Goal: Task Accomplishment & Management: Use online tool/utility

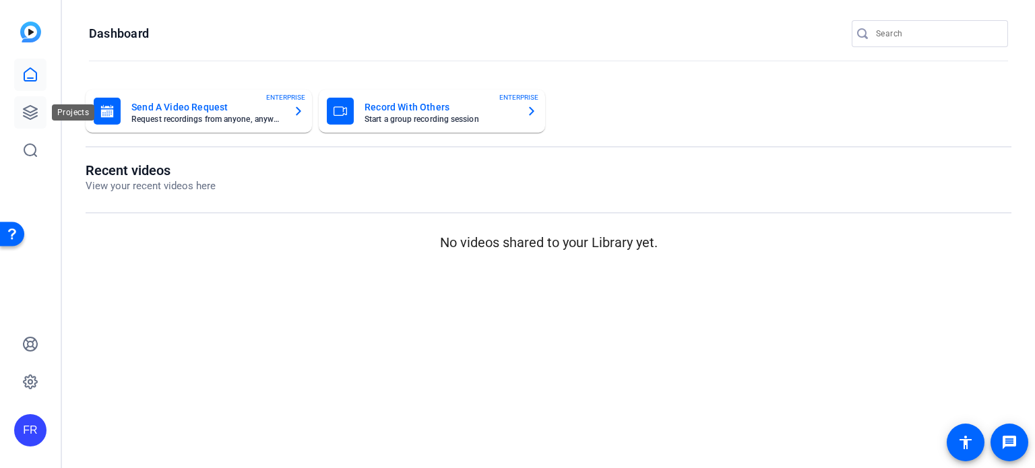
click at [25, 109] on icon at bounding box center [30, 112] width 13 height 13
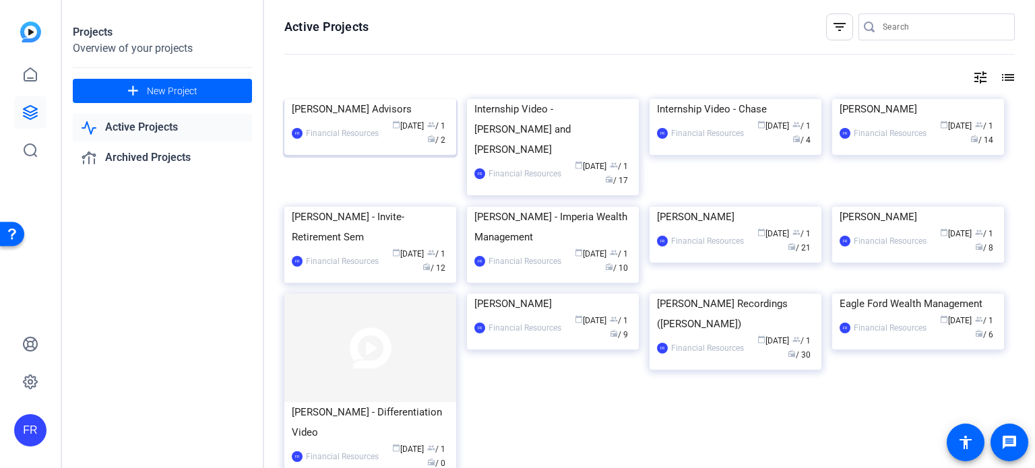
click at [372, 99] on img at bounding box center [370, 99] width 172 height 0
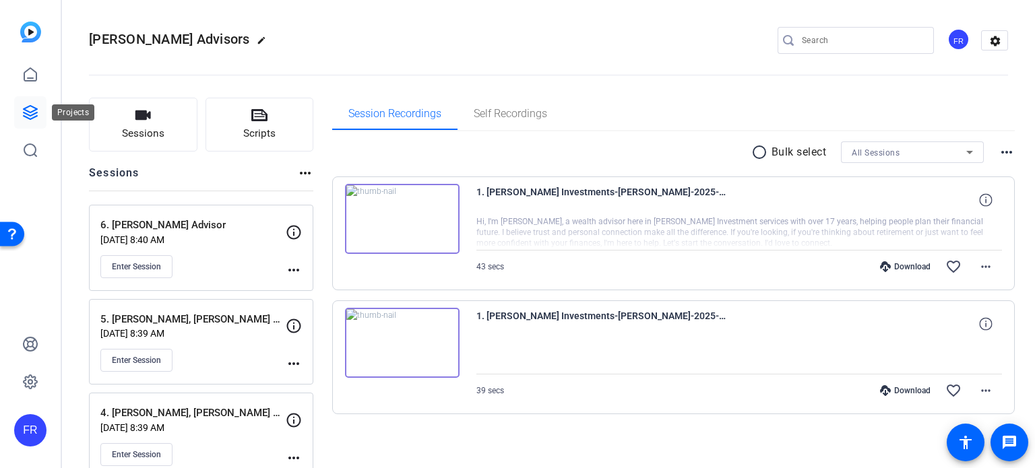
click at [29, 109] on icon at bounding box center [30, 112] width 16 height 16
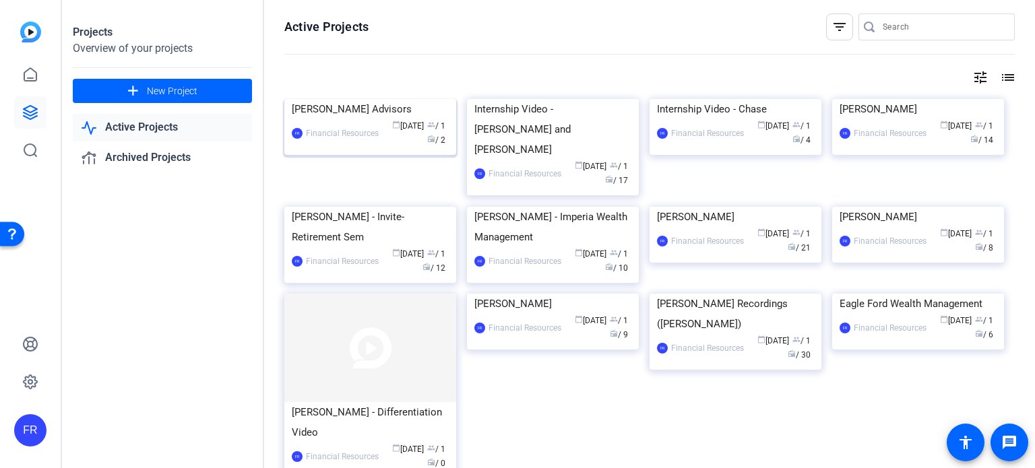
click at [352, 99] on img at bounding box center [370, 99] width 172 height 0
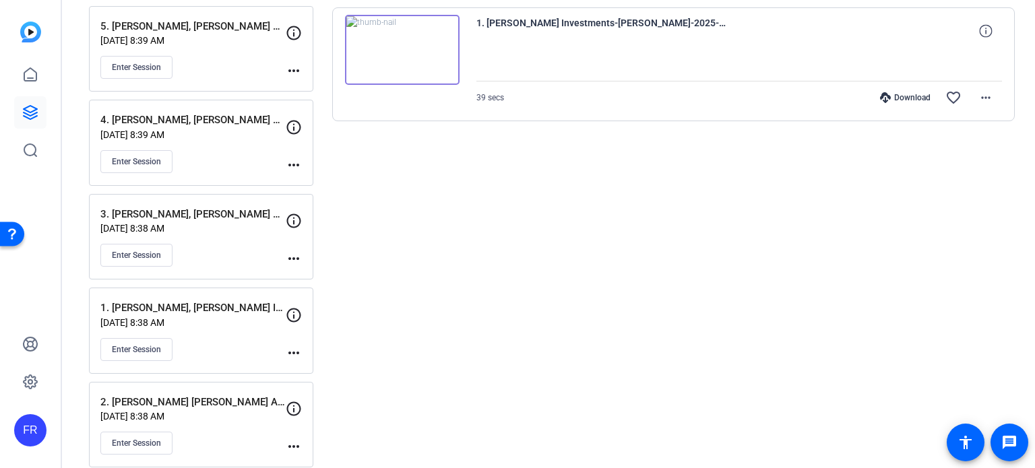
scroll to position [305, 0]
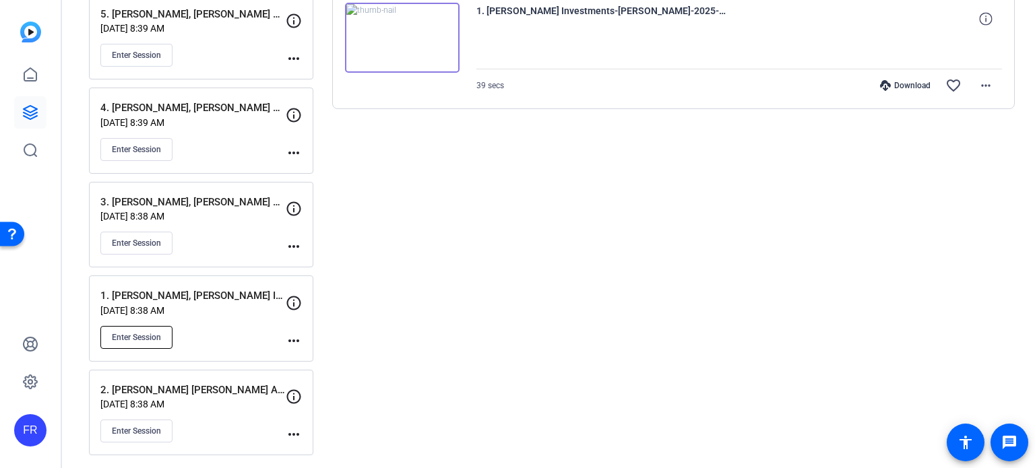
click at [148, 334] on span "Enter Session" at bounding box center [136, 337] width 49 height 11
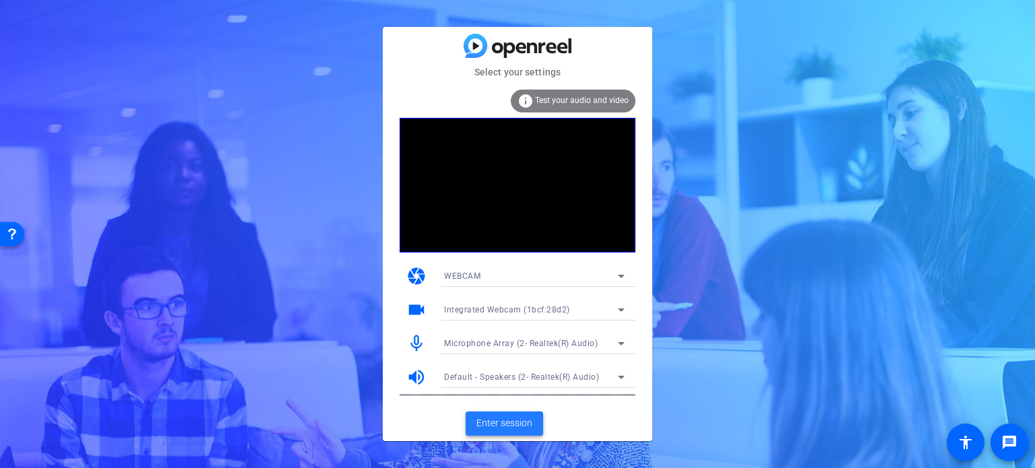
click at [504, 422] on span "Enter session" at bounding box center [505, 424] width 56 height 14
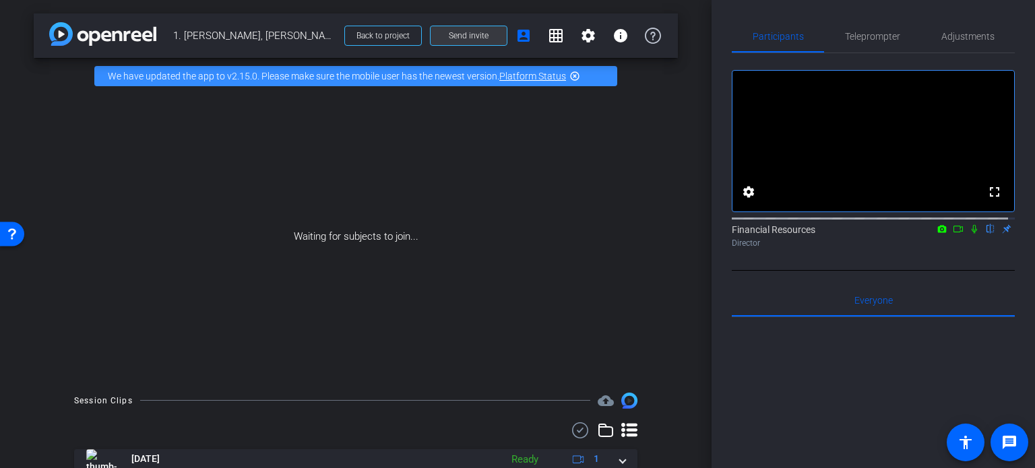
click at [475, 40] on span "Send invite" at bounding box center [469, 35] width 40 height 11
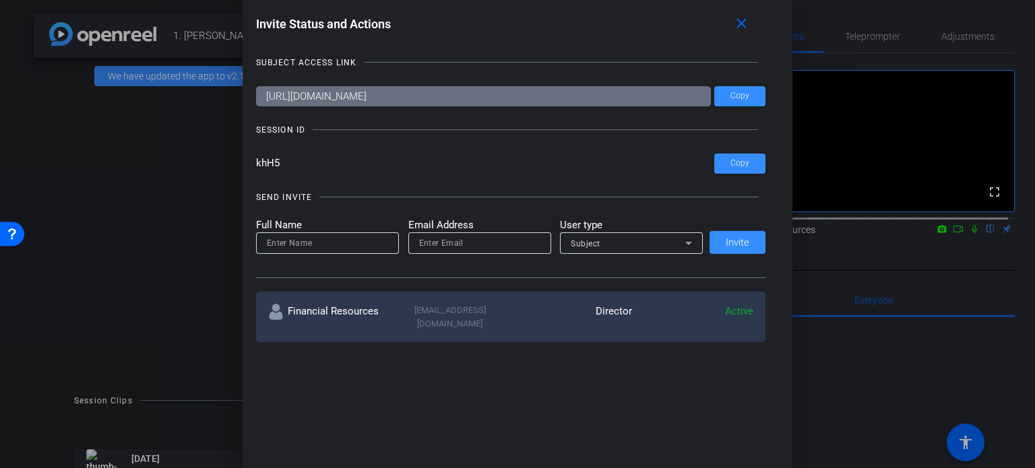
click at [192, 140] on div at bounding box center [517, 234] width 1035 height 468
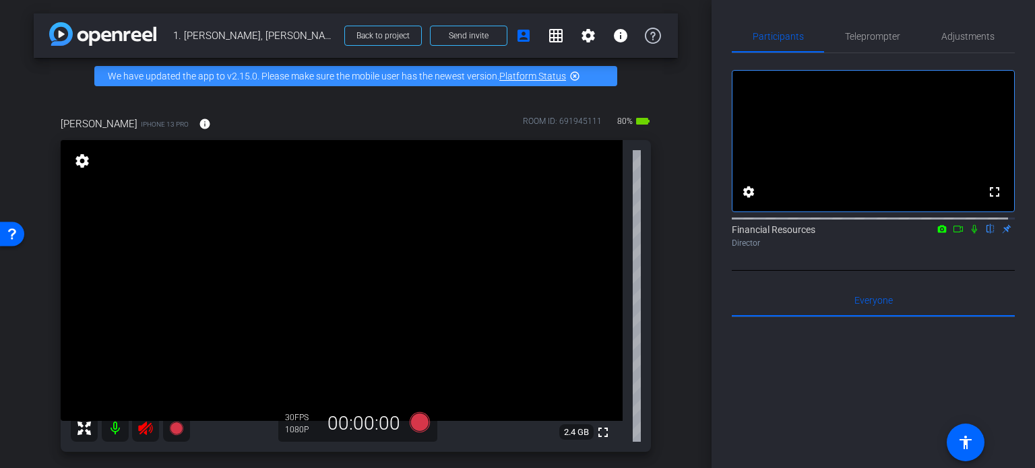
click at [117, 427] on mat-icon at bounding box center [115, 428] width 27 height 27
click at [942, 41] on span "Adjustments" at bounding box center [968, 36] width 53 height 9
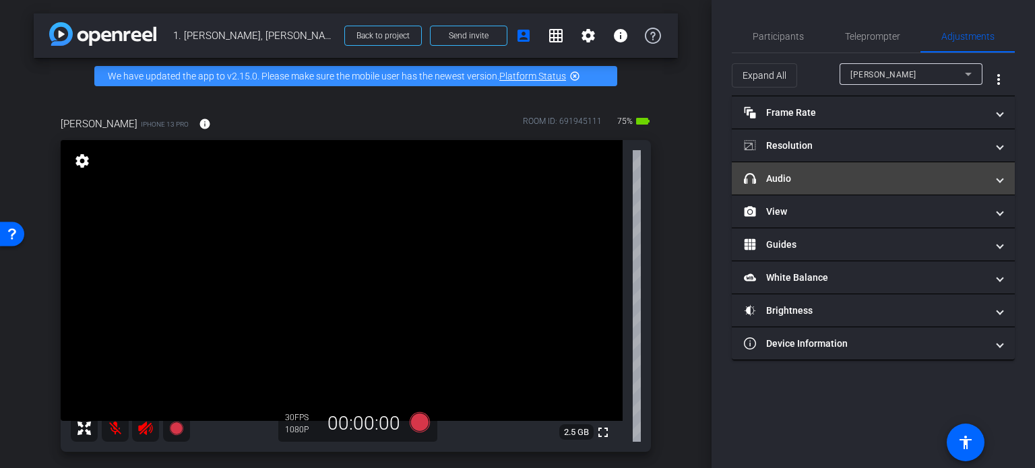
click at [830, 181] on mat-panel-title "headphone icon Audio" at bounding box center [865, 179] width 243 height 14
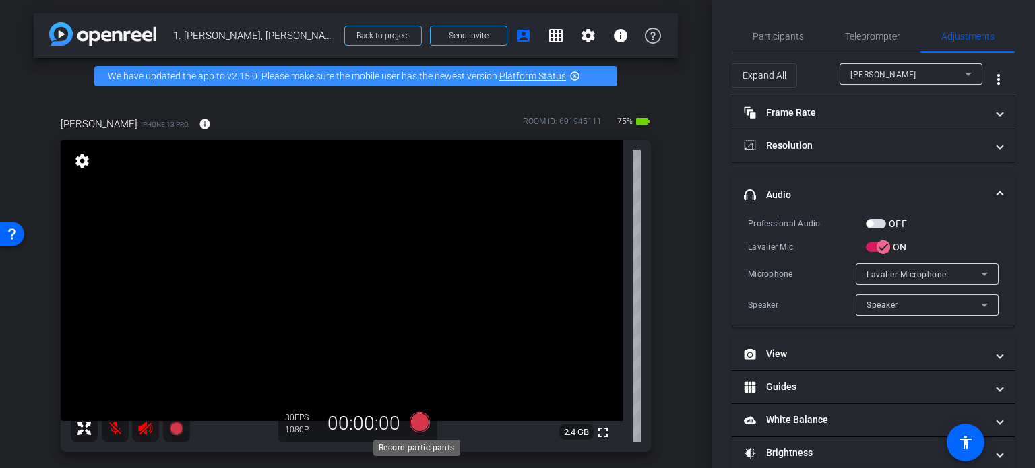
click at [417, 417] on icon at bounding box center [420, 423] width 20 height 20
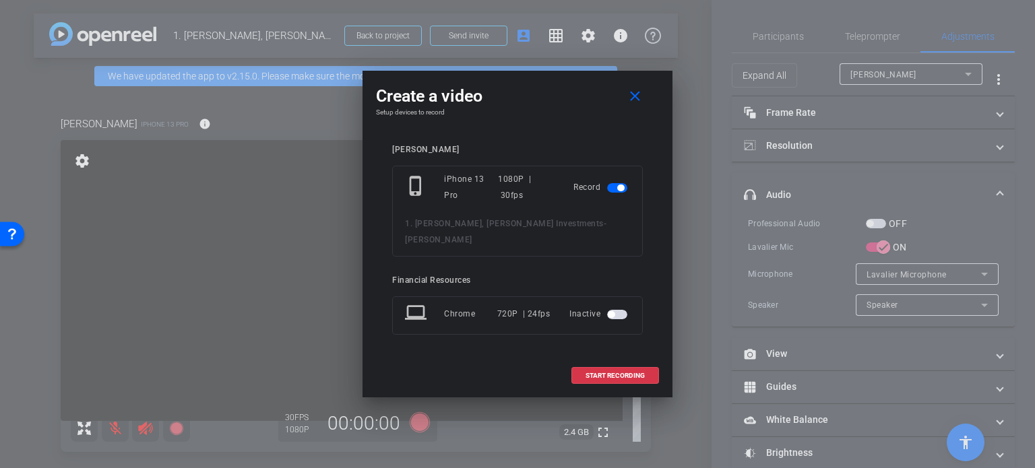
click at [712, 52] on div at bounding box center [517, 234] width 1035 height 468
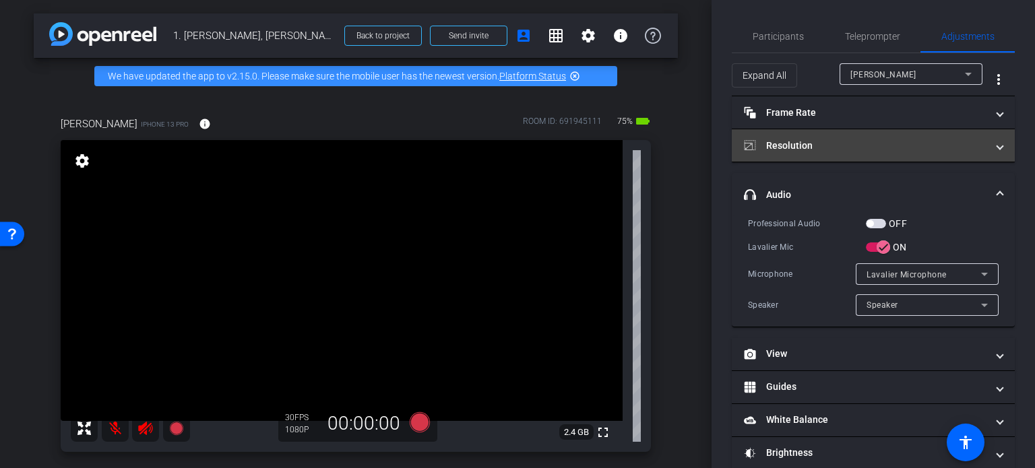
click at [880, 148] on mat-panel-title "Resolution" at bounding box center [865, 146] width 243 height 14
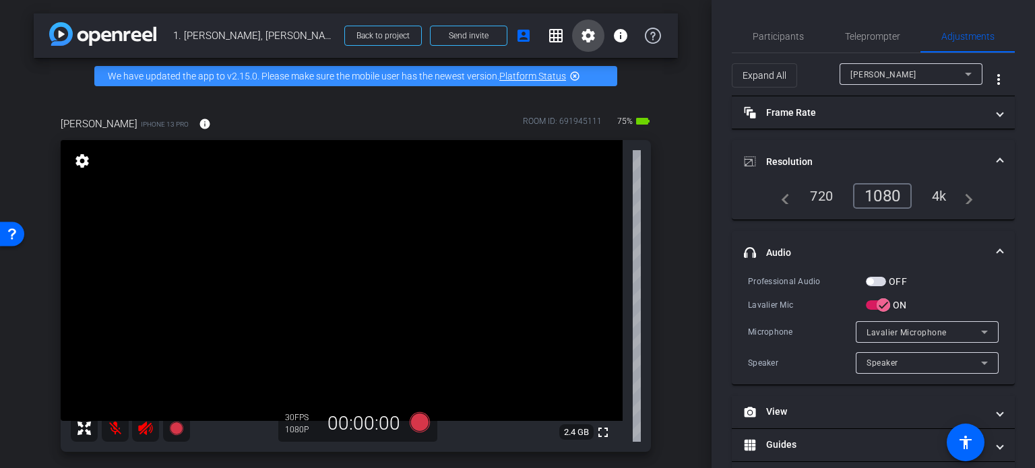
click at [584, 36] on mat-icon "settings" at bounding box center [588, 36] width 16 height 16
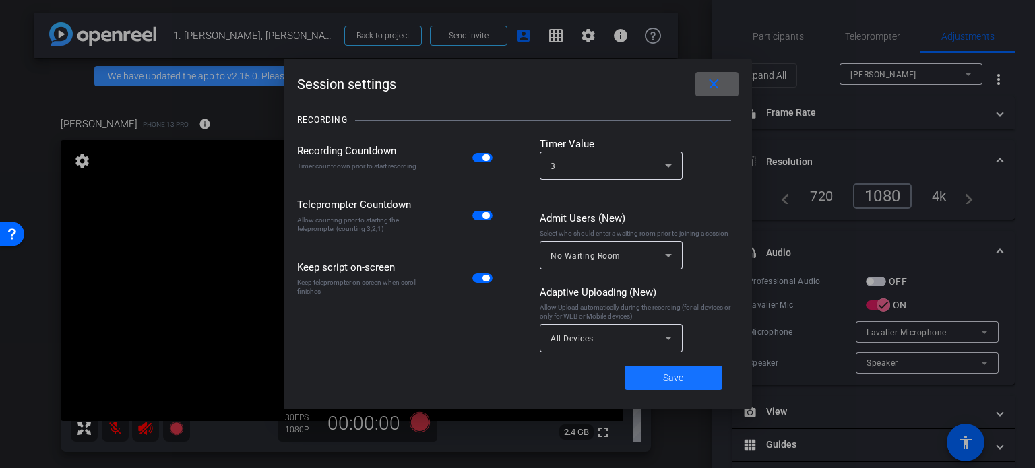
click at [673, 377] on span "Save" at bounding box center [673, 378] width 20 height 14
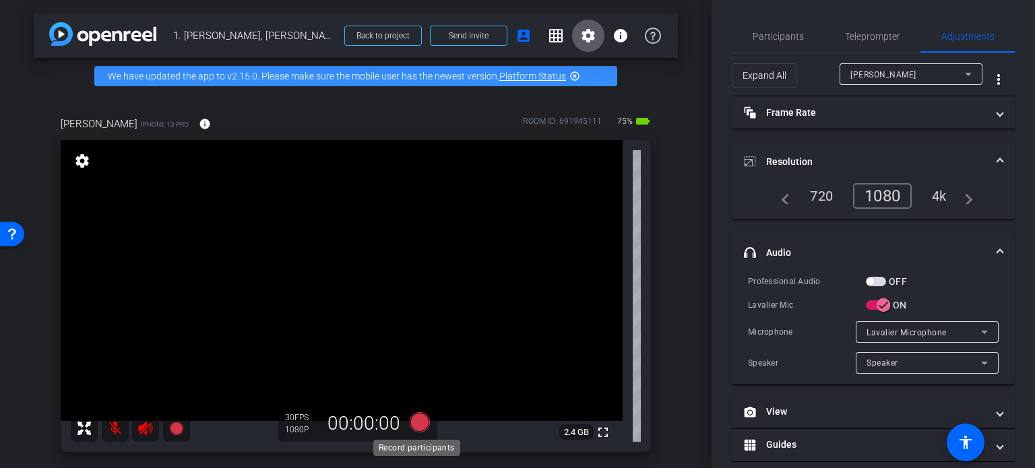
click at [415, 424] on icon at bounding box center [420, 423] width 20 height 20
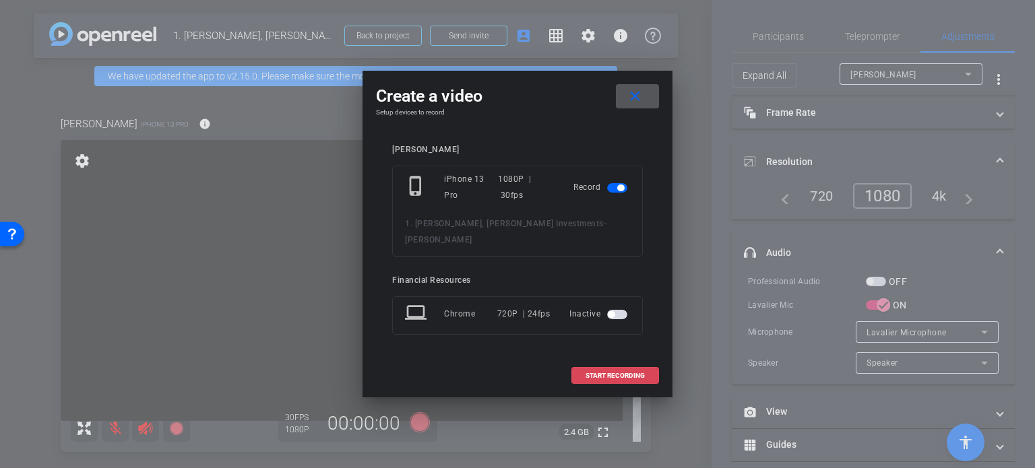
click at [620, 373] on span "START RECORDING" at bounding box center [615, 376] width 59 height 7
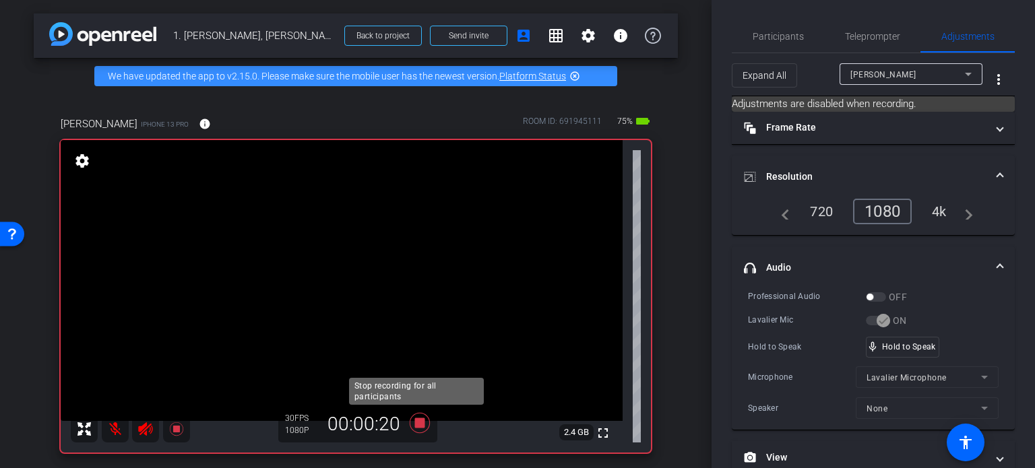
click at [415, 419] on icon at bounding box center [420, 423] width 20 height 20
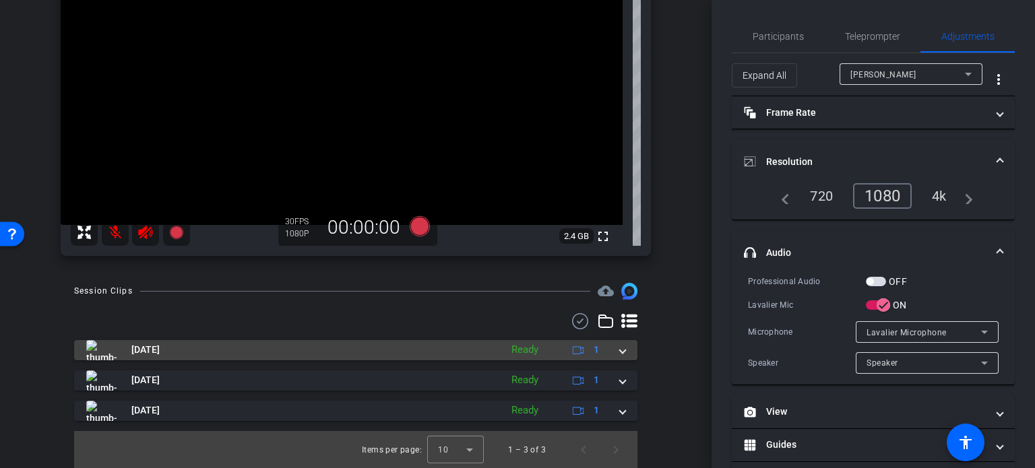
click at [100, 351] on img at bounding box center [101, 350] width 30 height 20
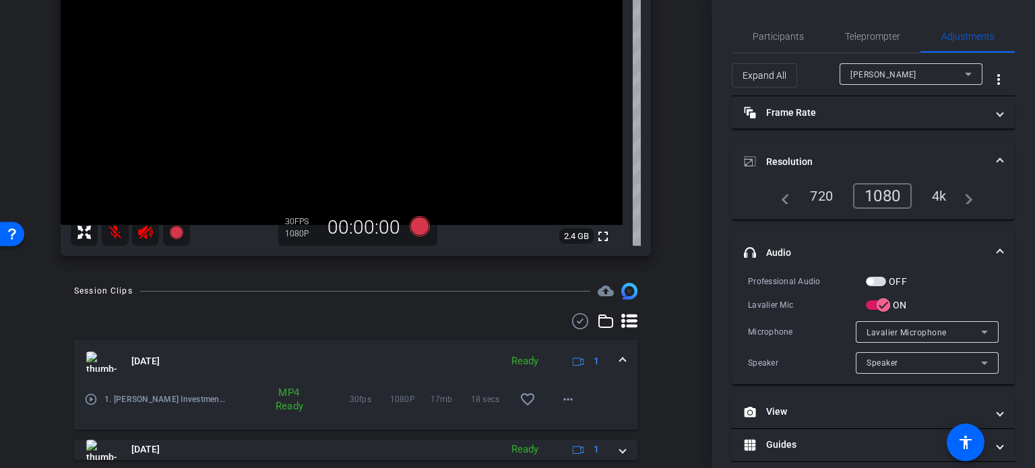
click at [88, 396] on mat-icon "play_circle_outline" at bounding box center [90, 399] width 13 height 13
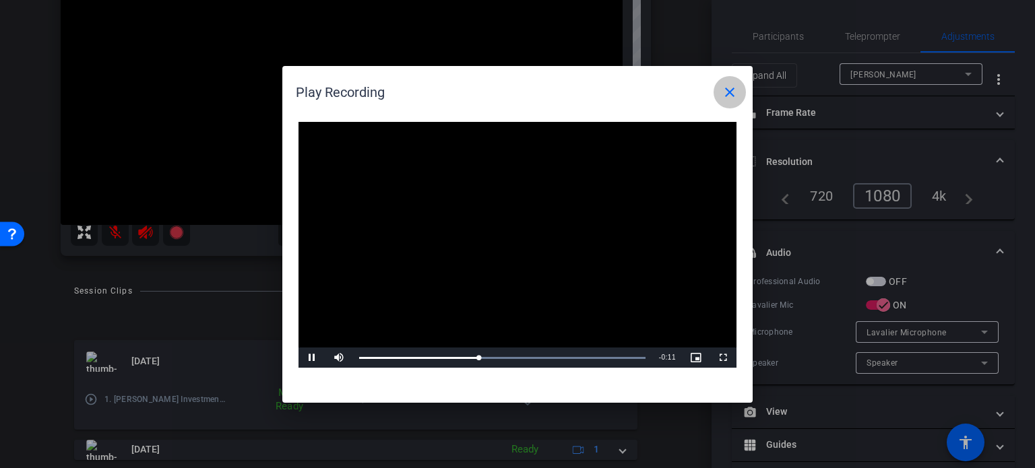
click at [731, 96] on mat-icon "close" at bounding box center [730, 92] width 16 height 16
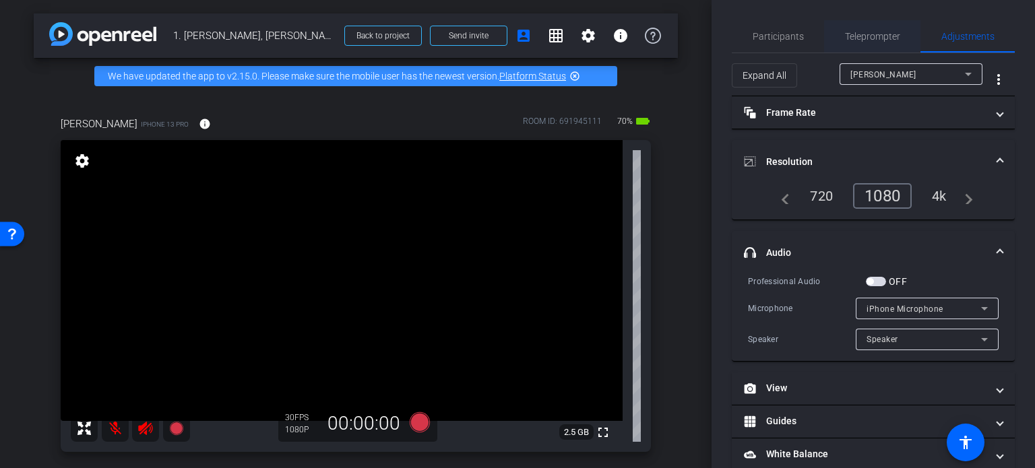
click at [877, 40] on span "Teleprompter" at bounding box center [872, 36] width 55 height 9
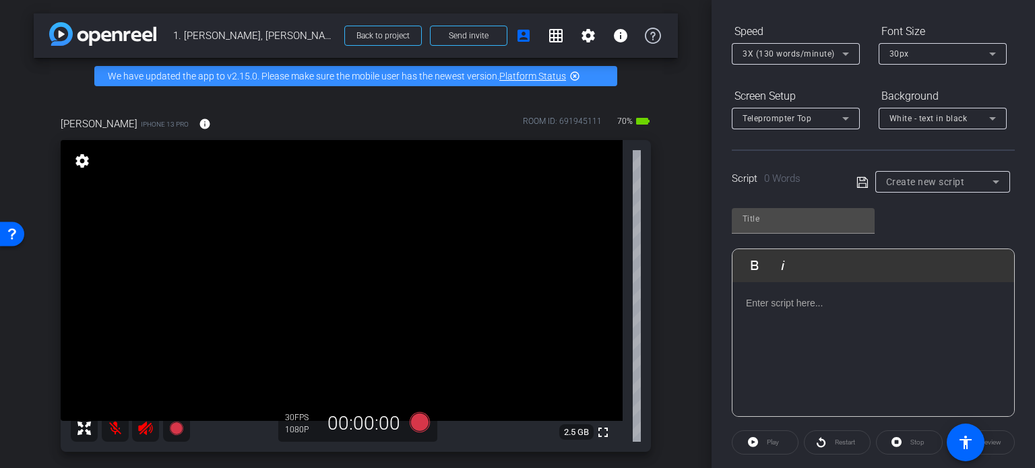
scroll to position [135, 0]
click at [784, 301] on p at bounding box center [873, 300] width 255 height 15
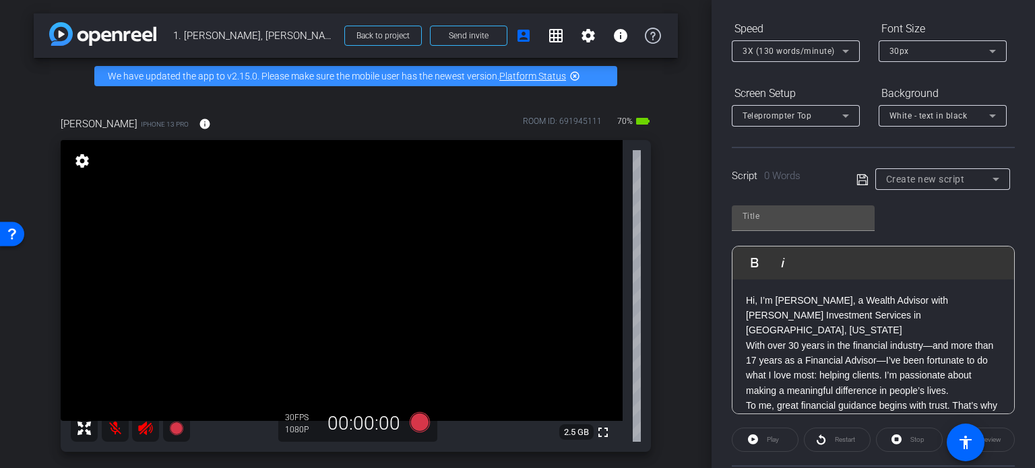
scroll to position [302, 0]
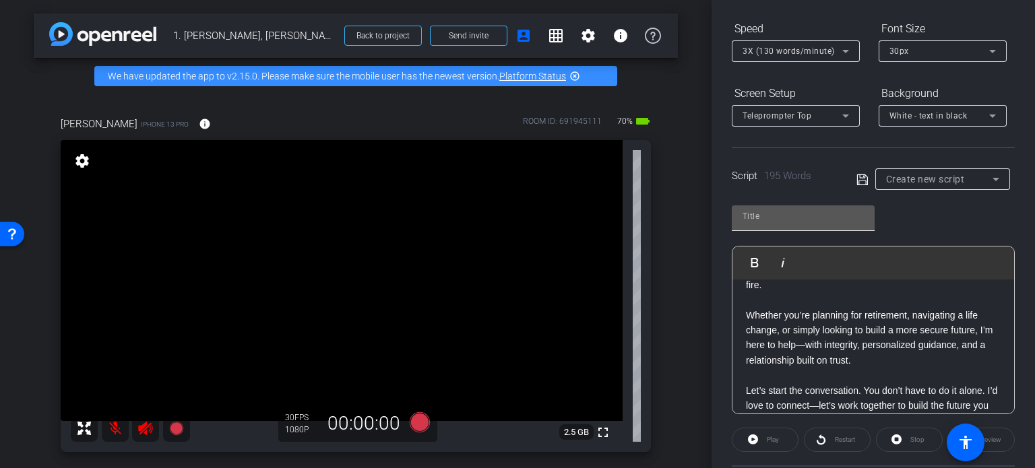
click at [760, 215] on input "text" at bounding box center [803, 216] width 121 height 16
click at [748, 215] on input "s" at bounding box center [803, 216] width 121 height 16
type input "sara"
click at [861, 177] on icon at bounding box center [863, 180] width 12 height 16
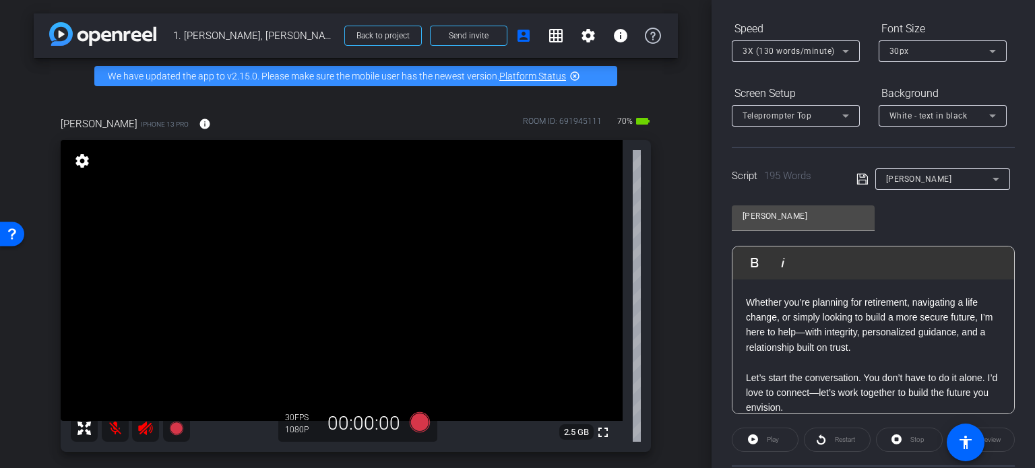
scroll to position [267, 0]
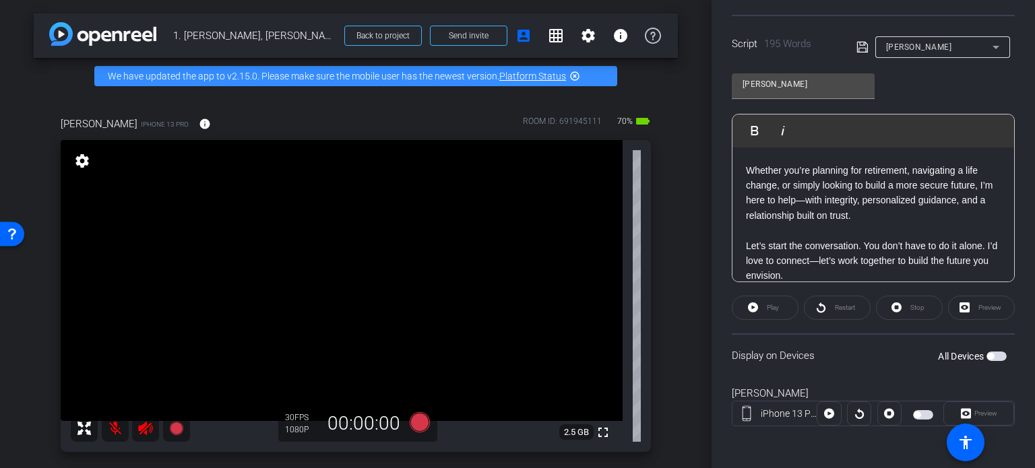
click at [994, 355] on span "button" at bounding box center [997, 356] width 20 height 9
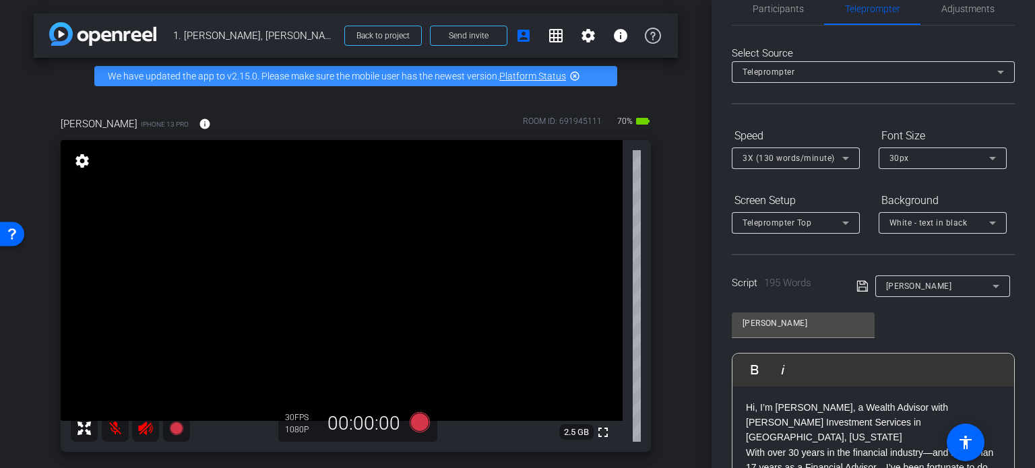
scroll to position [0, 0]
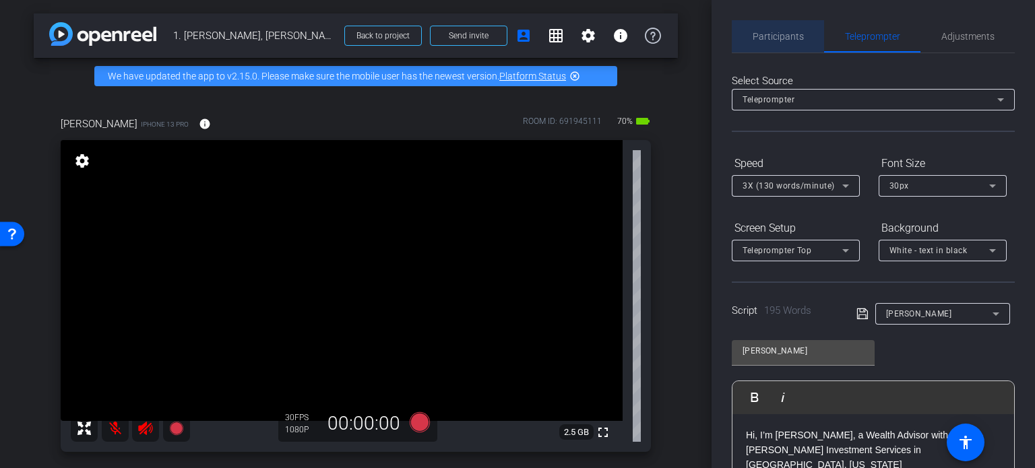
click at [785, 33] on span "Participants" at bounding box center [778, 36] width 51 height 9
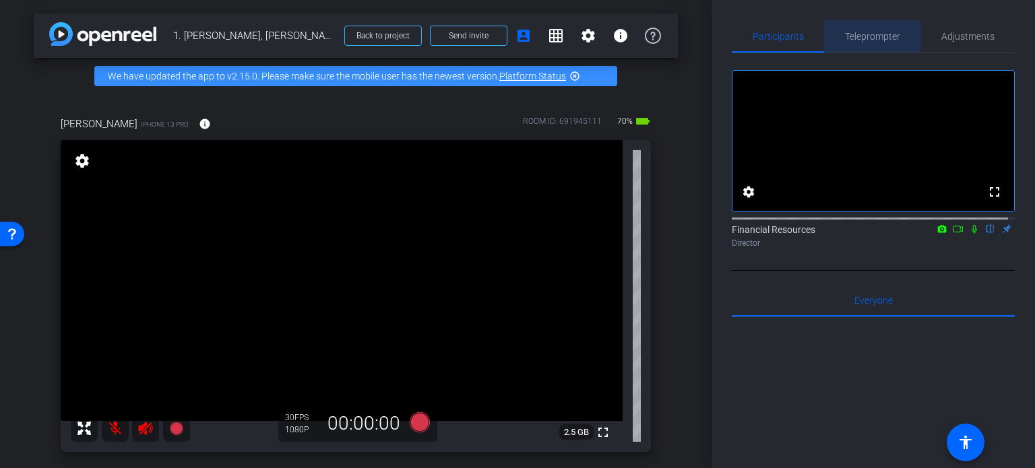
click at [873, 37] on span "Teleprompter" at bounding box center [872, 36] width 55 height 9
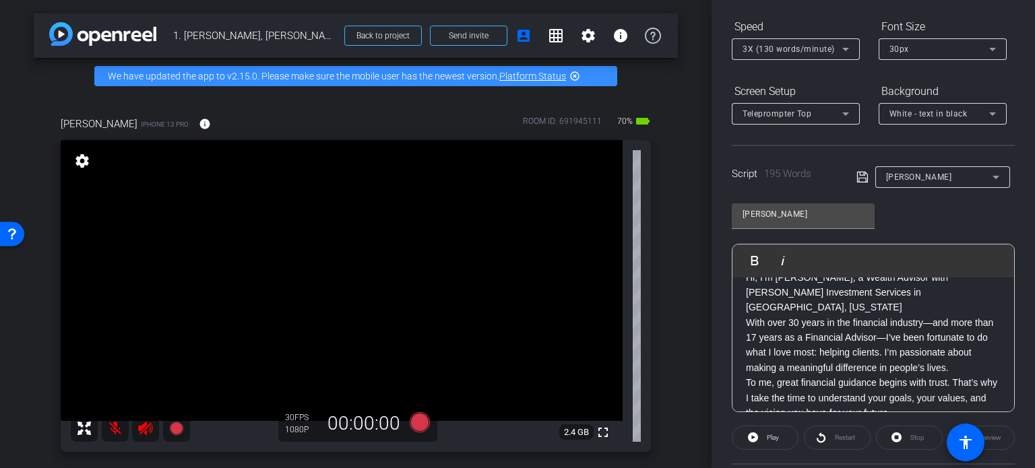
scroll to position [143, 0]
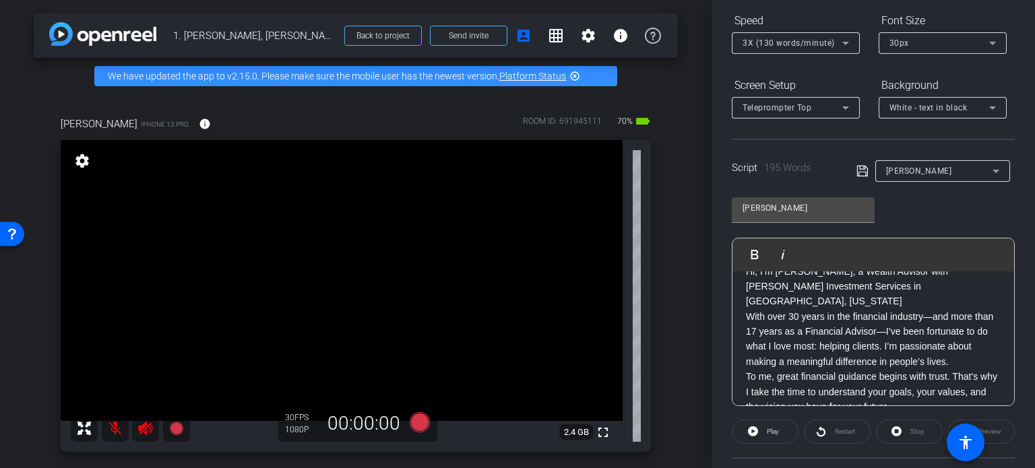
click at [906, 309] on p "With over 30 years in the financial industry—and more than 17 years as a Financ…" at bounding box center [873, 339] width 255 height 61
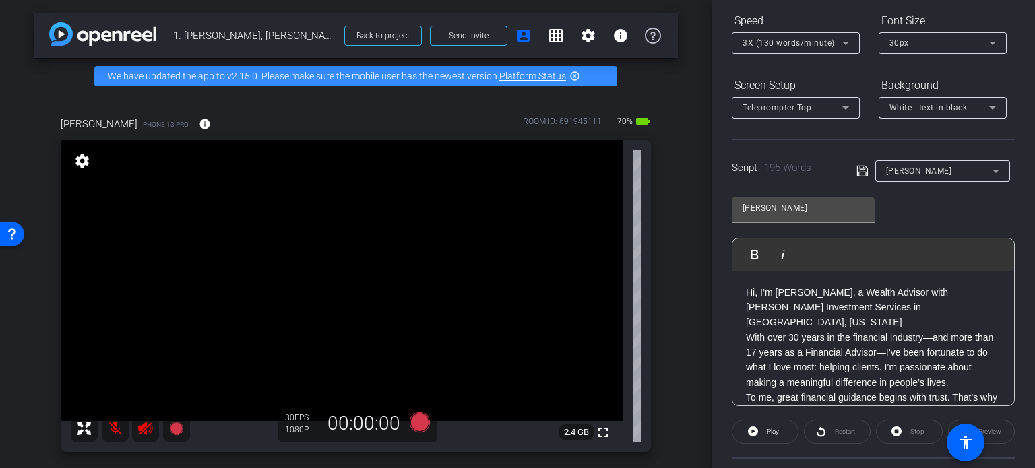
click at [941, 307] on p "Hi, I’m Sara Smith, a Wealth Advisor with Frandsen Investment Services in Braha…" at bounding box center [873, 307] width 255 height 45
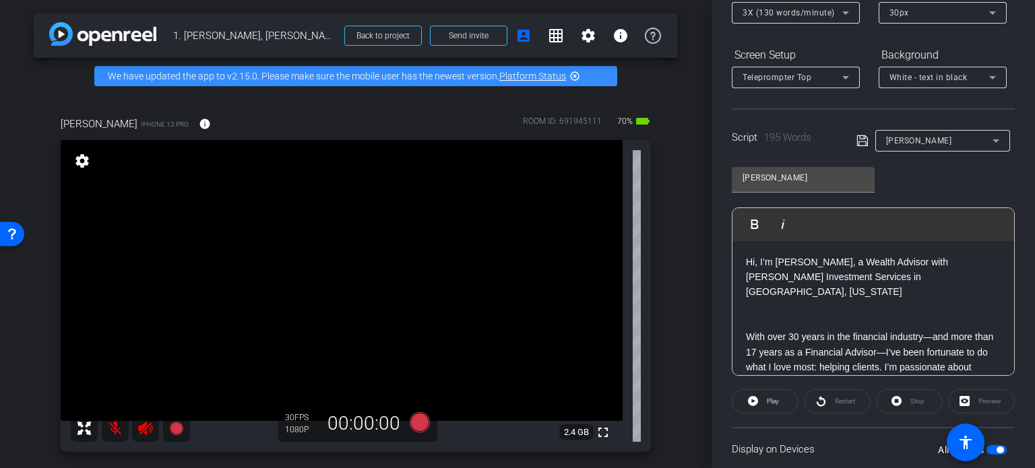
scroll to position [189, 0]
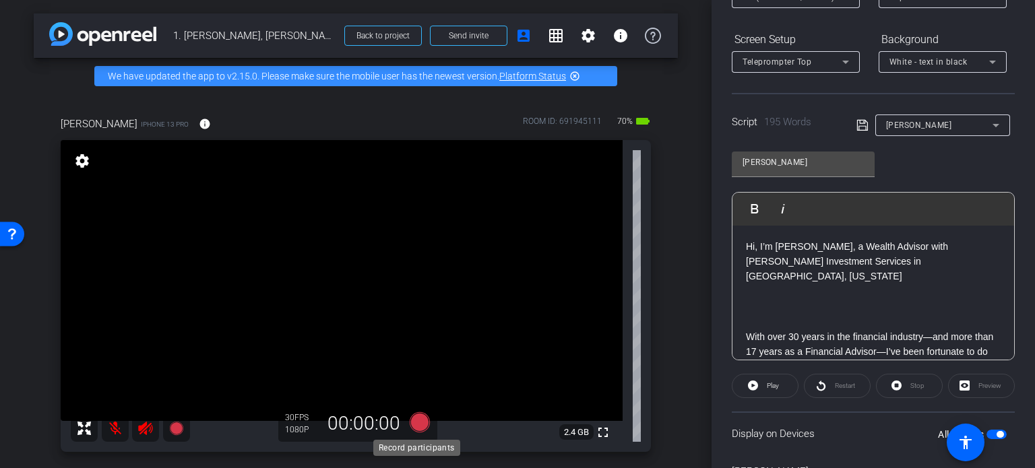
click at [415, 426] on icon at bounding box center [420, 423] width 20 height 20
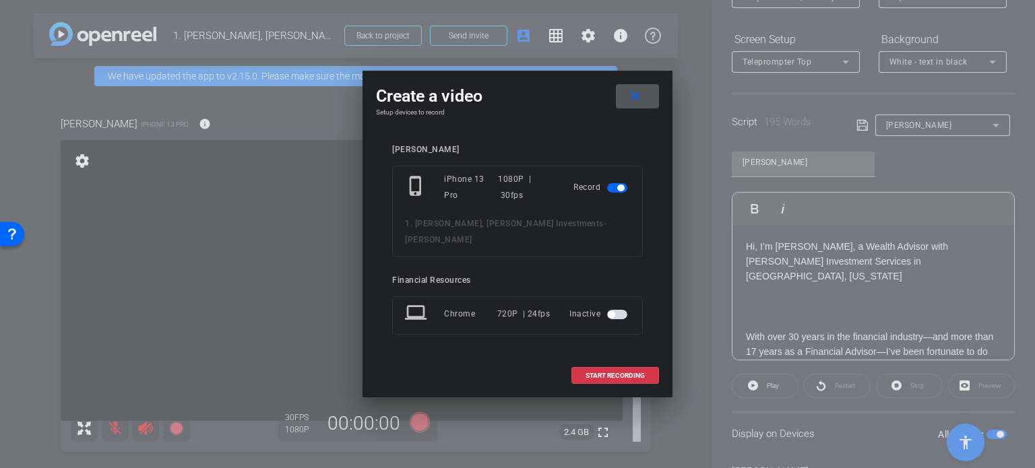
drag, startPoint x: 607, startPoint y: 372, endPoint x: 581, endPoint y: 388, distance: 29.9
click at [607, 373] on span at bounding box center [615, 376] width 86 height 32
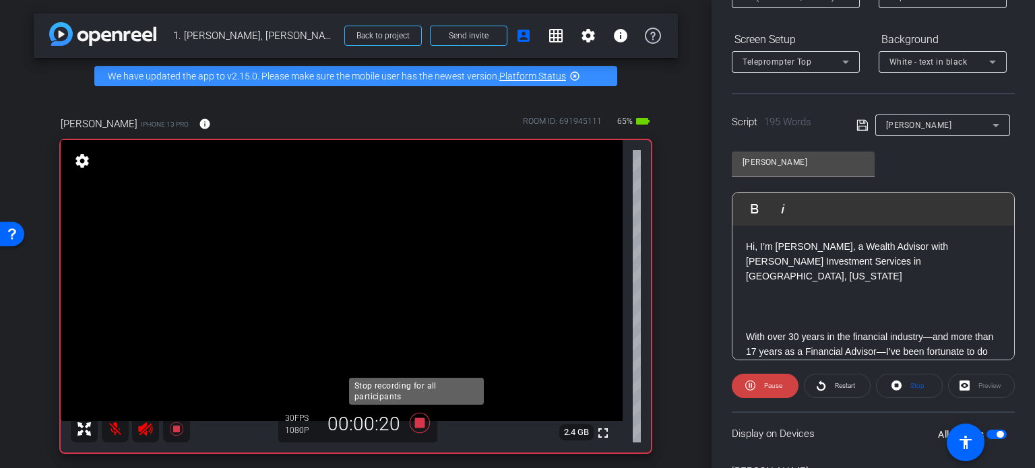
click at [417, 420] on icon at bounding box center [420, 423] width 20 height 20
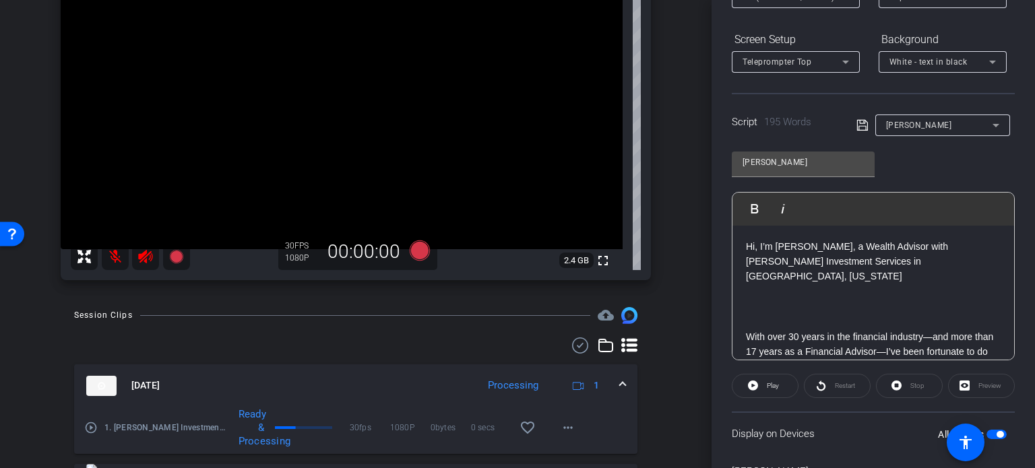
scroll to position [202, 0]
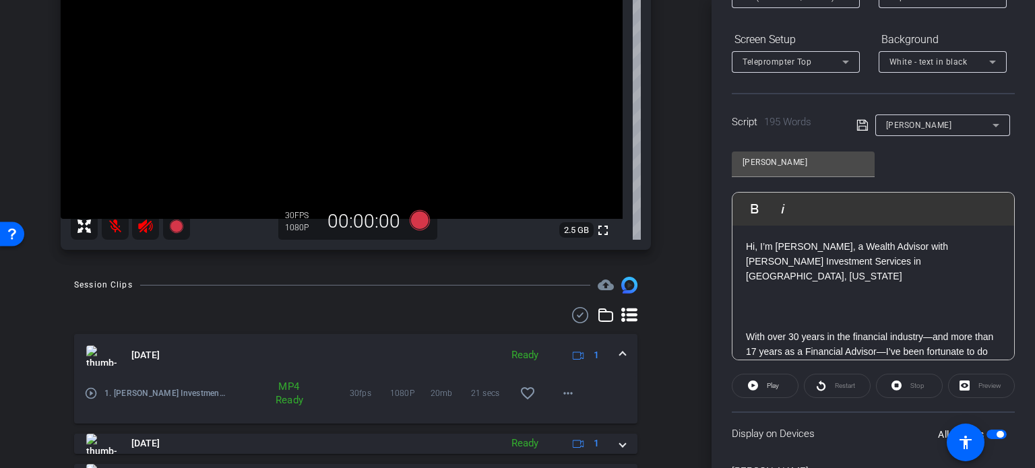
click at [91, 394] on mat-icon "play_circle_outline" at bounding box center [90, 393] width 13 height 13
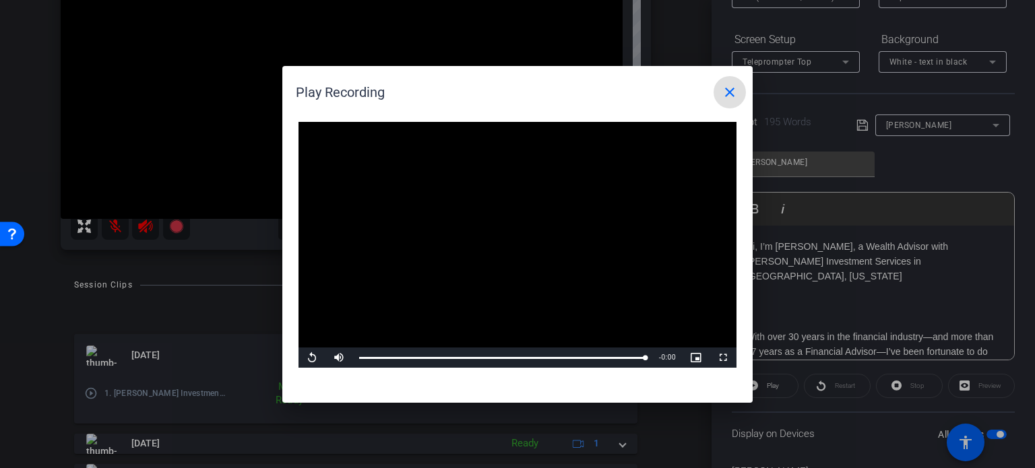
click at [779, 298] on div at bounding box center [517, 234] width 1035 height 468
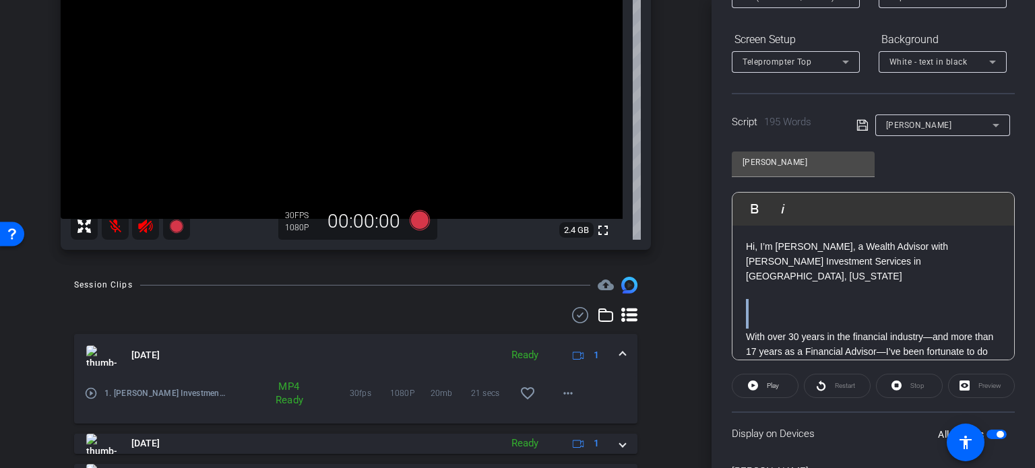
drag, startPoint x: 752, startPoint y: 287, endPoint x: 744, endPoint y: 312, distance: 26.2
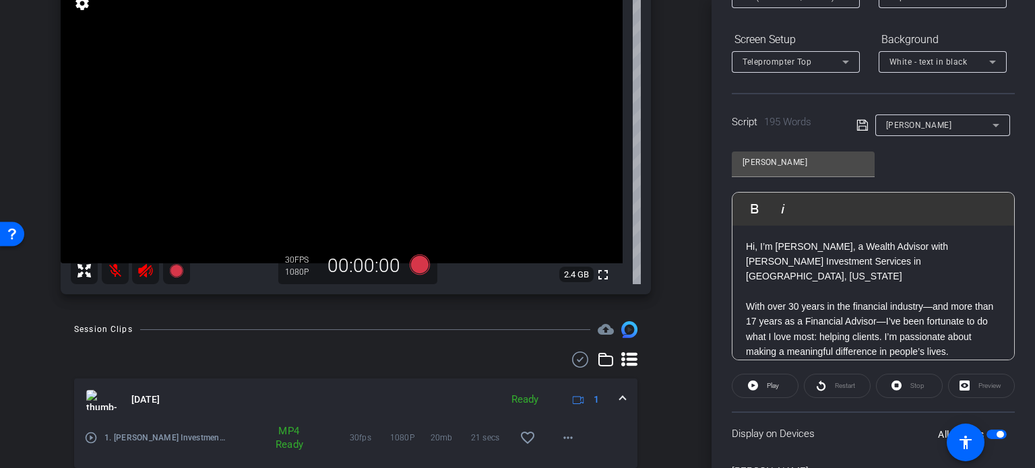
scroll to position [67, 0]
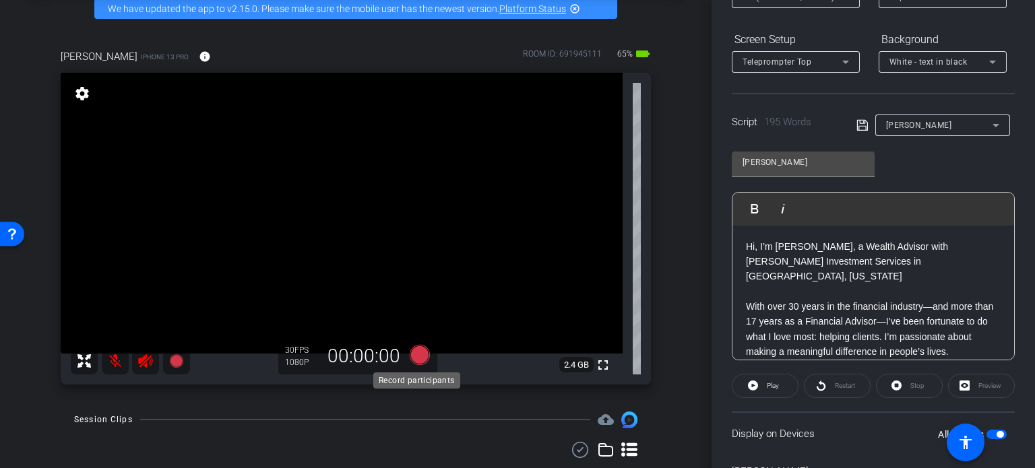
click at [417, 355] on icon at bounding box center [420, 355] width 20 height 20
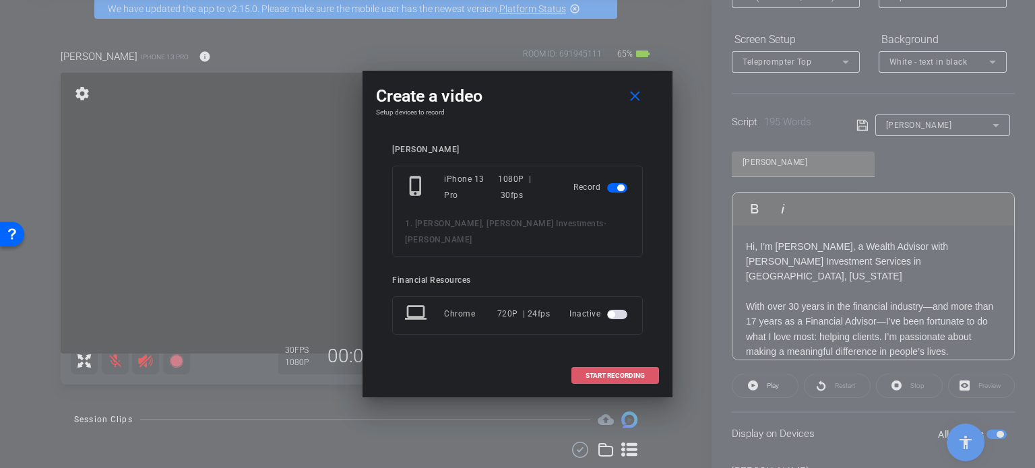
click at [609, 373] on span "START RECORDING" at bounding box center [615, 376] width 59 height 7
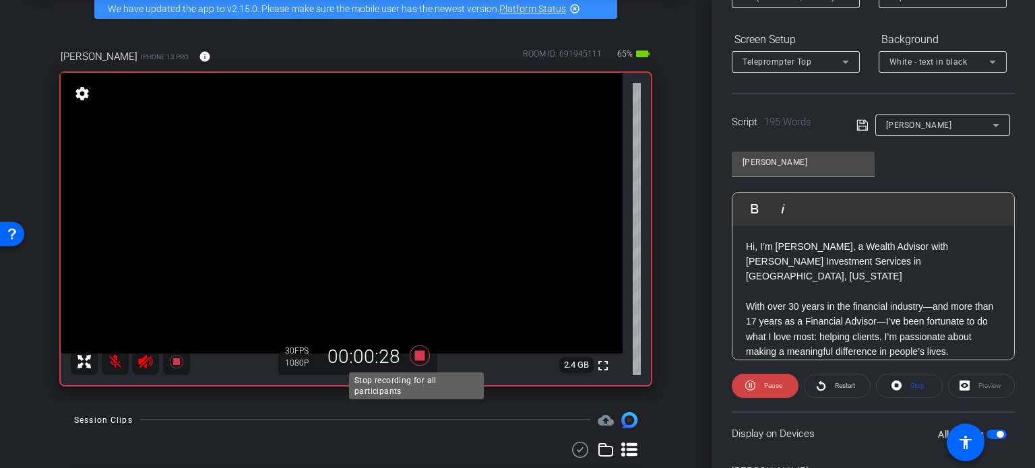
click at [417, 355] on icon at bounding box center [420, 356] width 20 height 20
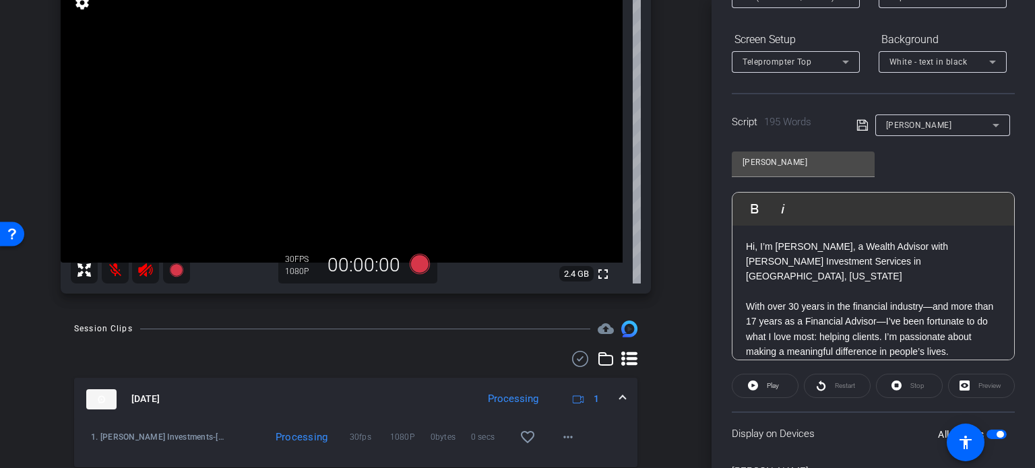
scroll to position [135, 0]
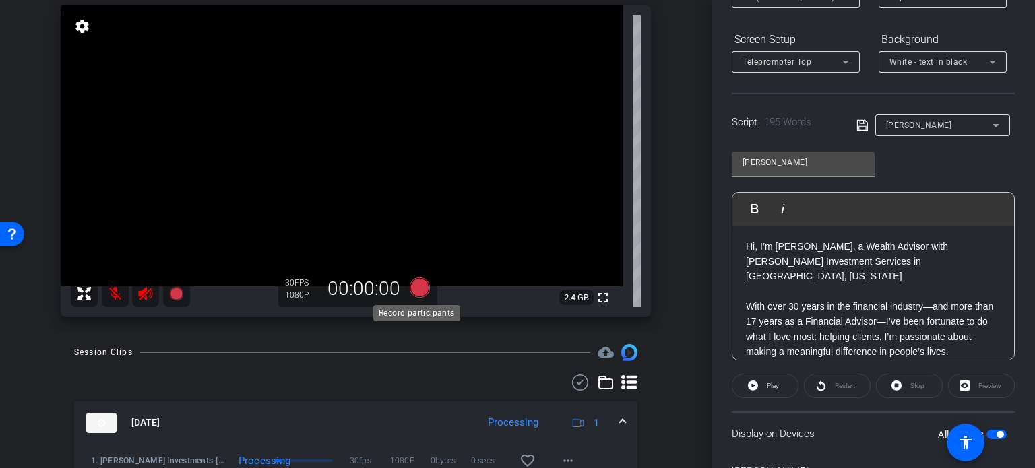
click at [418, 289] on icon at bounding box center [420, 288] width 20 height 20
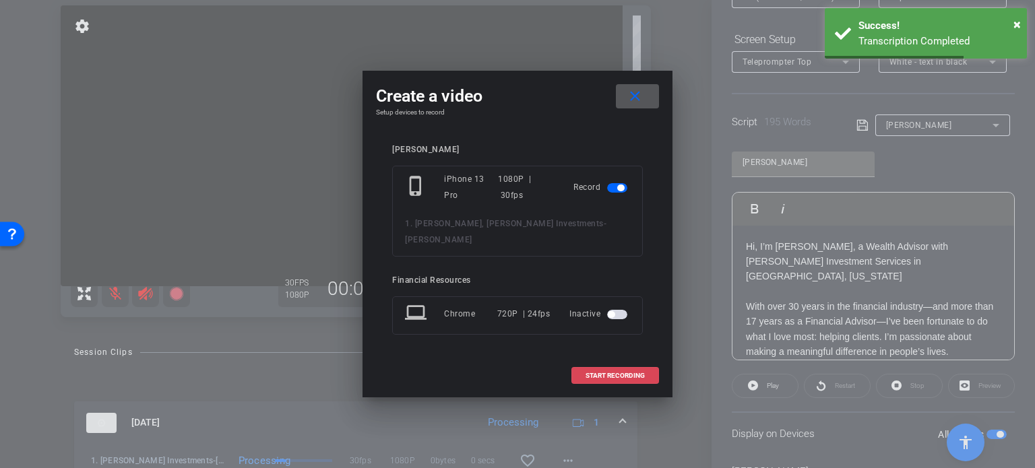
click at [612, 373] on span "START RECORDING" at bounding box center [615, 376] width 59 height 7
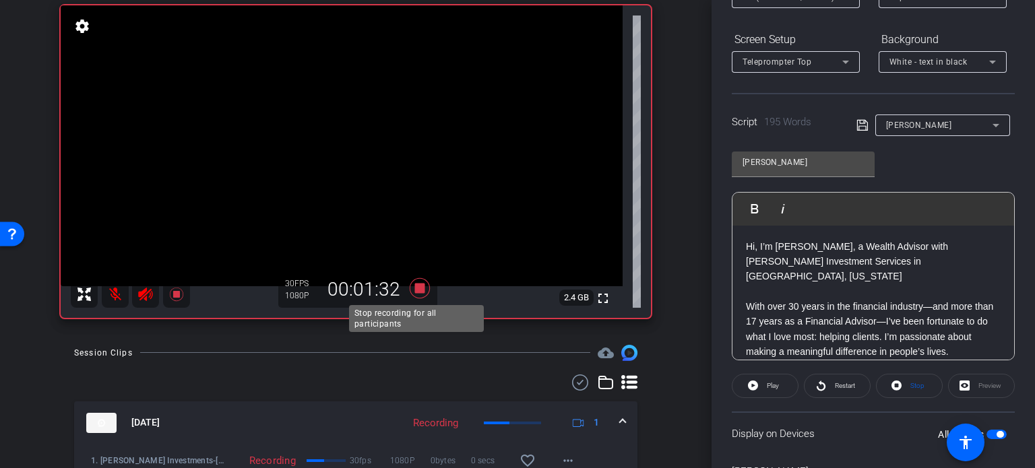
click at [419, 285] on icon at bounding box center [420, 288] width 20 height 20
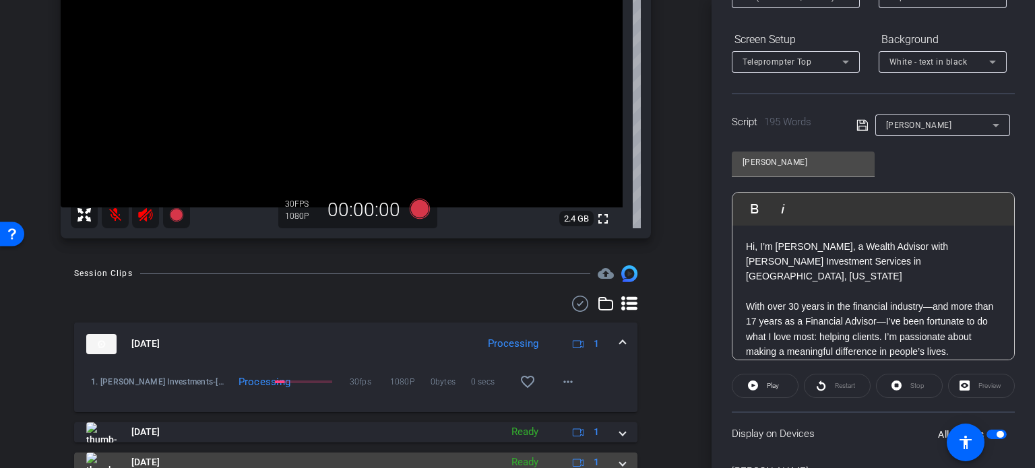
scroll to position [270, 0]
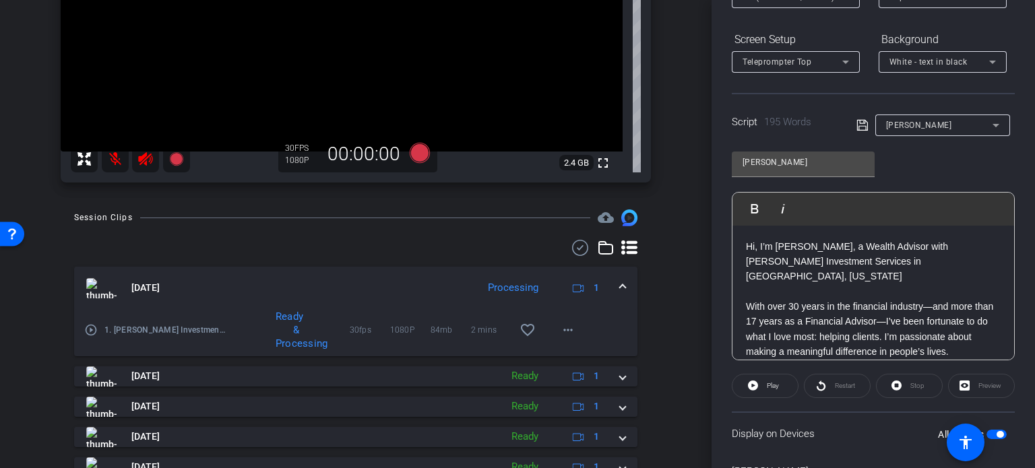
click at [90, 328] on mat-icon "play_circle_outline" at bounding box center [90, 330] width 13 height 13
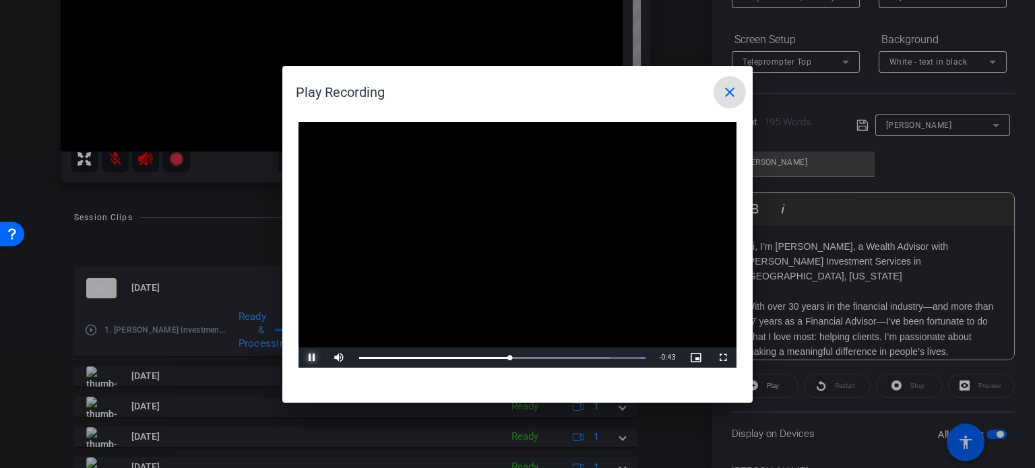
click at [313, 358] on span "Video Player" at bounding box center [312, 358] width 27 height 0
drag, startPoint x: 510, startPoint y: 350, endPoint x: 377, endPoint y: 353, distance: 132.2
click at [377, 353] on div "Loaded : 100.00% 0:05 0:05" at bounding box center [503, 358] width 300 height 20
click at [310, 358] on span "Video Player" at bounding box center [312, 358] width 27 height 0
click at [311, 358] on span "Video Player" at bounding box center [312, 358] width 27 height 0
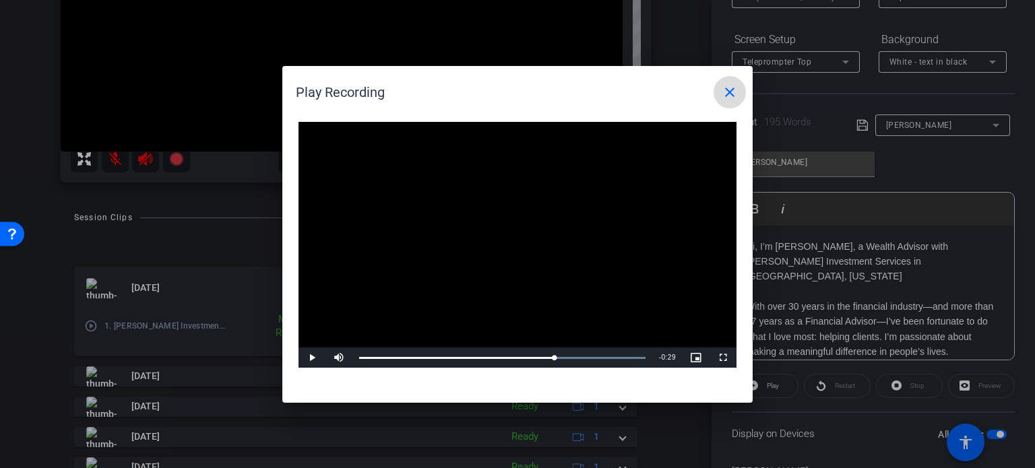
click at [731, 91] on mat-icon "close" at bounding box center [730, 92] width 16 height 16
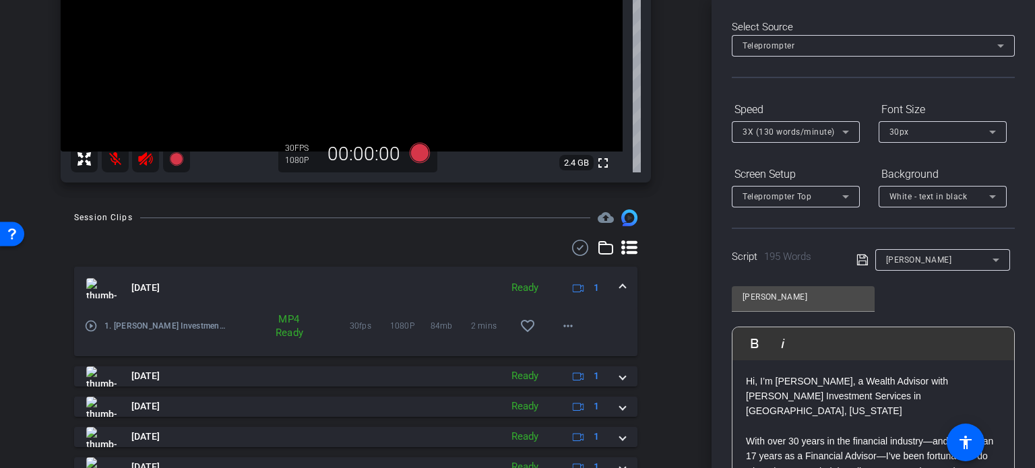
scroll to position [135, 0]
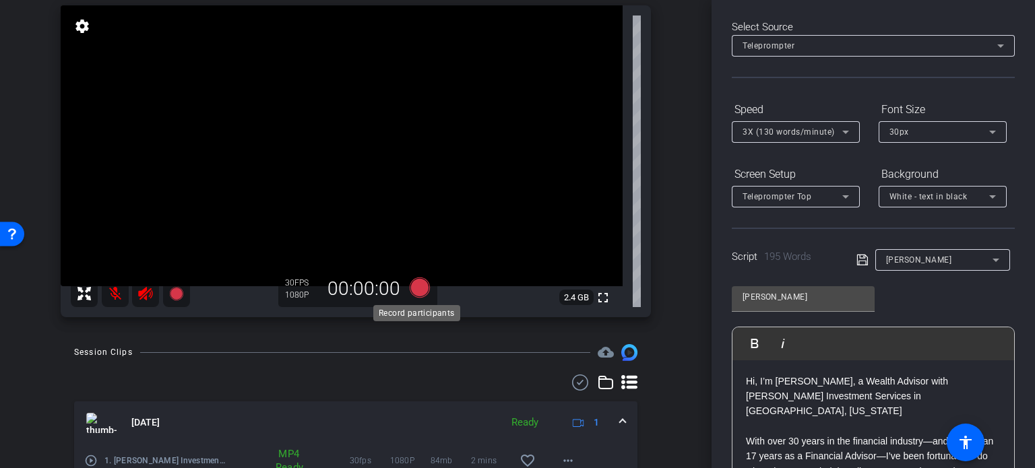
click at [415, 286] on icon at bounding box center [420, 288] width 20 height 20
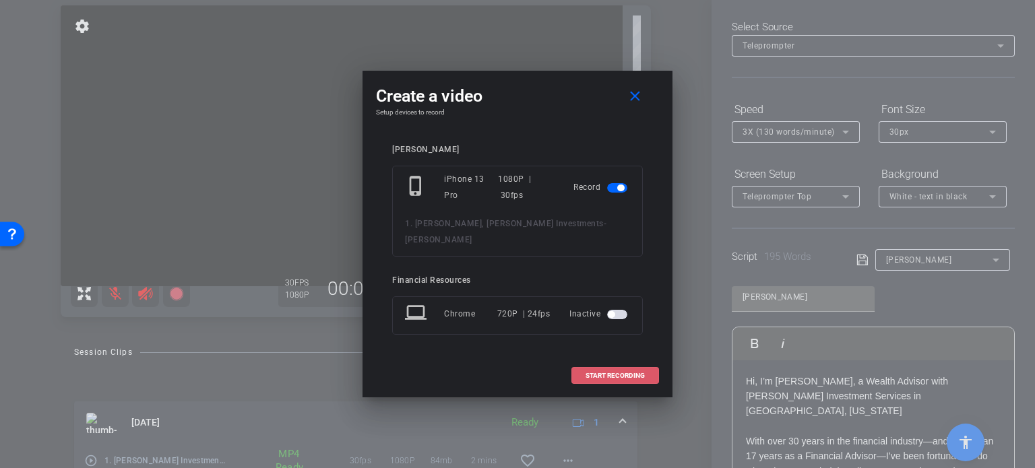
click at [610, 373] on span "START RECORDING" at bounding box center [615, 376] width 59 height 7
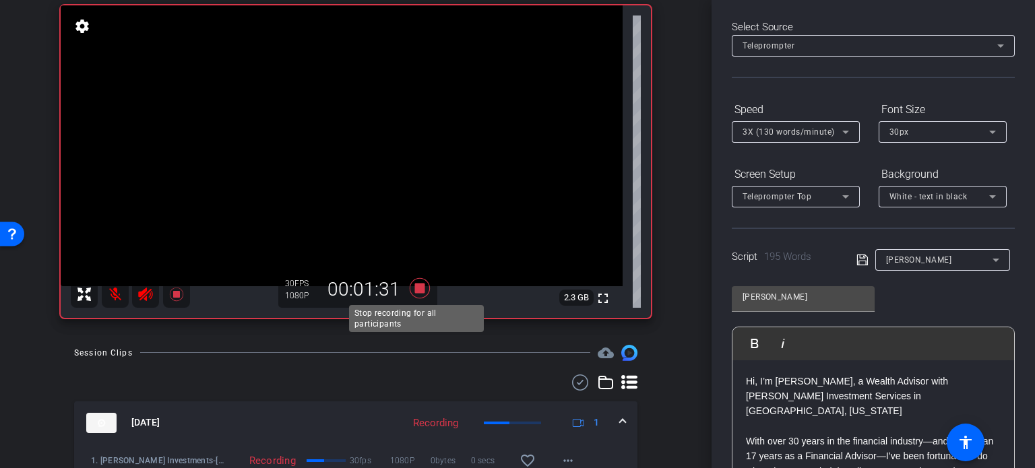
click at [417, 290] on icon at bounding box center [420, 288] width 20 height 20
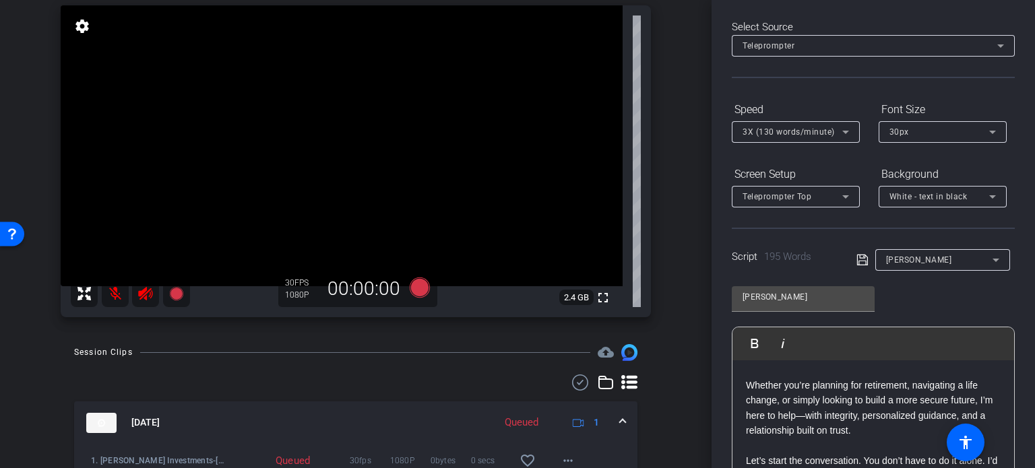
scroll to position [330, 0]
click at [745, 428] on div "Hi, I’m Sara Smith, a Wealth Advisor with Frandsen Investment Services in Braha…" at bounding box center [874, 278] width 282 height 495
click at [824, 437] on p at bounding box center [873, 444] width 255 height 15
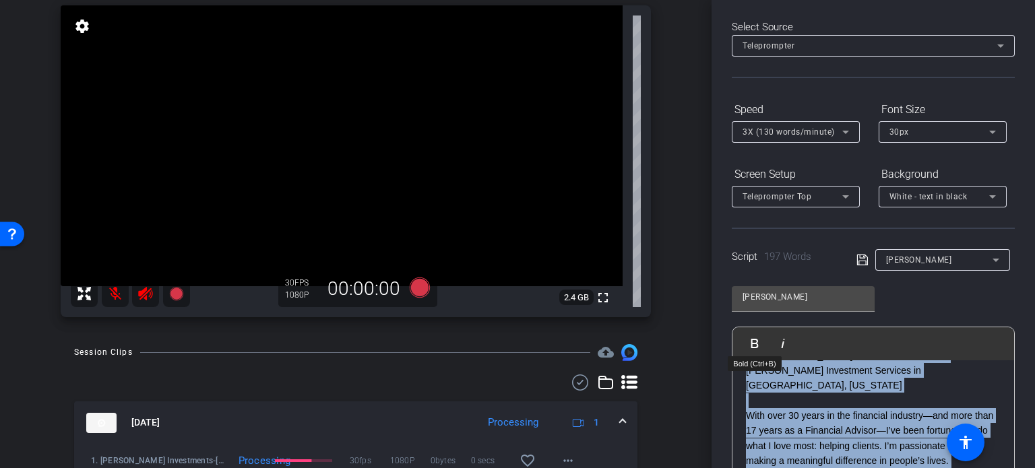
scroll to position [0, 0]
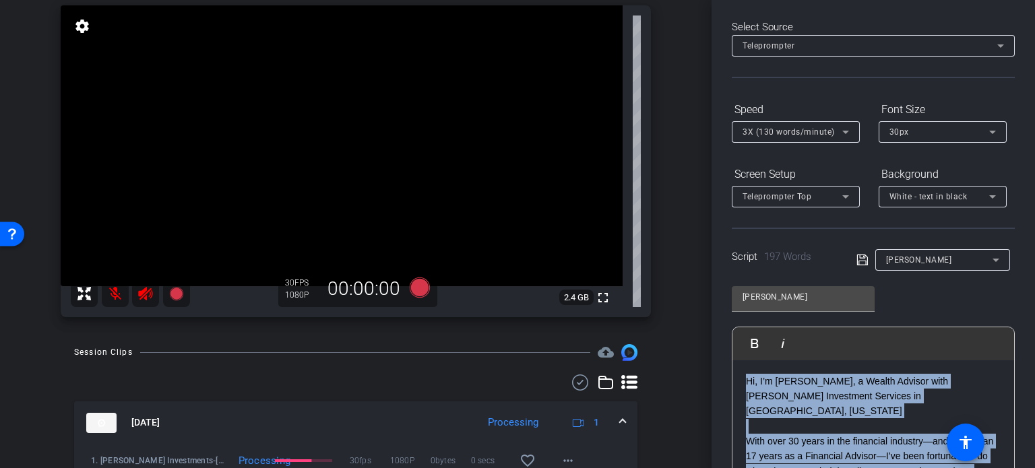
drag, startPoint x: 885, startPoint y: 402, endPoint x: 728, endPoint y: 361, distance: 162.5
click at [728, 361] on div "Participants Teleprompter Adjustments settings Financial Resources flip Directo…" at bounding box center [874, 234] width 324 height 468
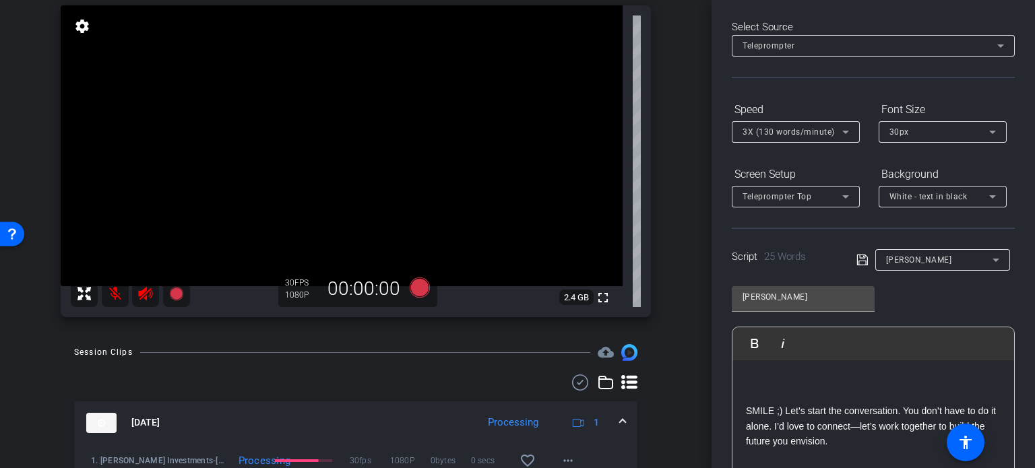
click at [746, 412] on p "SMILE ;) Let’s start the conversation. You don’t have to do it alone. I’d love …" at bounding box center [873, 426] width 255 height 45
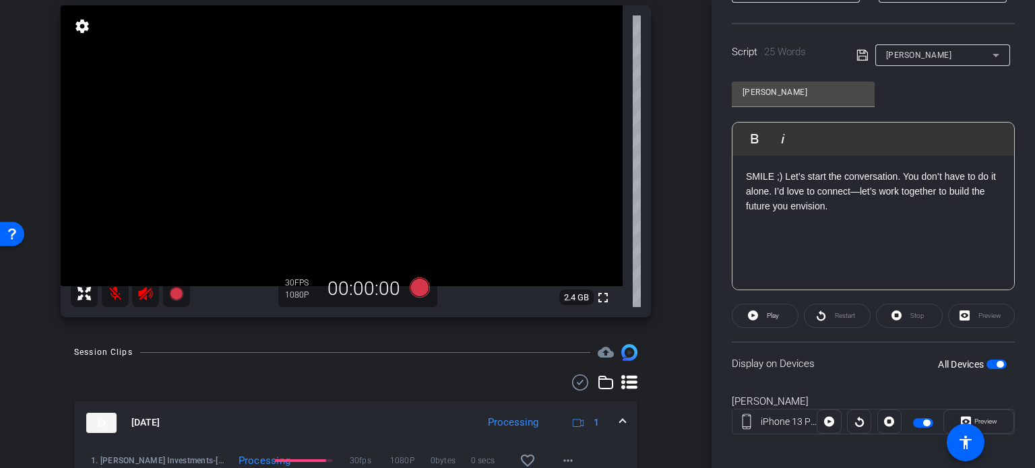
scroll to position [267, 0]
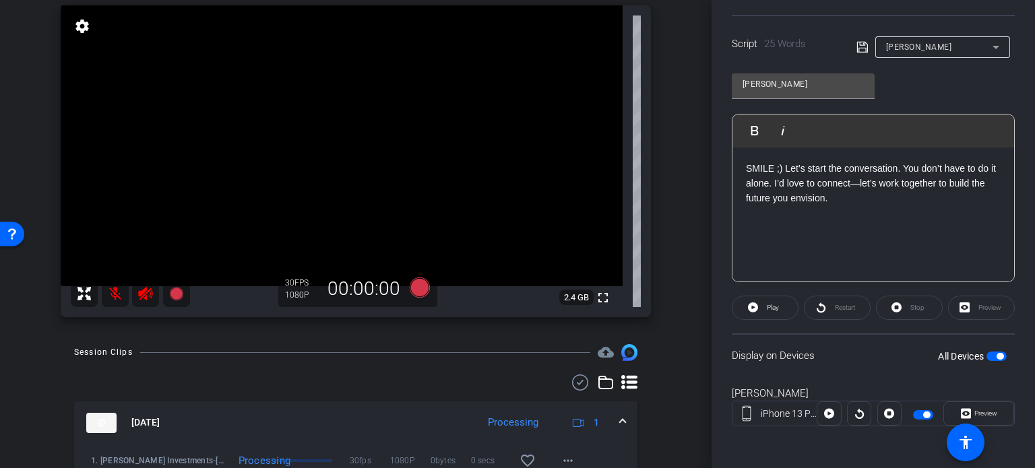
click at [987, 355] on span "button" at bounding box center [997, 356] width 20 height 9
click at [994, 352] on span "button" at bounding box center [997, 356] width 20 height 9
click at [415, 289] on icon at bounding box center [420, 288] width 20 height 20
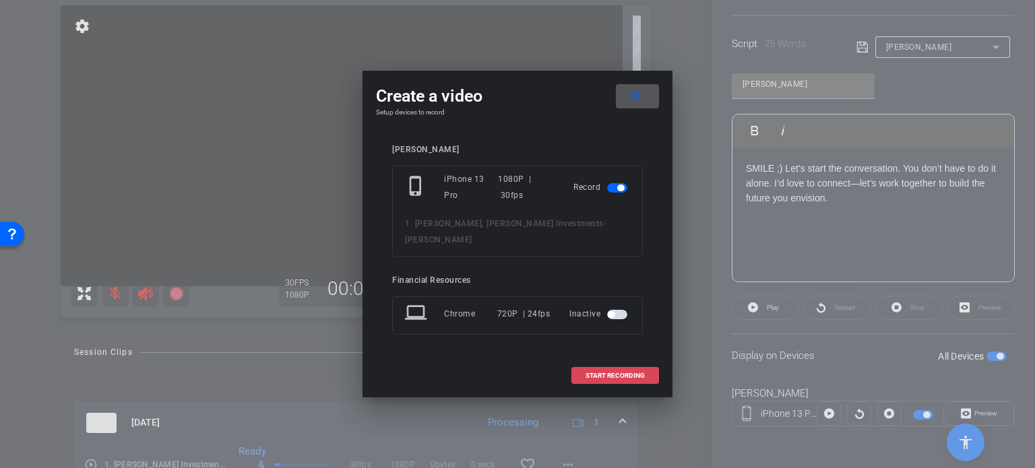
click at [611, 373] on span "START RECORDING" at bounding box center [615, 376] width 59 height 7
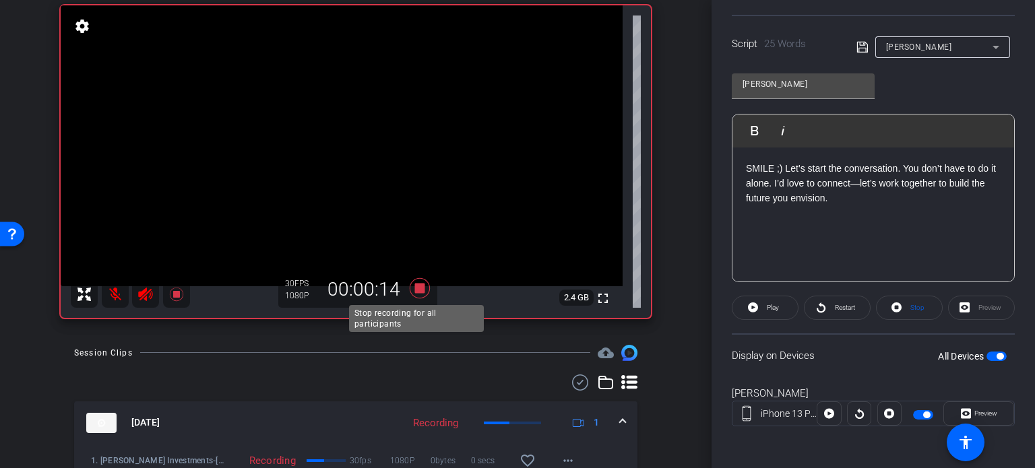
click at [415, 290] on icon at bounding box center [420, 288] width 20 height 20
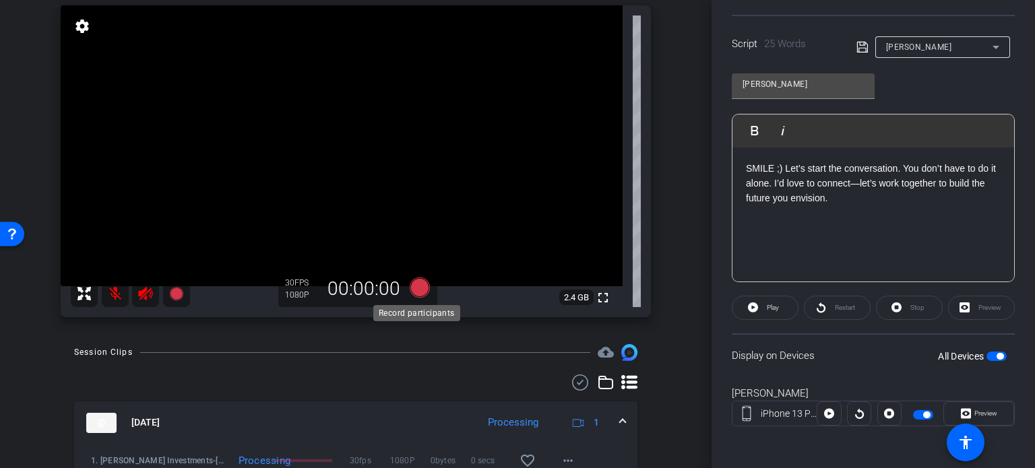
click at [414, 284] on icon at bounding box center [420, 288] width 20 height 20
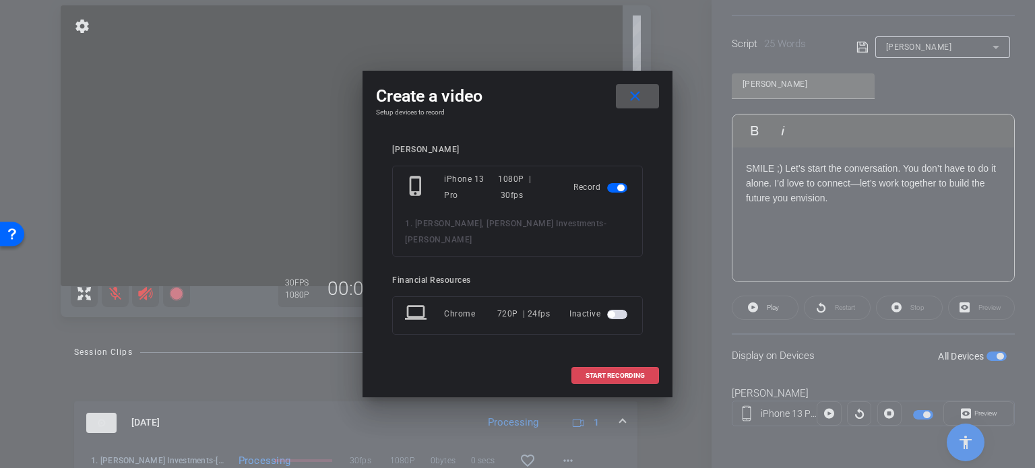
click at [621, 373] on span "START RECORDING" at bounding box center [615, 376] width 59 height 7
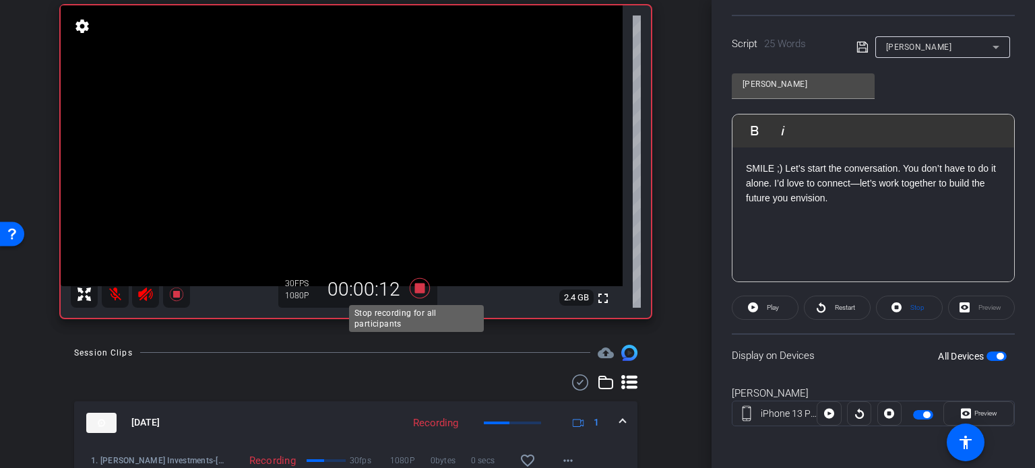
click at [416, 286] on icon at bounding box center [420, 288] width 20 height 20
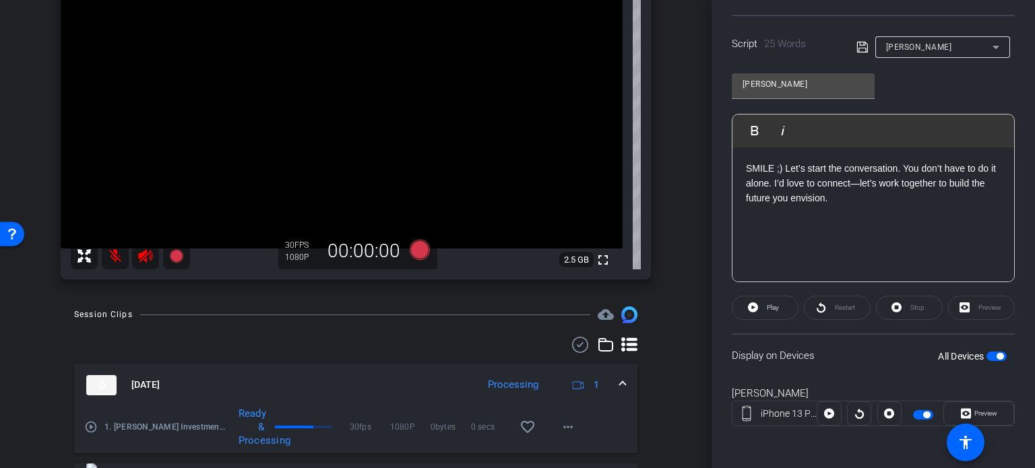
scroll to position [202, 0]
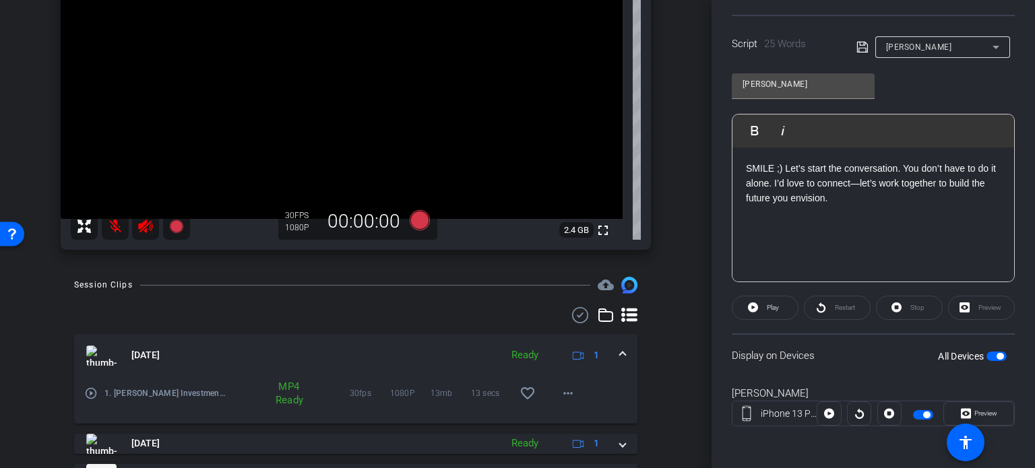
click at [90, 390] on mat-icon "play_circle_outline" at bounding box center [90, 393] width 13 height 13
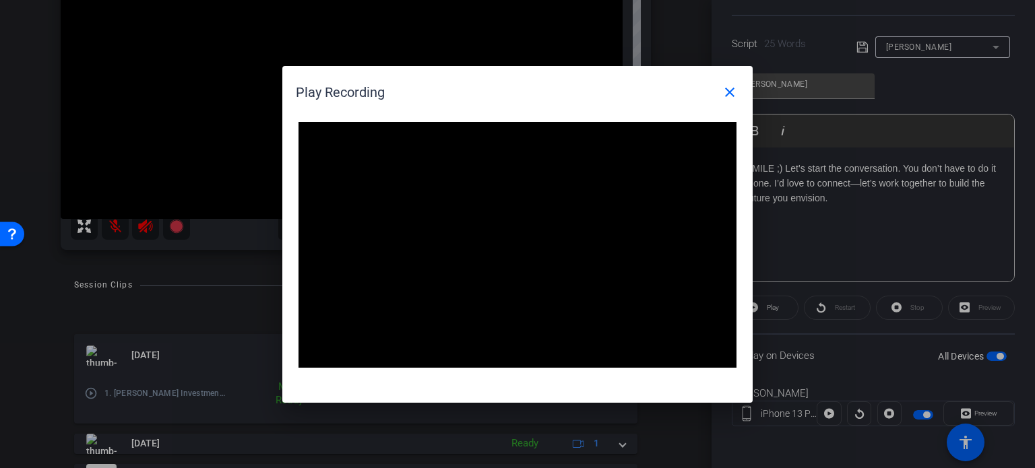
click at [57, 349] on div at bounding box center [517, 234] width 1035 height 468
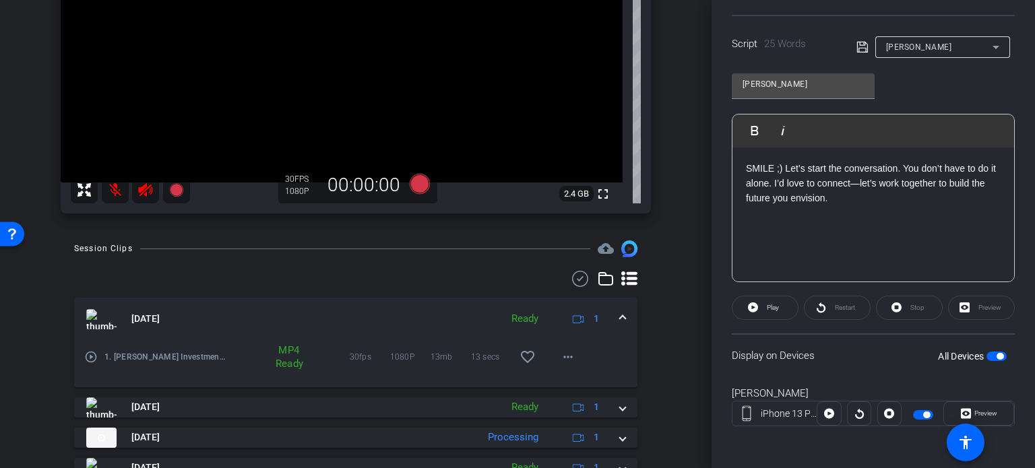
scroll to position [270, 0]
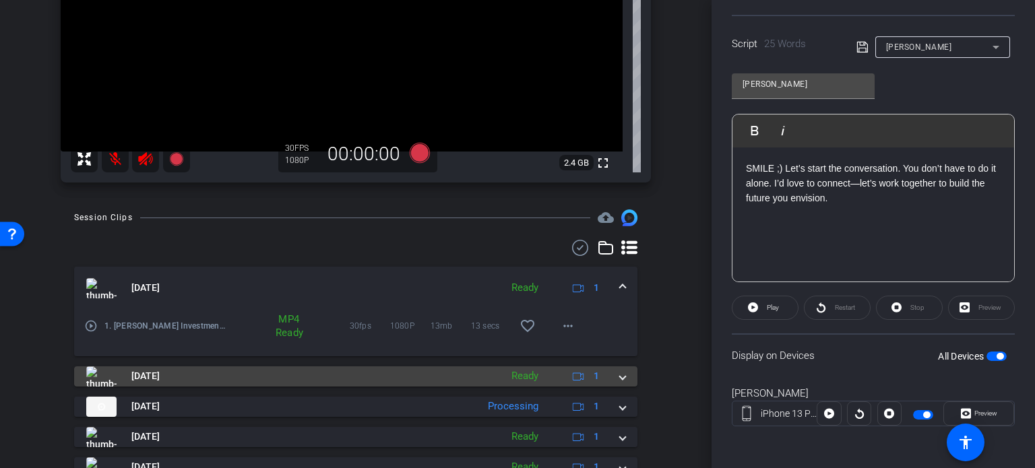
click at [159, 374] on span "[DATE]" at bounding box center [145, 376] width 28 height 14
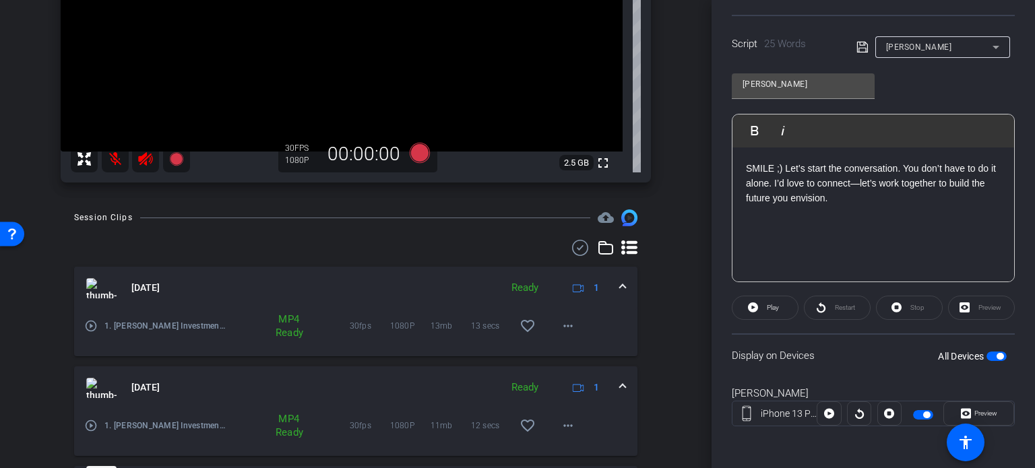
click at [92, 423] on mat-icon "play_circle_outline" at bounding box center [90, 425] width 13 height 13
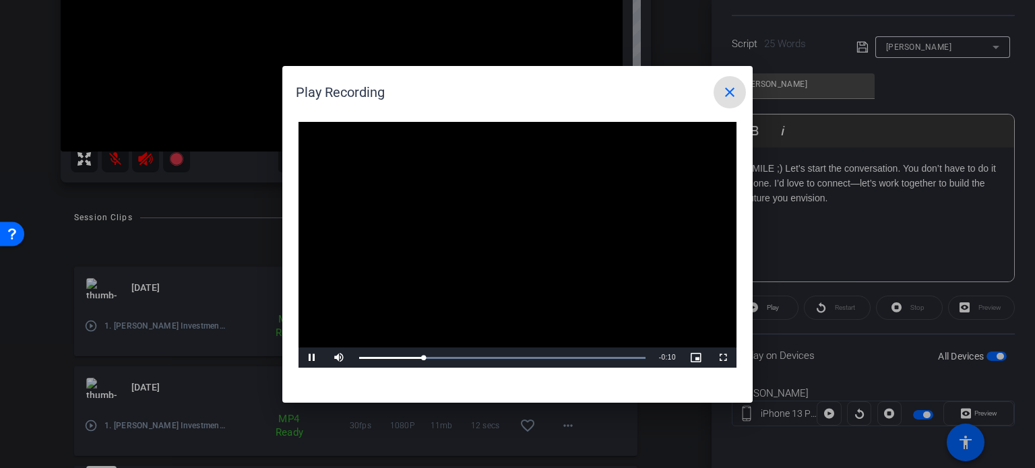
click at [42, 348] on div at bounding box center [517, 234] width 1035 height 468
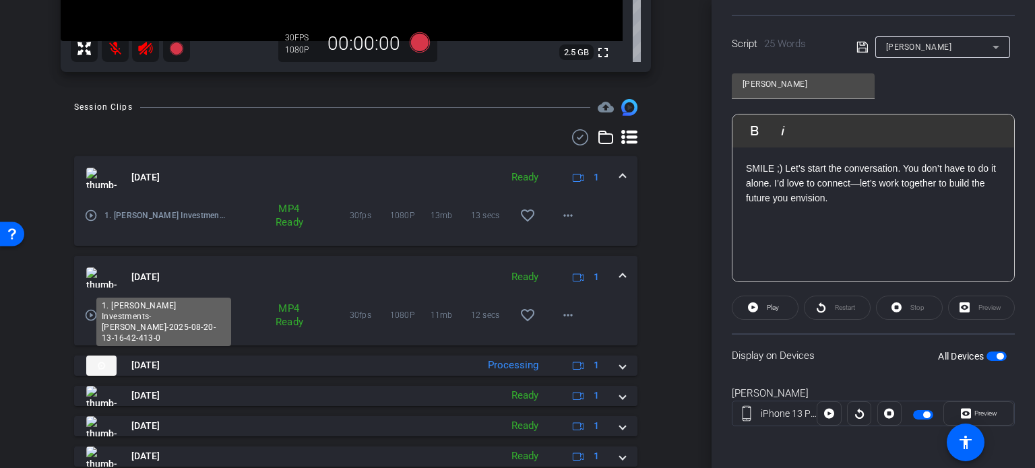
scroll to position [404, 0]
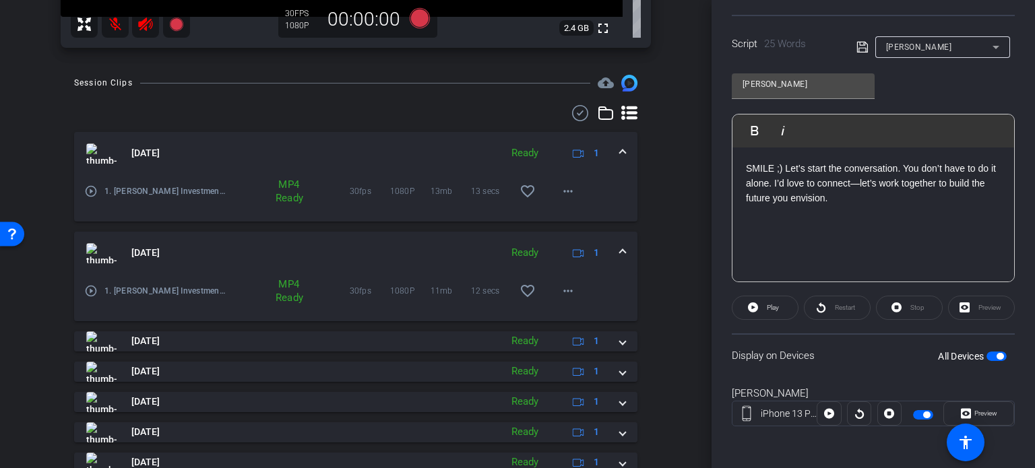
click at [987, 353] on span "button" at bounding box center [997, 356] width 20 height 9
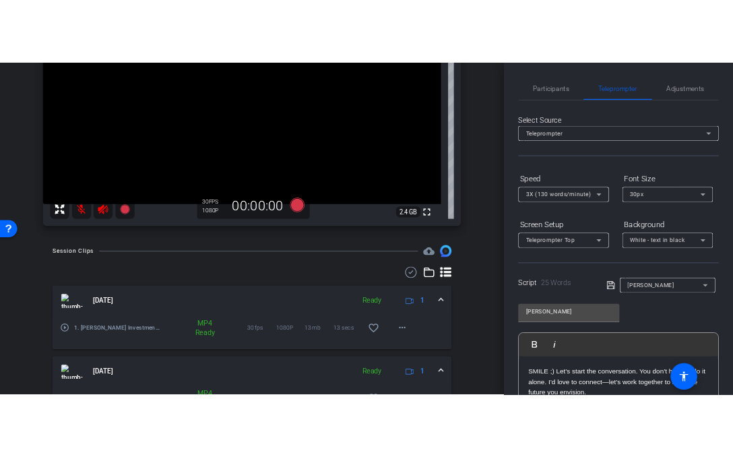
scroll to position [135, 0]
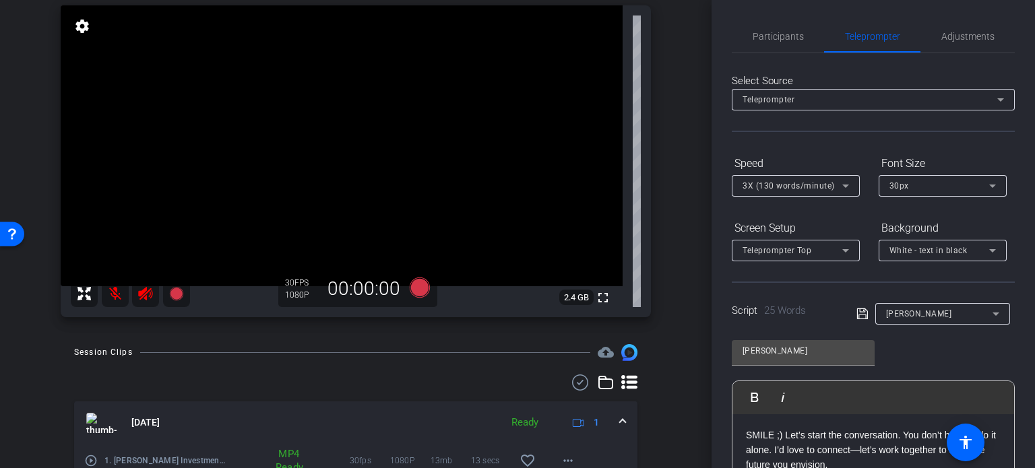
click at [746, 428] on p "SMILE ;) Let’s start the conversation. You don’t have to do it alone. I’d love …" at bounding box center [873, 450] width 255 height 45
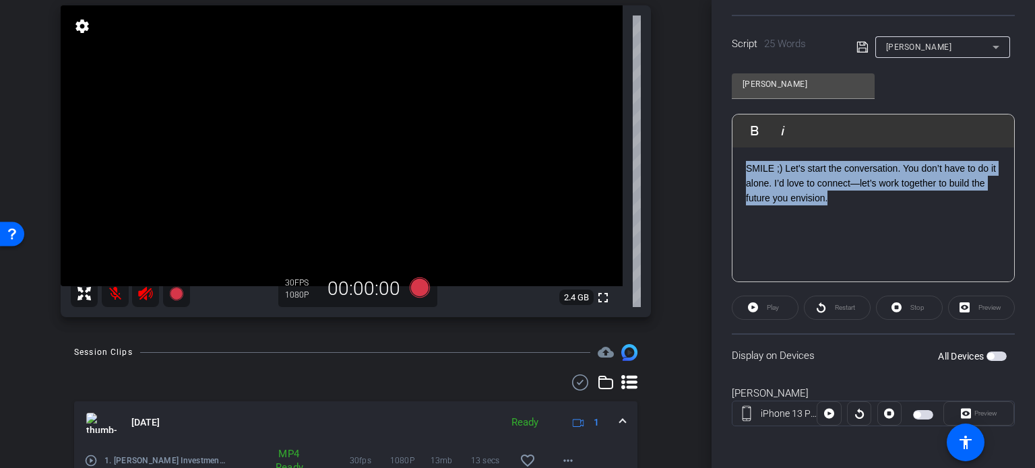
drag, startPoint x: 845, startPoint y: 202, endPoint x: 715, endPoint y: 122, distance: 152.5
click at [715, 122] on div "Participants Teleprompter Adjustments settings Financial Resources flip Directo…" at bounding box center [874, 234] width 324 height 468
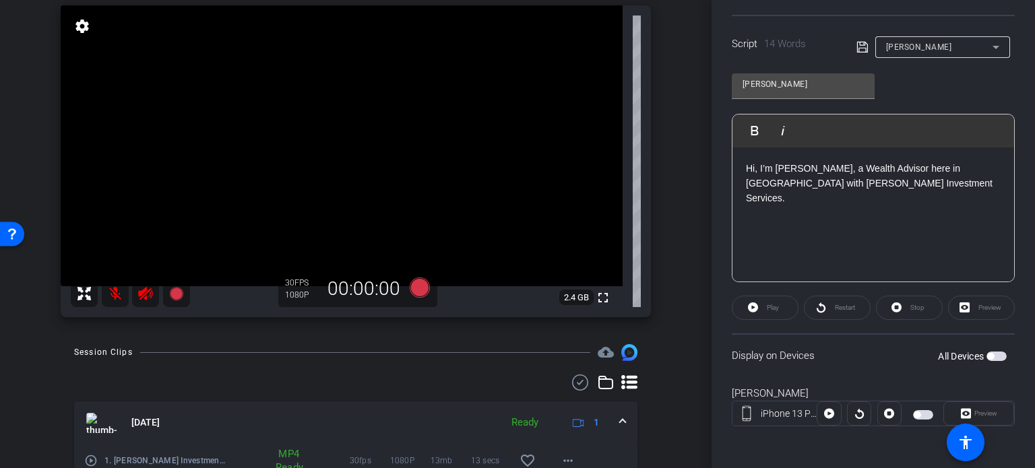
click at [783, 221] on p at bounding box center [873, 228] width 255 height 15
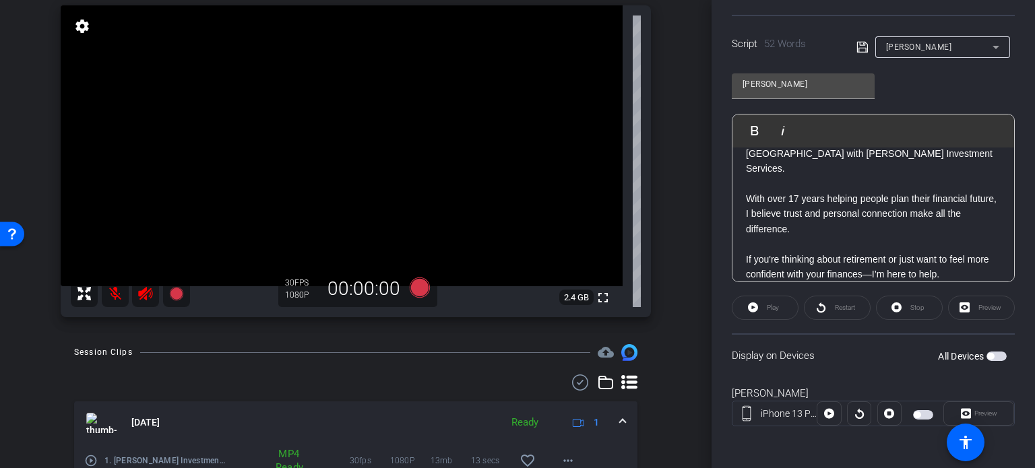
scroll to position [45, 0]
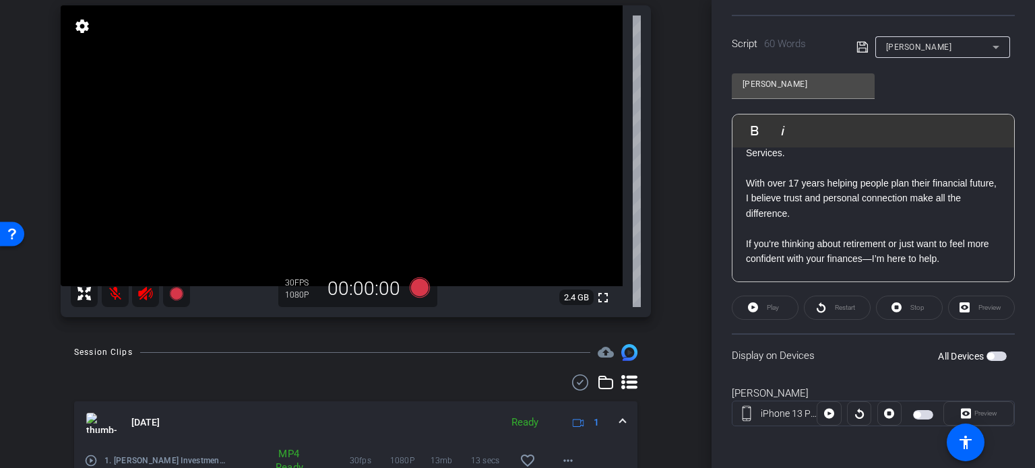
click at [991, 353] on span "button" at bounding box center [997, 356] width 20 height 9
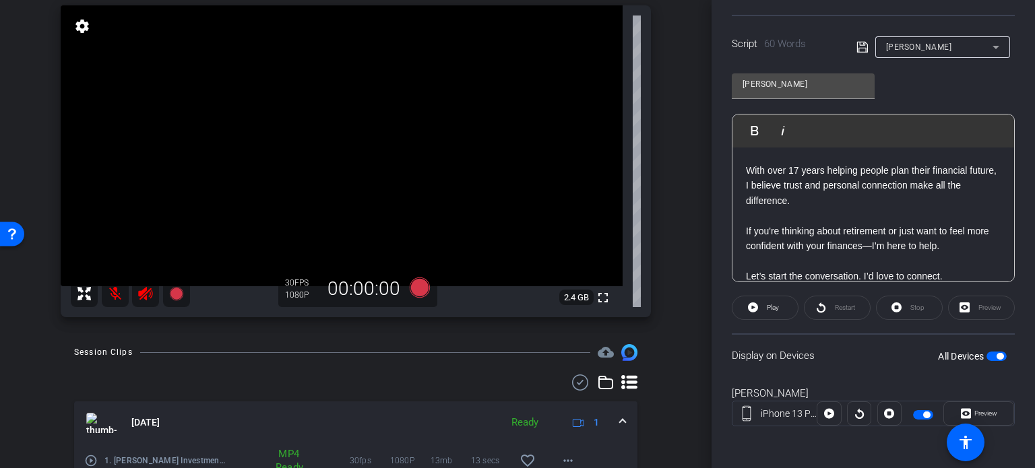
scroll to position [0, 0]
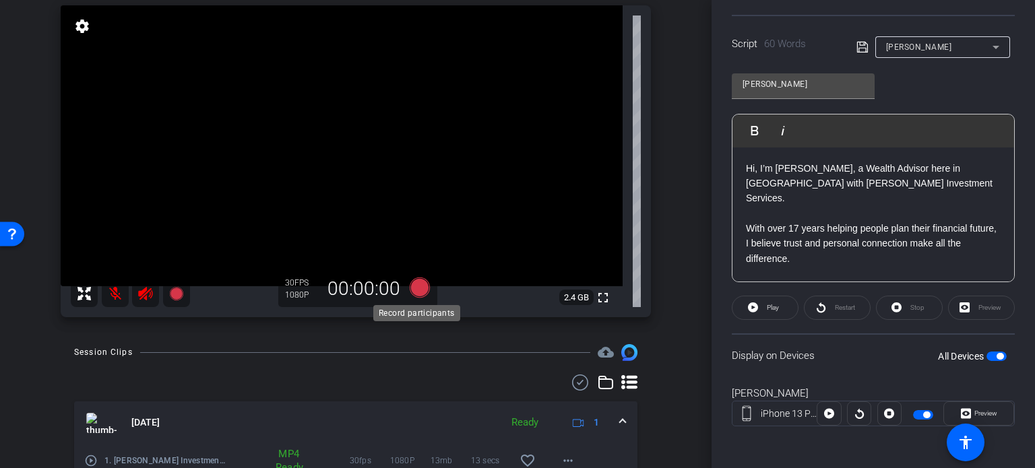
click at [418, 289] on icon at bounding box center [420, 288] width 20 height 20
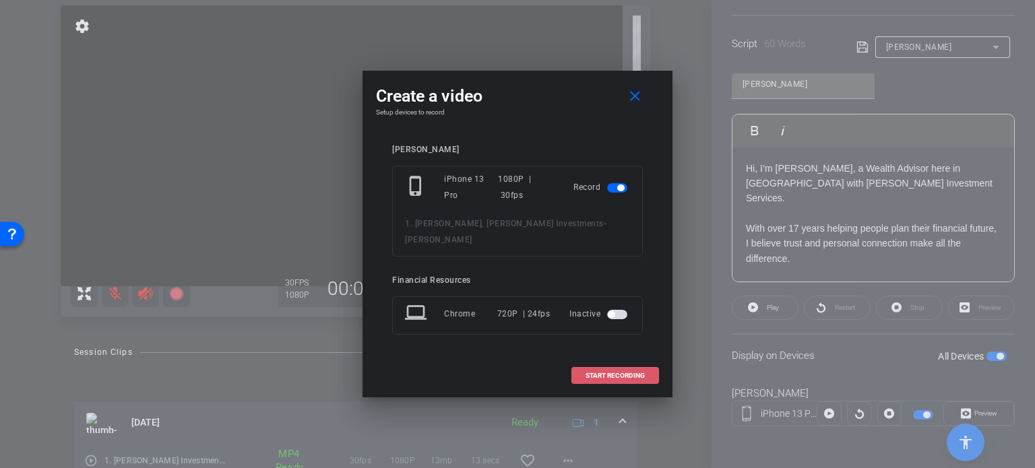
click at [595, 360] on span at bounding box center [615, 376] width 86 height 32
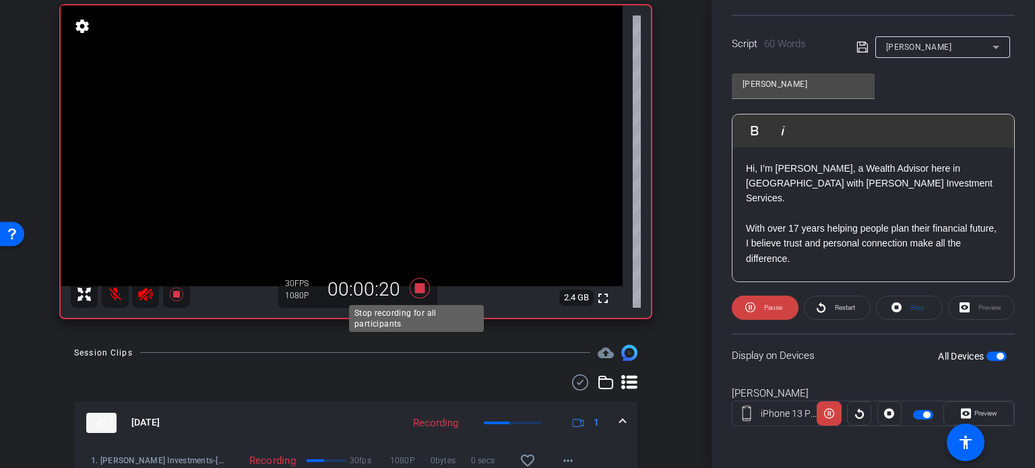
click at [415, 287] on icon at bounding box center [420, 288] width 20 height 20
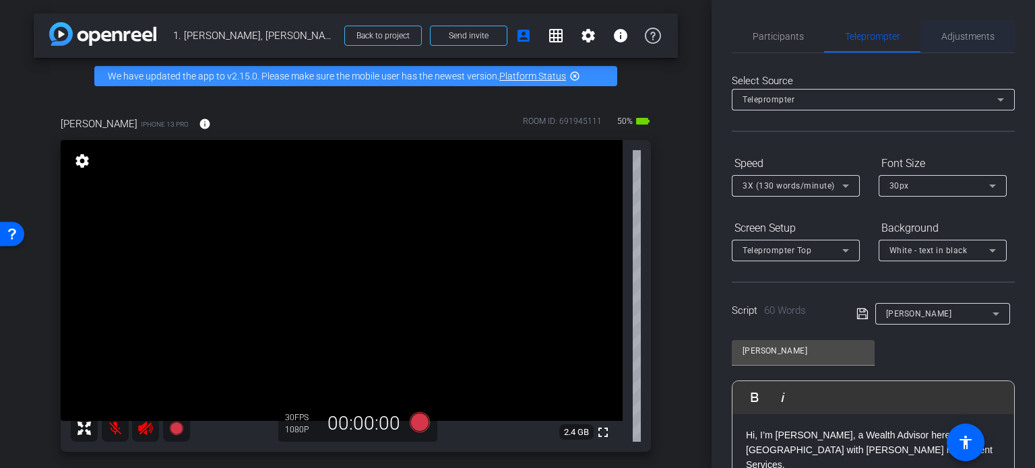
click at [949, 36] on span "Adjustments" at bounding box center [968, 36] width 53 height 9
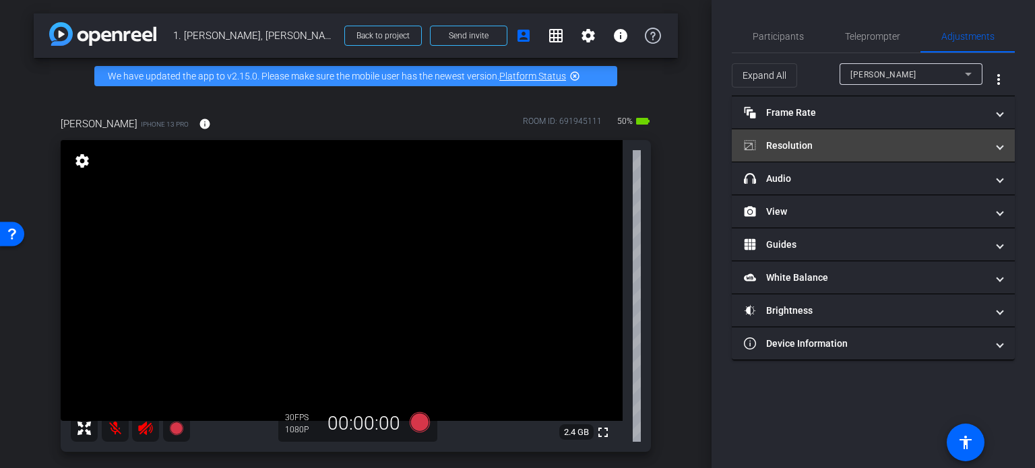
click at [824, 139] on mat-panel-title "Resolution" at bounding box center [865, 146] width 243 height 14
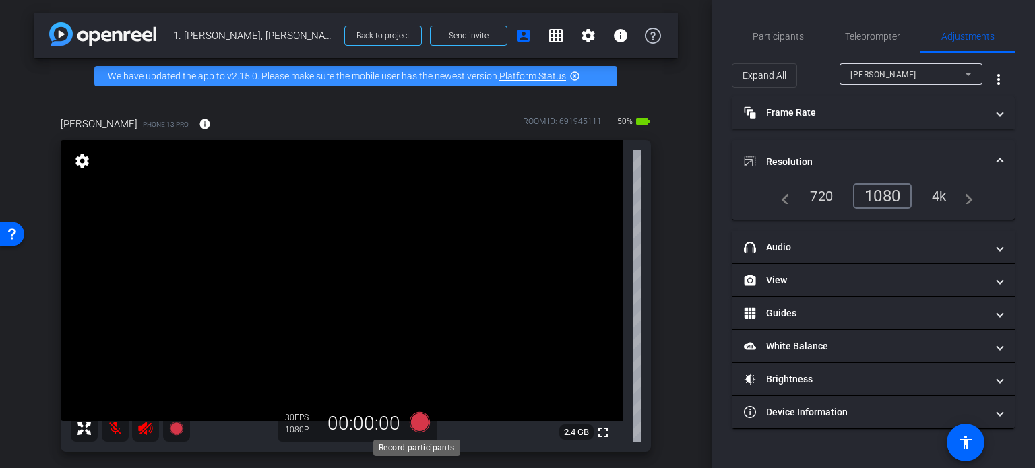
click at [414, 419] on icon at bounding box center [420, 423] width 20 height 20
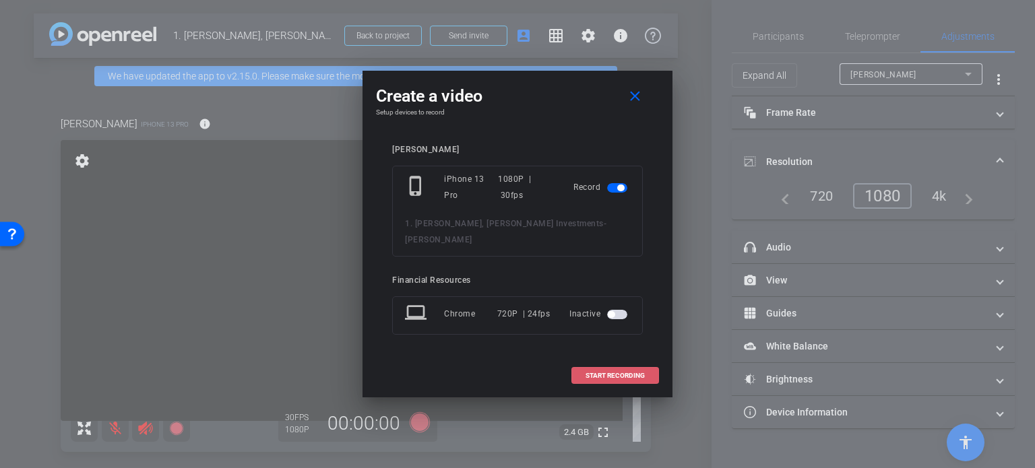
click at [604, 373] on span "START RECORDING" at bounding box center [615, 376] width 59 height 7
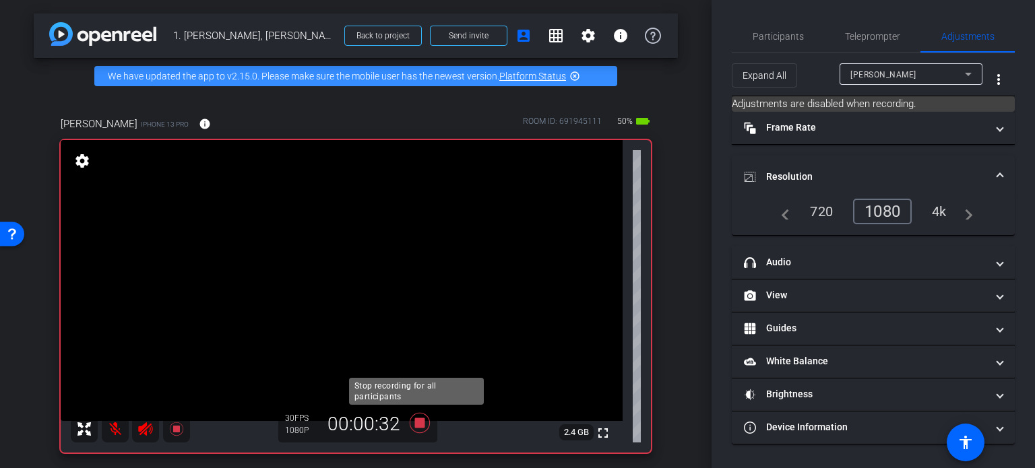
click at [416, 420] on icon at bounding box center [420, 423] width 20 height 20
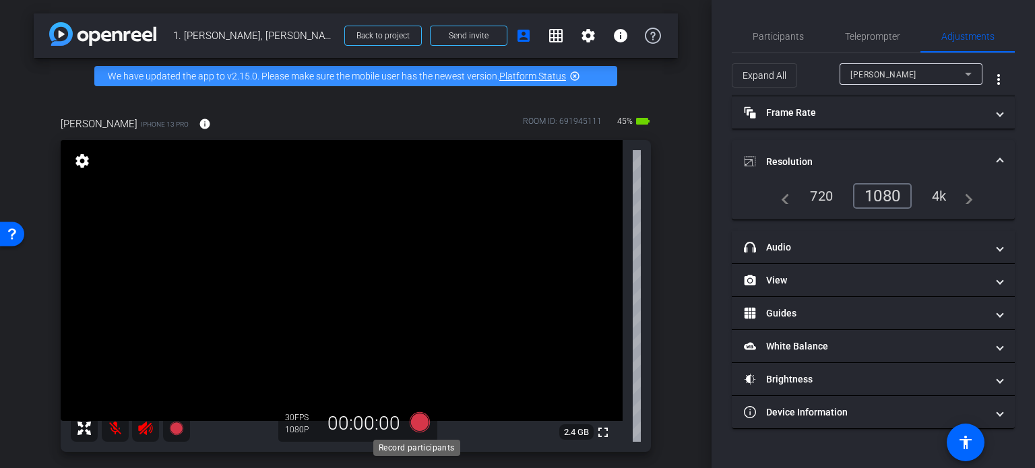
click at [415, 416] on icon at bounding box center [420, 423] width 32 height 24
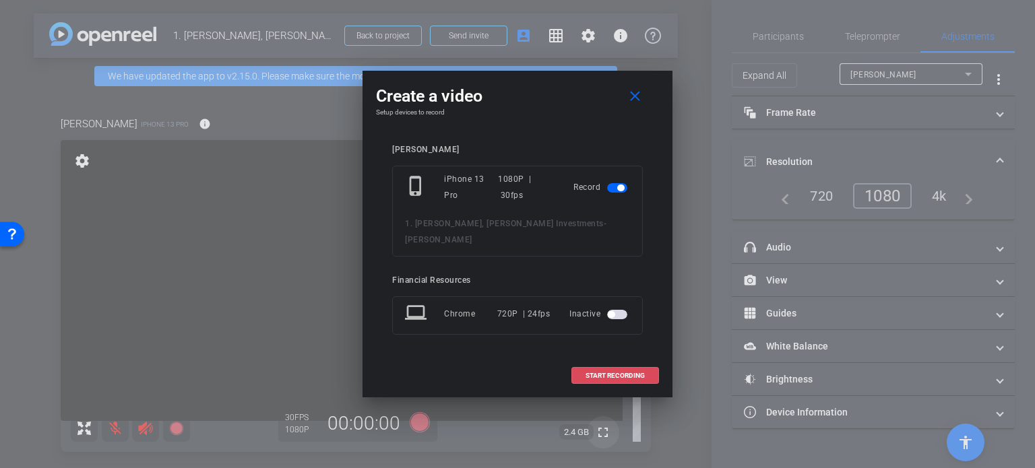
drag, startPoint x: 608, startPoint y: 363, endPoint x: 583, endPoint y: 440, distance: 81.4
click at [606, 373] on span "START RECORDING" at bounding box center [615, 376] width 59 height 7
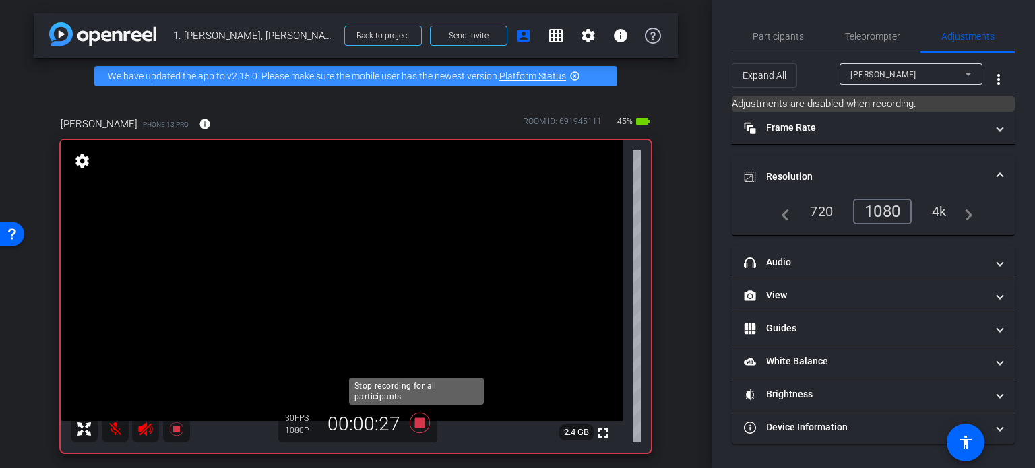
click at [417, 424] on icon at bounding box center [420, 423] width 20 height 20
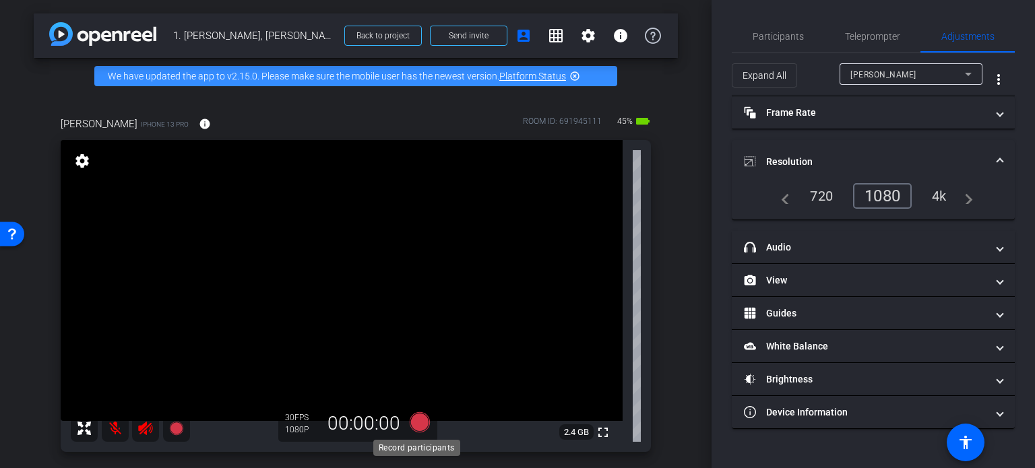
click at [413, 426] on icon at bounding box center [420, 423] width 20 height 20
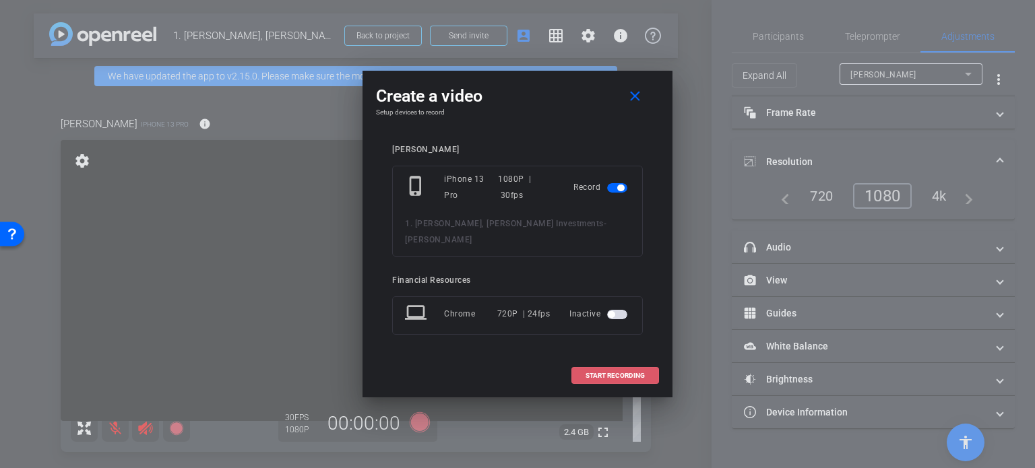
click at [615, 371] on span at bounding box center [615, 376] width 86 height 32
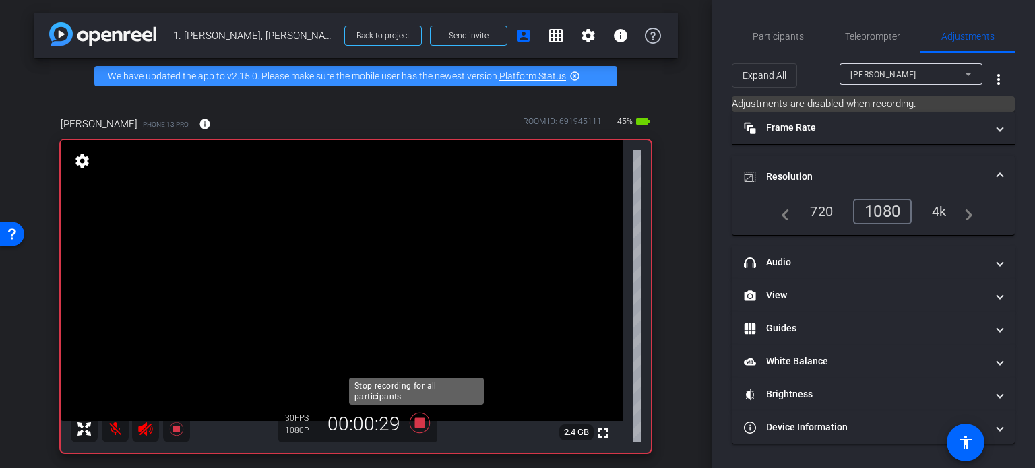
click at [410, 421] on icon at bounding box center [420, 423] width 32 height 24
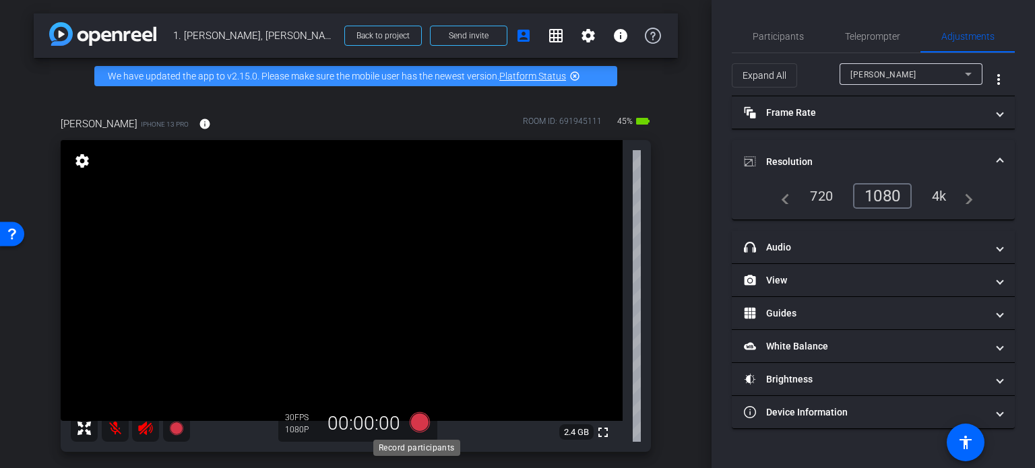
click at [414, 423] on icon at bounding box center [420, 423] width 20 height 20
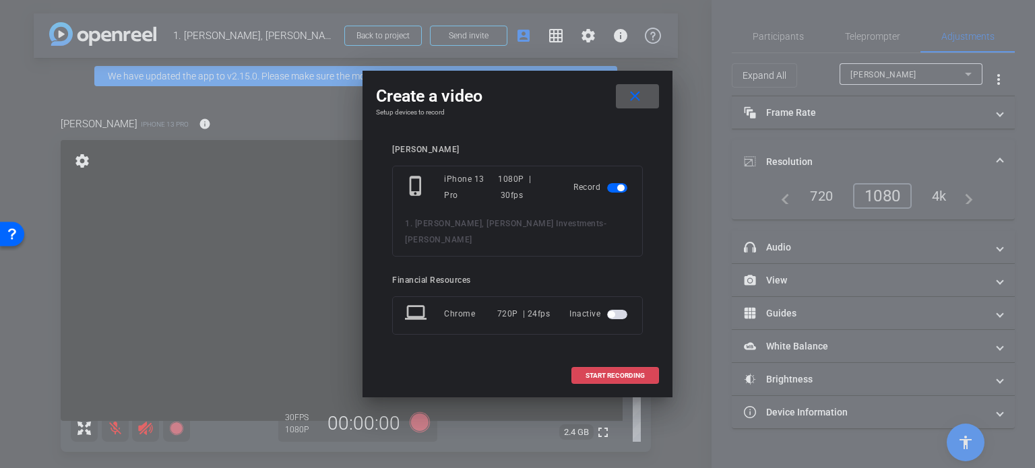
click at [619, 373] on span "START RECORDING" at bounding box center [615, 376] width 59 height 7
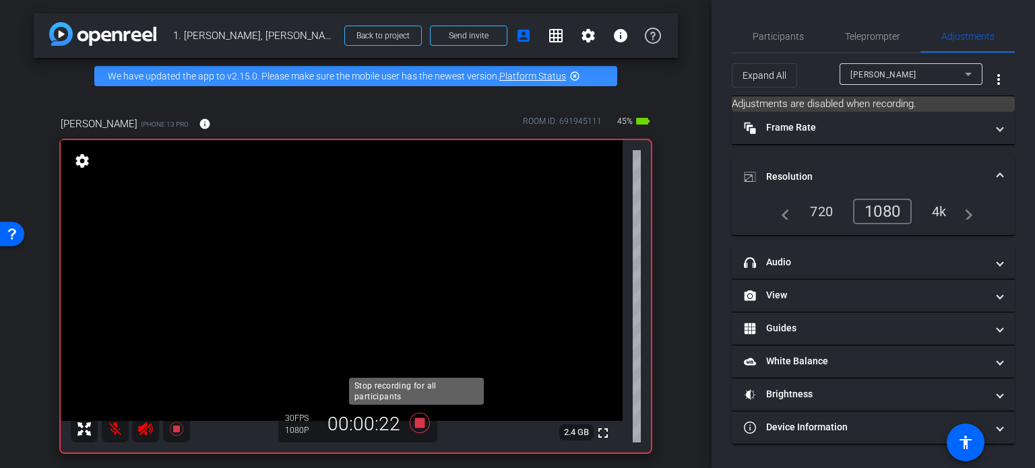
click at [418, 417] on icon at bounding box center [420, 423] width 20 height 20
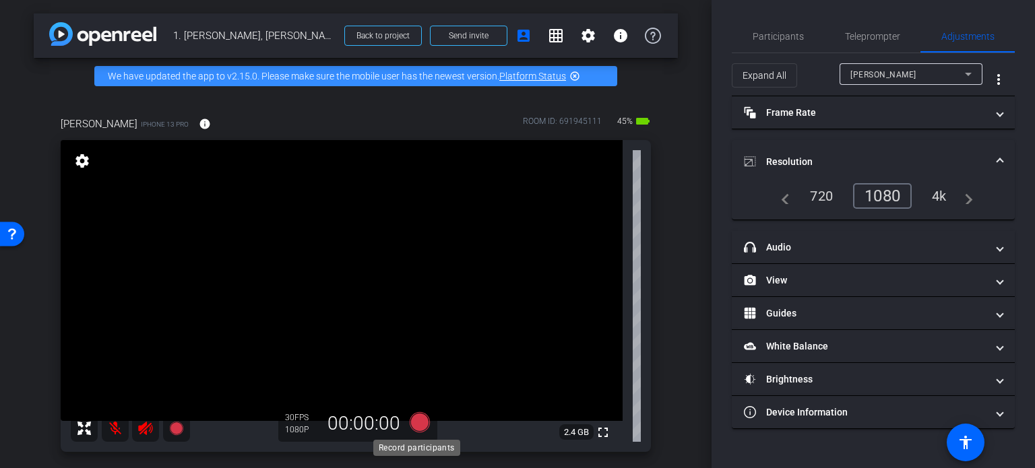
click at [417, 419] on icon at bounding box center [420, 423] width 20 height 20
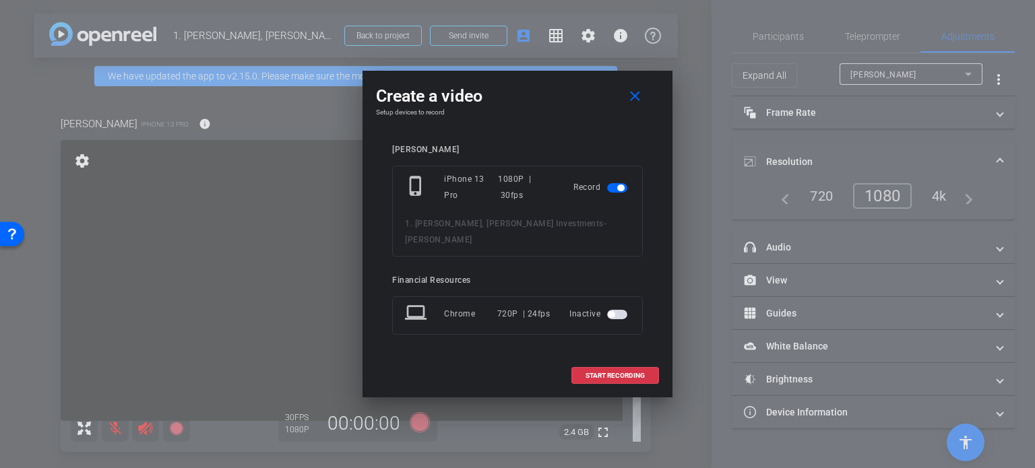
click at [592, 340] on div "jennifer phone_iphone iPhone 13 Pro 1080P | 30fps Record 1. Sylvie Letts, Frand…" at bounding box center [517, 249] width 251 height 209
click at [602, 373] on span "START RECORDING" at bounding box center [615, 376] width 59 height 7
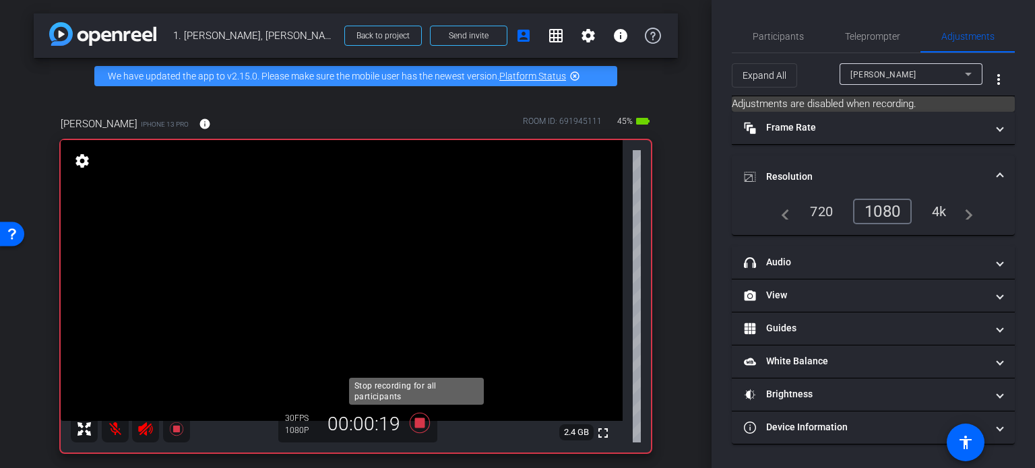
click at [413, 423] on icon at bounding box center [420, 423] width 20 height 20
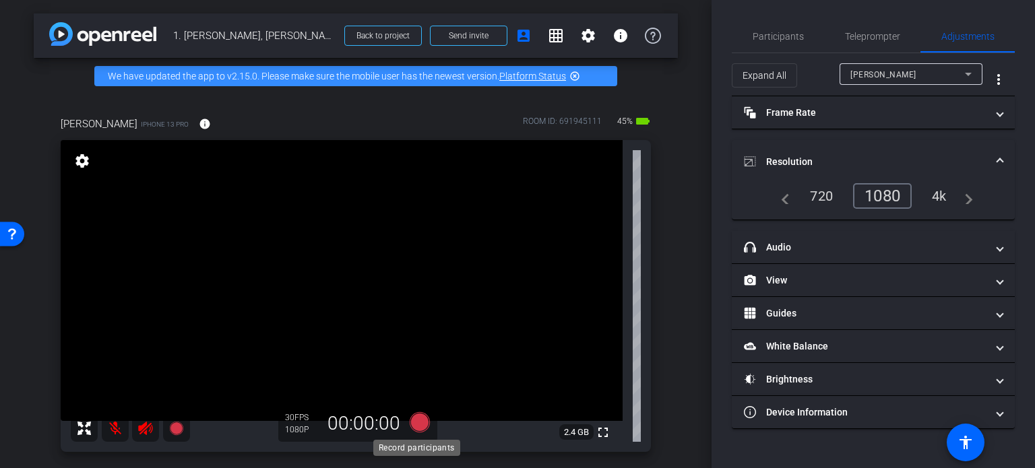
click at [416, 423] on icon at bounding box center [420, 423] width 20 height 20
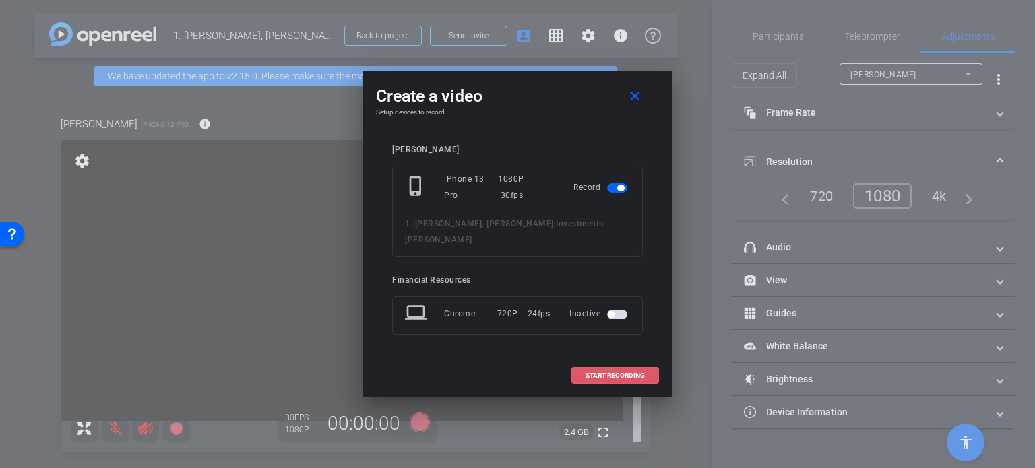
click at [630, 373] on span "START RECORDING" at bounding box center [615, 376] width 59 height 7
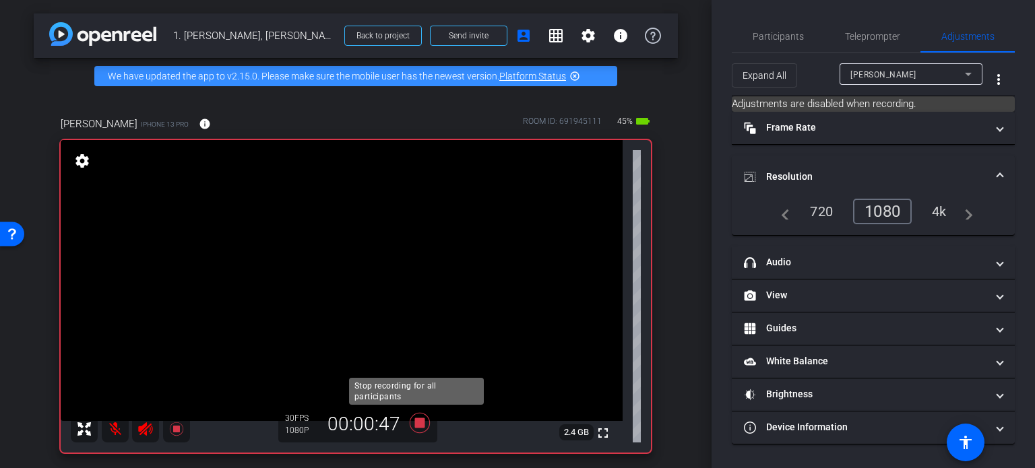
click at [415, 425] on icon at bounding box center [420, 423] width 20 height 20
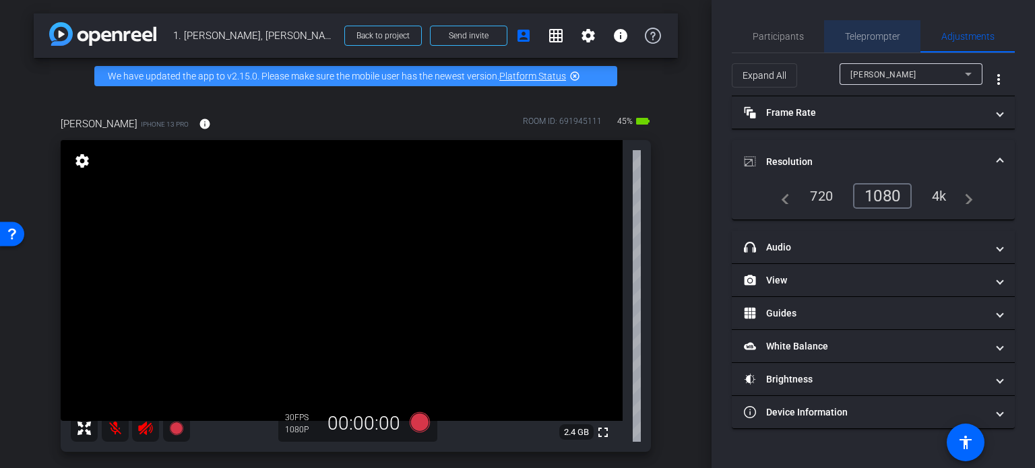
click at [866, 35] on span "Teleprompter" at bounding box center [872, 36] width 55 height 9
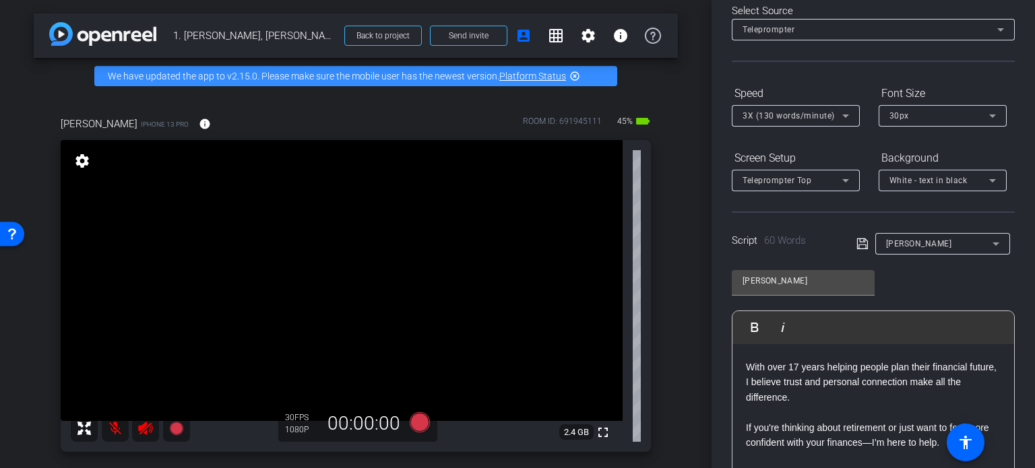
scroll to position [135, 0]
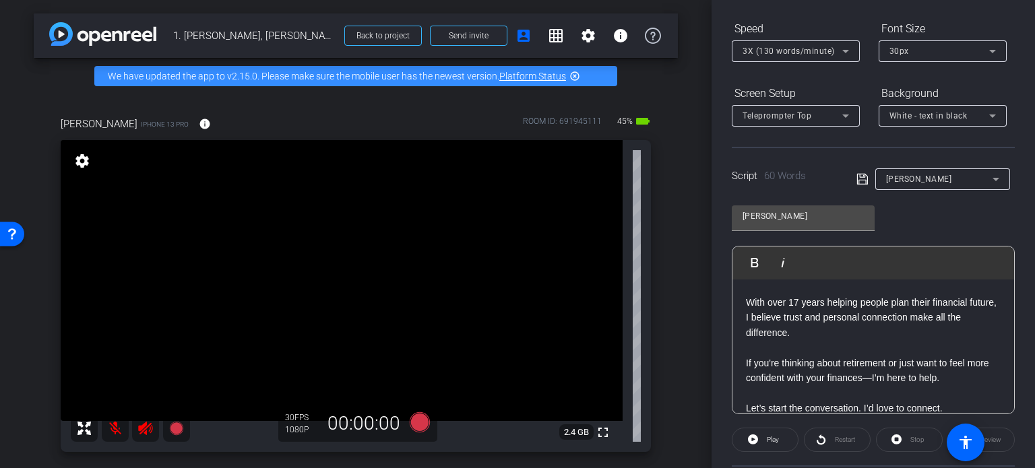
click at [746, 390] on div "Hi, I’m Sara Smith, a Wealth Advisor here in Braham with Frandsen Investment Se…" at bounding box center [874, 326] width 282 height 208
click at [415, 417] on icon at bounding box center [420, 423] width 20 height 20
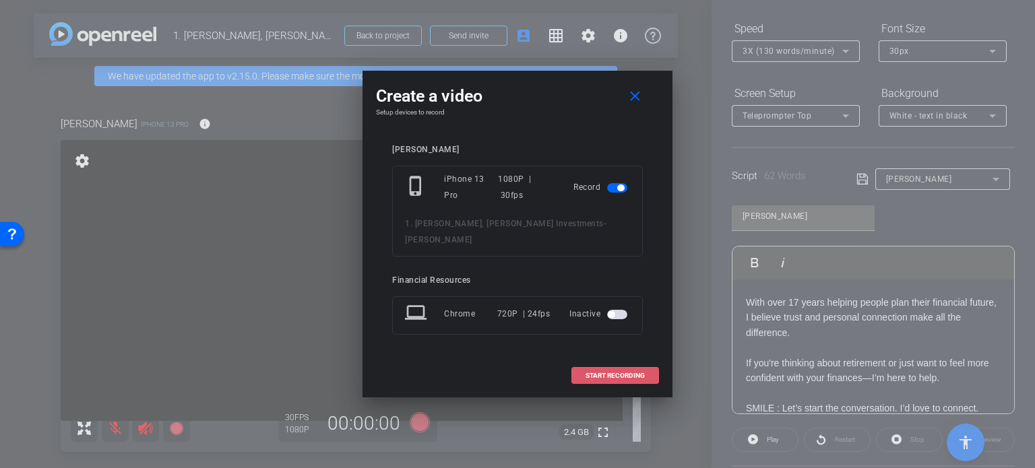
click at [617, 373] on span "START RECORDING" at bounding box center [615, 376] width 59 height 7
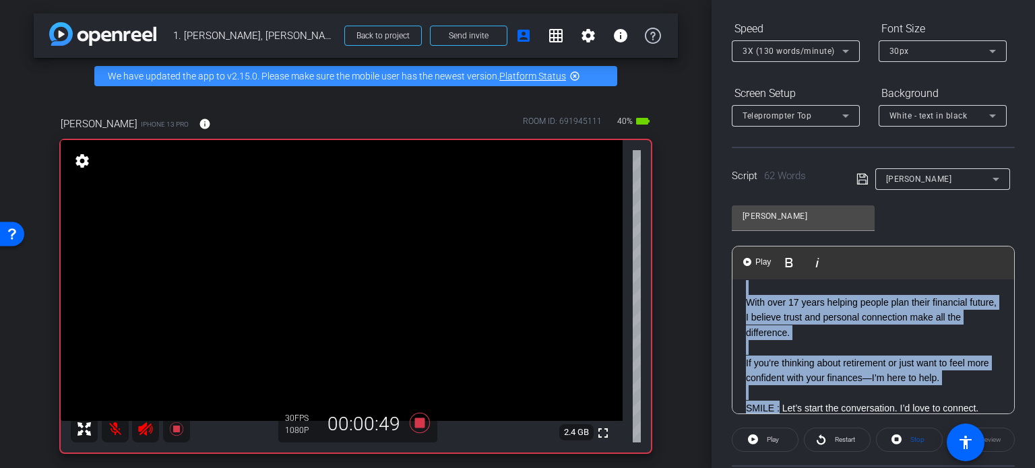
scroll to position [0, 0]
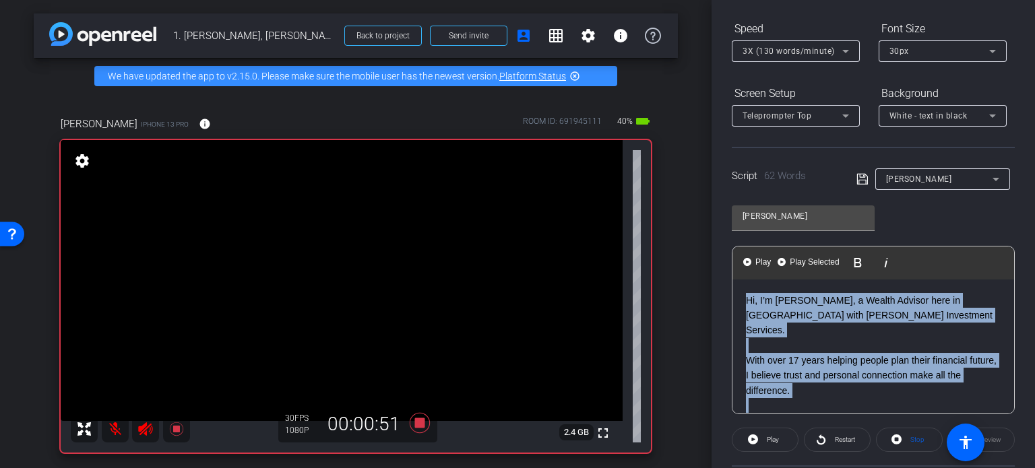
drag, startPoint x: 779, startPoint y: 389, endPoint x: 742, endPoint y: 291, distance: 104.8
click at [742, 291] on div "Hi, I’m Sara Smith, a Wealth Advisor here in Braham with Frandsen Investment Se…" at bounding box center [874, 384] width 282 height 208
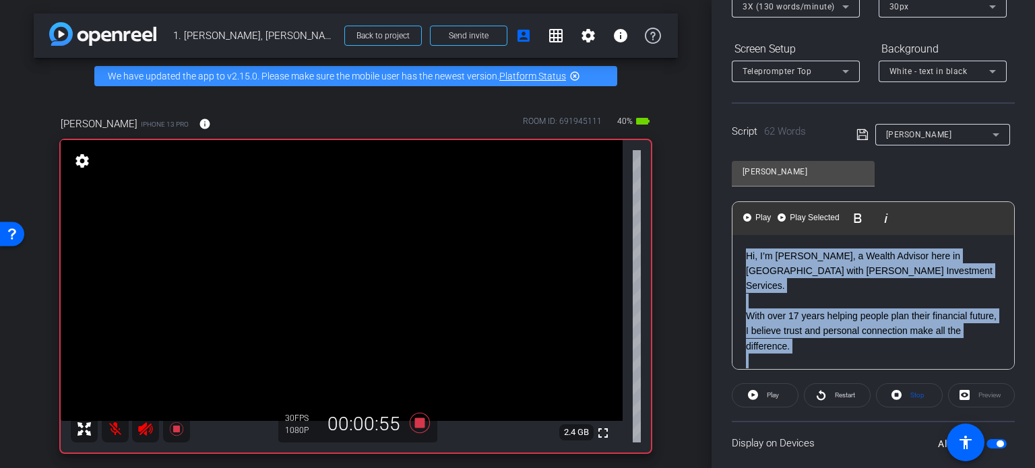
scroll to position [202, 0]
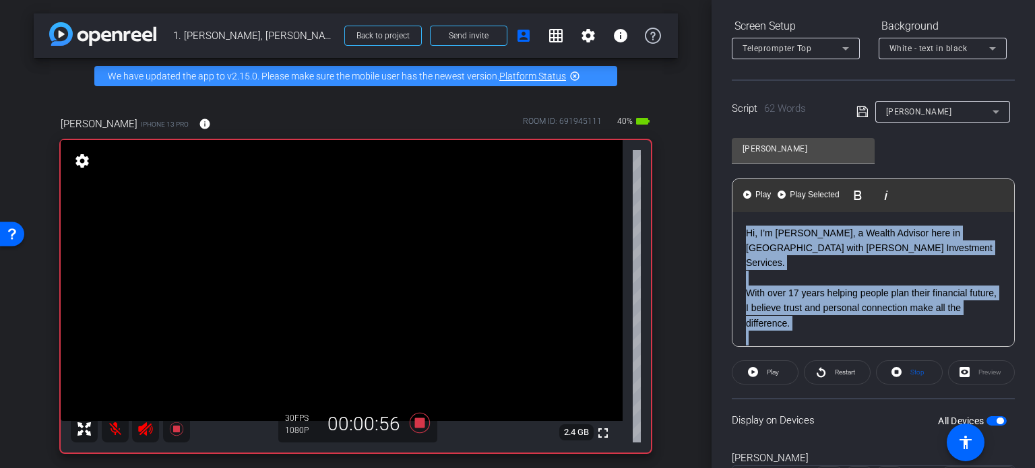
click at [987, 419] on span "button" at bounding box center [997, 421] width 20 height 9
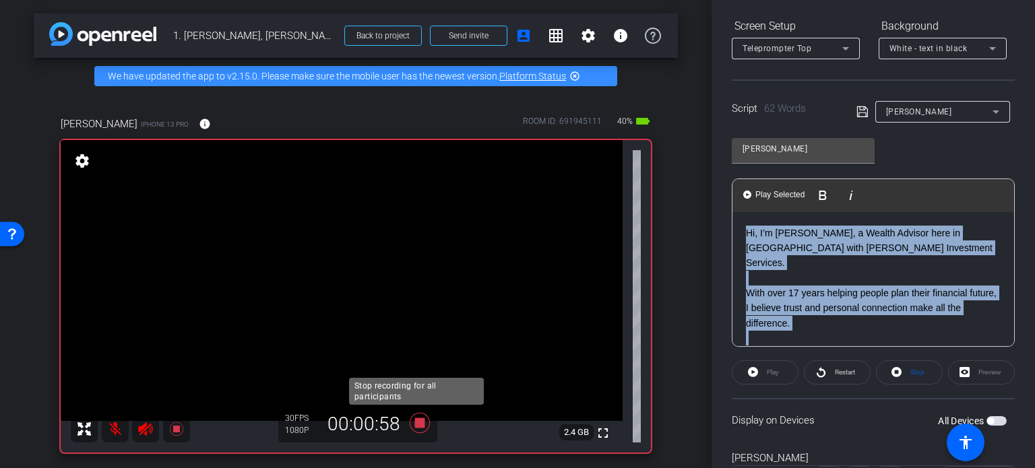
click at [417, 423] on icon at bounding box center [420, 423] width 20 height 20
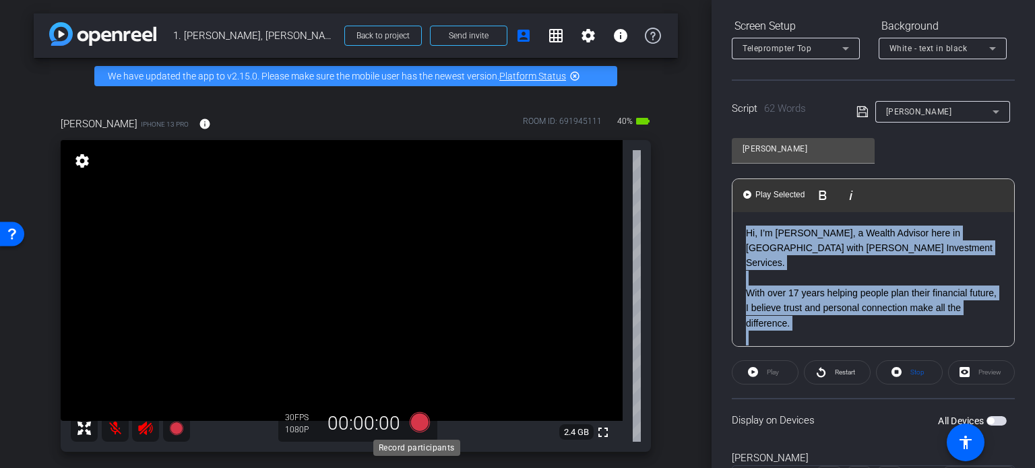
click at [416, 422] on icon at bounding box center [420, 423] width 20 height 20
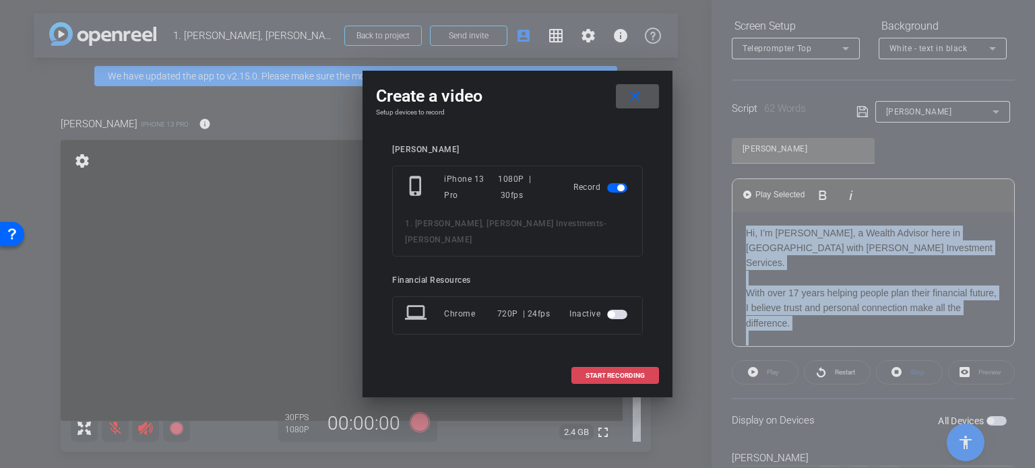
click at [623, 373] on span "START RECORDING" at bounding box center [615, 376] width 59 height 7
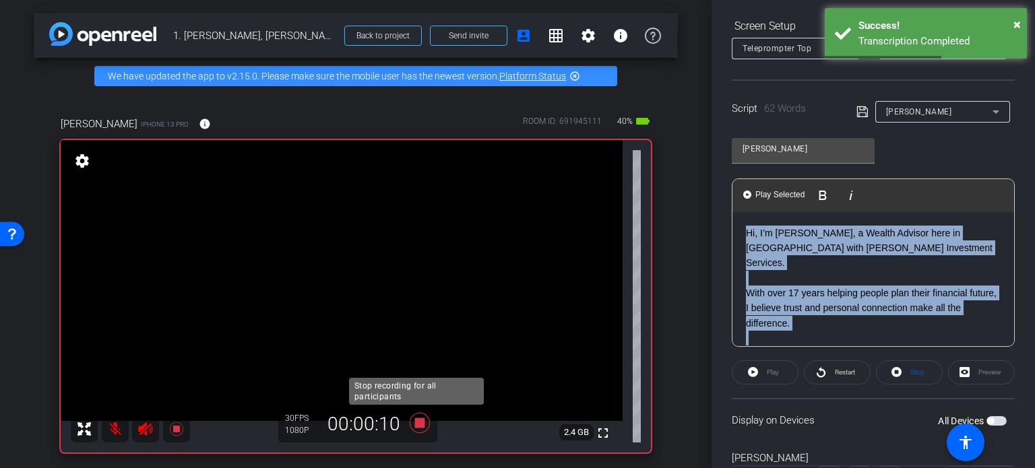
click at [417, 423] on icon at bounding box center [420, 423] width 20 height 20
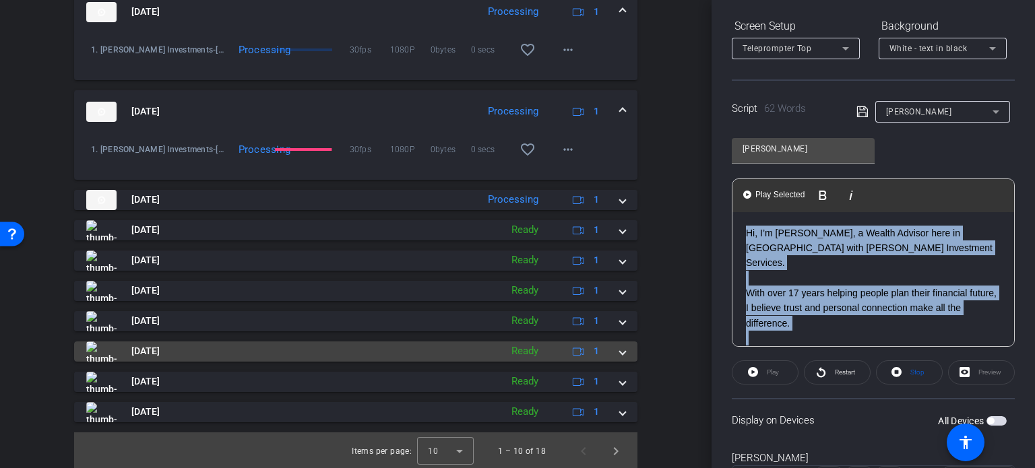
scroll to position [547, 0]
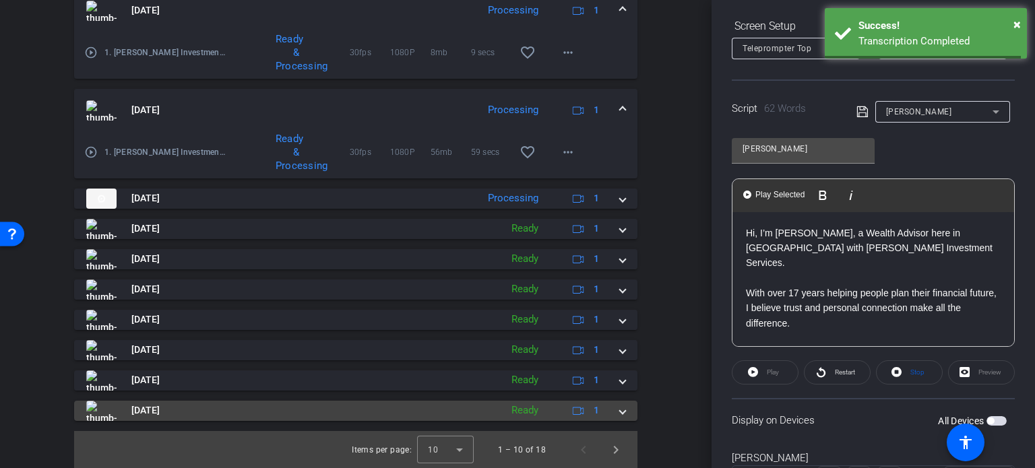
click at [143, 406] on span "[DATE]" at bounding box center [145, 411] width 28 height 14
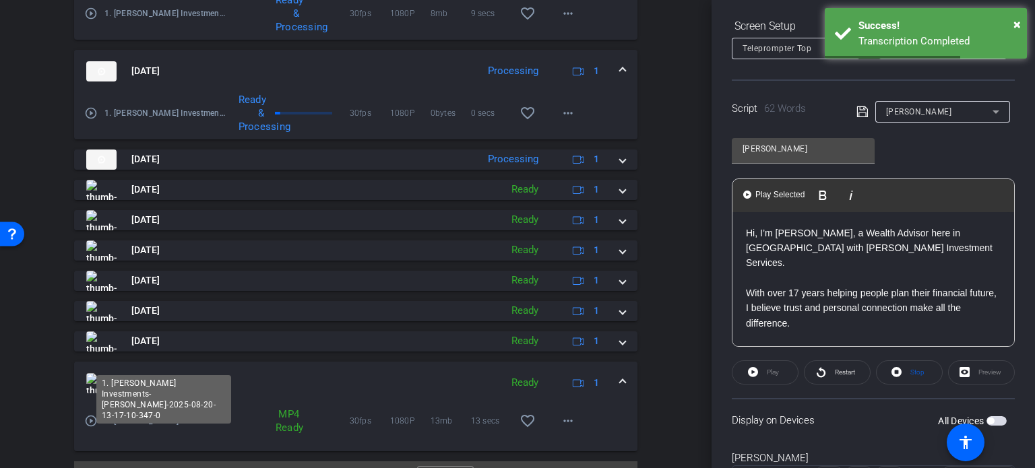
scroll to position [617, 0]
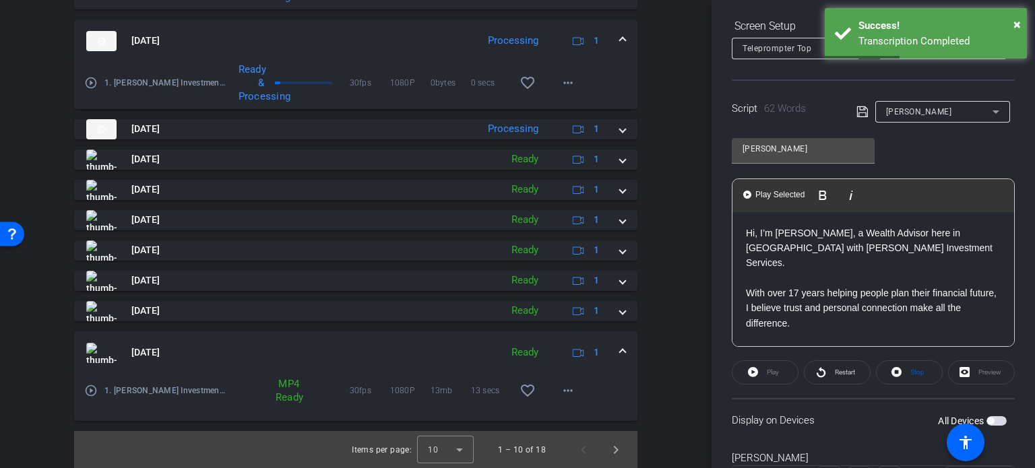
click at [96, 356] on img at bounding box center [101, 353] width 30 height 20
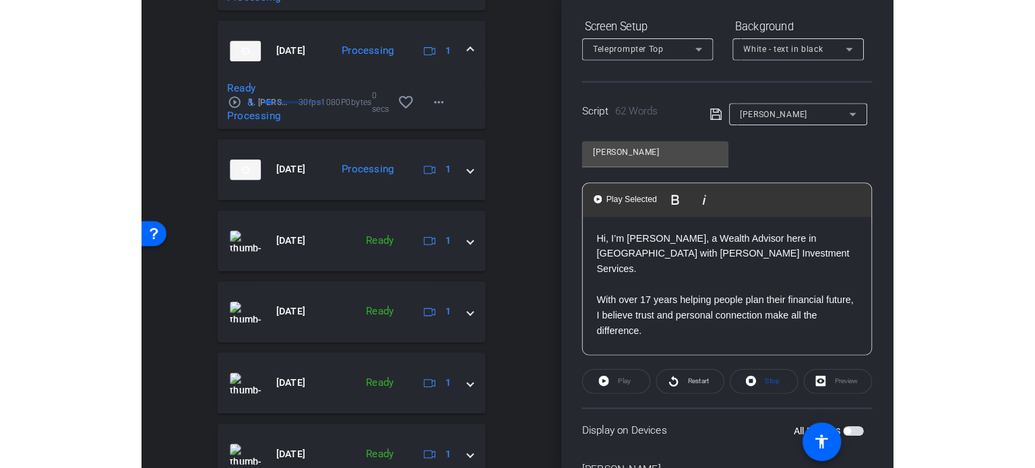
scroll to position [547, 0]
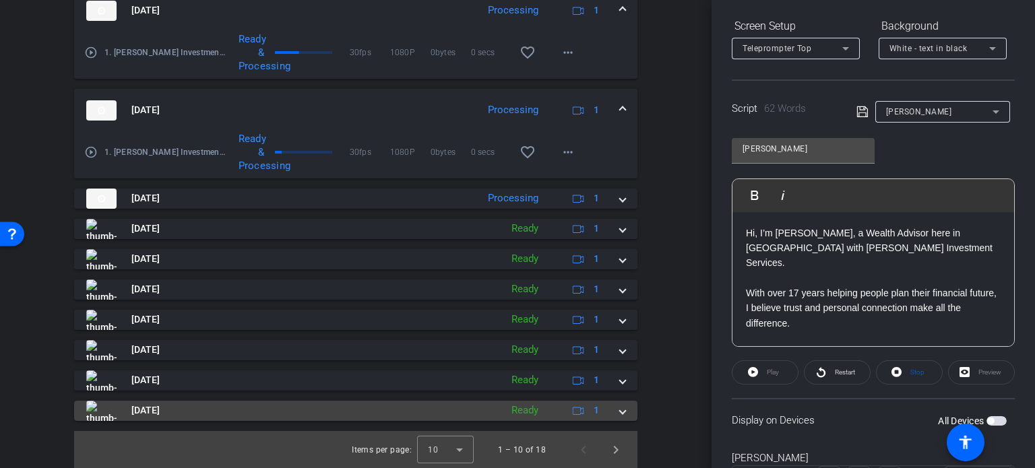
click at [160, 408] on span "[DATE]" at bounding box center [145, 411] width 28 height 14
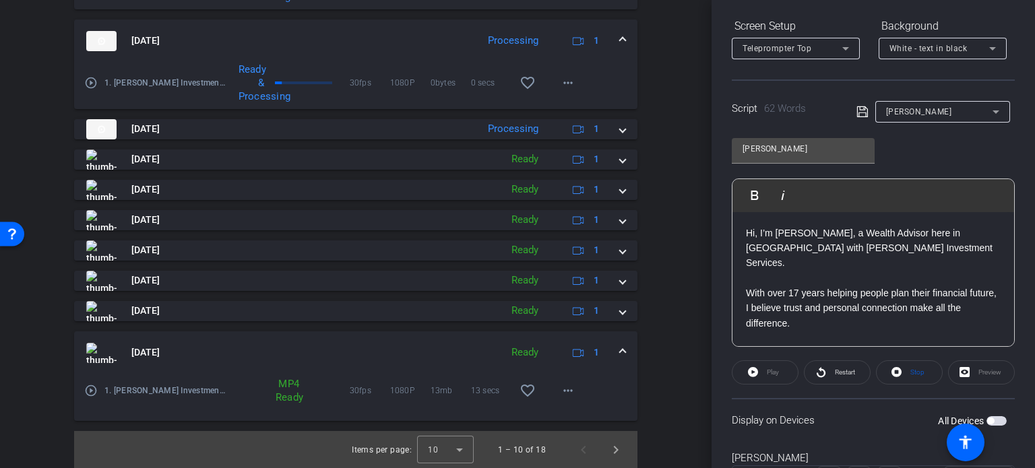
click at [89, 386] on mat-icon "play_circle_outline" at bounding box center [90, 390] width 13 height 13
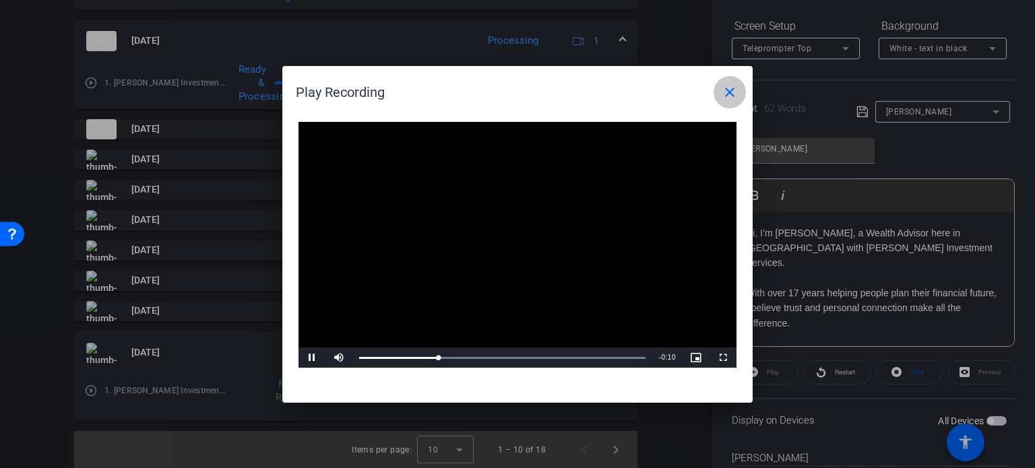
click at [731, 88] on mat-icon "close" at bounding box center [730, 92] width 16 height 16
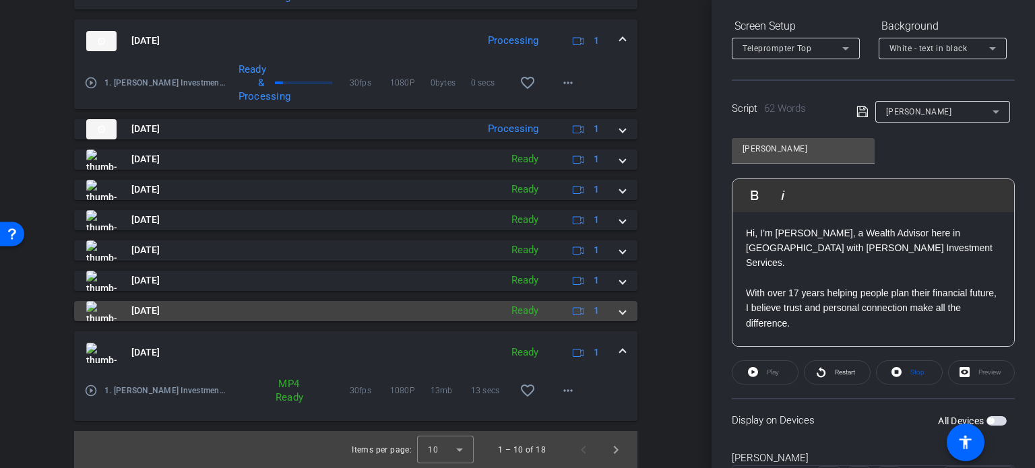
click at [154, 304] on span "[DATE]" at bounding box center [145, 311] width 28 height 14
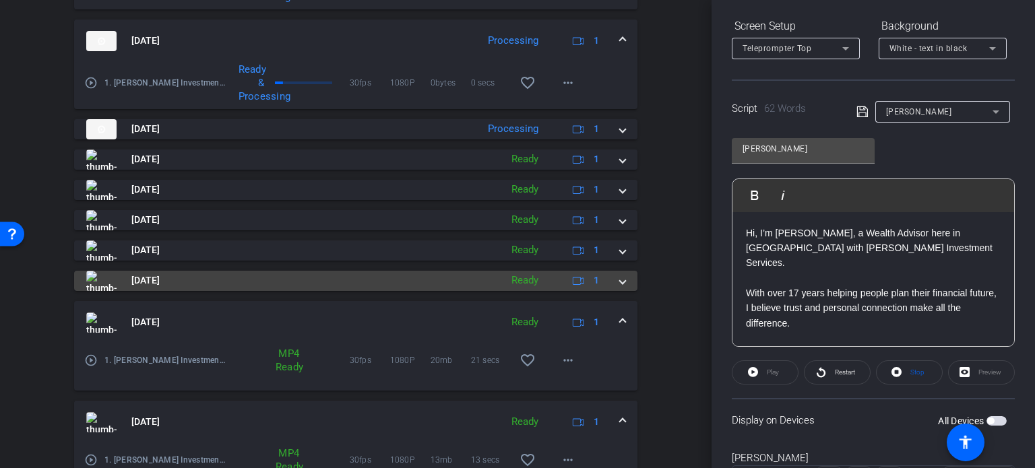
click at [154, 278] on span "[DATE]" at bounding box center [145, 281] width 28 height 14
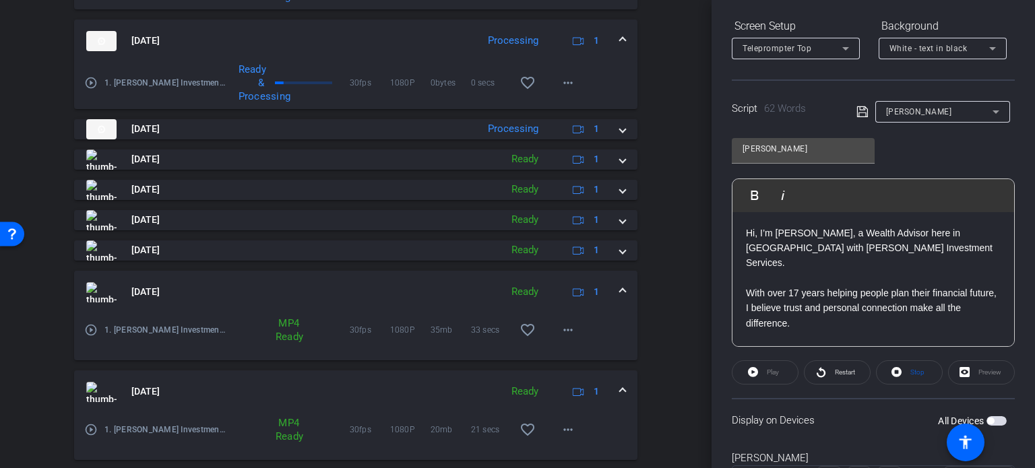
click at [93, 326] on mat-icon "play_circle_outline" at bounding box center [90, 330] width 13 height 13
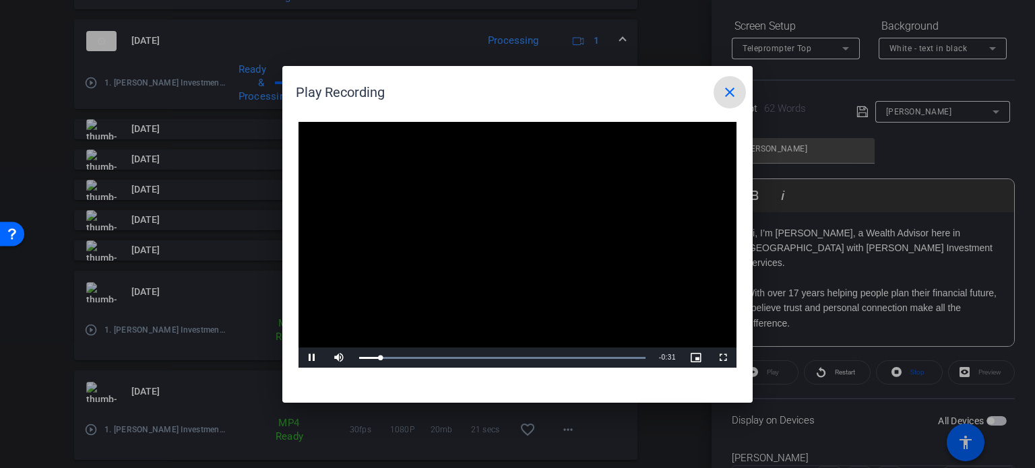
click at [736, 100] on span at bounding box center [730, 92] width 32 height 32
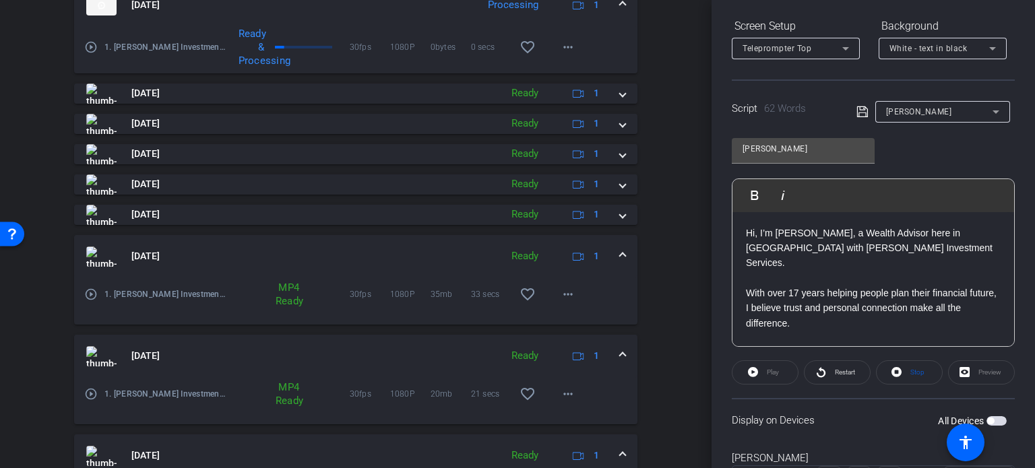
scroll to position [684, 0]
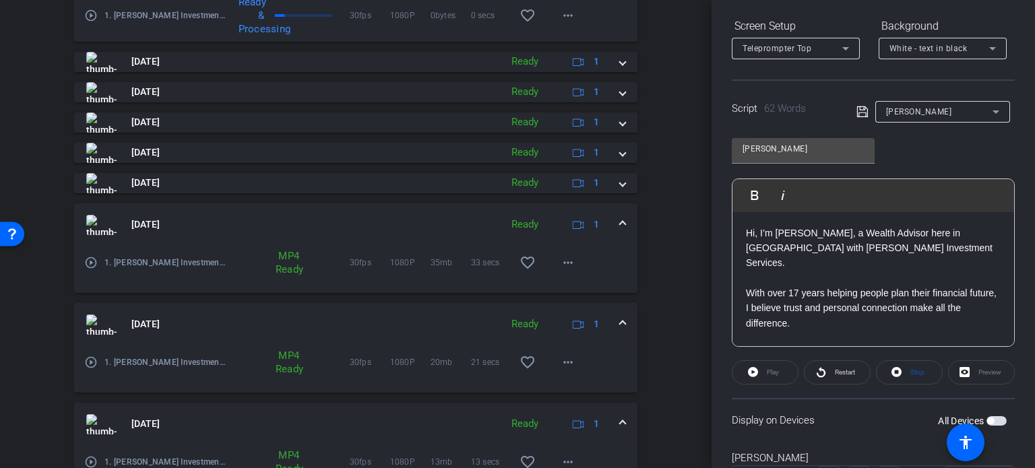
click at [91, 361] on mat-icon "play_circle_outline" at bounding box center [90, 362] width 13 height 13
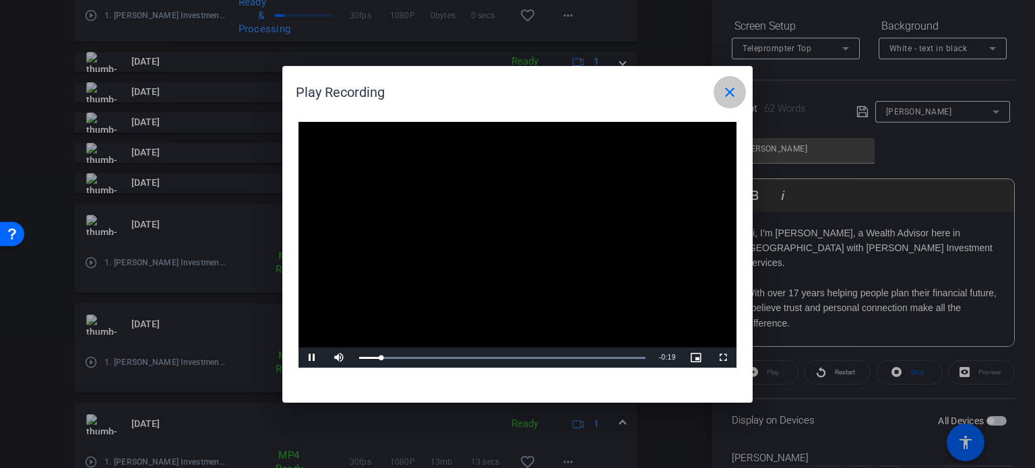
click at [733, 94] on mat-icon "close" at bounding box center [730, 92] width 16 height 16
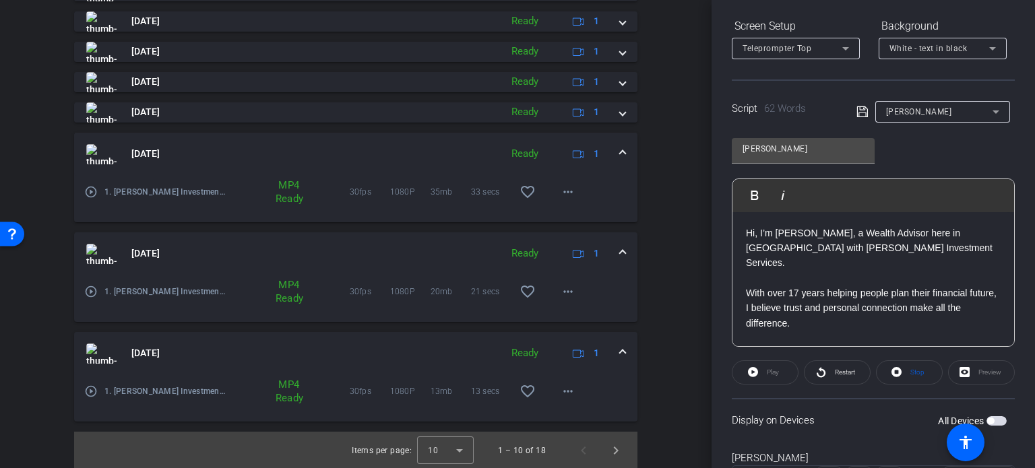
scroll to position [756, 0]
click at [607, 452] on span "Next page" at bounding box center [616, 450] width 32 height 32
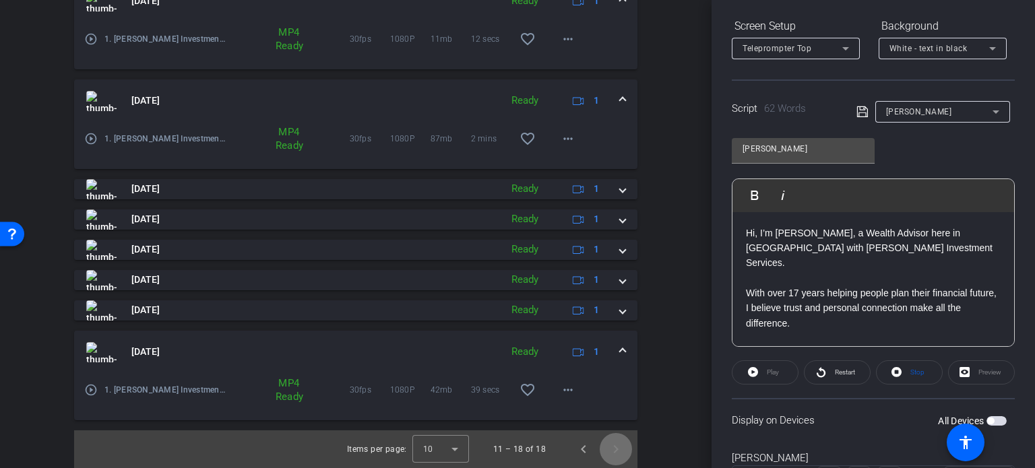
scroll to position [556, 0]
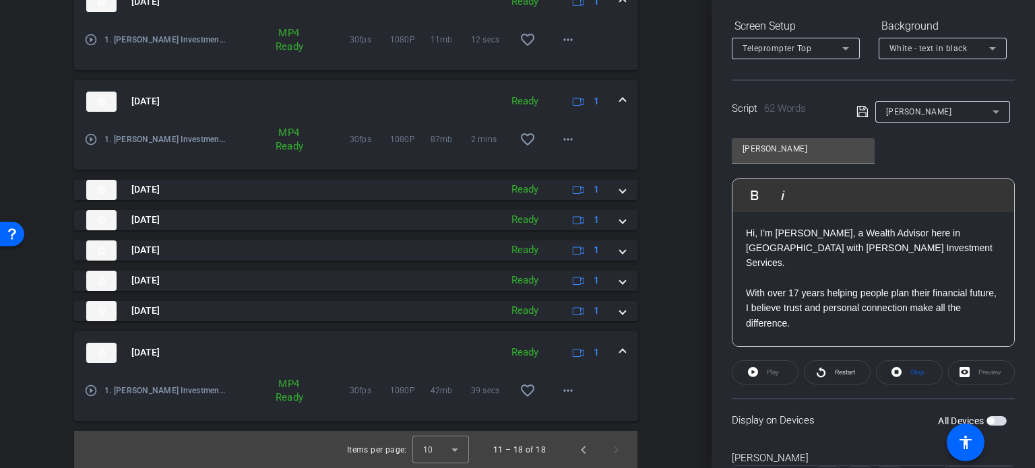
drag, startPoint x: 46, startPoint y: 86, endPoint x: 67, endPoint y: 106, distance: 29.6
click at [46, 84] on div "Session Clips cloud_upload Aug 20, 2025 Ready 1 play_circle_outline 1. Sylvie L…" at bounding box center [356, 195] width 644 height 545
click at [156, 349] on span "[DATE]" at bounding box center [145, 353] width 28 height 14
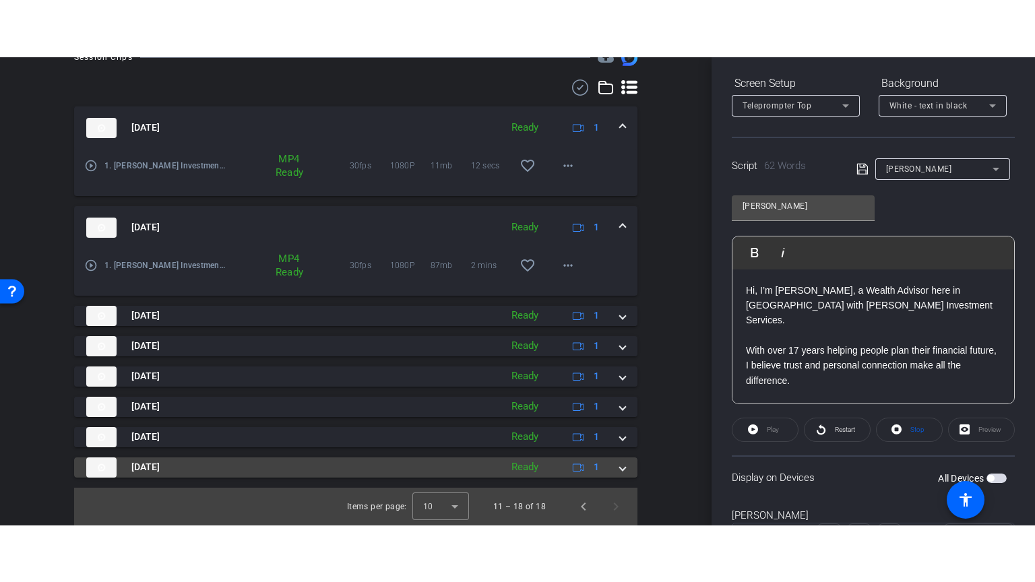
scroll to position [487, 0]
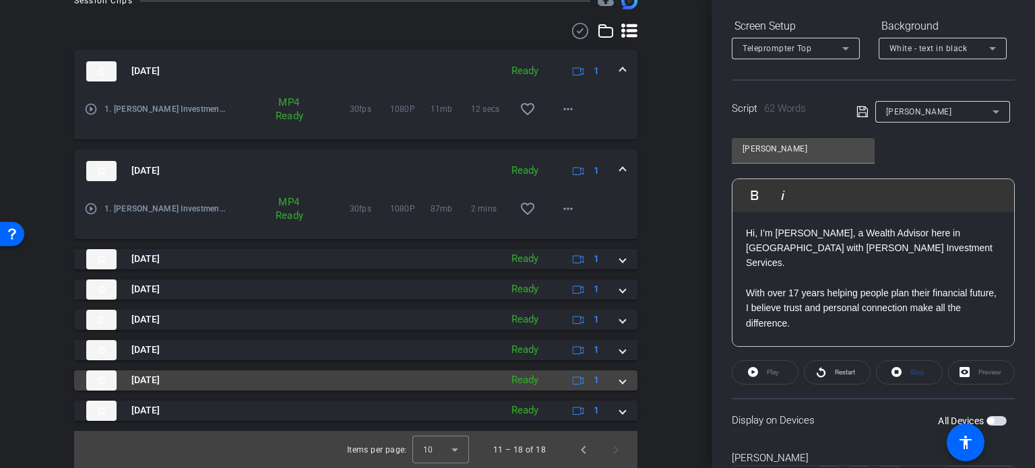
click at [156, 378] on span "[DATE]" at bounding box center [145, 380] width 28 height 14
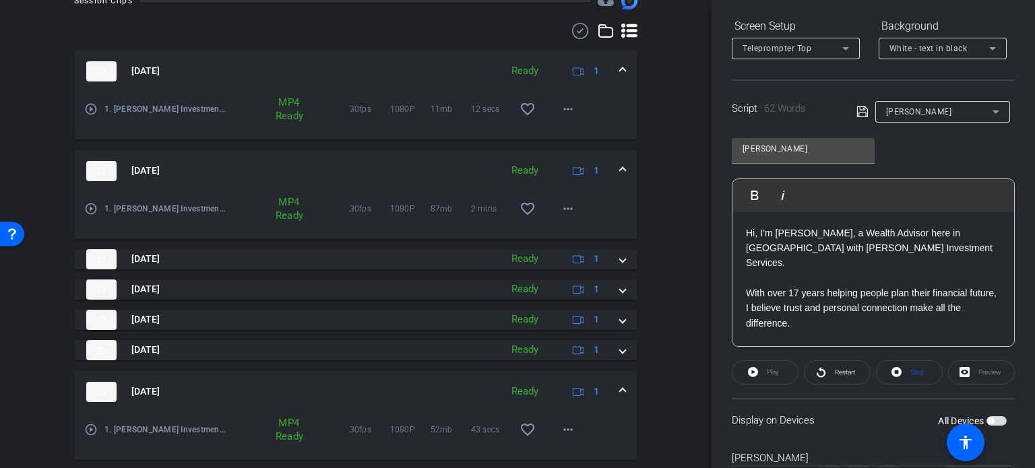
click at [88, 428] on mat-icon "play_circle_outline" at bounding box center [90, 429] width 13 height 13
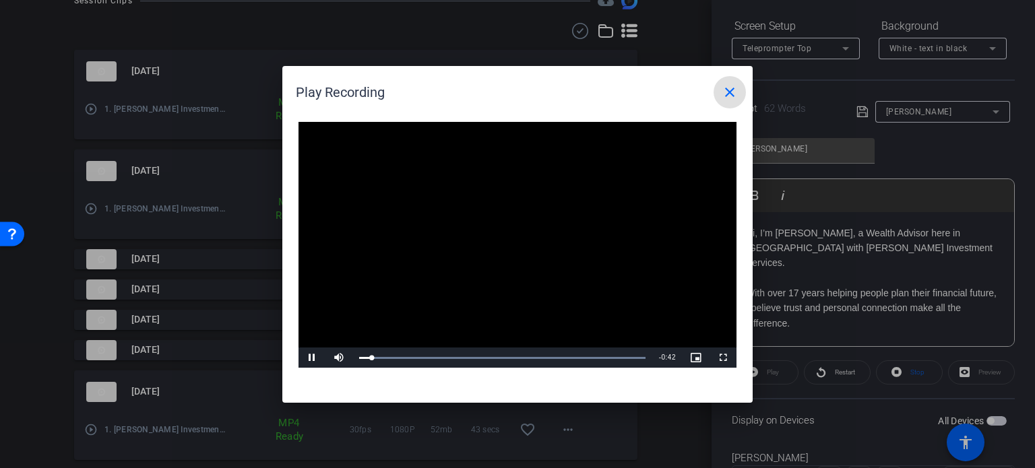
click at [731, 92] on mat-icon "close" at bounding box center [730, 92] width 16 height 16
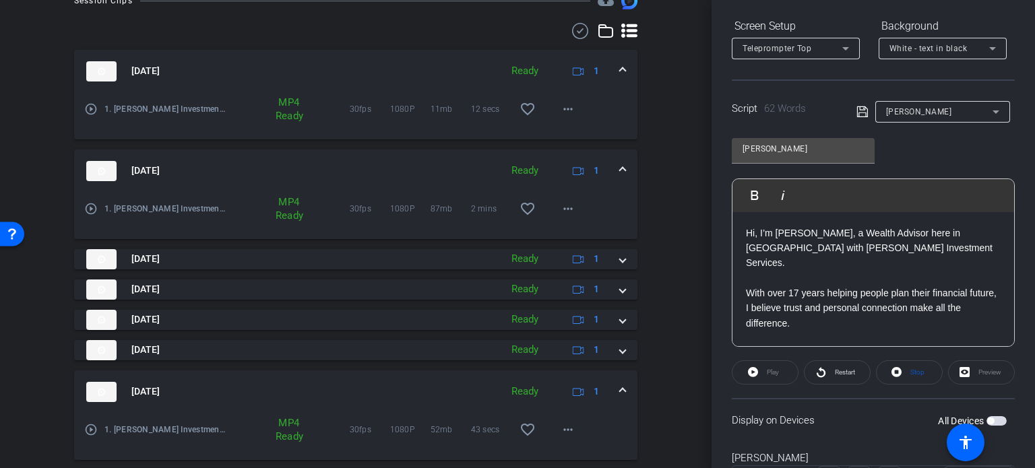
click at [72, 264] on div "Session Clips cloud_upload Aug 20, 2025 Ready 1 play_circle_outline 1. Sylvie L…" at bounding box center [356, 265] width 644 height 545
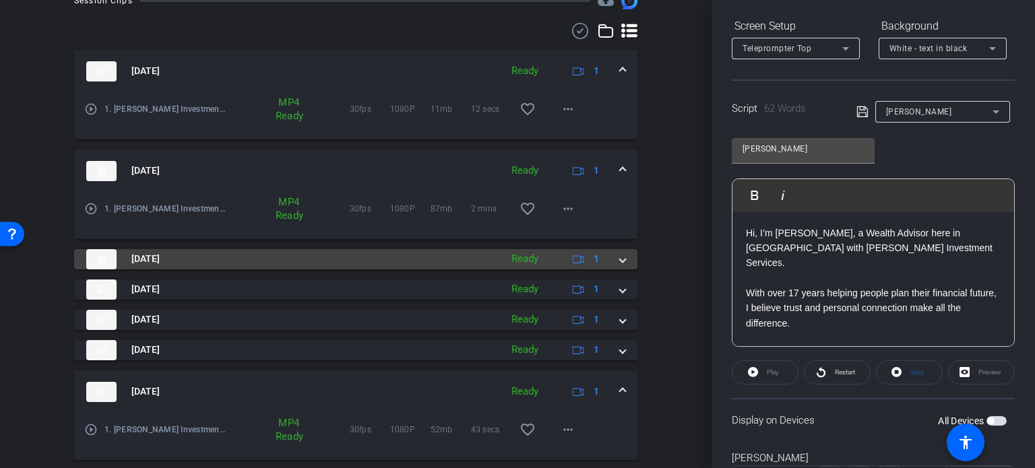
click at [75, 258] on mat-expansion-panel-header "Aug 20, 2025 Ready 1" at bounding box center [356, 259] width 564 height 20
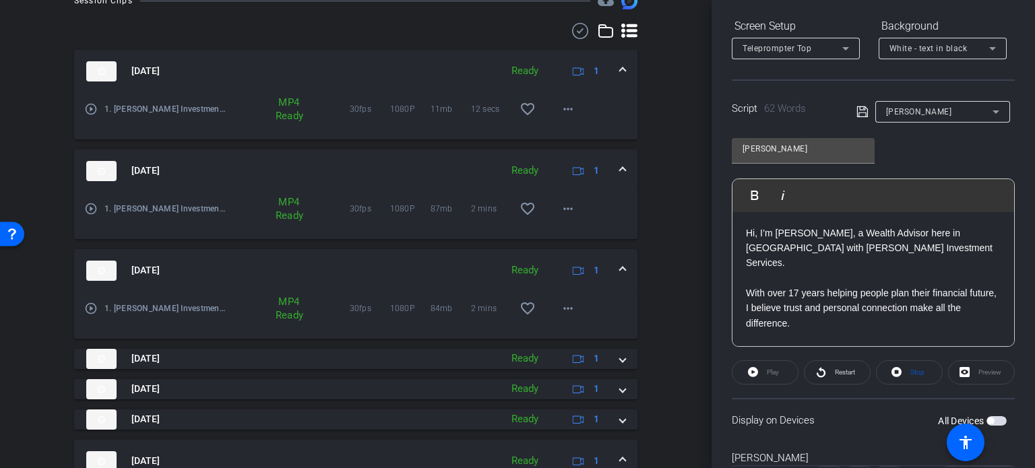
click at [91, 304] on mat-icon "play_circle_outline" at bounding box center [90, 308] width 13 height 13
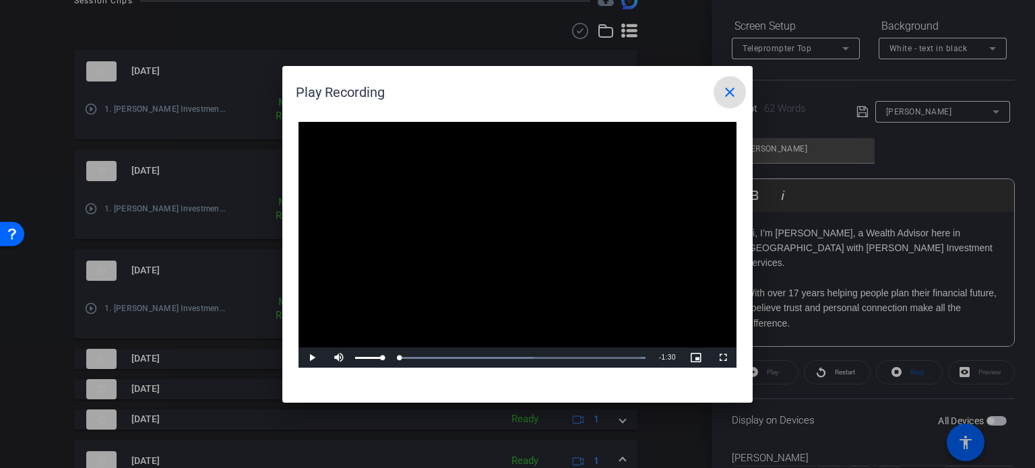
drag, startPoint x: 380, startPoint y: 358, endPoint x: 339, endPoint y: 358, distance: 41.1
click at [339, 358] on div "Play Mute Current Time 0:00 / Duration 1:30 Loaded : 100.00% 0:00 0:00 Stream T…" at bounding box center [518, 358] width 438 height 20
drag, startPoint x: 725, startPoint y: 358, endPoint x: 728, endPoint y: 437, distance: 78.9
click at [727, 358] on span "Video Player" at bounding box center [723, 358] width 27 height 0
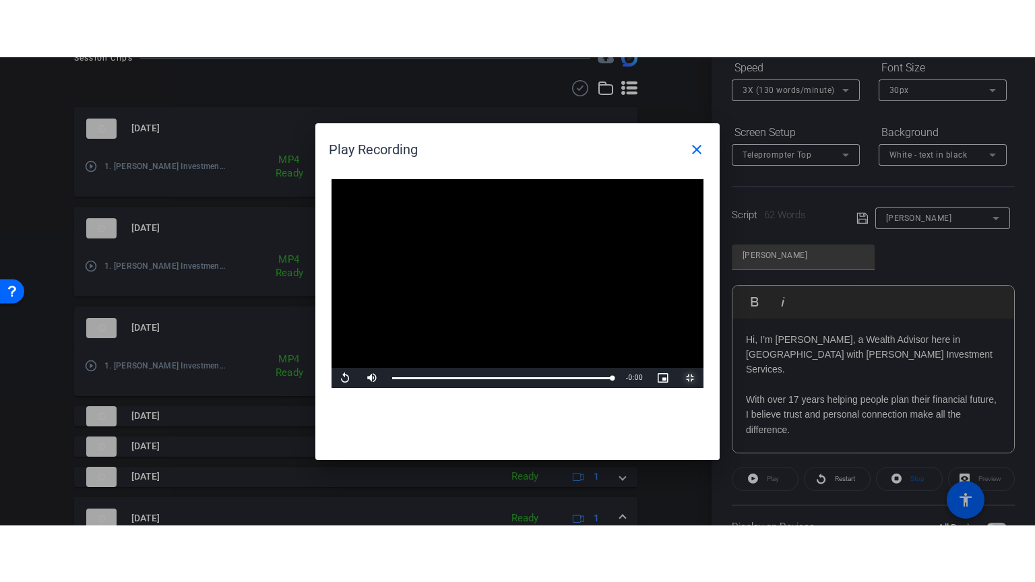
scroll to position [202, 0]
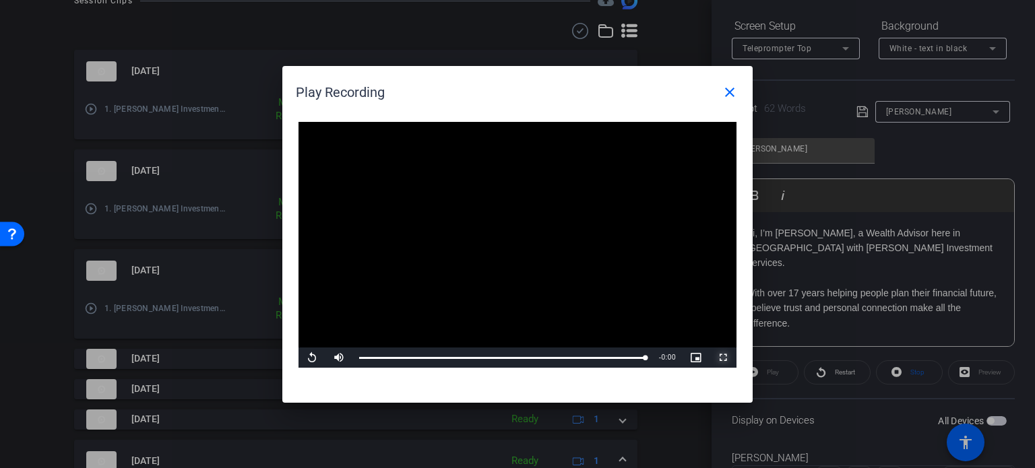
drag, startPoint x: 720, startPoint y: 355, endPoint x: 721, endPoint y: 435, distance: 80.9
click at [721, 358] on span "Video Player" at bounding box center [723, 358] width 27 height 0
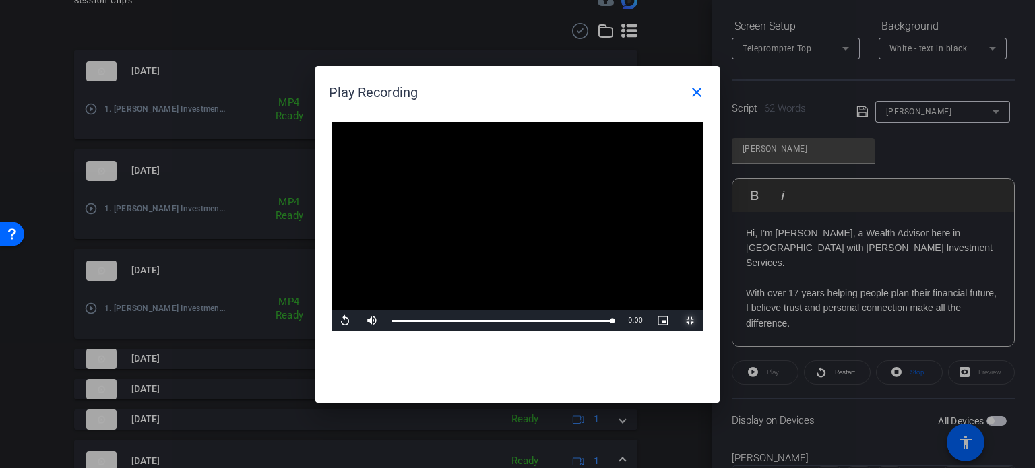
scroll to position [153, 0]
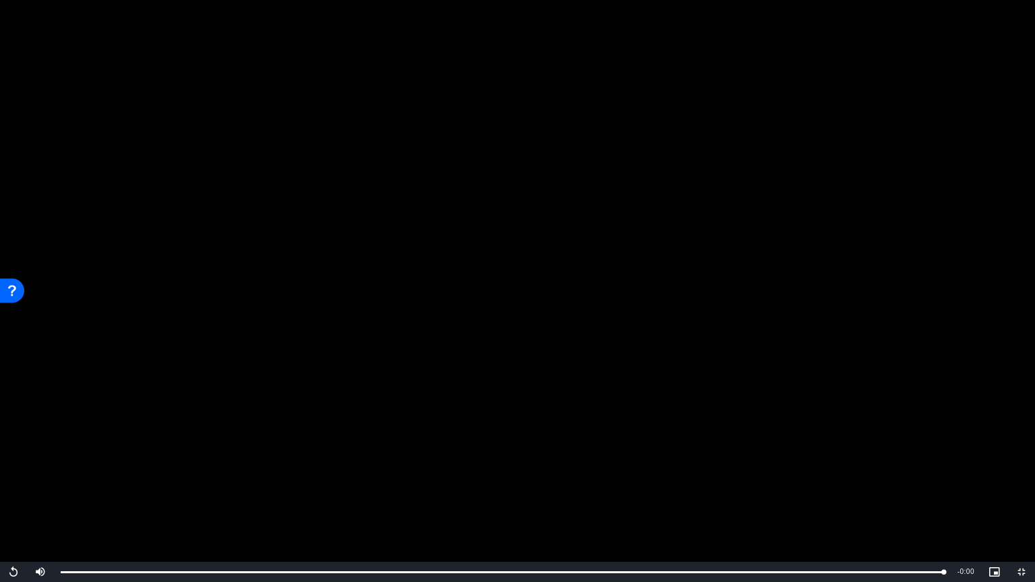
click at [410, 390] on video "Video Player" at bounding box center [517, 291] width 1035 height 582
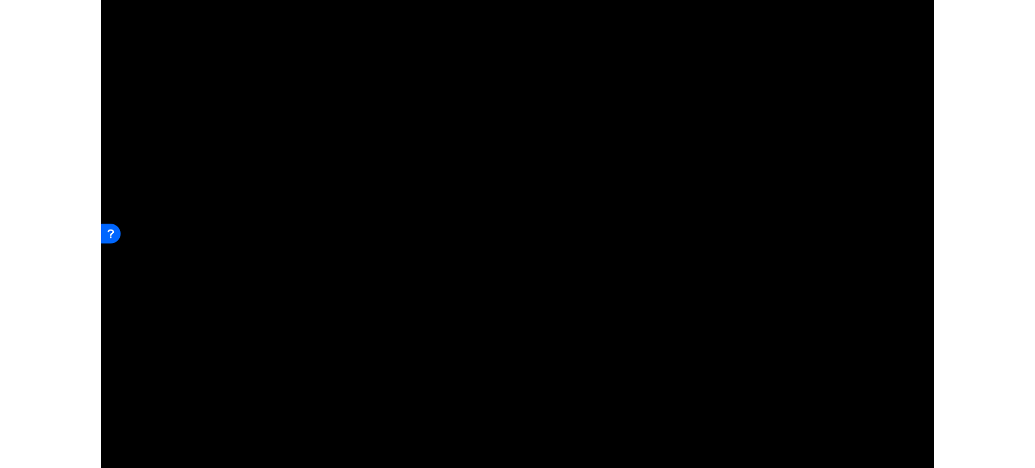
scroll to position [202, 0]
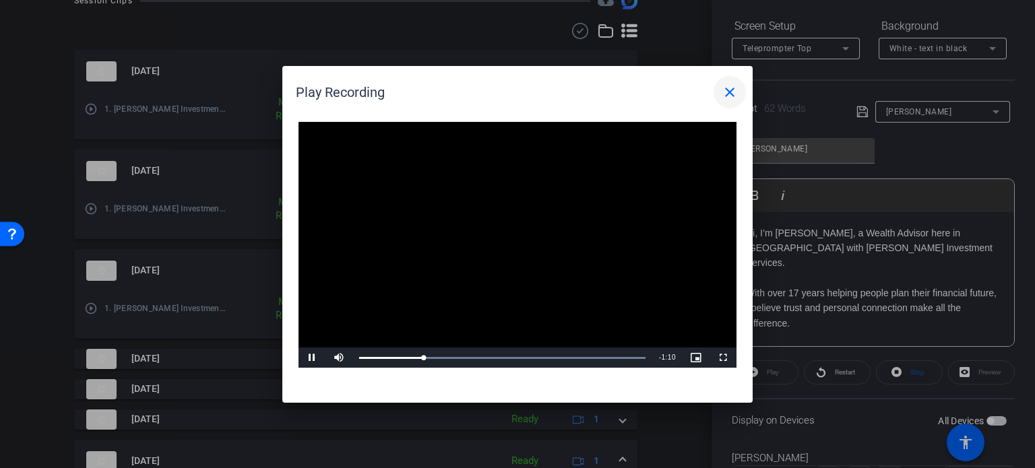
click at [735, 92] on mat-icon "close" at bounding box center [730, 92] width 16 height 16
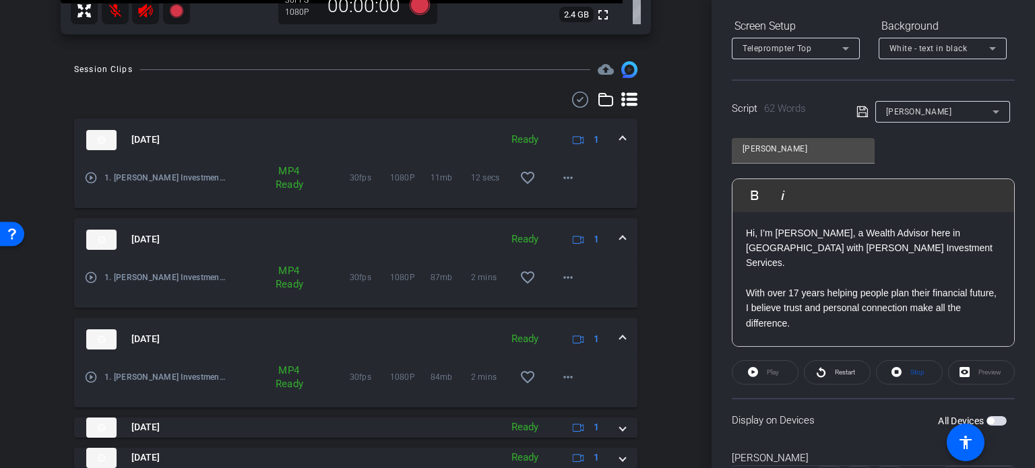
scroll to position [419, 0]
click at [92, 275] on mat-icon "play_circle_outline" at bounding box center [90, 276] width 13 height 13
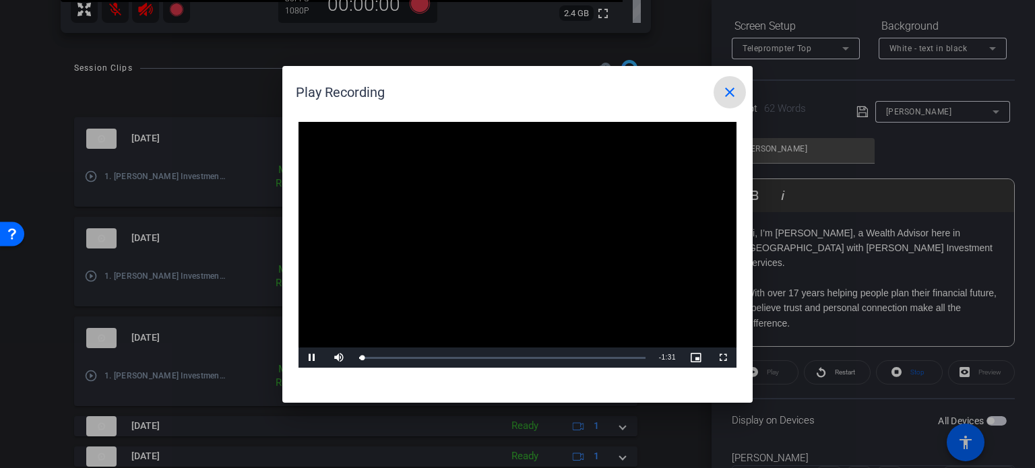
click at [725, 100] on span at bounding box center [730, 92] width 32 height 32
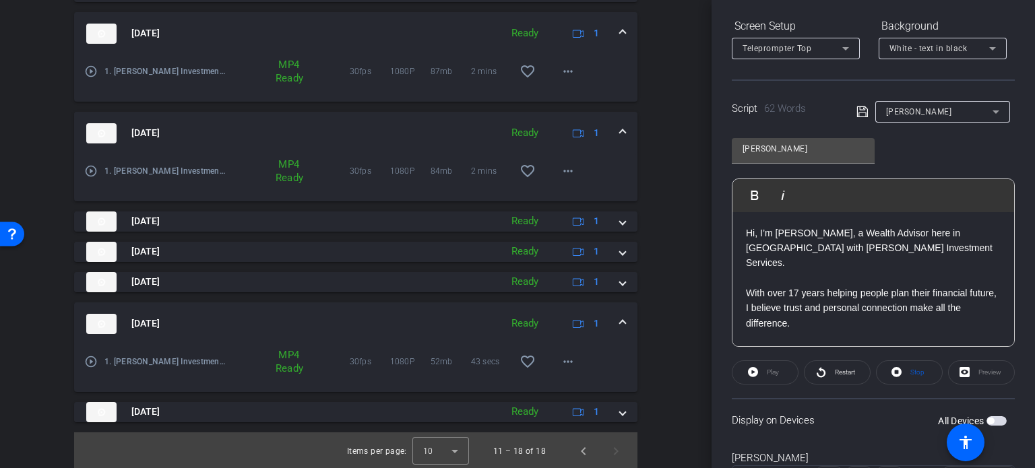
scroll to position [626, 0]
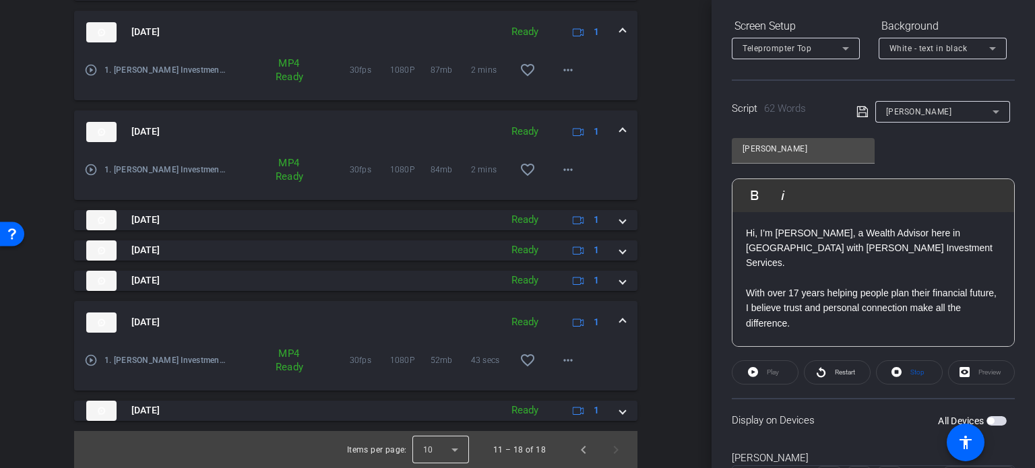
click at [444, 449] on div at bounding box center [441, 450] width 57 height 32
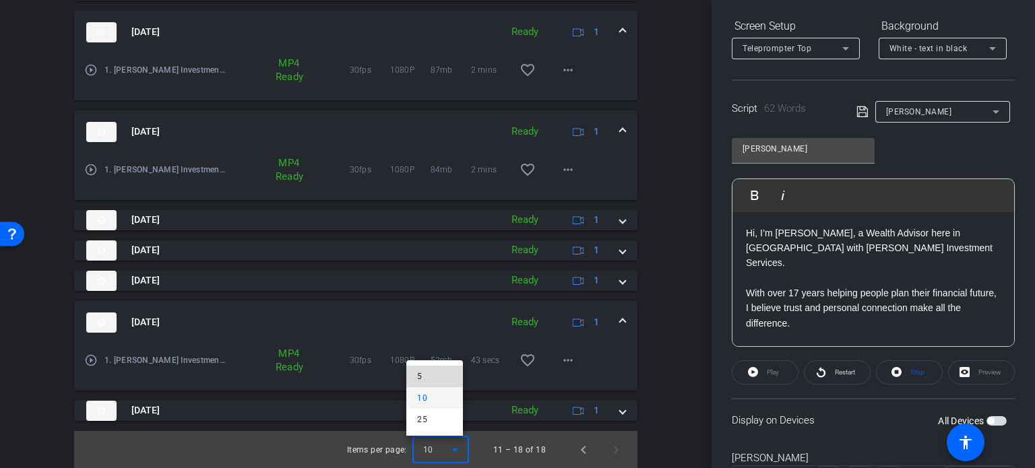
click at [416, 371] on mat-option "5" at bounding box center [434, 377] width 57 height 22
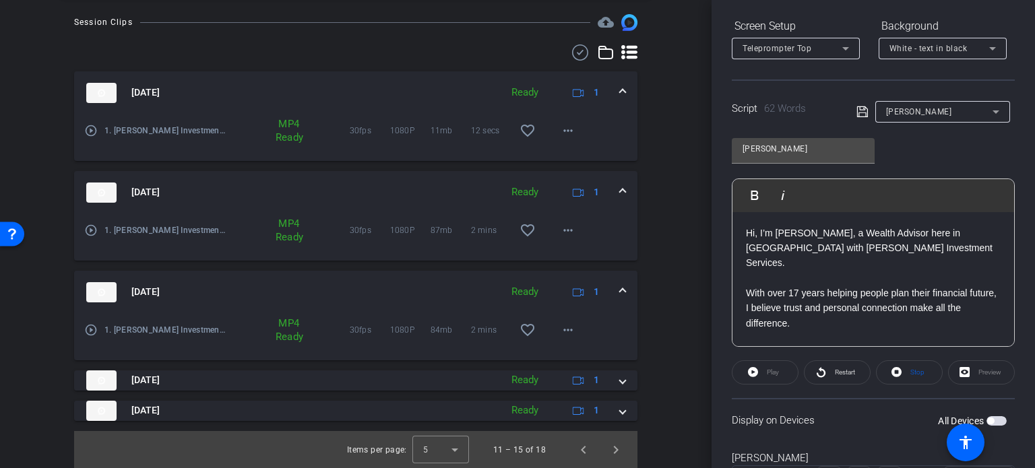
click at [88, 231] on mat-icon "play_circle_outline" at bounding box center [90, 230] width 13 height 13
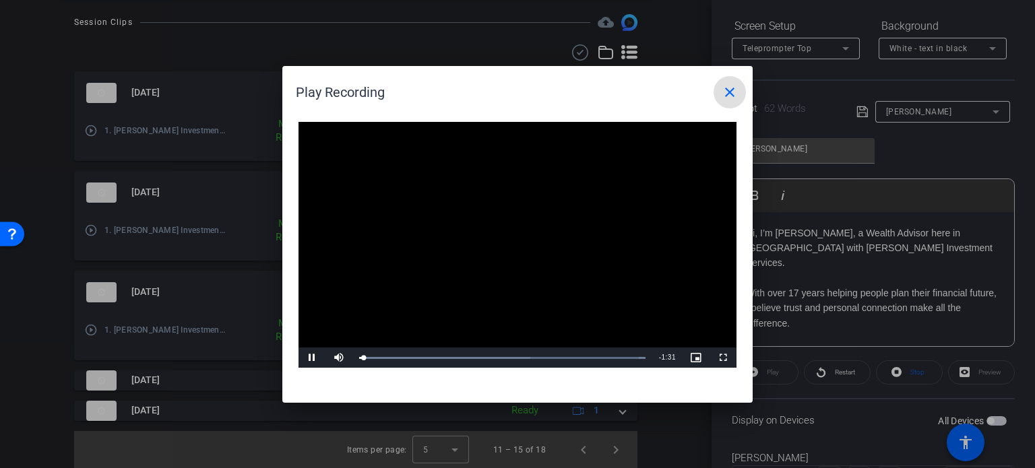
click at [722, 90] on mat-icon "close" at bounding box center [730, 92] width 16 height 16
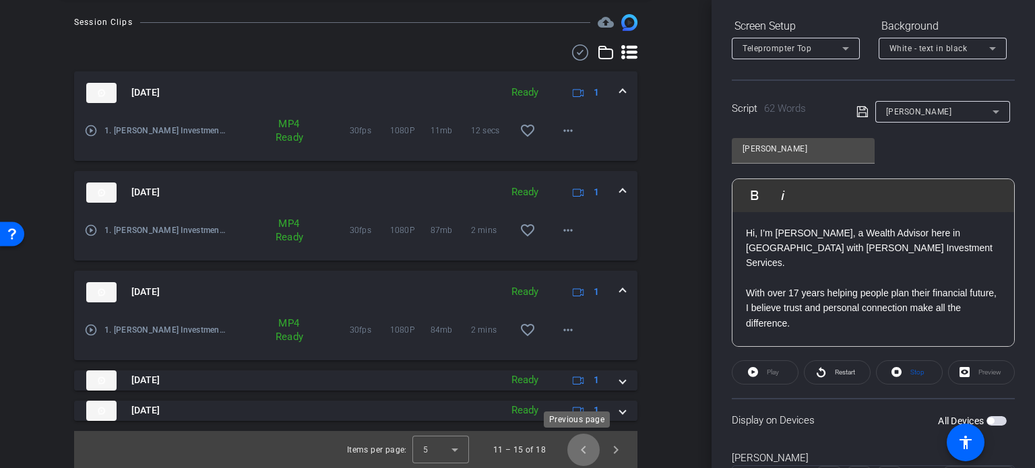
click at [580, 448] on span "Previous page" at bounding box center [584, 450] width 32 height 32
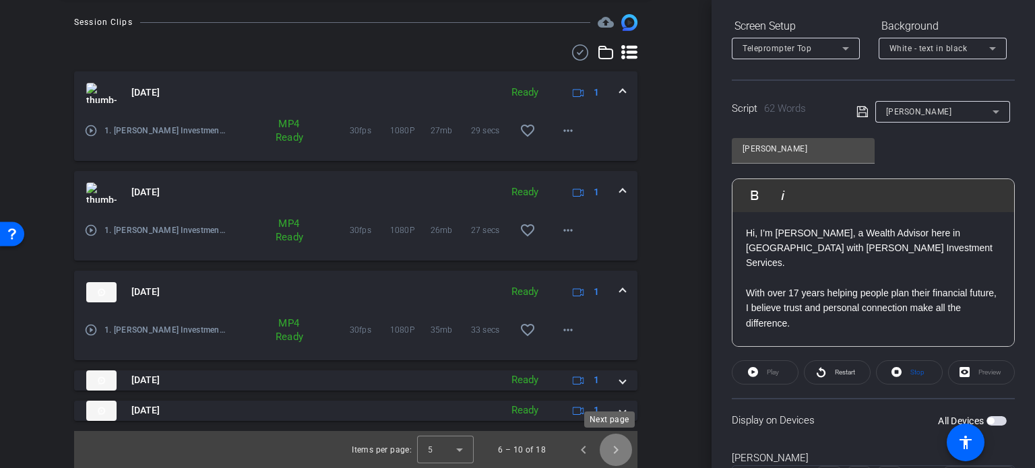
click at [609, 451] on span "Next page" at bounding box center [616, 450] width 32 height 32
click at [91, 233] on mat-icon "play_circle_outline" at bounding box center [90, 230] width 13 height 13
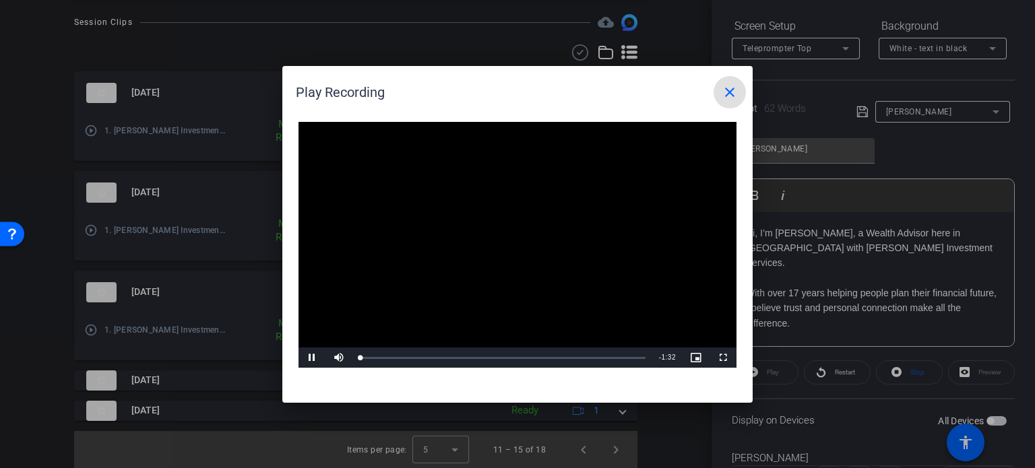
click at [96, 224] on div at bounding box center [517, 234] width 1035 height 468
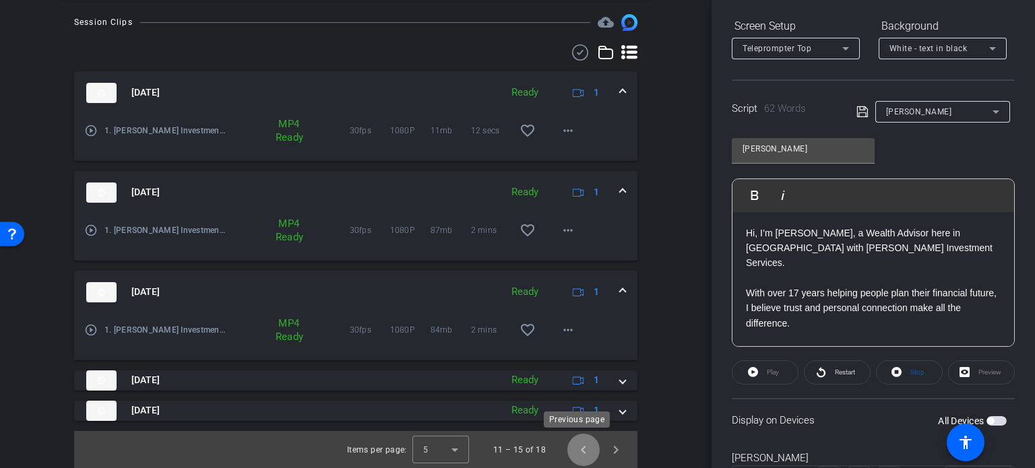
click at [574, 443] on span "Previous page" at bounding box center [584, 450] width 32 height 32
click at [576, 442] on span "Previous page" at bounding box center [584, 450] width 32 height 32
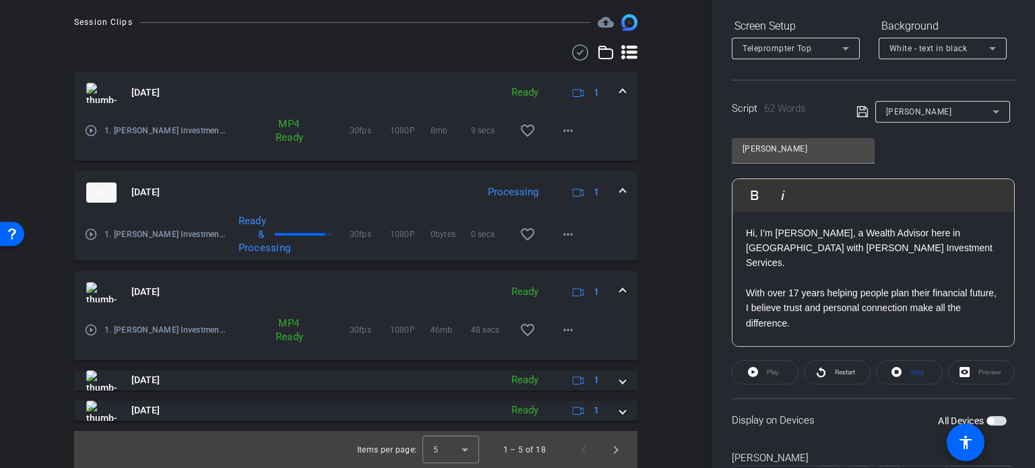
click at [93, 291] on img at bounding box center [101, 292] width 30 height 20
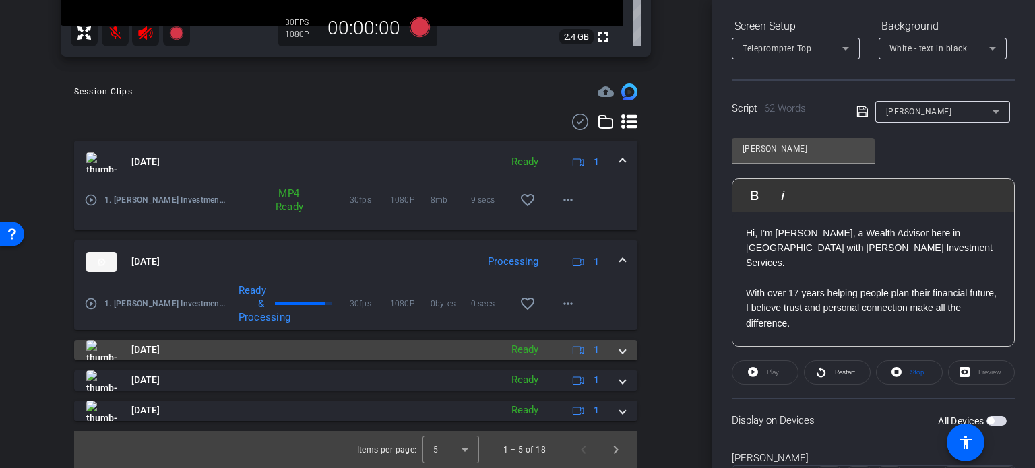
click at [139, 346] on span "[DATE]" at bounding box center [145, 350] width 28 height 14
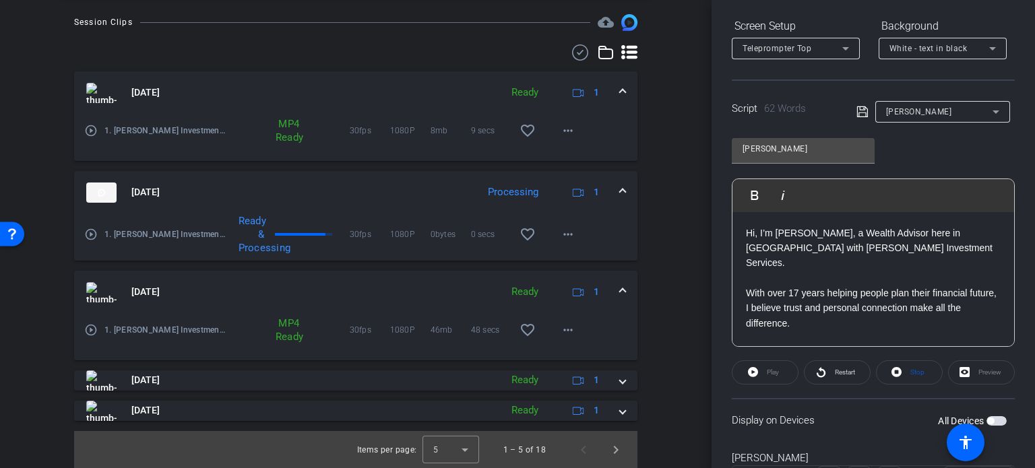
click at [91, 331] on mat-icon "play_circle_outline" at bounding box center [90, 330] width 13 height 13
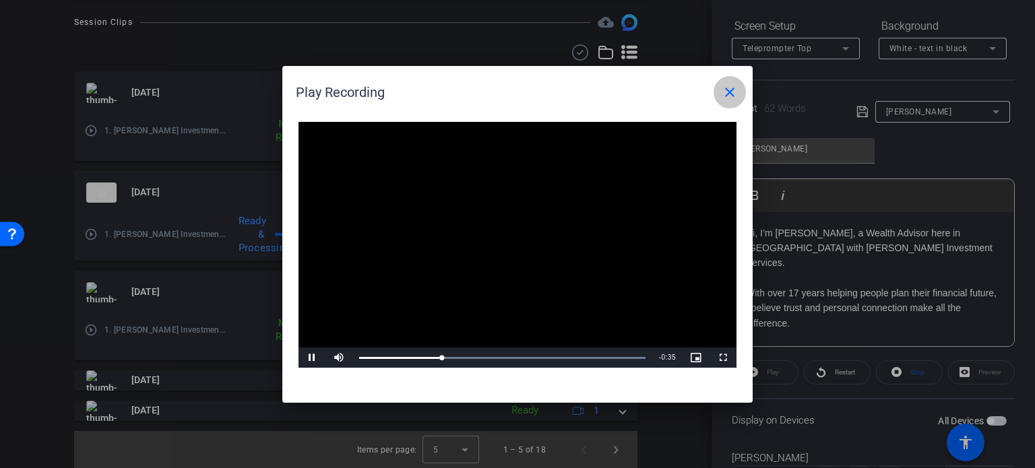
click at [727, 87] on mat-icon "close" at bounding box center [730, 92] width 16 height 16
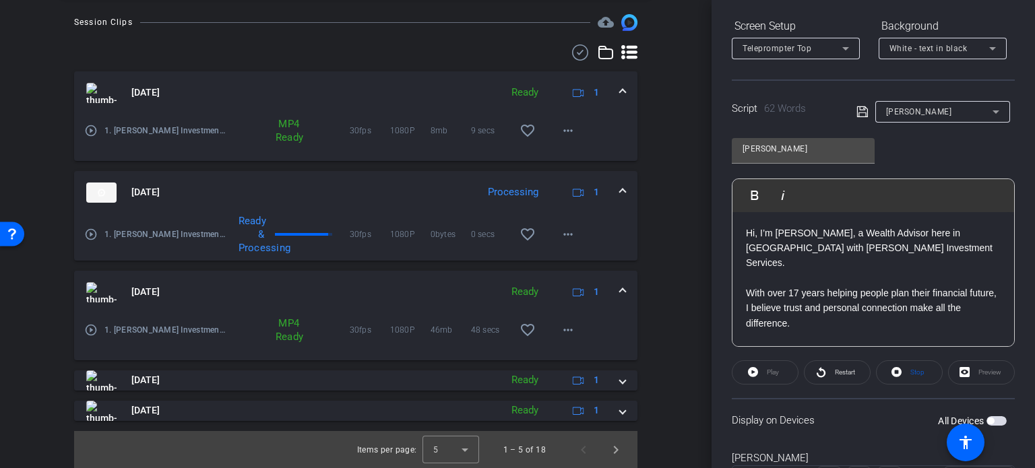
click at [92, 130] on mat-icon "play_circle_outline" at bounding box center [90, 130] width 13 height 13
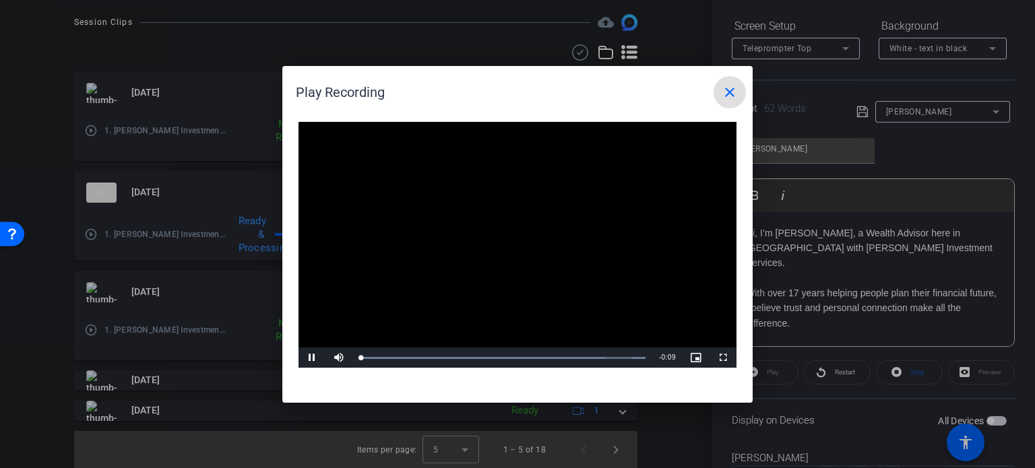
click at [502, 237] on video "Video Player" at bounding box center [518, 245] width 438 height 247
click at [312, 358] on span "Video Player" at bounding box center [312, 358] width 27 height 0
click at [730, 94] on mat-icon "close" at bounding box center [730, 92] width 16 height 16
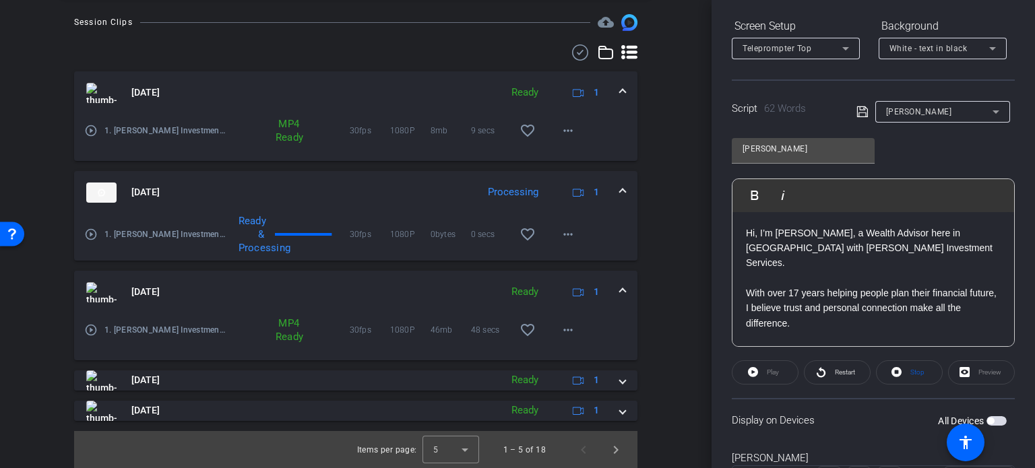
click at [92, 235] on mat-icon "play_circle_outline" at bounding box center [90, 234] width 13 height 13
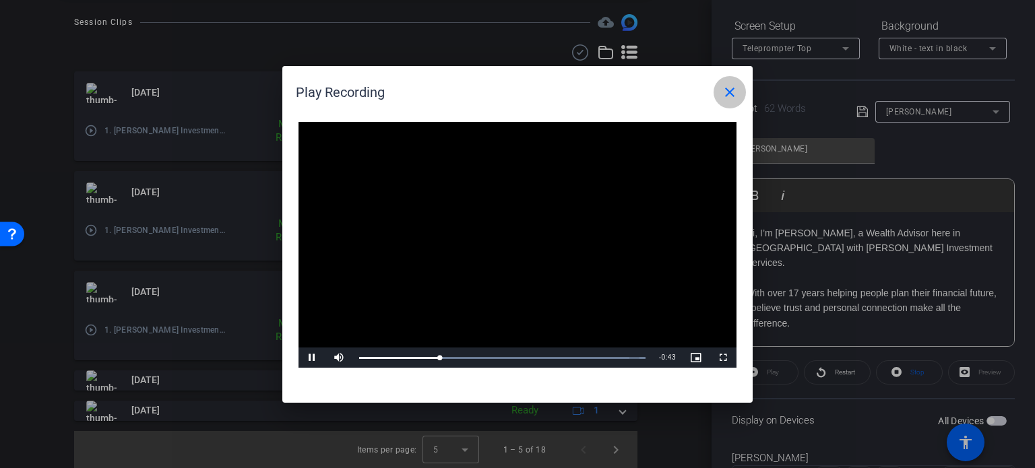
click at [731, 93] on mat-icon "close" at bounding box center [730, 92] width 16 height 16
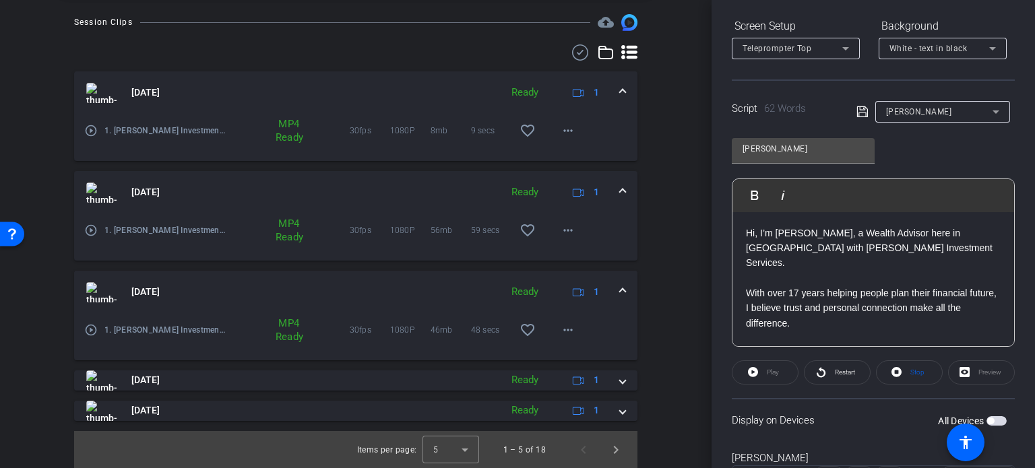
click at [747, 231] on p "Hi, I’m Sara Smith, a Wealth Advisor here in Braham with Frandsen Investment Se…" at bounding box center [873, 248] width 255 height 45
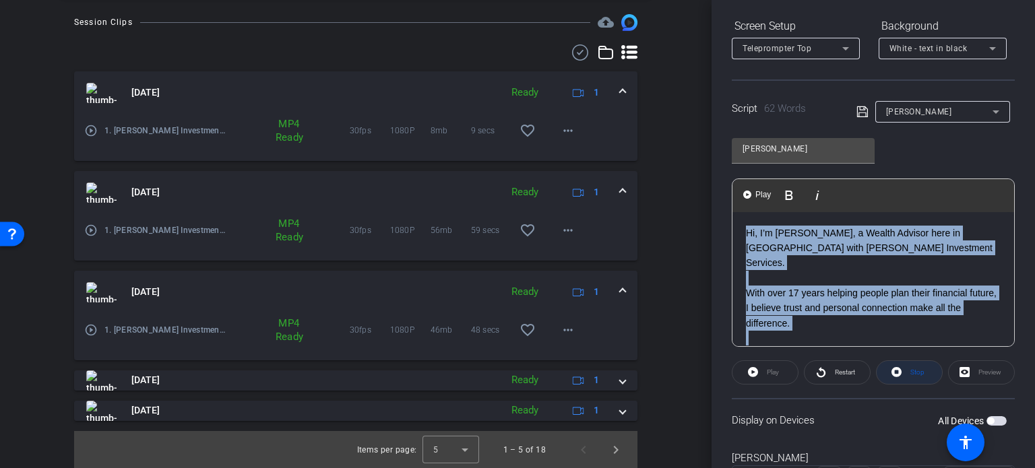
scroll to position [58, 0]
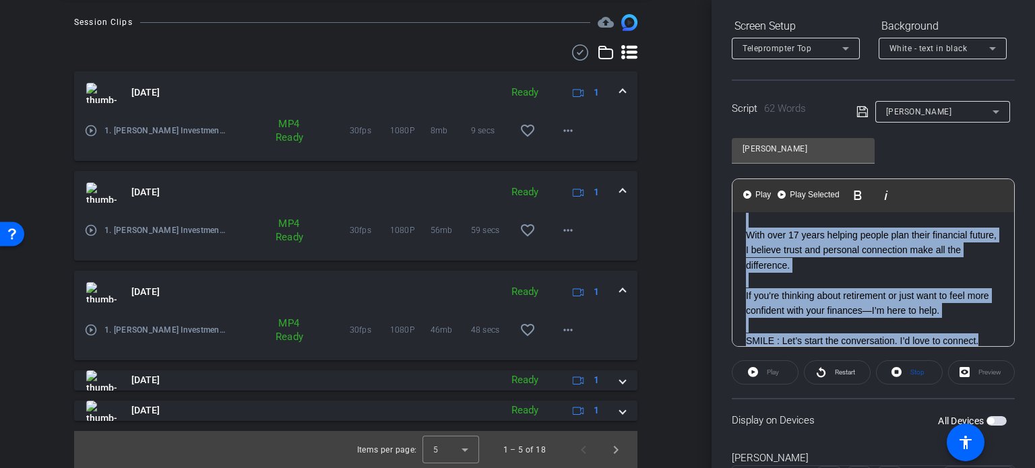
drag, startPoint x: 746, startPoint y: 229, endPoint x: 1017, endPoint y: 379, distance: 309.0
click at [1017, 379] on div "Participants Teleprompter Adjustments settings Financial Resources flip Directo…" at bounding box center [874, 234] width 324 height 468
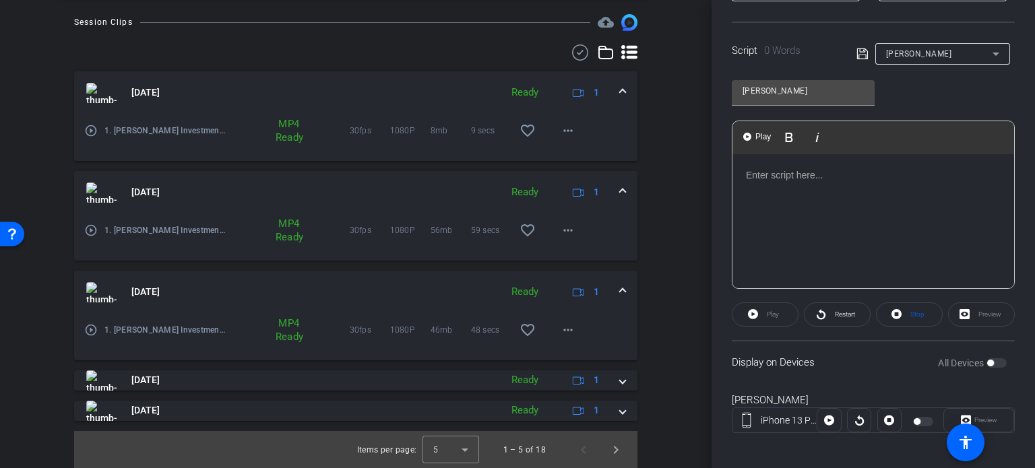
scroll to position [302, 0]
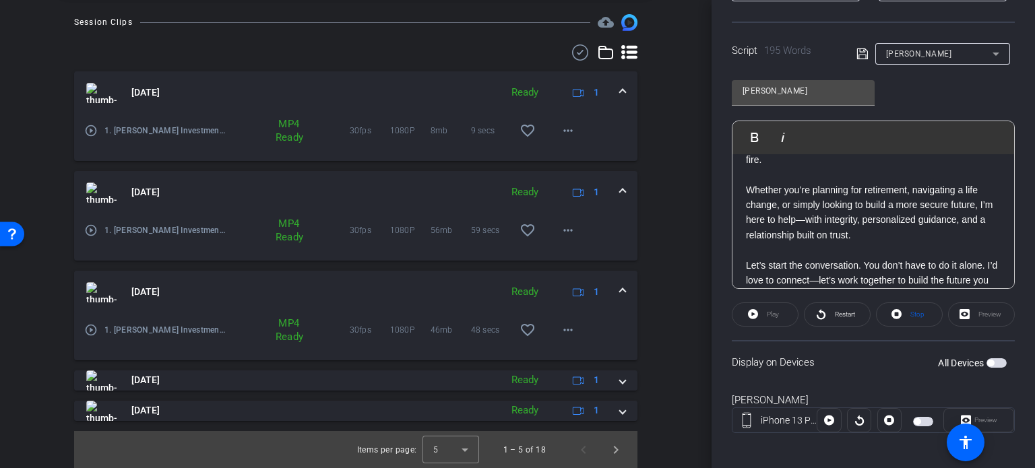
click at [994, 361] on span "button" at bounding box center [997, 363] width 20 height 9
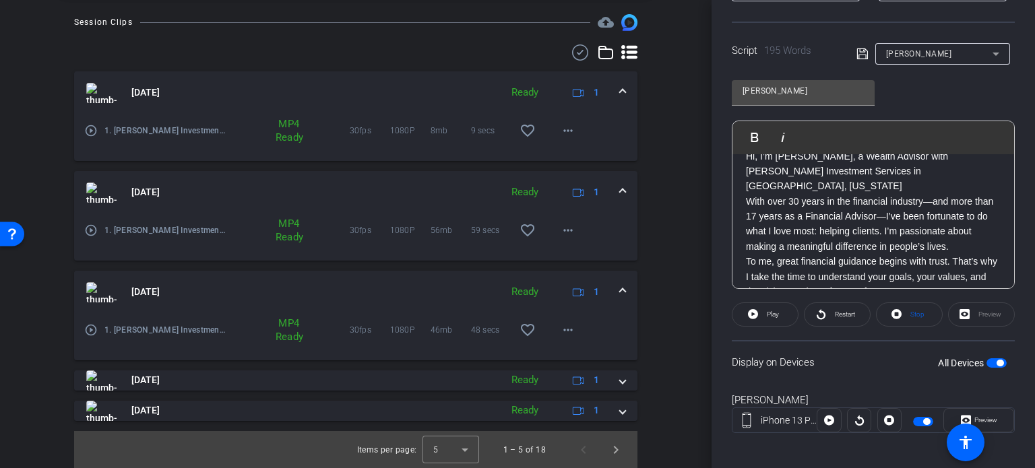
scroll to position [3, 0]
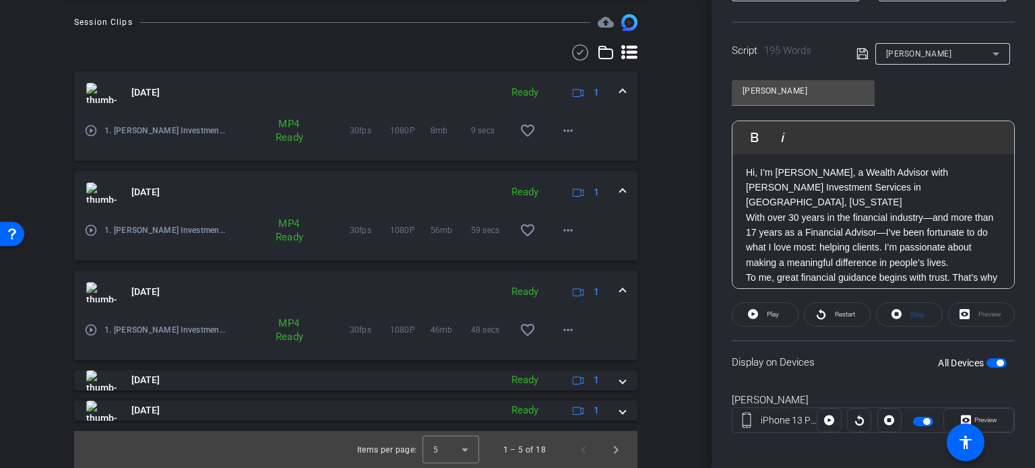
click at [746, 210] on p "With over 30 years in the financial industry—and more than 17 years as a Financ…" at bounding box center [873, 240] width 255 height 61
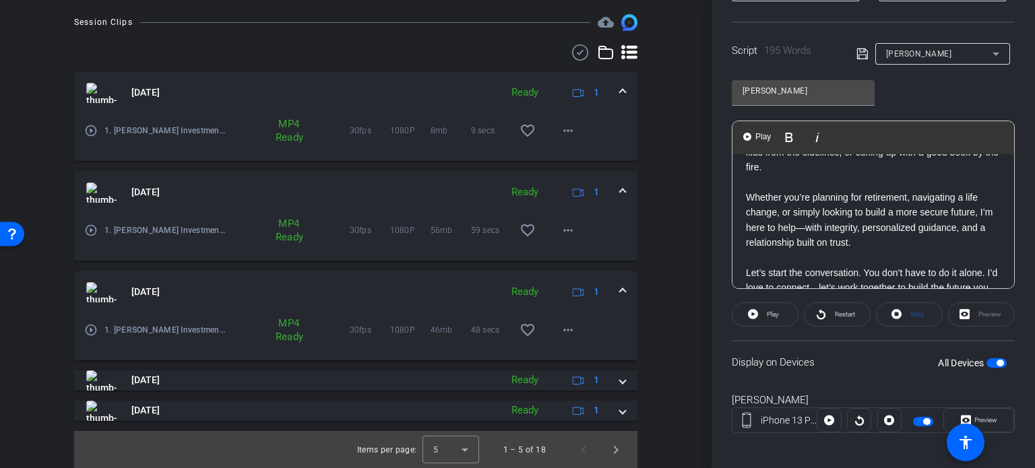
scroll to position [330, 0]
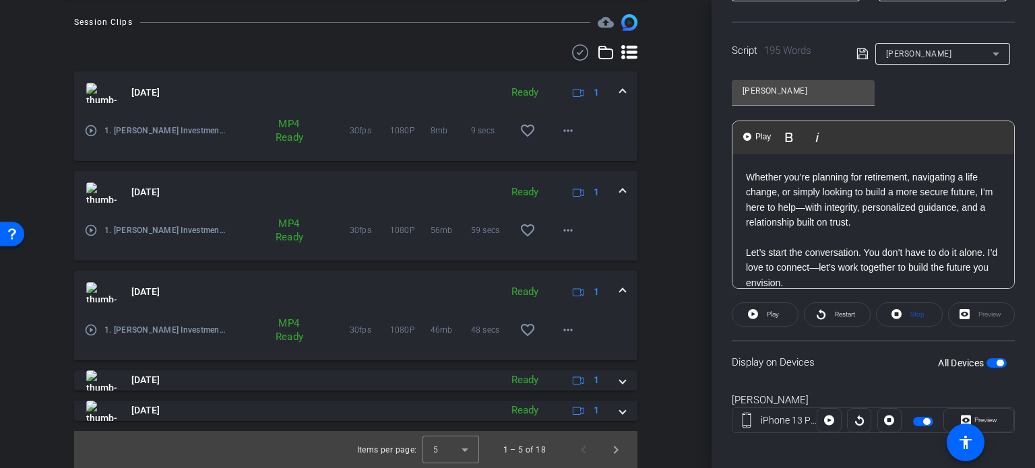
click at [744, 212] on div "Hi, I’m Sara Smith, a Wealth Advisor with Frandsen Investment Services in Braha…" at bounding box center [874, 72] width 282 height 495
click at [742, 218] on div "Hi, I’m Sara Smith, a Wealth Advisor with Frandsen Investment Services in Braha…" at bounding box center [874, 72] width 282 height 495
click at [758, 245] on p "smile: Let’s start the conversation. You don’t have to do it alone. I’d love to…" at bounding box center [873, 267] width 255 height 45
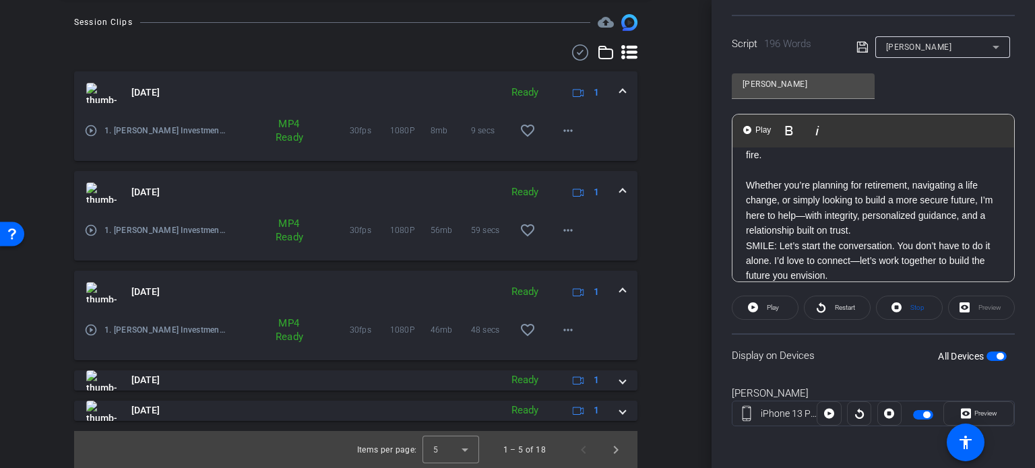
click at [746, 239] on p "SMILE: Let’s start the conversation. You don’t have to do it alone. I’d love to…" at bounding box center [873, 261] width 255 height 45
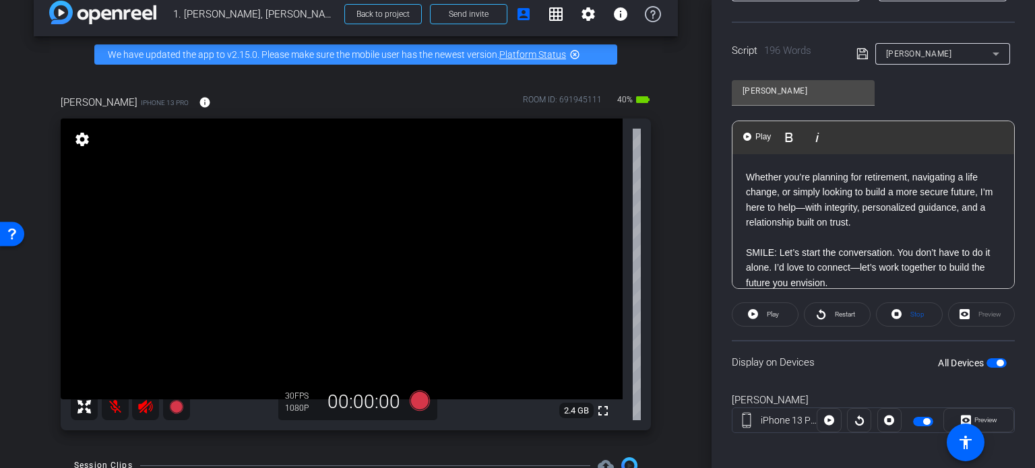
scroll to position [0, 0]
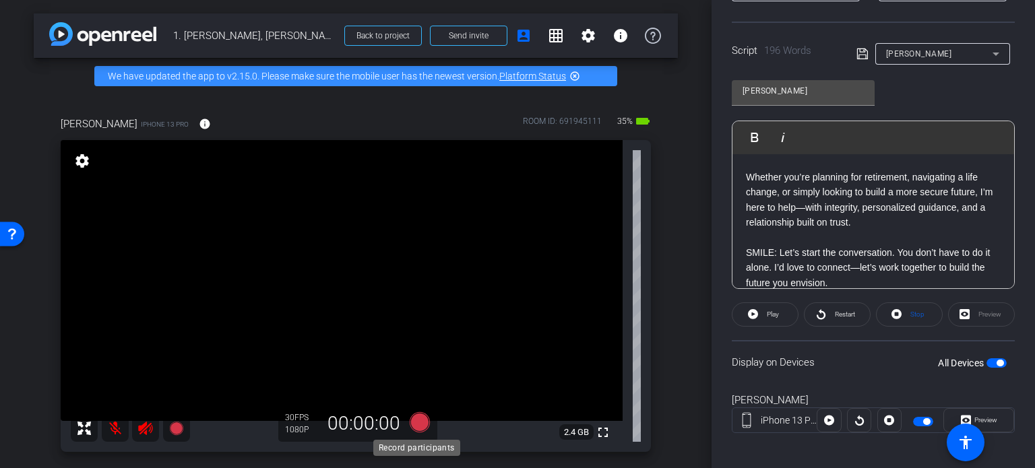
click at [418, 426] on icon at bounding box center [420, 423] width 20 height 20
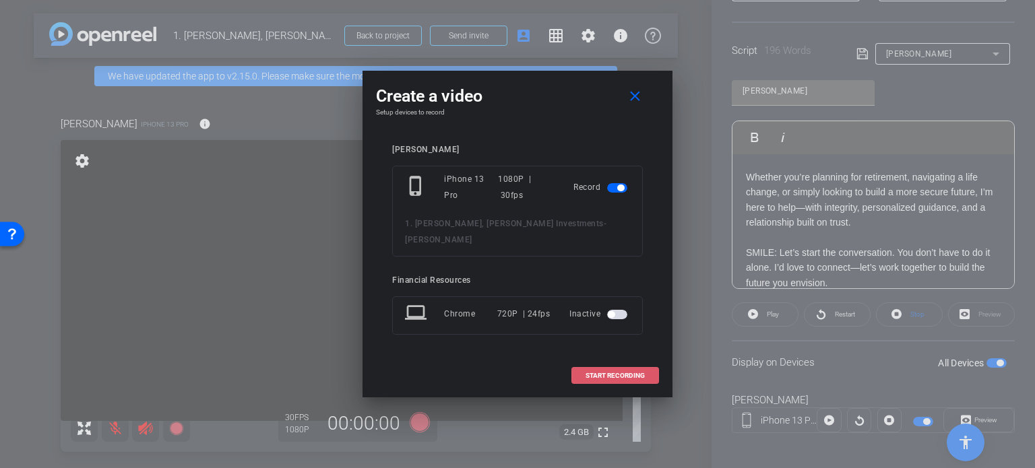
click at [597, 373] on span "START RECORDING" at bounding box center [615, 376] width 59 height 7
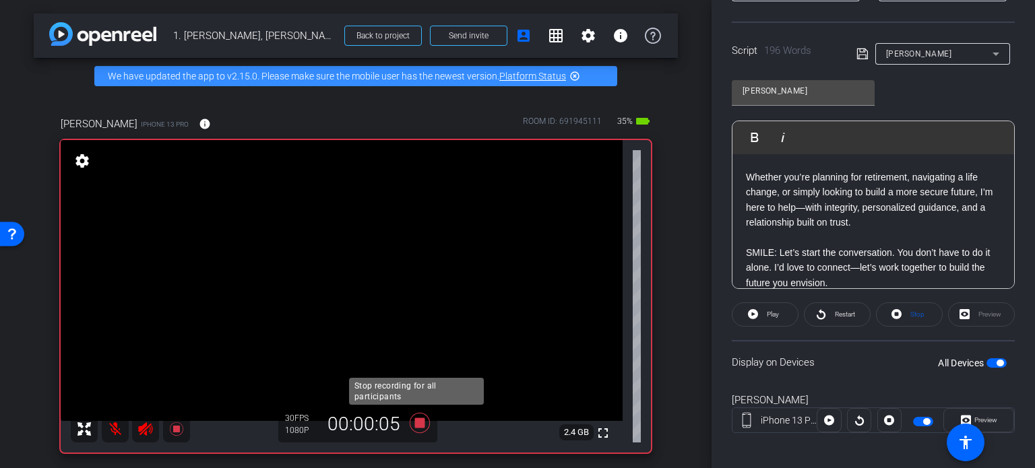
click at [415, 424] on icon at bounding box center [420, 423] width 20 height 20
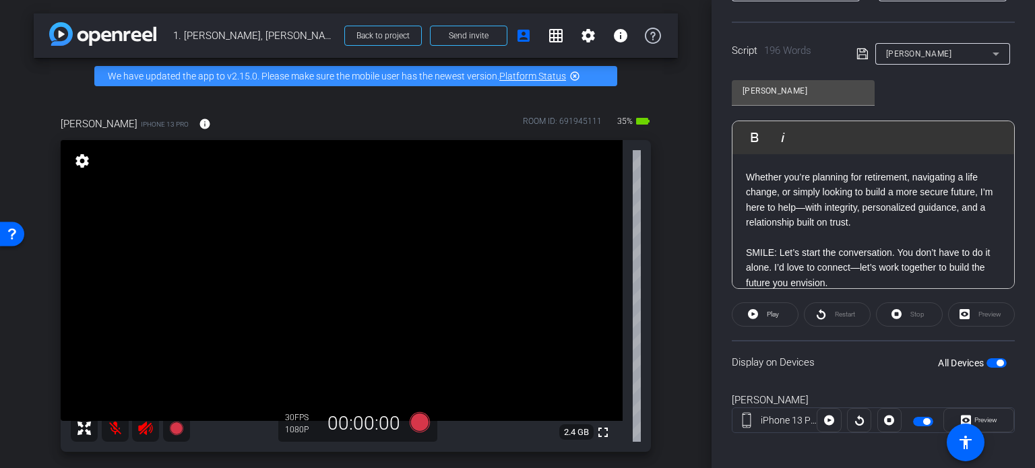
click at [857, 291] on p at bounding box center [873, 298] width 255 height 15
click at [416, 421] on icon at bounding box center [420, 423] width 20 height 20
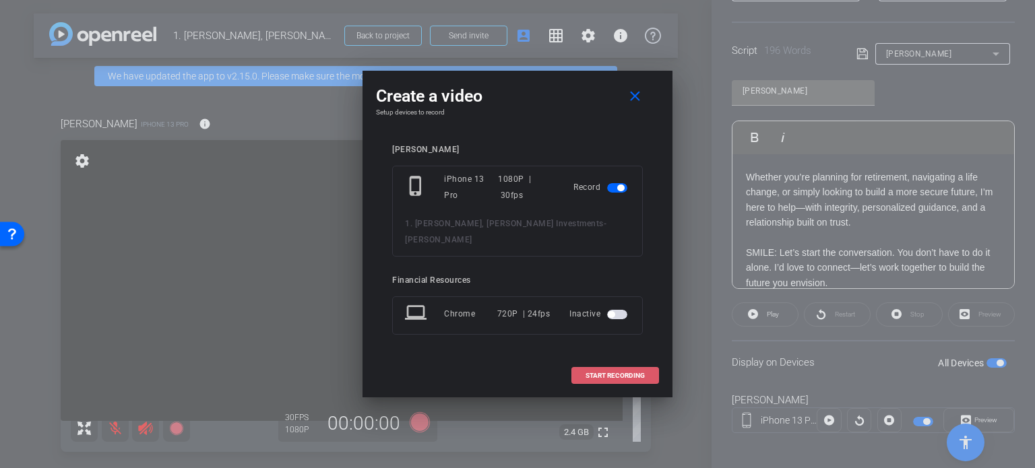
click at [610, 373] on span "START RECORDING" at bounding box center [615, 376] width 59 height 7
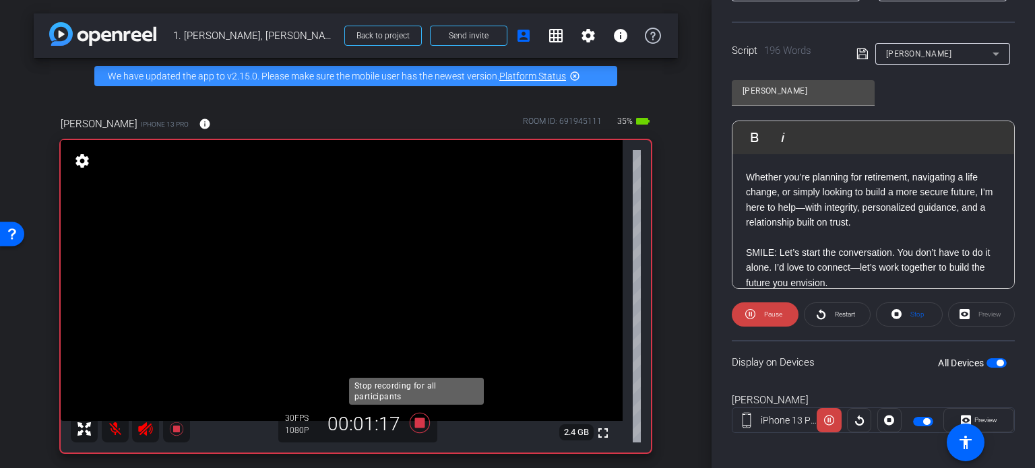
click at [419, 429] on icon at bounding box center [420, 423] width 32 height 24
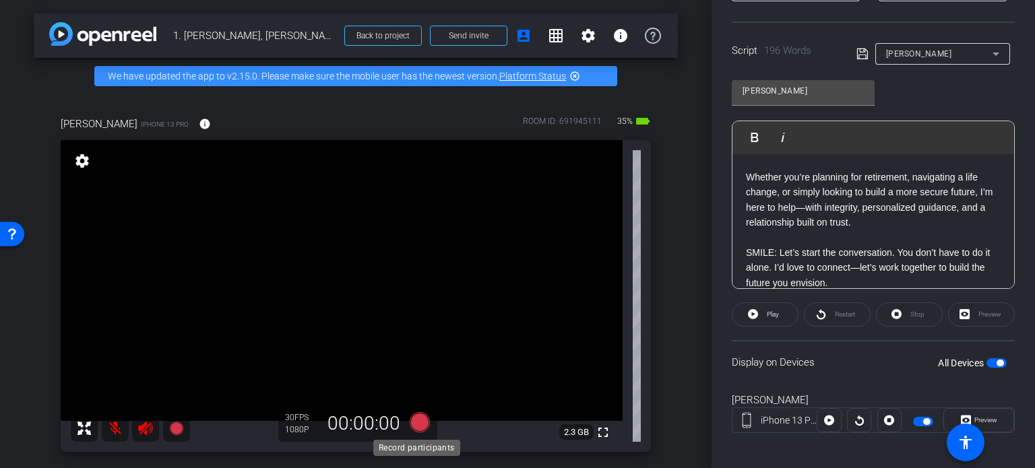
click at [416, 423] on icon at bounding box center [420, 423] width 20 height 20
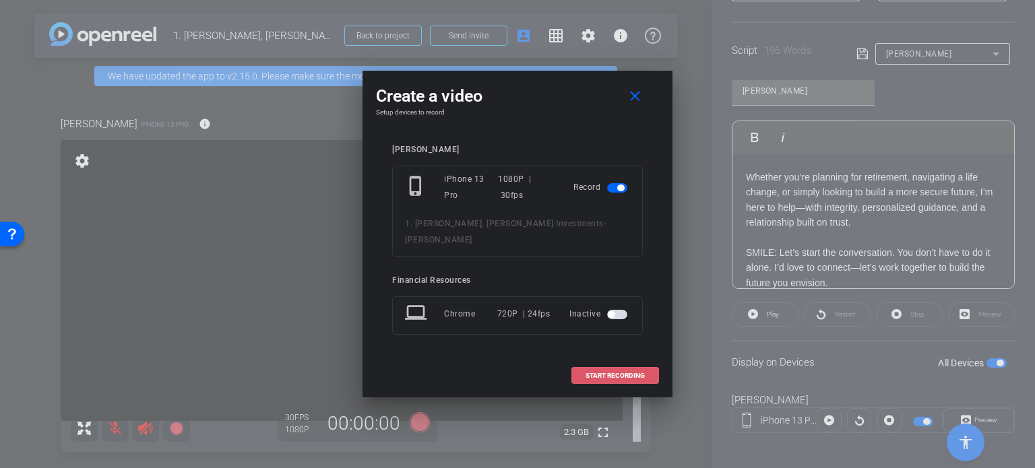
click at [619, 373] on span "START RECORDING" at bounding box center [615, 376] width 59 height 7
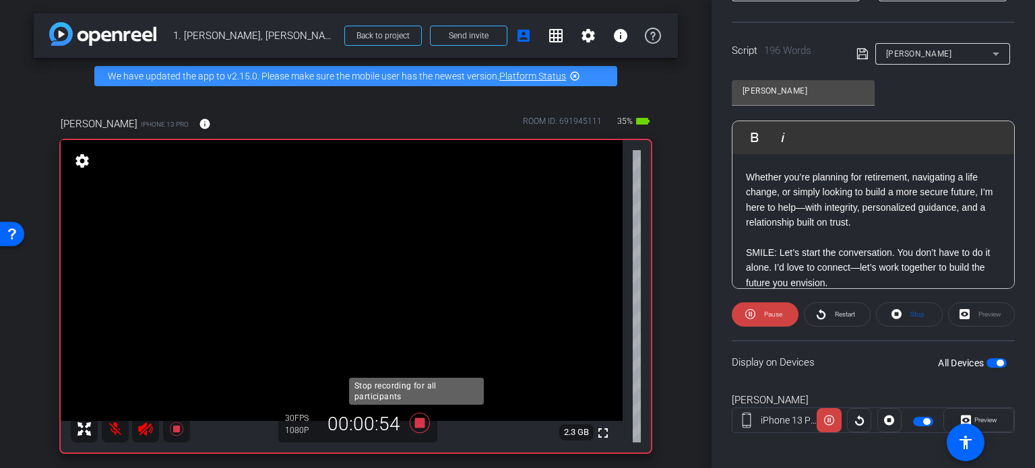
click at [422, 425] on icon at bounding box center [420, 423] width 32 height 24
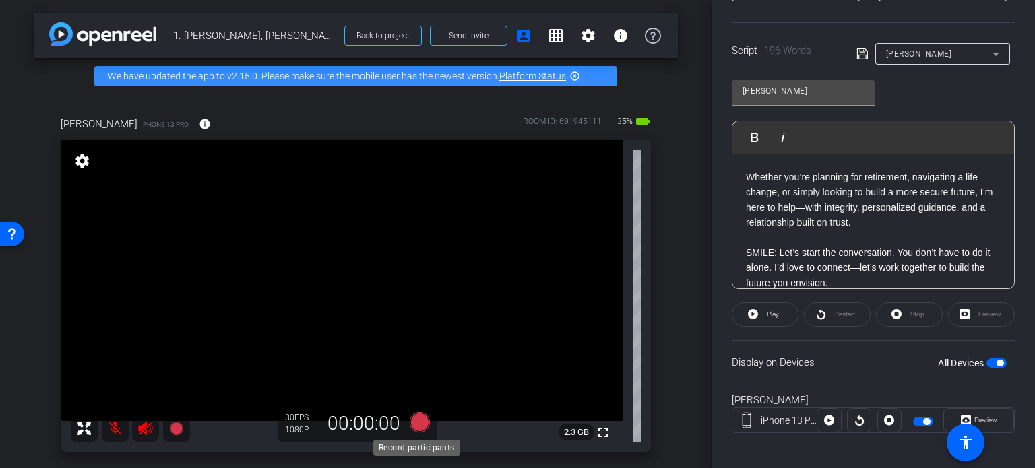
click at [415, 420] on icon at bounding box center [420, 423] width 20 height 20
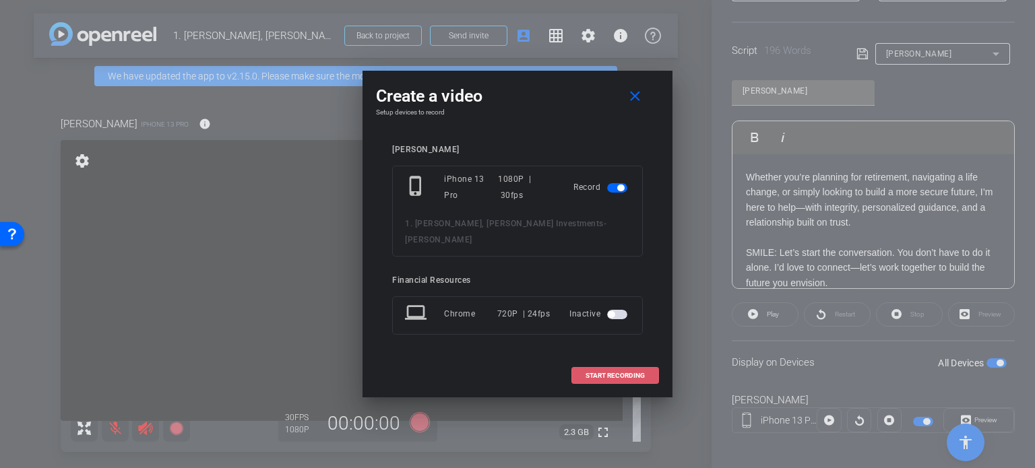
click at [607, 373] on span "START RECORDING" at bounding box center [615, 376] width 59 height 7
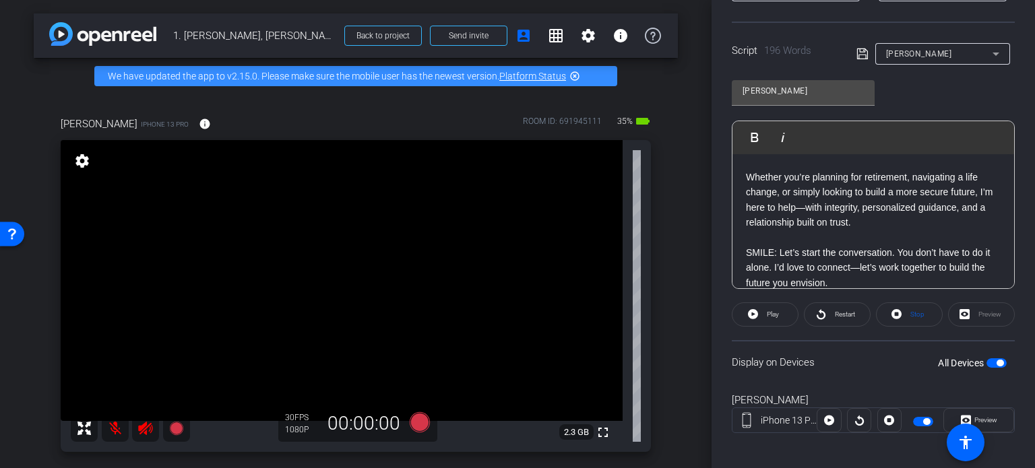
click at [473, 377] on video at bounding box center [342, 280] width 562 height 281
click at [473, 398] on video at bounding box center [342, 280] width 562 height 281
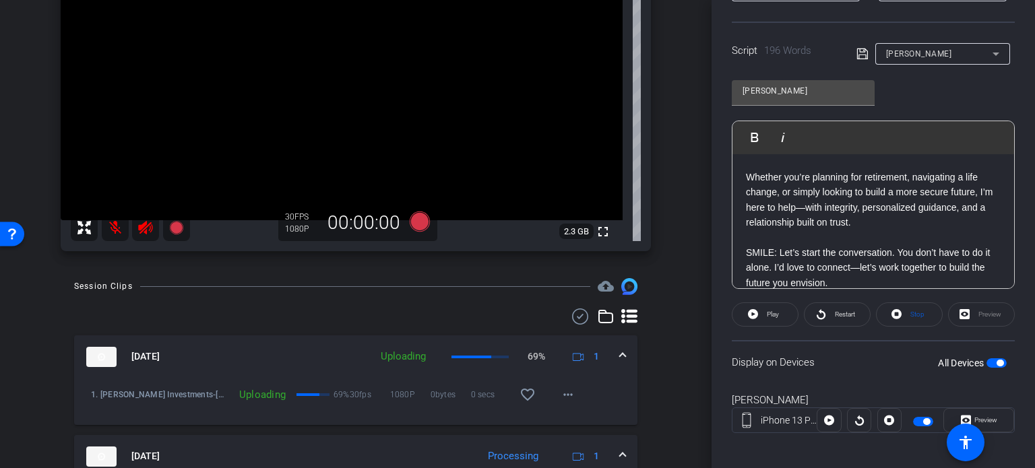
scroll to position [202, 0]
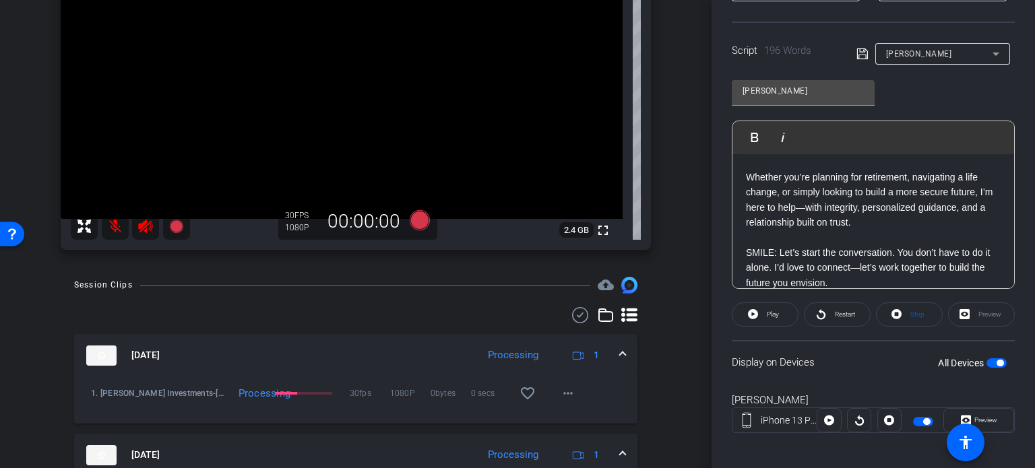
click at [100, 360] on img at bounding box center [101, 356] width 30 height 20
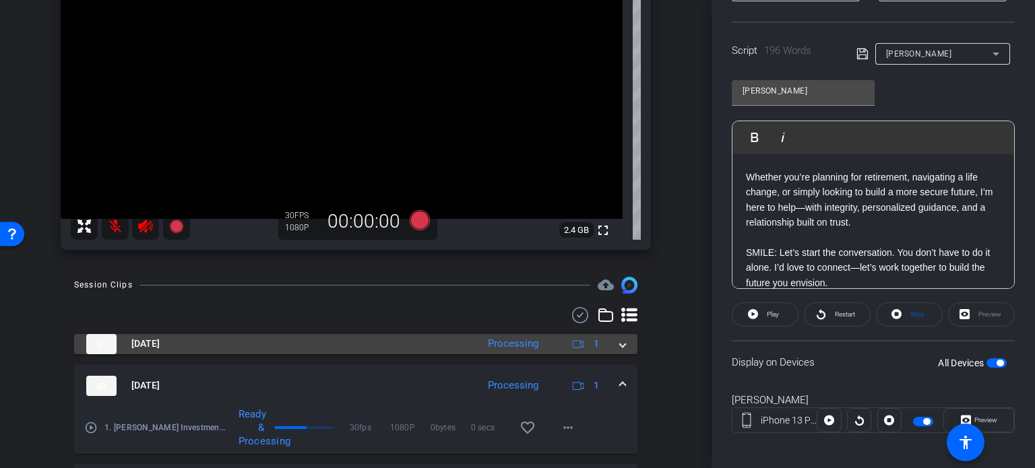
click at [97, 338] on img at bounding box center [101, 344] width 30 height 20
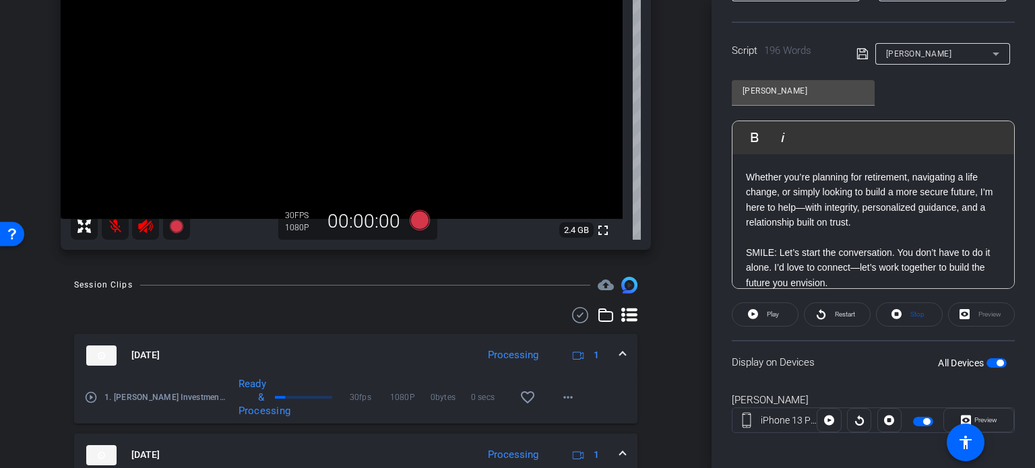
click at [100, 354] on img at bounding box center [101, 356] width 30 height 20
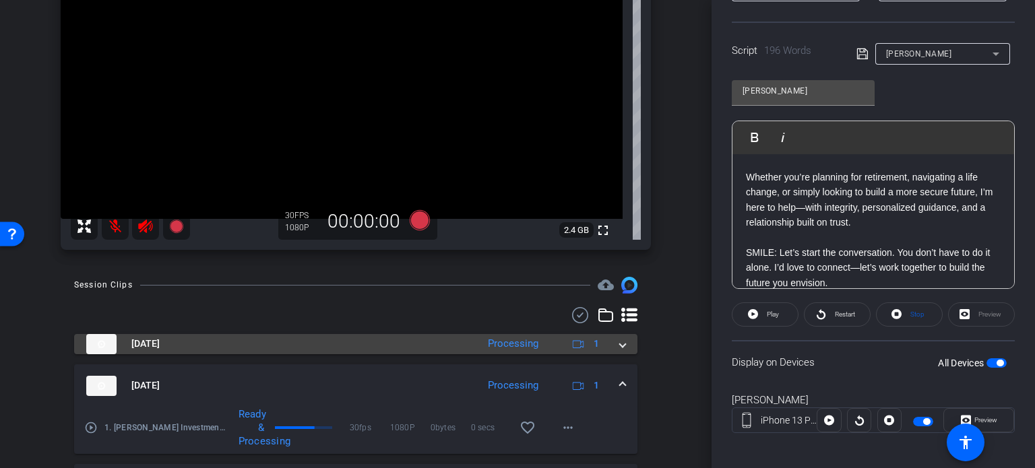
click at [107, 339] on img at bounding box center [101, 344] width 30 height 20
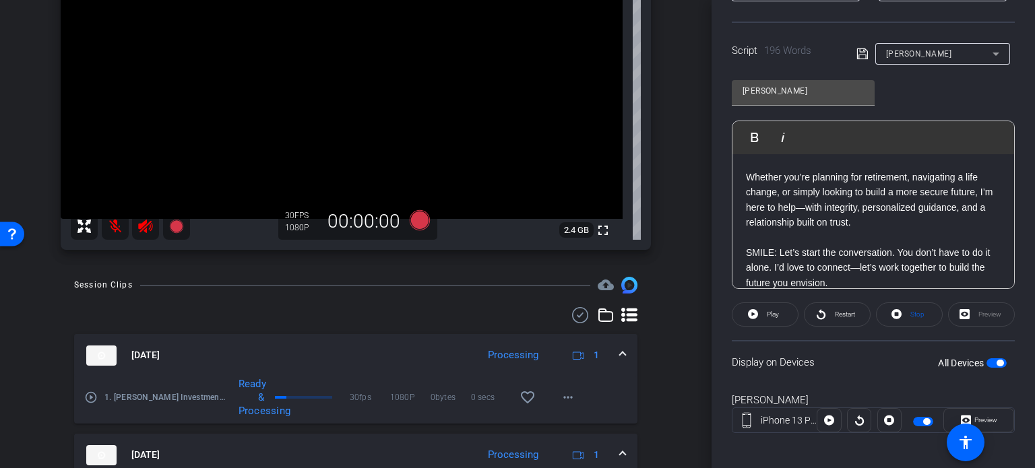
click at [90, 396] on mat-icon "play_circle_outline" at bounding box center [90, 397] width 13 height 13
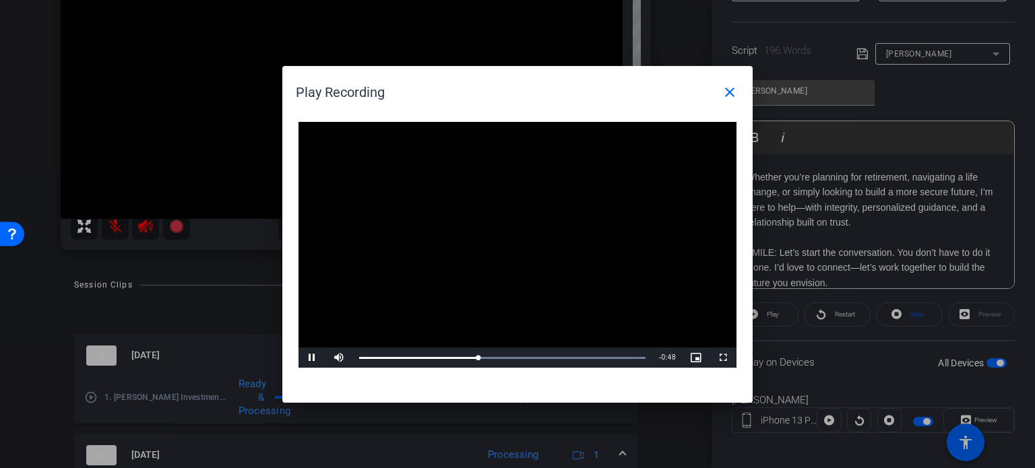
drag, startPoint x: 568, startPoint y: 93, endPoint x: 488, endPoint y: 54, distance: 88.6
click at [488, 54] on div "Play Recording close Video Player is loading. Play Video Pause Mute Current Tim…" at bounding box center [517, 234] width 1035 height 468
click at [727, 93] on mat-icon "close" at bounding box center [730, 92] width 16 height 16
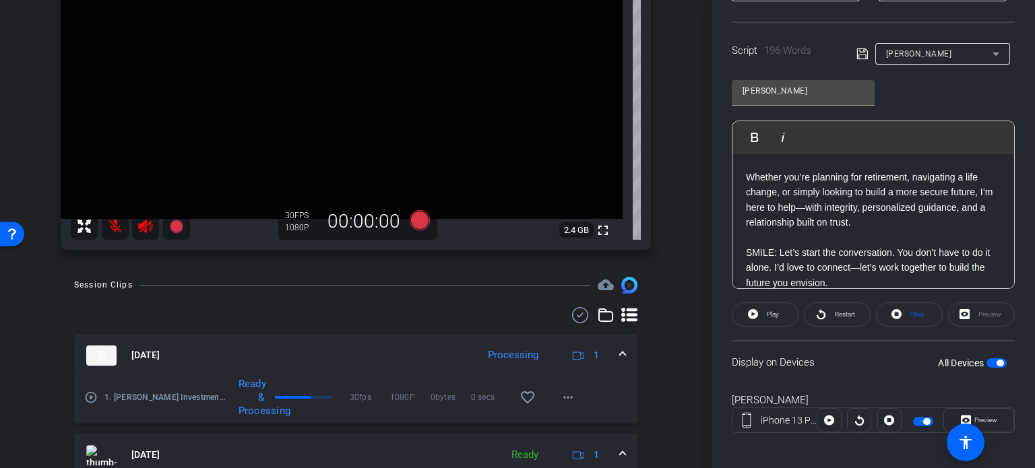
click at [806, 231] on p at bounding box center [873, 238] width 255 height 15
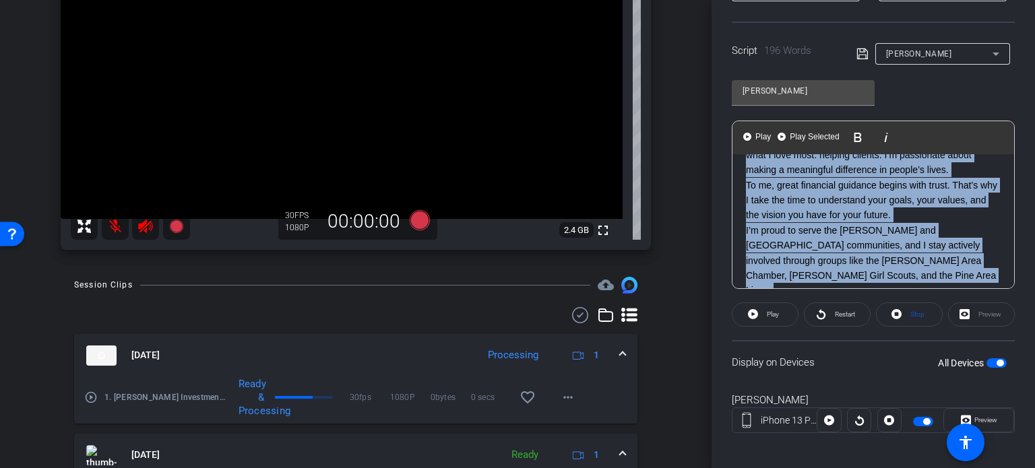
scroll to position [0, 0]
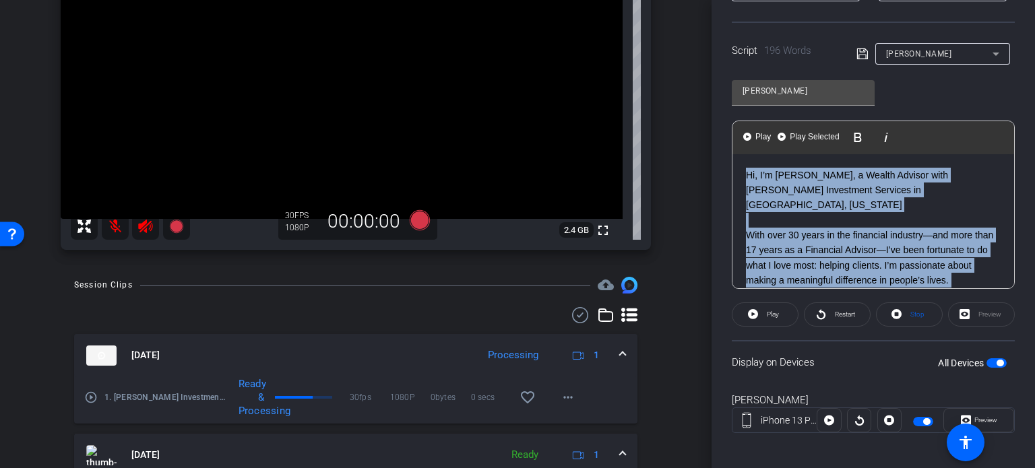
drag, startPoint x: 787, startPoint y: 181, endPoint x: 706, endPoint y: 124, distance: 99.1
click at [706, 124] on div "arrow_back 1. Sylvie Letts, Frandsen Investments Back to project Send invite ac…" at bounding box center [517, 234] width 1035 height 468
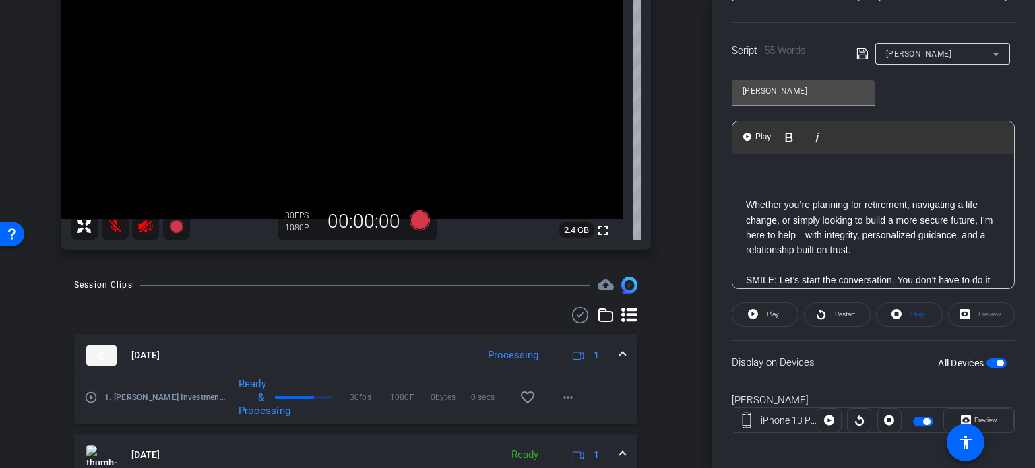
click at [742, 200] on div "Whether you’re planning for retirement, navigating a life change, or simply loo…" at bounding box center [874, 250] width 282 height 193
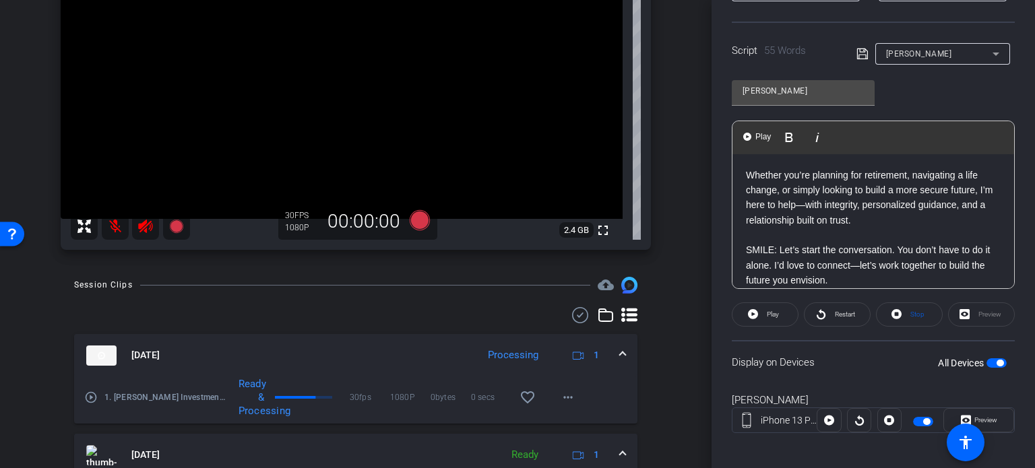
click at [987, 364] on span "button" at bounding box center [997, 363] width 20 height 9
click at [994, 362] on span "button" at bounding box center [997, 363] width 20 height 9
click at [417, 221] on icon at bounding box center [420, 220] width 20 height 20
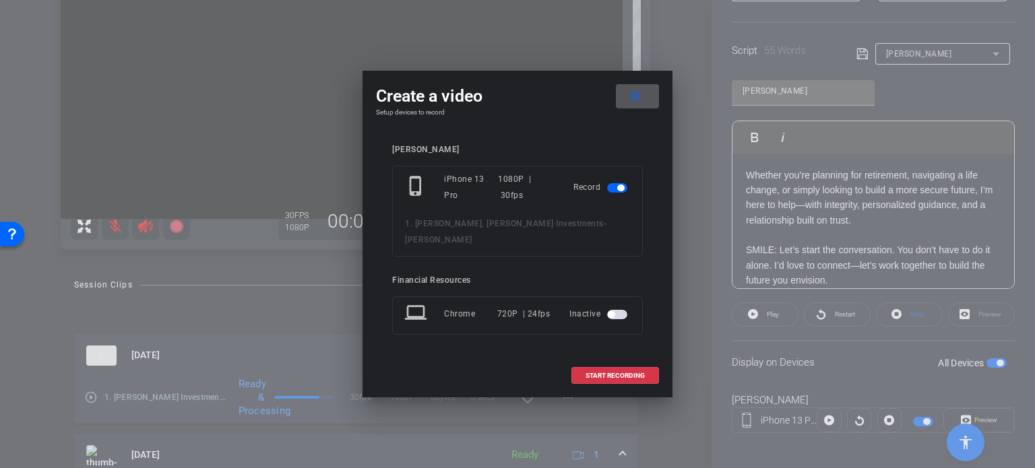
click at [642, 102] on mat-icon "close" at bounding box center [635, 96] width 17 height 17
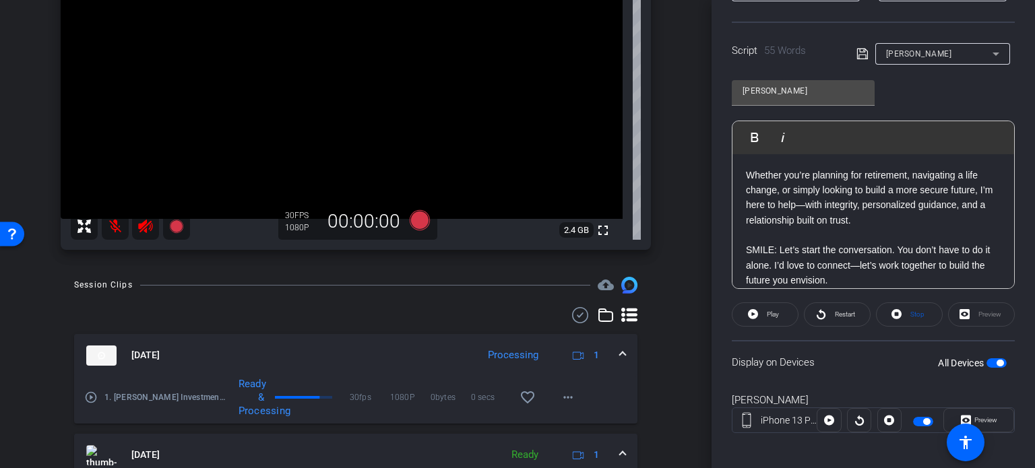
click at [871, 278] on p "SMILE: Let’s start the conversation. You don’t have to do it alone. I’d love to…" at bounding box center [873, 265] width 255 height 45
click at [987, 359] on span "button" at bounding box center [997, 363] width 20 height 9
click at [992, 359] on span "button" at bounding box center [997, 363] width 20 height 9
click at [779, 247] on p "SMILE: Let’s start the conversation. You don’t have to do it alone. I’d love to…" at bounding box center [873, 265] width 255 height 45
click at [418, 218] on icon at bounding box center [420, 220] width 20 height 20
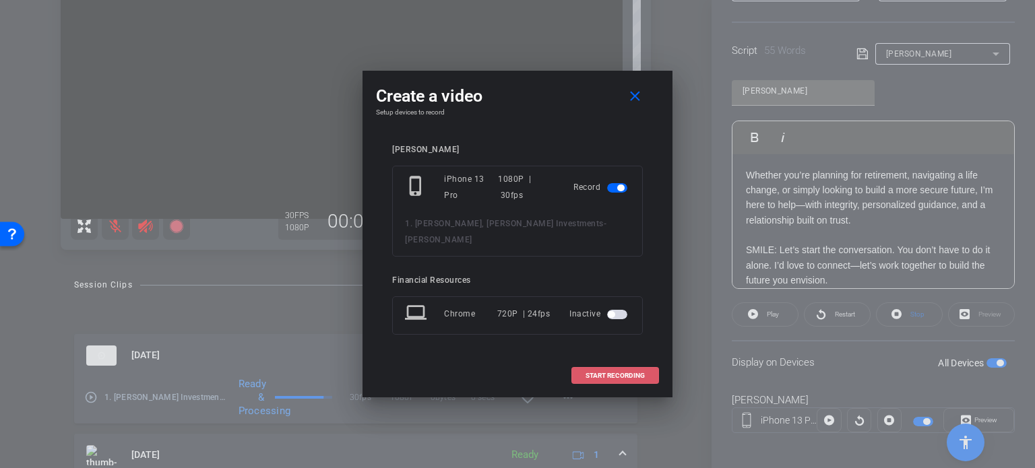
click at [615, 373] on span "START RECORDING" at bounding box center [615, 376] width 59 height 7
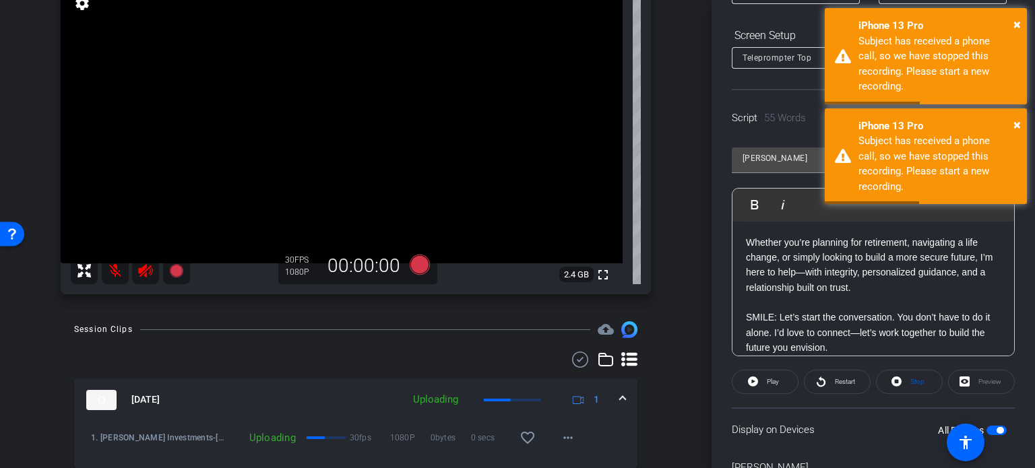
scroll to position [135, 0]
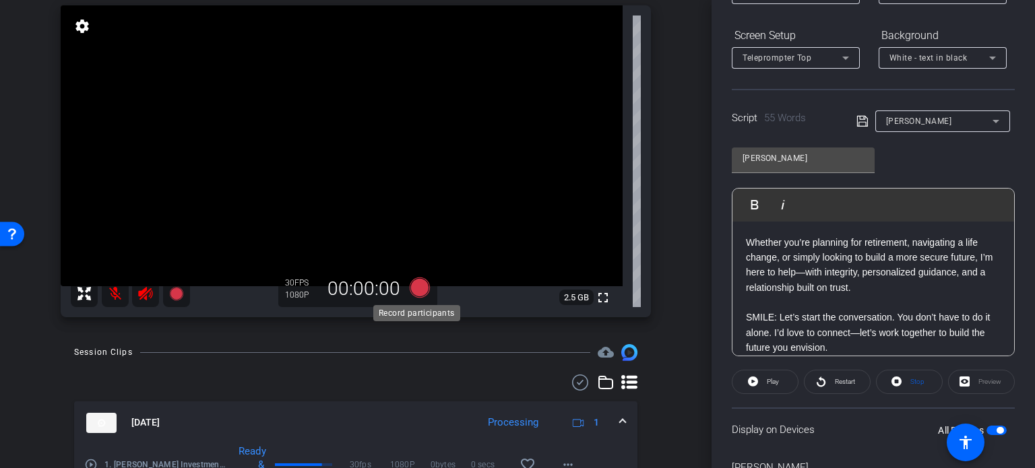
click at [426, 287] on icon at bounding box center [420, 288] width 32 height 24
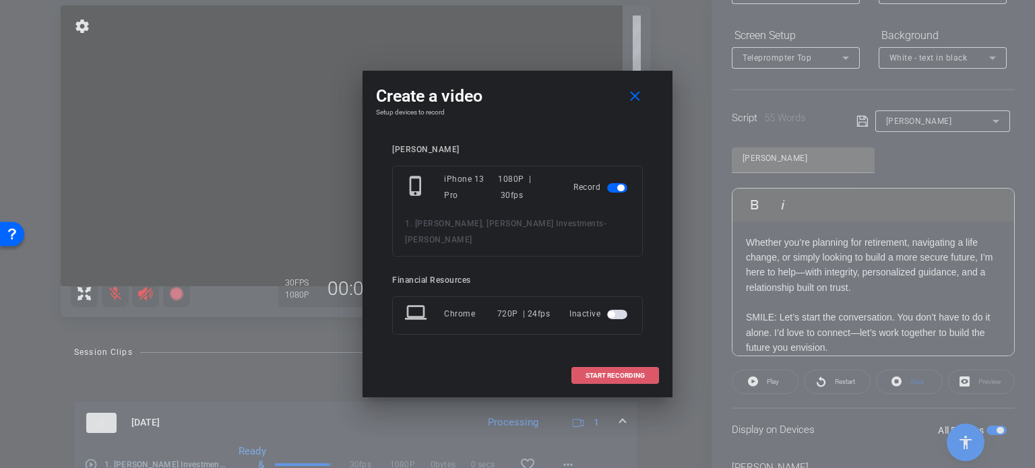
click at [613, 367] on button "START RECORDING" at bounding box center [616, 375] width 88 height 17
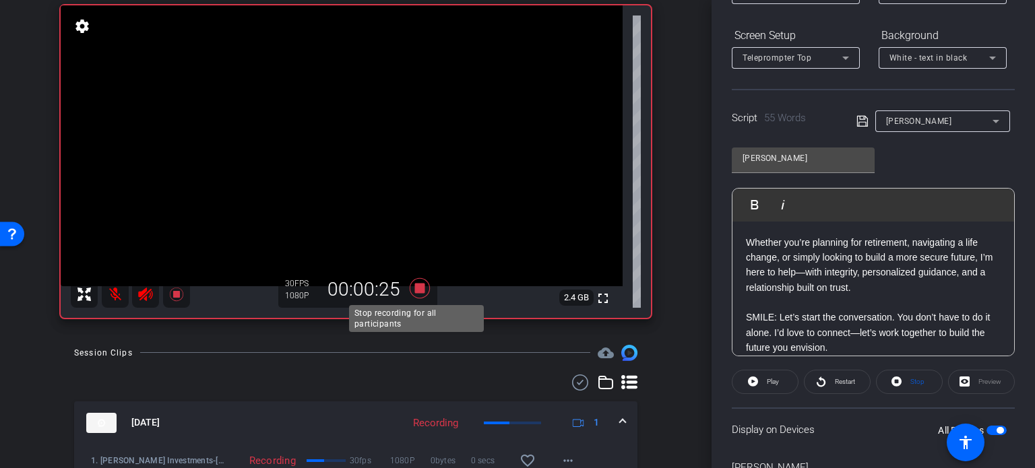
click at [420, 288] on icon at bounding box center [420, 288] width 20 height 20
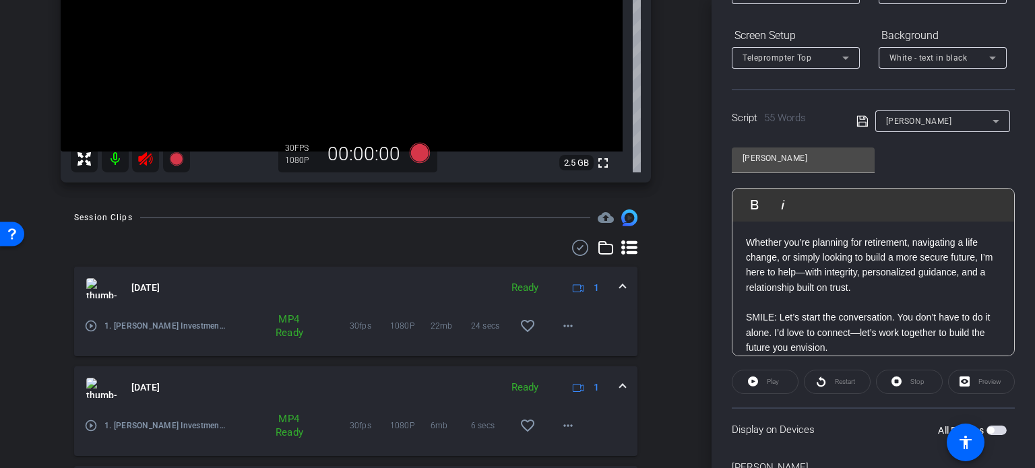
scroll to position [183, 0]
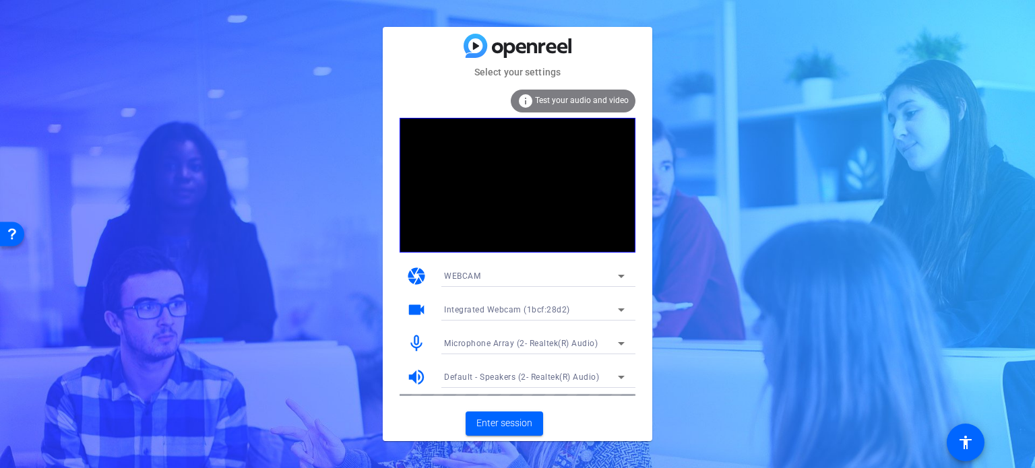
drag, startPoint x: 238, startPoint y: 231, endPoint x: 112, endPoint y: 178, distance: 136.8
click at [238, 231] on div "Select your settings info Test your audio and video camera WEBCAM videocam Inte…" at bounding box center [517, 234] width 1035 height 468
click at [516, 429] on span "Enter session" at bounding box center [505, 424] width 56 height 14
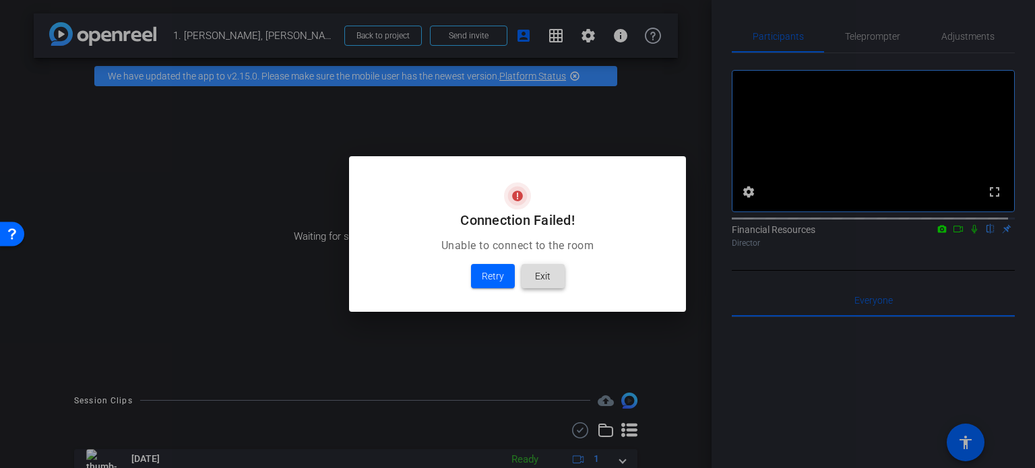
click at [537, 277] on span "Exit" at bounding box center [543, 276] width 16 height 16
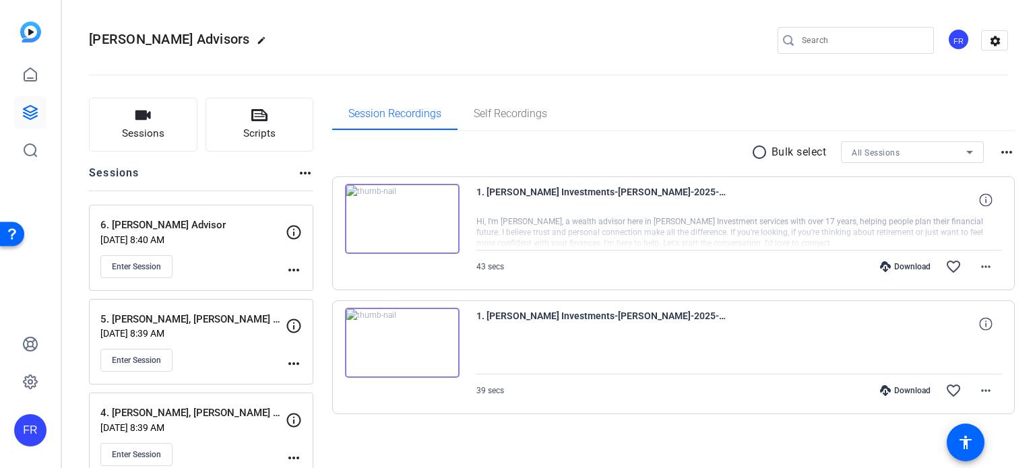
scroll to position [305, 0]
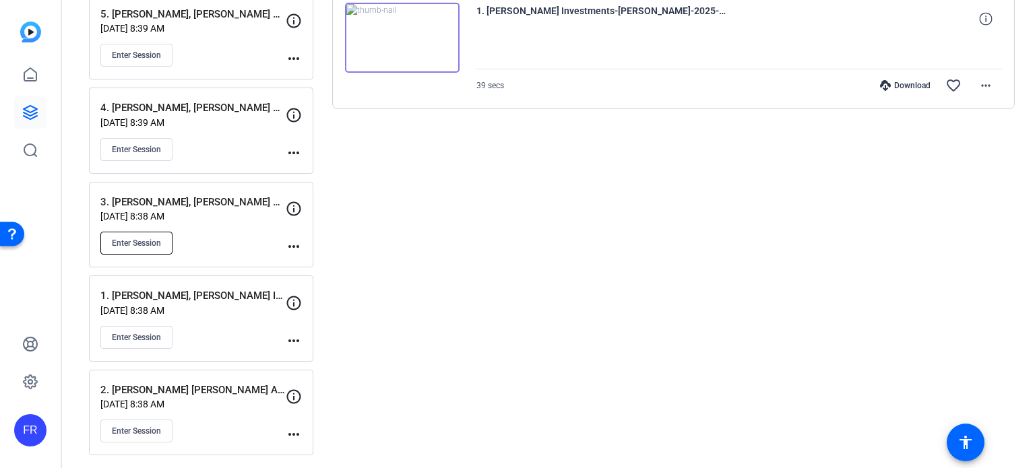
click at [142, 238] on span "Enter Session" at bounding box center [136, 243] width 49 height 11
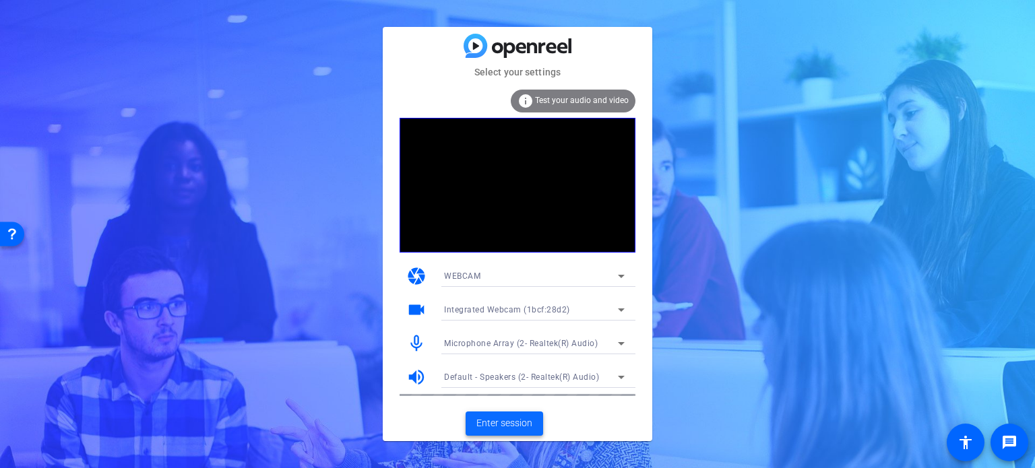
click at [525, 426] on span "Enter session" at bounding box center [505, 424] width 56 height 14
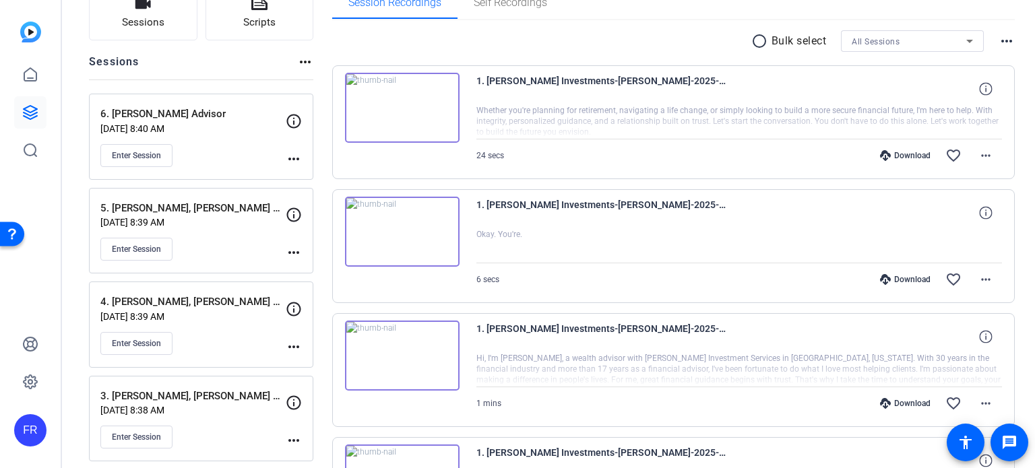
scroll to position [202, 0]
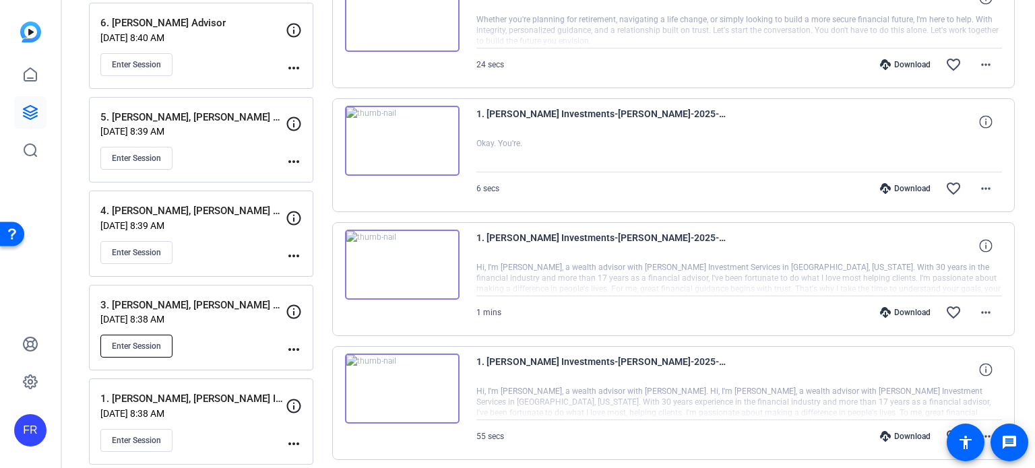
click at [141, 345] on span "Enter Session" at bounding box center [136, 346] width 49 height 11
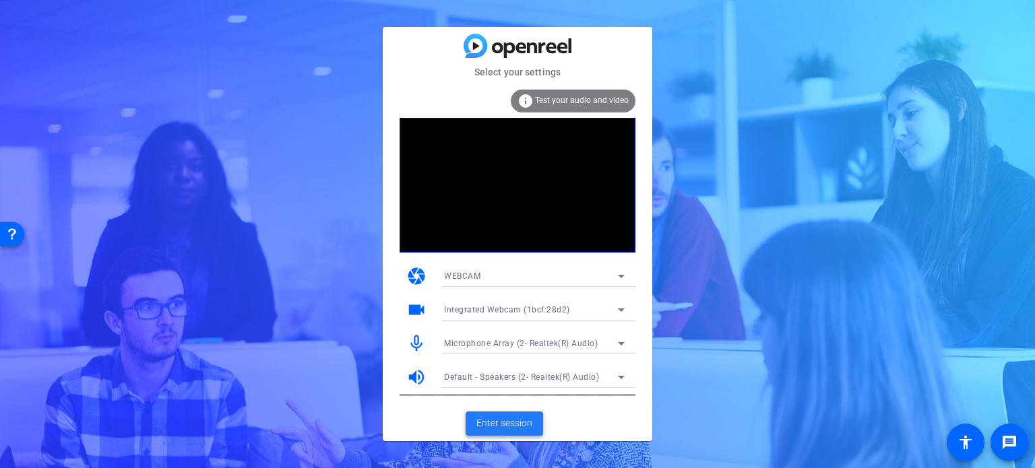
click at [512, 425] on span "Enter session" at bounding box center [505, 424] width 56 height 14
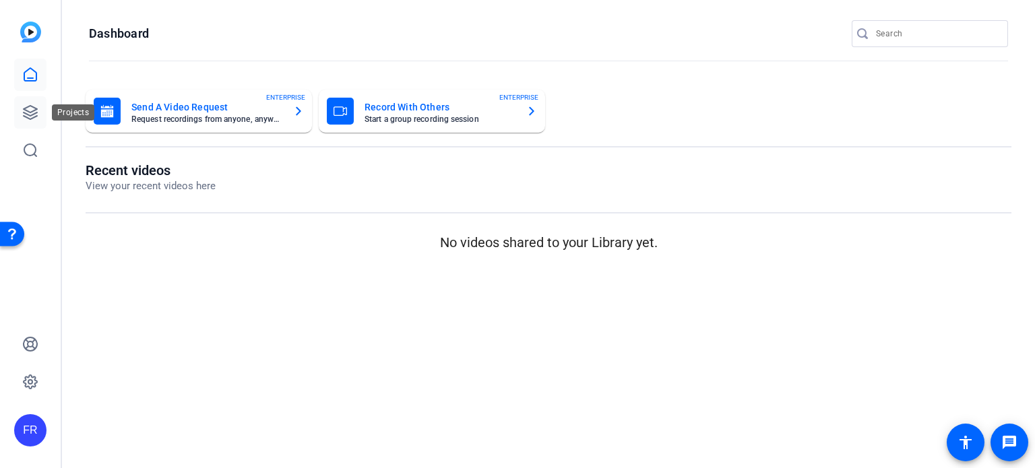
click at [32, 116] on icon at bounding box center [30, 112] width 16 height 16
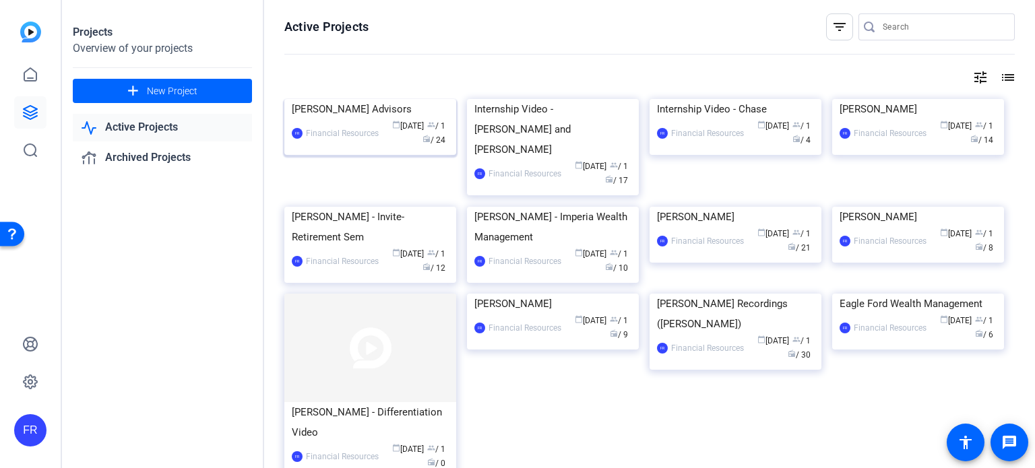
click at [388, 119] on div "[PERSON_NAME] Advisors" at bounding box center [370, 109] width 157 height 20
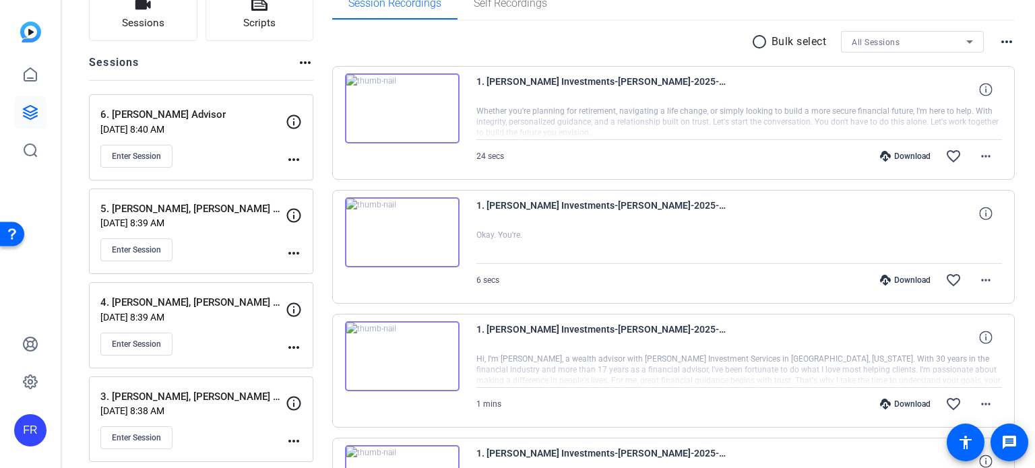
scroll to position [135, 0]
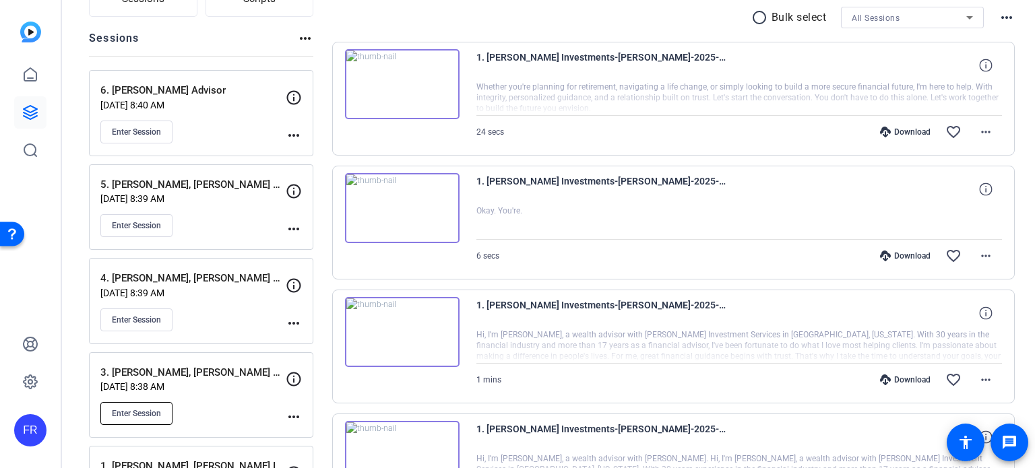
click at [146, 404] on button "Enter Session" at bounding box center [136, 413] width 72 height 23
click at [35, 111] on icon at bounding box center [30, 112] width 13 height 13
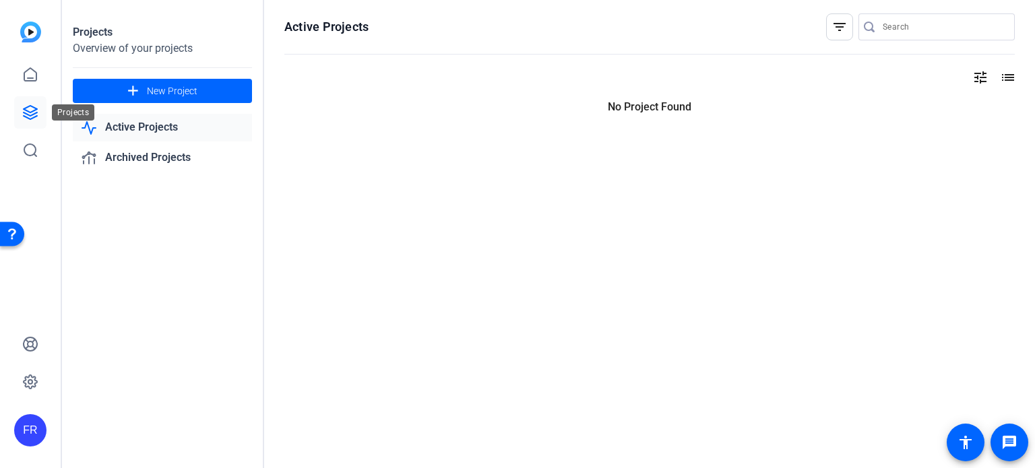
click at [36, 110] on icon at bounding box center [30, 112] width 13 height 13
click at [34, 116] on icon at bounding box center [30, 112] width 16 height 16
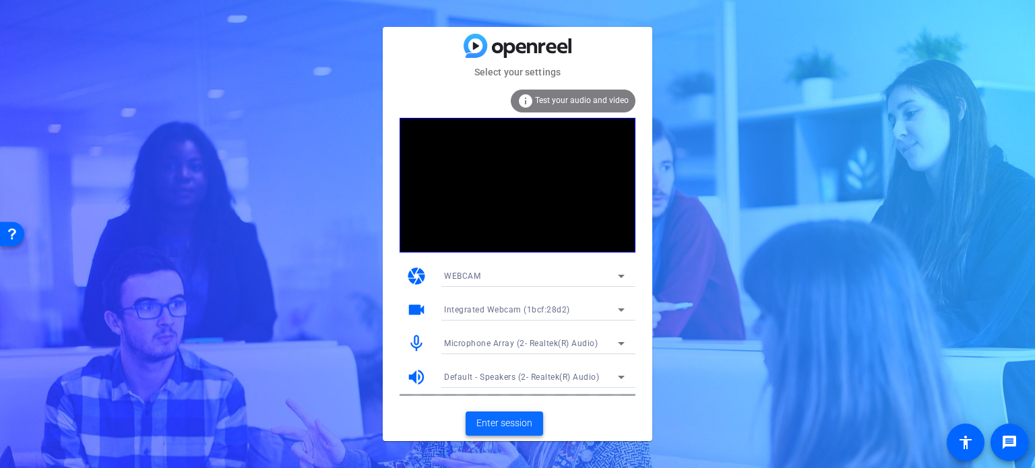
click at [512, 425] on span "Enter session" at bounding box center [505, 424] width 56 height 14
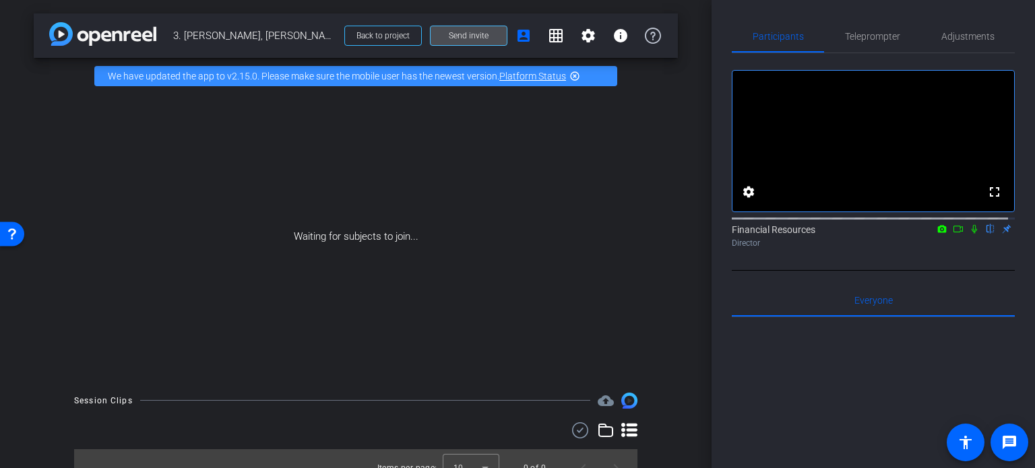
click at [466, 33] on span "Send invite" at bounding box center [469, 35] width 40 height 11
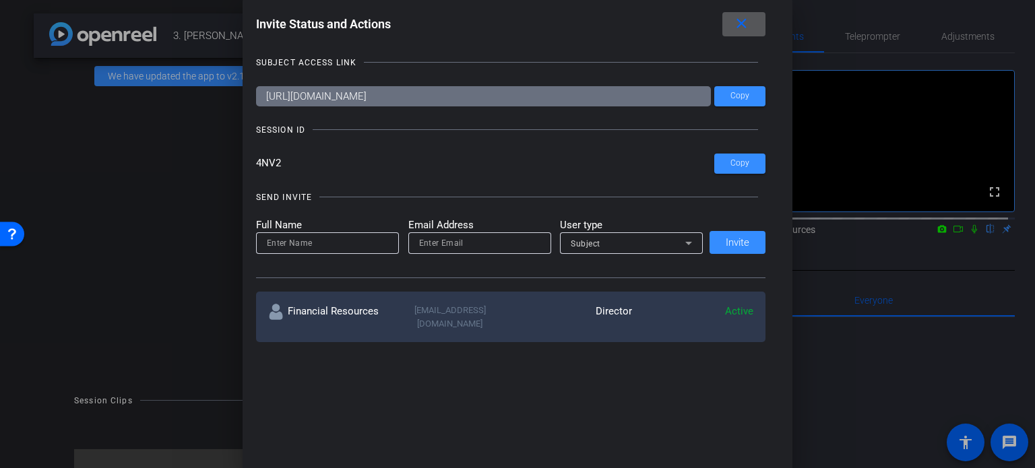
click at [750, 24] on mat-icon "close" at bounding box center [741, 24] width 17 height 17
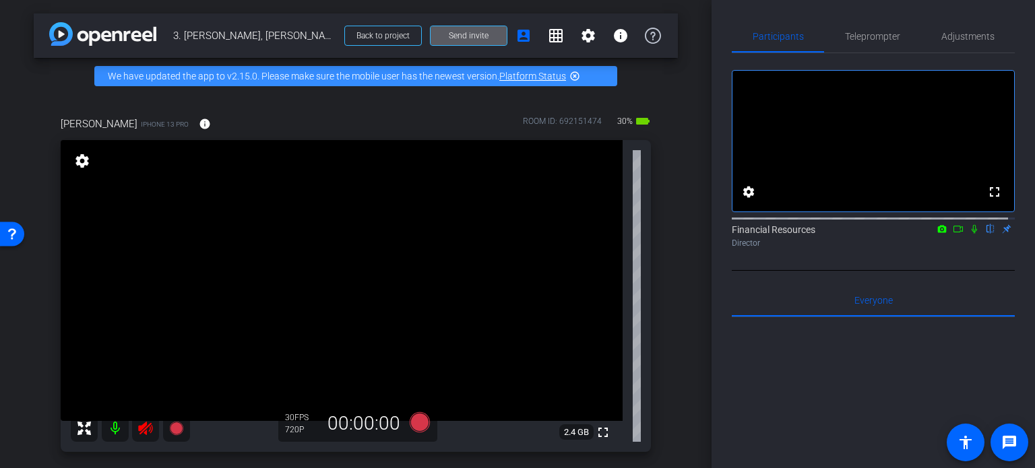
click at [114, 429] on mat-icon at bounding box center [115, 428] width 27 height 27
click at [53, 82] on div "arrow_back 3. Michelle Gascoigne, Frandsen Advisor Back to project Send invite …" at bounding box center [356, 234] width 712 height 468
click at [880, 34] on span "Teleprompter" at bounding box center [872, 36] width 55 height 9
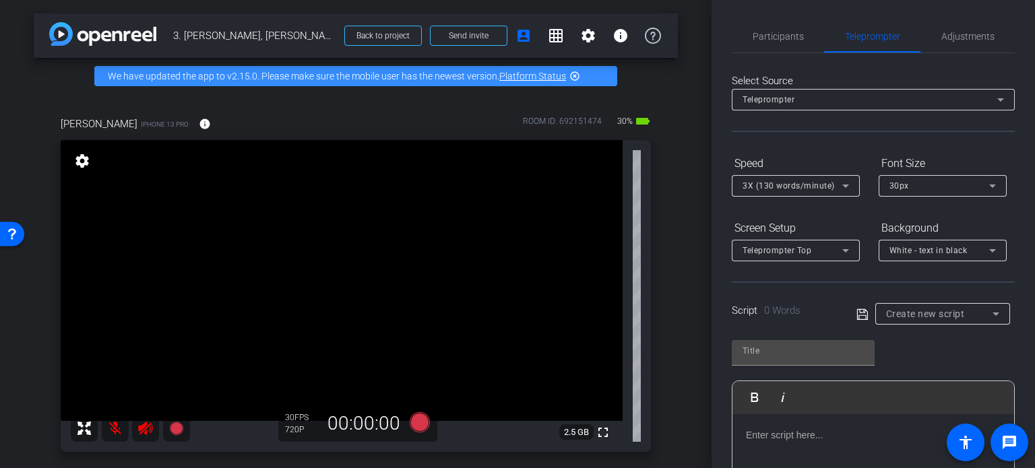
click at [749, 433] on p at bounding box center [873, 435] width 255 height 15
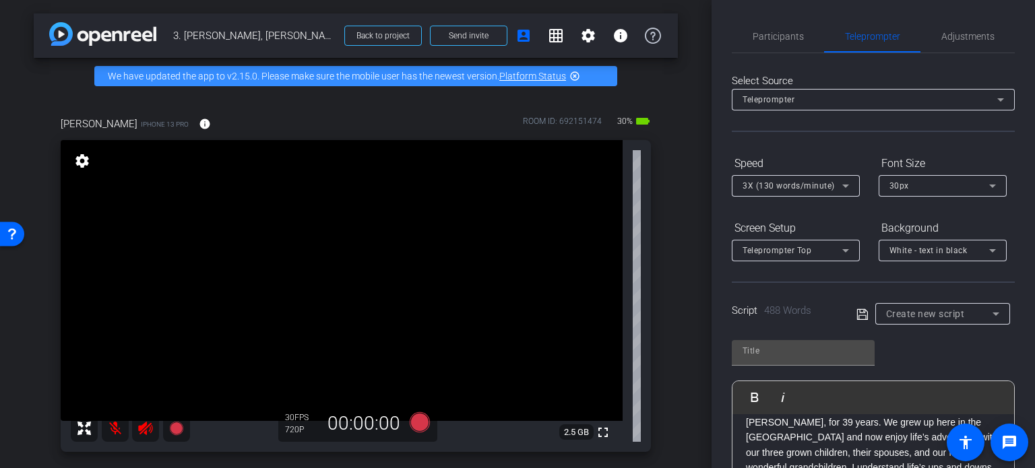
scroll to position [758, 0]
click at [878, 400] on p "With over 23 years of experience in financial planning, I’ve had the privilege …" at bounding box center [873, 362] width 255 height 75
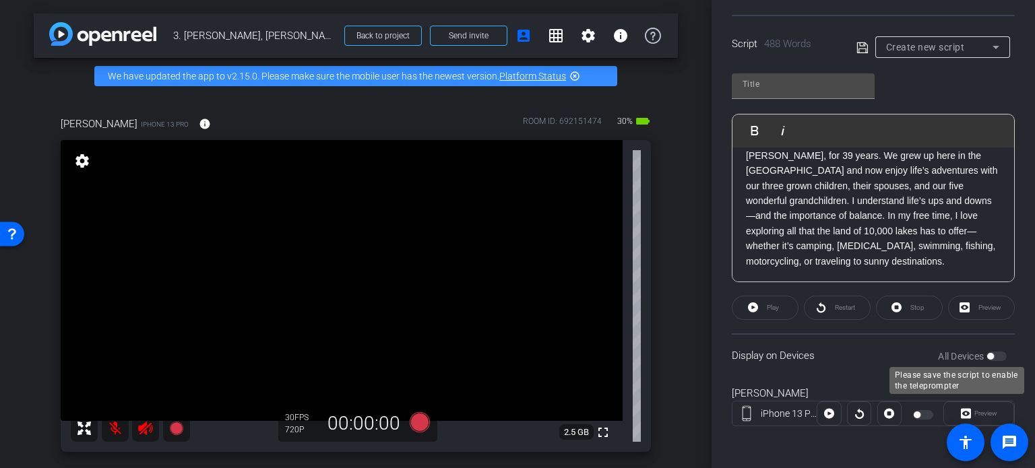
click at [991, 357] on div "All Devices" at bounding box center [972, 356] width 69 height 13
click at [990, 353] on div "All Devices" at bounding box center [972, 356] width 69 height 13
click at [998, 357] on div "All Devices" at bounding box center [972, 356] width 69 height 13
click at [1019, 358] on div "Participants Teleprompter Adjustments settings Financial Resources flip Directo…" at bounding box center [874, 234] width 324 height 468
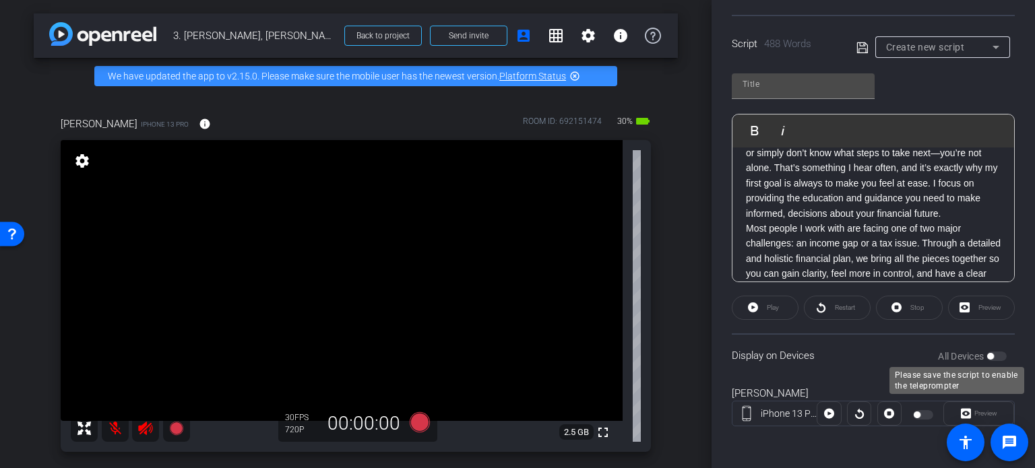
click at [989, 355] on div "All Devices" at bounding box center [972, 356] width 69 height 13
click at [989, 354] on div "All Devices" at bounding box center [972, 356] width 69 height 13
click at [870, 357] on div "Display on Devices All Devices" at bounding box center [873, 356] width 283 height 44
click at [796, 350] on div "Display on Devices All Devices" at bounding box center [873, 356] width 283 height 44
drag, startPoint x: 986, startPoint y: 358, endPoint x: 988, endPoint y: 346, distance: 11.6
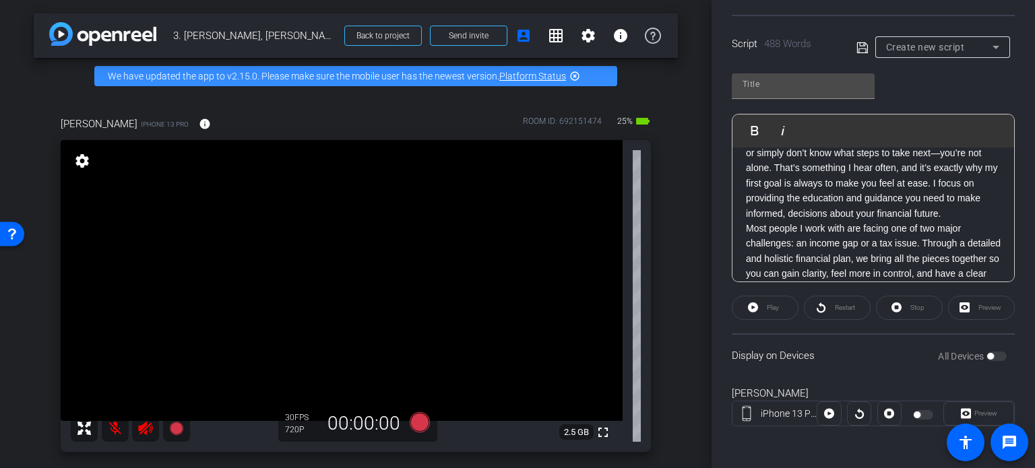
click at [1003, 346] on div "Display on Devices All Devices" at bounding box center [873, 356] width 283 height 44
drag, startPoint x: 984, startPoint y: 350, endPoint x: 595, endPoint y: 181, distance: 423.9
click at [1000, 343] on div "Display on Devices All Devices" at bounding box center [873, 356] width 283 height 44
drag, startPoint x: 981, startPoint y: 351, endPoint x: 989, endPoint y: 354, distance: 7.9
click at [989, 354] on div "All Devices" at bounding box center [972, 356] width 69 height 13
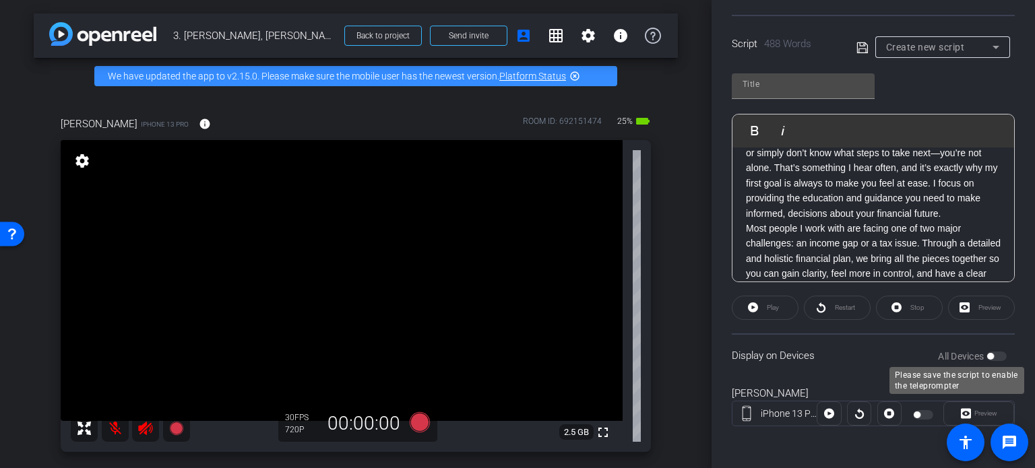
click at [990, 352] on div "All Devices" at bounding box center [972, 356] width 69 height 13
click at [990, 353] on div "All Devices" at bounding box center [972, 356] width 69 height 13
click at [804, 359] on div "Display on Devices All Devices" at bounding box center [873, 356] width 283 height 44
click at [763, 349] on div "Display on Devices All Devices" at bounding box center [873, 356] width 283 height 44
click at [949, 357] on label "All Devices" at bounding box center [962, 356] width 49 height 13
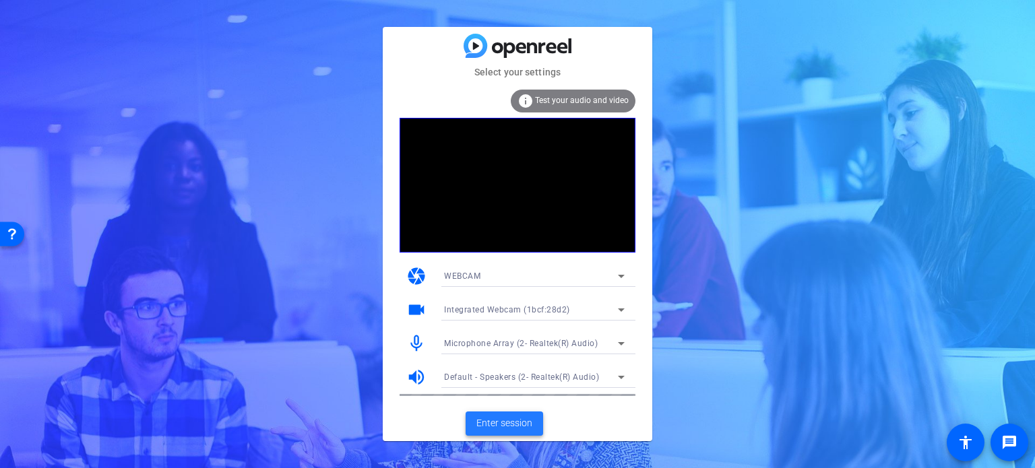
click at [504, 421] on span "Enter session" at bounding box center [505, 424] width 56 height 14
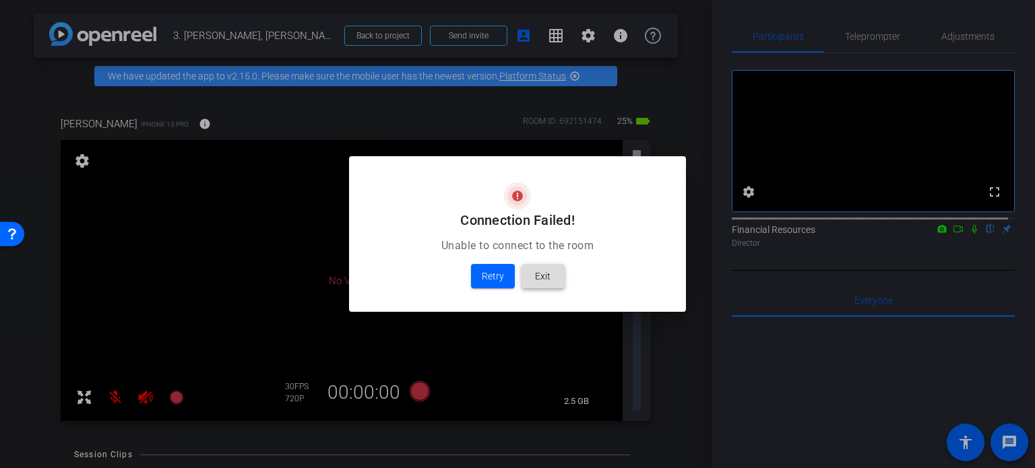
click at [539, 278] on span "Exit" at bounding box center [543, 276] width 16 height 16
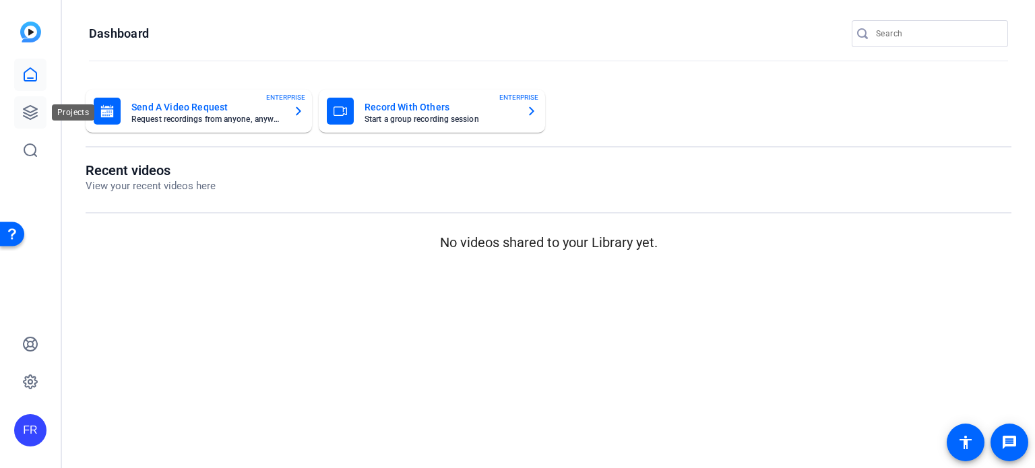
click at [34, 113] on icon at bounding box center [30, 112] width 13 height 13
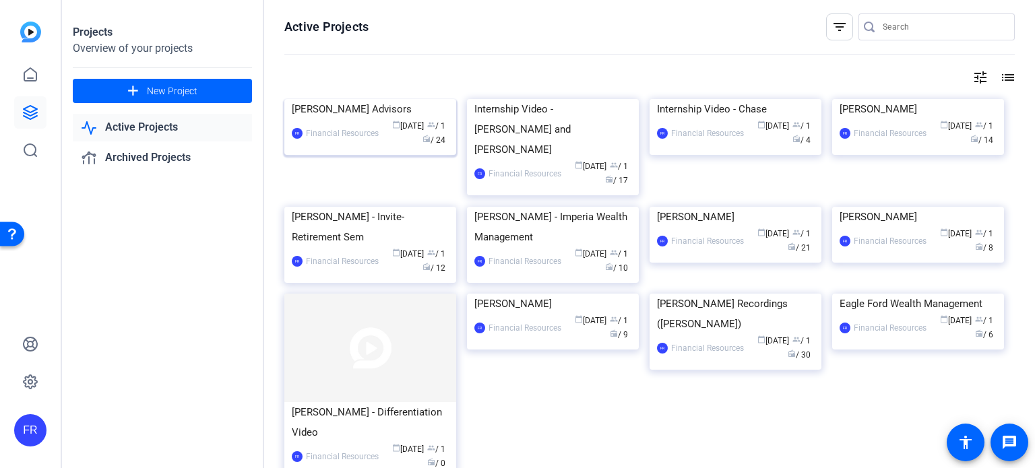
click at [356, 99] on img at bounding box center [370, 99] width 172 height 0
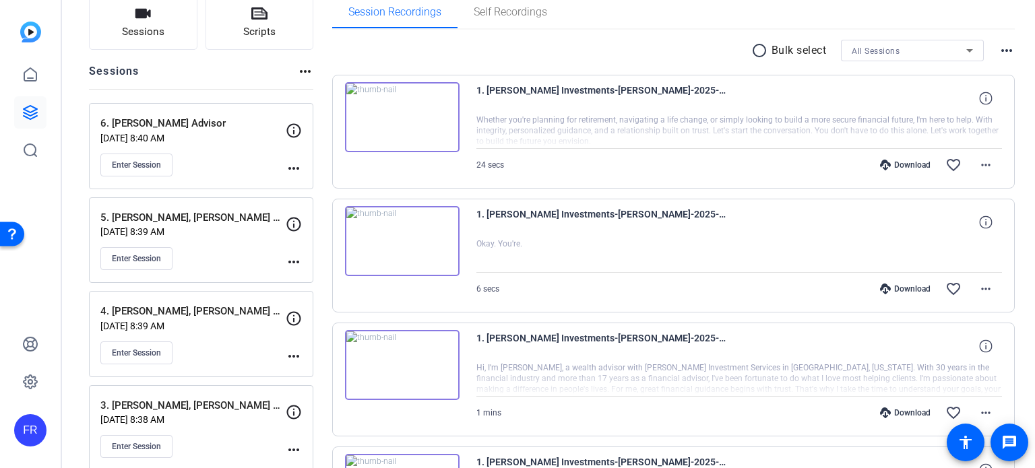
scroll to position [135, 0]
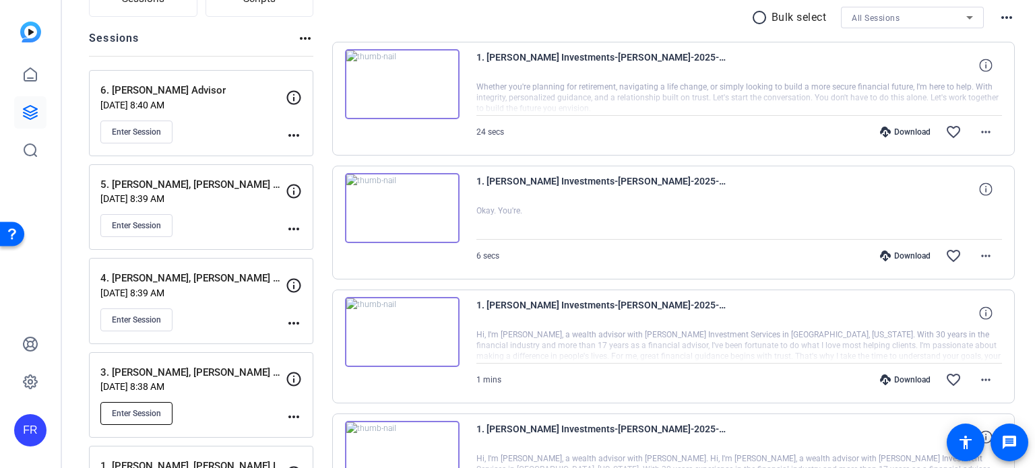
click at [150, 414] on span "Enter Session" at bounding box center [136, 414] width 49 height 11
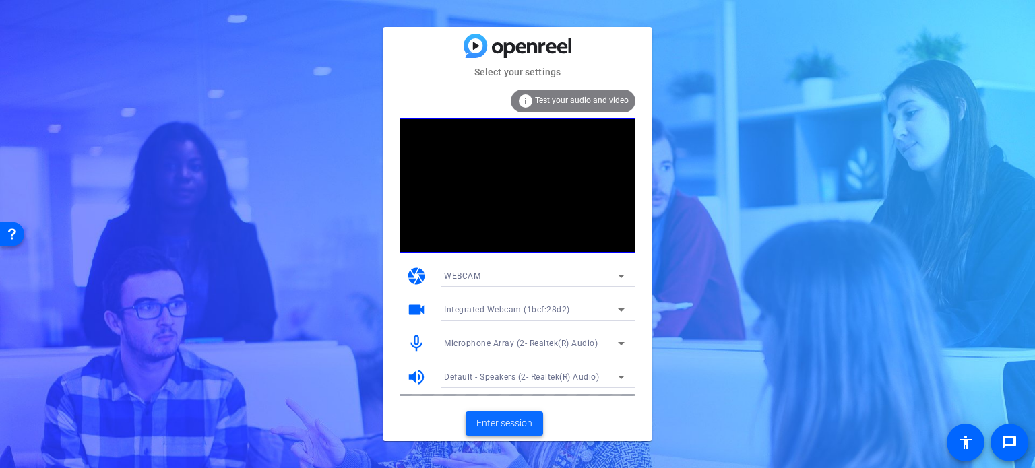
click at [512, 421] on span "Enter session" at bounding box center [505, 424] width 56 height 14
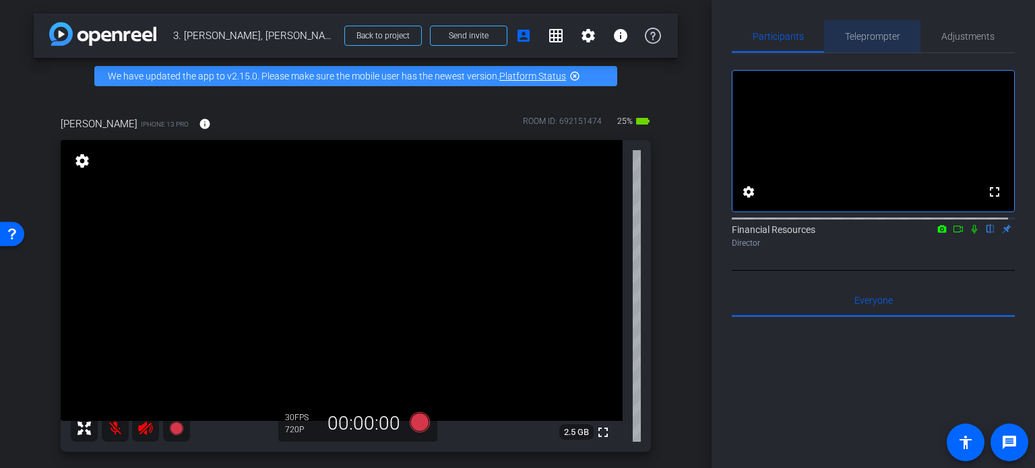
click at [874, 38] on span "Teleprompter" at bounding box center [872, 36] width 55 height 9
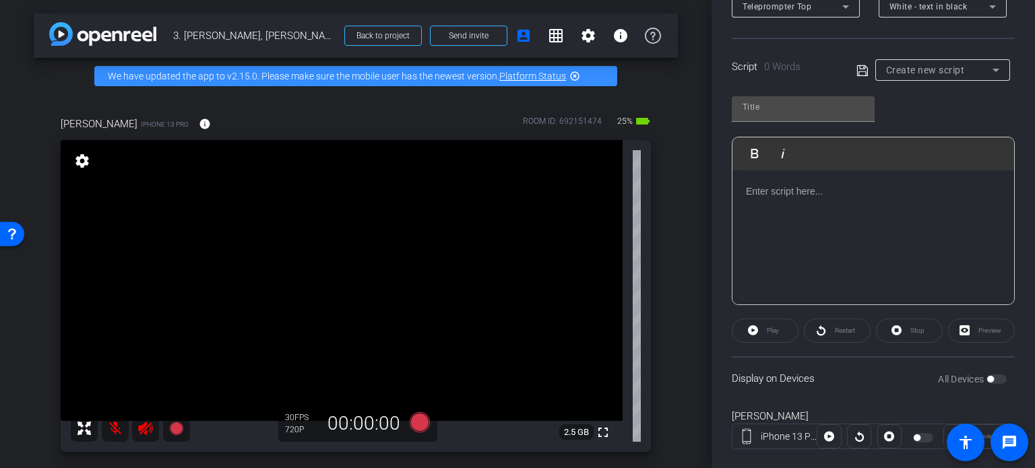
scroll to position [267, 0]
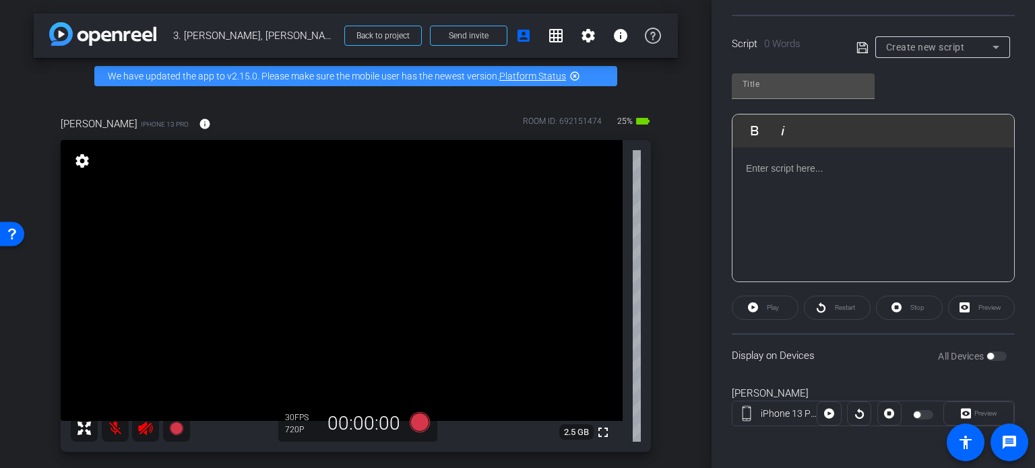
click at [992, 351] on div "All Devices" at bounding box center [972, 356] width 69 height 13
click at [990, 355] on div "All Devices" at bounding box center [972, 356] width 69 height 13
click at [1011, 358] on div "Participants Teleprompter Adjustments settings Financial Resources flip Directo…" at bounding box center [874, 234] width 324 height 468
click at [863, 353] on div "Display on Devices All Devices" at bounding box center [873, 356] width 283 height 44
click at [773, 164] on p at bounding box center [873, 168] width 255 height 15
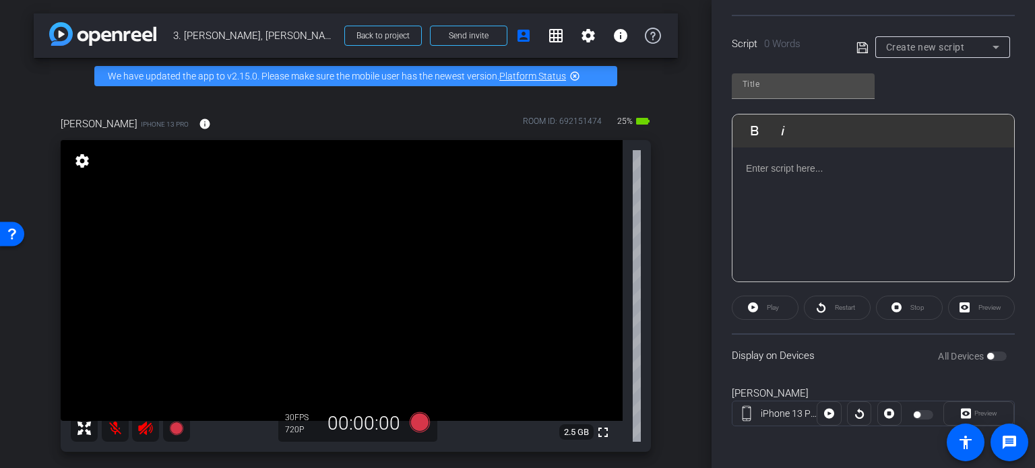
click at [917, 171] on p at bounding box center [873, 168] width 255 height 15
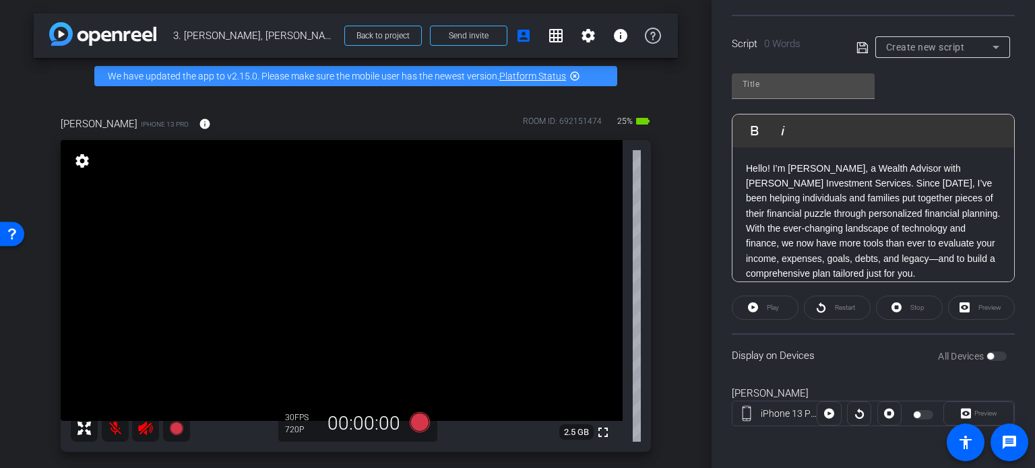
scroll to position [785, 0]
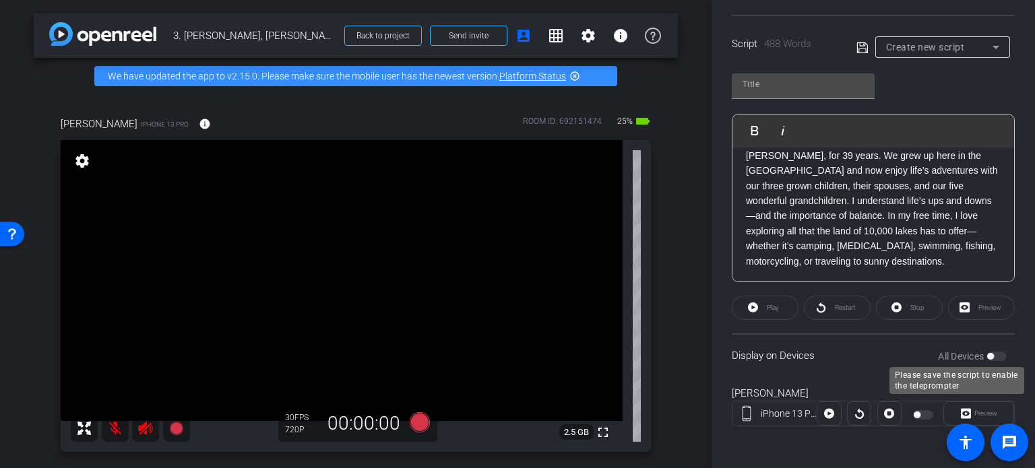
click at [992, 353] on div "All Devices" at bounding box center [972, 356] width 69 height 13
click at [1003, 358] on div "Display on Devices All Devices" at bounding box center [873, 356] width 283 height 44
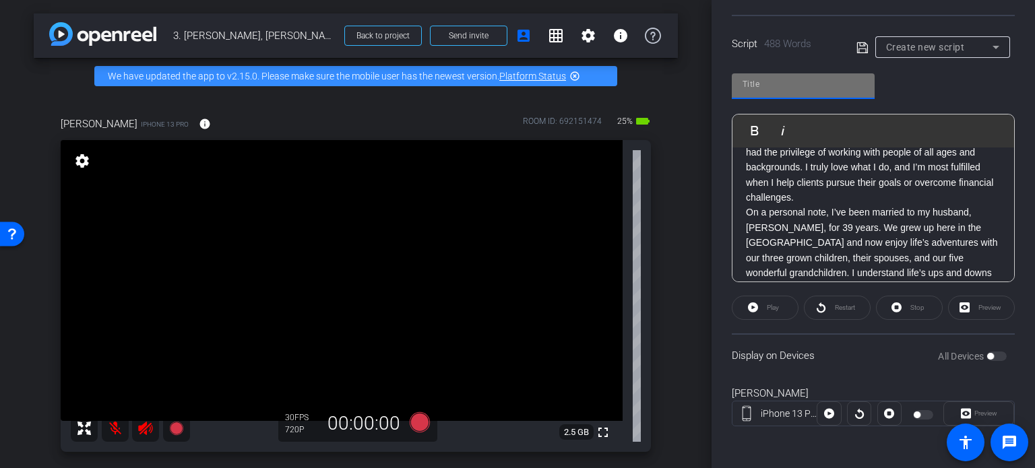
click at [768, 83] on input "text" at bounding box center [803, 84] width 121 height 16
type input "MICHELLE"
click at [857, 43] on icon at bounding box center [862, 47] width 11 height 11
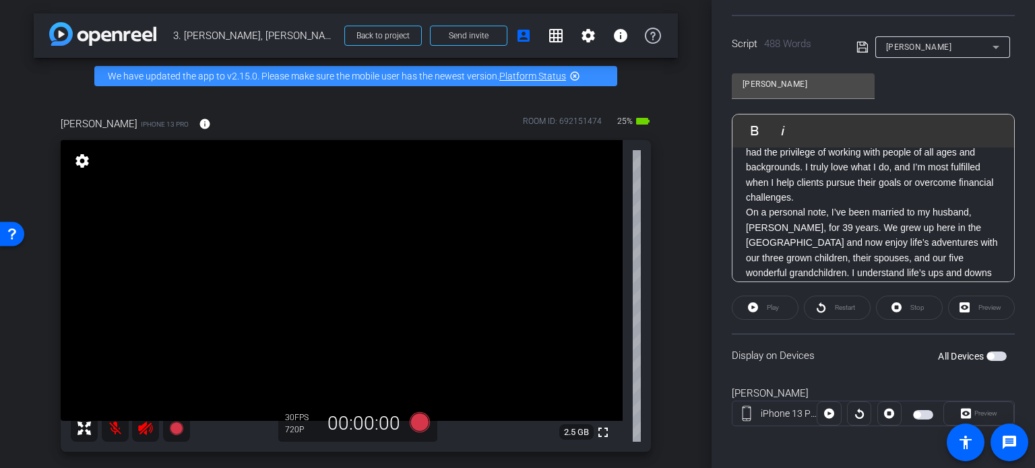
click at [988, 354] on span "button" at bounding box center [991, 356] width 7 height 7
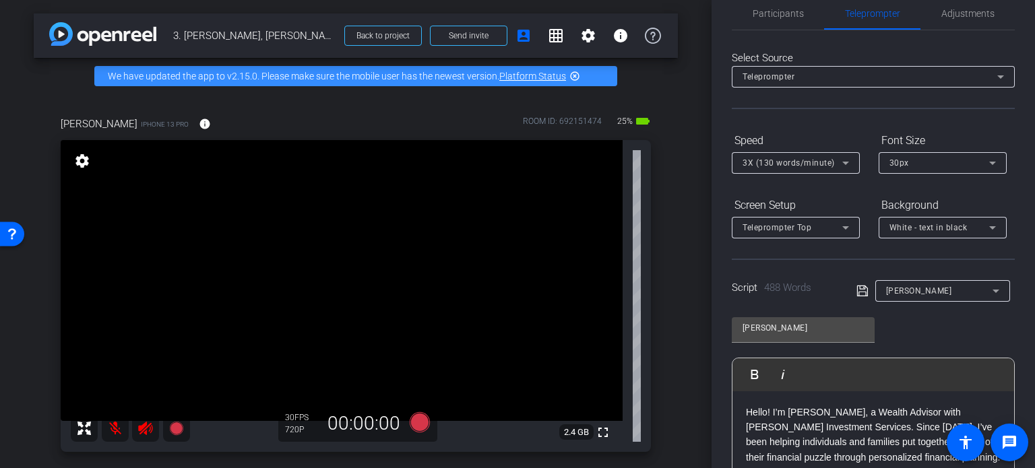
scroll to position [0, 0]
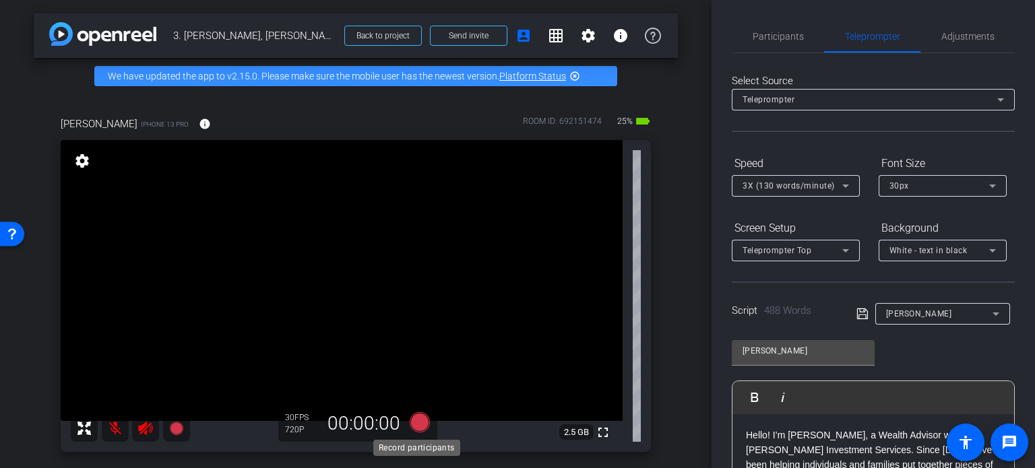
click at [415, 420] on icon at bounding box center [420, 423] width 20 height 20
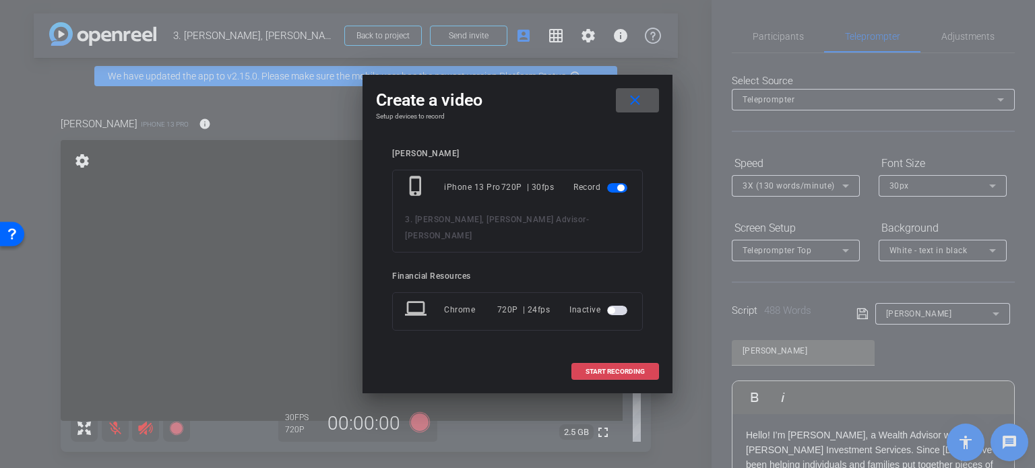
click at [620, 369] on span "START RECORDING" at bounding box center [615, 372] width 59 height 7
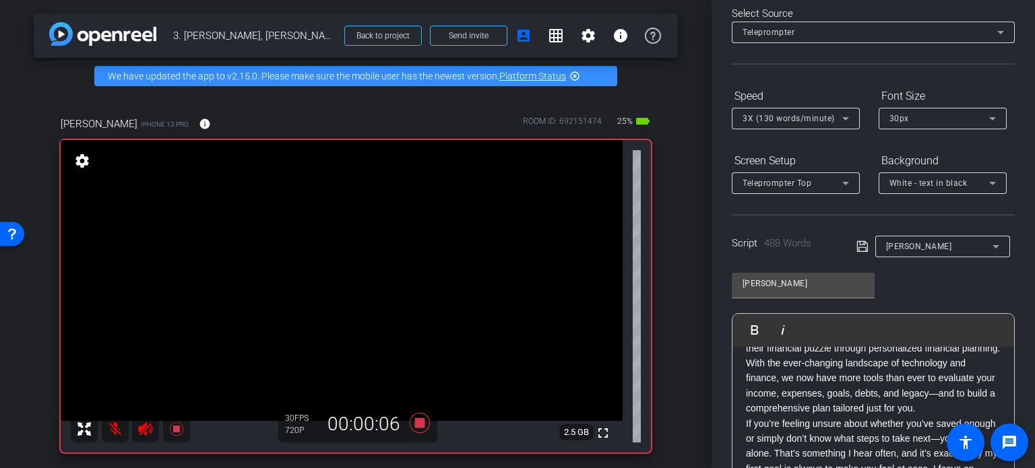
scroll to position [67, 0]
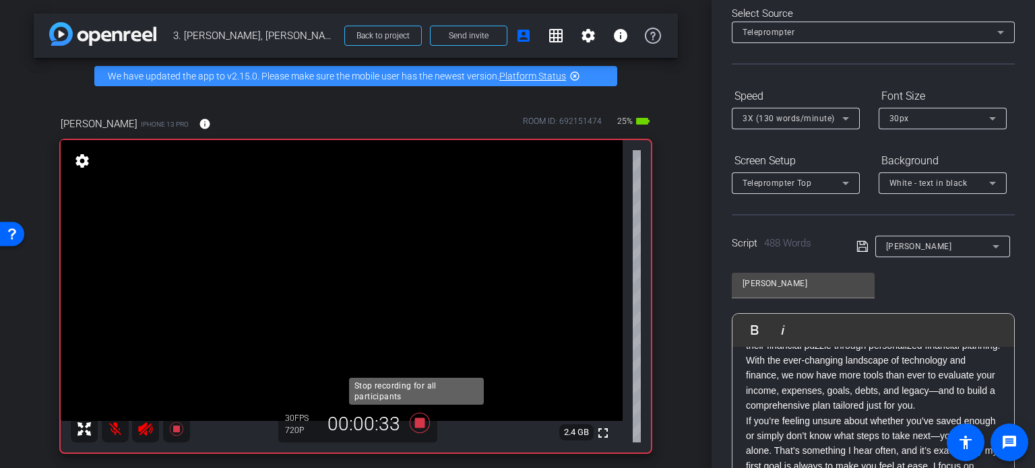
click at [414, 422] on icon at bounding box center [420, 423] width 20 height 20
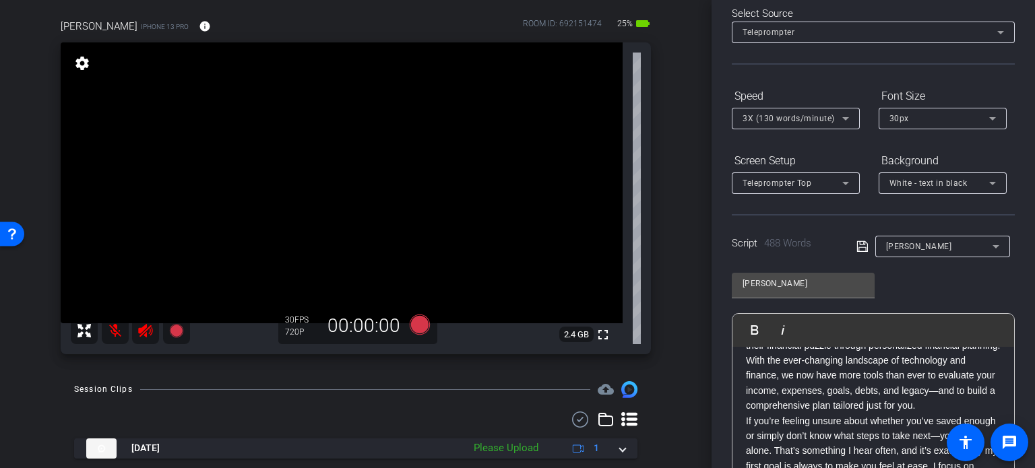
scroll to position [68, 0]
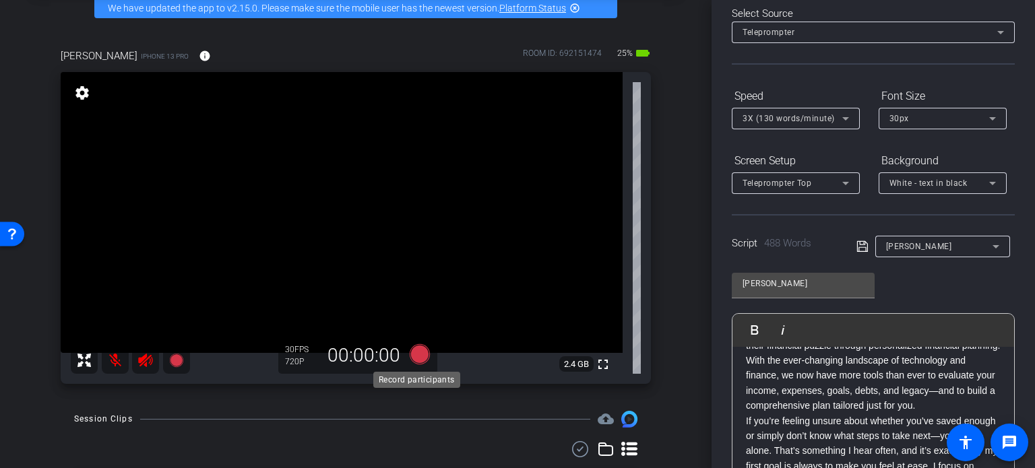
click at [421, 355] on icon at bounding box center [420, 354] width 20 height 20
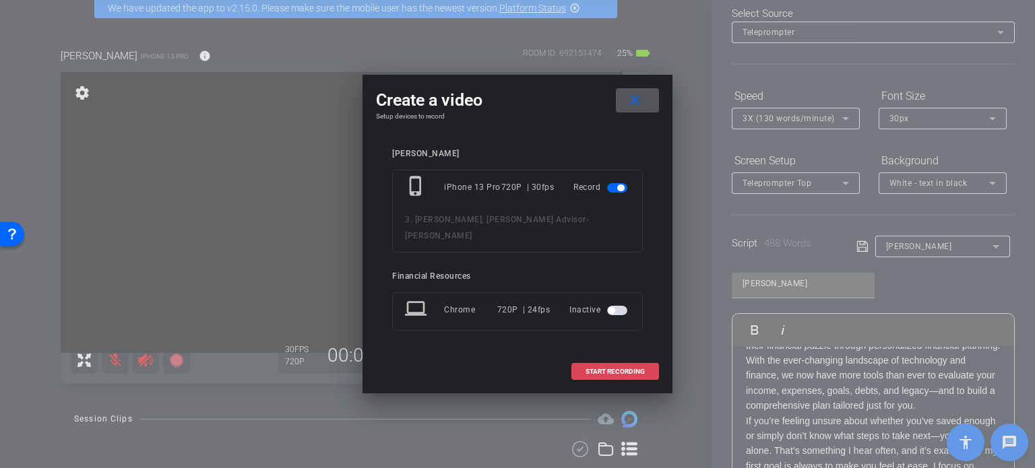
click at [620, 369] on span "START RECORDING" at bounding box center [615, 372] width 59 height 7
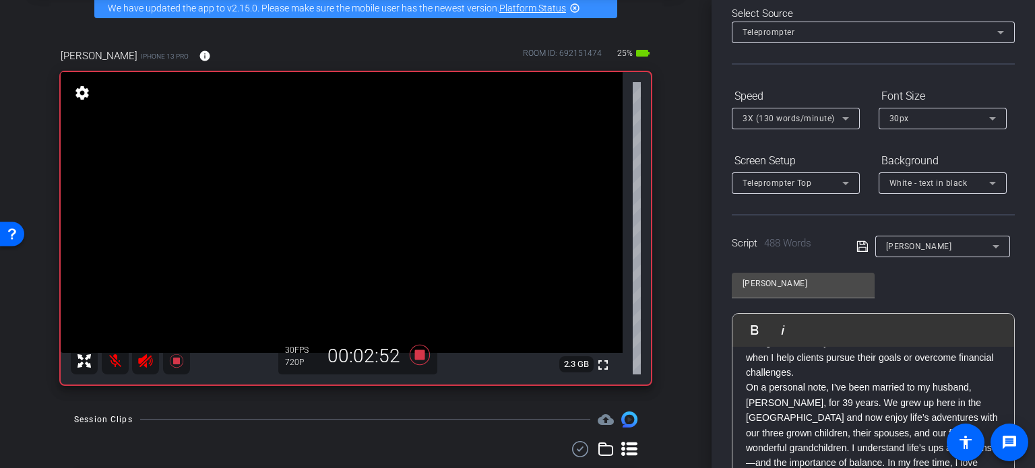
scroll to position [742, 0]
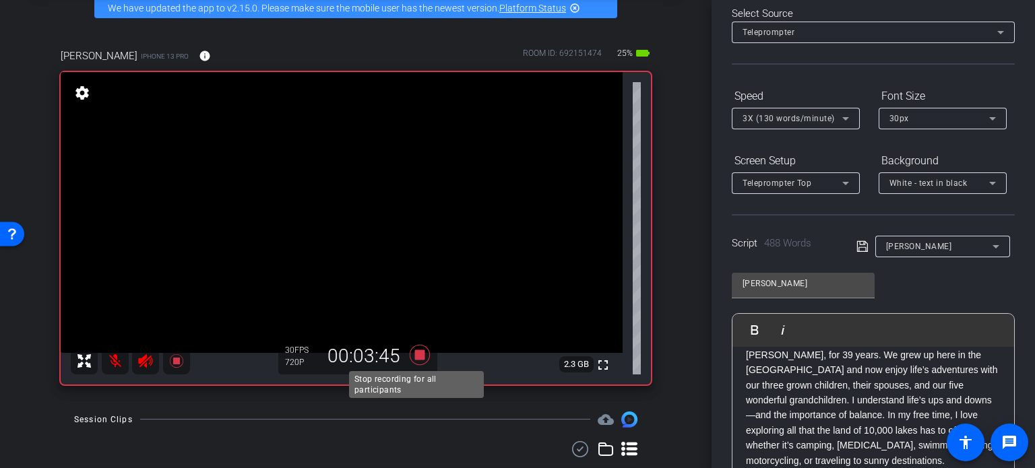
click at [415, 355] on icon at bounding box center [420, 355] width 20 height 20
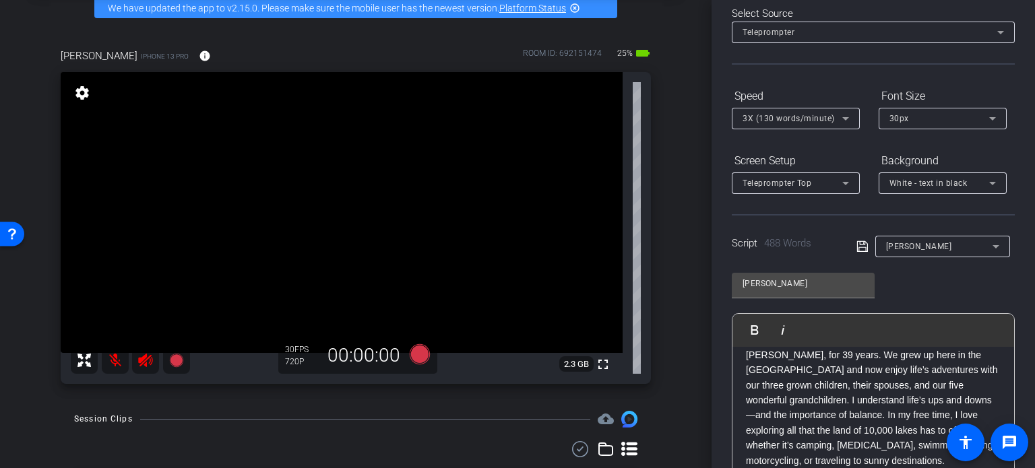
scroll to position [798, 0]
click at [828, 375] on p "On a personal note, I’ve been married to my husband, Troy, for 39 years. We gre…" at bounding box center [873, 400] width 255 height 136
click at [844, 384] on p "On a personal note, I’ve been married to my husband, Troy, for 39 years. We gre…" at bounding box center [873, 400] width 255 height 136
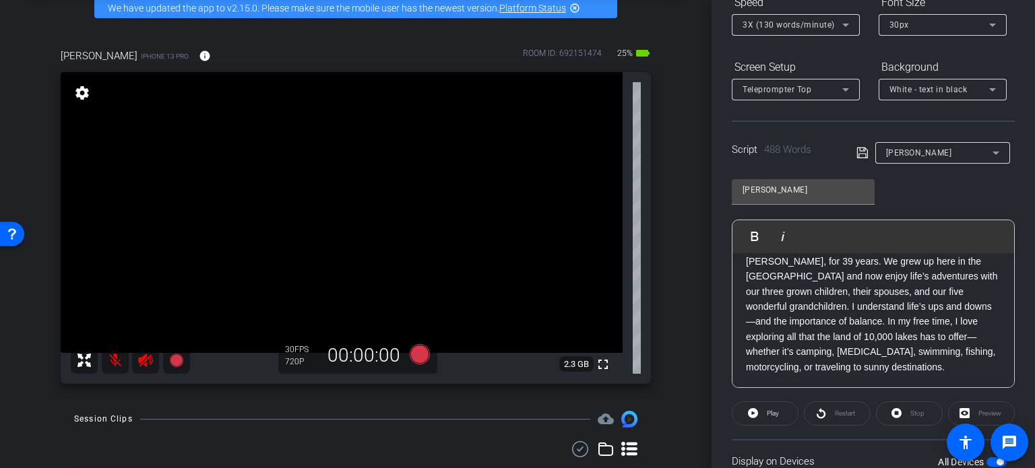
scroll to position [202, 0]
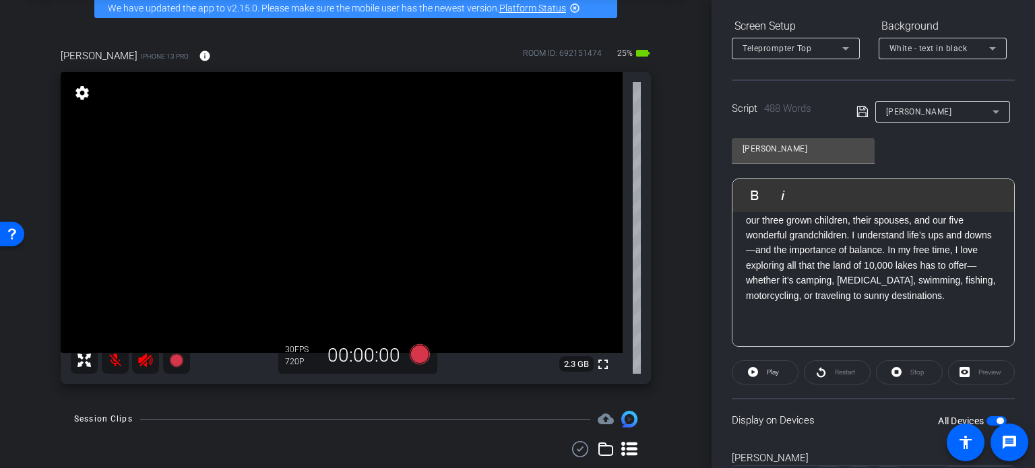
scroll to position [936, 0]
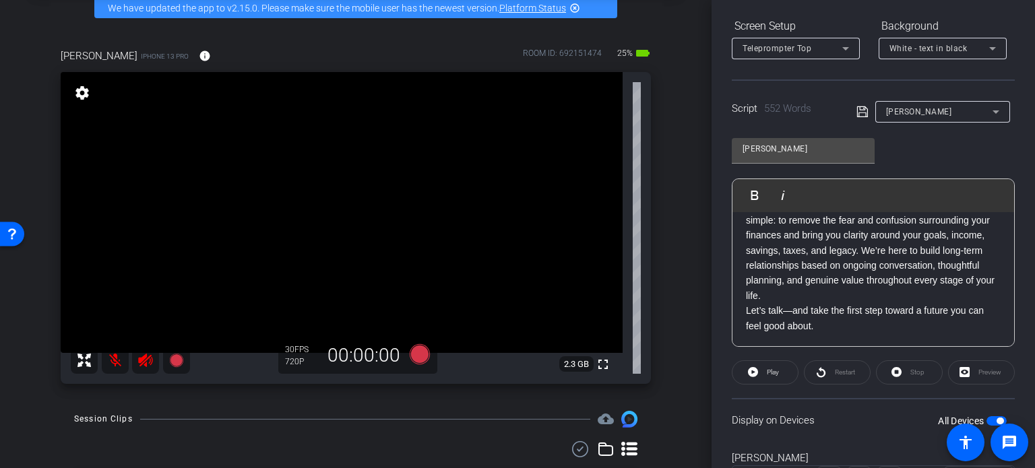
click at [797, 303] on p "At Frandsen Investment Services, our goal is simple: to remove the fear and con…" at bounding box center [873, 251] width 255 height 106
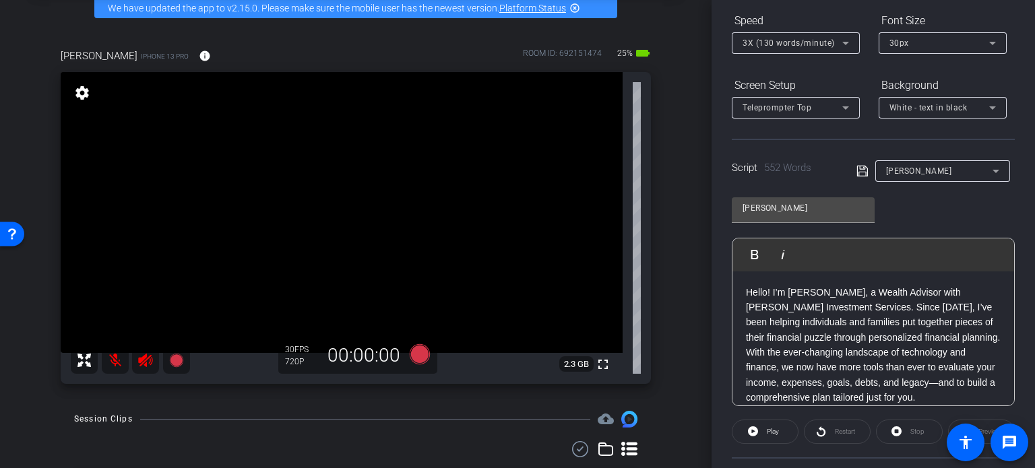
scroll to position [119, 0]
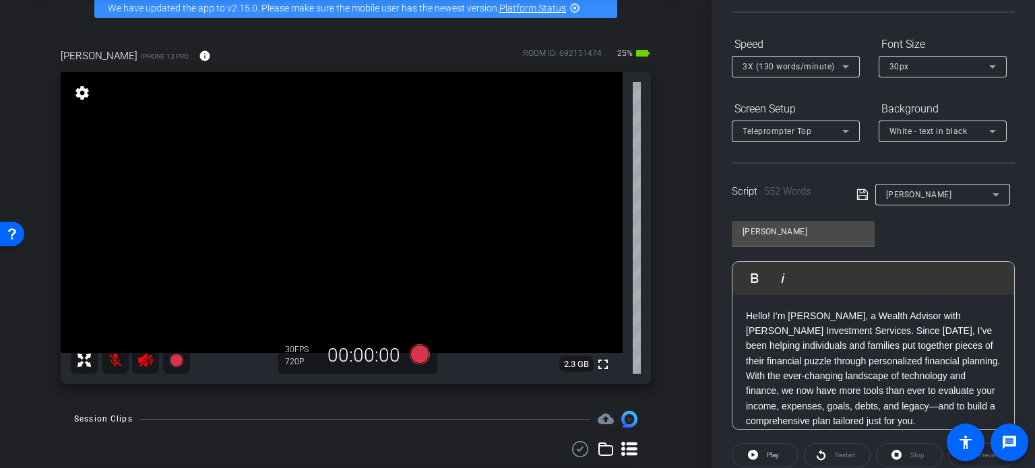
click at [841, 67] on icon at bounding box center [846, 67] width 16 height 16
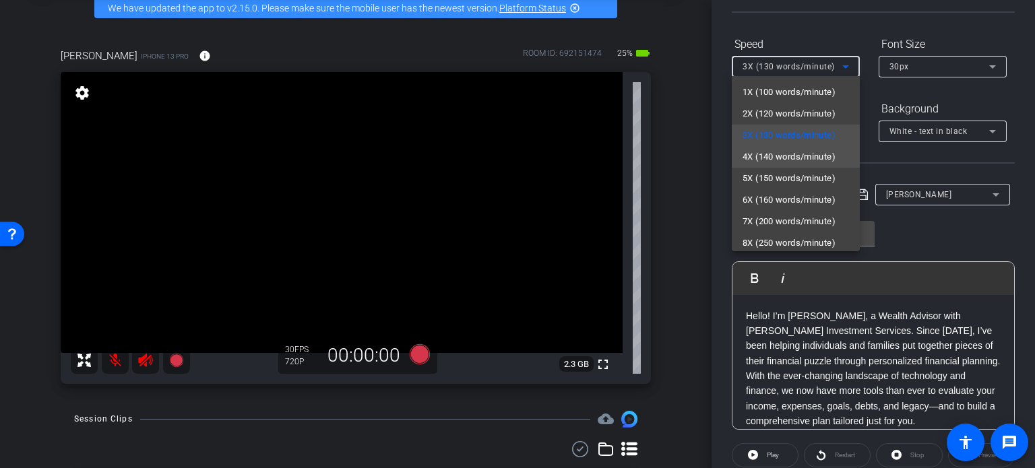
click at [794, 156] on span "4X (140 words/minute)" at bounding box center [789, 157] width 93 height 16
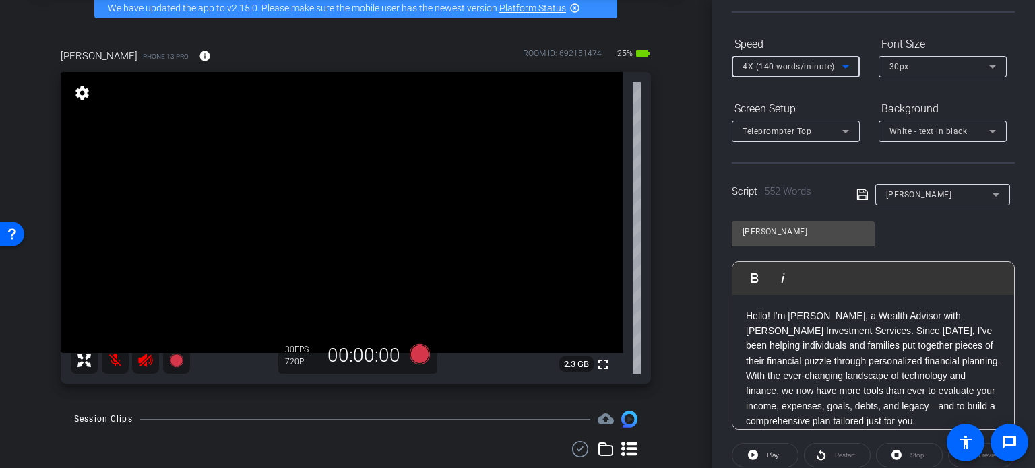
click at [843, 98] on div "Screen Setup" at bounding box center [796, 109] width 128 height 23
click at [957, 374] on p "Hello! I’m Michelle Gascoigne, a Wealth Advisor with Frandsen Investment Servic…" at bounding box center [873, 369] width 255 height 121
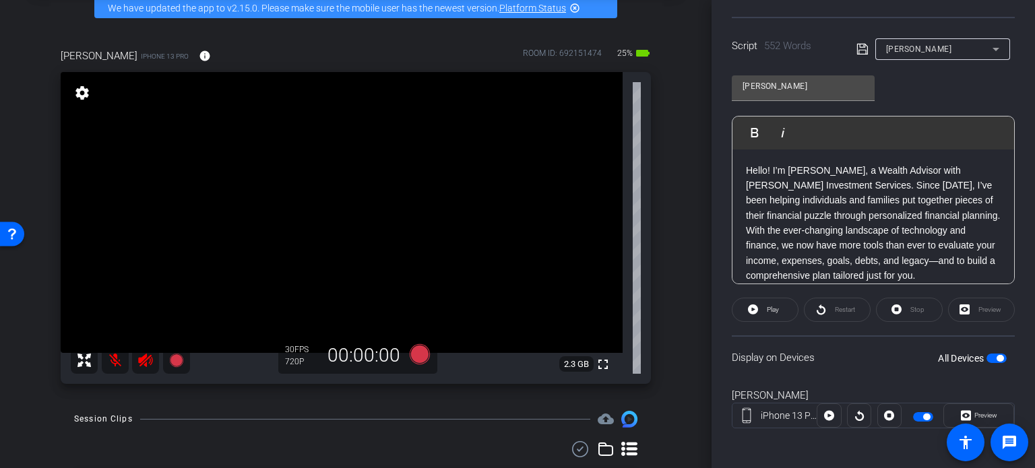
scroll to position [267, 0]
click at [987, 353] on span "button" at bounding box center [997, 356] width 20 height 9
click at [995, 353] on span "button" at bounding box center [997, 356] width 20 height 9
click at [415, 353] on icon at bounding box center [420, 354] width 20 height 20
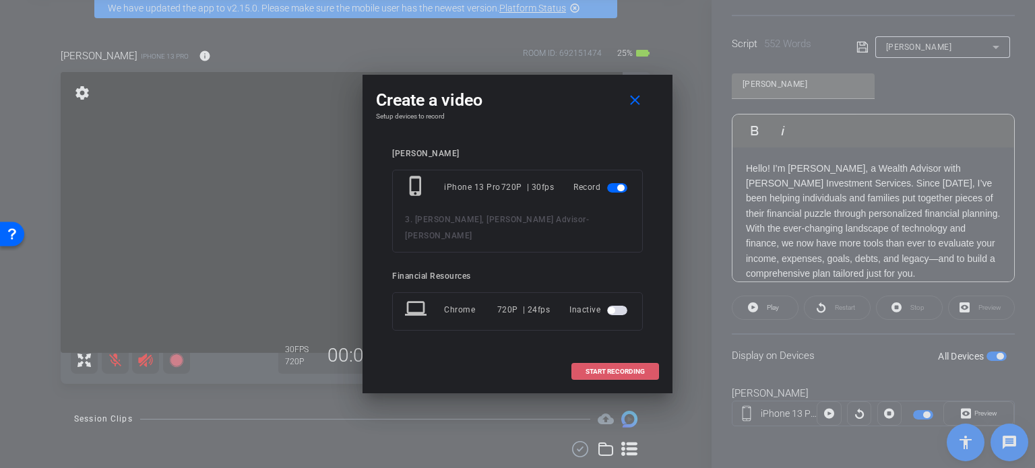
click at [618, 369] on span "START RECORDING" at bounding box center [615, 372] width 59 height 7
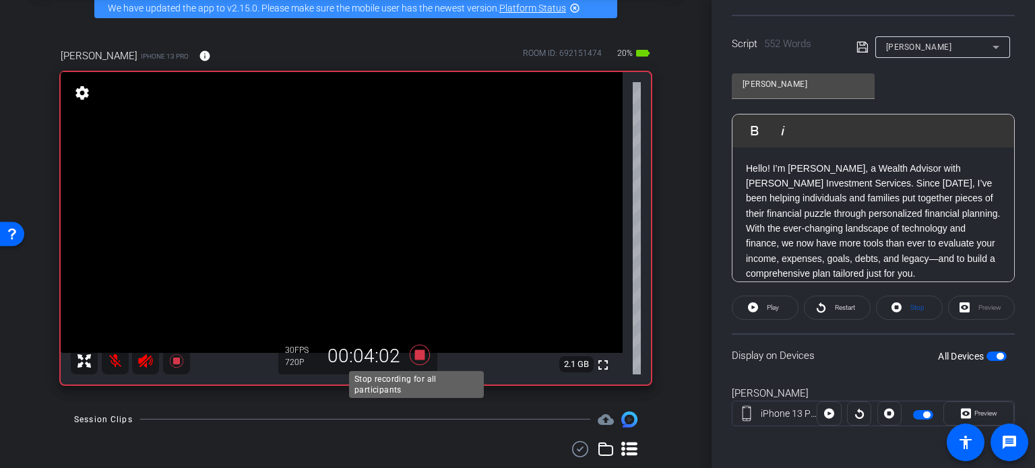
click at [417, 357] on icon at bounding box center [420, 355] width 20 height 20
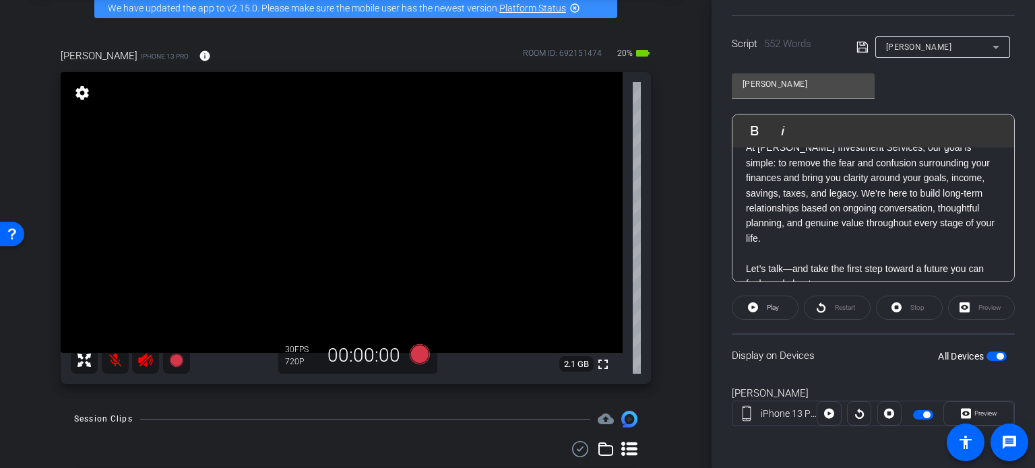
scroll to position [964, 0]
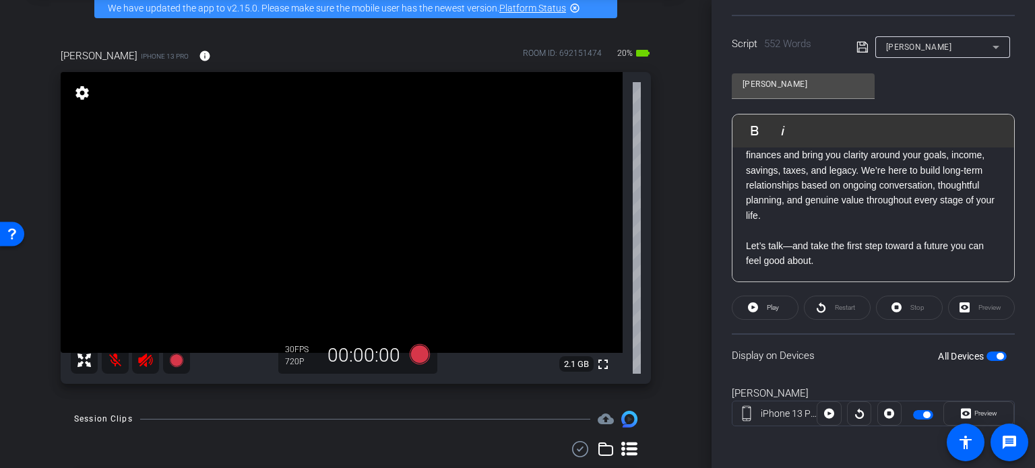
click at [888, 224] on p at bounding box center [873, 230] width 255 height 15
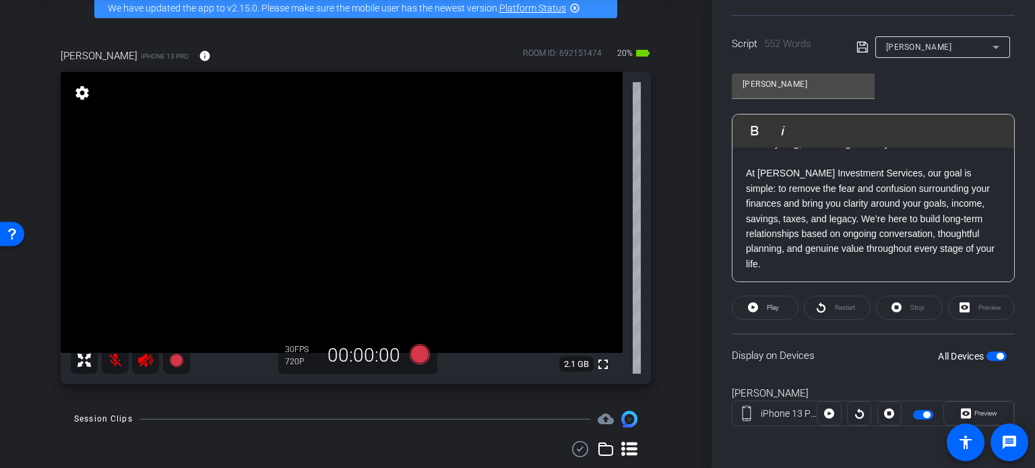
scroll to position [829, 0]
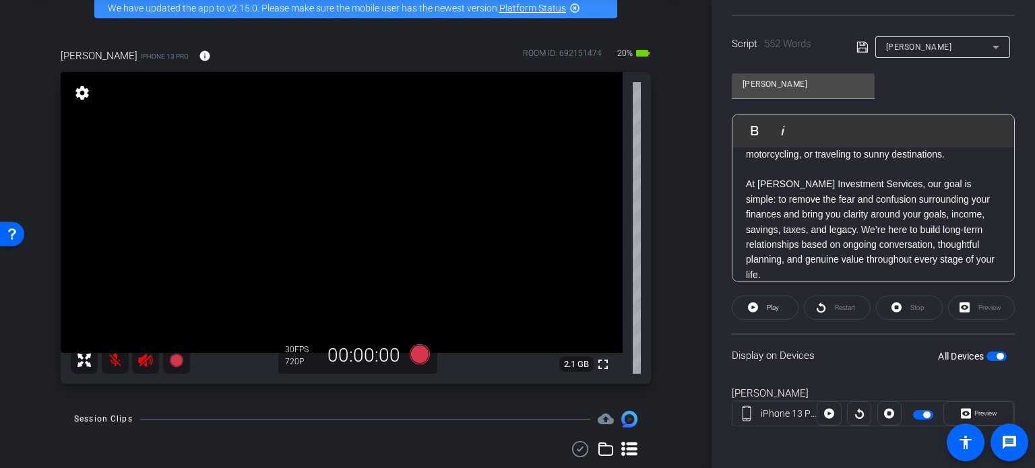
click at [859, 162] on p "On a personal note, I’ve been married to my husband, Troy, for 39 years. We gre…" at bounding box center [873, 94] width 255 height 136
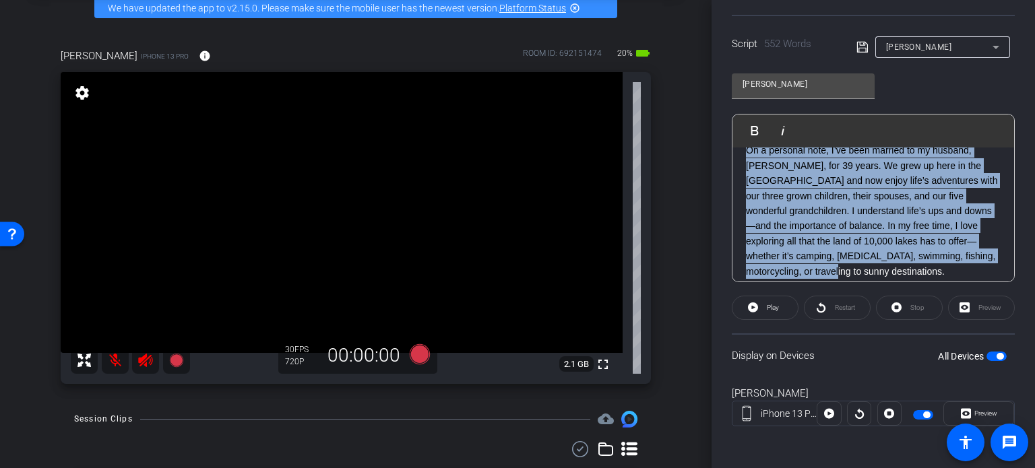
scroll to position [694, 0]
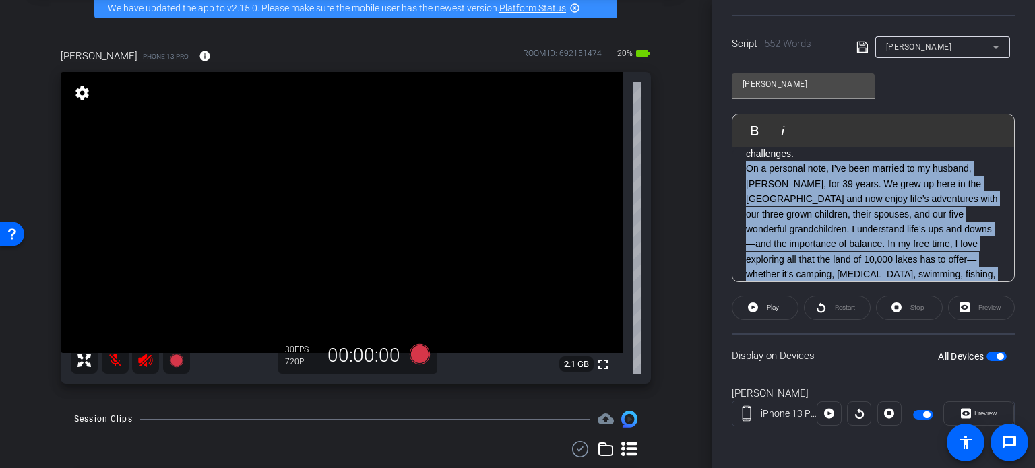
drag, startPoint x: 862, startPoint y: 229, endPoint x: 738, endPoint y: 249, distance: 125.7
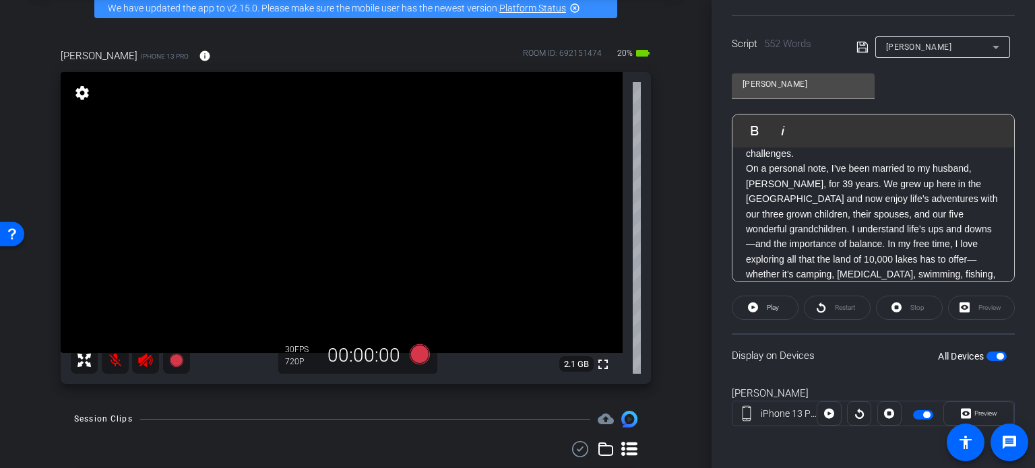
click at [876, 162] on p "With over 23 years of experience in financial planning, I’ve had the privilege …" at bounding box center [873, 123] width 255 height 75
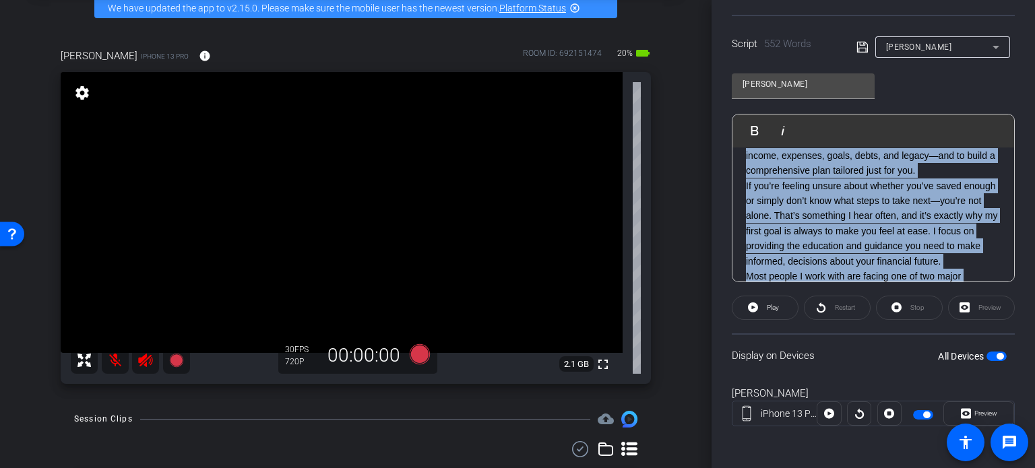
scroll to position [0, 0]
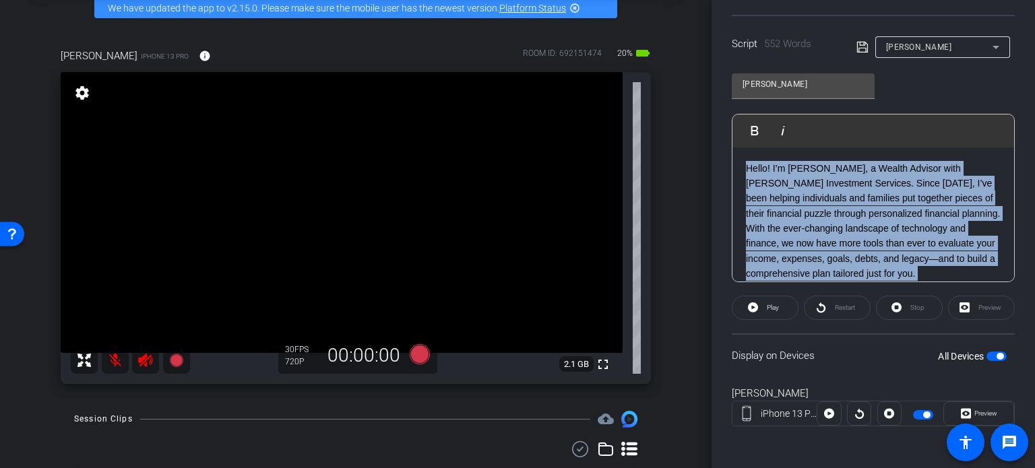
drag, startPoint x: 880, startPoint y: 222, endPoint x: 735, endPoint y: 129, distance: 171.9
click at [735, 129] on div "Play Play from this location Play Selected Play and display the selected text o…" at bounding box center [873, 198] width 283 height 169
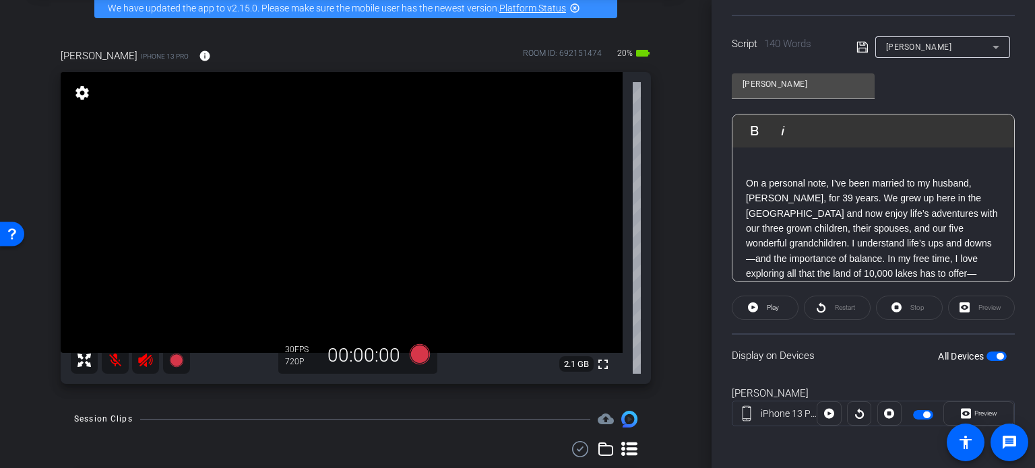
click at [744, 176] on div "On a personal note, I’ve been married to my husband, Troy, for 39 years. We gre…" at bounding box center [874, 320] width 282 height 344
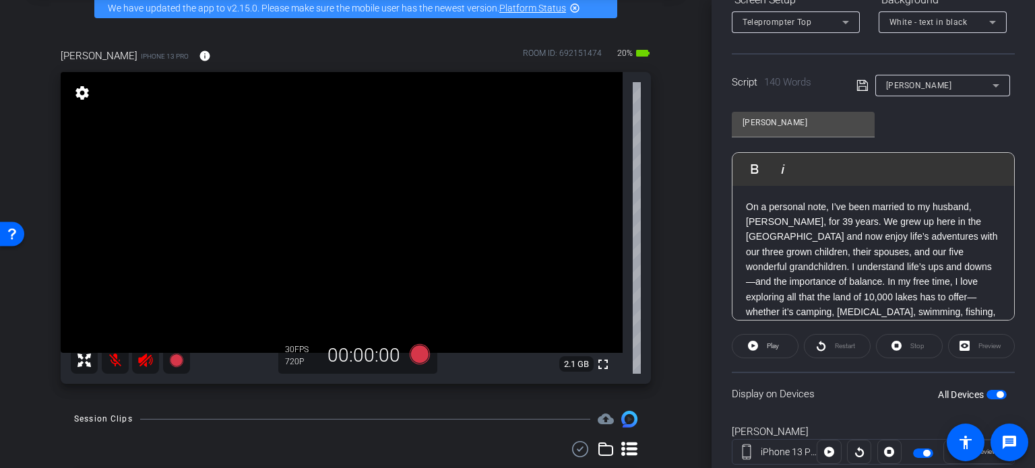
scroll to position [251, 0]
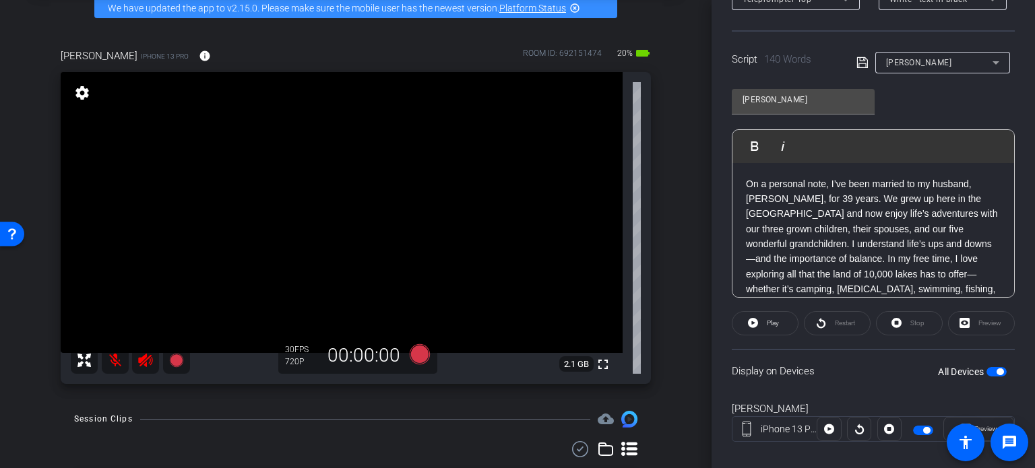
click at [987, 369] on span "button" at bounding box center [997, 371] width 20 height 9
click at [993, 368] on span "button" at bounding box center [997, 371] width 20 height 9
click at [417, 354] on icon at bounding box center [420, 354] width 20 height 20
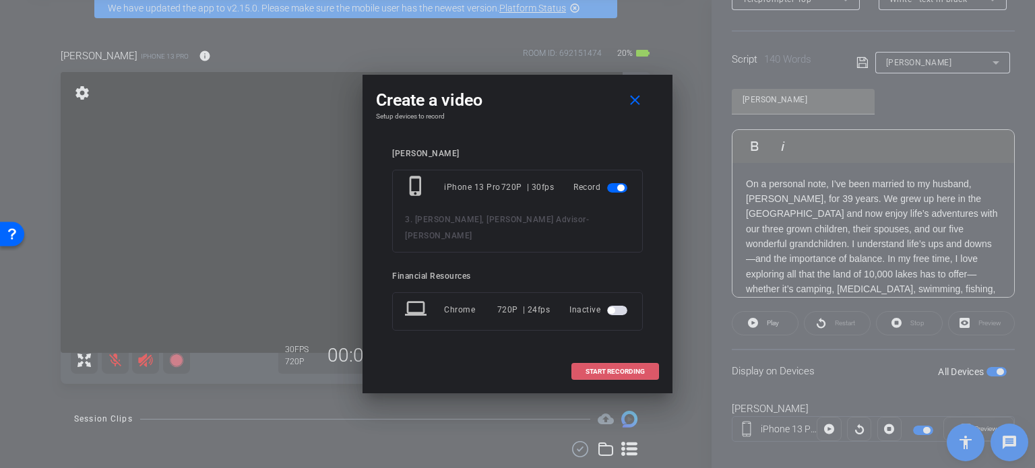
click at [619, 369] on span "START RECORDING" at bounding box center [615, 372] width 59 height 7
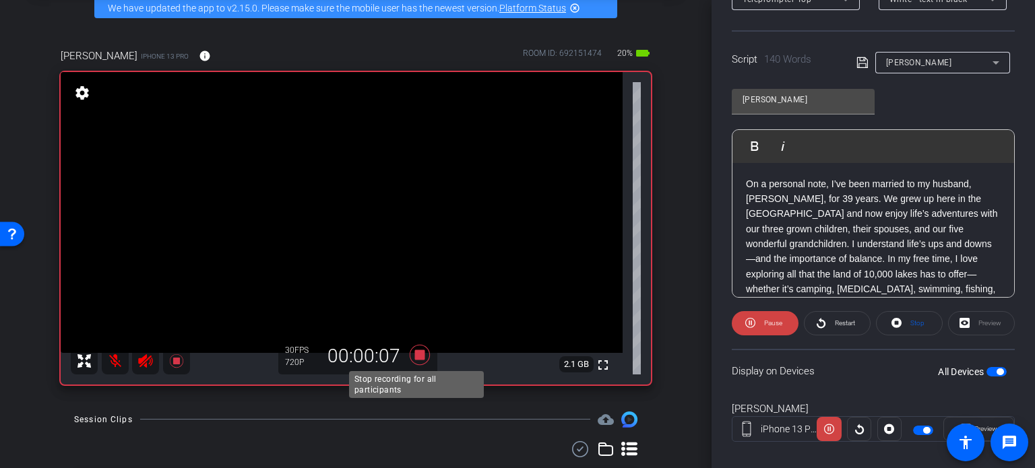
click at [418, 352] on icon at bounding box center [420, 355] width 20 height 20
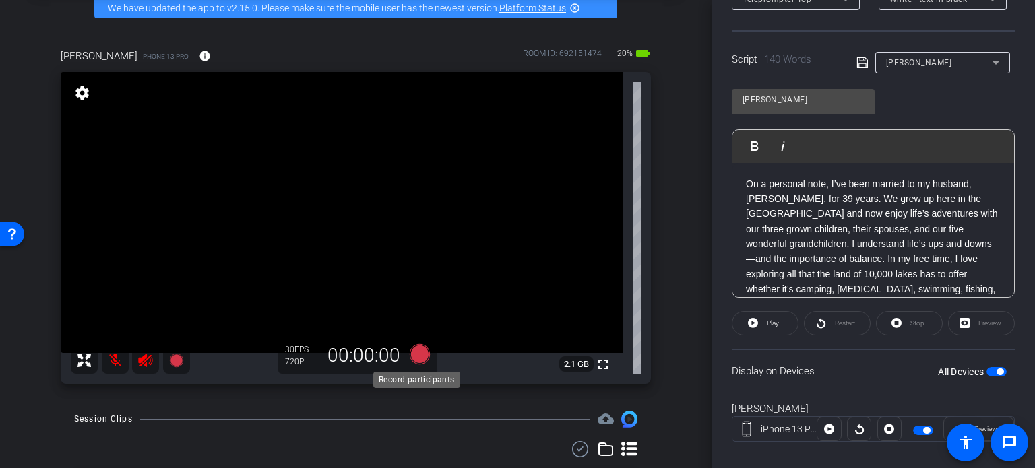
click at [415, 353] on icon at bounding box center [420, 354] width 20 height 20
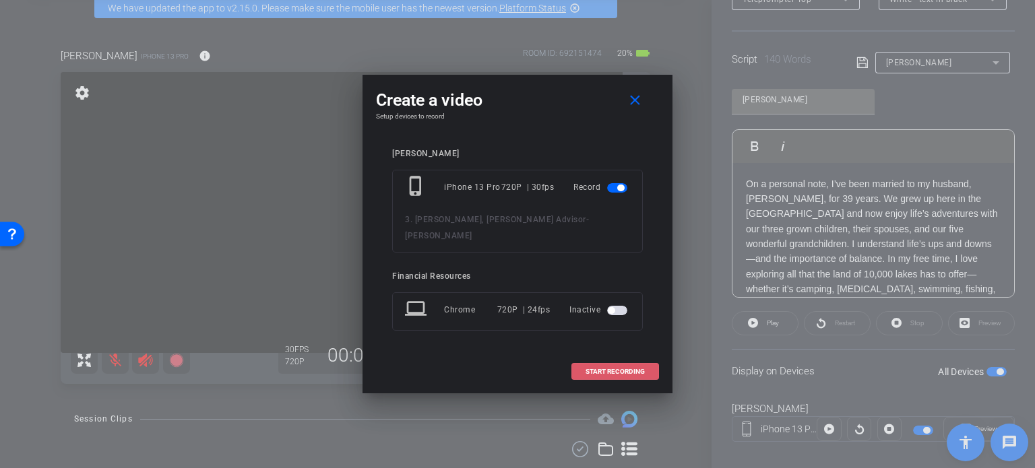
click at [619, 369] on span "START RECORDING" at bounding box center [615, 372] width 59 height 7
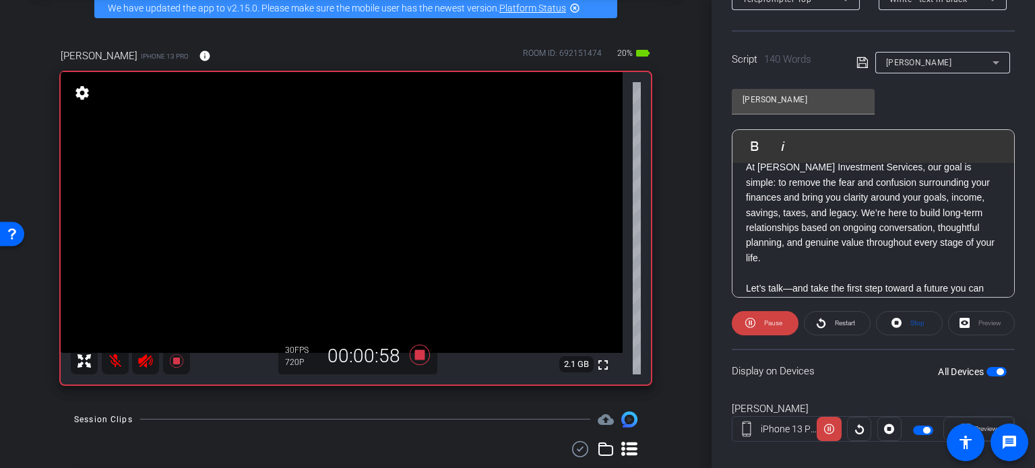
scroll to position [194, 0]
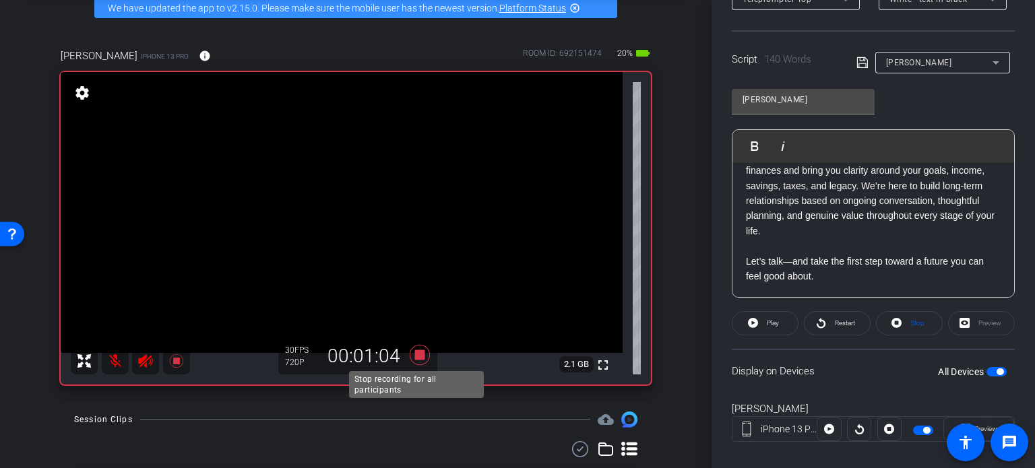
click at [417, 353] on icon at bounding box center [420, 355] width 20 height 20
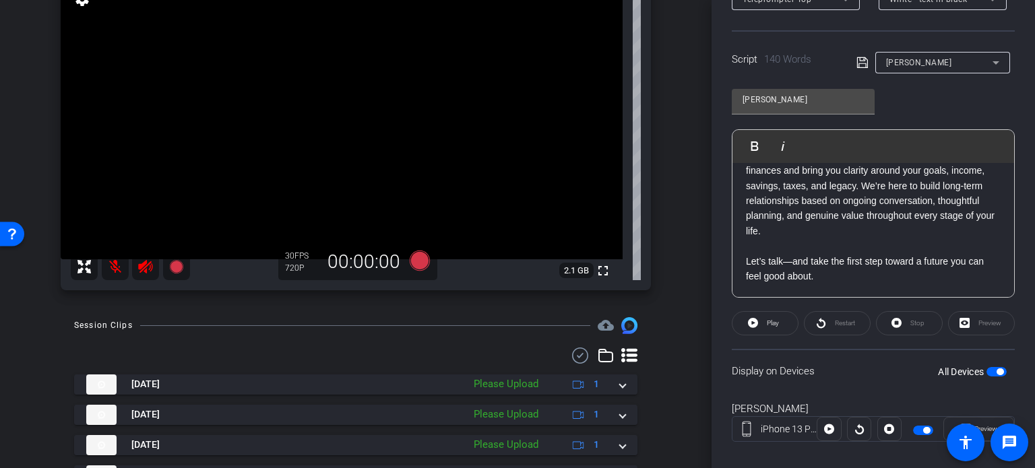
scroll to position [203, 0]
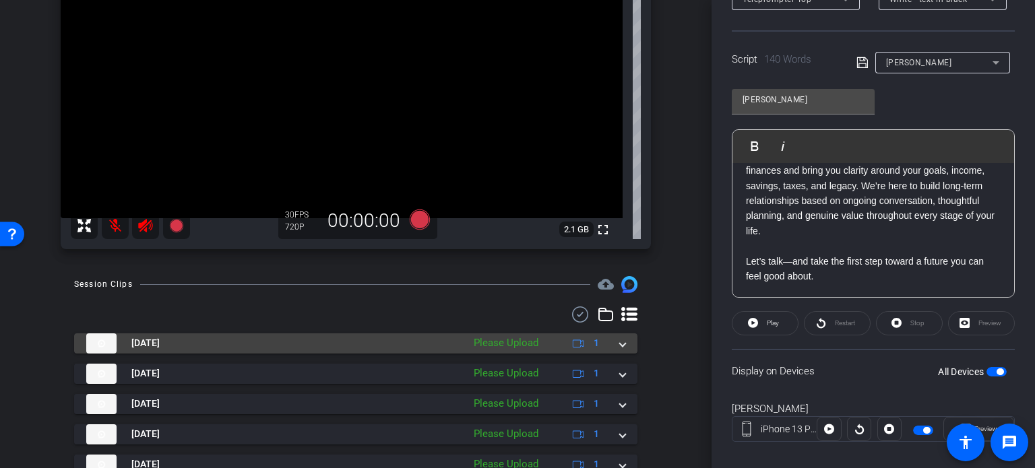
click at [620, 343] on span at bounding box center [622, 343] width 5 height 14
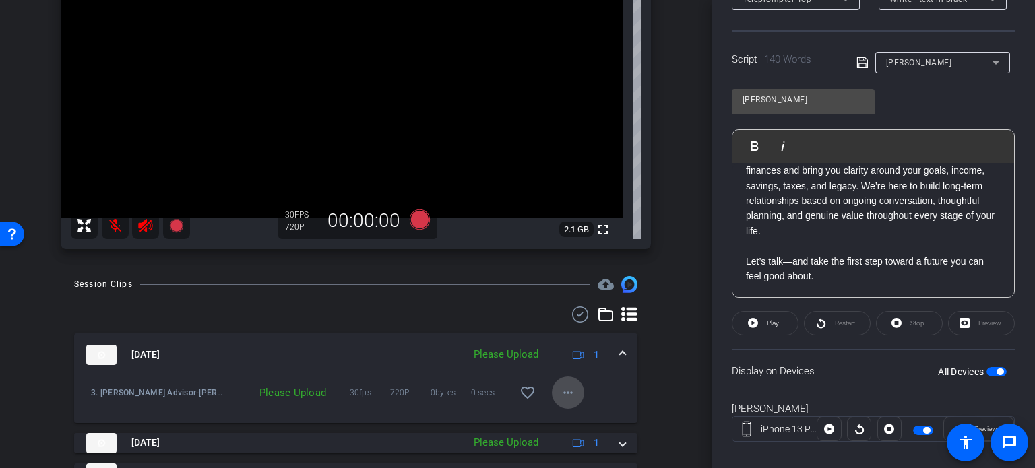
click at [564, 393] on mat-icon "more_horiz" at bounding box center [568, 393] width 16 height 16
click at [563, 423] on span "Upload" at bounding box center [583, 420] width 54 height 16
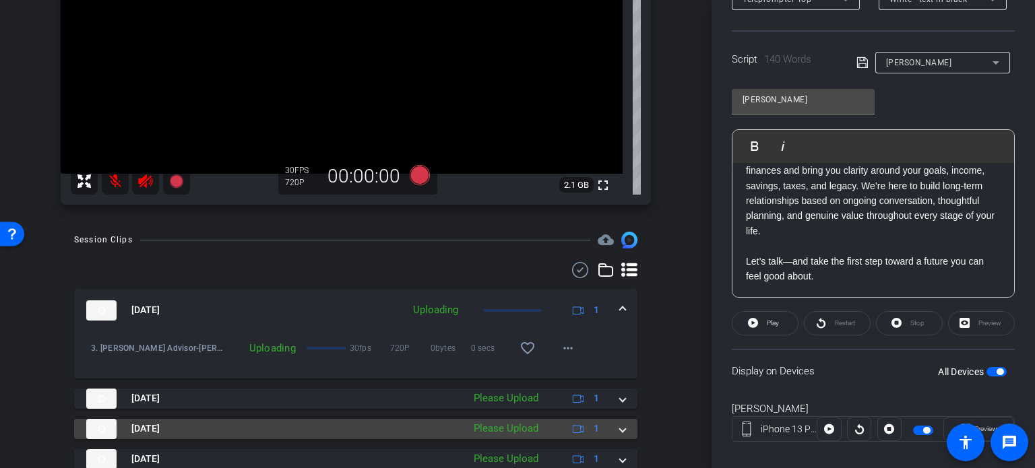
scroll to position [270, 0]
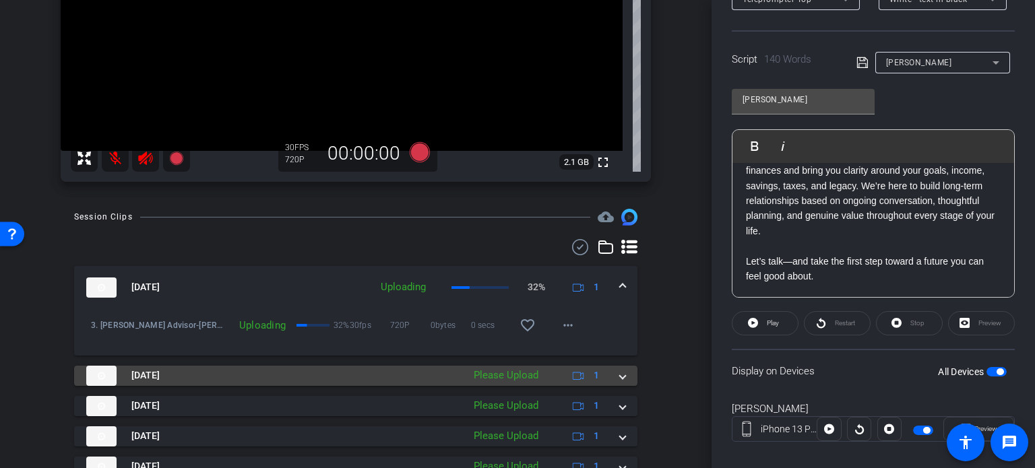
click at [620, 377] on span at bounding box center [622, 376] width 5 height 14
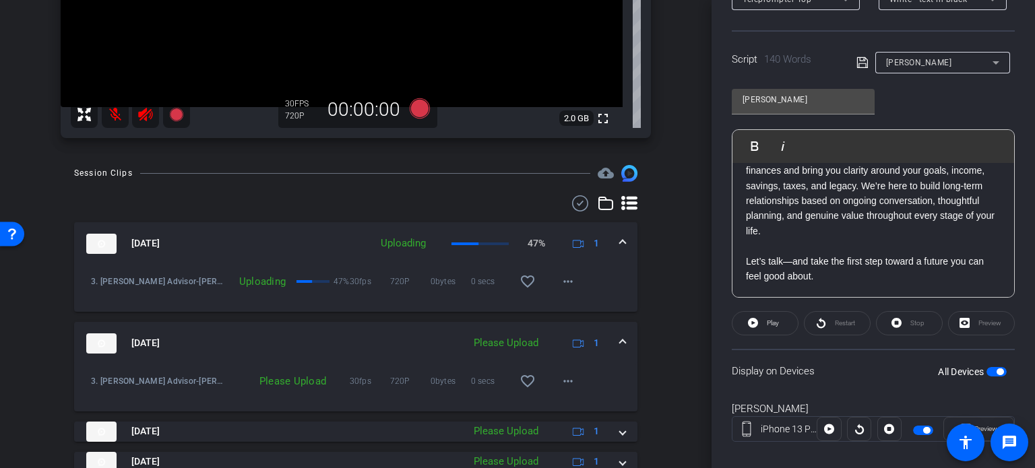
scroll to position [338, 0]
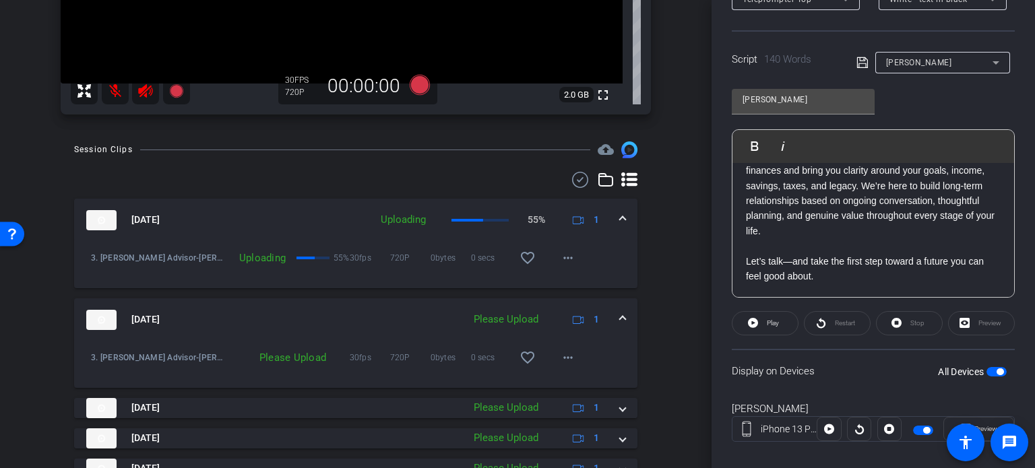
click at [501, 313] on div "Please Upload" at bounding box center [506, 320] width 78 height 16
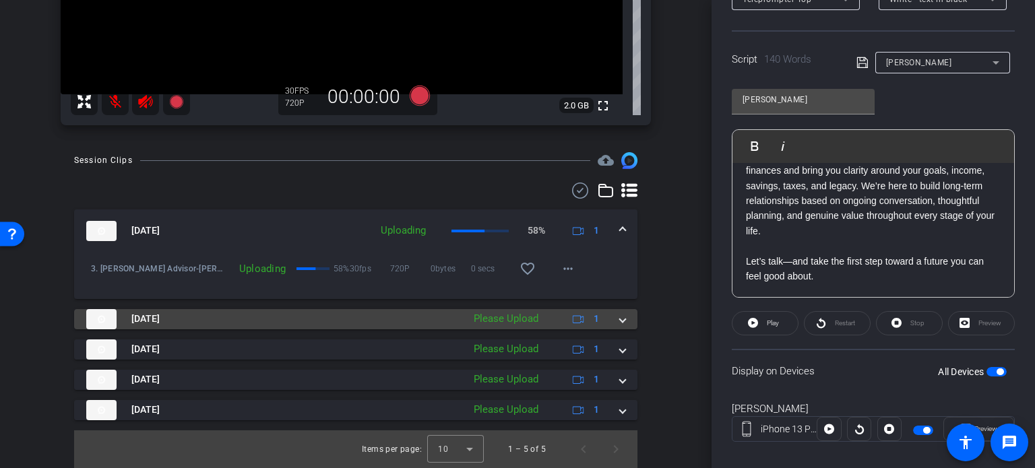
scroll to position [326, 0]
click at [620, 322] on span at bounding box center [622, 320] width 5 height 14
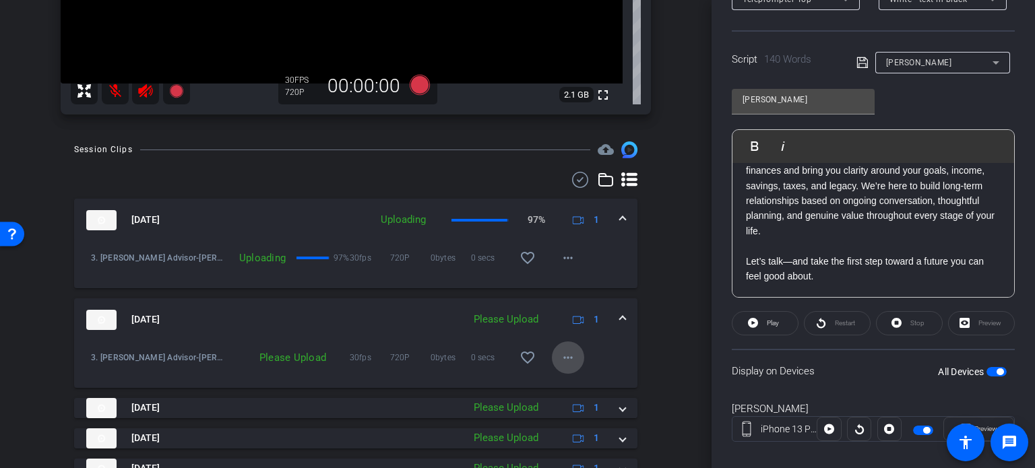
click at [560, 363] on mat-icon "more_horiz" at bounding box center [568, 358] width 16 height 16
click at [569, 385] on span "Upload" at bounding box center [583, 385] width 54 height 16
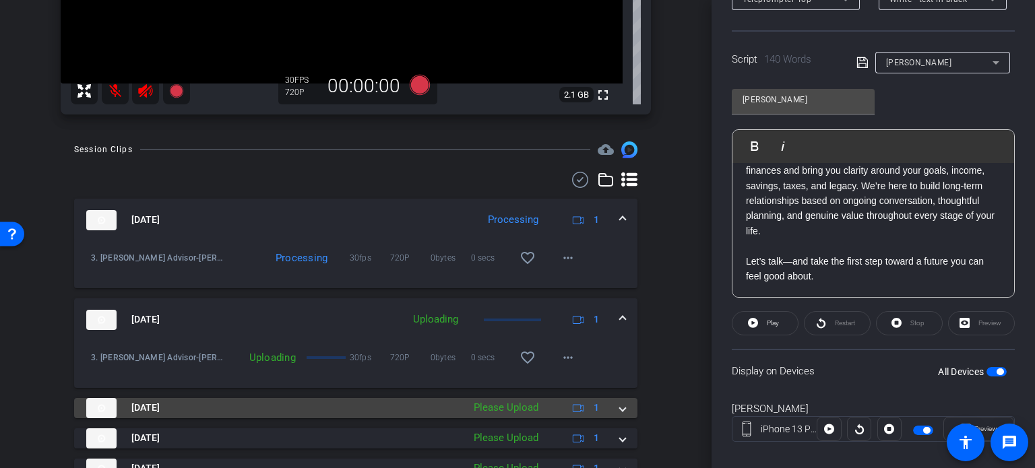
click at [612, 407] on div "[DATE] Please Upload 1" at bounding box center [353, 408] width 534 height 20
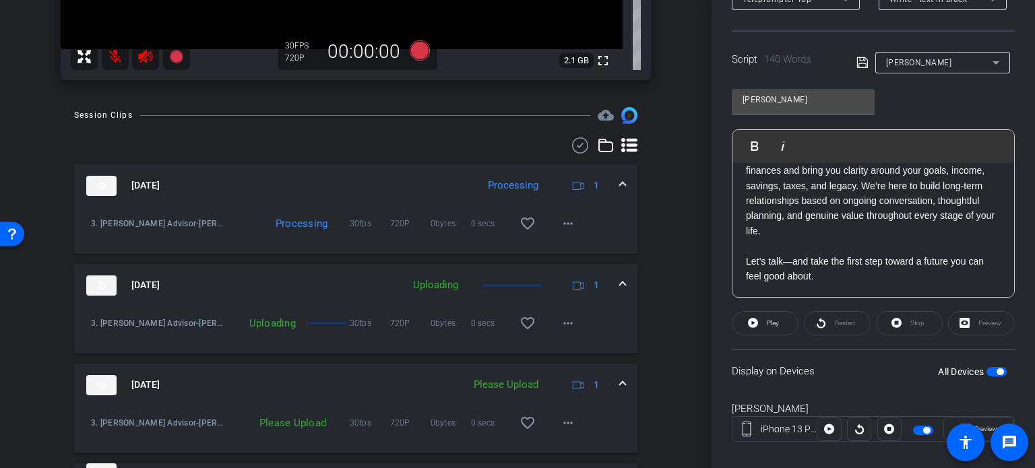
scroll to position [465, 0]
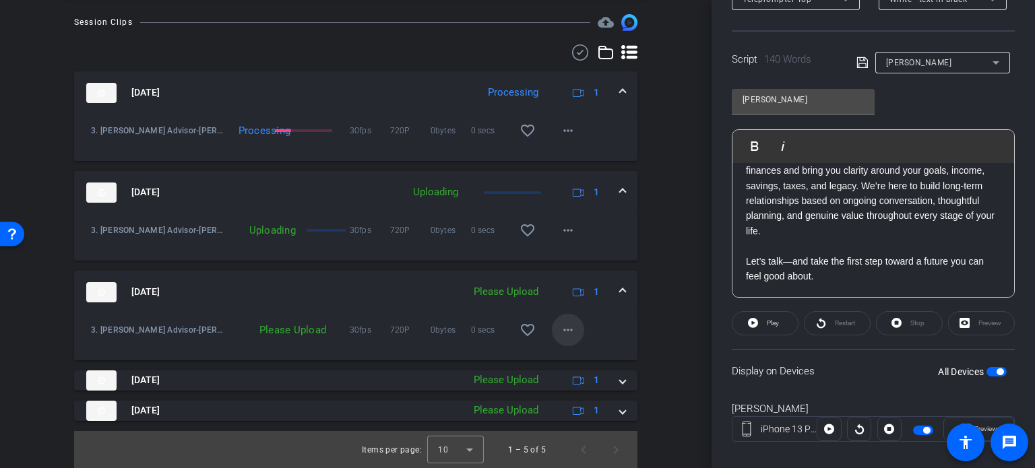
click at [565, 326] on mat-icon "more_horiz" at bounding box center [568, 330] width 16 height 16
click at [570, 354] on span "Upload" at bounding box center [583, 358] width 54 height 16
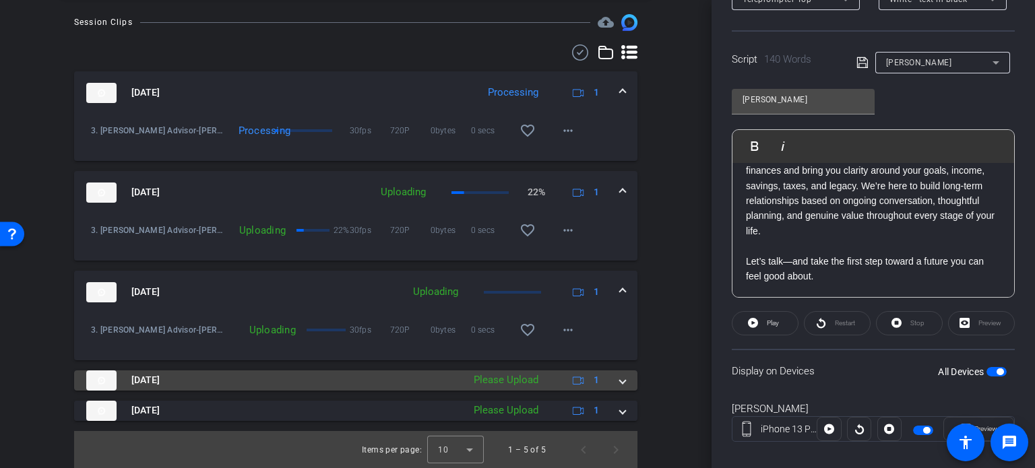
click at [620, 379] on span at bounding box center [622, 380] width 5 height 14
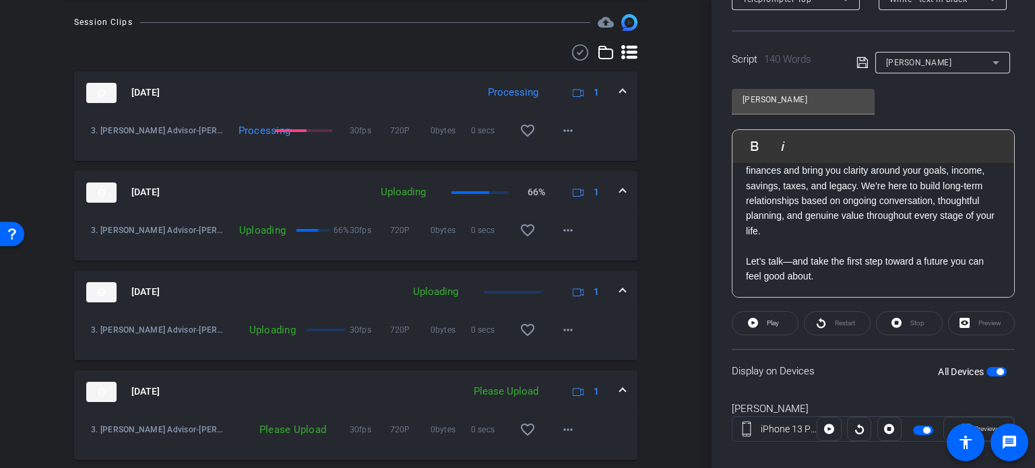
scroll to position [533, 0]
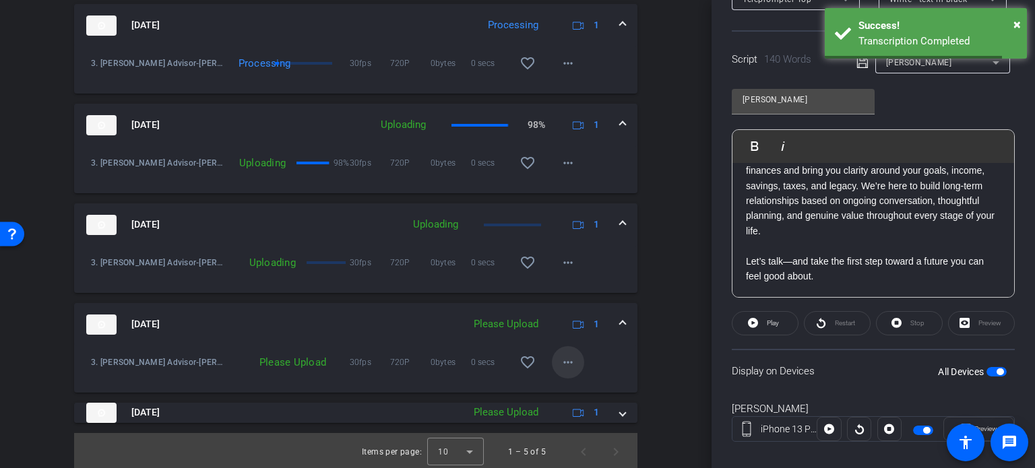
click at [560, 357] on mat-icon "more_horiz" at bounding box center [568, 363] width 16 height 16
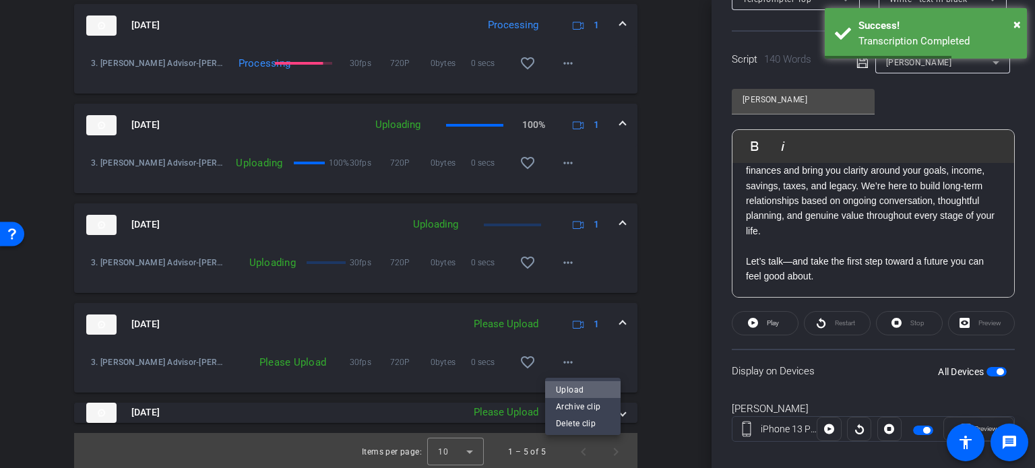
click at [568, 390] on span "Upload" at bounding box center [583, 390] width 54 height 16
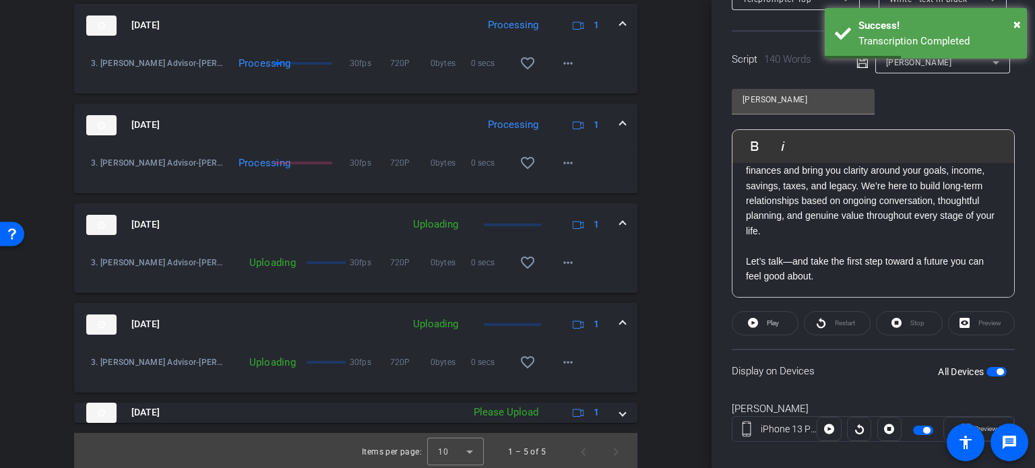
scroll to position [535, 0]
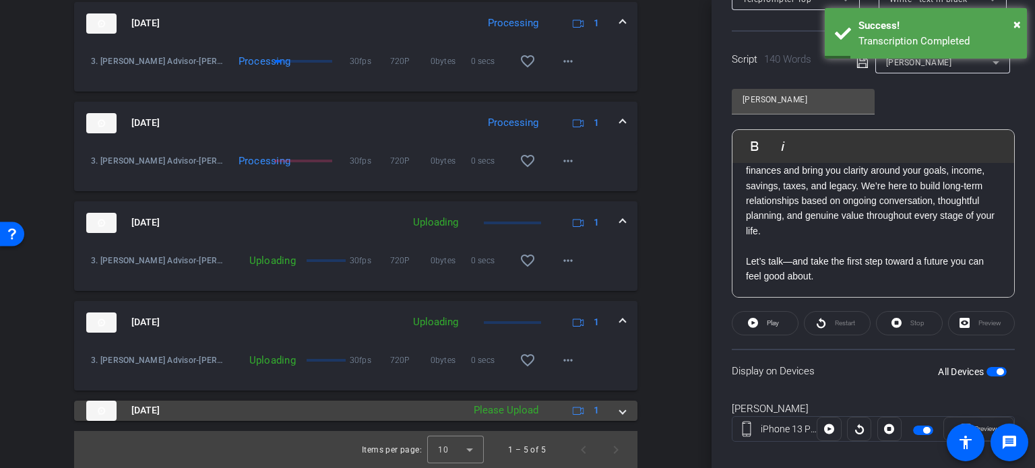
click at [620, 413] on span at bounding box center [622, 411] width 5 height 14
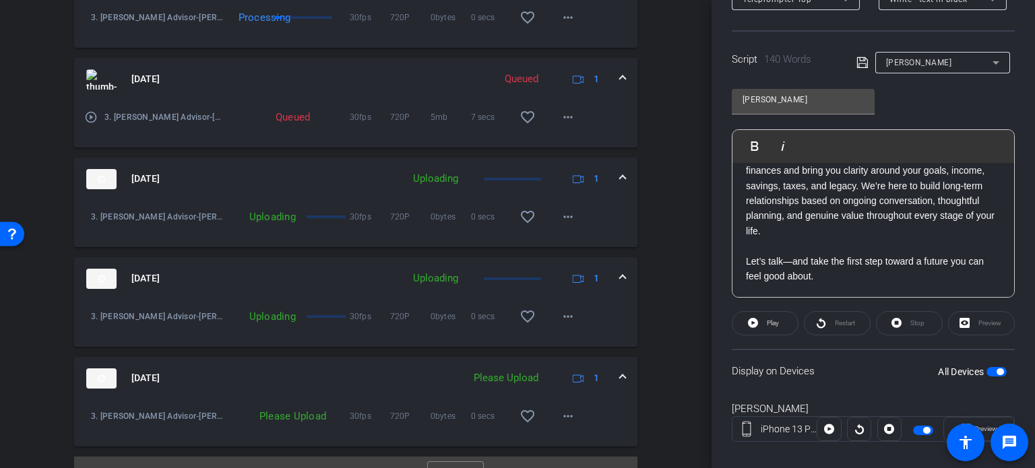
scroll to position [604, 0]
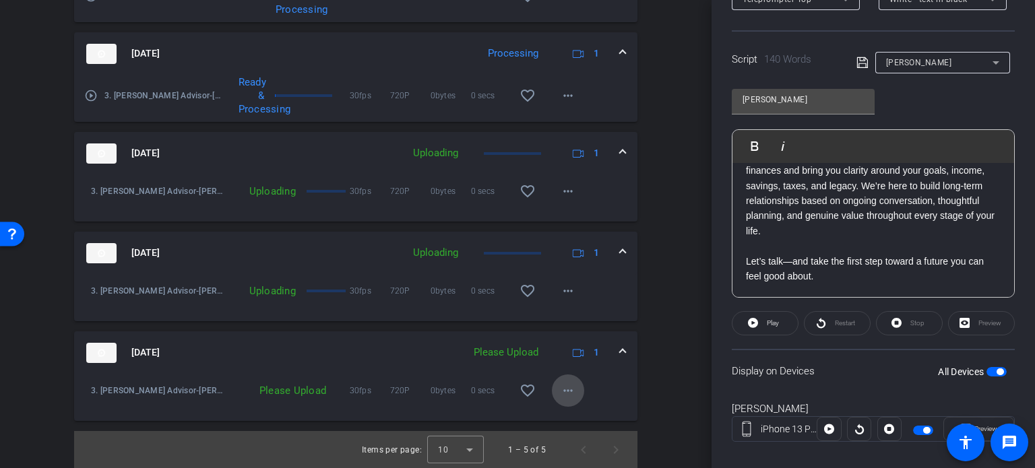
click at [560, 390] on mat-icon "more_horiz" at bounding box center [568, 391] width 16 height 16
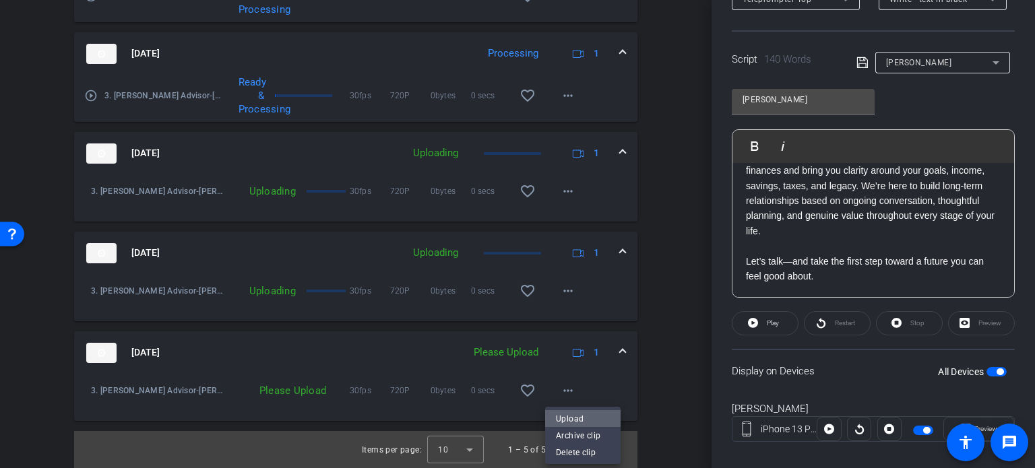
click at [563, 417] on span "Upload" at bounding box center [583, 419] width 54 height 16
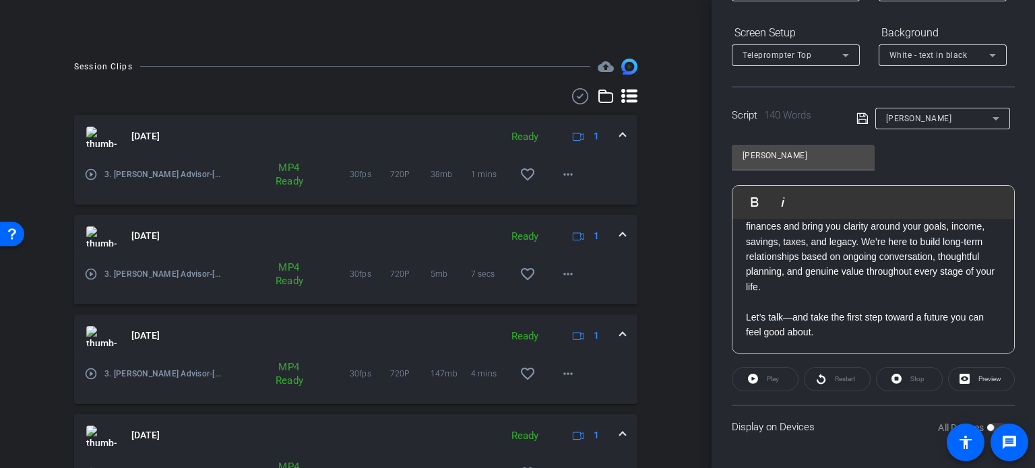
scroll to position [247, 0]
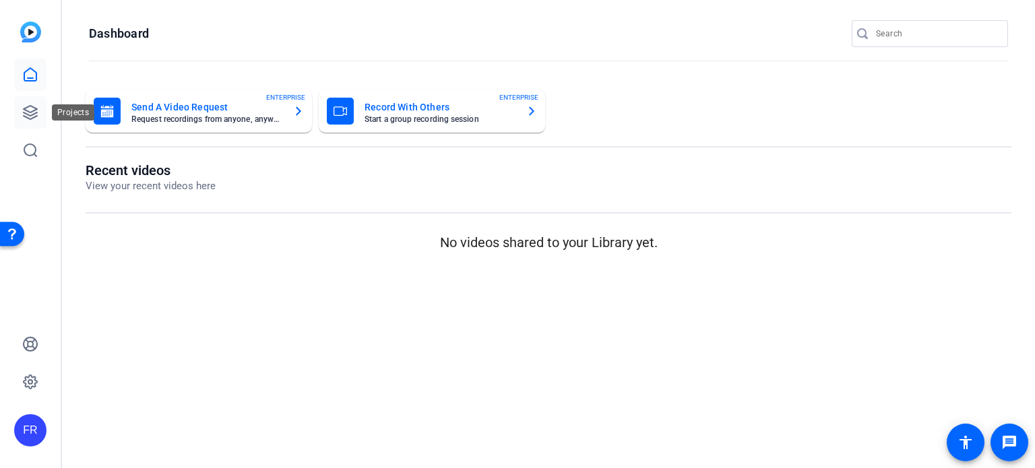
click at [27, 110] on icon at bounding box center [30, 112] width 16 height 16
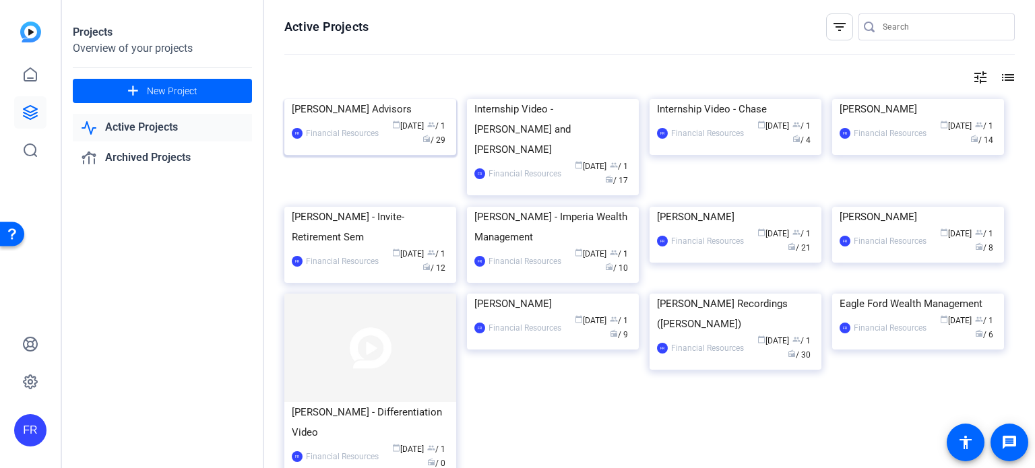
click at [380, 119] on div "[PERSON_NAME] Advisors" at bounding box center [370, 109] width 157 height 20
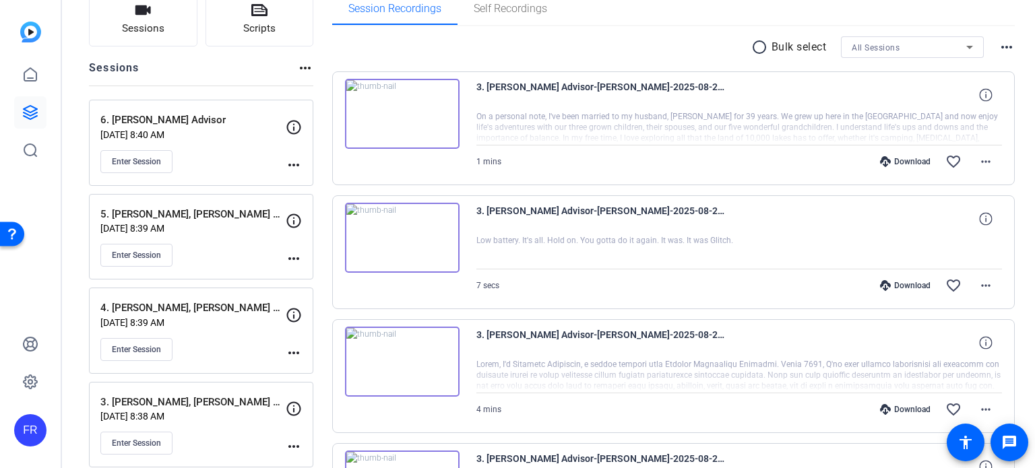
scroll to position [135, 0]
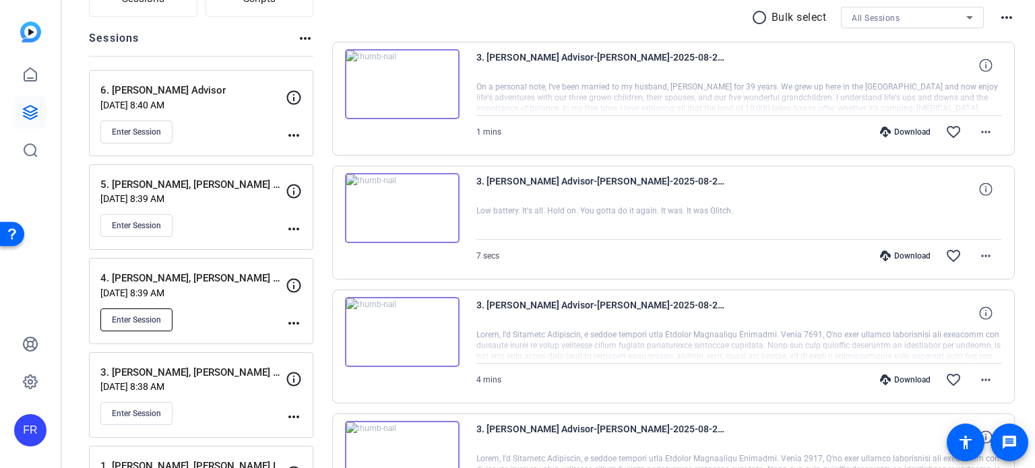
click at [135, 315] on span "Enter Session" at bounding box center [136, 320] width 49 height 11
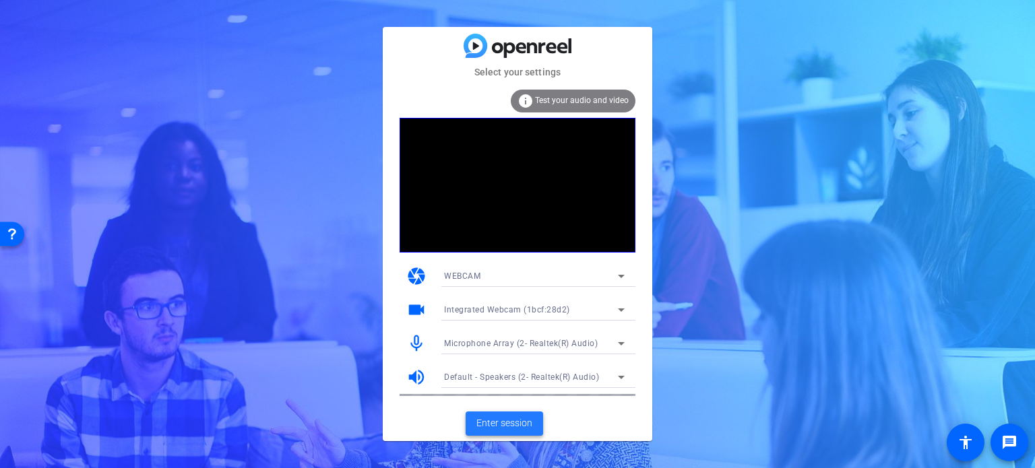
click at [512, 420] on span "Enter session" at bounding box center [505, 424] width 56 height 14
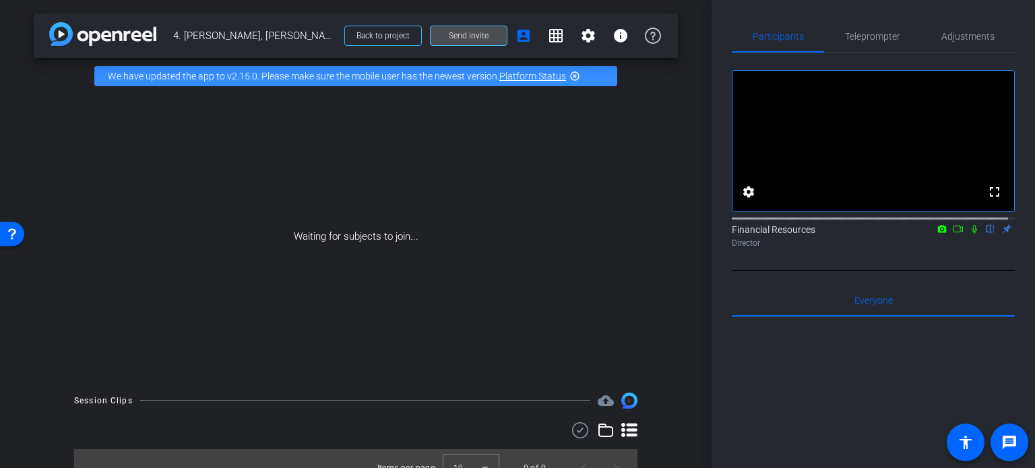
click at [468, 38] on span "Send invite" at bounding box center [469, 35] width 40 height 11
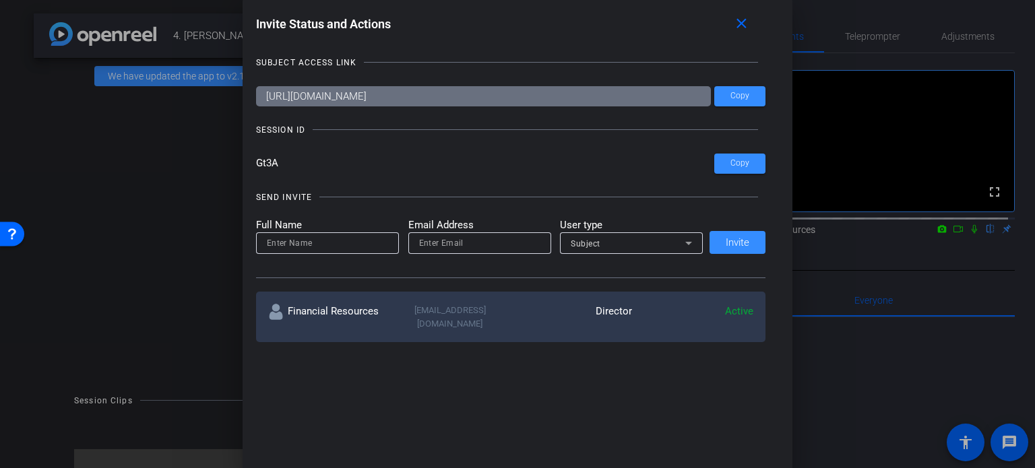
click at [625, 367] on div "Invite Status and Actions close SUBJECT ACCESS LINK [URL][DOMAIN_NAME] Copy SES…" at bounding box center [518, 235] width 551 height 472
click at [748, 21] on mat-icon "close" at bounding box center [741, 24] width 17 height 17
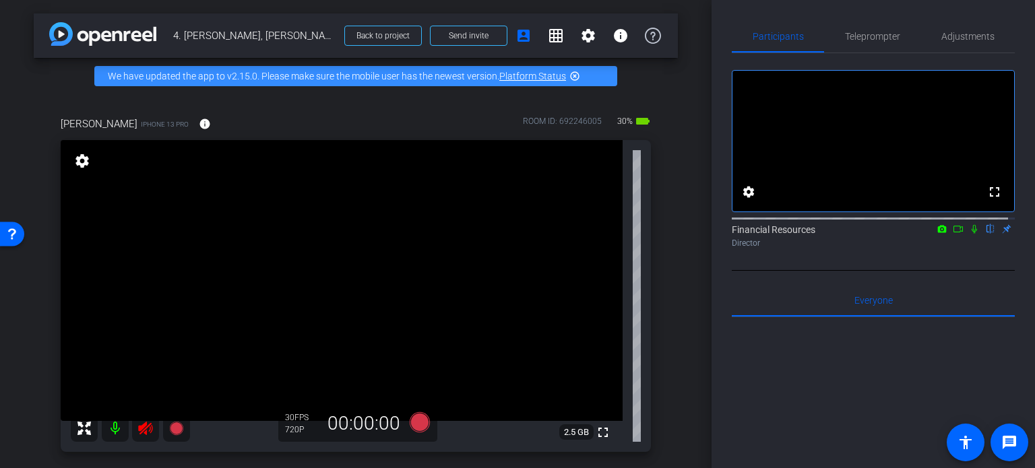
click at [113, 425] on mat-icon at bounding box center [115, 428] width 27 height 27
click at [874, 38] on span "Teleprompter" at bounding box center [872, 36] width 55 height 9
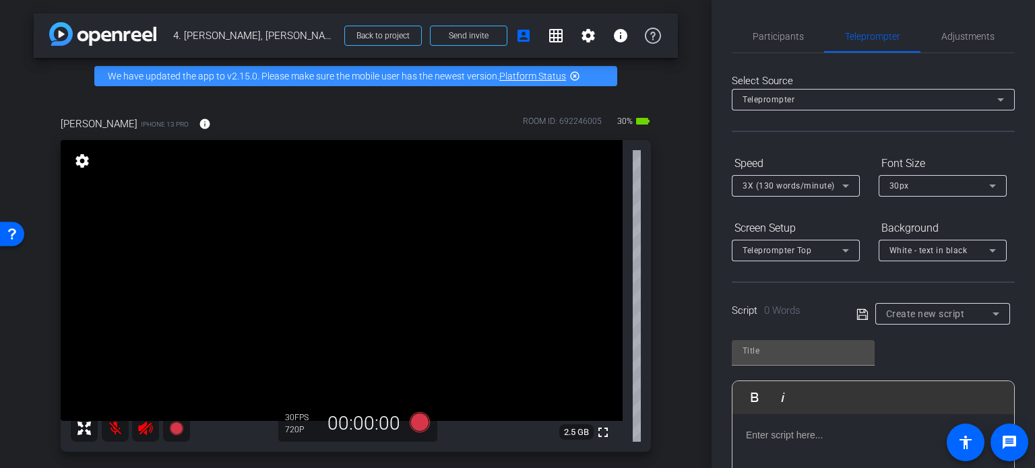
click at [760, 431] on p at bounding box center [873, 435] width 255 height 15
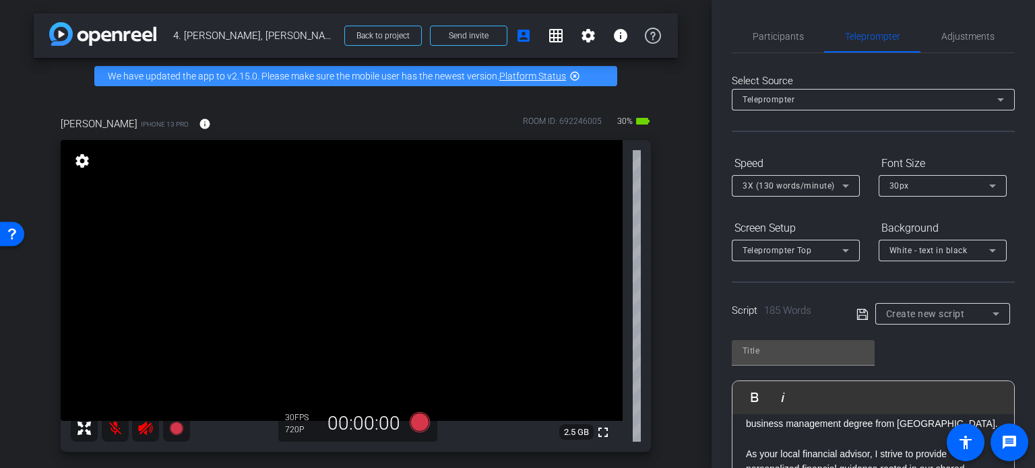
scroll to position [164, 0]
click at [782, 418] on p "I was born and raised in [GEOGRAPHIC_DATA], [US_STATE]. I have been married to …" at bounding box center [873, 407] width 255 height 106
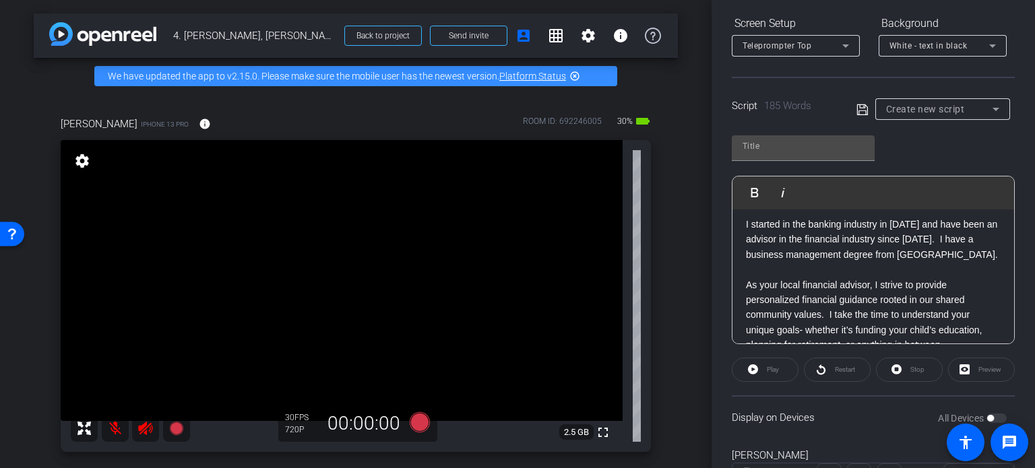
scroll to position [267, 0]
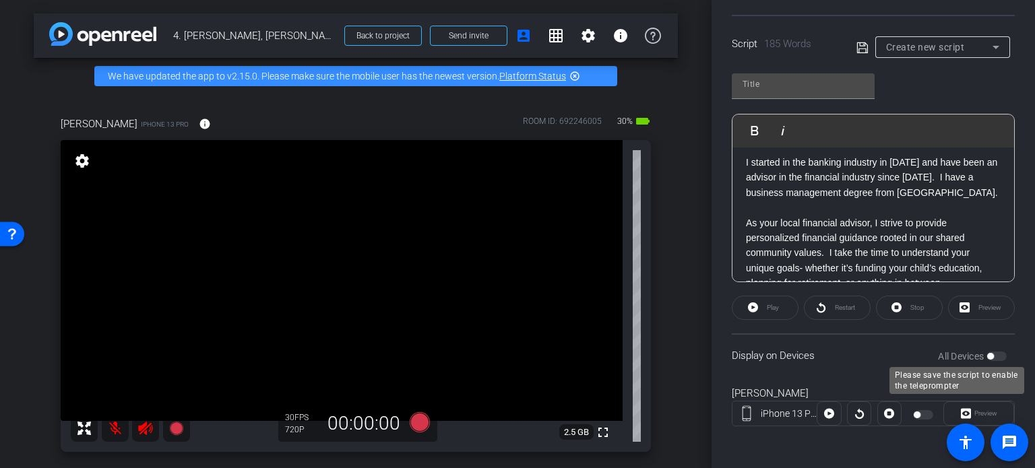
click at [990, 351] on div "All Devices" at bounding box center [972, 356] width 69 height 13
click at [990, 355] on div "All Devices" at bounding box center [972, 356] width 69 height 13
click at [988, 354] on div "All Devices" at bounding box center [972, 356] width 69 height 13
click at [985, 350] on div "All Devices" at bounding box center [972, 356] width 69 height 13
click at [989, 356] on div "All Devices" at bounding box center [972, 356] width 69 height 13
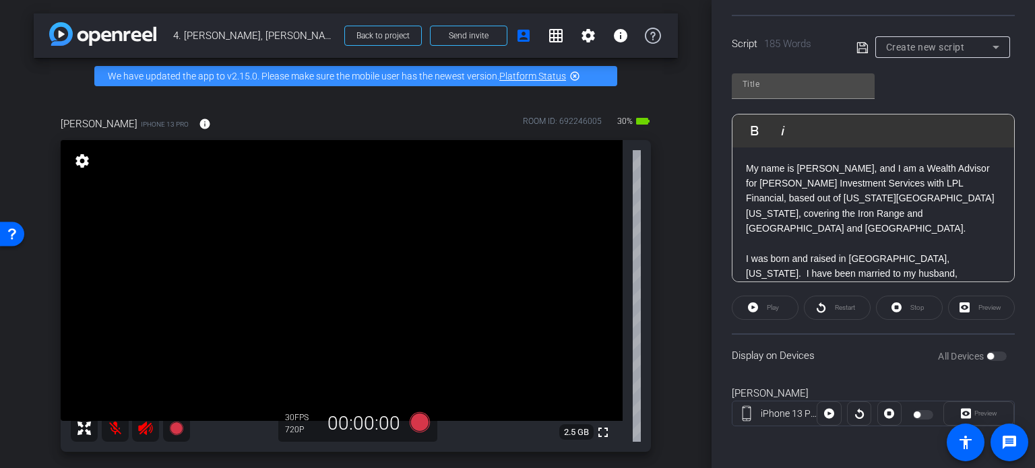
scroll to position [132, 0]
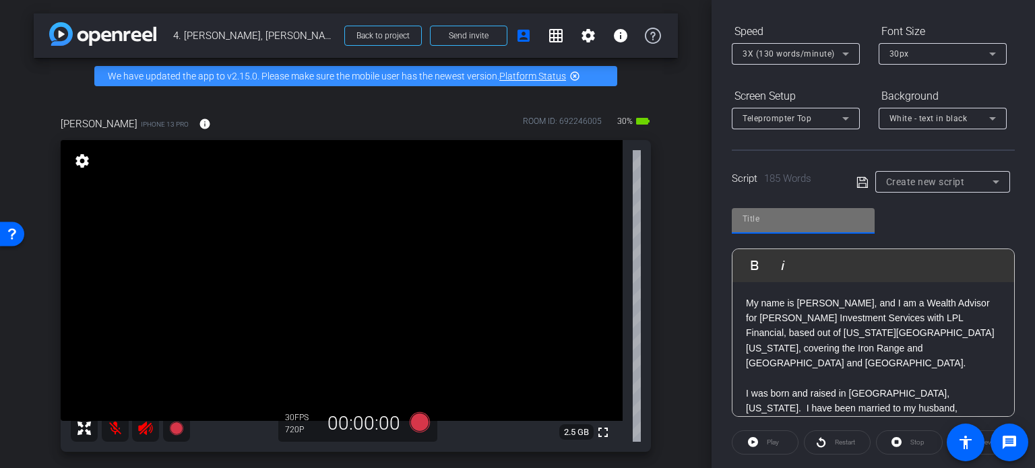
click at [770, 218] on input "text" at bounding box center [803, 219] width 121 height 16
type input "l"
type input "Laura"
click at [857, 181] on icon at bounding box center [863, 183] width 12 height 16
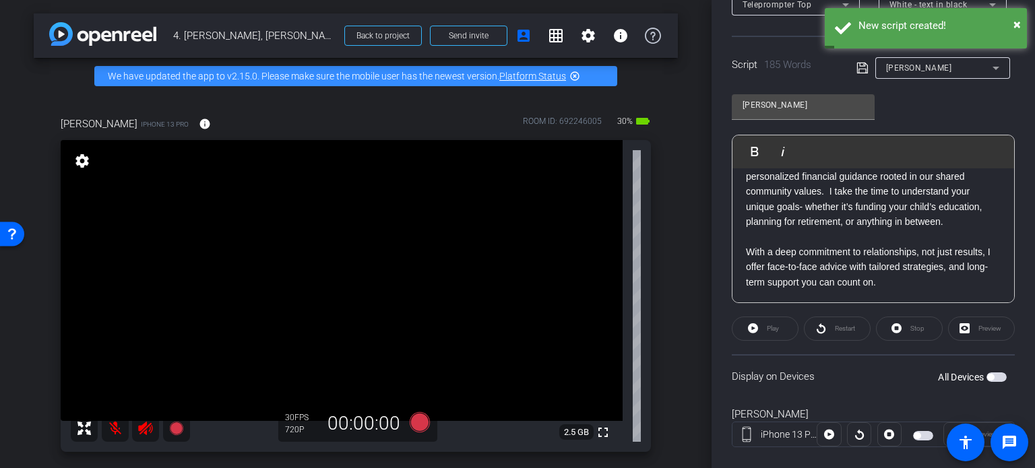
scroll to position [267, 0]
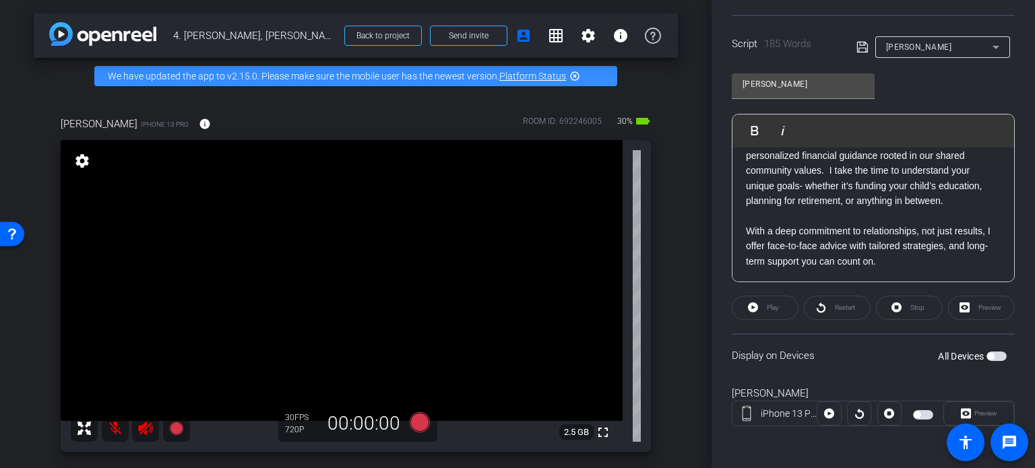
click at [990, 352] on span "button" at bounding box center [997, 356] width 20 height 9
click at [416, 420] on icon at bounding box center [420, 423] width 20 height 20
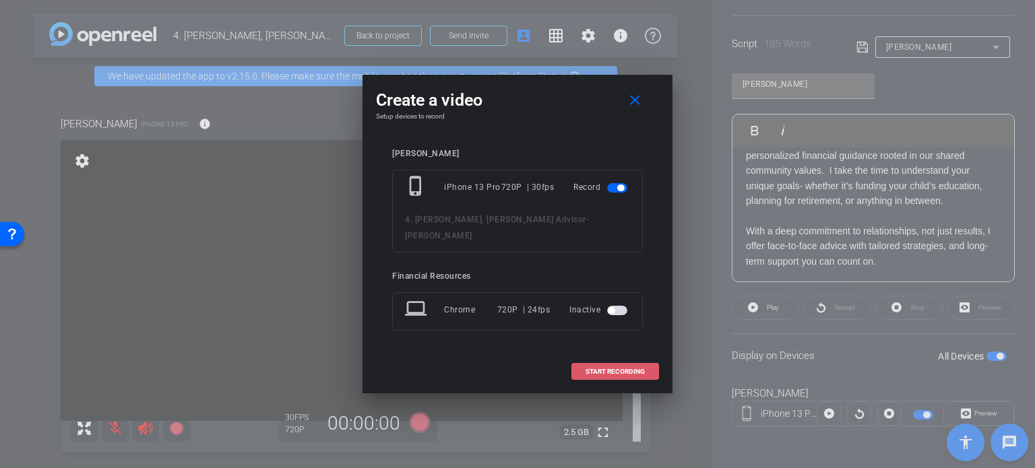
click at [613, 358] on span at bounding box center [615, 372] width 86 height 32
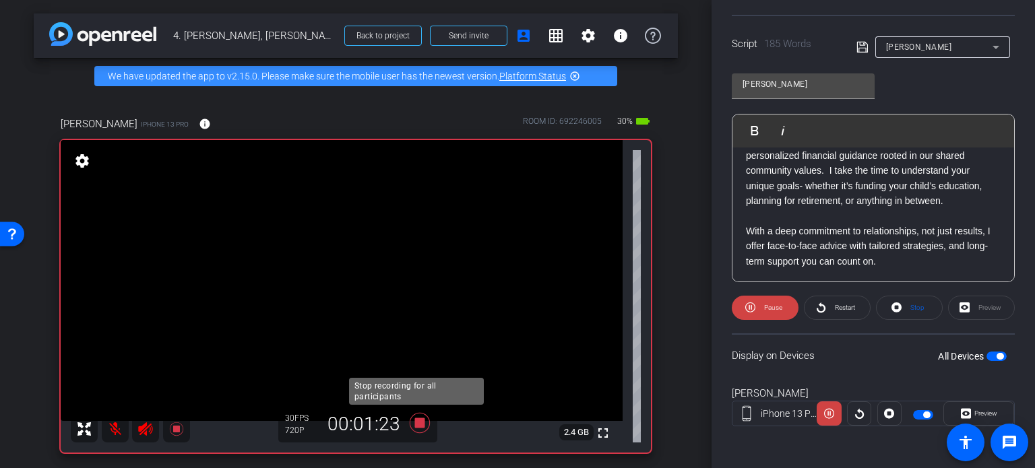
click at [418, 428] on icon at bounding box center [420, 423] width 32 height 24
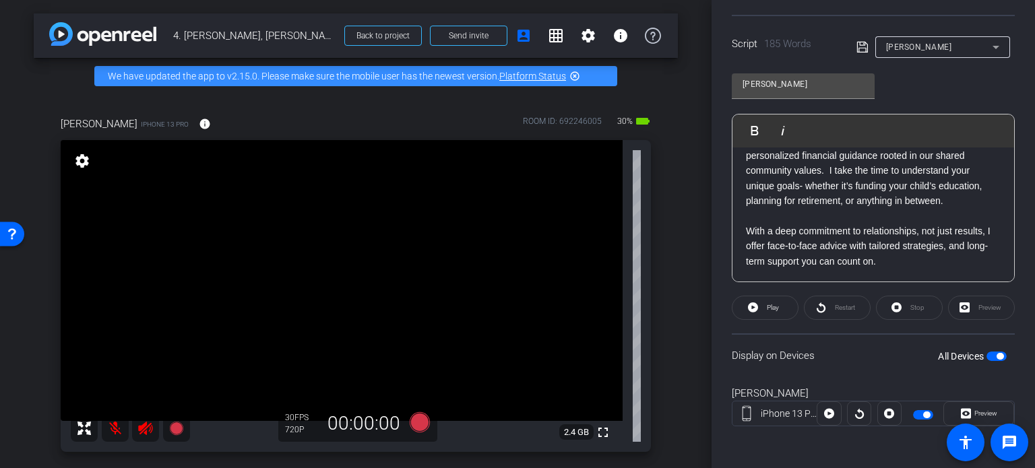
click at [930, 269] on p at bounding box center [873, 276] width 255 height 15
click at [922, 245] on p "With a deep commitment to relationships, not just results, I offer face-to-face…" at bounding box center [873, 246] width 255 height 45
click at [946, 281] on p "Let's start the conversation! Reach out today!" at bounding box center [873, 288] width 255 height 15
drag, startPoint x: 941, startPoint y: 270, endPoint x: 876, endPoint y: 263, distance: 65.1
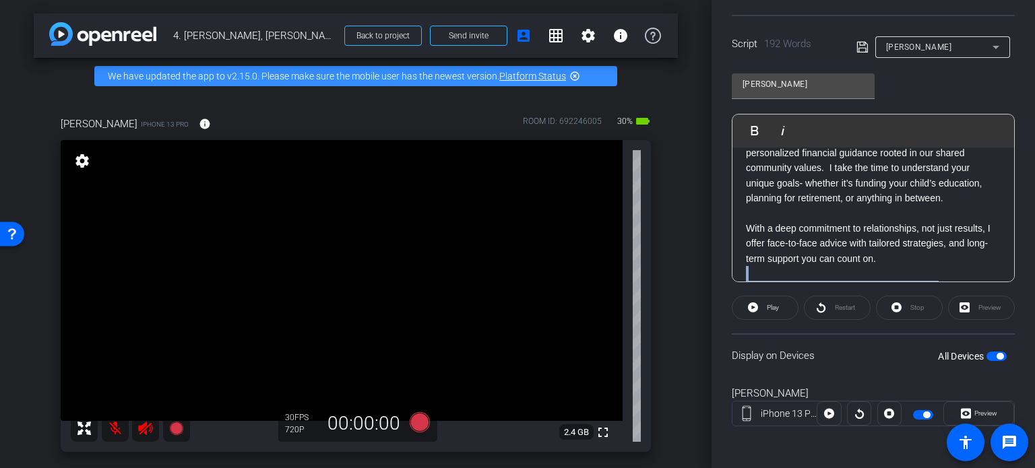
click at [876, 263] on div "My name is Laura Lamppa, and I am a Wealth Advisor for Frandsen Investment Serv…" at bounding box center [874, 86] width 282 height 480
click at [987, 357] on span "button" at bounding box center [997, 356] width 20 height 9
drag, startPoint x: 992, startPoint y: 353, endPoint x: 1019, endPoint y: 319, distance: 43.2
click at [993, 353] on span "button" at bounding box center [997, 356] width 20 height 9
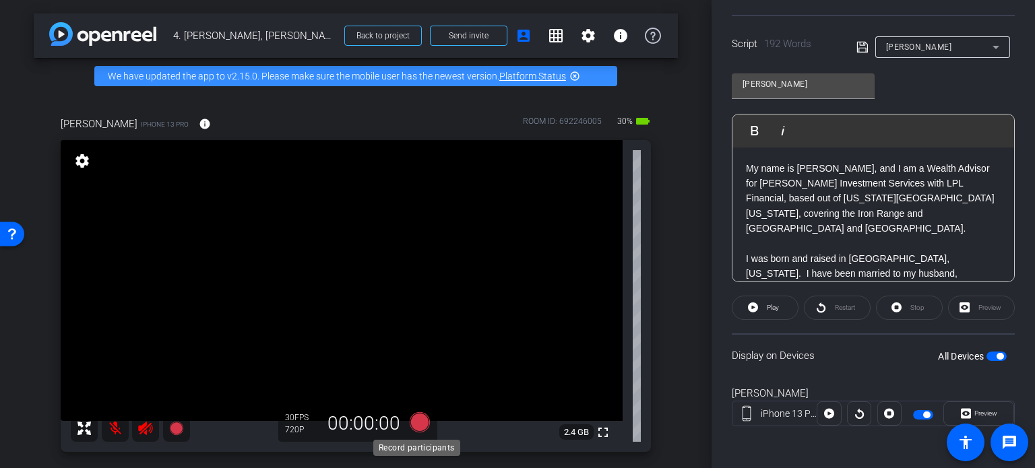
click at [418, 423] on icon at bounding box center [420, 423] width 20 height 20
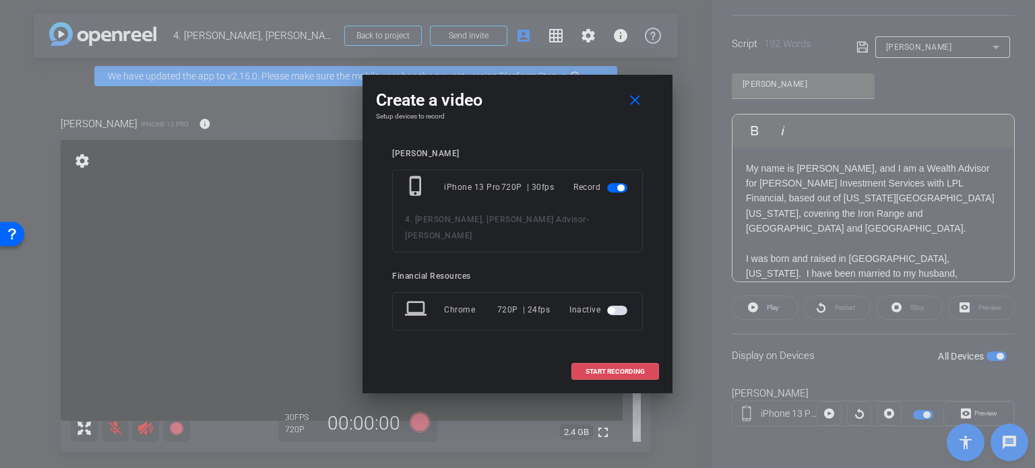
drag, startPoint x: 603, startPoint y: 359, endPoint x: 600, endPoint y: 372, distance: 13.1
click at [603, 369] on span "START RECORDING" at bounding box center [615, 372] width 59 height 7
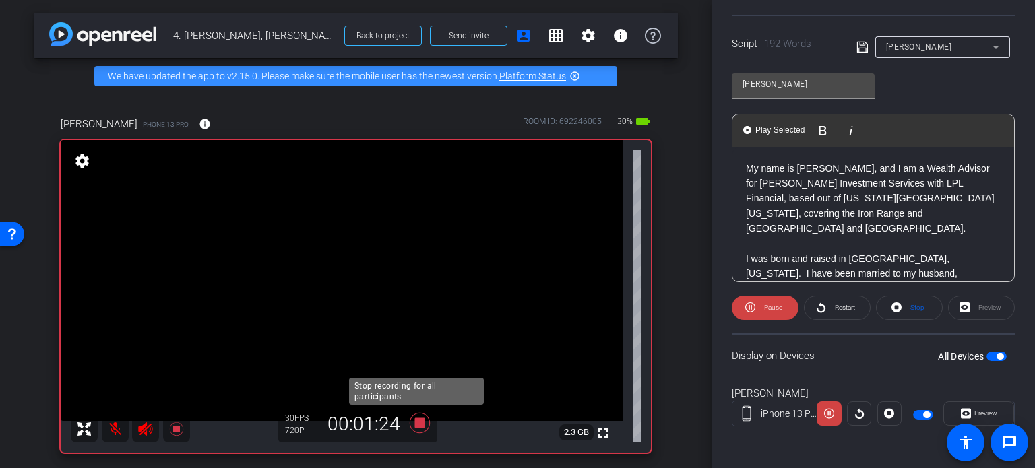
click at [417, 417] on icon at bounding box center [420, 423] width 20 height 20
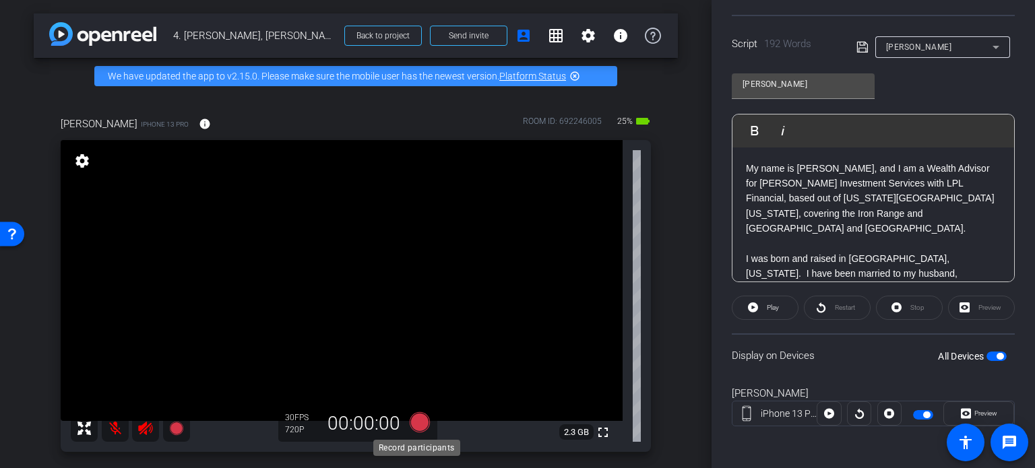
click at [416, 420] on icon at bounding box center [420, 423] width 20 height 20
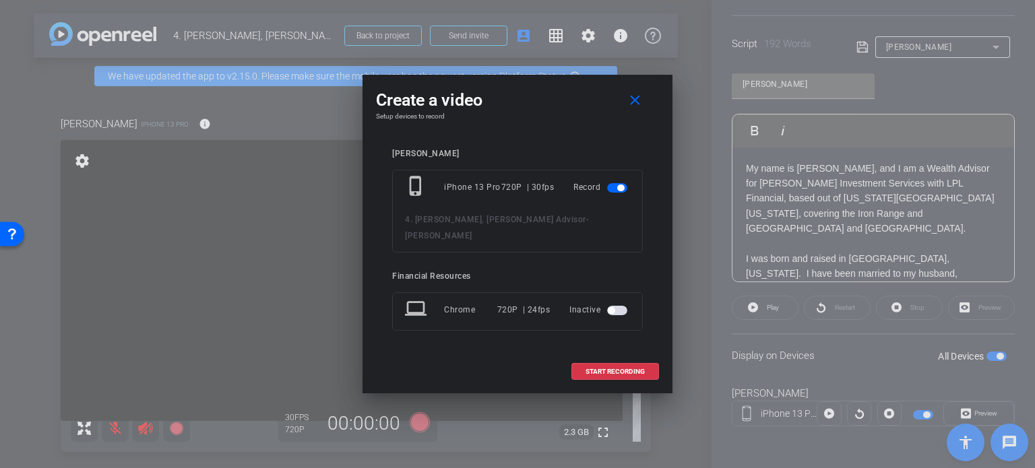
click at [323, 289] on div at bounding box center [517, 234] width 1035 height 468
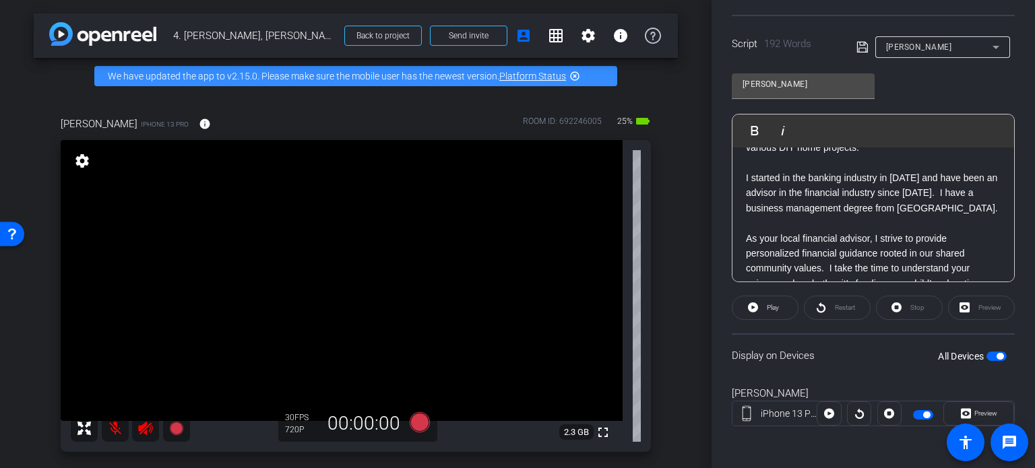
scroll to position [202, 0]
click at [987, 352] on span "button" at bounding box center [997, 356] width 20 height 9
click at [994, 355] on span "button" at bounding box center [997, 356] width 20 height 9
click at [415, 423] on icon at bounding box center [420, 423] width 20 height 20
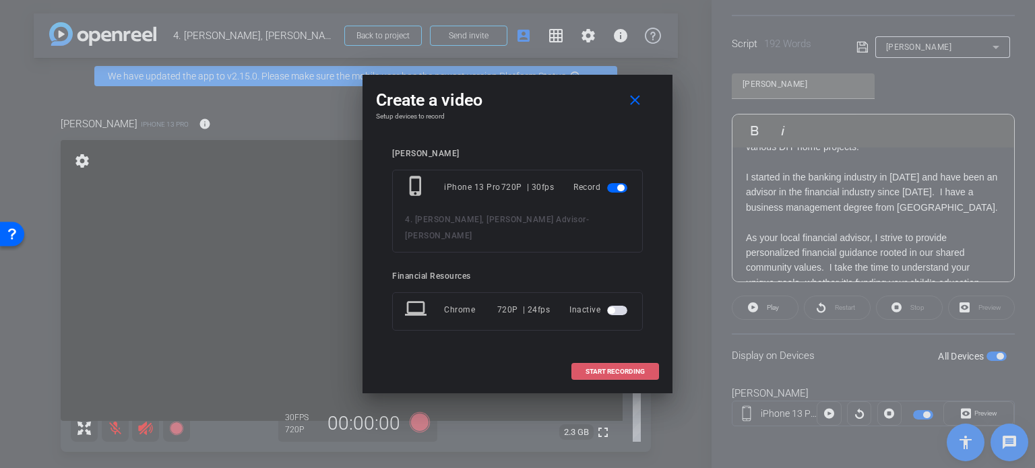
click at [637, 369] on span "START RECORDING" at bounding box center [615, 372] width 59 height 7
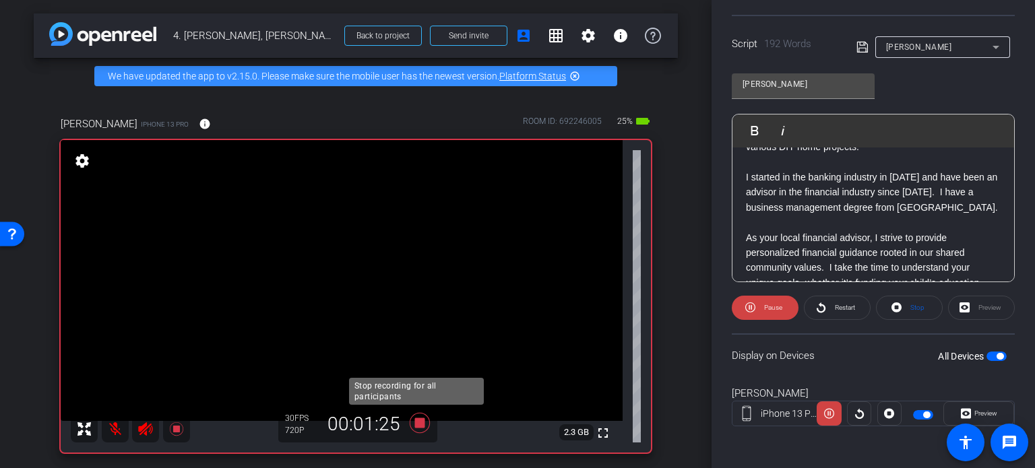
click at [420, 412] on icon at bounding box center [420, 423] width 32 height 24
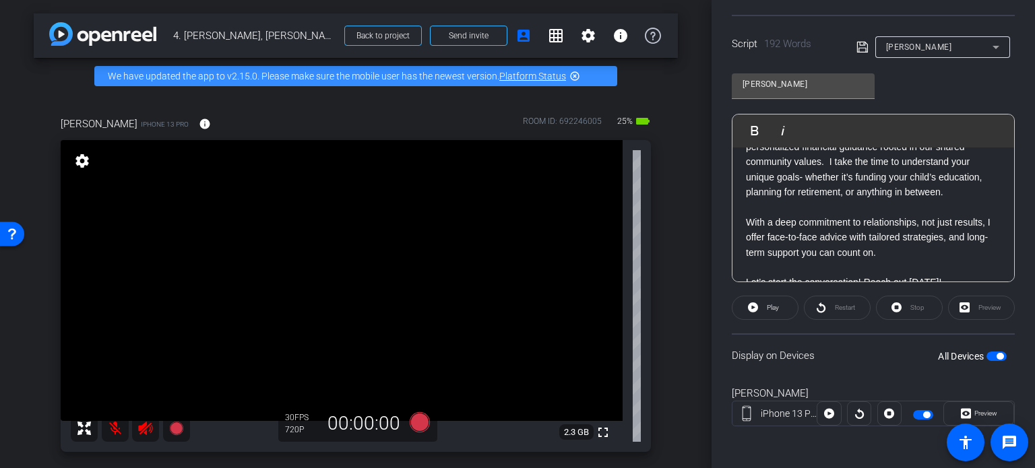
scroll to position [330, 0]
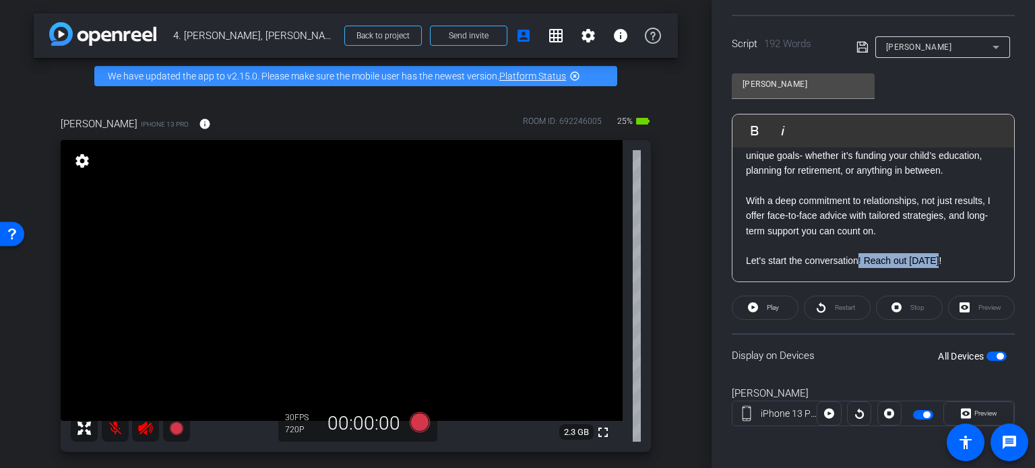
drag, startPoint x: 942, startPoint y: 246, endPoint x: 859, endPoint y: 241, distance: 83.0
click at [859, 253] on p "Let's start the conversation! Reach out today!" at bounding box center [873, 260] width 255 height 15
click at [893, 253] on p "Let's start the conversation today!" at bounding box center [873, 260] width 255 height 15
drag, startPoint x: 895, startPoint y: 242, endPoint x: 859, endPoint y: 245, distance: 35.8
click at [859, 253] on p "Let's start the conversation today!" at bounding box center [873, 260] width 255 height 15
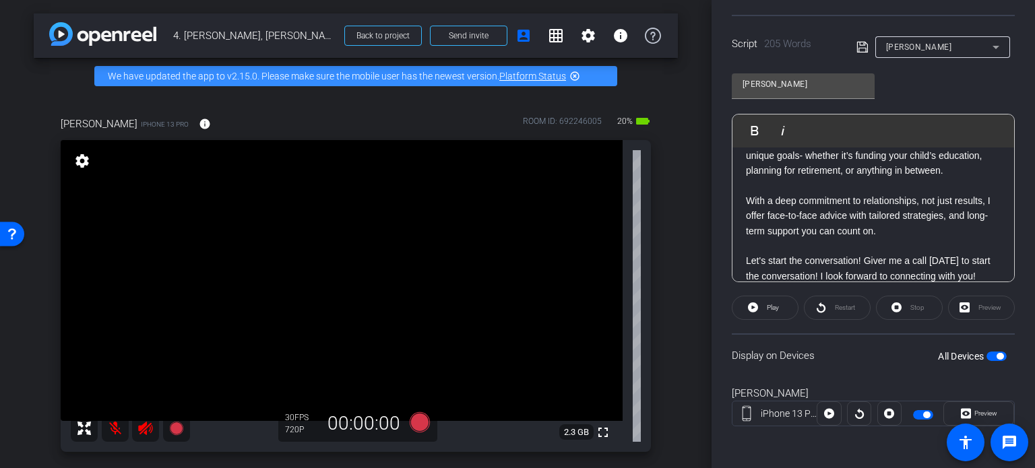
click at [887, 253] on p "Let's start the conversation! Giver me a call today to start the conversation! …" at bounding box center [873, 268] width 255 height 30
drag, startPoint x: 863, startPoint y: 242, endPoint x: 744, endPoint y: 239, distance: 118.7
click at [744, 239] on div "My name is Laura Lamppa, and I am a Wealth Advisor for Frandsen Investment Serv…" at bounding box center [874, 65] width 282 height 495
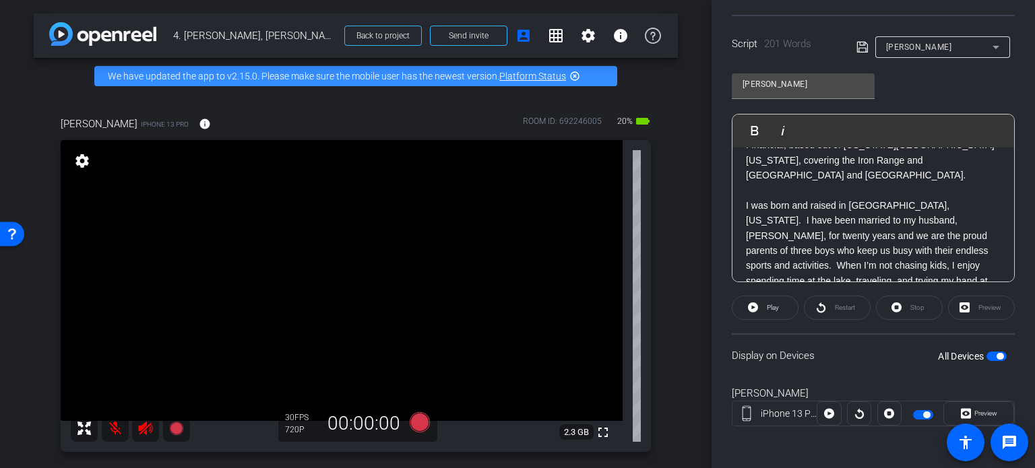
scroll to position [0, 0]
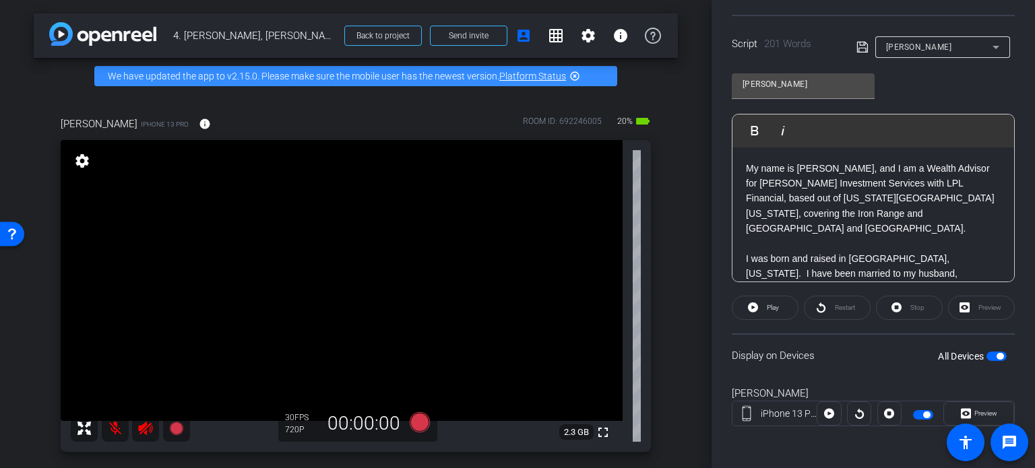
click at [987, 353] on span "button" at bounding box center [997, 356] width 20 height 9
click at [994, 353] on span "button" at bounding box center [997, 356] width 20 height 9
click at [418, 423] on icon at bounding box center [420, 423] width 20 height 20
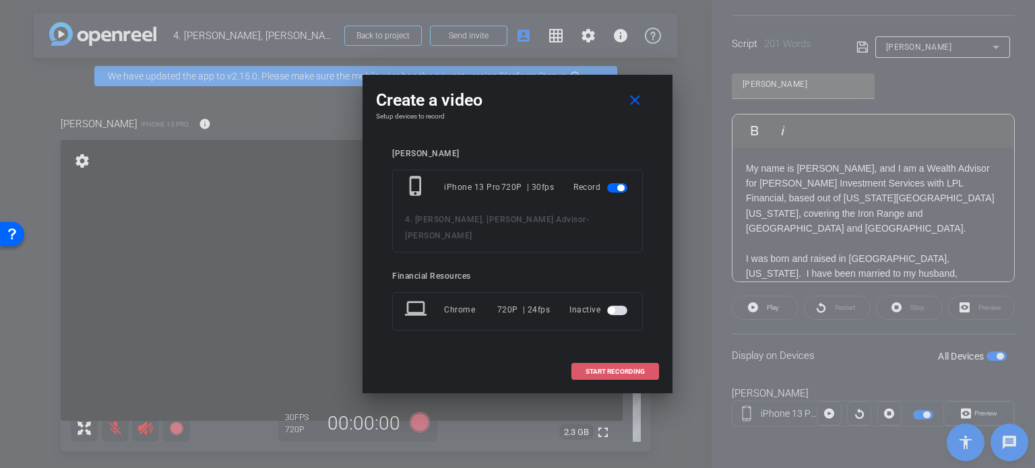
click at [607, 369] on span "START RECORDING" at bounding box center [615, 372] width 59 height 7
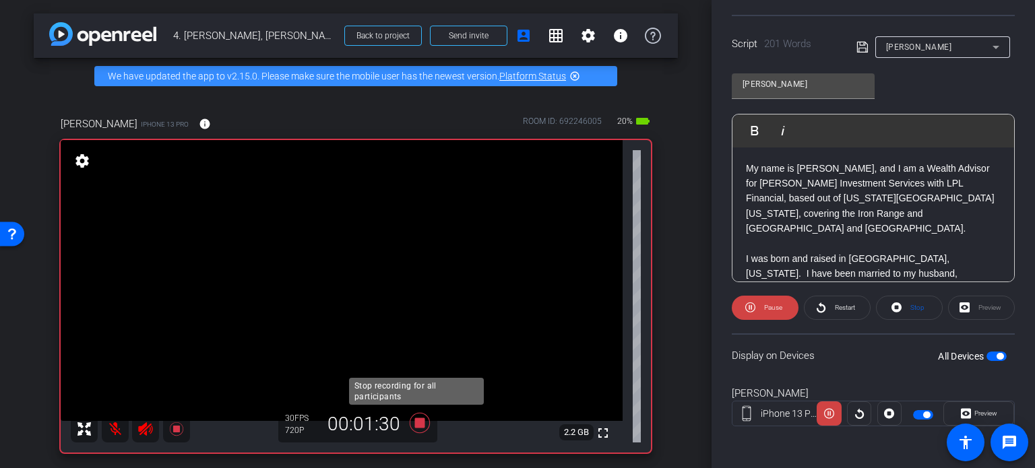
click at [416, 419] on icon at bounding box center [420, 423] width 20 height 20
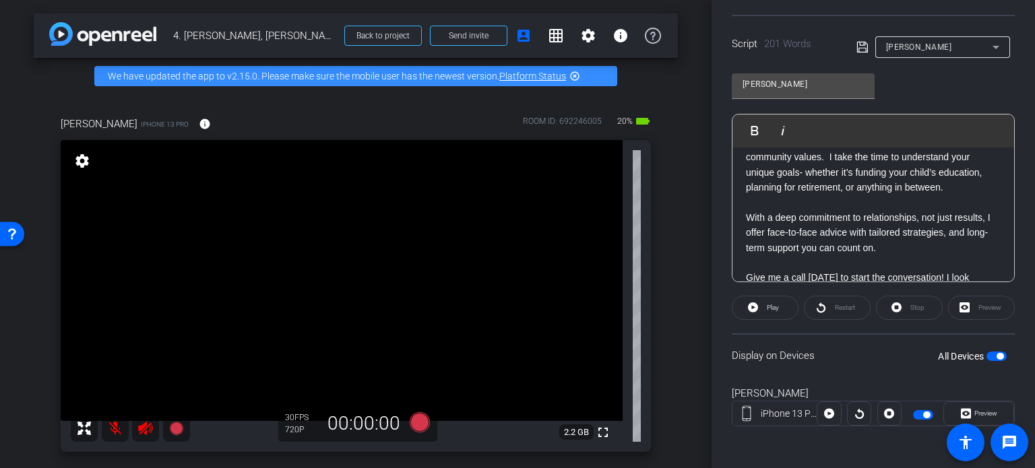
scroll to position [337, 0]
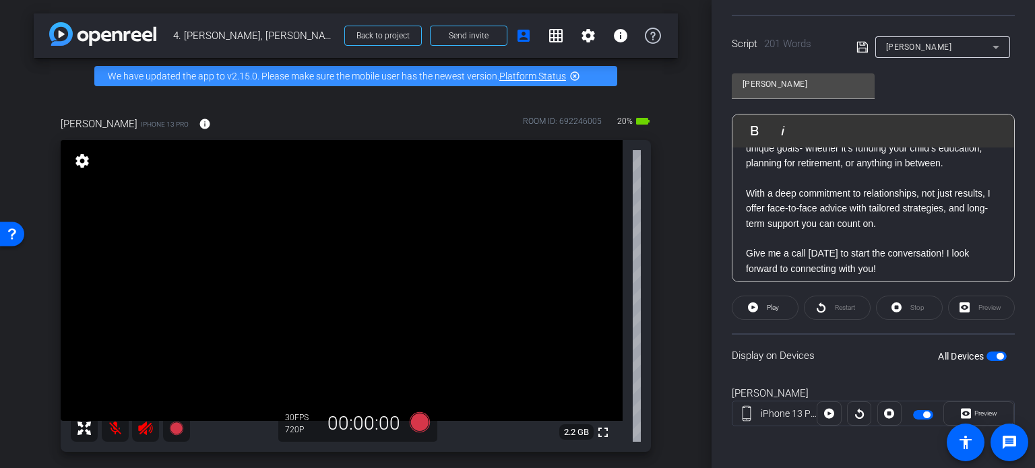
click at [747, 246] on p "Give me a call today to start the conversation! I look forward to connecting wi…" at bounding box center [873, 261] width 255 height 30
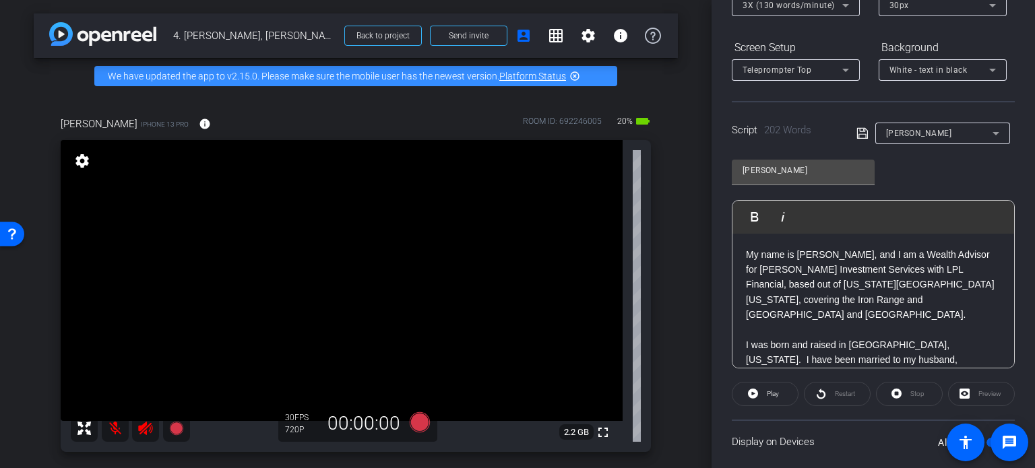
scroll to position [202, 0]
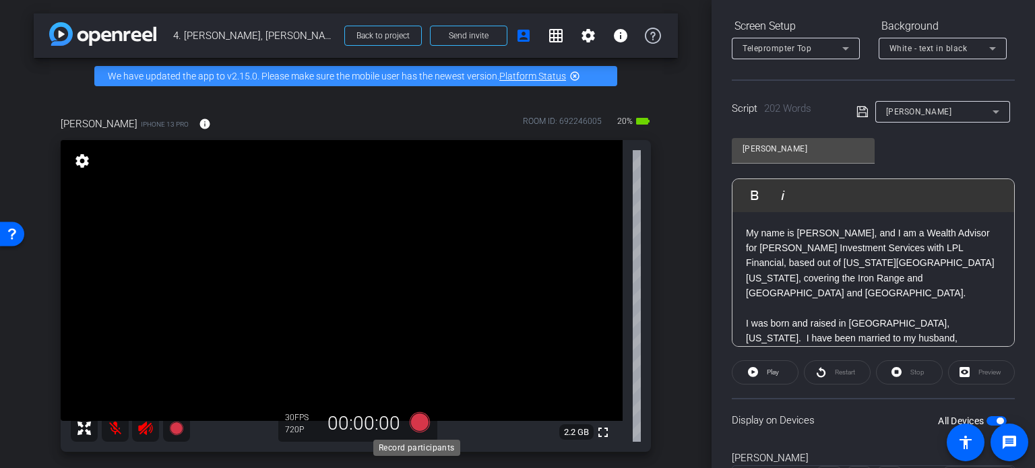
click at [415, 423] on icon at bounding box center [420, 423] width 20 height 20
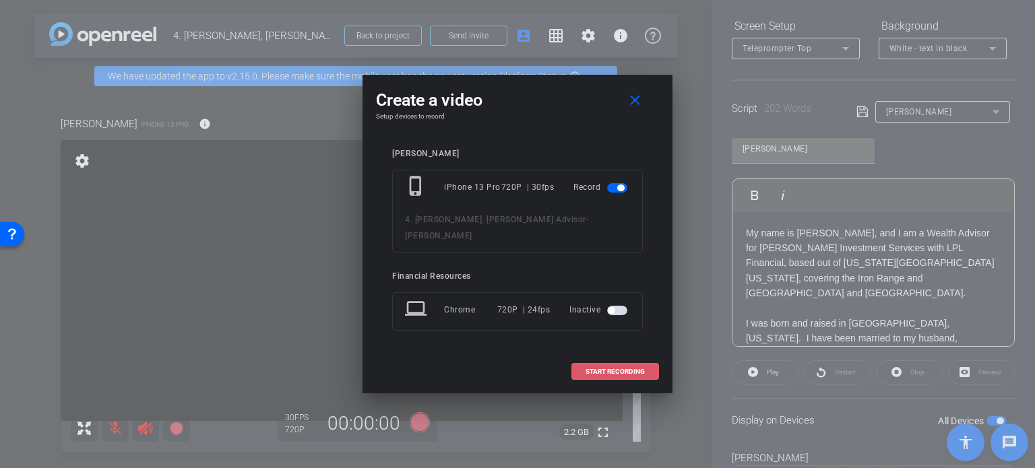
click at [617, 369] on span "START RECORDING" at bounding box center [615, 372] width 59 height 7
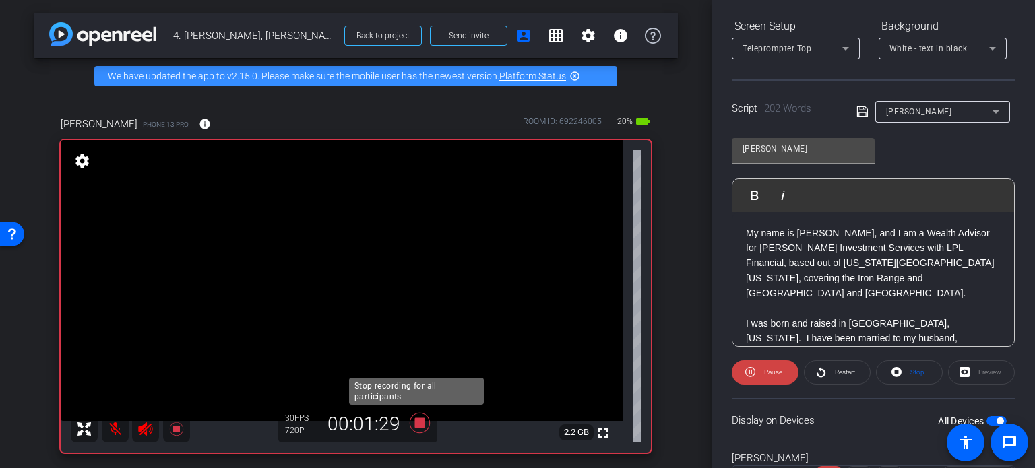
click at [417, 421] on icon at bounding box center [420, 423] width 20 height 20
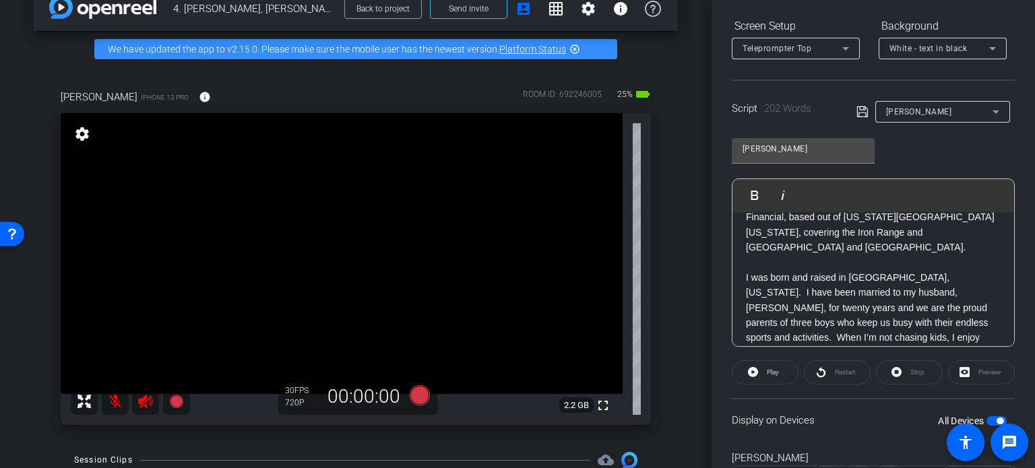
scroll to position [0, 0]
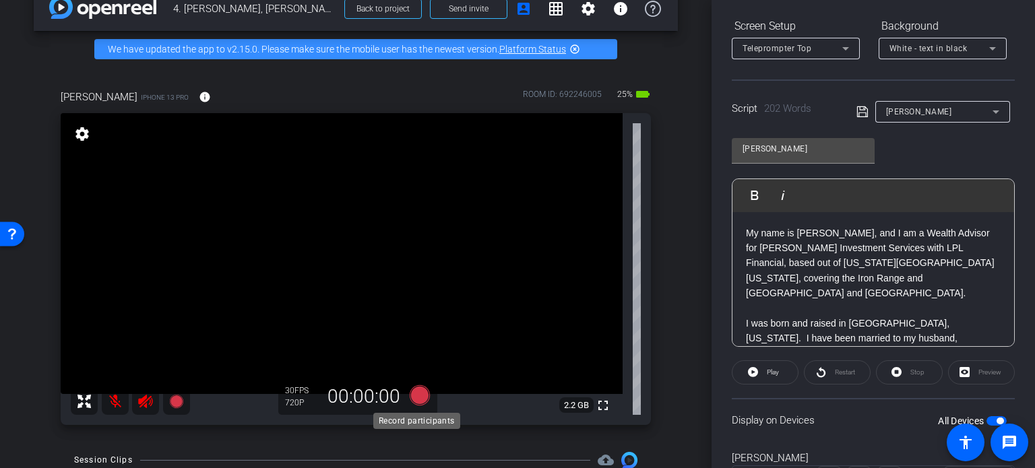
click at [415, 393] on icon at bounding box center [420, 396] width 20 height 20
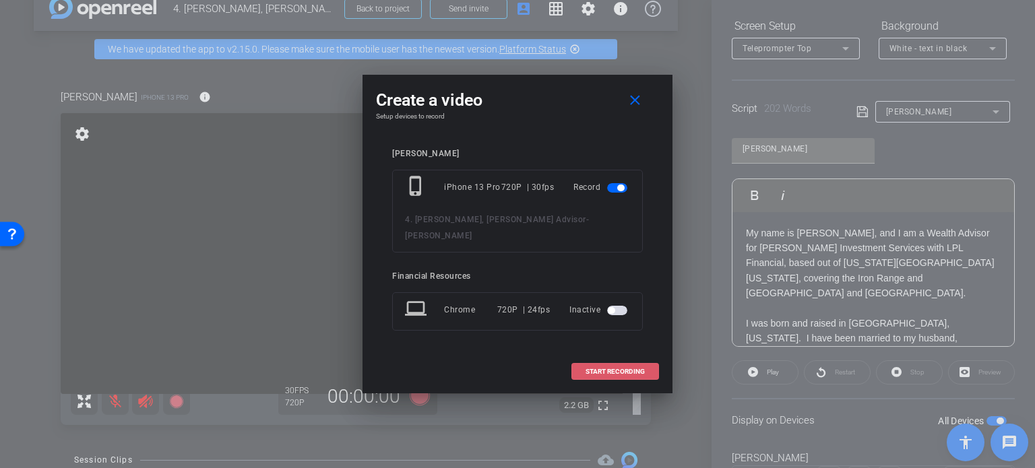
click at [597, 369] on span "START RECORDING" at bounding box center [615, 372] width 59 height 7
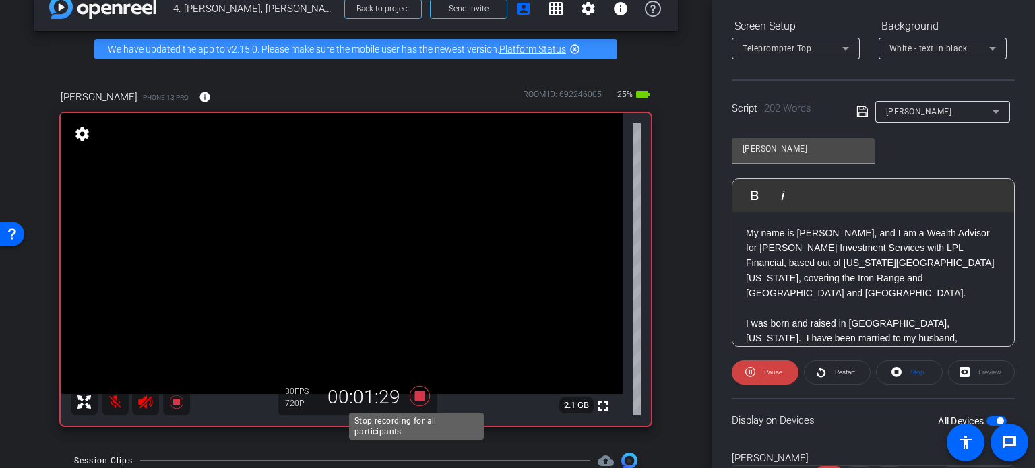
click at [415, 396] on icon at bounding box center [420, 396] width 20 height 20
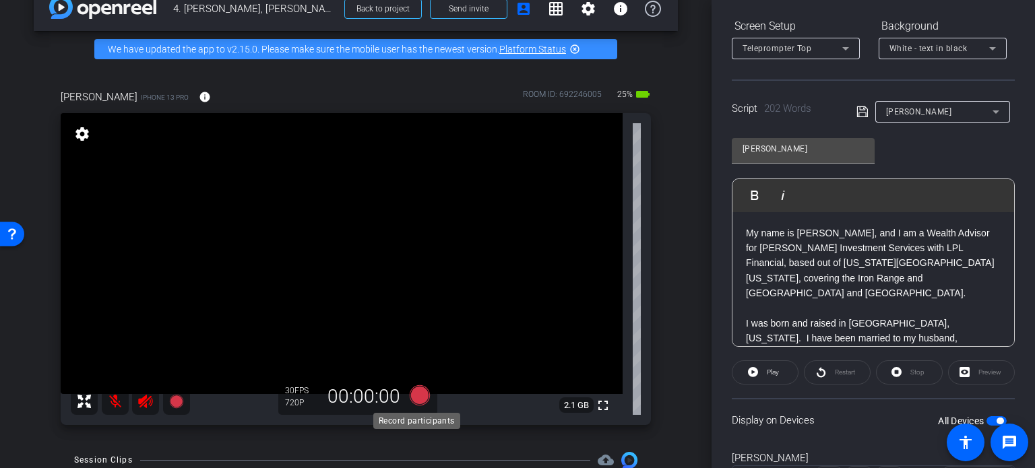
click at [413, 396] on icon at bounding box center [420, 396] width 20 height 20
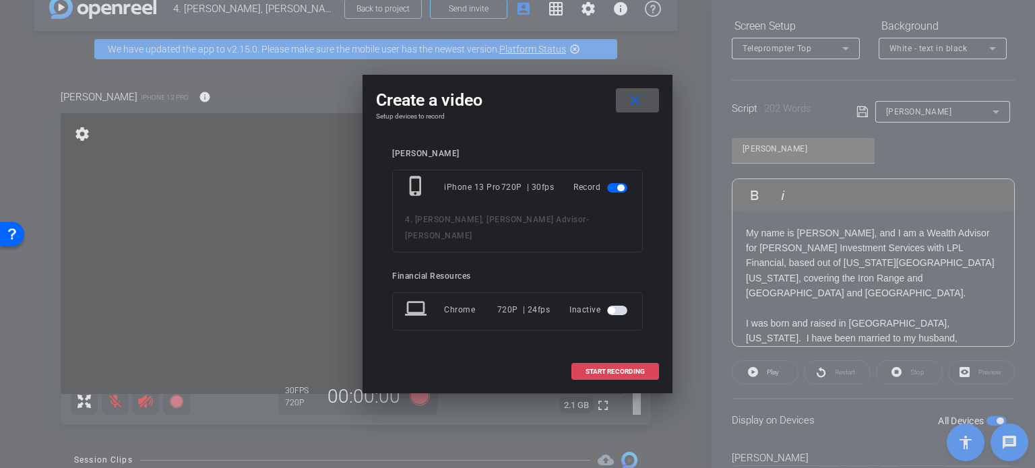
click at [595, 369] on span "START RECORDING" at bounding box center [615, 372] width 59 height 7
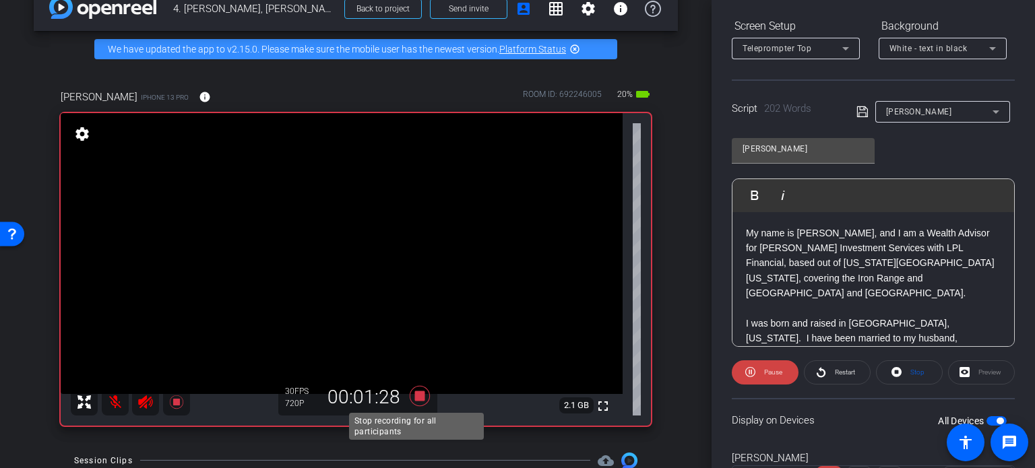
drag, startPoint x: 407, startPoint y: 392, endPoint x: 417, endPoint y: 390, distance: 10.2
click at [417, 390] on icon at bounding box center [420, 396] width 32 height 24
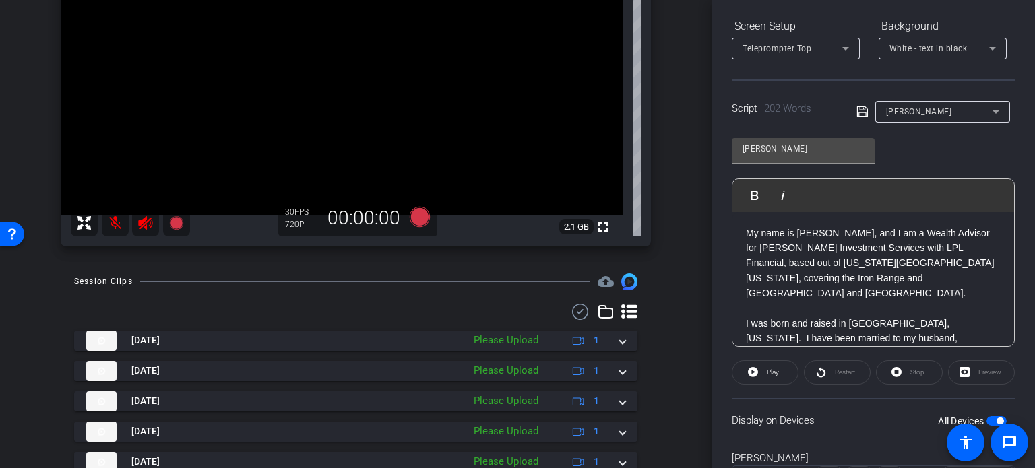
scroll to position [229, 0]
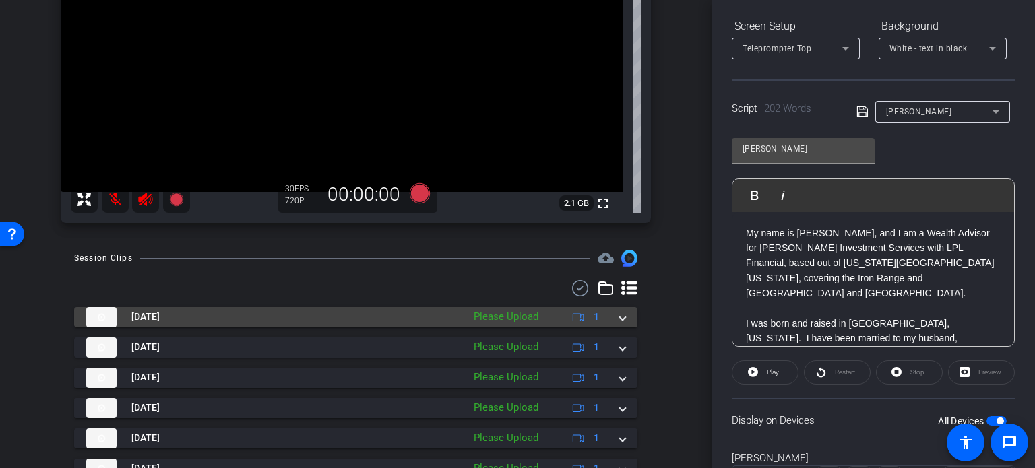
click at [515, 315] on div "Please Upload" at bounding box center [506, 317] width 78 height 16
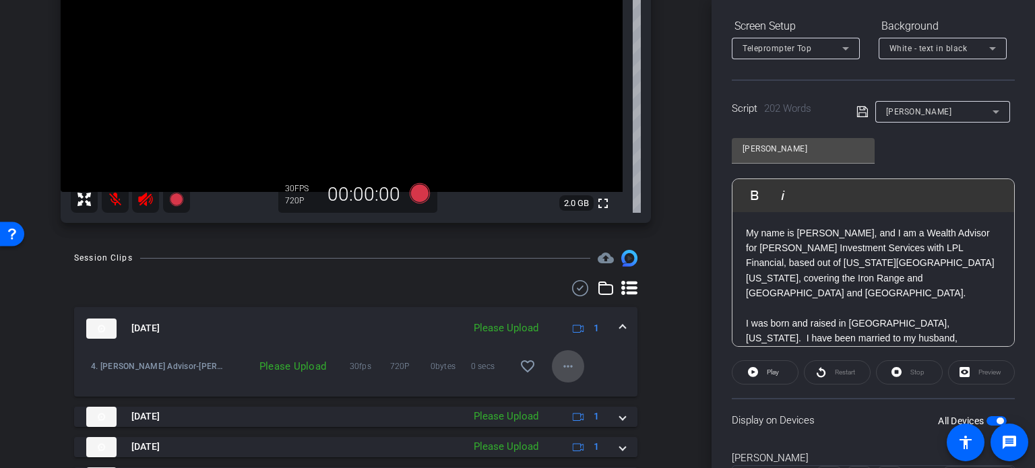
click at [564, 366] on mat-icon "more_horiz" at bounding box center [568, 367] width 16 height 16
click at [566, 388] on span "Upload" at bounding box center [583, 394] width 54 height 16
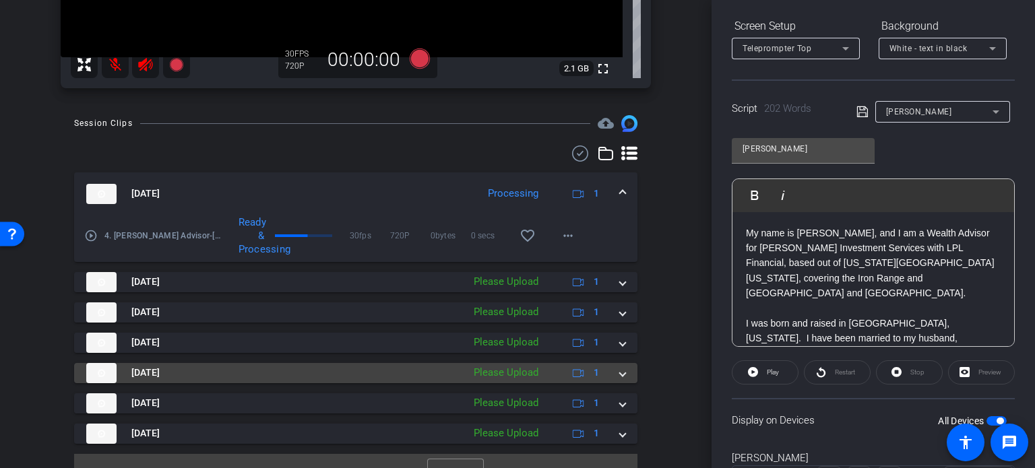
scroll to position [387, 0]
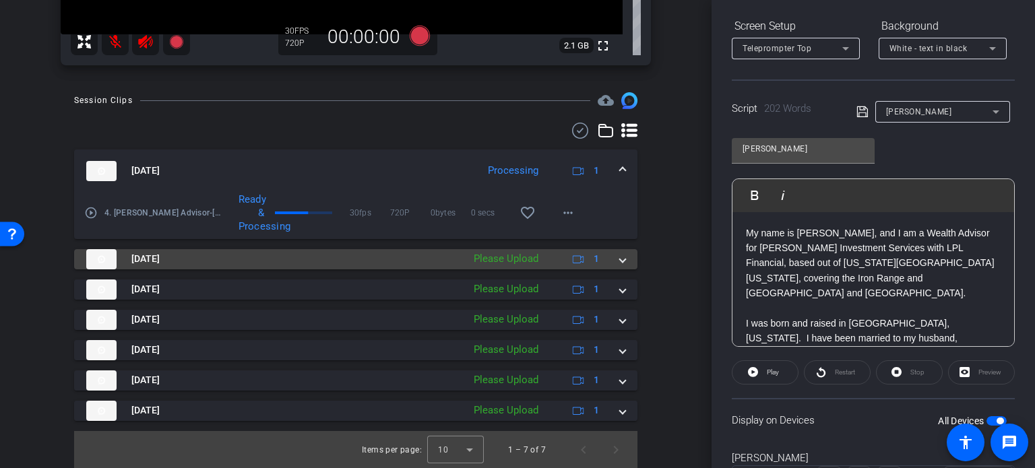
click at [620, 259] on span at bounding box center [622, 259] width 5 height 14
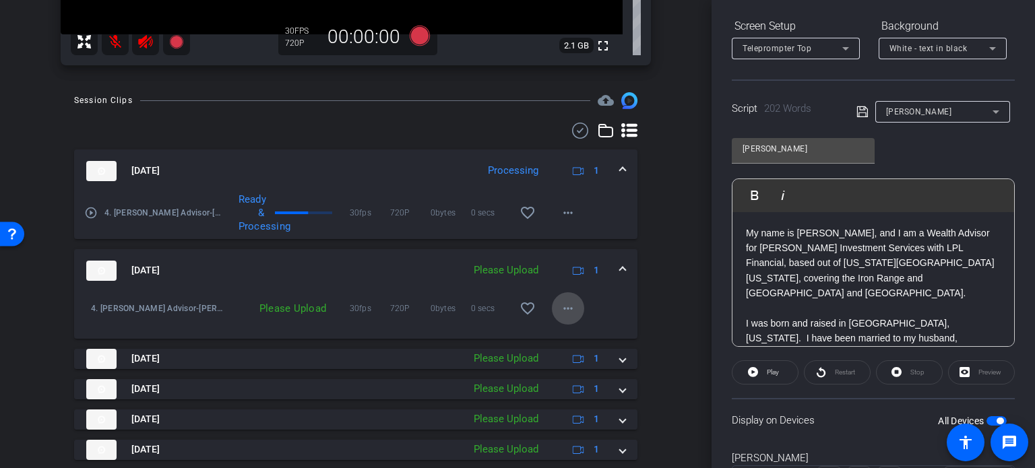
click at [562, 309] on mat-icon "more_horiz" at bounding box center [568, 309] width 16 height 16
click at [572, 334] on span "Upload" at bounding box center [583, 336] width 54 height 16
click at [90, 212] on mat-icon "play_circle_outline" at bounding box center [90, 212] width 13 height 13
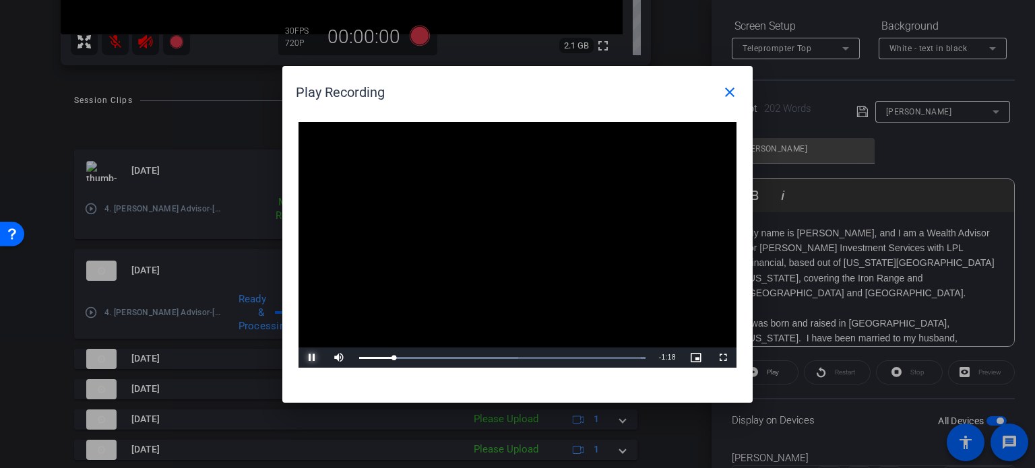
click at [312, 358] on span "Video Player" at bounding box center [312, 358] width 27 height 0
drag, startPoint x: 393, startPoint y: 361, endPoint x: 367, endPoint y: 362, distance: 26.3
click at [367, 360] on div "0:02" at bounding box center [364, 358] width 11 height 3
click at [311, 358] on span "Video Player" at bounding box center [312, 358] width 27 height 0
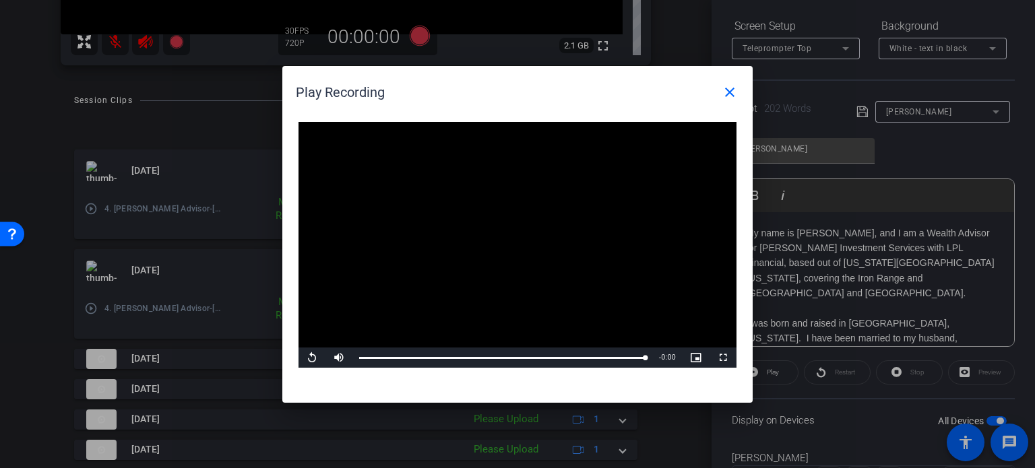
drag, startPoint x: 728, startPoint y: 97, endPoint x: 723, endPoint y: 111, distance: 14.5
click at [0, 0] on openreel-play-recording-popup "Play Recording close Video Player is loading. Play Video Replay Mute Current Ti…" at bounding box center [0, 0] width 0 height 0
click at [731, 86] on mat-icon "close" at bounding box center [730, 92] width 16 height 16
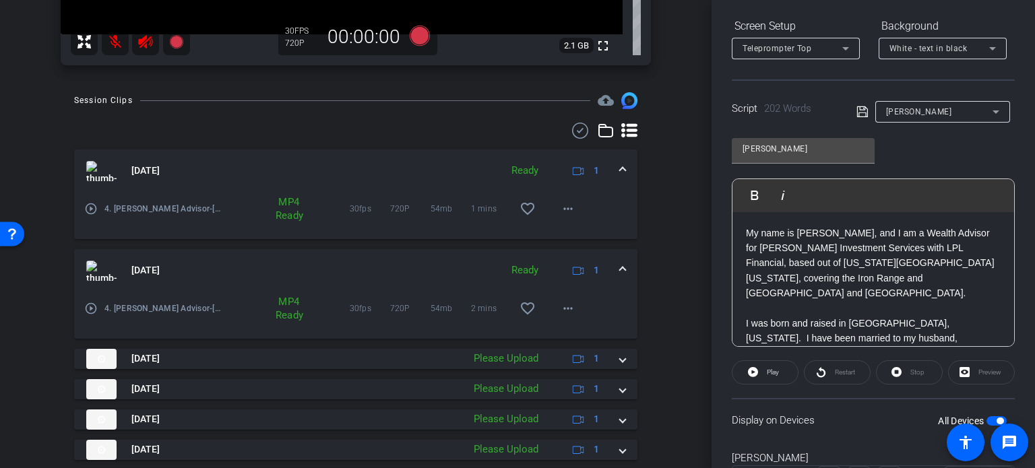
click at [27, 83] on div "arrow_back 4. Laura Lamppa, Frandsen Advisor Back to project Send invite accoun…" at bounding box center [356, 234] width 712 height 468
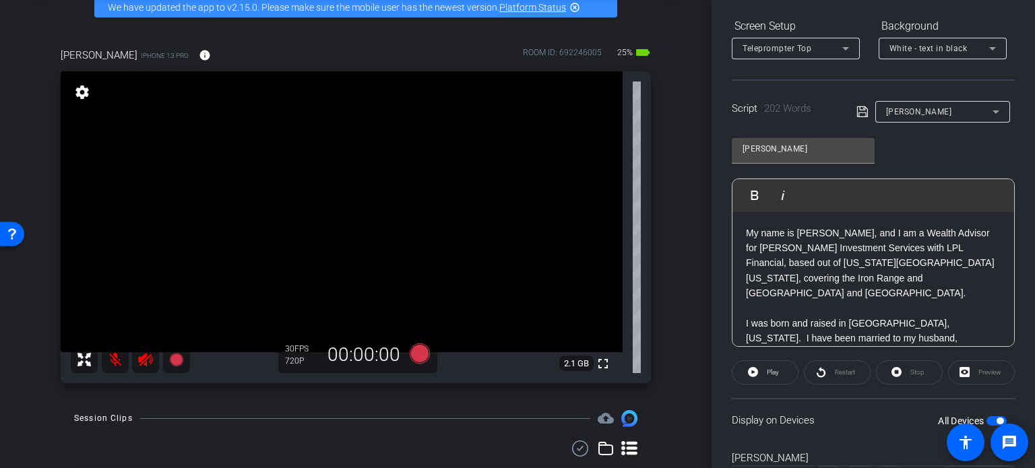
scroll to position [50, 0]
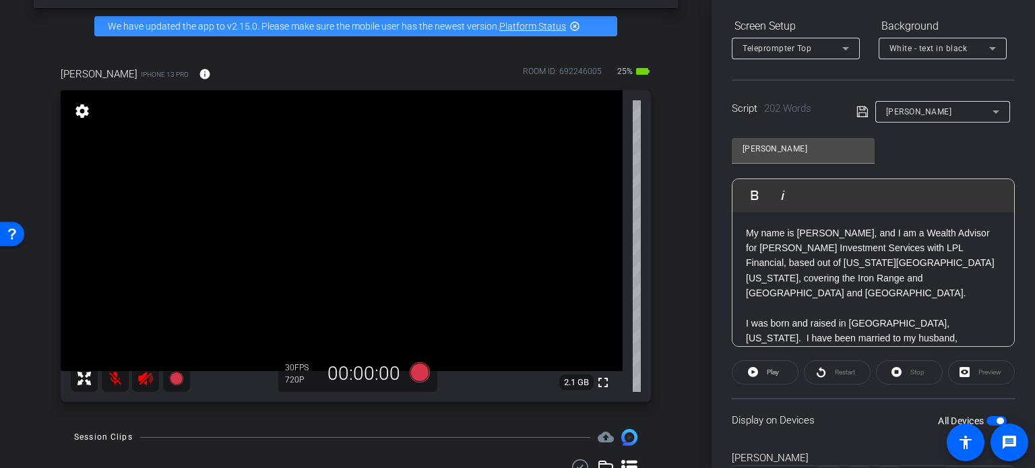
click at [26, 34] on div "arrow_back 4. Laura Lamppa, Frandsen Advisor Back to project Send invite accoun…" at bounding box center [356, 184] width 712 height 468
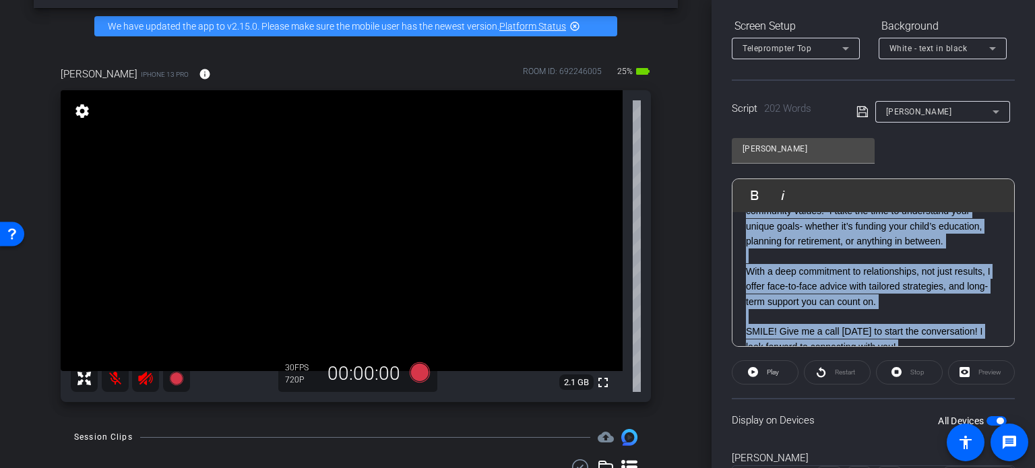
scroll to position [345, 0]
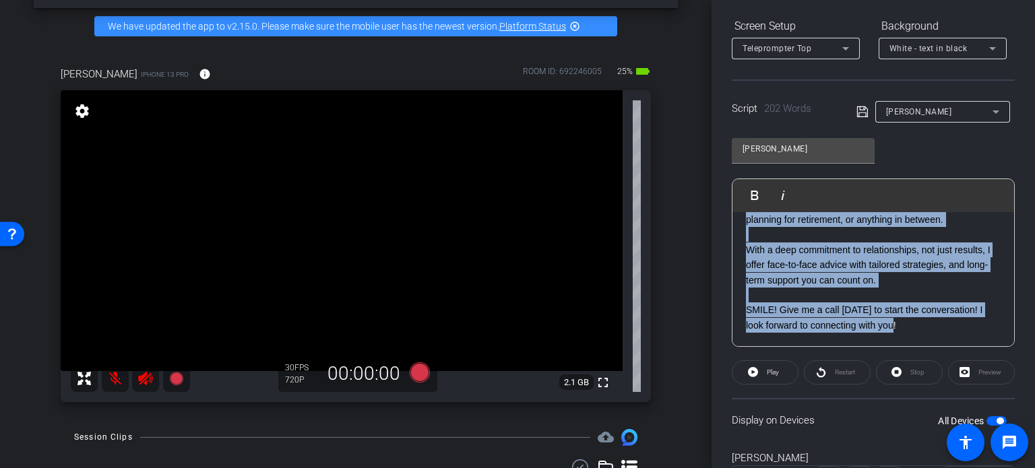
drag, startPoint x: 749, startPoint y: 229, endPoint x: 925, endPoint y: 304, distance: 191.5
click at [925, 304] on div "My name is Laura Lamppa, and I am a Wealth Advisor for Frandsen Investment Serv…" at bounding box center [874, 114] width 282 height 495
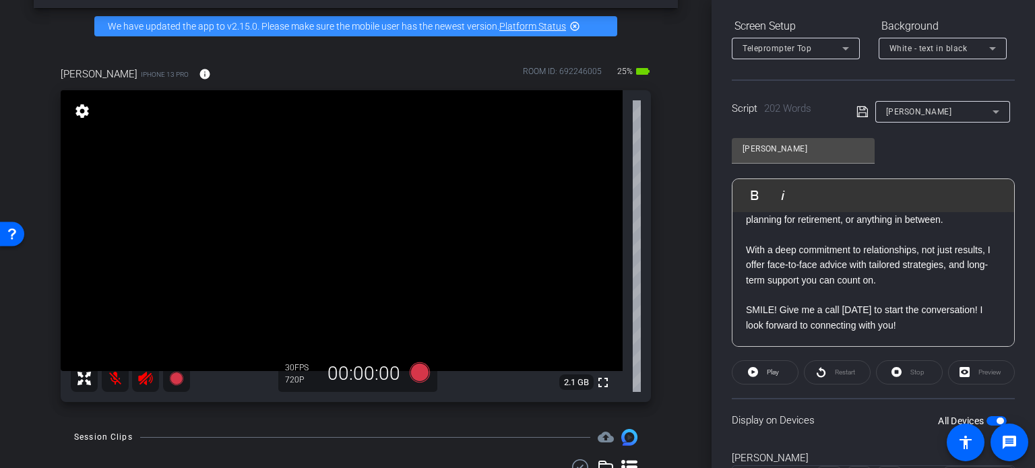
scroll to position [267, 0]
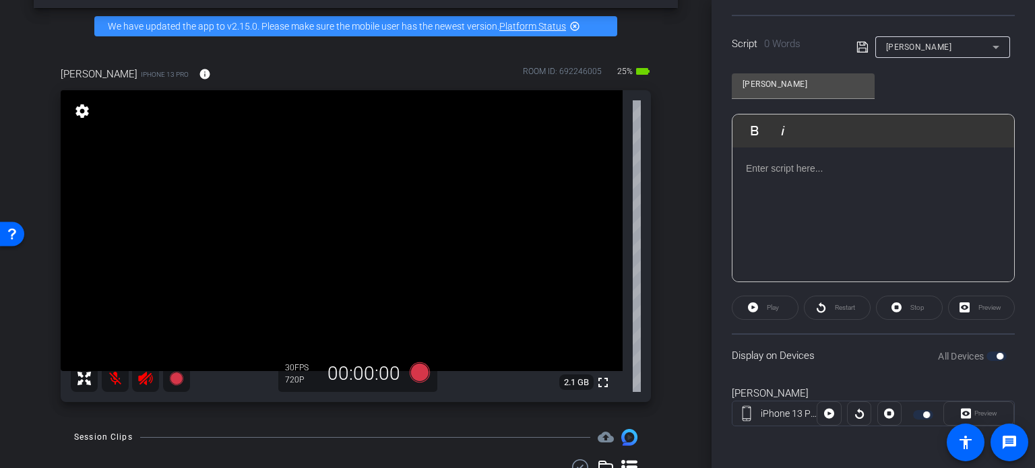
click at [756, 164] on p at bounding box center [873, 168] width 255 height 15
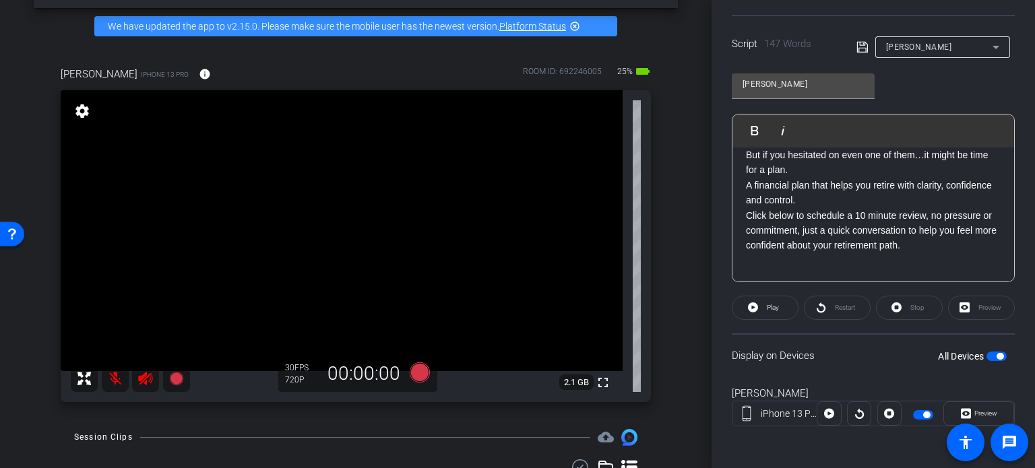
scroll to position [191, 0]
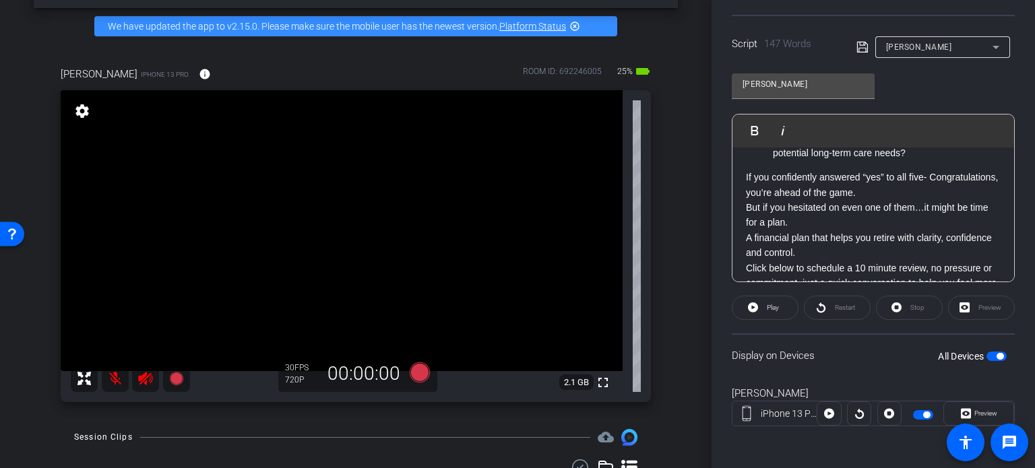
click at [833, 227] on p "But if you hesitated on even one of them…it might be time for a plan." at bounding box center [873, 215] width 255 height 30
click at [820, 231] on p "But if you hesitated on even one of them…it might be time for a plan." at bounding box center [873, 215] width 255 height 30
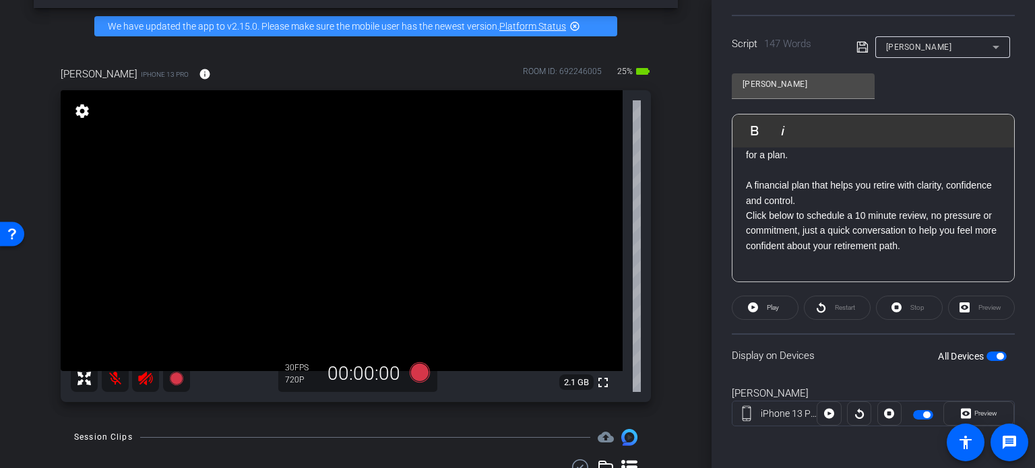
scroll to position [273, 0]
click at [868, 201] on p "A financial plan that helps you retire with clarity, confidence and control." at bounding box center [873, 193] width 255 height 30
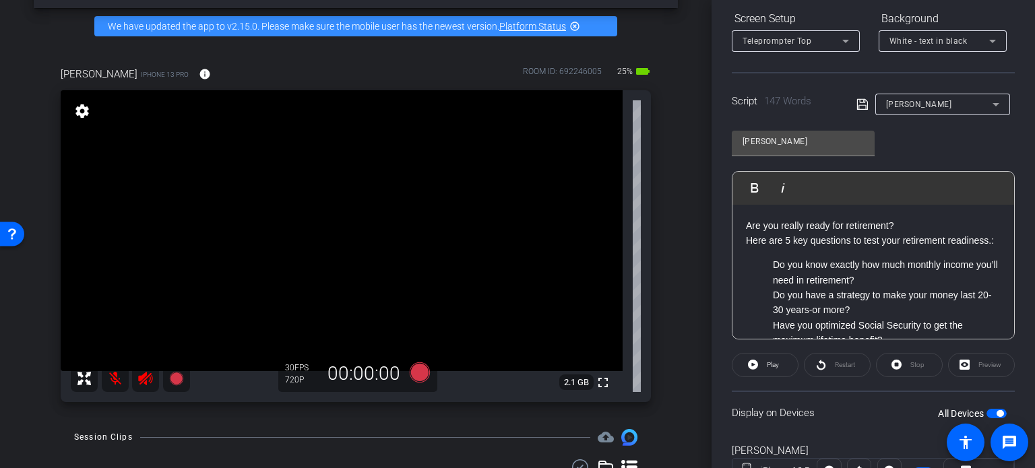
scroll to position [267, 0]
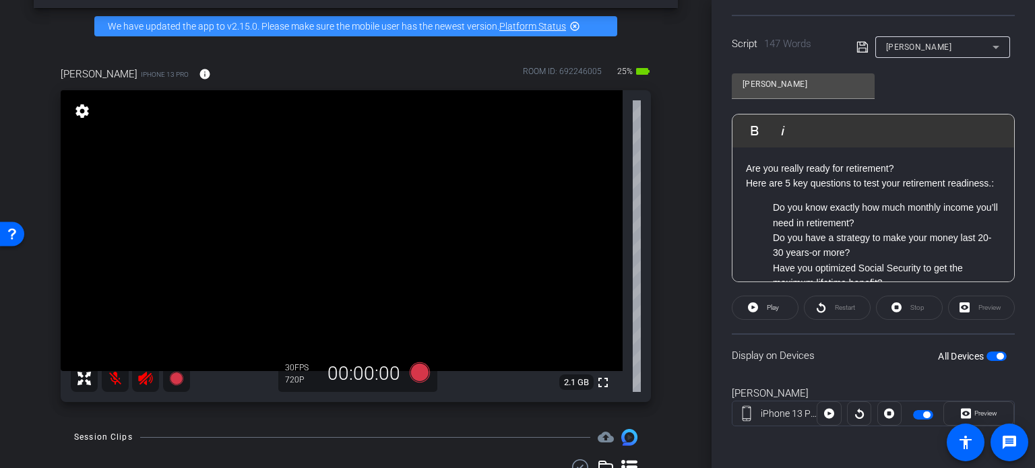
click at [987, 352] on span "button" at bounding box center [997, 356] width 20 height 9
click at [996, 353] on span "button" at bounding box center [997, 356] width 20 height 9
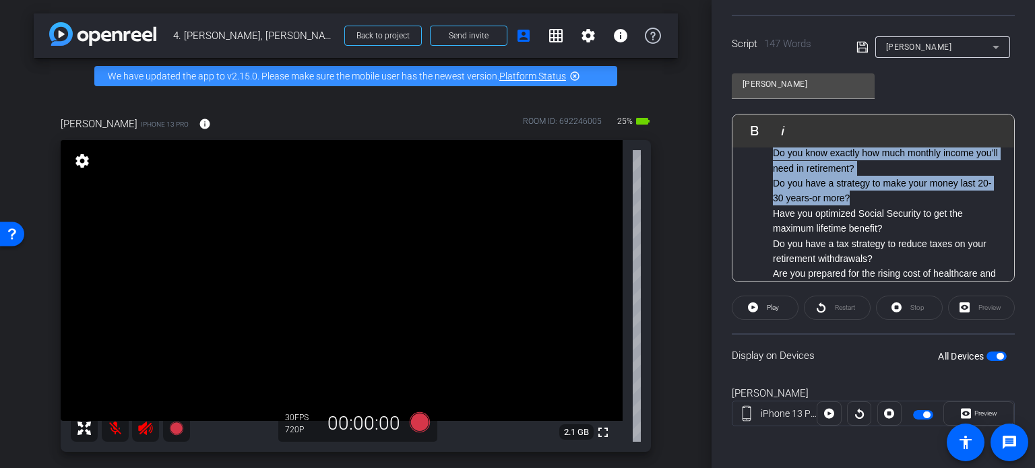
scroll to position [289, 0]
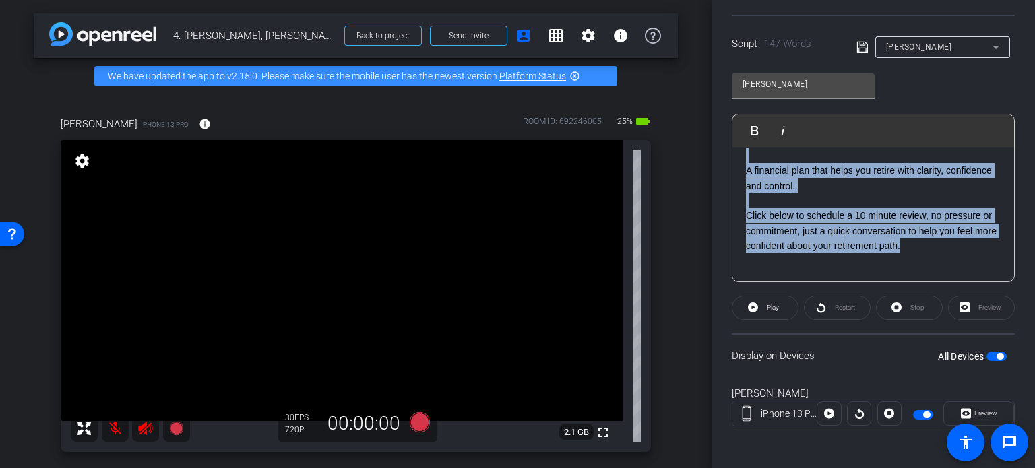
drag, startPoint x: 747, startPoint y: 163, endPoint x: 960, endPoint y: 241, distance: 226.9
click at [960, 241] on div "Are you really ready for retirement? Here are 5 key questions to test your reti…" at bounding box center [874, 79] width 282 height 408
copy div "Are you really ready for retirement? Here are 5 key questions to test your reti…"
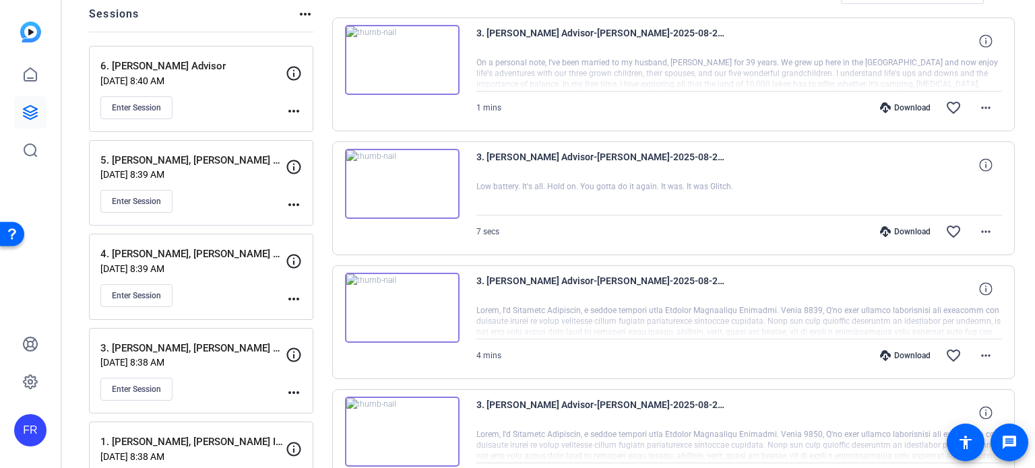
scroll to position [202, 0]
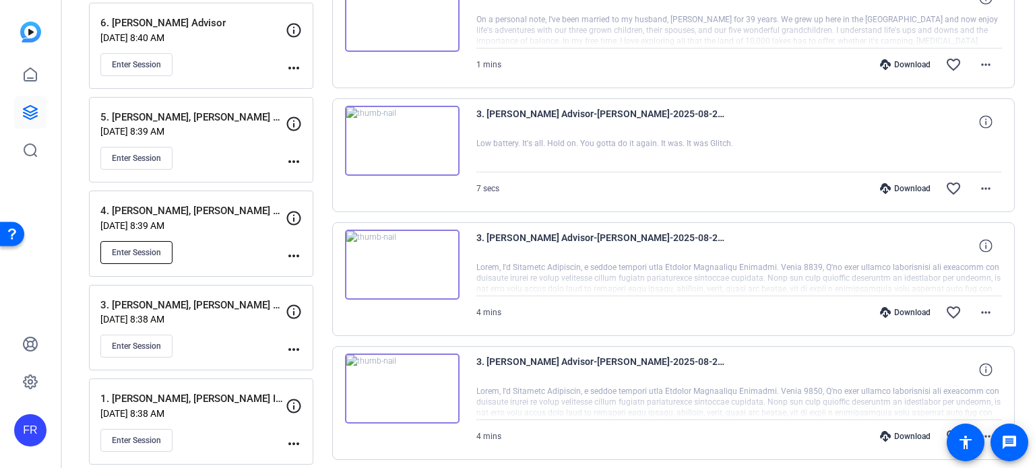
click at [135, 248] on span "Enter Session" at bounding box center [136, 252] width 49 height 11
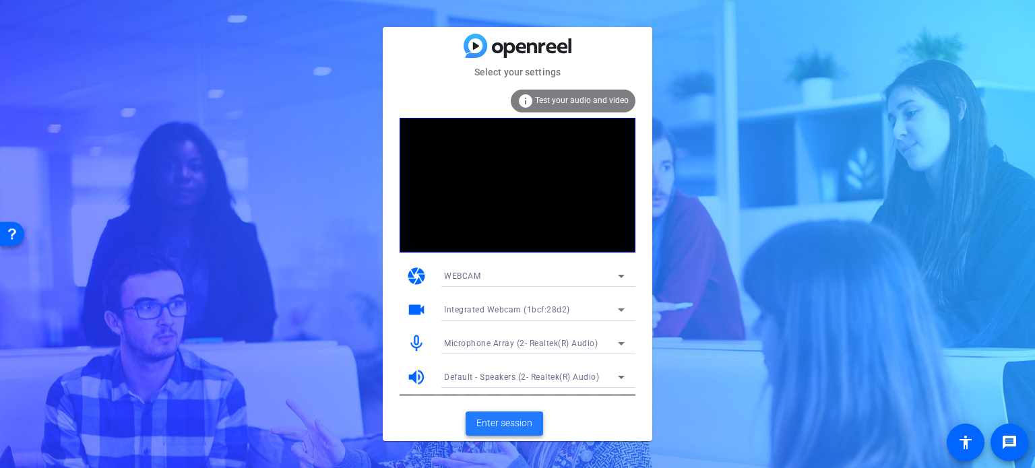
click at [495, 417] on span "Enter session" at bounding box center [505, 424] width 56 height 14
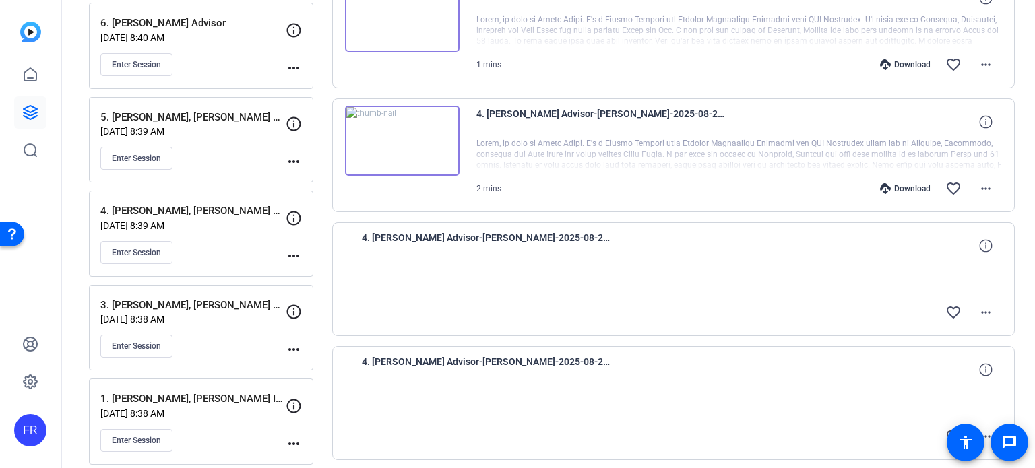
scroll to position [135, 0]
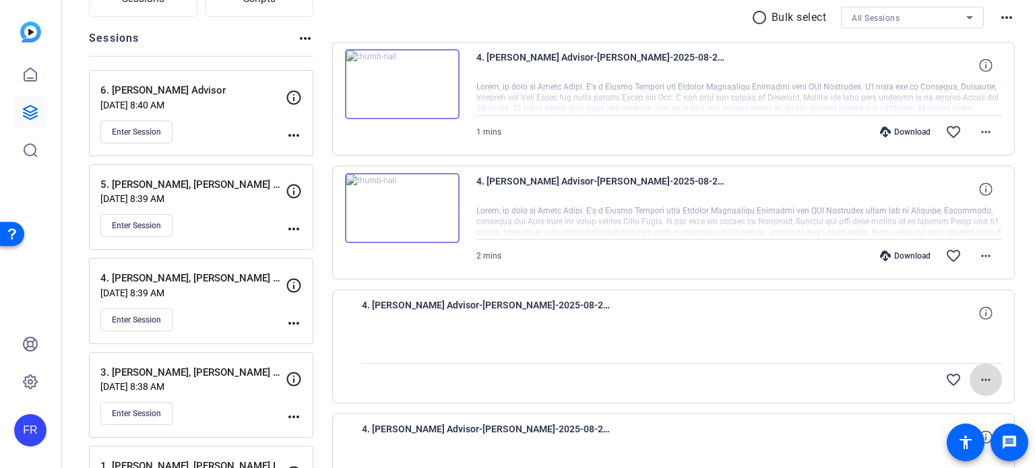
click at [979, 380] on mat-icon "more_horiz" at bounding box center [986, 380] width 16 height 16
click at [949, 404] on span "Upload" at bounding box center [958, 407] width 54 height 16
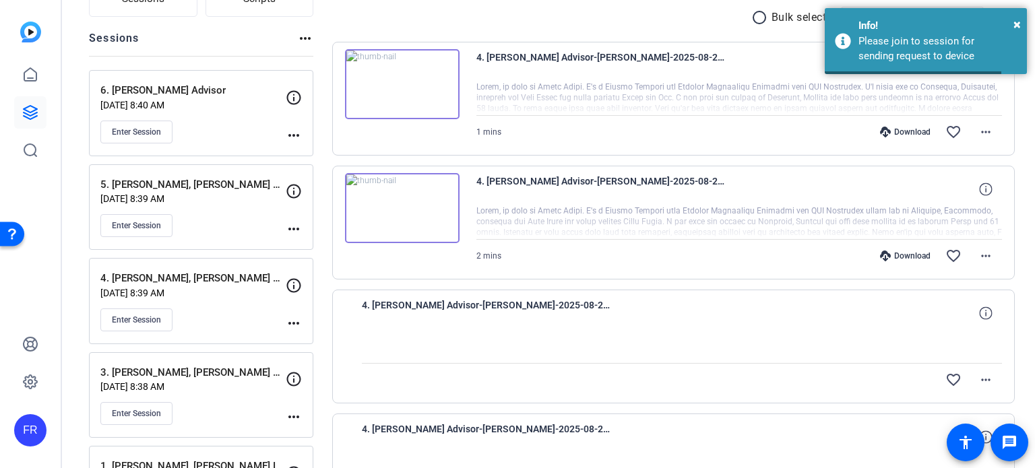
scroll to position [202, 0]
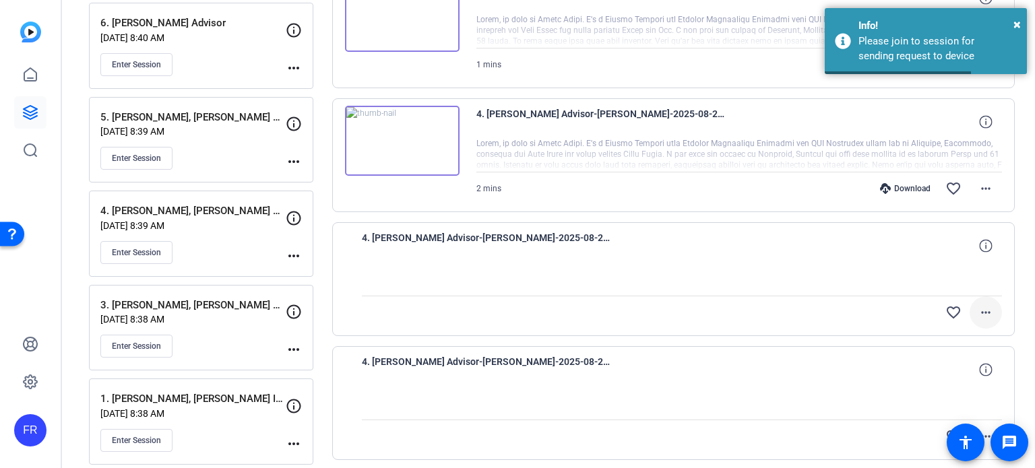
click at [978, 307] on mat-icon "more_horiz" at bounding box center [986, 313] width 16 height 16
click at [967, 335] on span "Upload" at bounding box center [958, 340] width 54 height 16
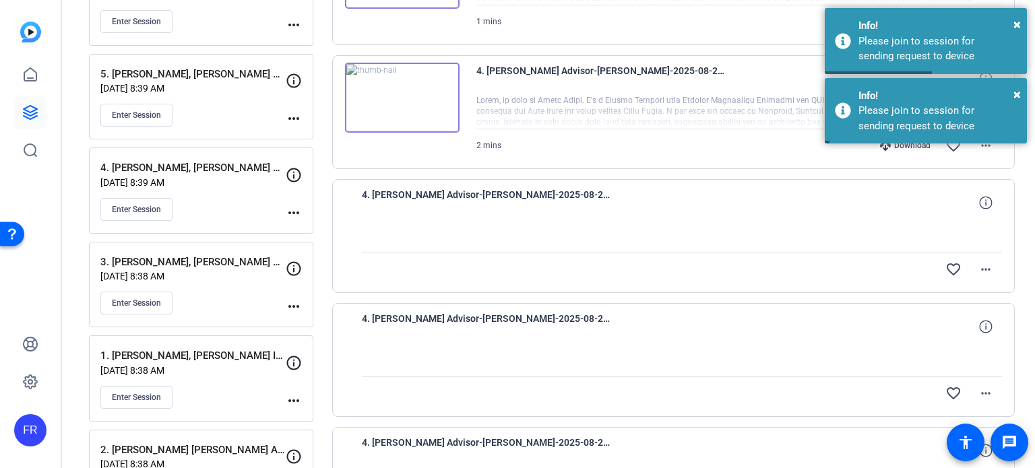
scroll to position [270, 0]
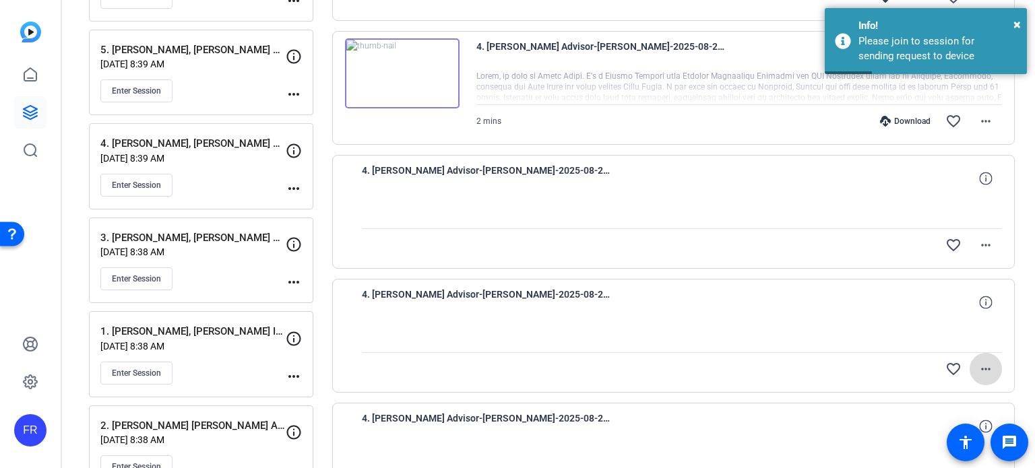
click at [978, 364] on mat-icon "more_horiz" at bounding box center [986, 369] width 16 height 16
click at [946, 396] on span "Upload" at bounding box center [958, 396] width 54 height 16
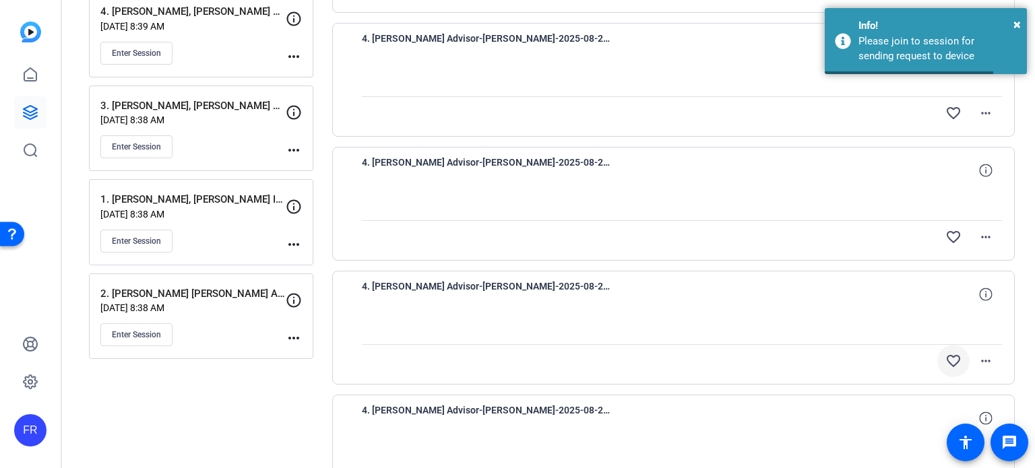
scroll to position [404, 0]
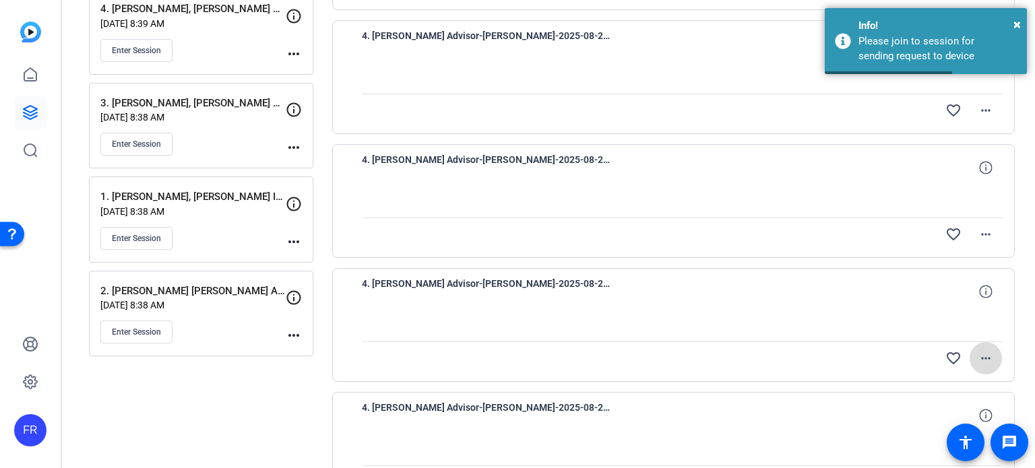
click at [984, 357] on mat-icon "more_horiz" at bounding box center [986, 359] width 16 height 16
click at [952, 381] on span "Upload" at bounding box center [958, 384] width 54 height 16
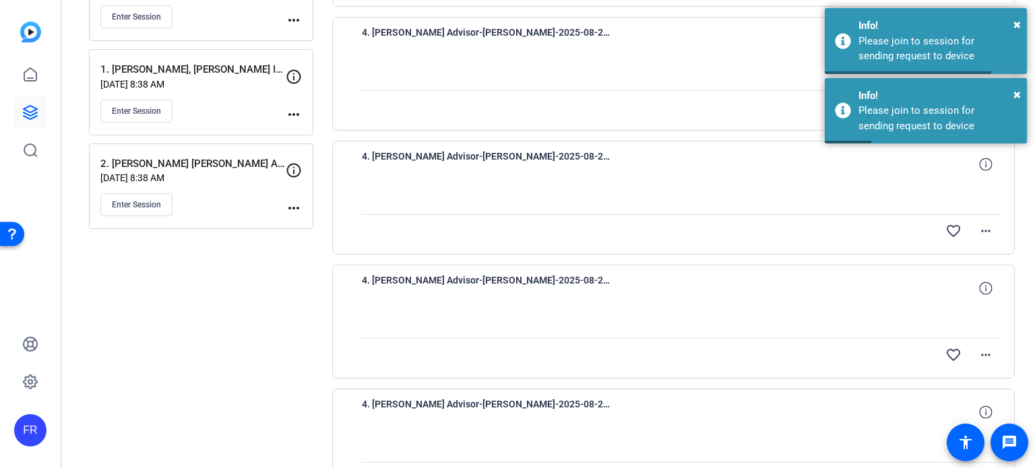
scroll to position [539, 0]
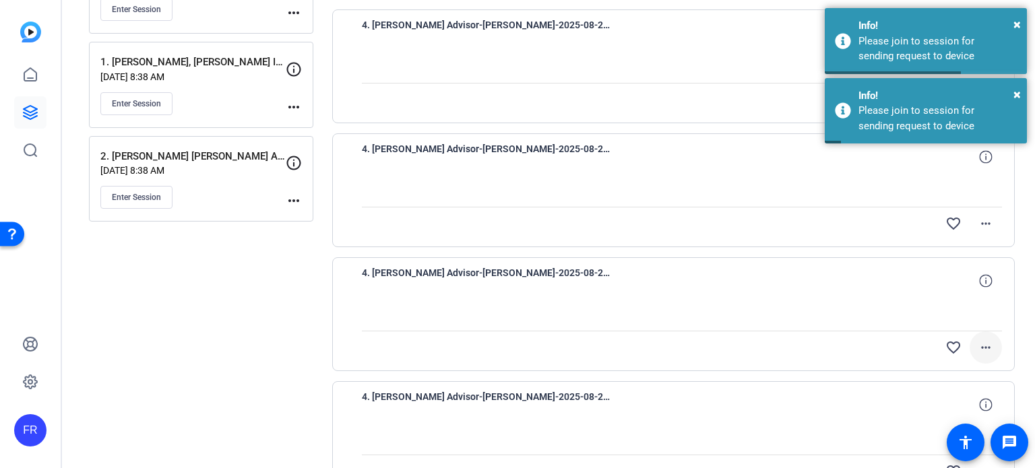
click at [978, 343] on mat-icon "more_horiz" at bounding box center [986, 348] width 16 height 16
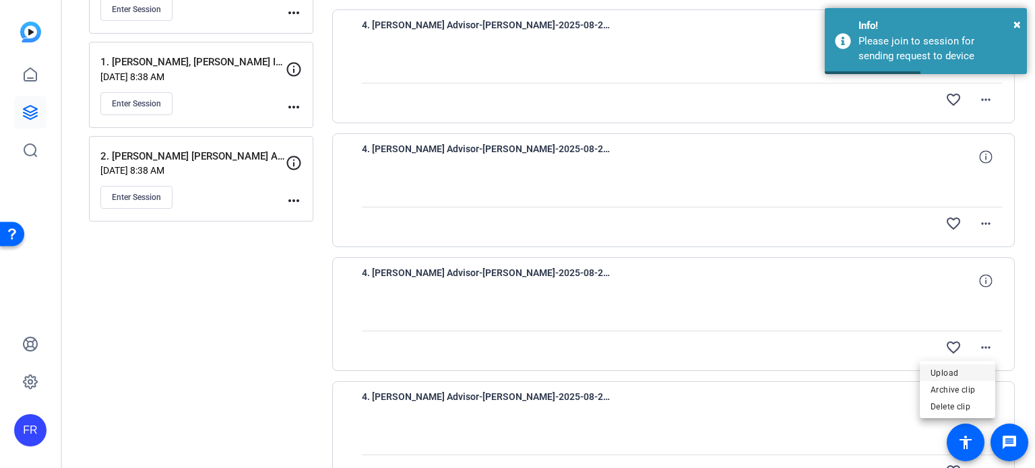
click at [961, 371] on span "Upload" at bounding box center [958, 373] width 54 height 16
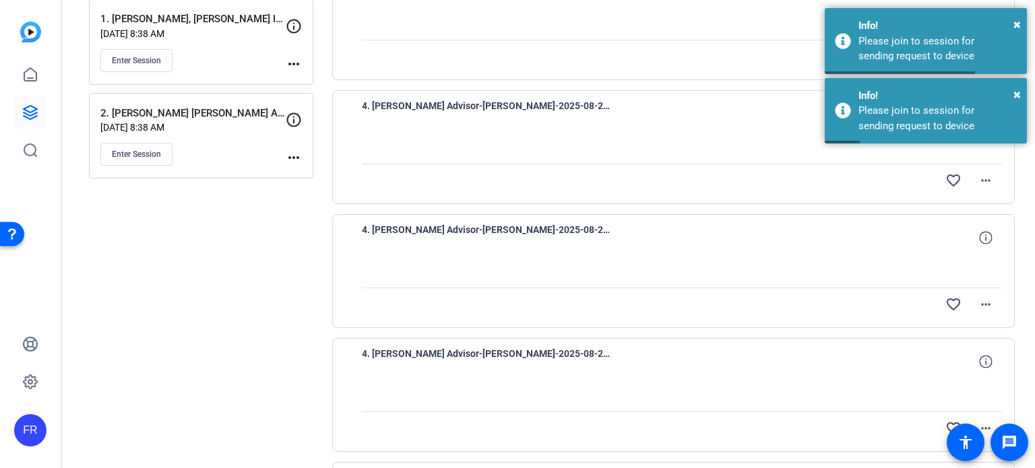
scroll to position [607, 0]
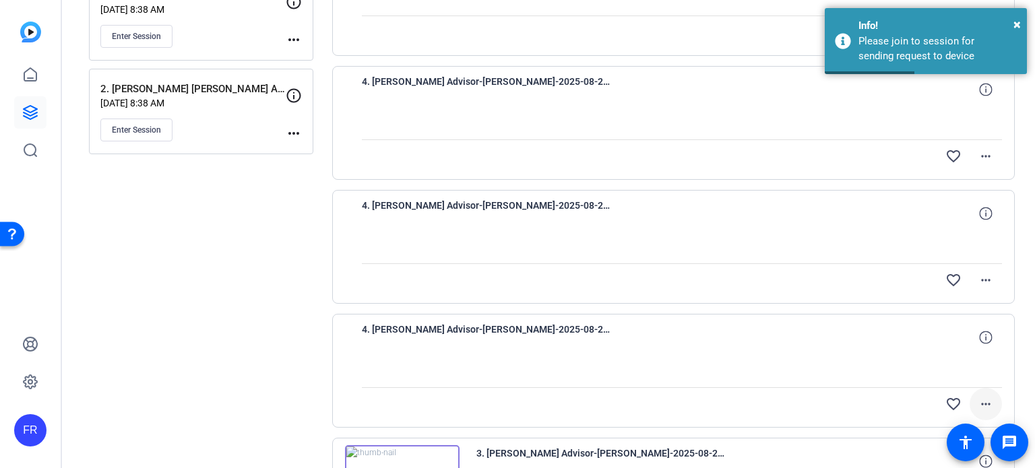
click at [981, 397] on mat-icon "more_horiz" at bounding box center [986, 404] width 16 height 16
click at [948, 344] on span "Upload" at bounding box center [958, 340] width 54 height 16
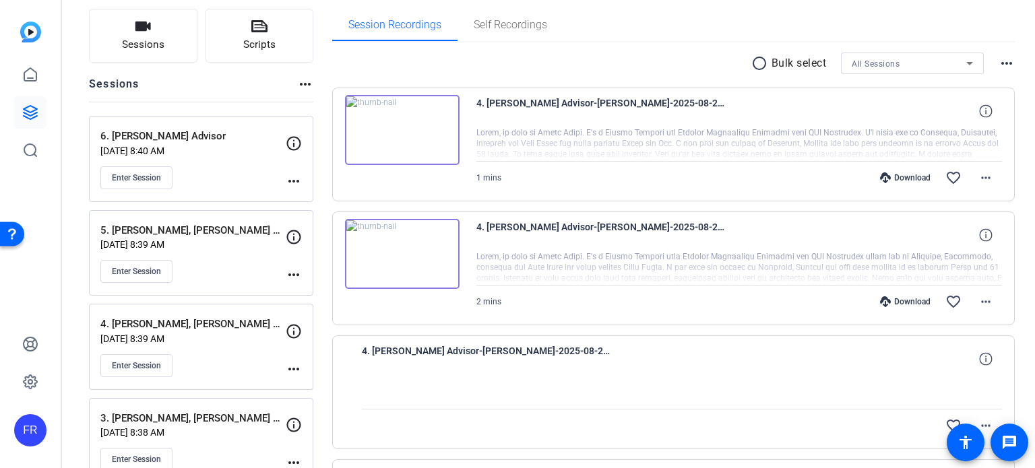
scroll to position [0, 0]
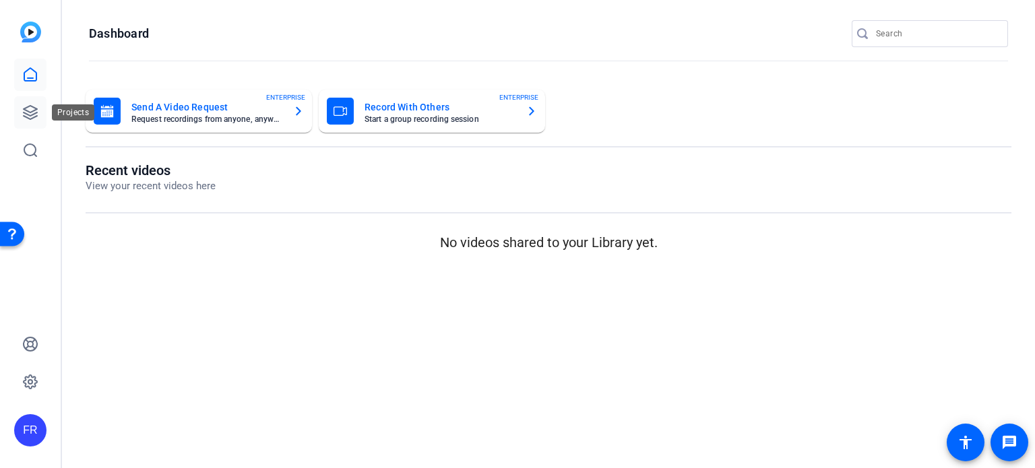
click at [32, 117] on icon at bounding box center [30, 112] width 16 height 16
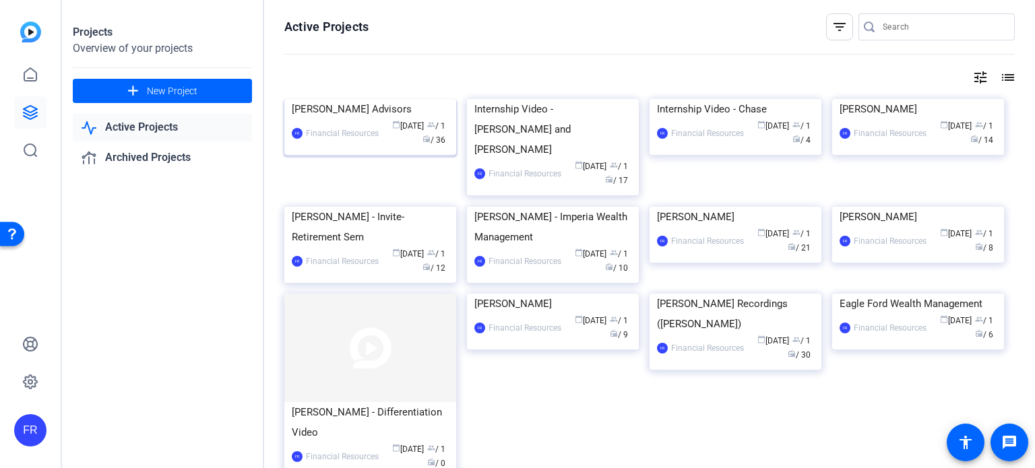
click at [357, 99] on img at bounding box center [370, 99] width 172 height 0
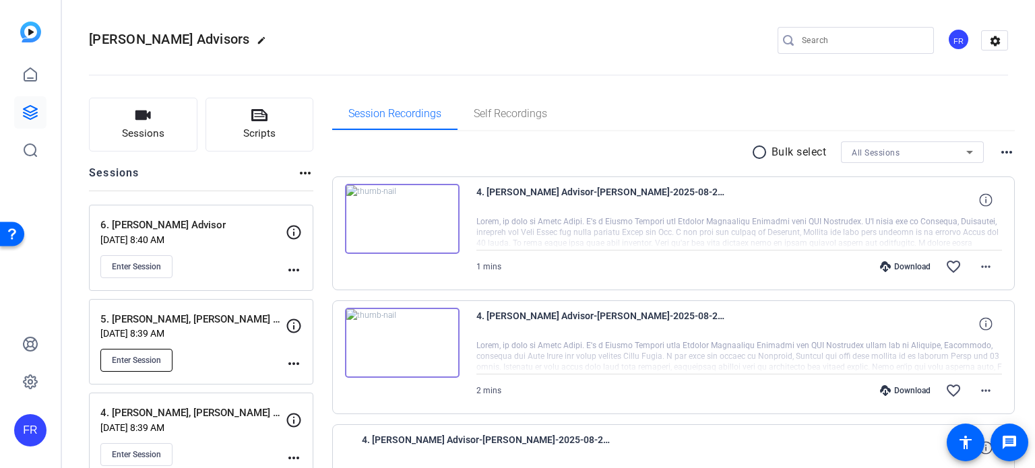
click at [135, 356] on span "Enter Session" at bounding box center [136, 360] width 49 height 11
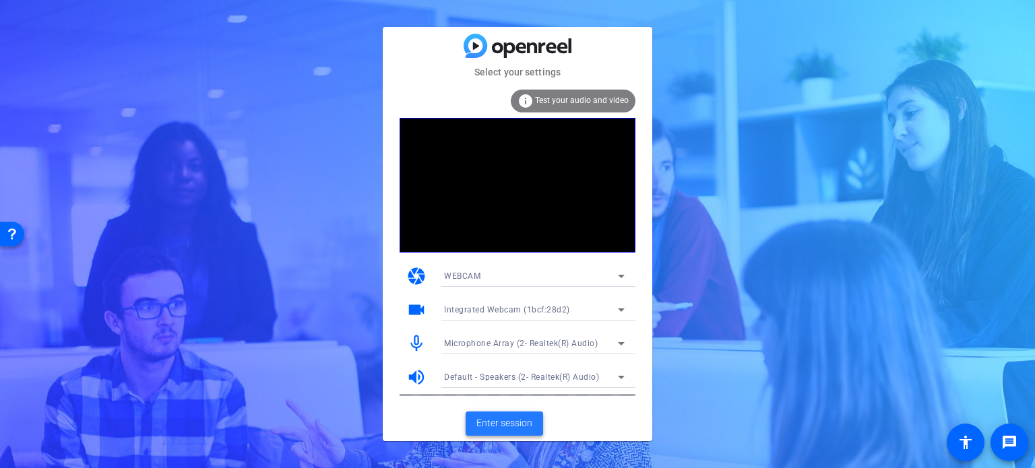
click at [501, 423] on span "Enter session" at bounding box center [505, 424] width 56 height 14
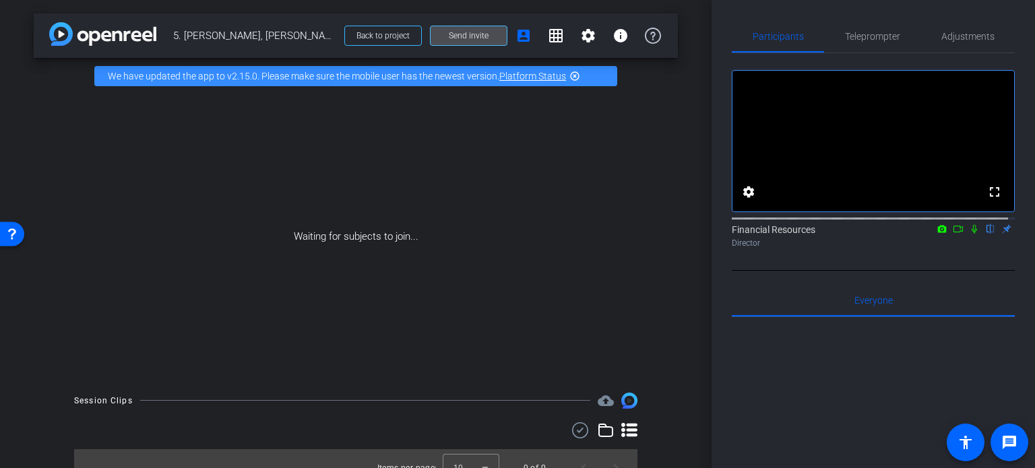
click at [465, 35] on span "Send invite" at bounding box center [469, 35] width 40 height 11
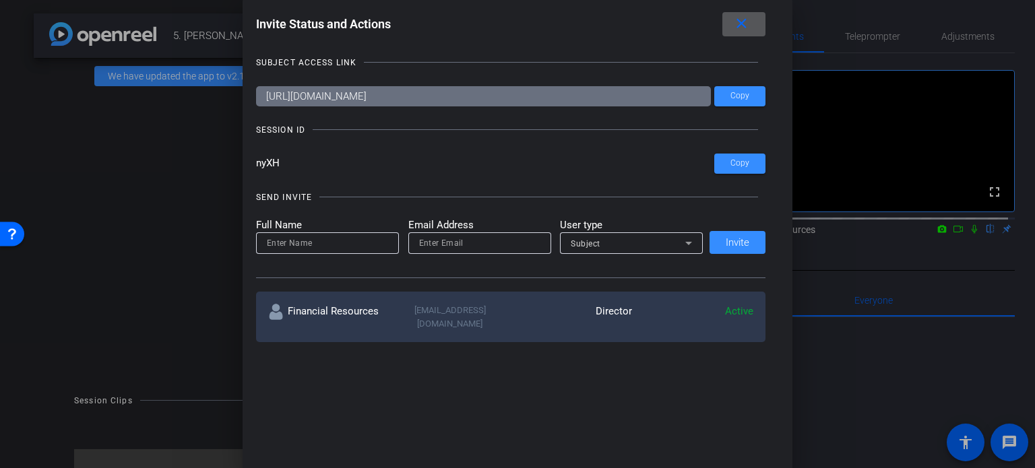
click at [746, 20] on mat-icon "close" at bounding box center [741, 24] width 17 height 17
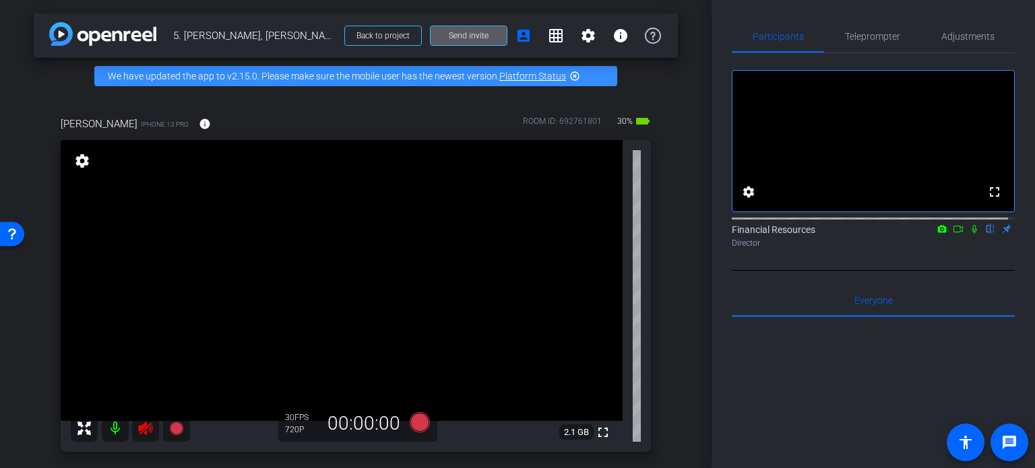
click at [113, 420] on mat-icon at bounding box center [115, 428] width 27 height 27
click at [866, 38] on span "Teleprompter" at bounding box center [872, 36] width 55 height 9
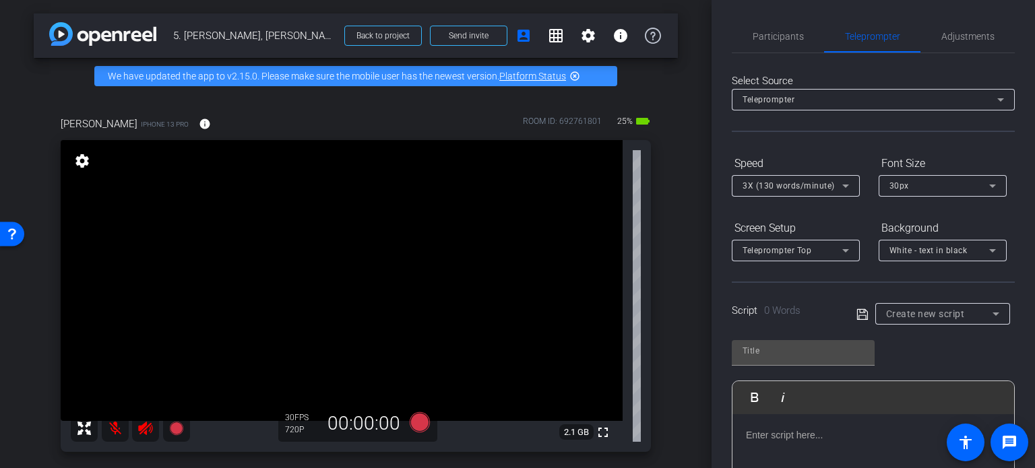
click at [24, 80] on div "arrow_back 5. [PERSON_NAME], [PERSON_NAME] Advisor Back to project Send invite …" at bounding box center [356, 234] width 712 height 468
click at [803, 437] on p at bounding box center [873, 435] width 255 height 15
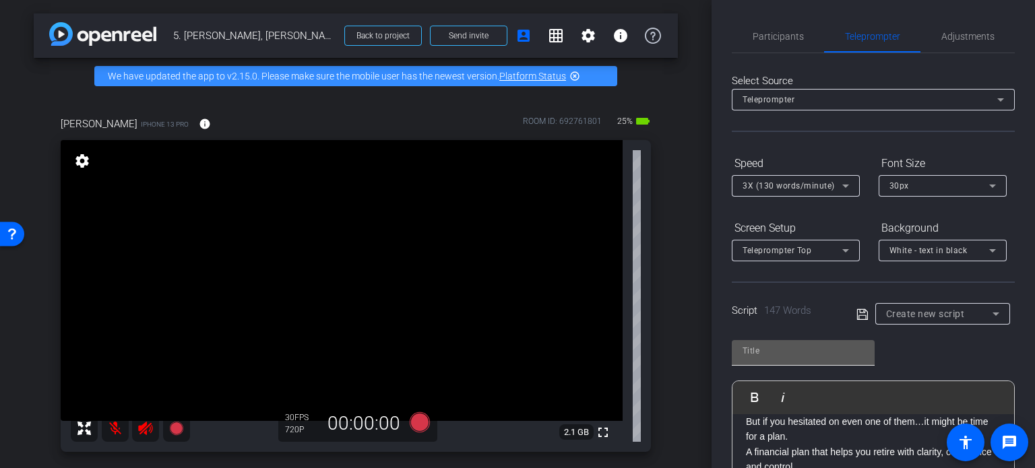
click at [762, 353] on input "text" at bounding box center [803, 351] width 121 height 16
click at [790, 354] on input "text" at bounding box center [803, 351] width 121 height 16
type input "Pat"
click at [859, 312] on icon at bounding box center [863, 315] width 12 height 16
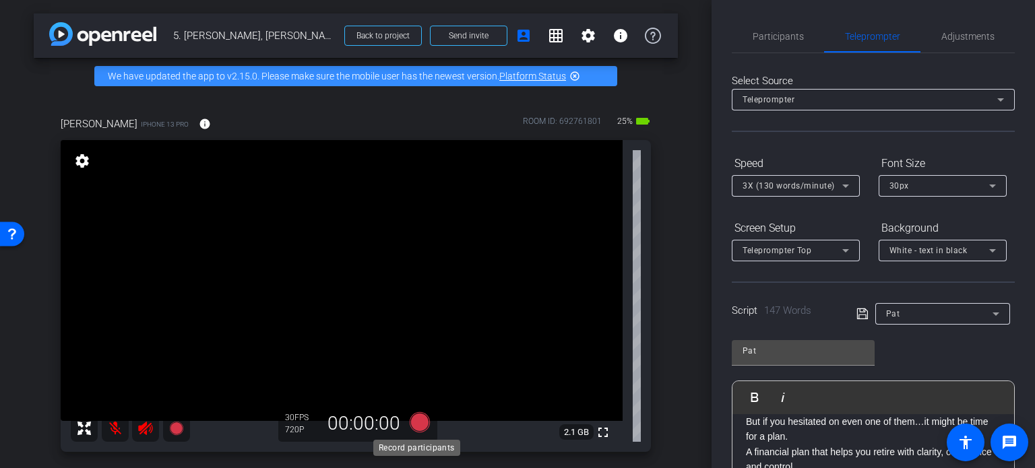
click at [418, 425] on icon at bounding box center [420, 423] width 20 height 20
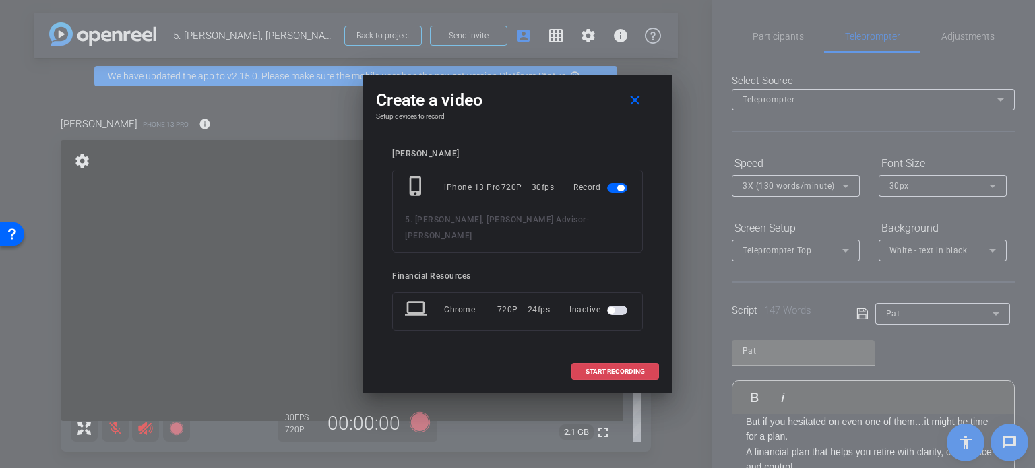
drag, startPoint x: 614, startPoint y: 363, endPoint x: 614, endPoint y: 355, distance: 7.4
click at [614, 363] on button "START RECORDING" at bounding box center [616, 371] width 88 height 17
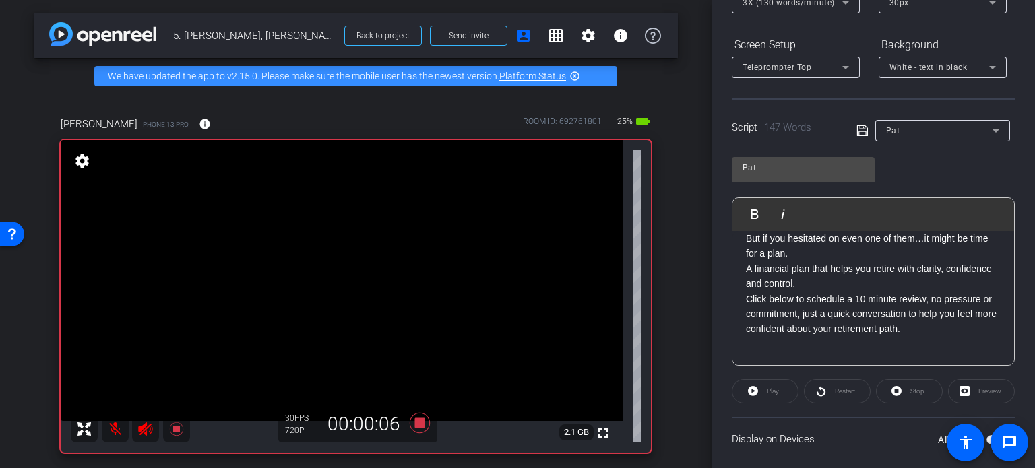
scroll to position [179, 0]
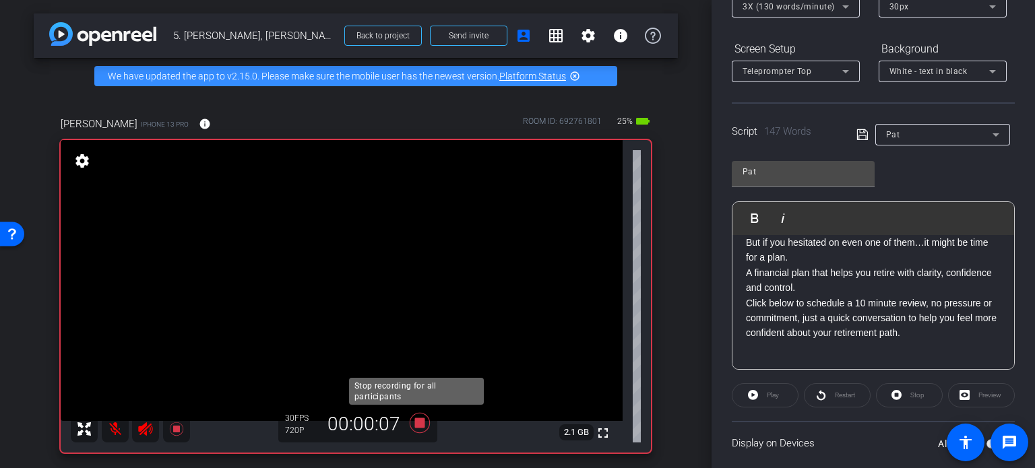
click at [414, 425] on icon at bounding box center [420, 423] width 20 height 20
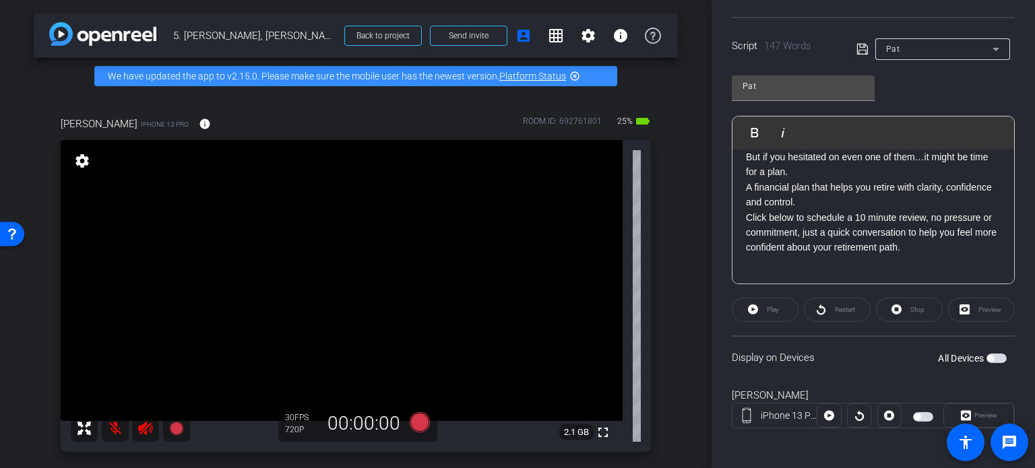
scroll to position [267, 0]
click at [991, 353] on span "button" at bounding box center [997, 356] width 20 height 9
click at [419, 423] on icon at bounding box center [420, 423] width 20 height 20
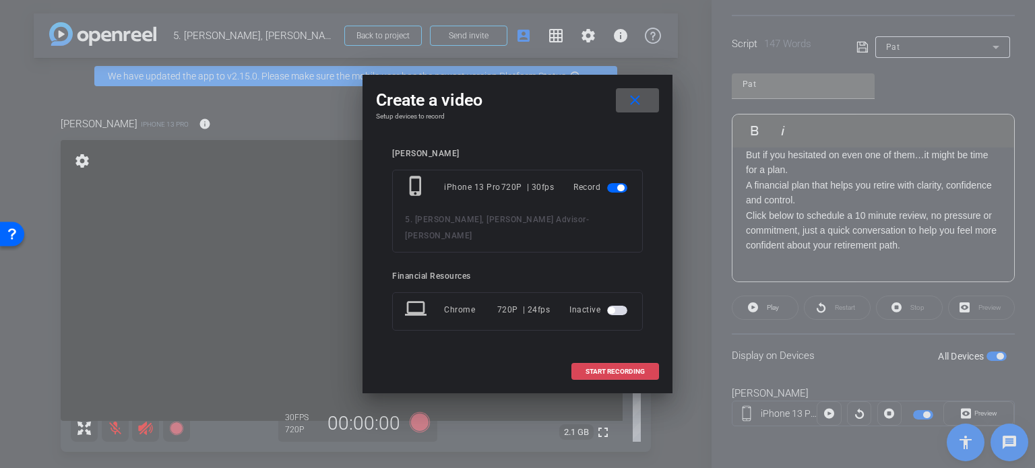
click at [602, 369] on span at bounding box center [615, 372] width 86 height 32
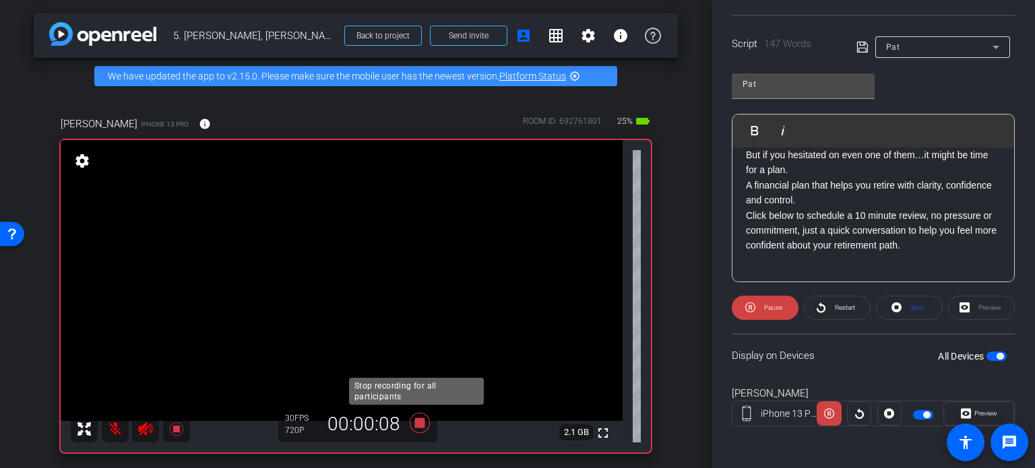
click at [420, 420] on icon at bounding box center [420, 423] width 20 height 20
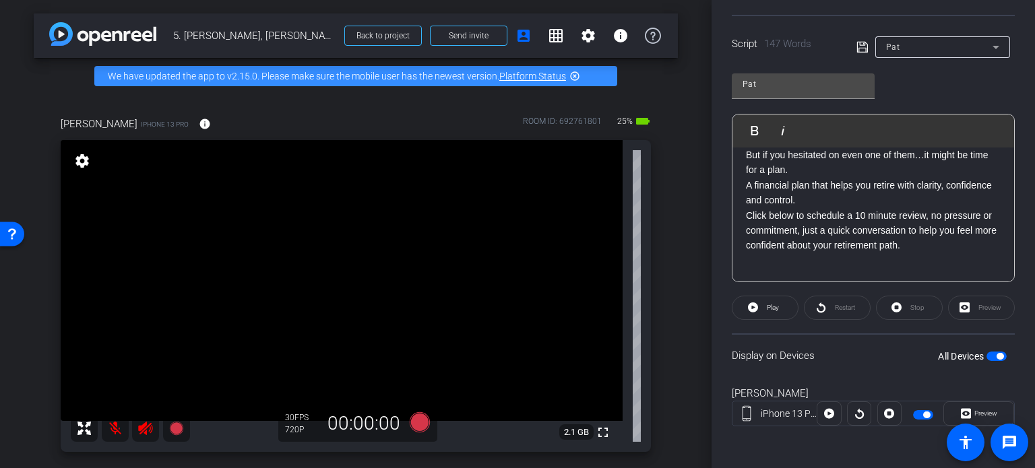
click at [987, 355] on span "button" at bounding box center [997, 356] width 20 height 9
click at [996, 345] on div "Display on Devices All Devices" at bounding box center [873, 356] width 283 height 44
click at [990, 356] on span "button" at bounding box center [997, 356] width 20 height 9
click at [415, 421] on icon at bounding box center [420, 423] width 20 height 20
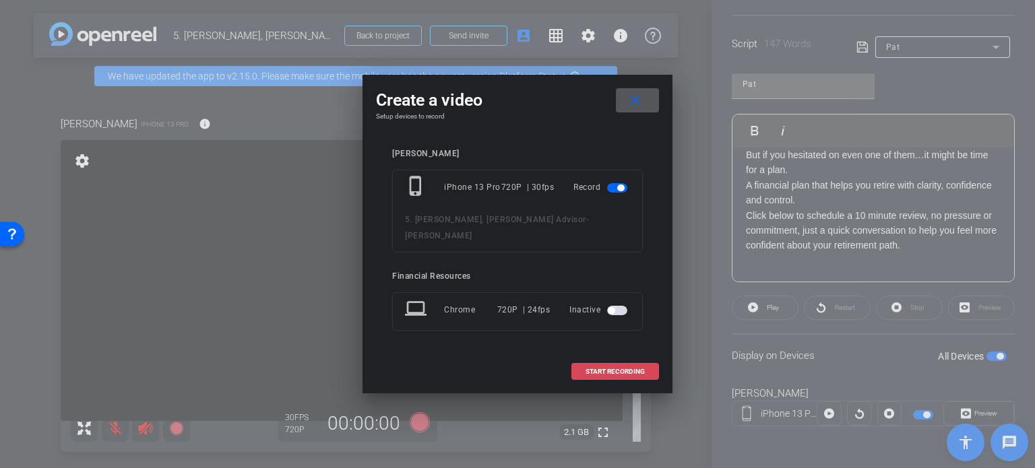
click at [608, 369] on span "START RECORDING" at bounding box center [615, 372] width 59 height 7
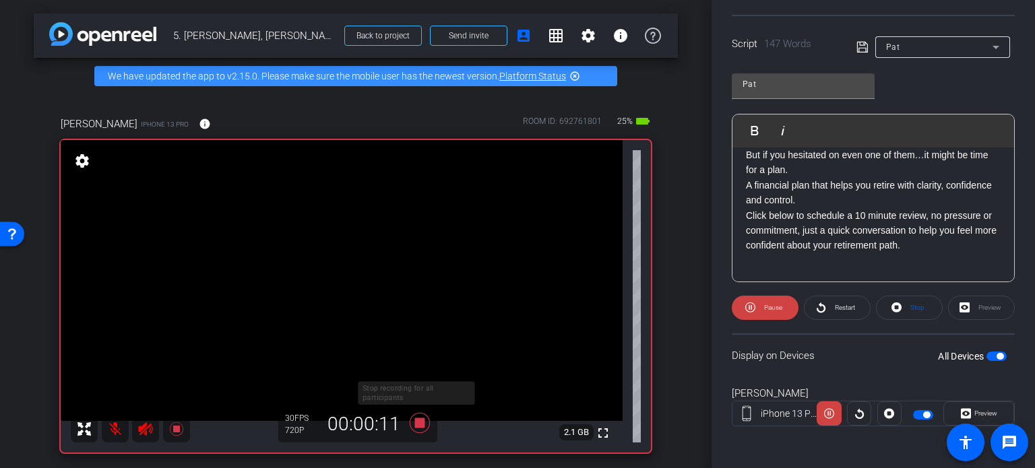
click at [416, 423] on icon at bounding box center [420, 423] width 20 height 20
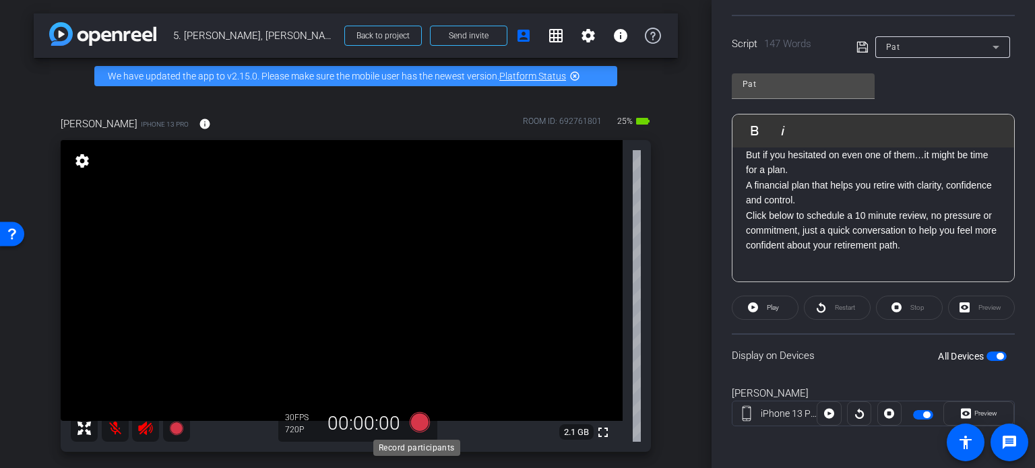
click at [415, 423] on icon at bounding box center [420, 423] width 20 height 20
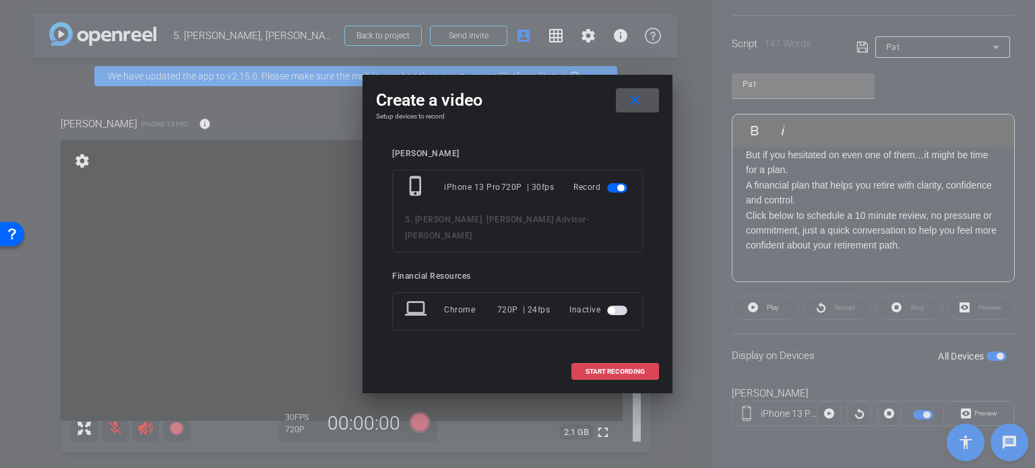
click at [622, 369] on span "START RECORDING" at bounding box center [615, 372] width 59 height 7
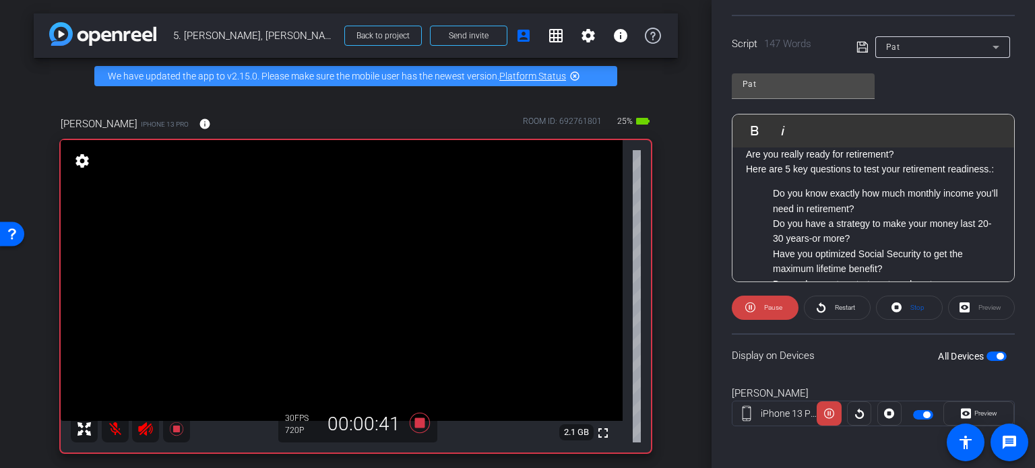
scroll to position [0, 0]
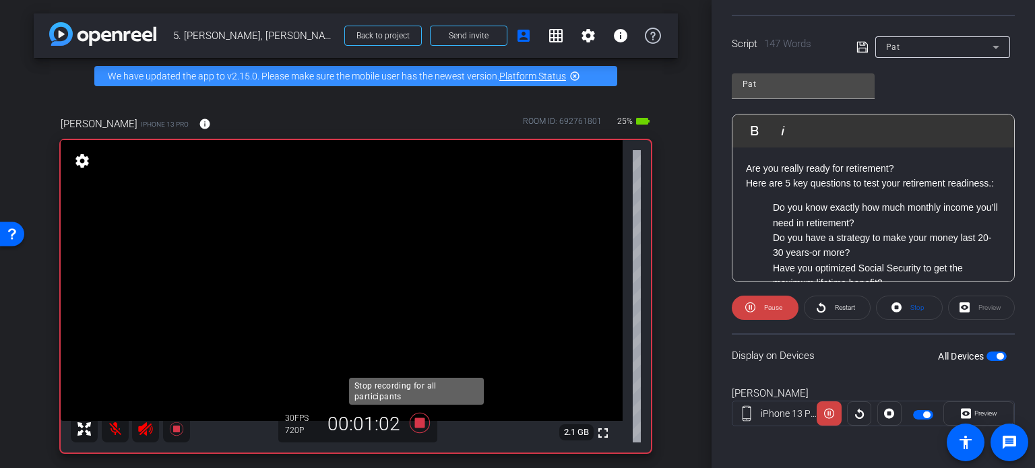
click at [417, 423] on icon at bounding box center [420, 423] width 20 height 20
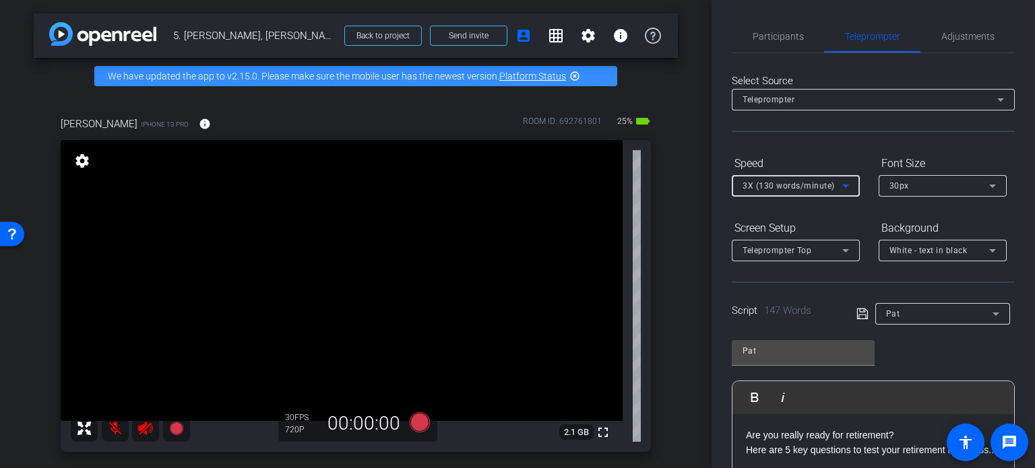
click at [844, 183] on icon at bounding box center [846, 186] width 16 height 16
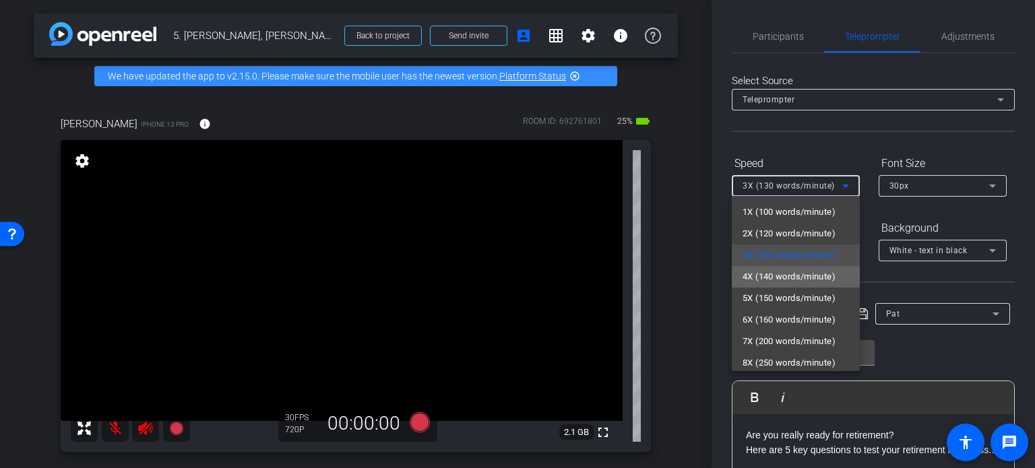
click at [798, 276] on span "4X (140 words/minute)" at bounding box center [789, 277] width 93 height 16
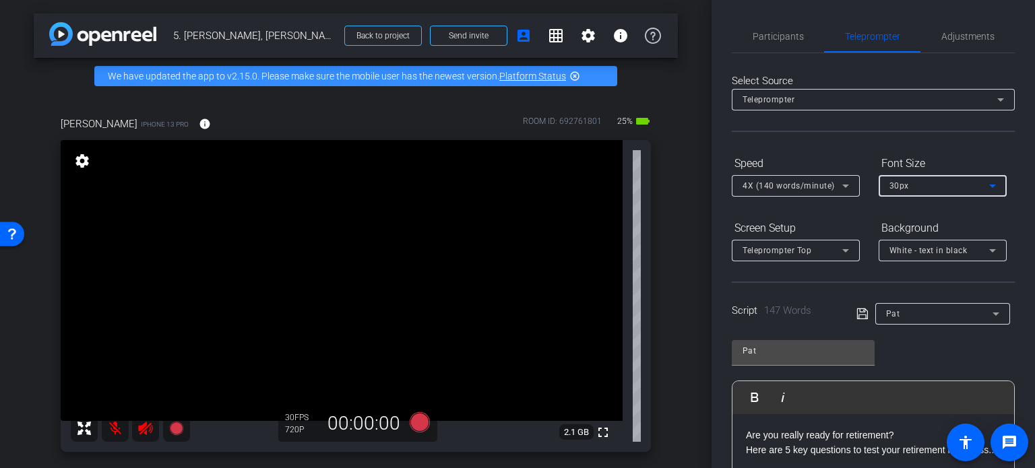
click at [992, 185] on icon at bounding box center [993, 186] width 7 height 3
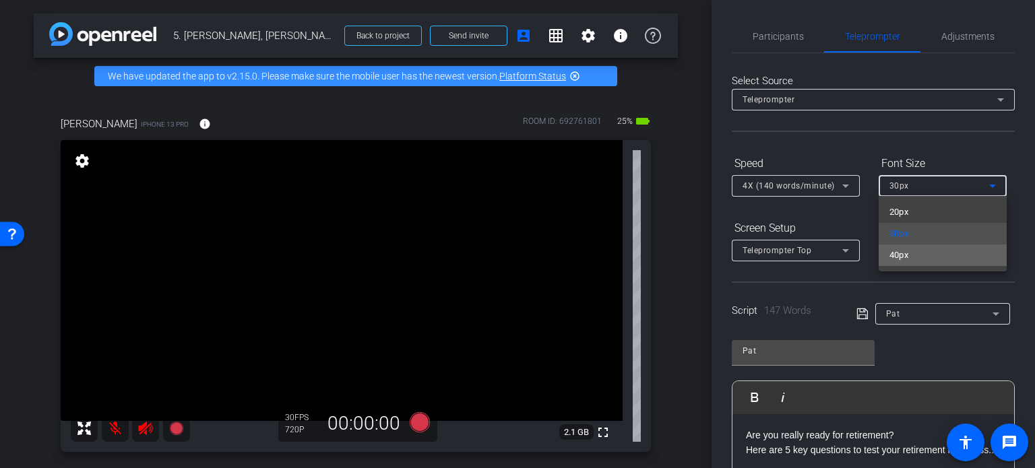
click at [930, 251] on mat-option "40px" at bounding box center [943, 256] width 128 height 22
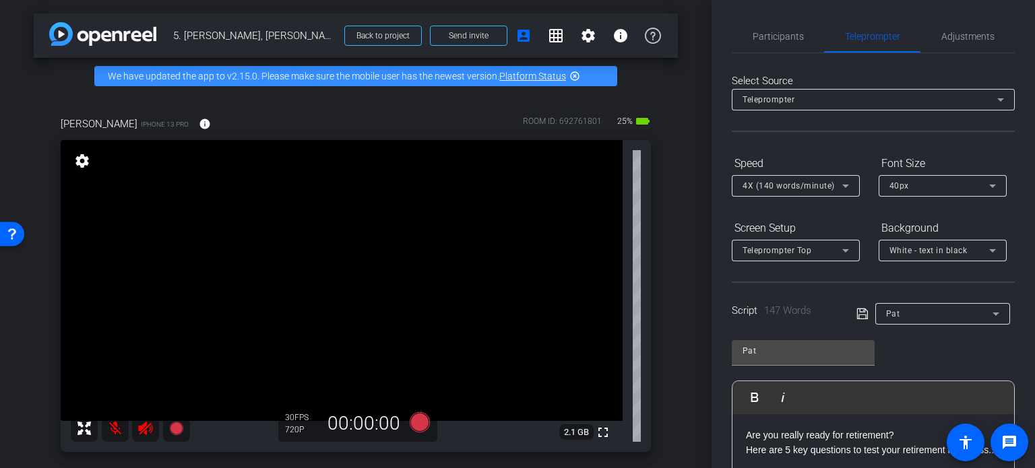
click at [909, 206] on div at bounding box center [943, 204] width 128 height 15
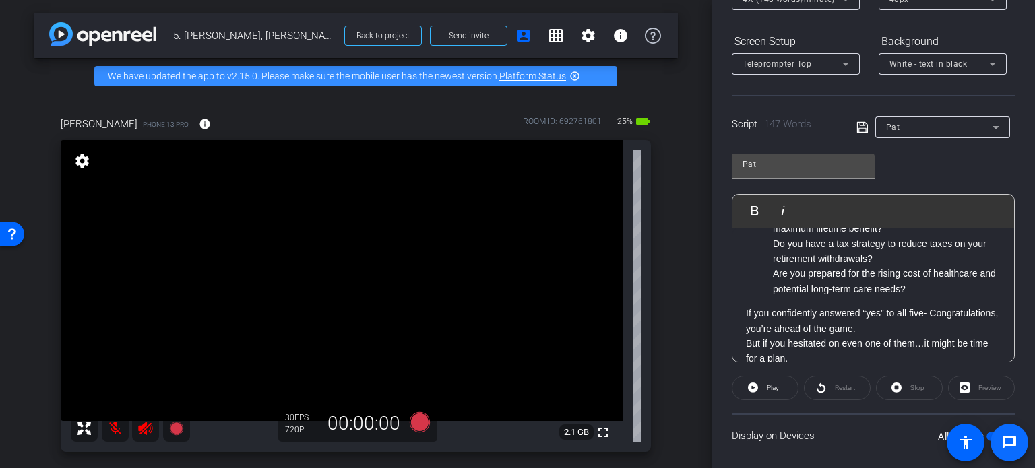
scroll to position [267, 0]
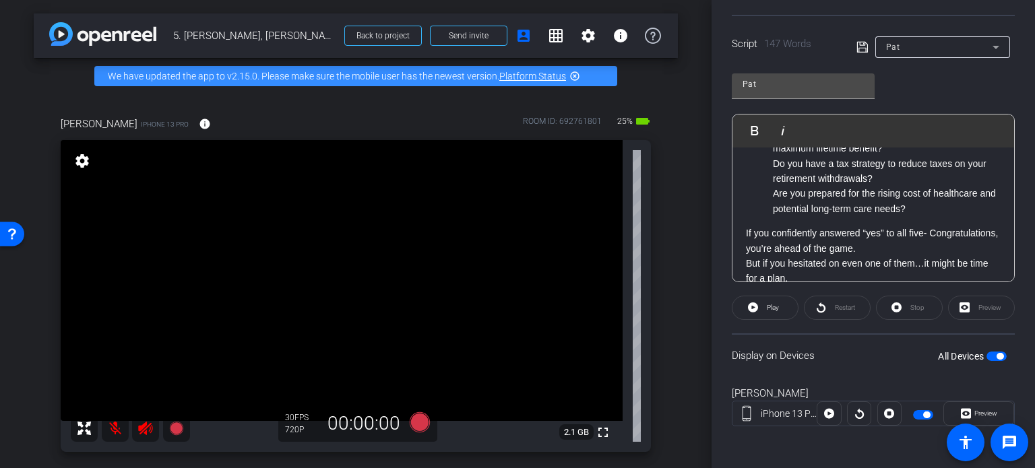
click at [987, 352] on span "button" at bounding box center [997, 356] width 20 height 9
click at [997, 352] on span "button" at bounding box center [997, 356] width 20 height 9
click at [419, 423] on icon at bounding box center [420, 423] width 20 height 20
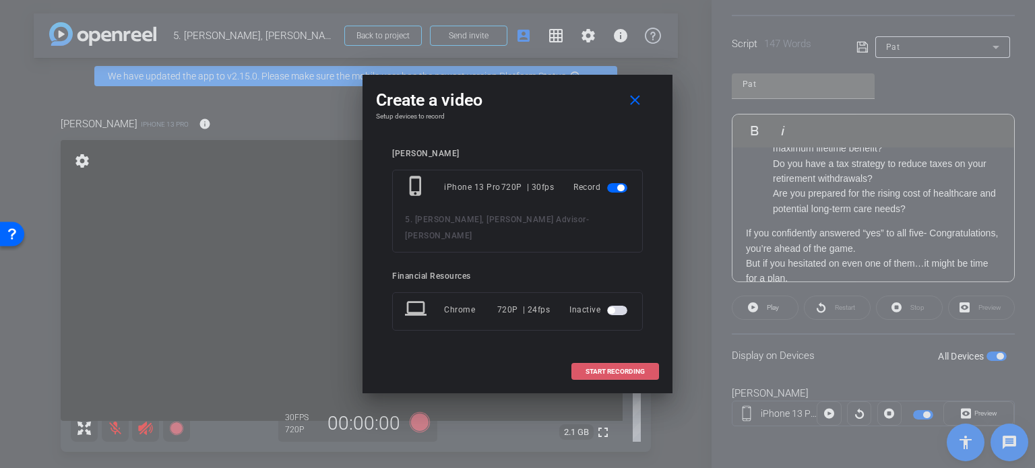
click at [612, 369] on span "START RECORDING" at bounding box center [615, 372] width 59 height 7
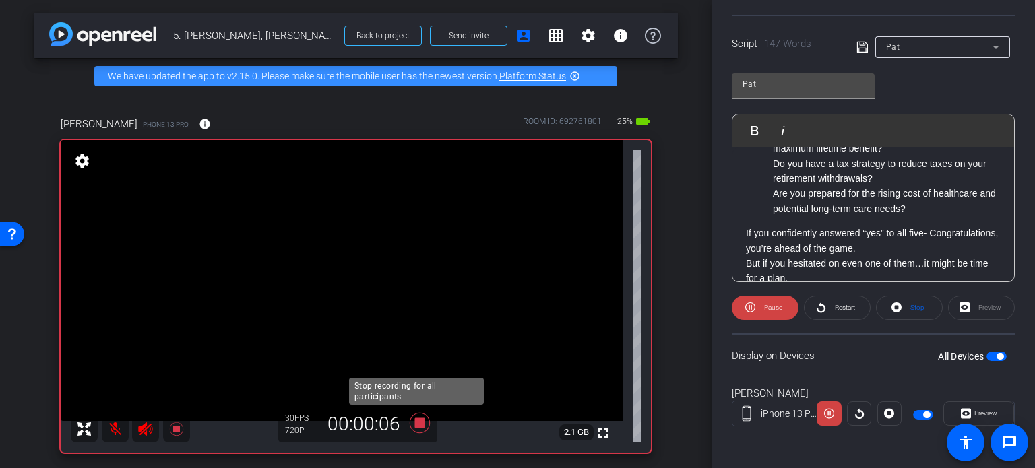
click at [413, 424] on icon at bounding box center [420, 423] width 20 height 20
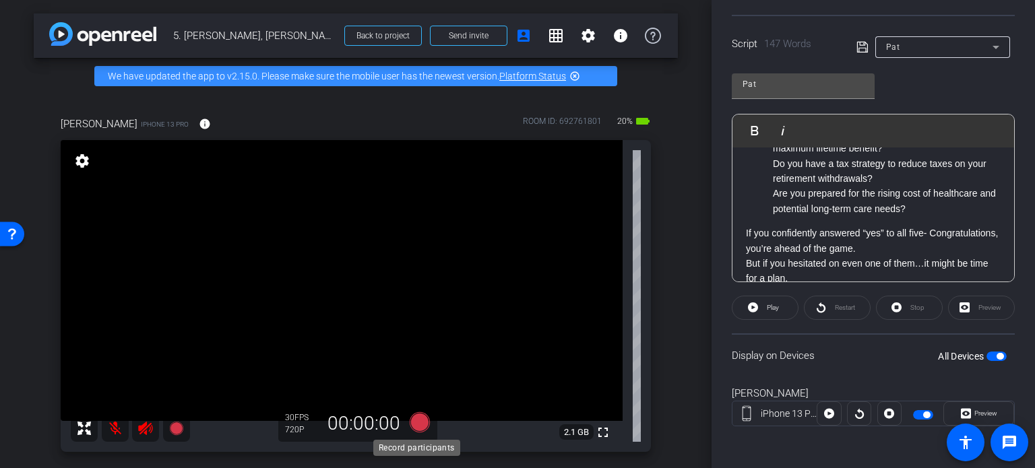
click at [414, 421] on icon at bounding box center [420, 423] width 20 height 20
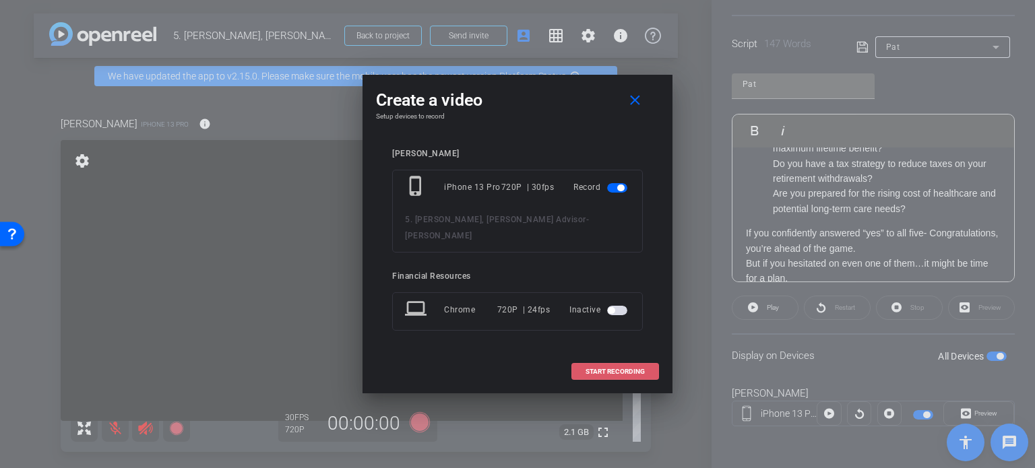
click at [606, 369] on span "START RECORDING" at bounding box center [615, 372] width 59 height 7
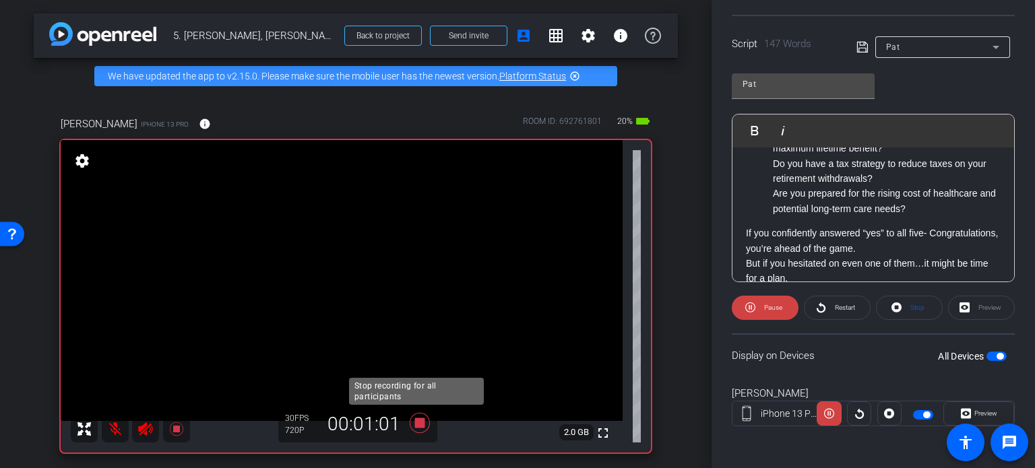
click at [419, 422] on icon at bounding box center [420, 423] width 20 height 20
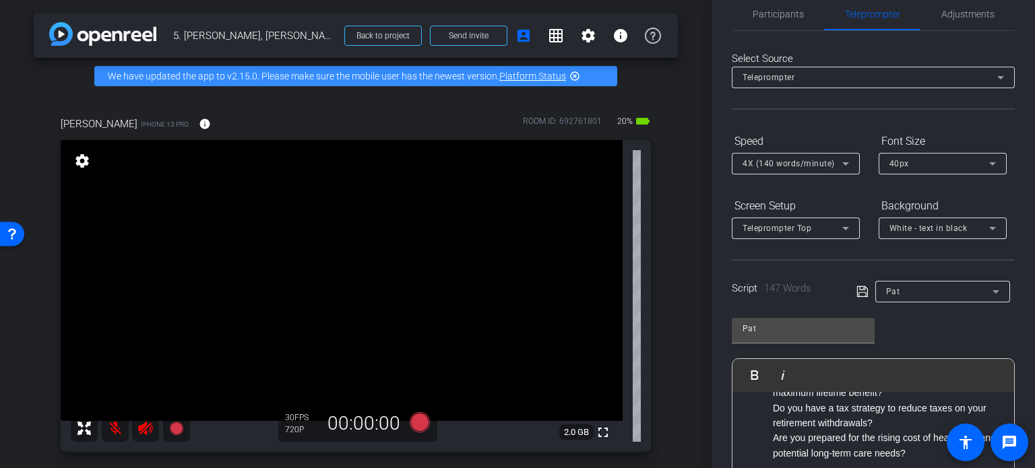
scroll to position [0, 0]
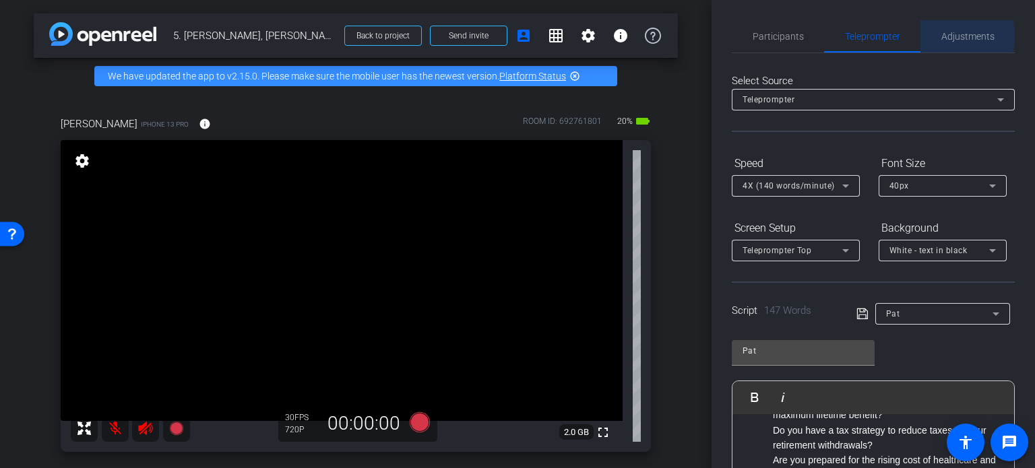
click at [947, 37] on span "Adjustments" at bounding box center [968, 36] width 53 height 9
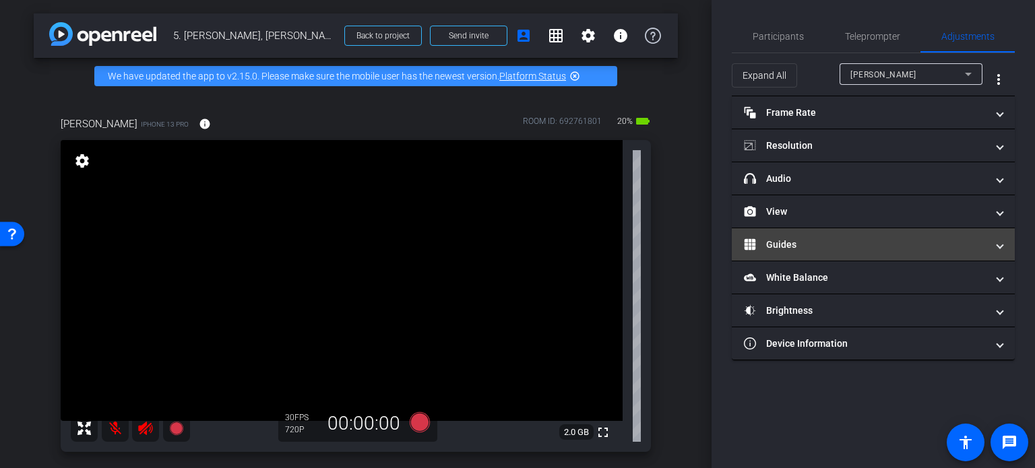
click at [1000, 241] on span at bounding box center [1000, 245] width 5 height 14
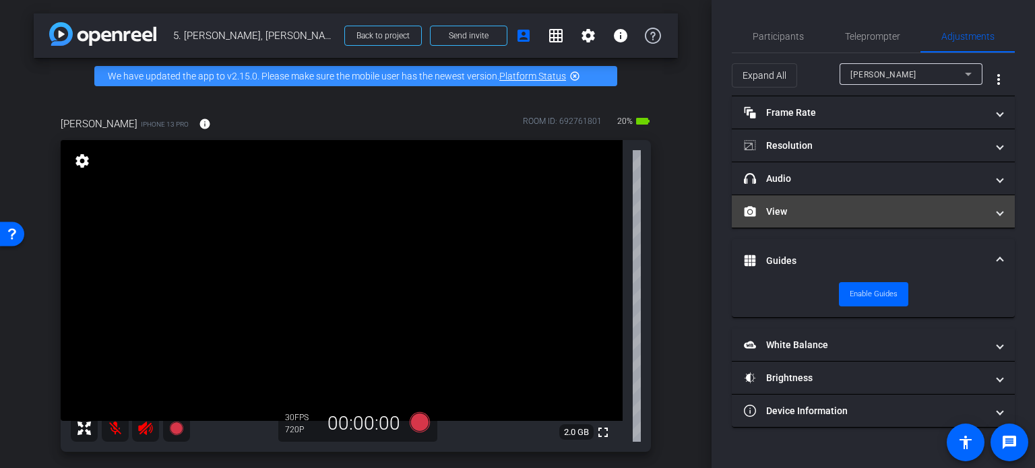
click at [1000, 212] on span at bounding box center [1000, 212] width 5 height 14
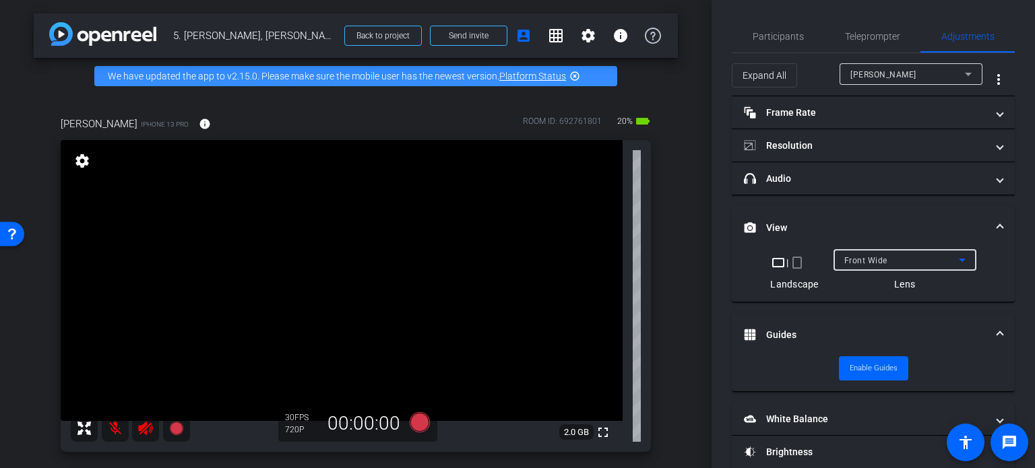
click at [955, 259] on icon at bounding box center [963, 260] width 16 height 16
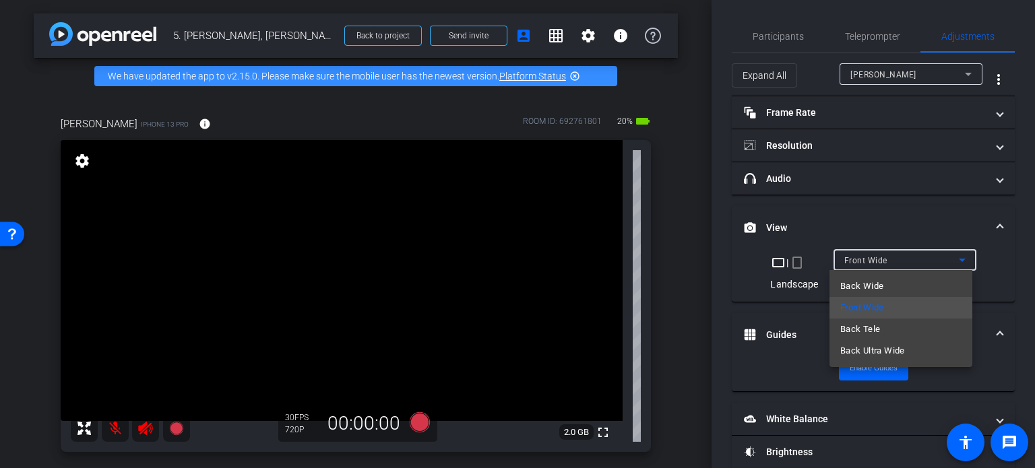
click at [952, 258] on div at bounding box center [517, 234] width 1035 height 468
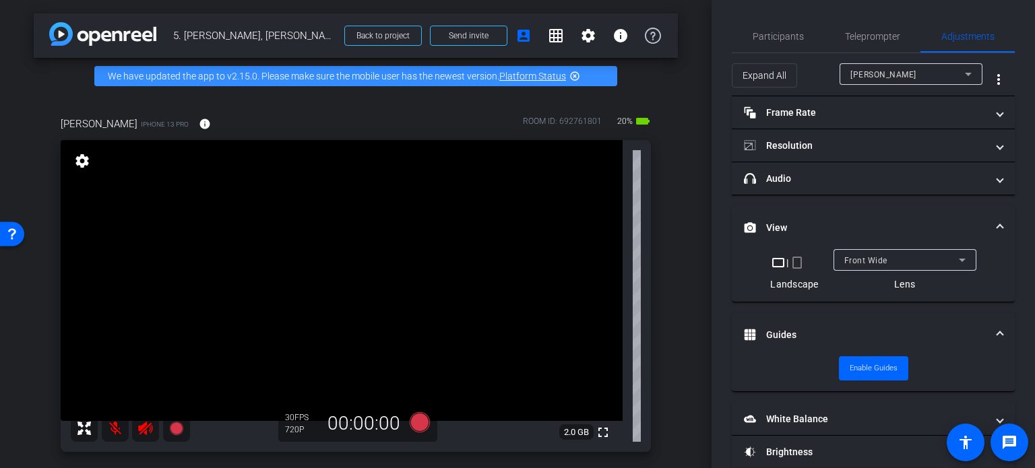
click at [792, 260] on mat-icon "crop_portrait" at bounding box center [797, 263] width 16 height 16
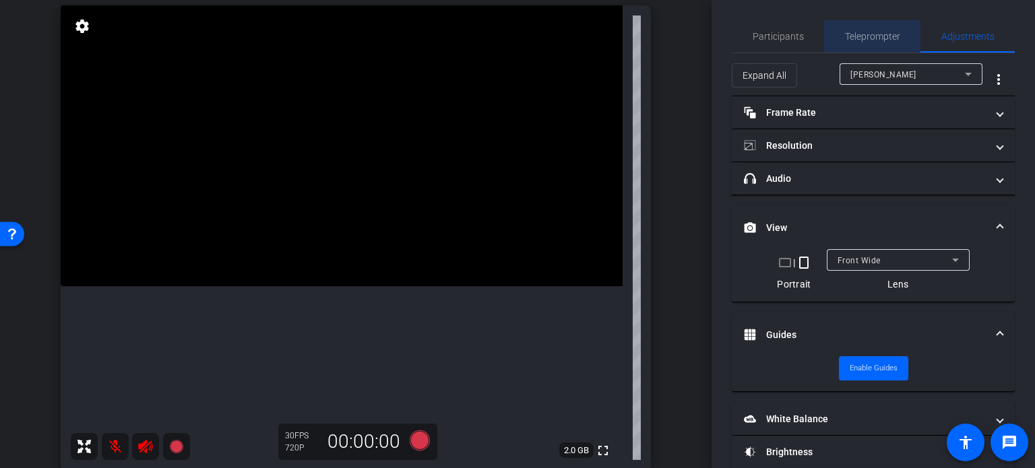
drag, startPoint x: 880, startPoint y: 35, endPoint x: 880, endPoint y: 26, distance: 8.8
click at [880, 32] on span "Teleprompter" at bounding box center [872, 36] width 55 height 9
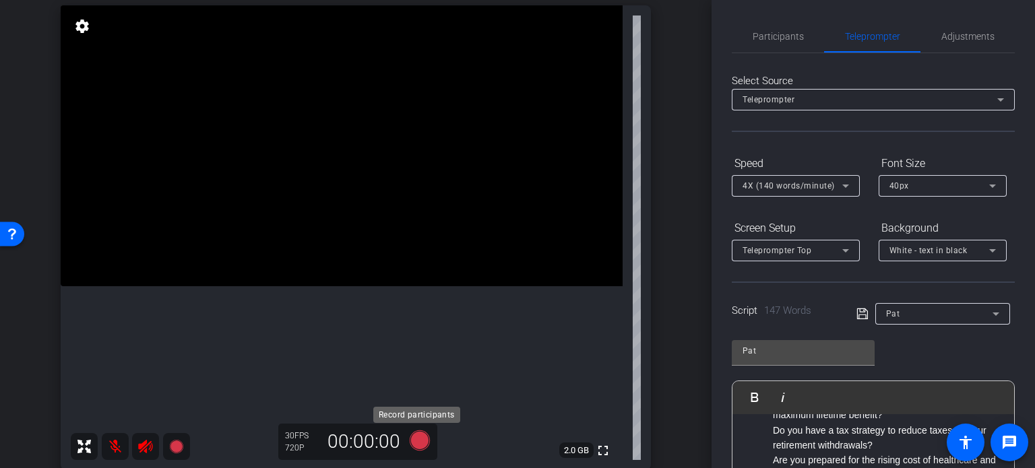
click at [416, 436] on icon at bounding box center [420, 441] width 20 height 20
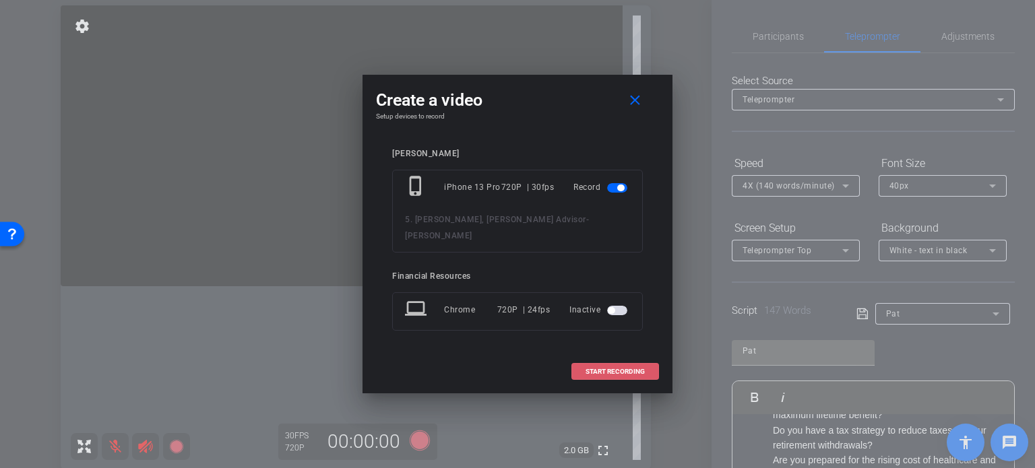
click at [618, 369] on span "START RECORDING" at bounding box center [615, 372] width 59 height 7
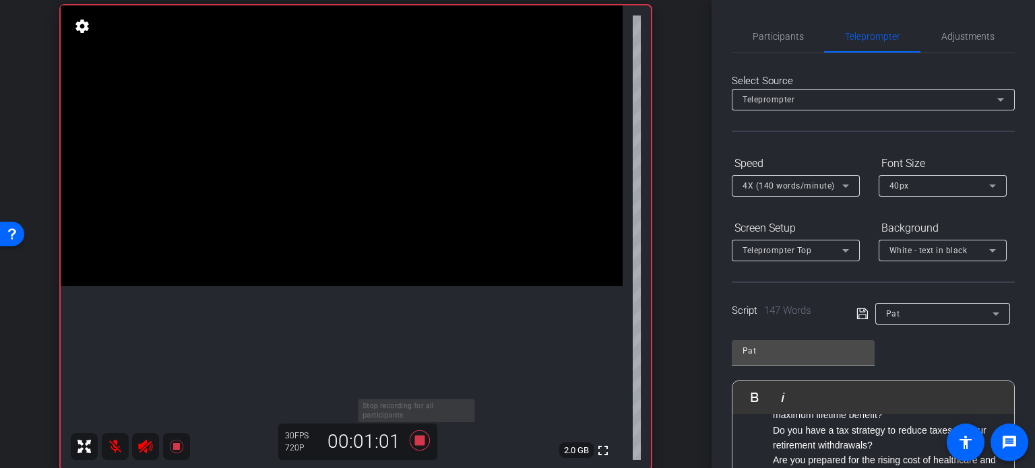
click at [415, 442] on icon at bounding box center [420, 441] width 20 height 20
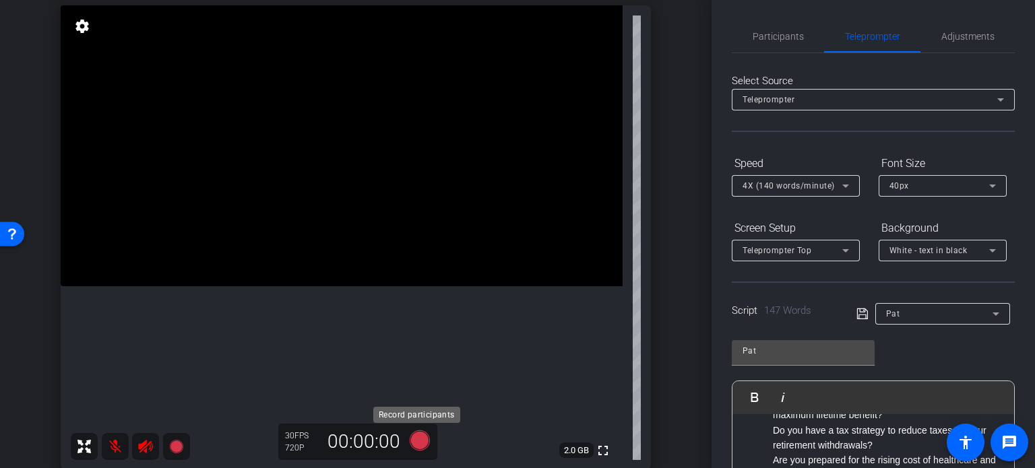
click at [418, 441] on icon at bounding box center [420, 441] width 20 height 20
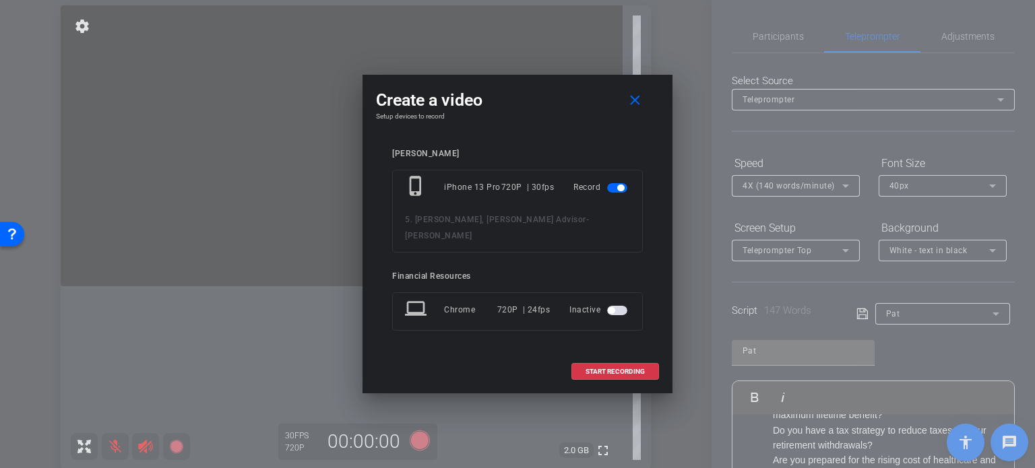
click at [582, 401] on div at bounding box center [517, 234] width 1035 height 468
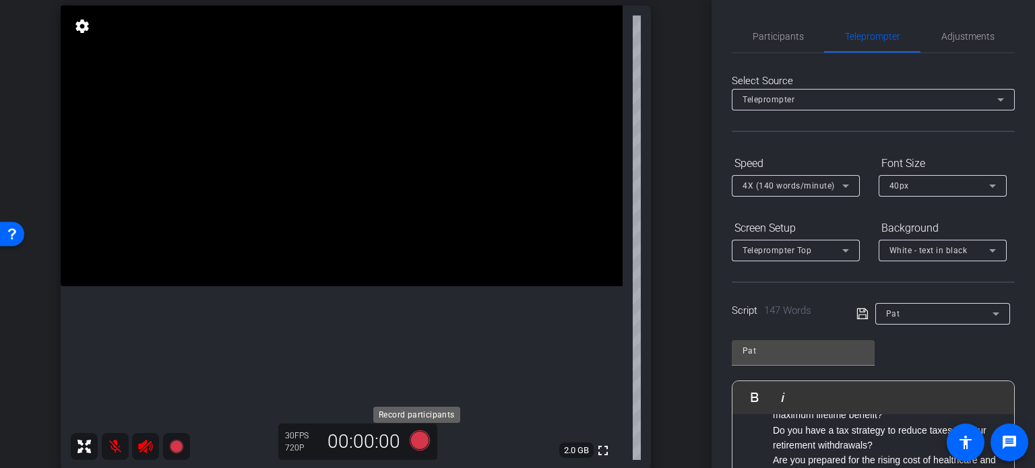
click at [418, 442] on icon at bounding box center [420, 441] width 20 height 20
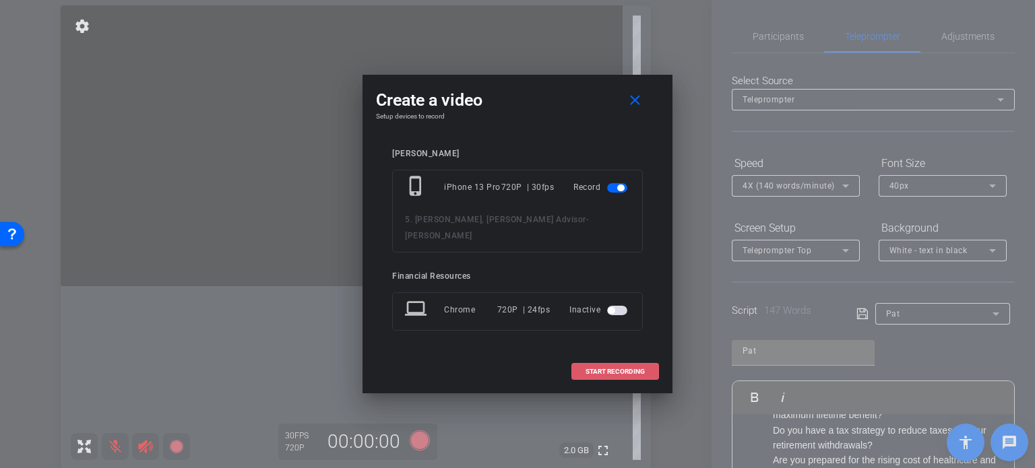
click at [608, 369] on span "START RECORDING" at bounding box center [615, 372] width 59 height 7
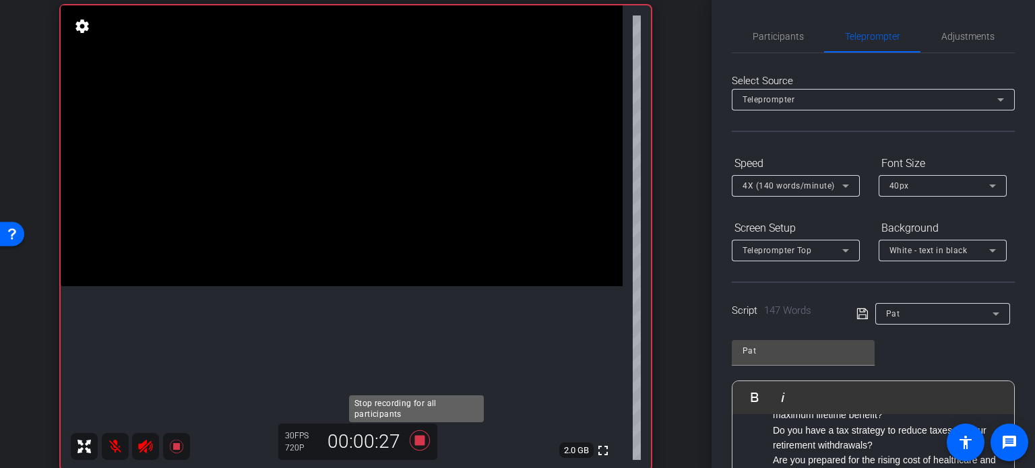
click at [413, 439] on icon at bounding box center [420, 441] width 20 height 20
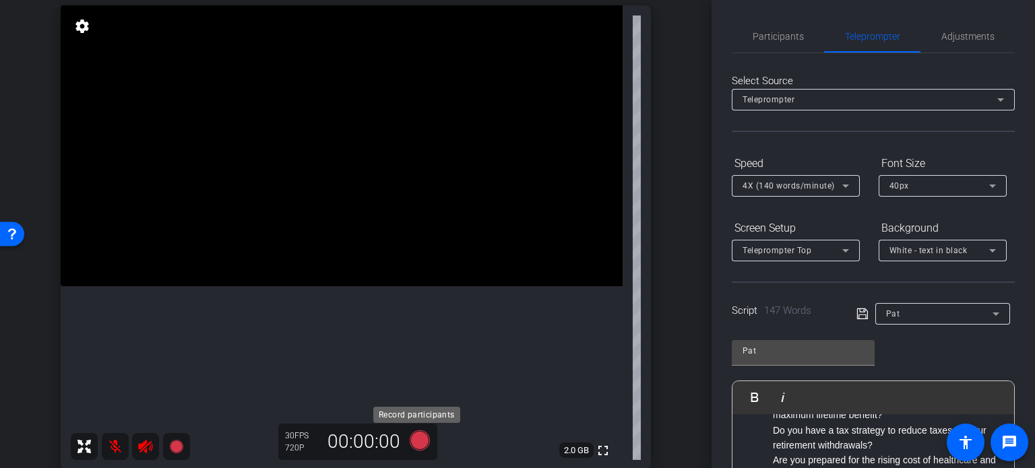
click at [417, 441] on icon at bounding box center [420, 441] width 20 height 20
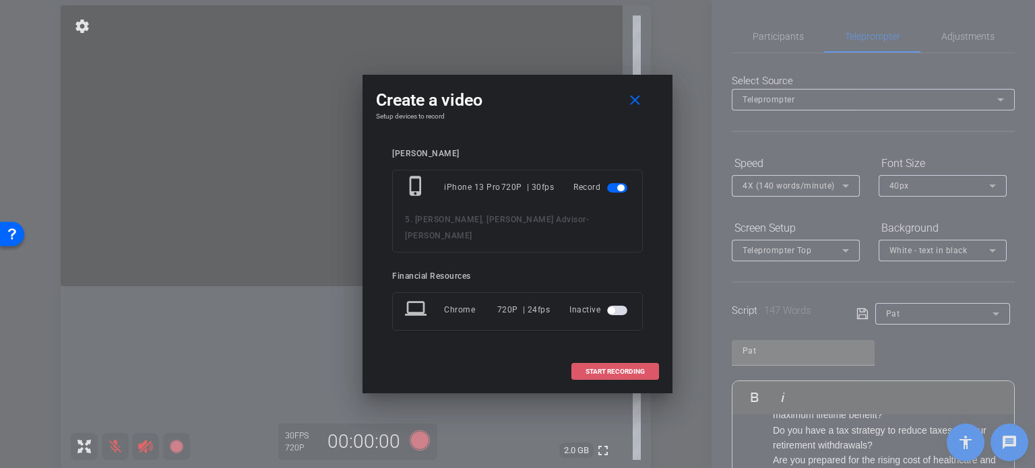
click at [628, 369] on span "START RECORDING" at bounding box center [615, 372] width 59 height 7
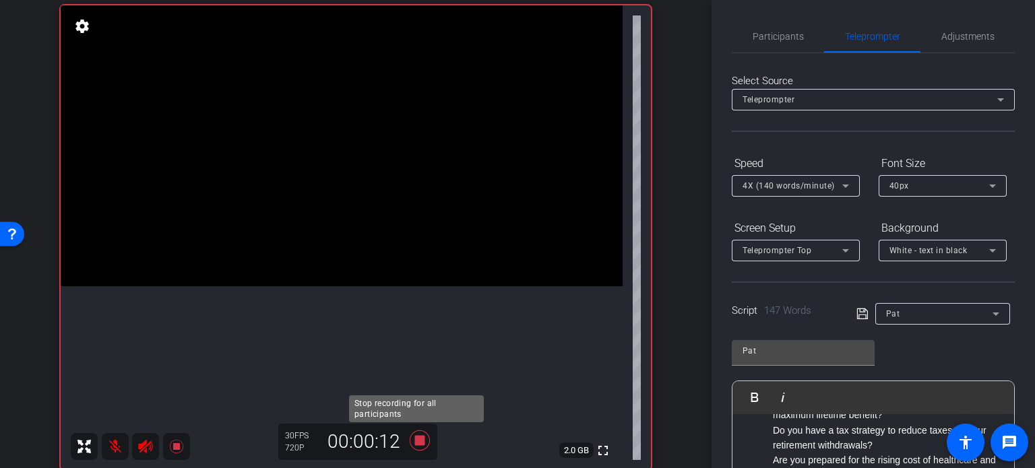
click at [419, 444] on icon at bounding box center [420, 441] width 20 height 20
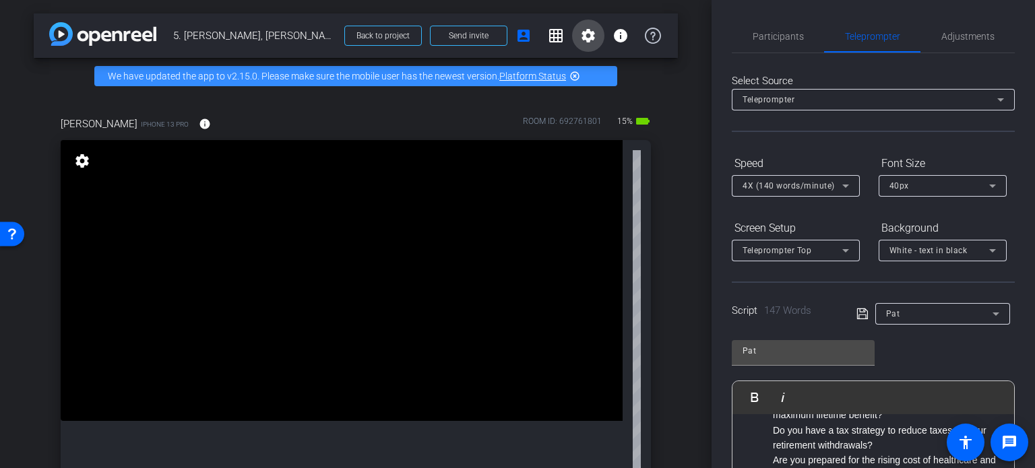
click at [580, 35] on mat-icon "settings" at bounding box center [588, 36] width 16 height 16
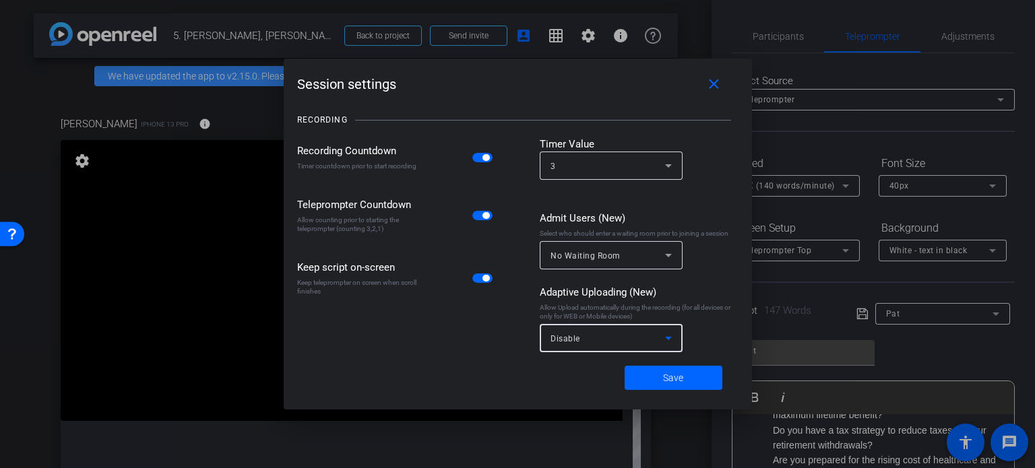
click at [668, 339] on icon at bounding box center [668, 338] width 7 height 3
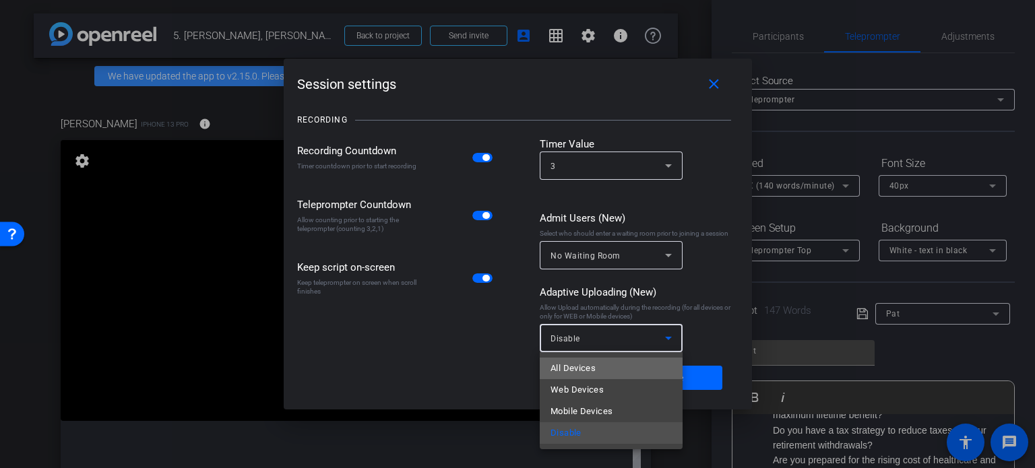
click at [596, 367] on mat-option "All Devices" at bounding box center [611, 369] width 143 height 22
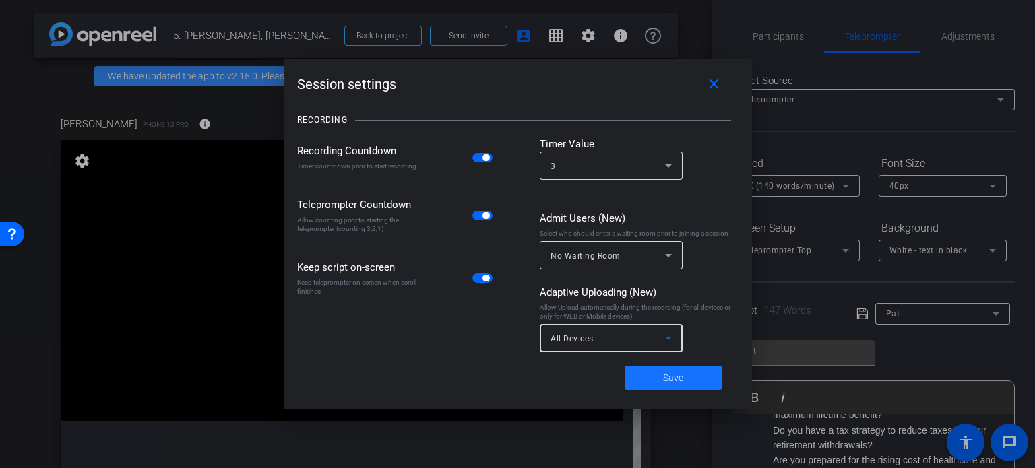
click at [669, 374] on span "Save" at bounding box center [673, 378] width 20 height 14
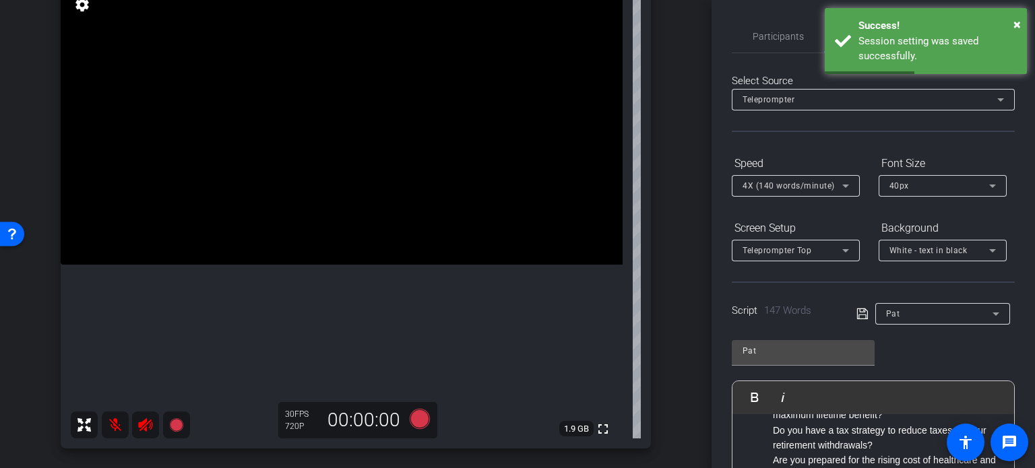
scroll to position [135, 0]
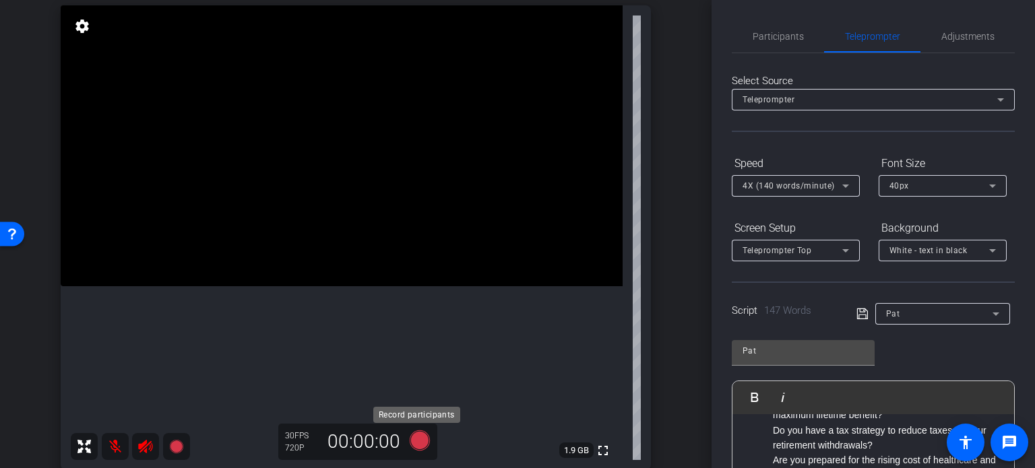
click at [419, 442] on icon at bounding box center [420, 441] width 20 height 20
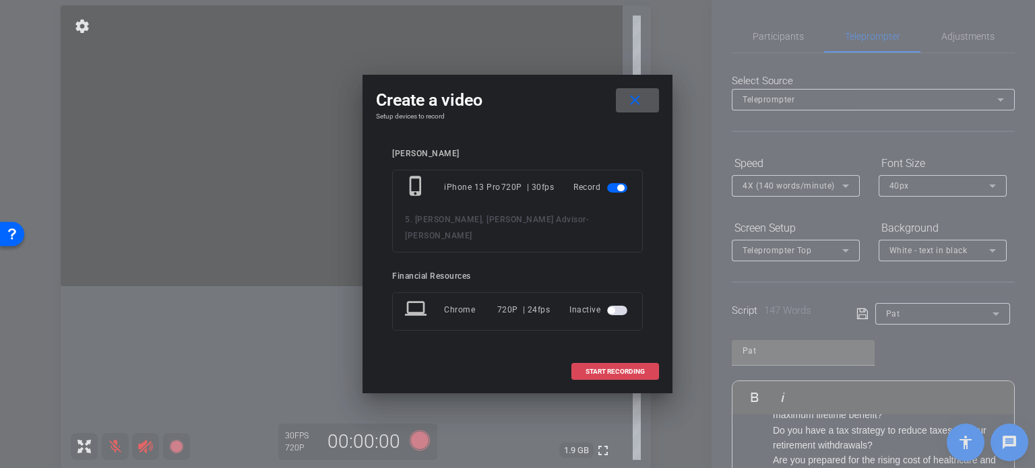
click at [598, 369] on span "START RECORDING" at bounding box center [615, 372] width 59 height 7
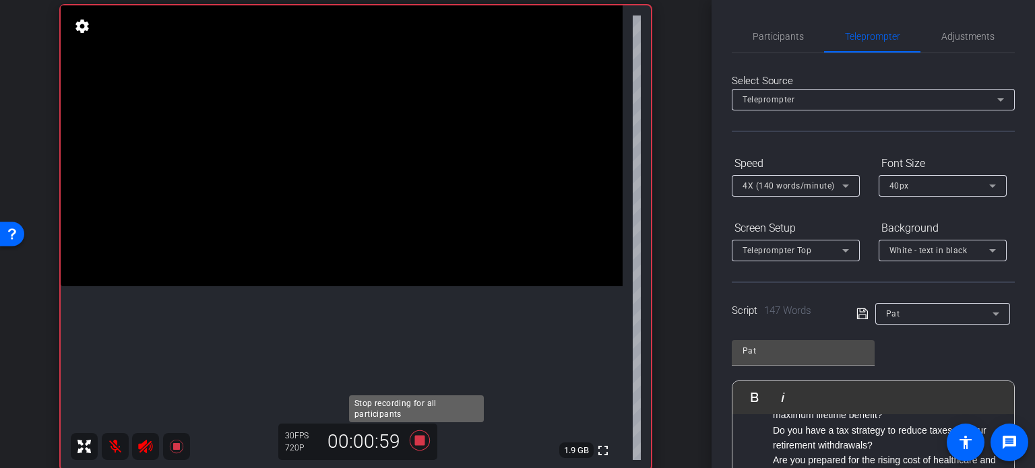
click at [410, 437] on icon at bounding box center [420, 441] width 32 height 24
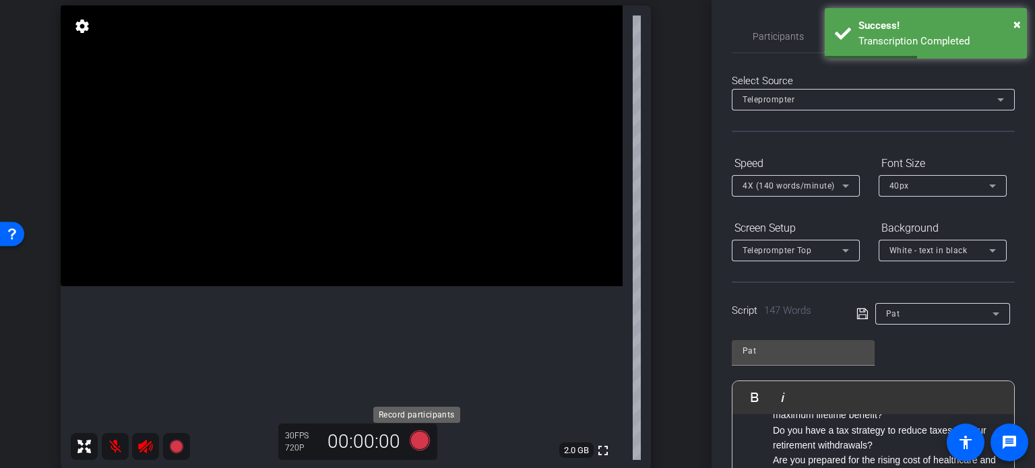
click at [415, 439] on icon at bounding box center [420, 441] width 20 height 20
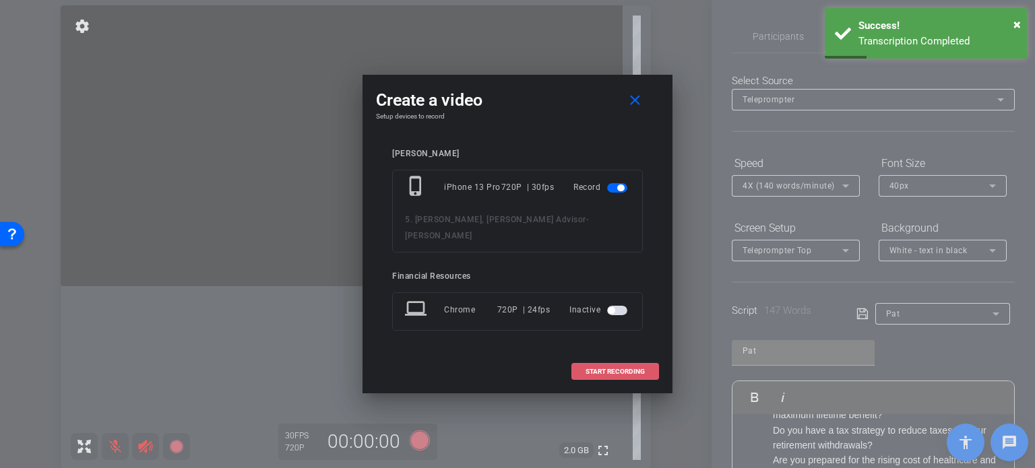
click at [619, 369] on span "START RECORDING" at bounding box center [615, 372] width 59 height 7
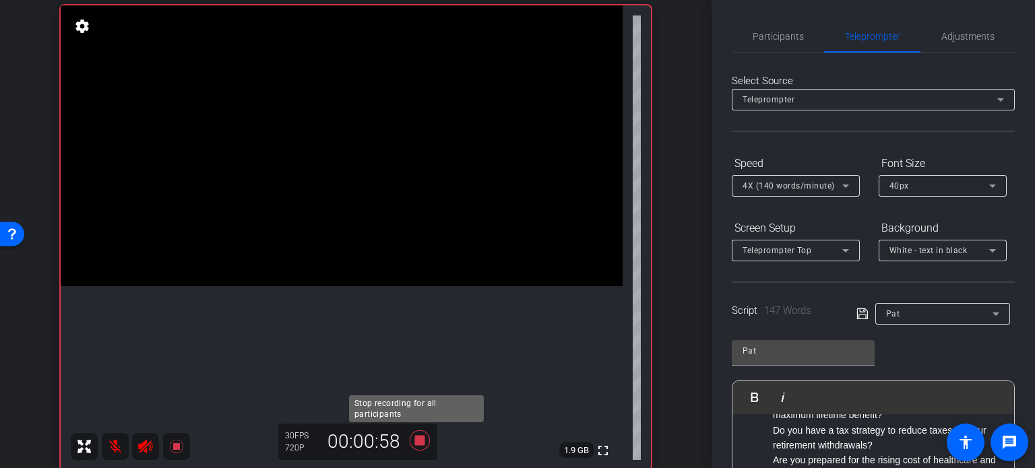
click at [415, 440] on icon at bounding box center [420, 441] width 20 height 20
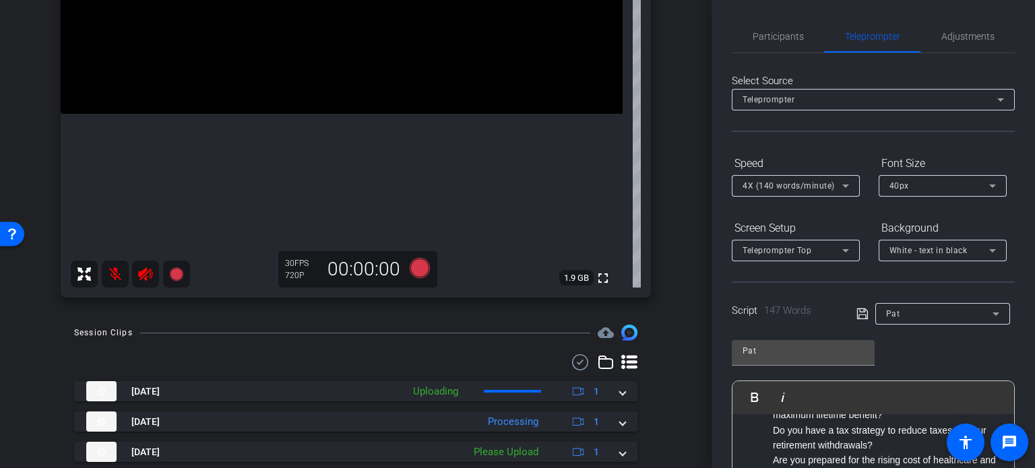
scroll to position [337, 0]
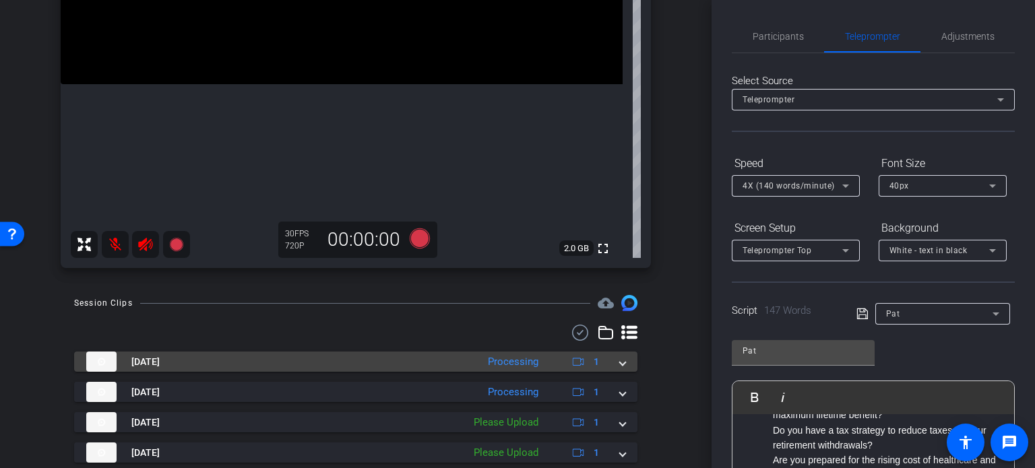
click at [104, 357] on img at bounding box center [101, 362] width 30 height 20
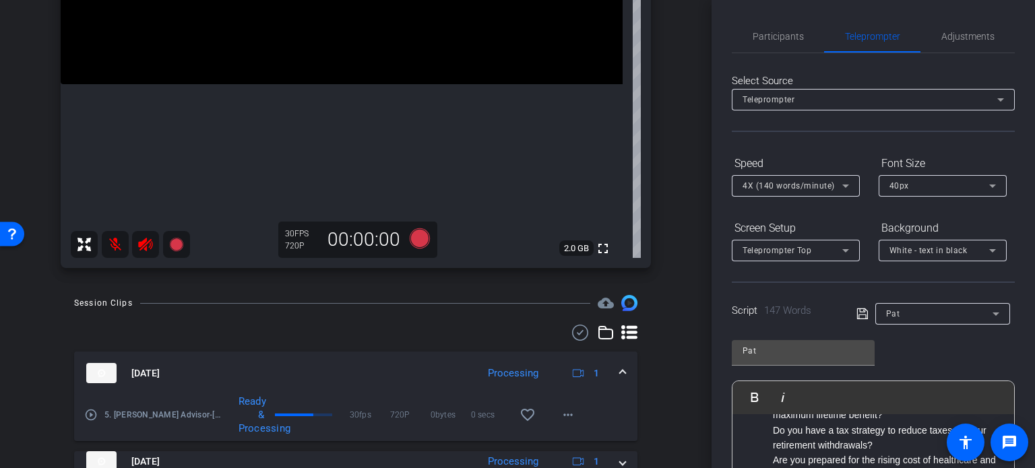
click at [90, 409] on mat-icon "play_circle_outline" at bounding box center [90, 415] width 13 height 13
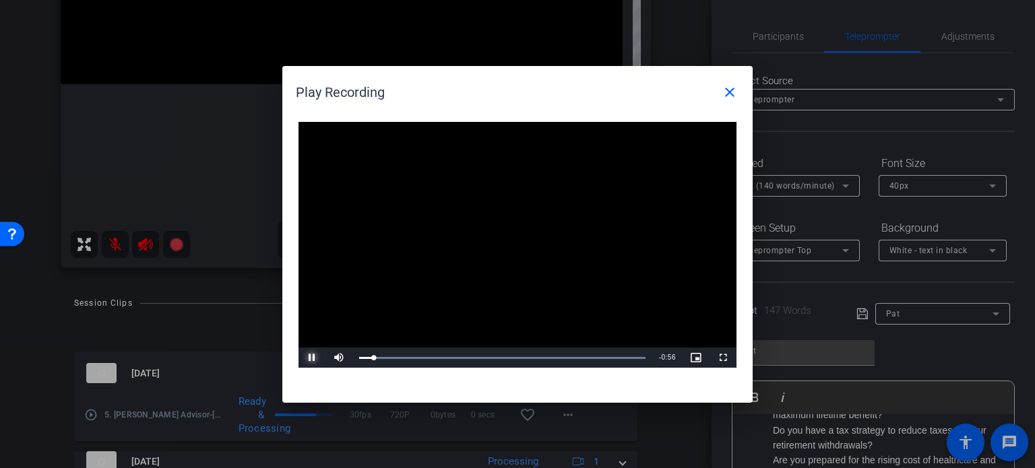
click at [307, 358] on span "Video Player" at bounding box center [312, 358] width 27 height 0
drag, startPoint x: 373, startPoint y: 358, endPoint x: 339, endPoint y: 361, distance: 34.5
click at [339, 361] on div "Play Mute 100% Current Time 0:00 / Duration 0:58 Loaded : 100.00% 0:00 0:00 Str…" at bounding box center [518, 358] width 438 height 20
drag, startPoint x: 396, startPoint y: 353, endPoint x: 376, endPoint y: 359, distance: 20.9
click at [376, 359] on div "Loaded : 100.00% 0:01 0:02" at bounding box center [503, 358] width 300 height 20
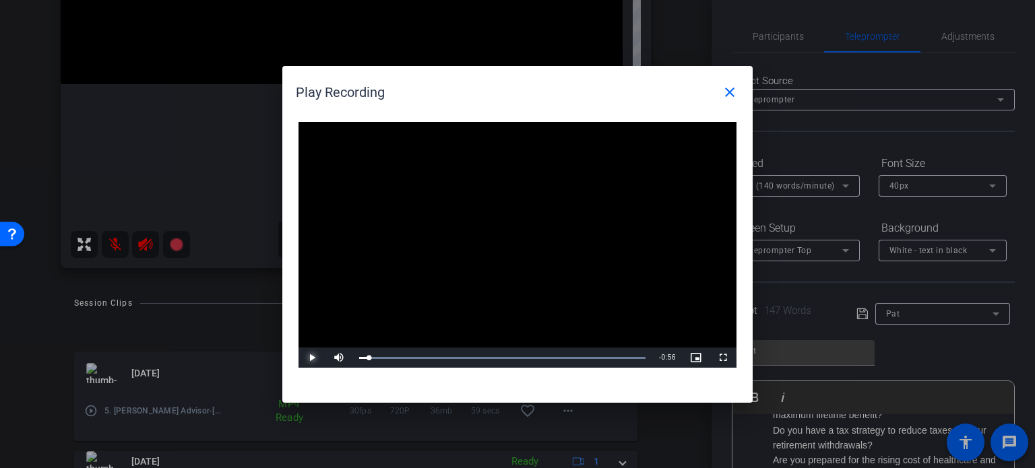
click at [309, 358] on span "Video Player" at bounding box center [312, 358] width 27 height 0
click at [722, 358] on span "Video Player" at bounding box center [723, 358] width 27 height 0
click at [726, 94] on mat-icon "close" at bounding box center [730, 92] width 16 height 16
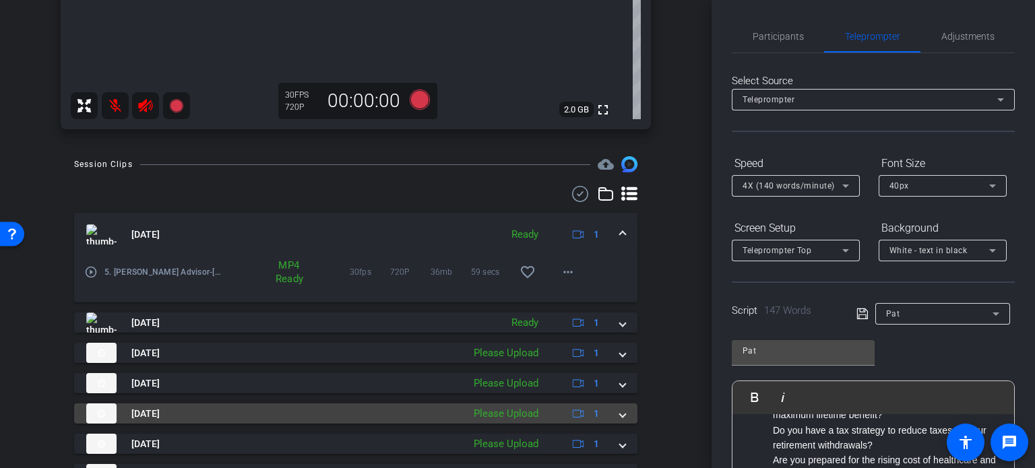
scroll to position [539, 0]
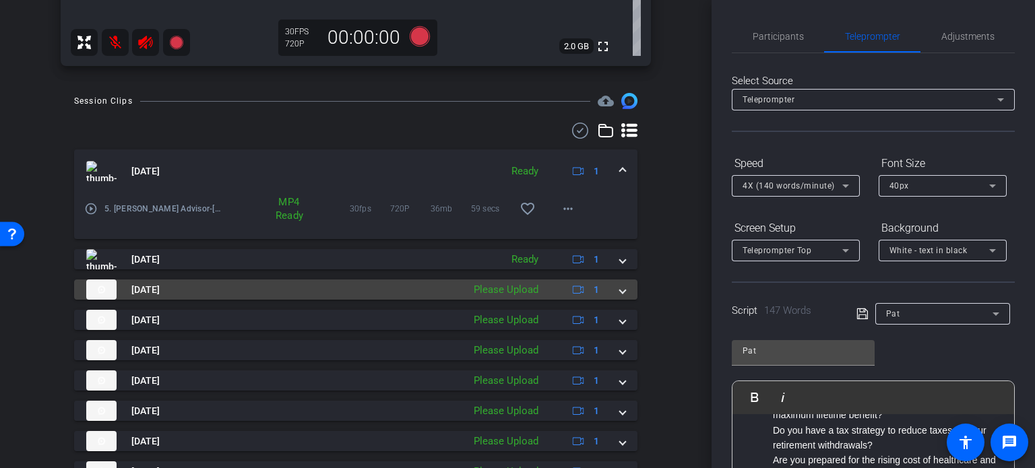
click at [505, 290] on div "Please Upload" at bounding box center [506, 290] width 78 height 16
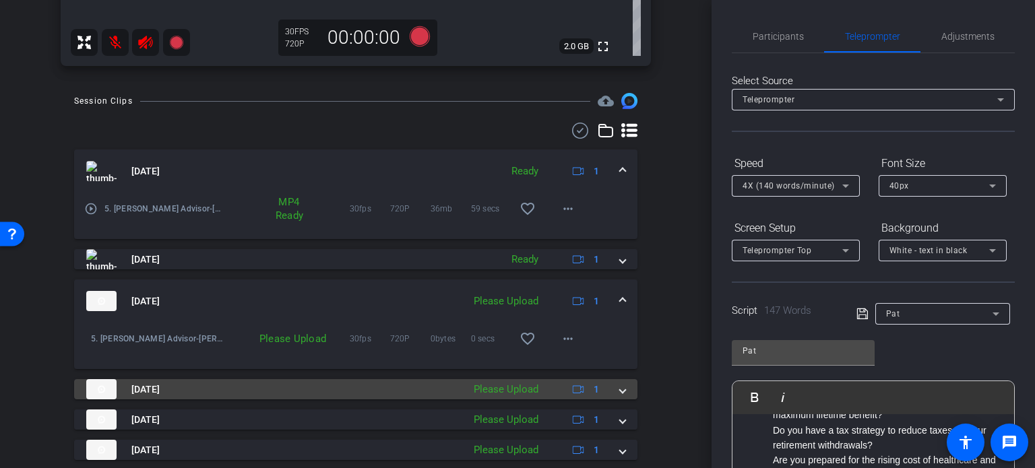
click at [487, 385] on div "Please Upload" at bounding box center [506, 390] width 78 height 16
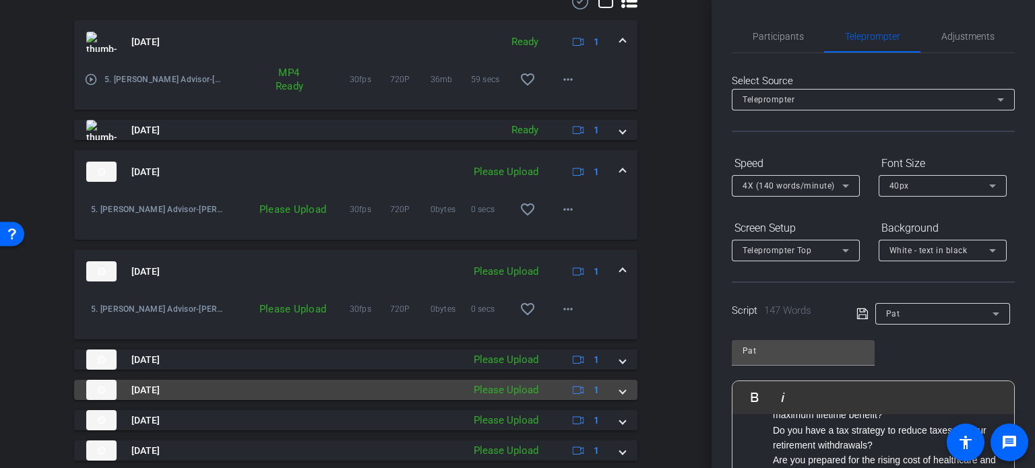
scroll to position [674, 0]
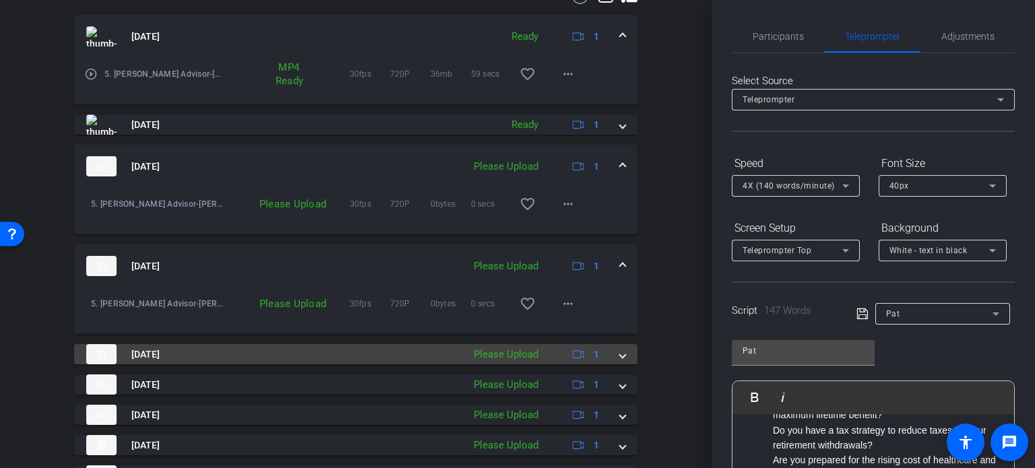
click at [499, 352] on div "Please Upload" at bounding box center [506, 355] width 78 height 16
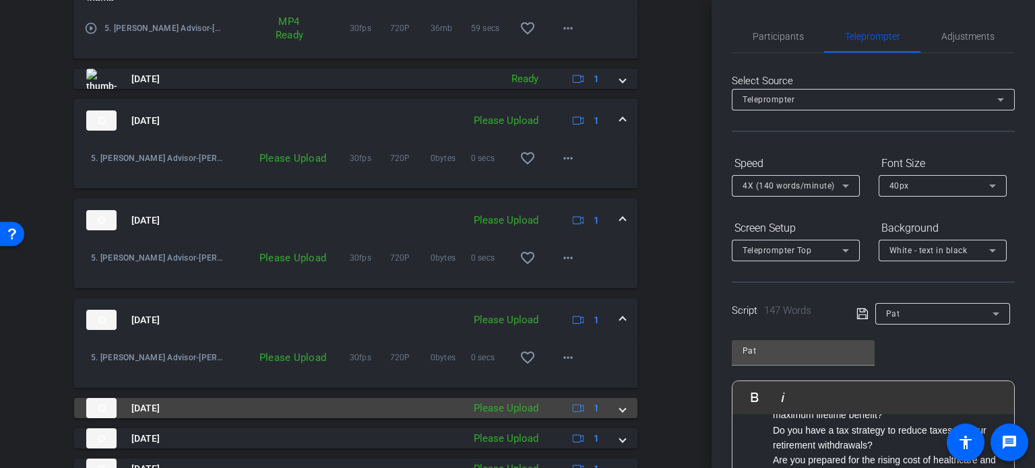
scroll to position [742, 0]
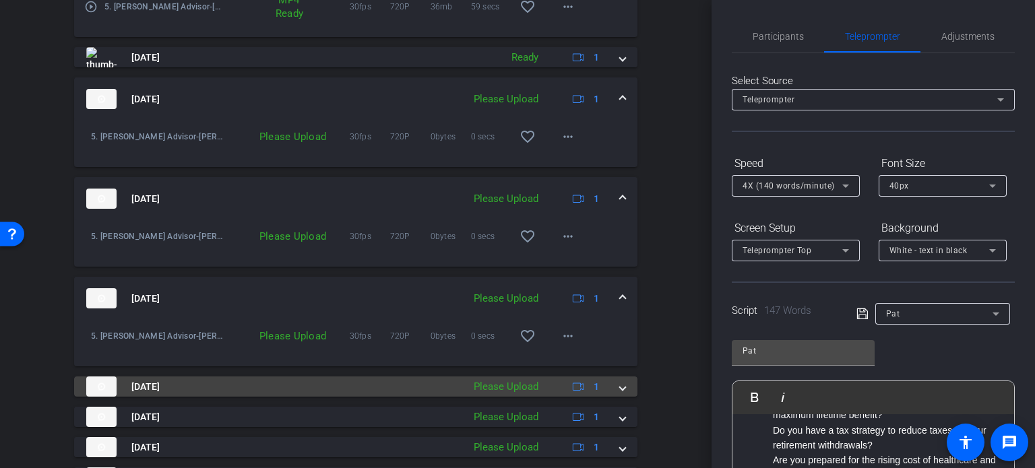
click at [500, 386] on div "Please Upload" at bounding box center [506, 388] width 78 height 16
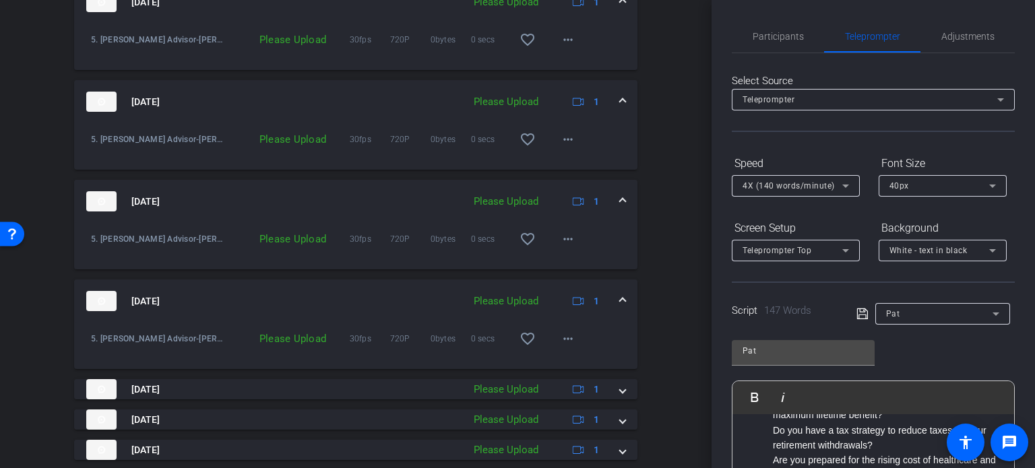
scroll to position [876, 0]
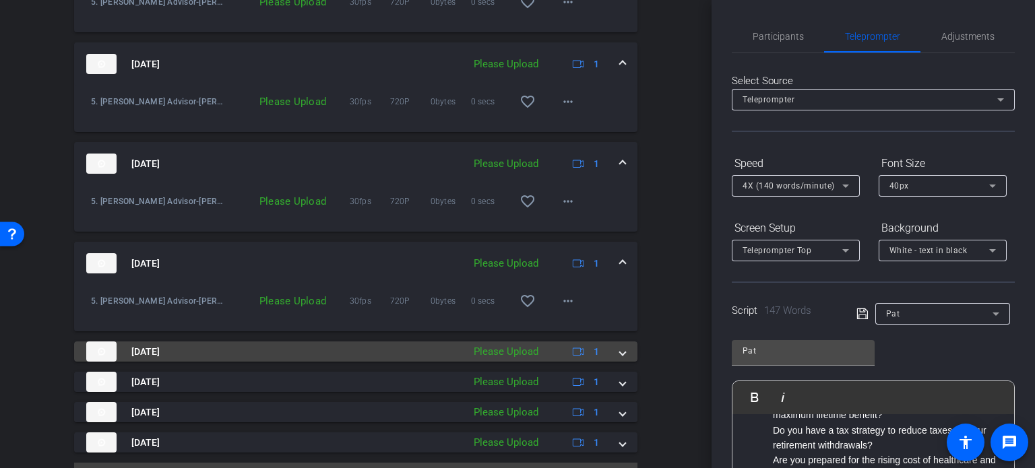
click at [505, 352] on div "Please Upload" at bounding box center [506, 352] width 78 height 16
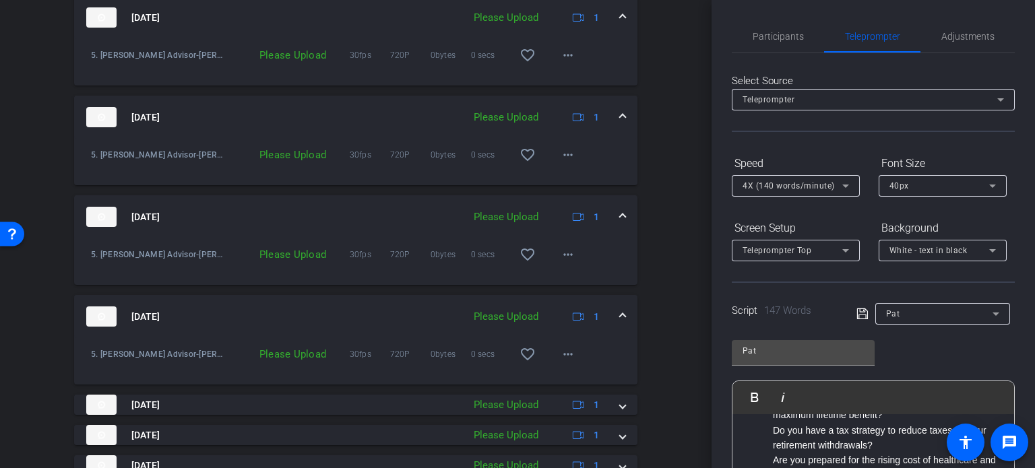
scroll to position [978, 0]
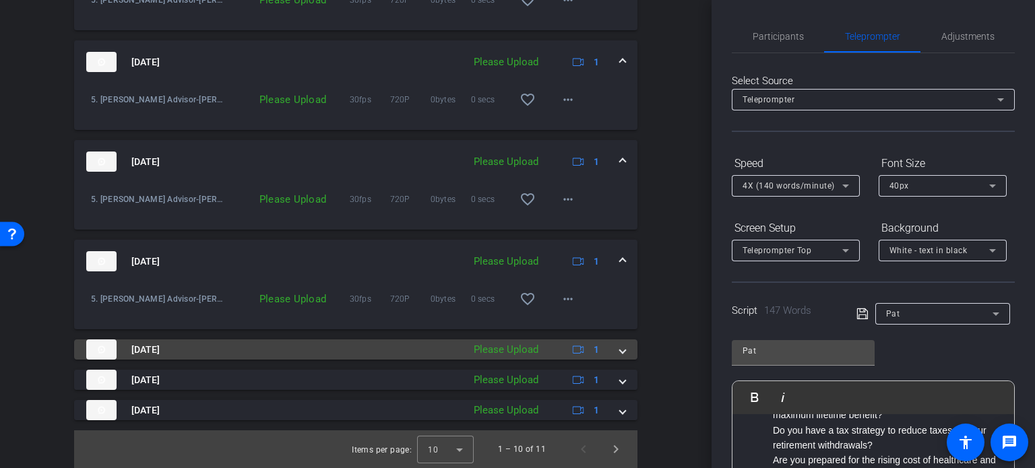
click at [516, 349] on div "Please Upload" at bounding box center [506, 350] width 78 height 16
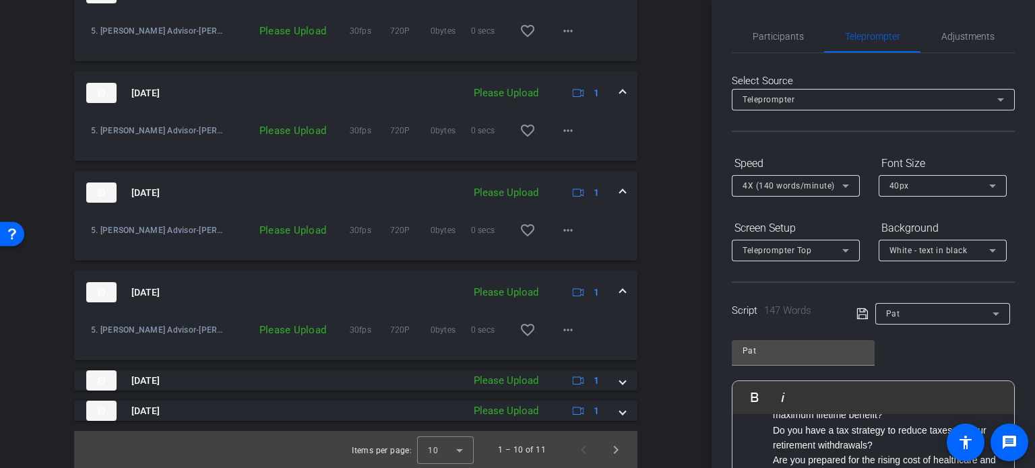
scroll to position [1048, 0]
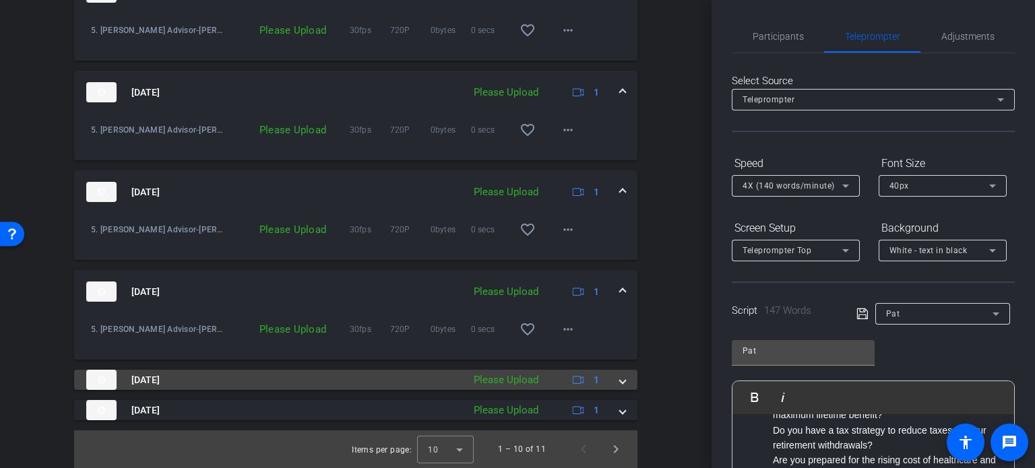
click at [516, 377] on div "Please Upload" at bounding box center [506, 381] width 78 height 16
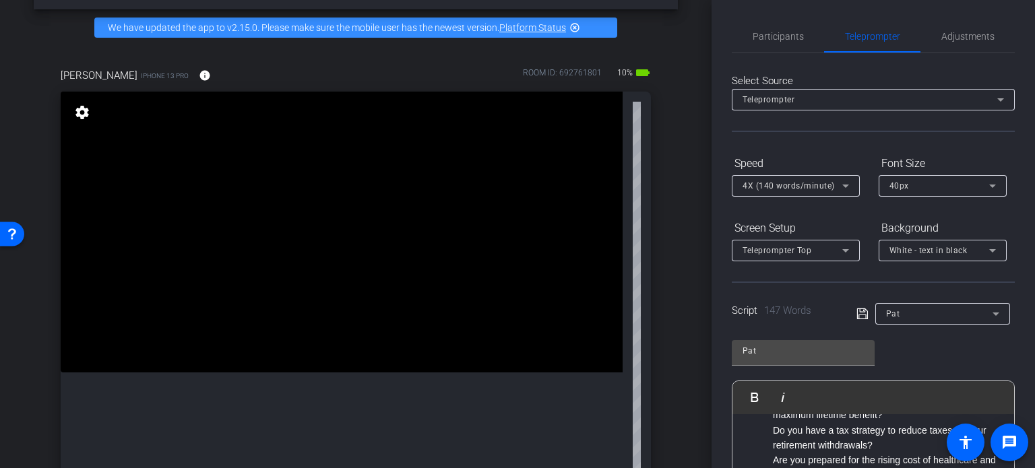
scroll to position [36, 0]
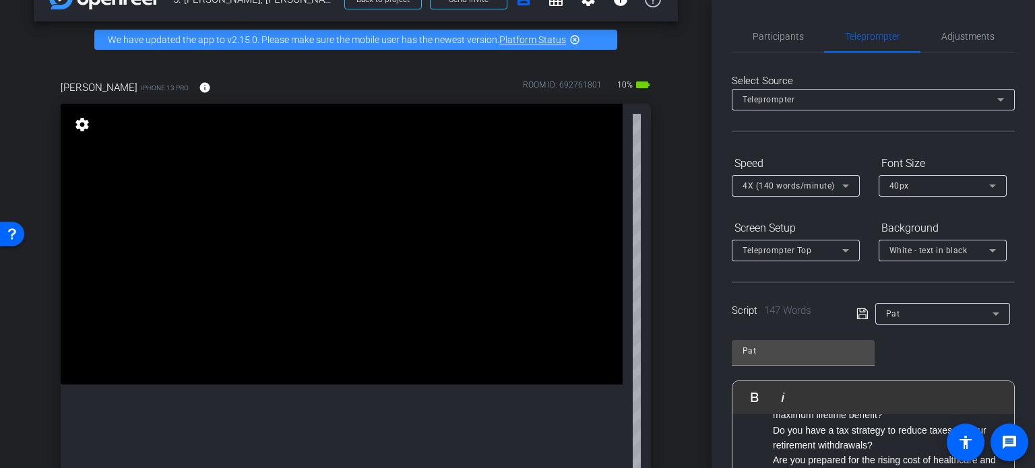
click at [132, 260] on video at bounding box center [342, 244] width 562 height 281
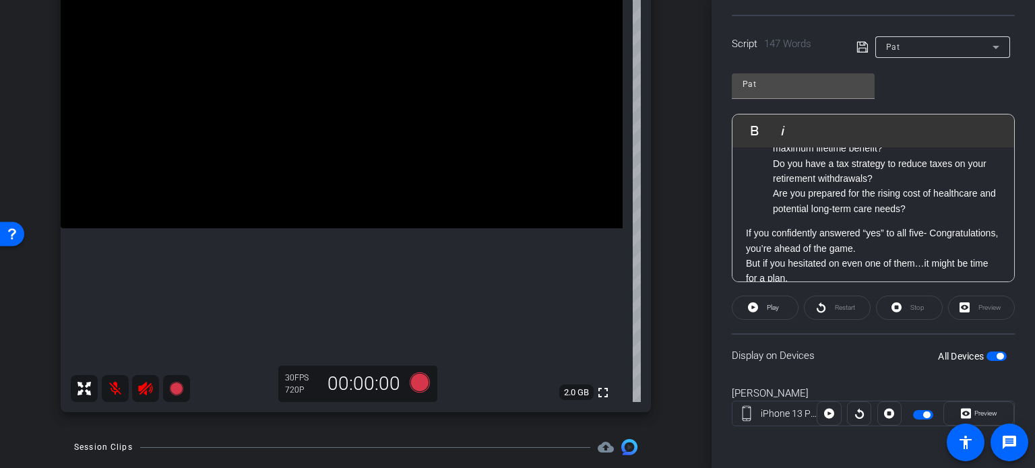
scroll to position [171, 0]
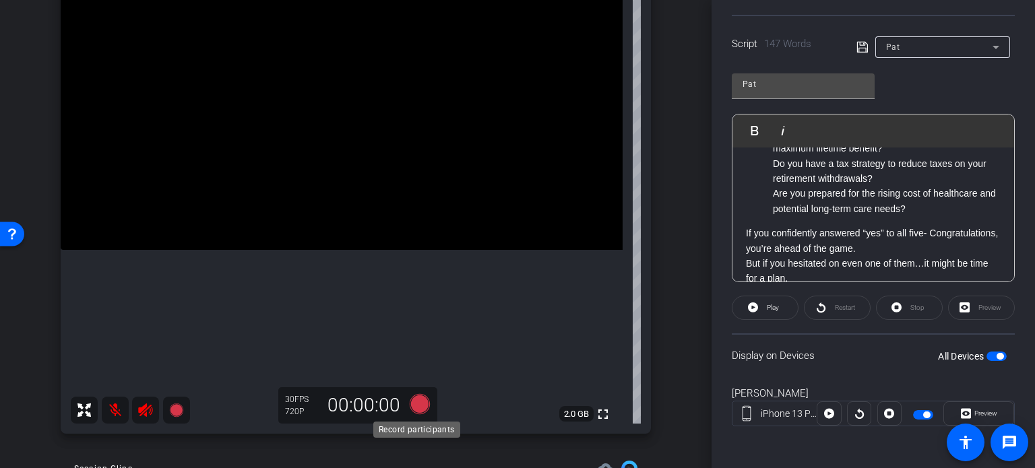
click at [418, 402] on icon at bounding box center [420, 404] width 20 height 20
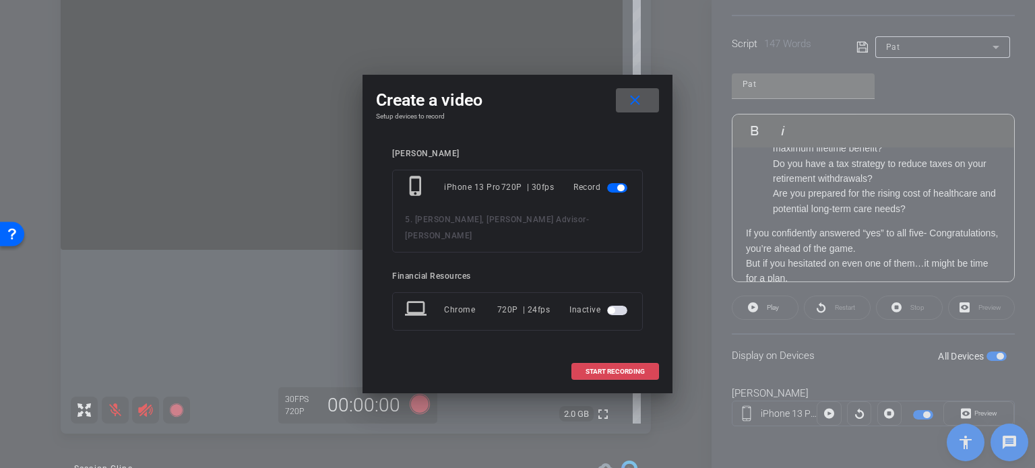
click at [624, 369] on span "START RECORDING" at bounding box center [615, 372] width 59 height 7
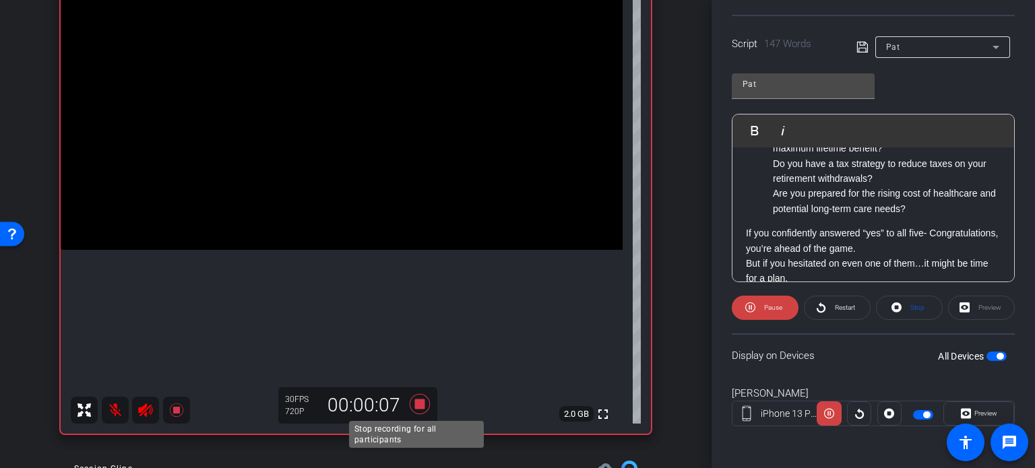
click at [424, 402] on icon at bounding box center [420, 404] width 32 height 24
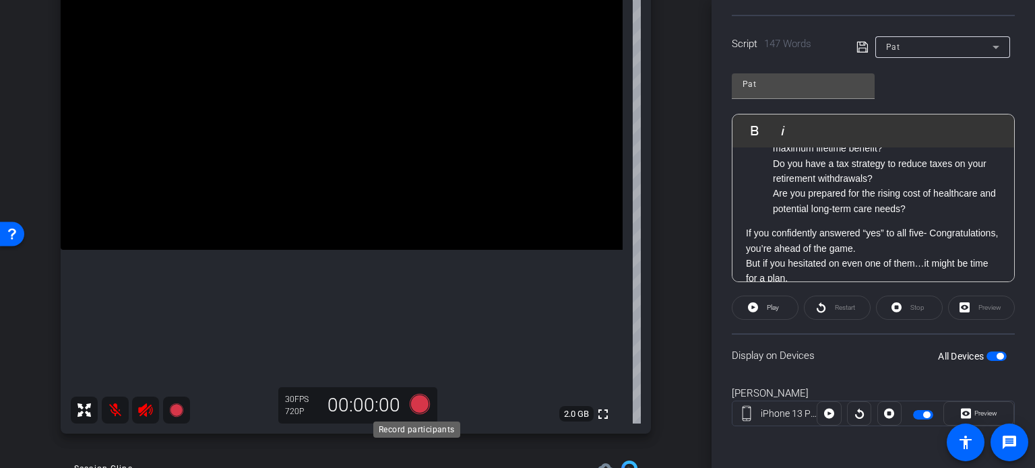
click at [413, 406] on icon at bounding box center [420, 404] width 20 height 20
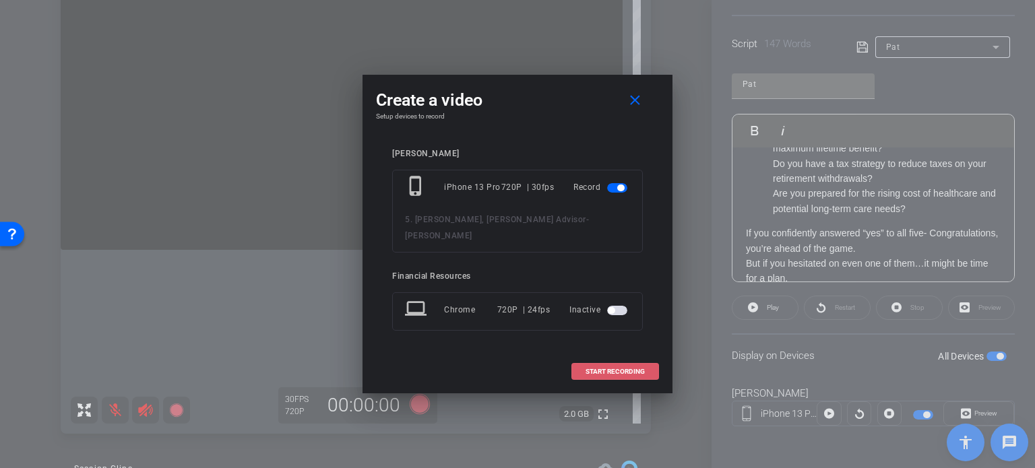
click at [598, 369] on span "START RECORDING" at bounding box center [615, 372] width 59 height 7
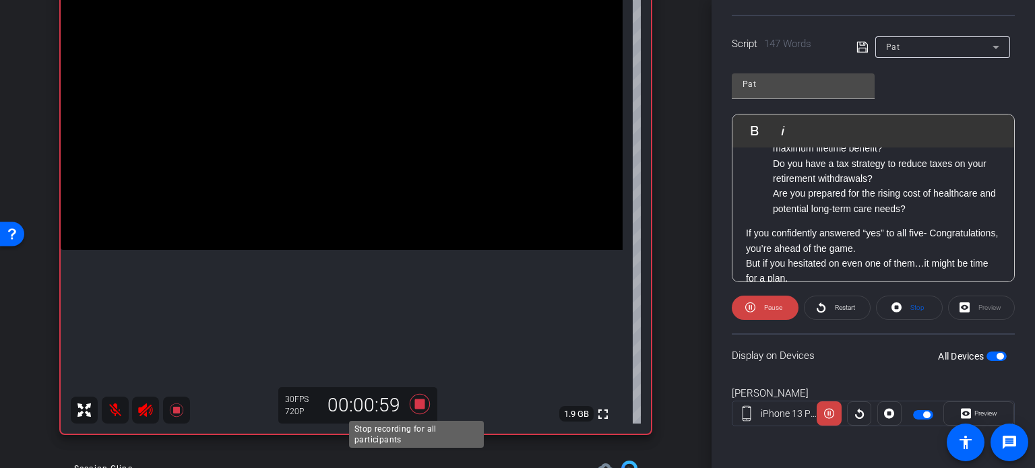
click at [415, 398] on icon at bounding box center [420, 404] width 32 height 24
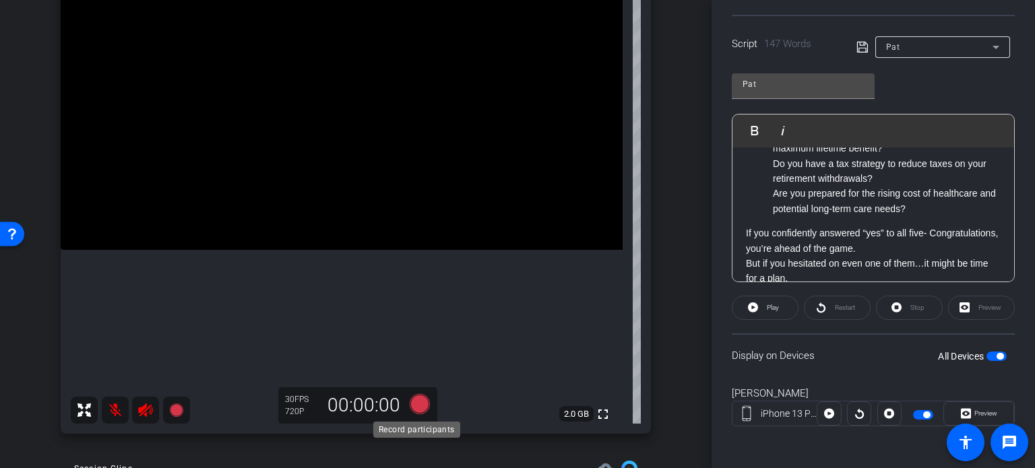
click at [417, 404] on icon at bounding box center [420, 404] width 20 height 20
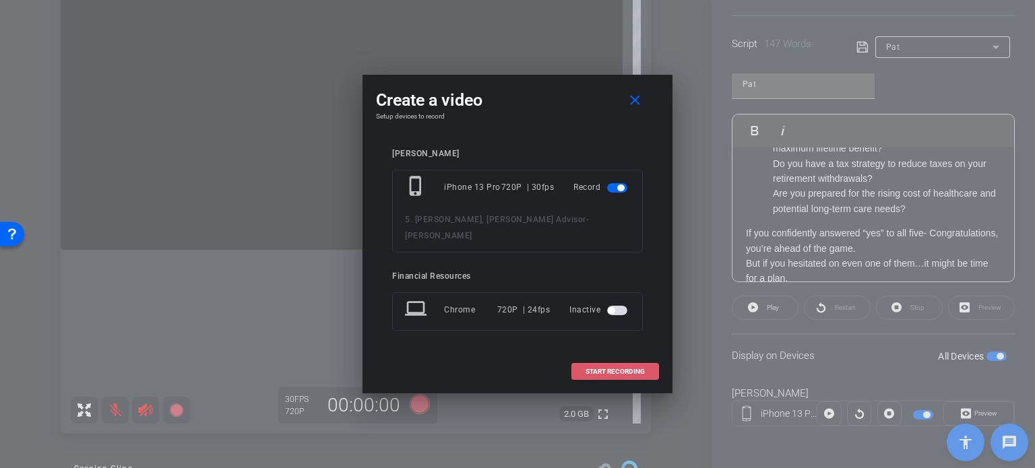
drag, startPoint x: 591, startPoint y: 358, endPoint x: 597, endPoint y: 355, distance: 7.5
click at [593, 356] on span at bounding box center [615, 372] width 86 height 32
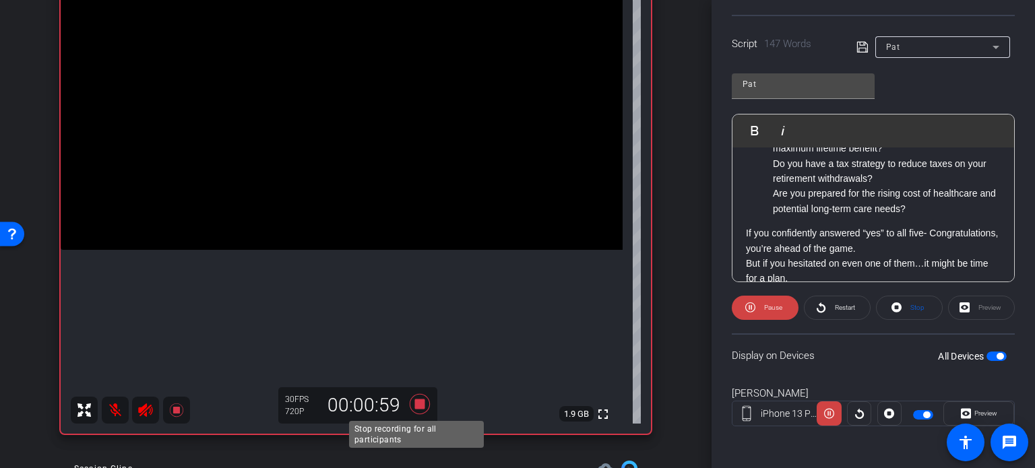
click at [415, 398] on icon at bounding box center [420, 404] width 32 height 24
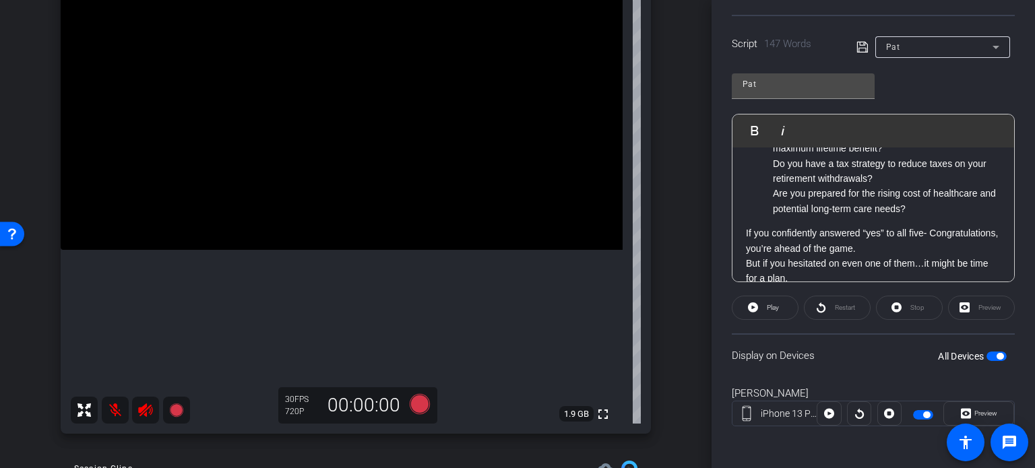
click at [686, 440] on div "arrow_back 5. Patrick Gherity, Frandsen Advisor Back to project Send invite acc…" at bounding box center [356, 234] width 712 height 468
click at [792, 155] on li "Have you optimized Social Security to get the maximum lifetime benefit?" at bounding box center [887, 141] width 228 height 30
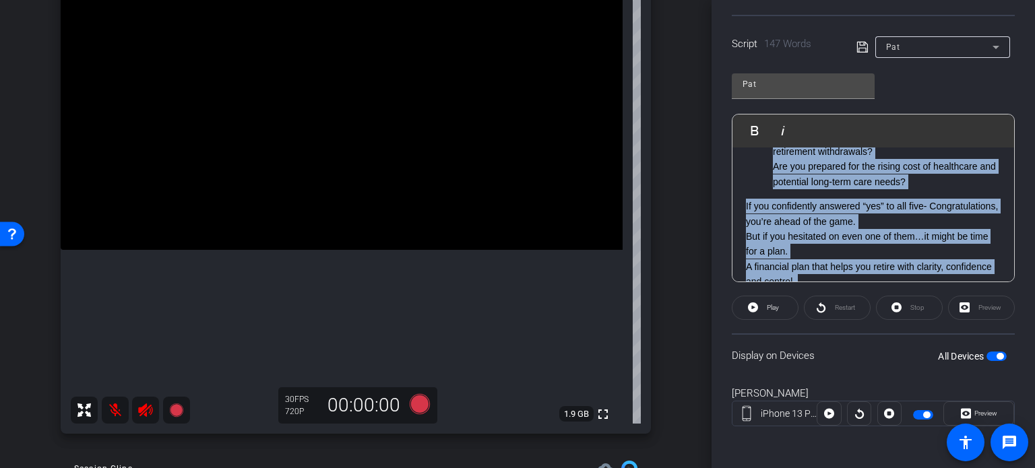
scroll to position [258, 0]
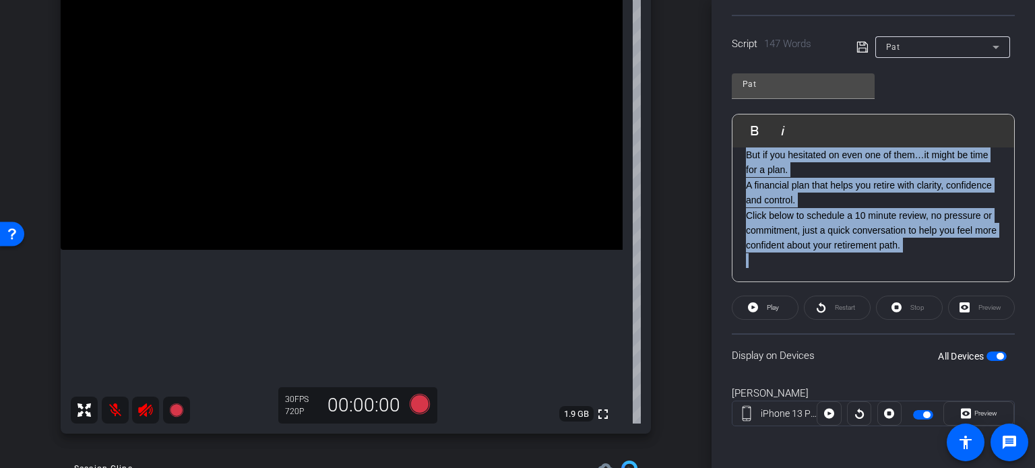
drag, startPoint x: 745, startPoint y: 164, endPoint x: 926, endPoint y: 274, distance: 212.0
click at [926, 274] on div "Are you really ready for retirement? Here are 5 key questions to test your reti…" at bounding box center [874, 93] width 282 height 378
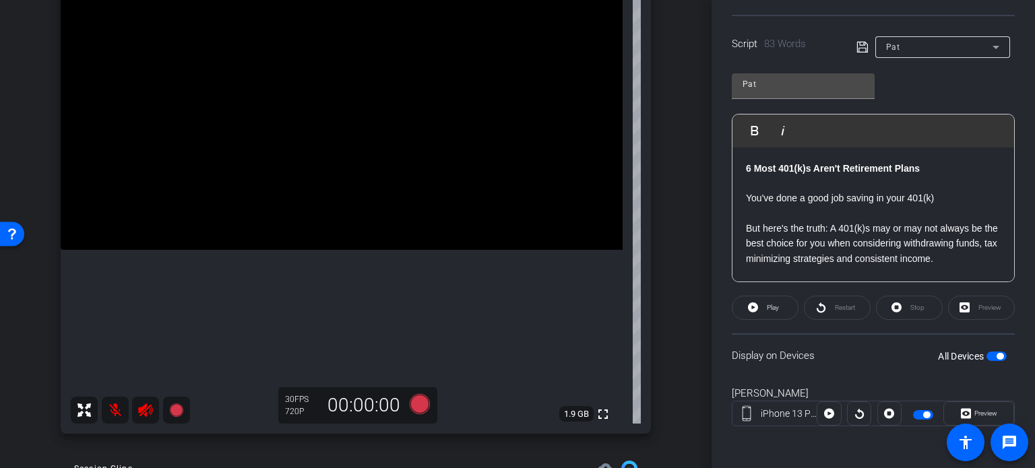
scroll to position [200, 0]
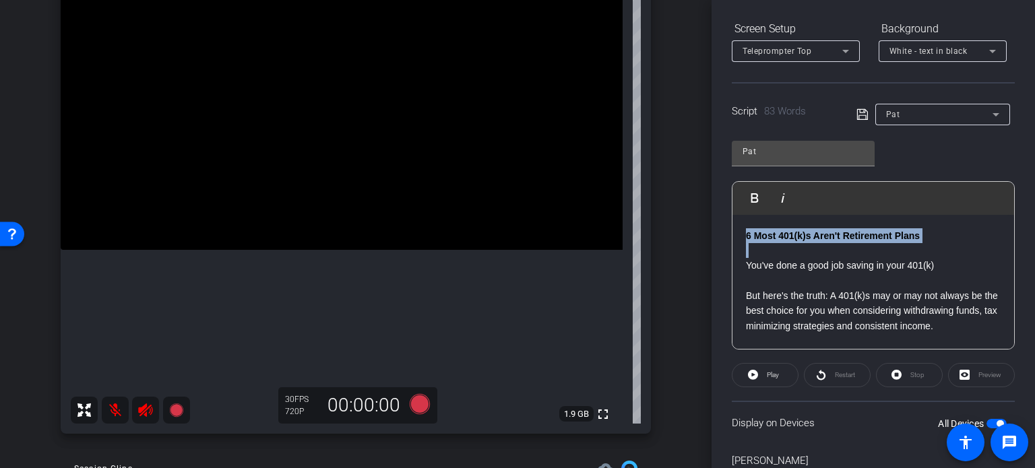
drag, startPoint x: 744, startPoint y: 231, endPoint x: 739, endPoint y: 264, distance: 33.5
click at [739, 264] on div "6 Most 401(k)s Aren't Retirement Plans You've done a good job saving in your 40…" at bounding box center [874, 364] width 282 height 299
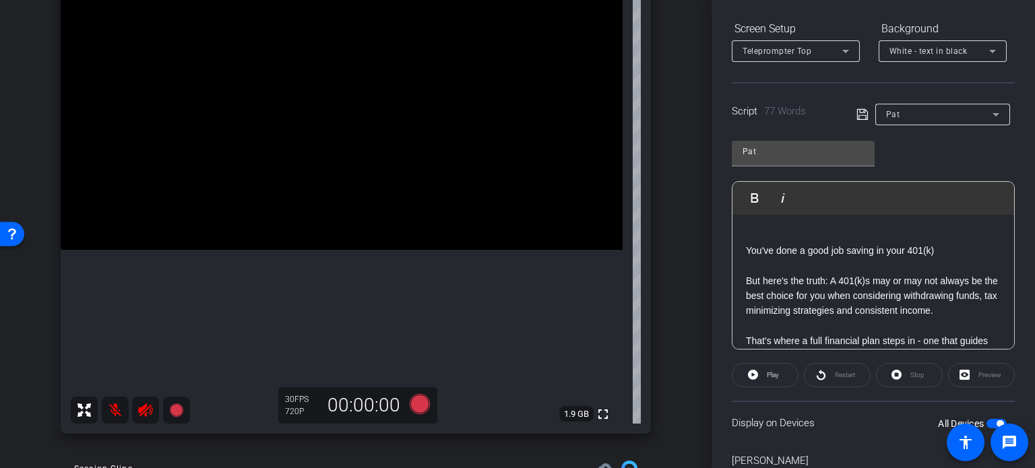
click at [748, 250] on p "You've done a good job saving in your 401(k)" at bounding box center [873, 250] width 255 height 15
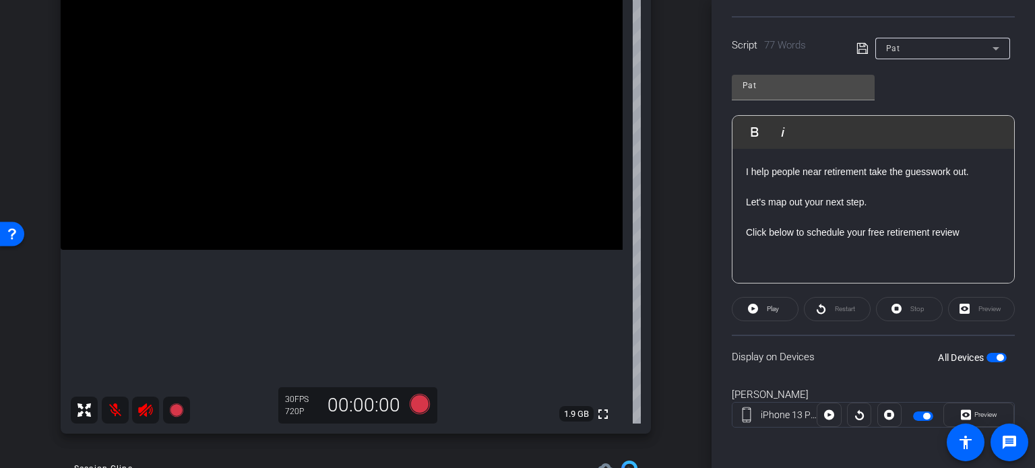
scroll to position [267, 0]
click at [987, 353] on span "button" at bounding box center [997, 356] width 20 height 9
click at [994, 350] on div "All Devices" at bounding box center [972, 356] width 69 height 13
click at [996, 354] on span "button" at bounding box center [997, 356] width 20 height 9
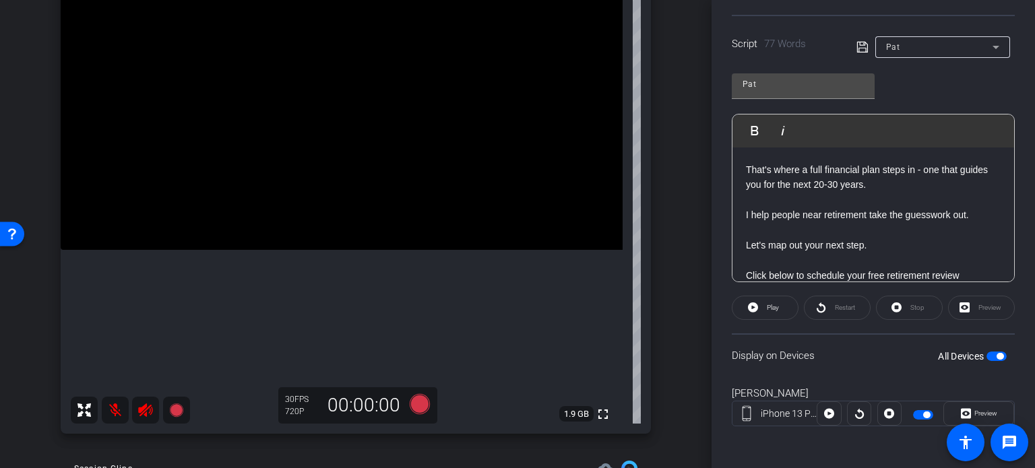
scroll to position [0, 0]
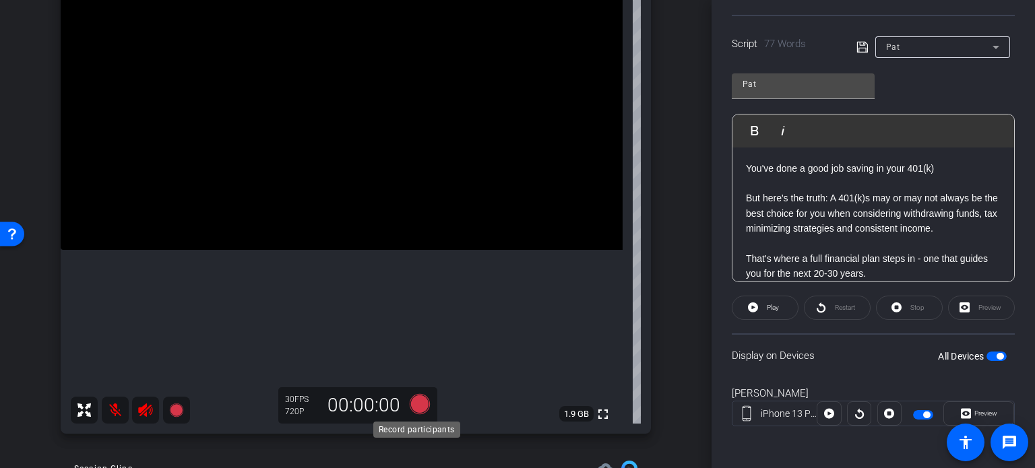
click at [416, 405] on icon at bounding box center [420, 404] width 20 height 20
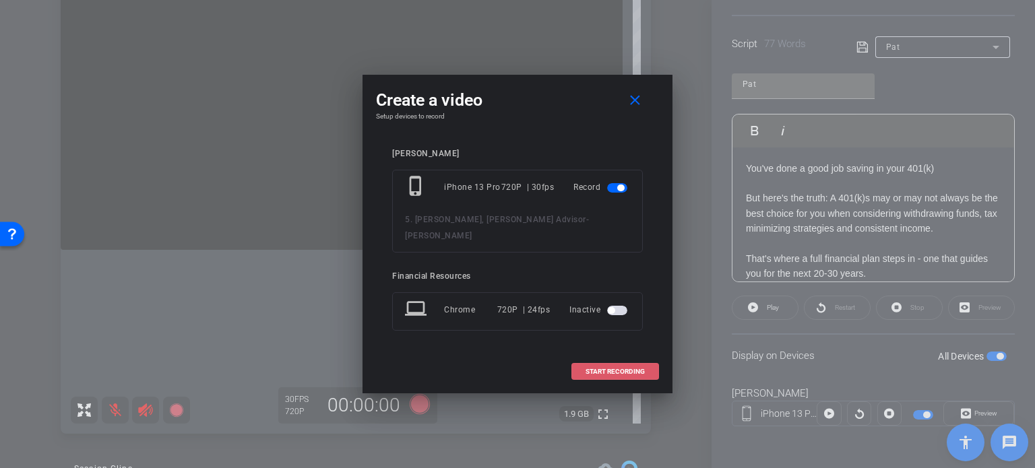
click at [606, 369] on span "START RECORDING" at bounding box center [615, 372] width 59 height 7
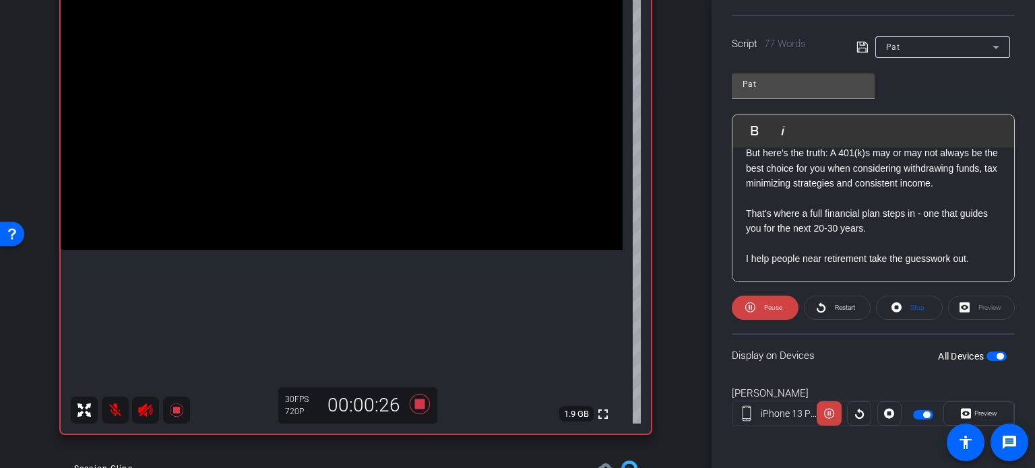
scroll to position [67, 0]
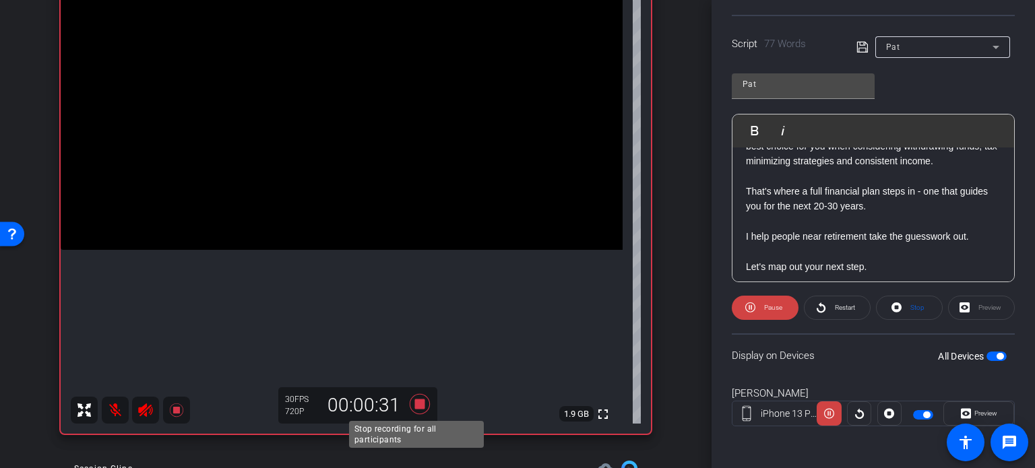
click at [415, 401] on icon at bounding box center [420, 404] width 20 height 20
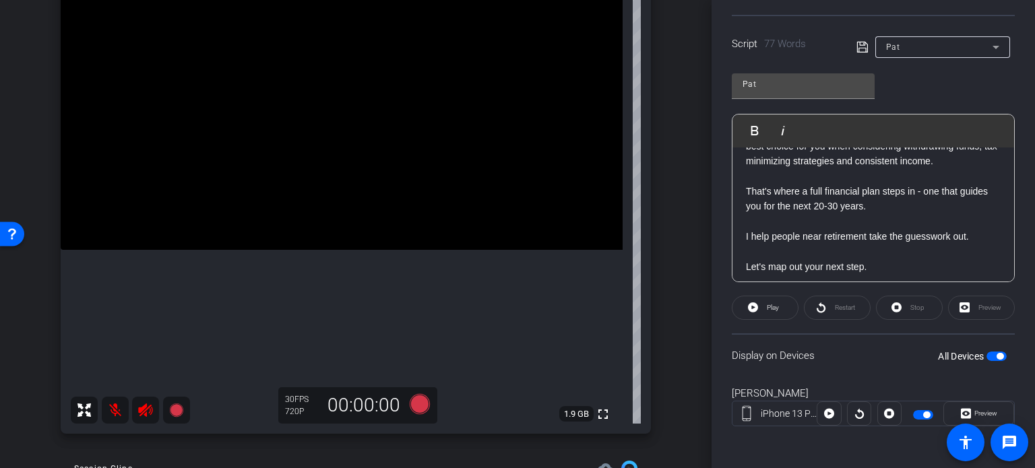
scroll to position [0, 0]
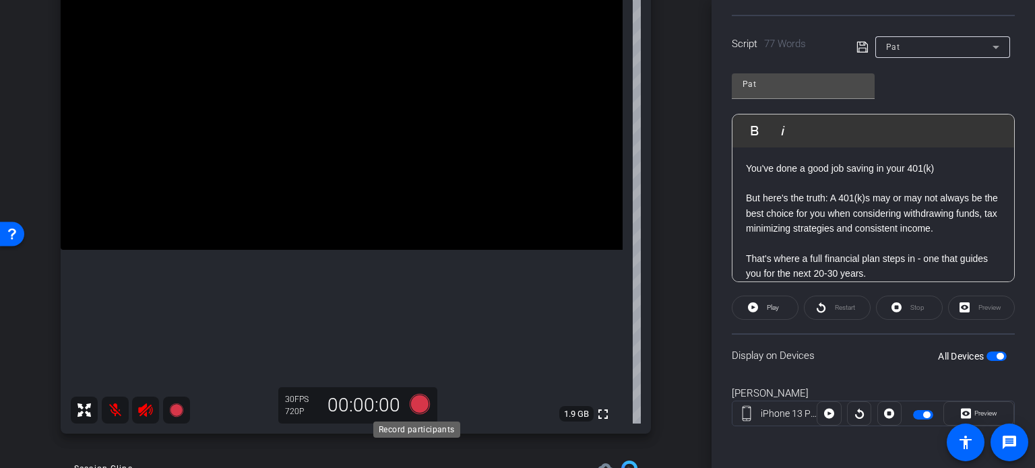
click at [415, 402] on icon at bounding box center [420, 404] width 20 height 20
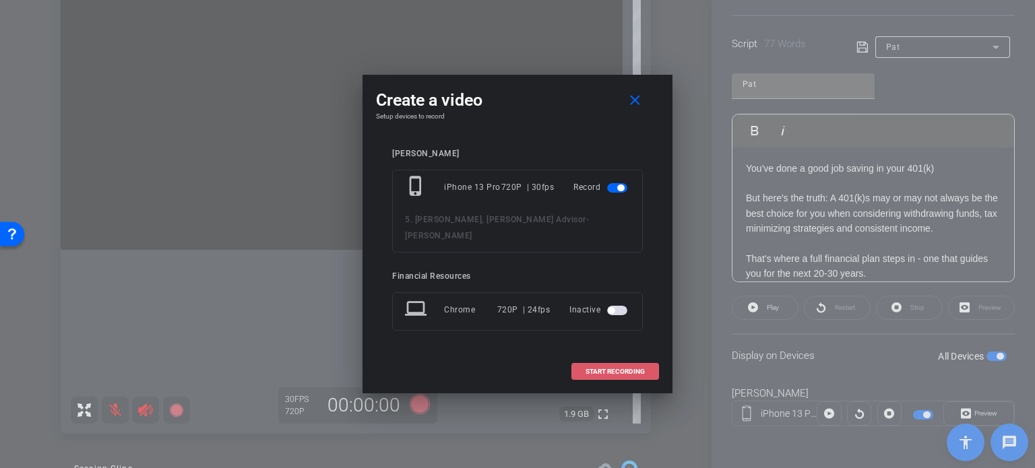
click at [607, 369] on span "START RECORDING" at bounding box center [615, 372] width 59 height 7
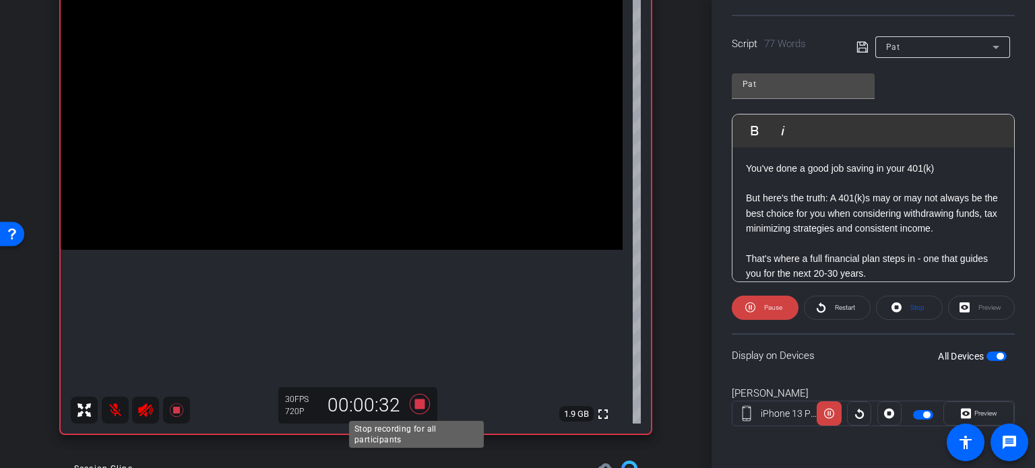
click at [414, 402] on icon at bounding box center [420, 404] width 20 height 20
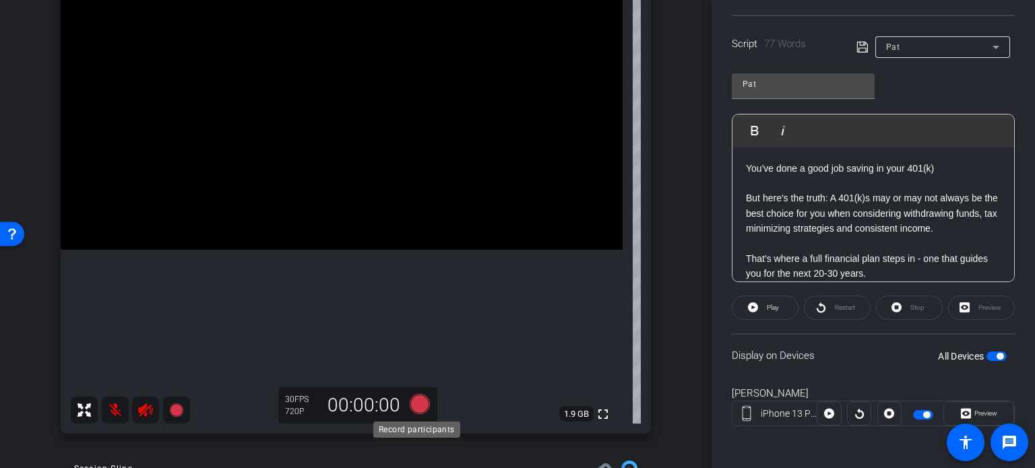
click at [415, 402] on icon at bounding box center [420, 404] width 20 height 20
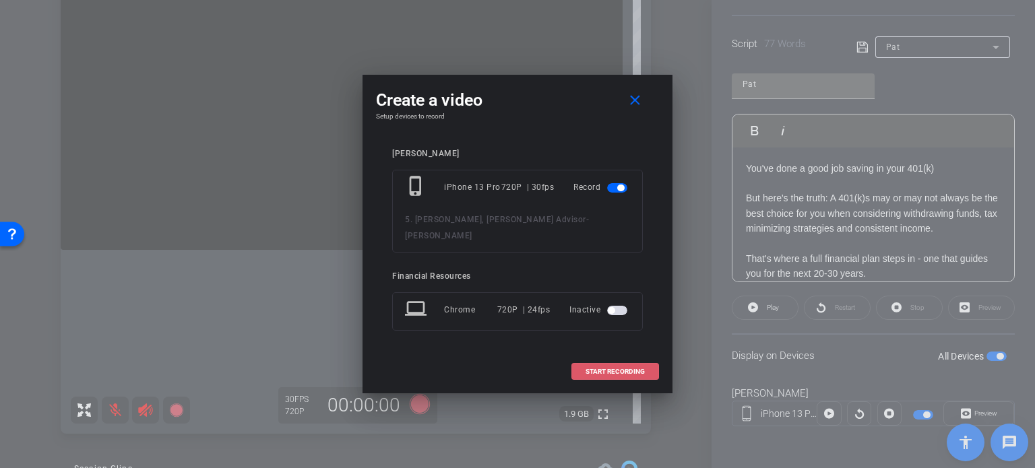
click at [619, 369] on span "START RECORDING" at bounding box center [615, 372] width 59 height 7
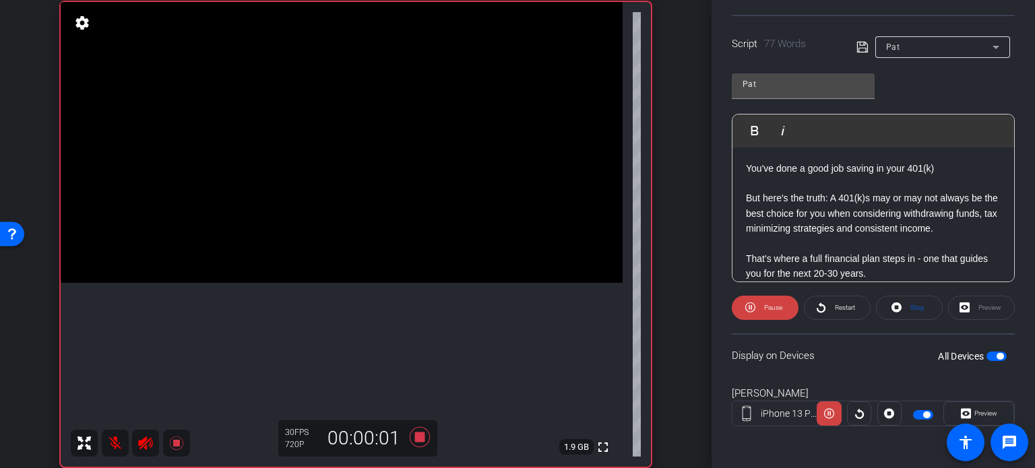
scroll to position [171, 0]
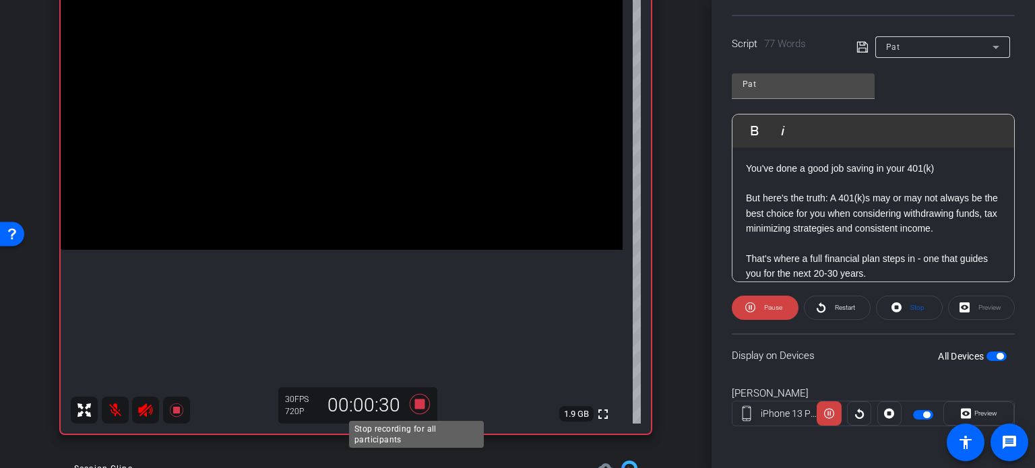
click at [417, 405] on icon at bounding box center [420, 404] width 20 height 20
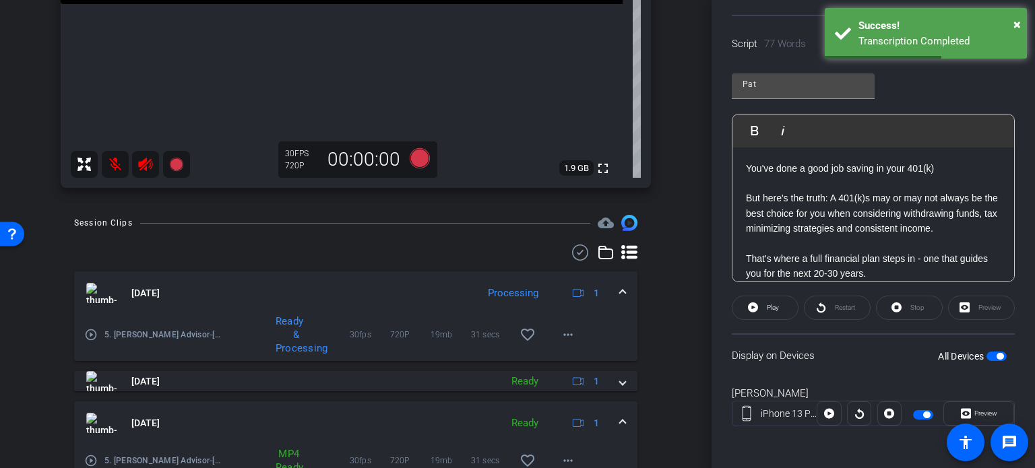
scroll to position [441, 0]
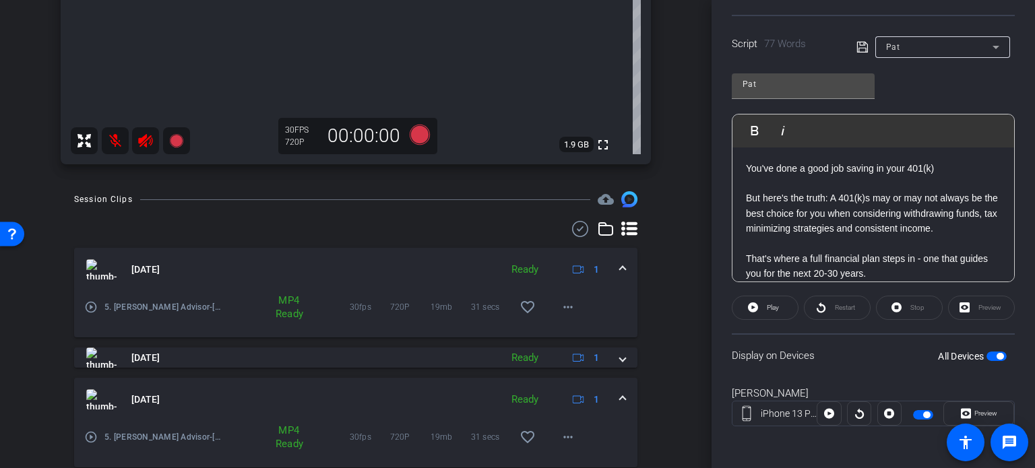
click at [981, 86] on div "Pat Play Play from this location Play Selected Play and display the selected te…" at bounding box center [873, 172] width 283 height 219
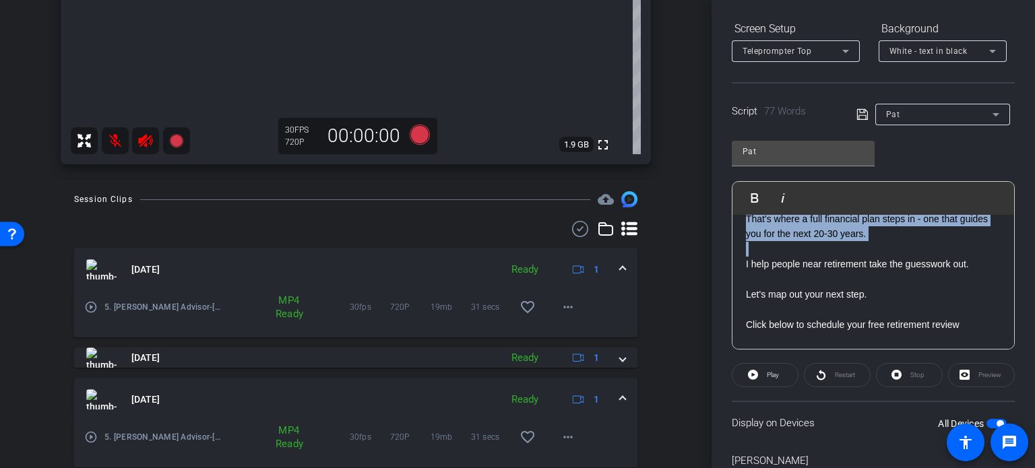
scroll to position [133, 0]
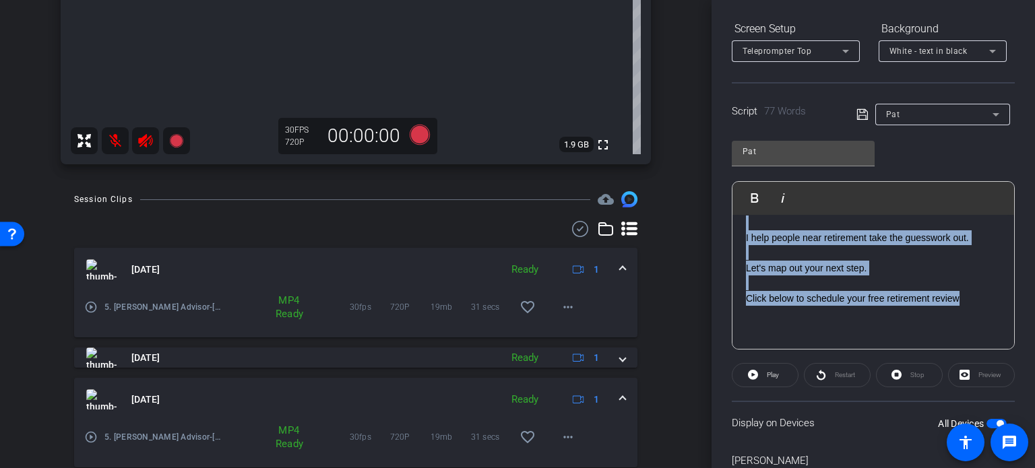
drag, startPoint x: 747, startPoint y: 229, endPoint x: 977, endPoint y: 297, distance: 240.2
click at [977, 297] on div "You've done a good job saving in your 401(k) But here's the truth: A 401(k)s ma…" at bounding box center [874, 216] width 282 height 268
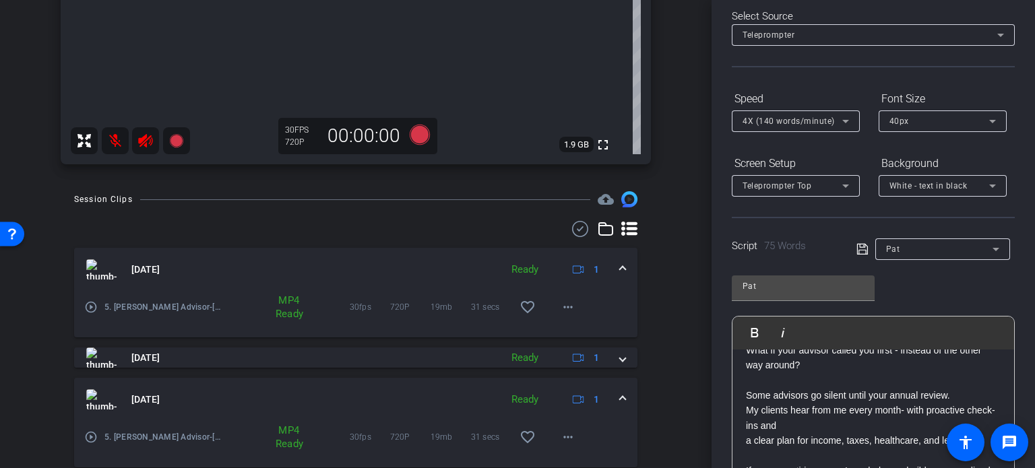
scroll to position [103, 0]
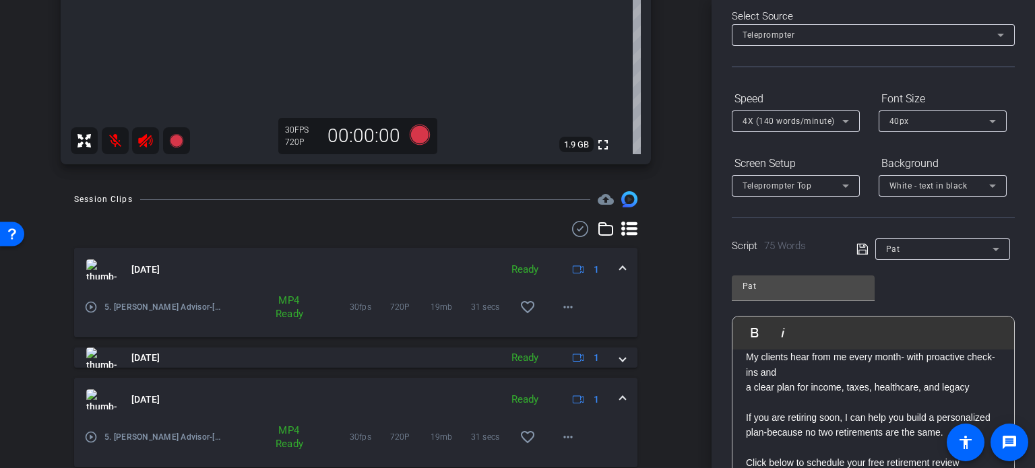
click at [747, 380] on p "a clear plan for income, taxes, healthcare, and legacy" at bounding box center [873, 387] width 255 height 15
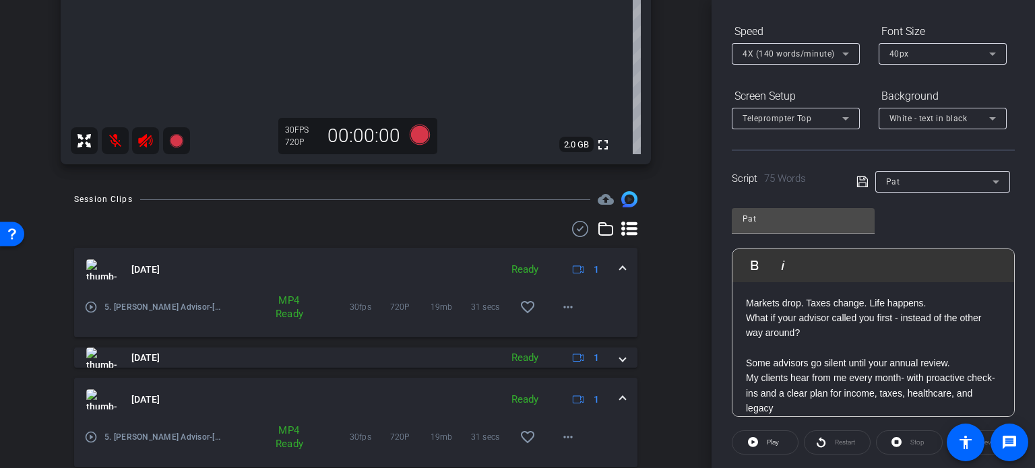
scroll to position [65, 0]
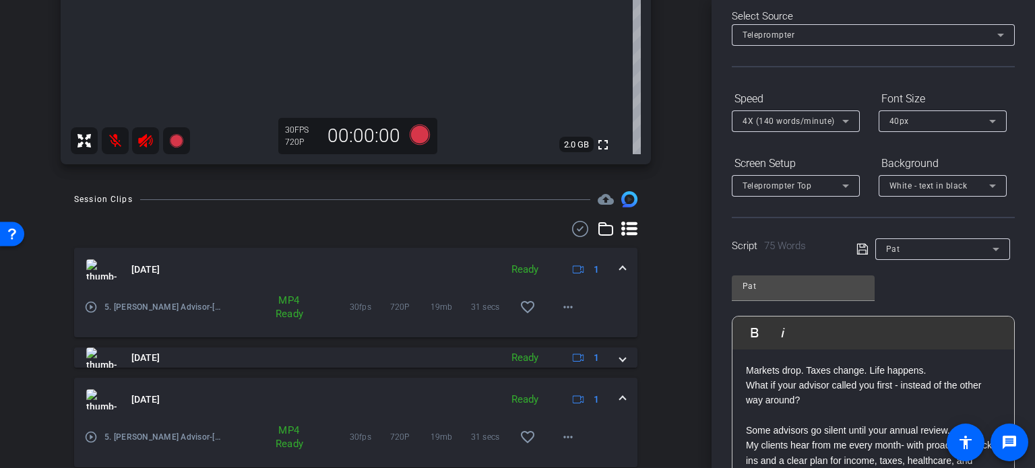
click at [746, 384] on p "What if your advisor called you first - instead of the other way around?" at bounding box center [873, 393] width 255 height 30
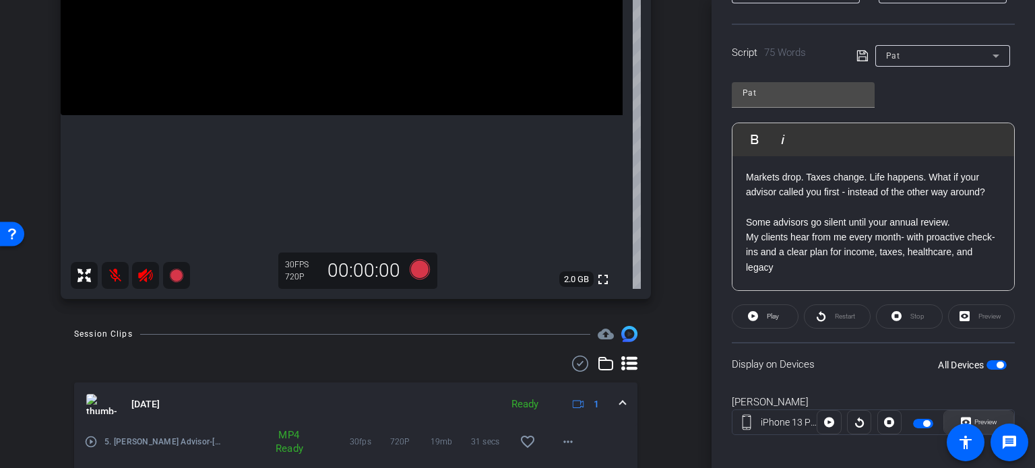
scroll to position [267, 0]
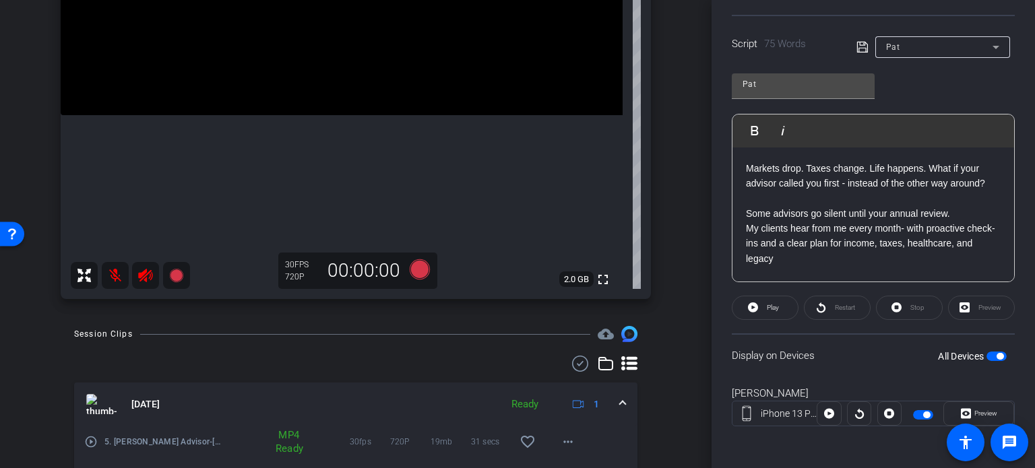
click at [987, 352] on span "button" at bounding box center [997, 356] width 20 height 9
click at [996, 352] on span "button" at bounding box center [997, 356] width 20 height 9
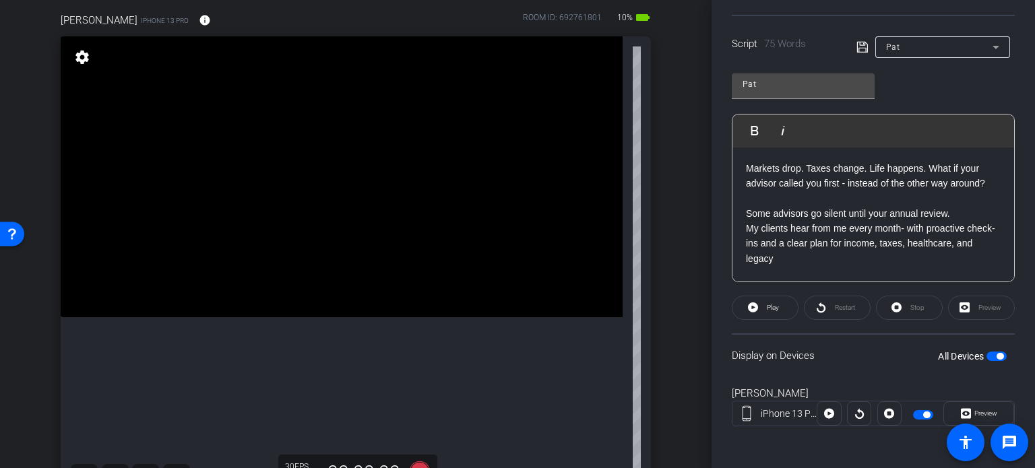
scroll to position [171, 0]
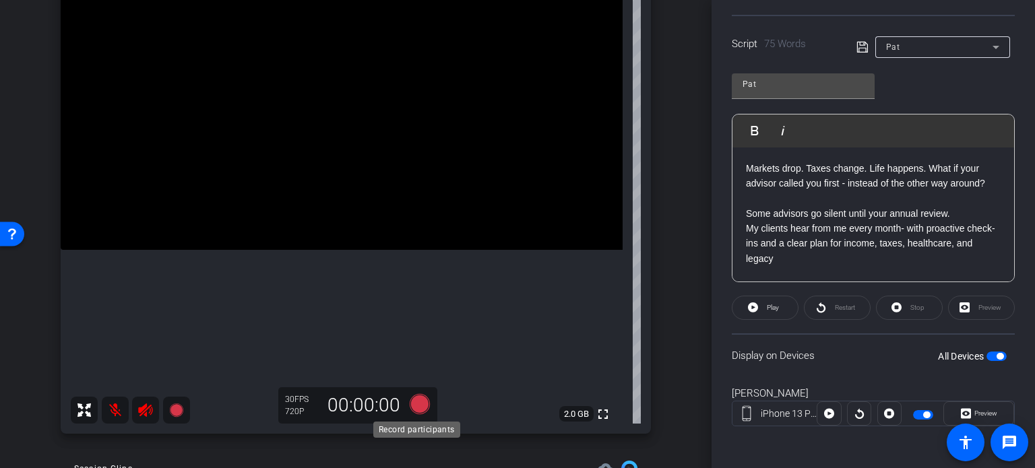
click at [416, 395] on icon at bounding box center [420, 404] width 32 height 24
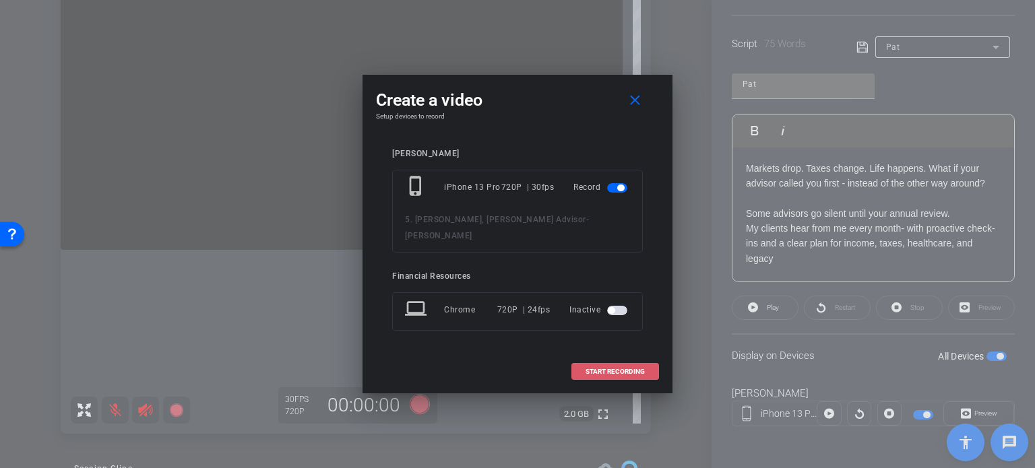
click at [595, 369] on span "START RECORDING" at bounding box center [615, 372] width 59 height 7
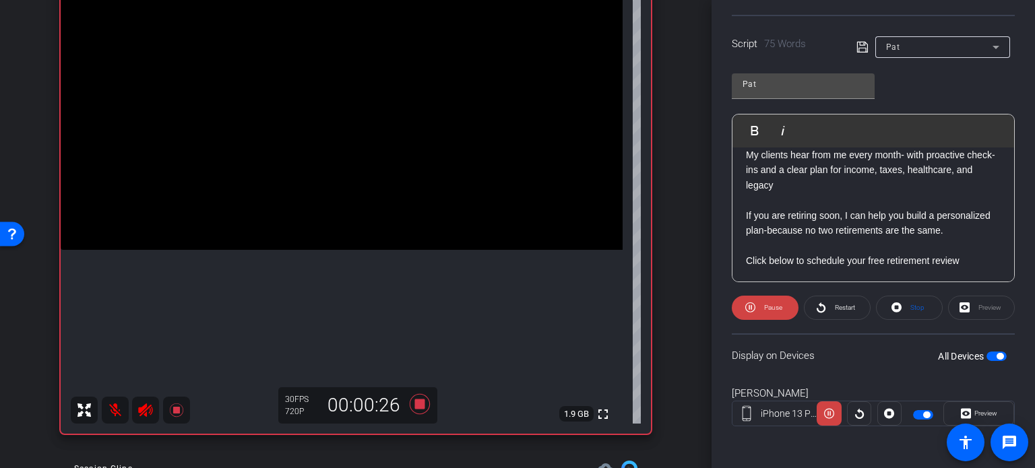
scroll to position [88, 0]
click at [417, 406] on icon at bounding box center [420, 404] width 20 height 20
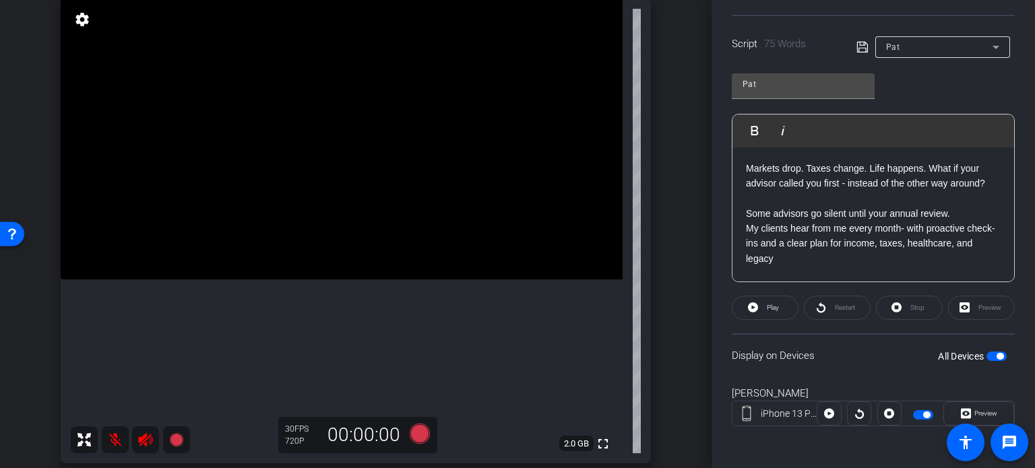
scroll to position [171, 0]
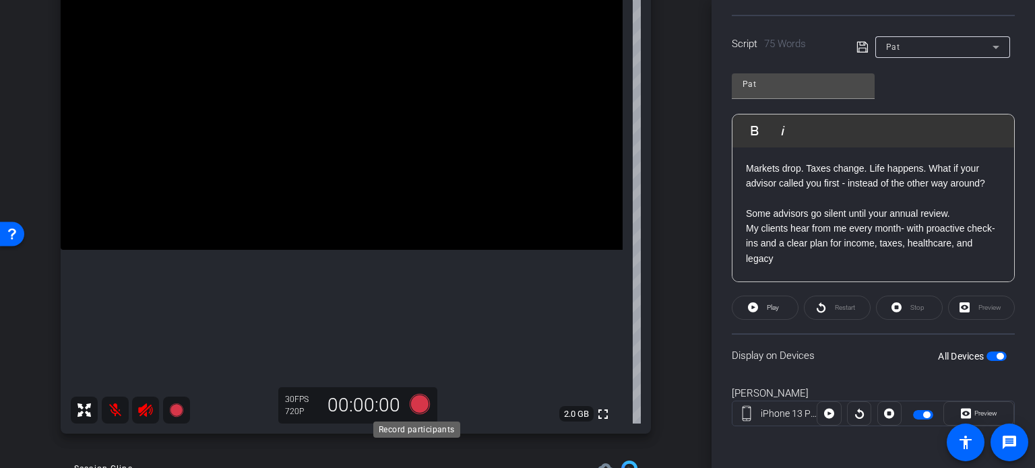
click at [419, 400] on icon at bounding box center [420, 404] width 20 height 20
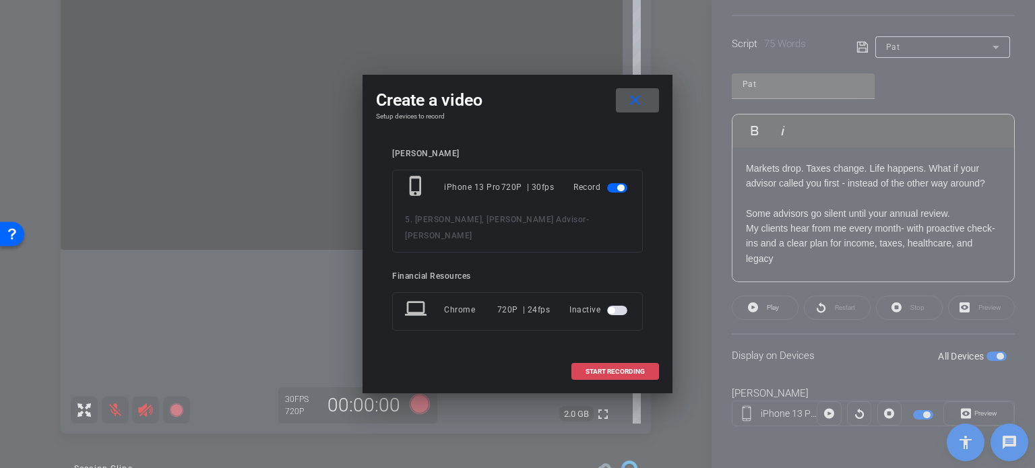
click at [627, 369] on span "START RECORDING" at bounding box center [615, 372] width 59 height 7
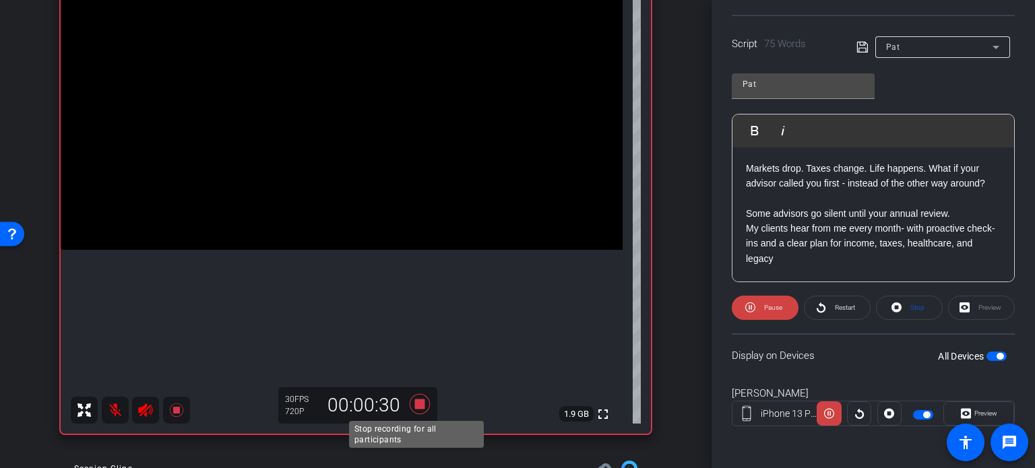
drag, startPoint x: 413, startPoint y: 399, endPoint x: 394, endPoint y: 369, distance: 35.2
click at [404, 397] on icon at bounding box center [420, 404] width 32 height 24
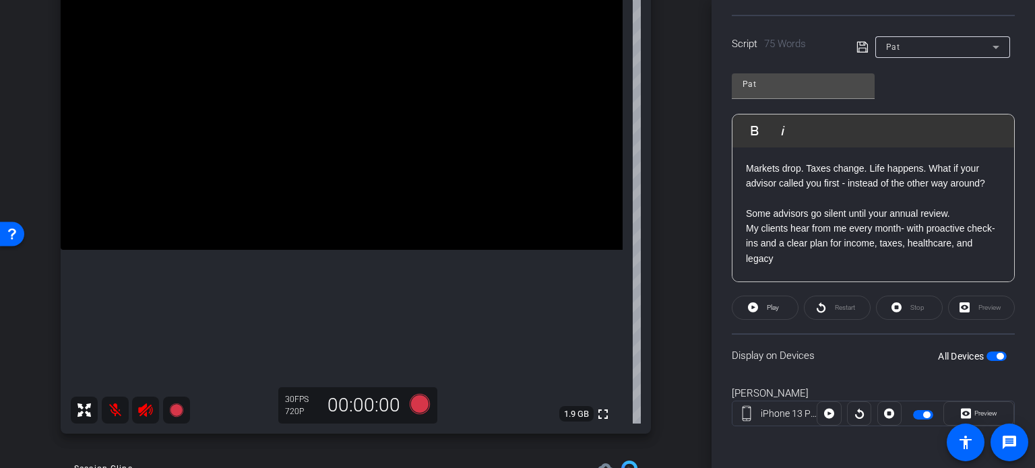
click at [533, 200] on video at bounding box center [342, 109] width 562 height 281
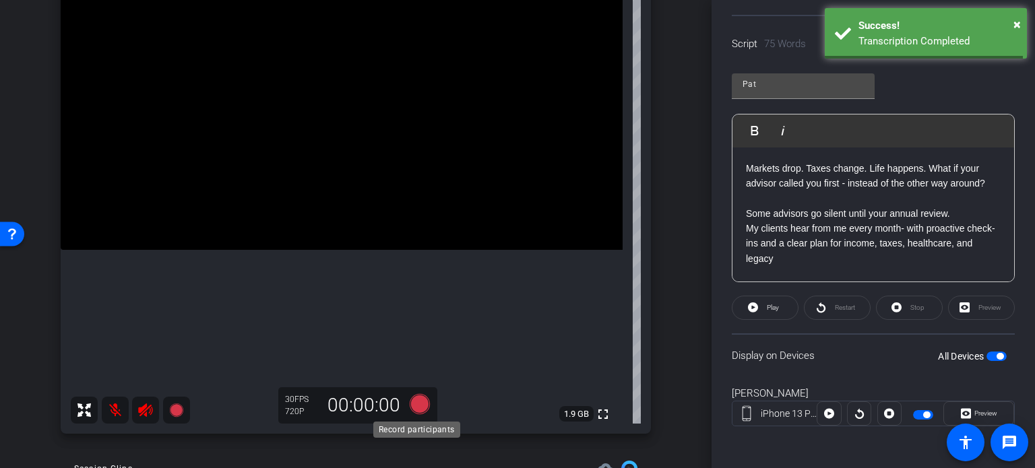
click at [417, 398] on icon at bounding box center [420, 404] width 20 height 20
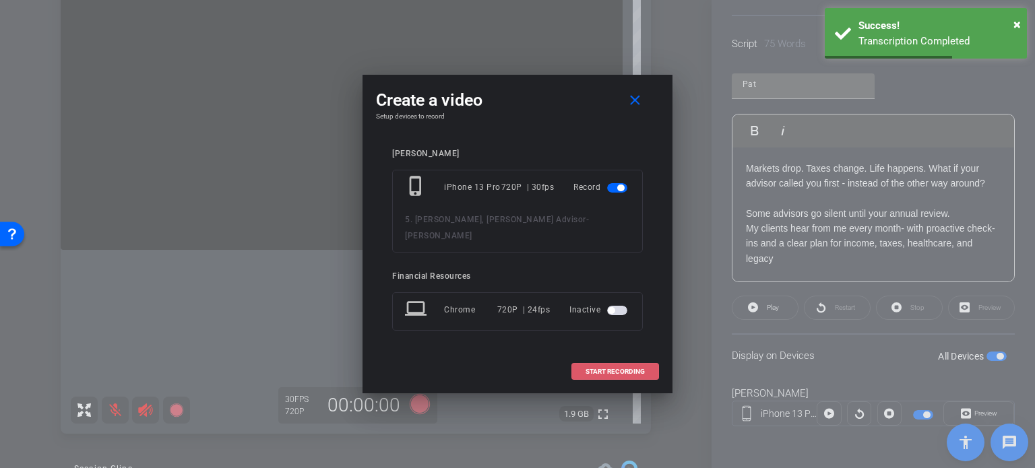
click at [595, 357] on span at bounding box center [615, 372] width 86 height 32
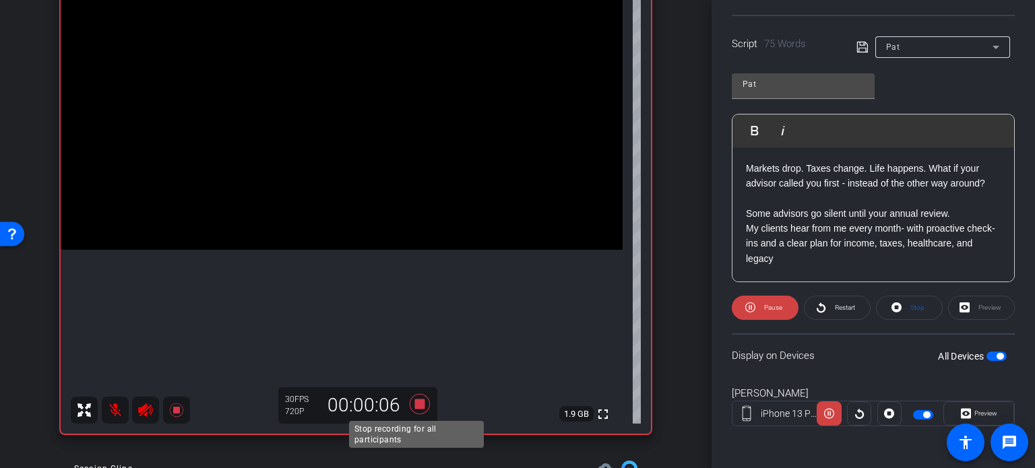
click at [418, 397] on icon at bounding box center [420, 404] width 32 height 24
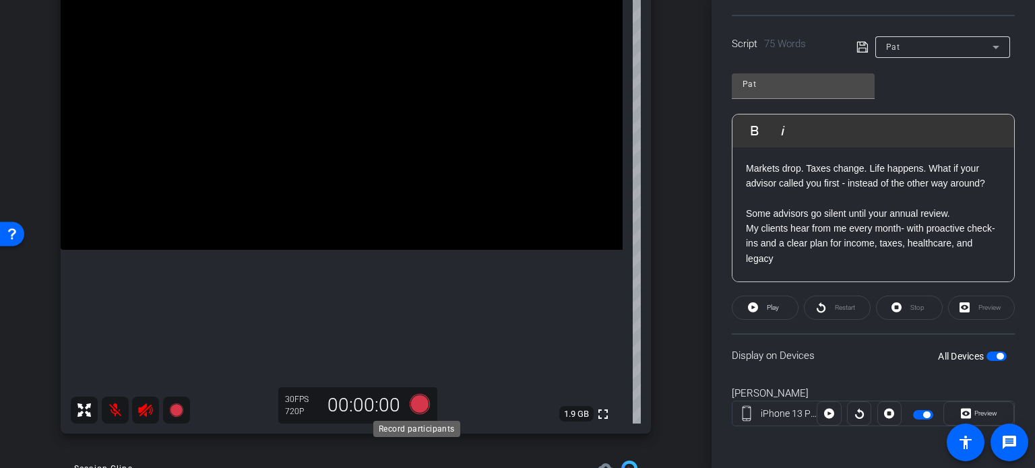
click at [415, 400] on icon at bounding box center [420, 404] width 20 height 20
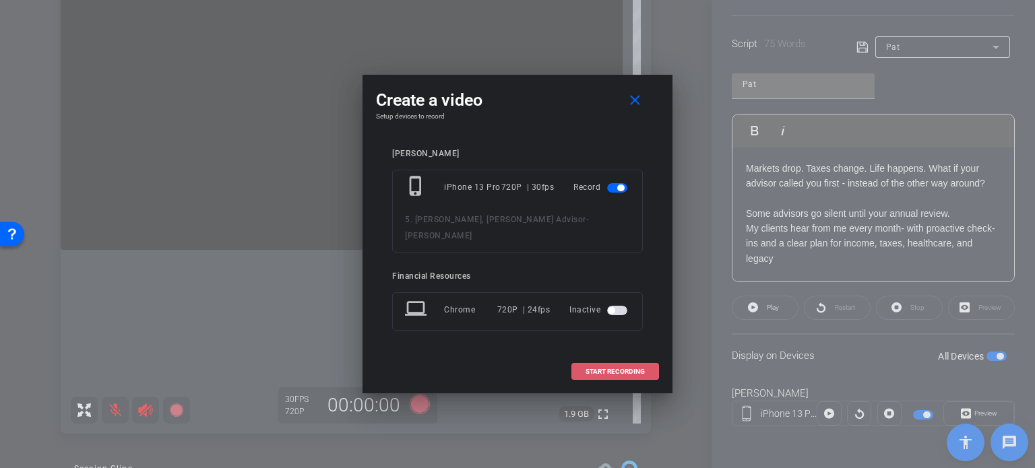
click at [601, 363] on button "START RECORDING" at bounding box center [616, 371] width 88 height 17
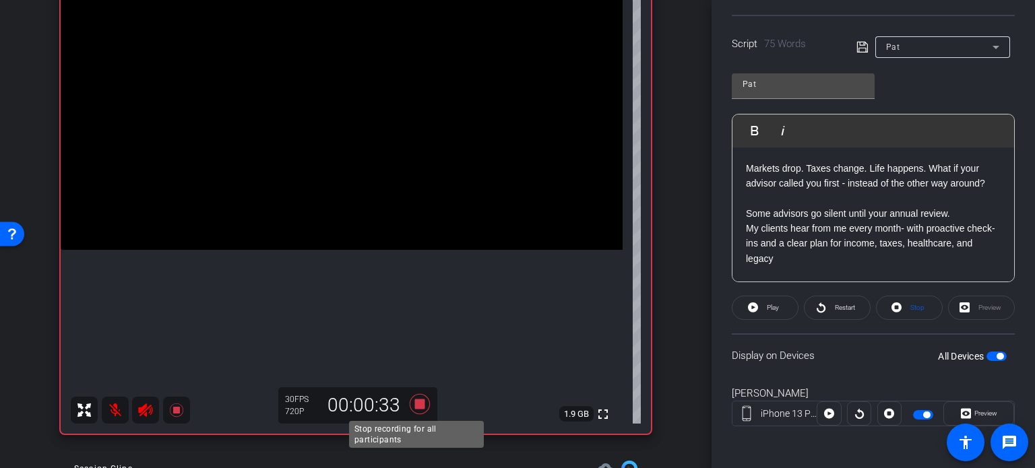
click at [417, 403] on icon at bounding box center [420, 404] width 32 height 24
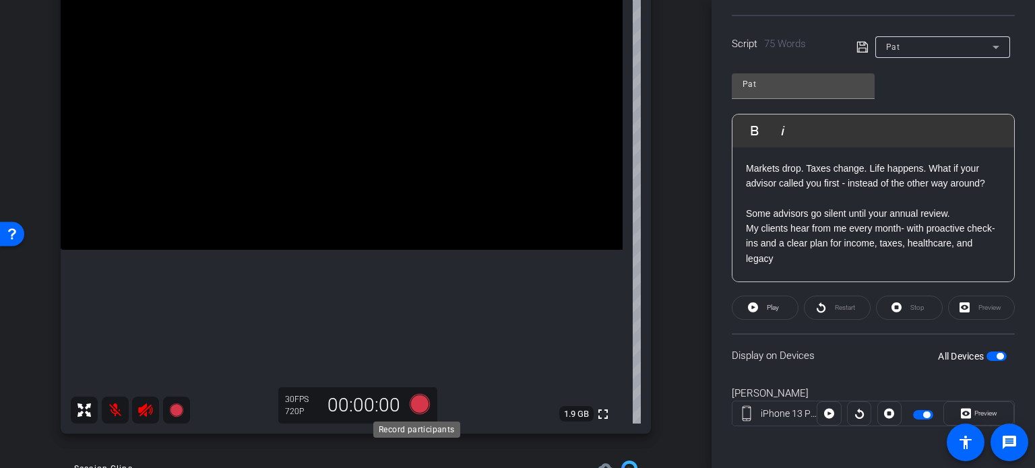
click at [419, 401] on icon at bounding box center [420, 404] width 20 height 20
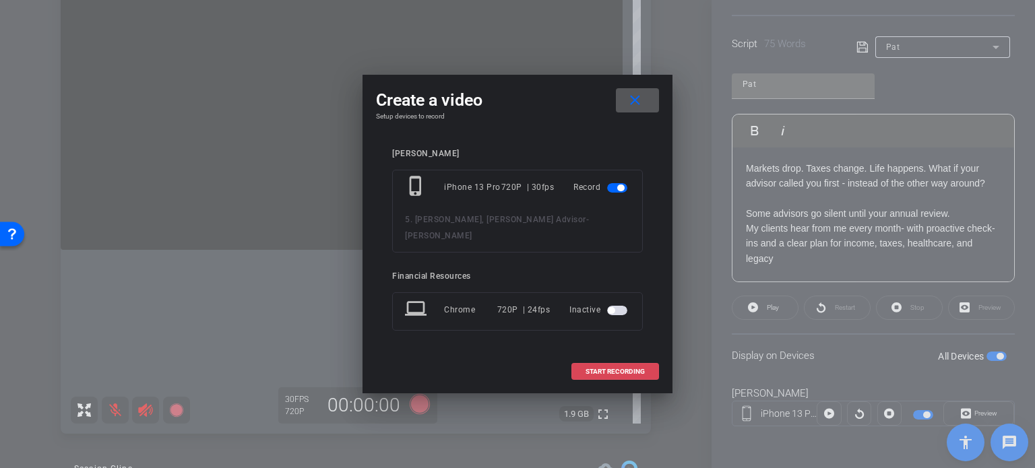
click at [604, 369] on span "START RECORDING" at bounding box center [615, 372] width 59 height 7
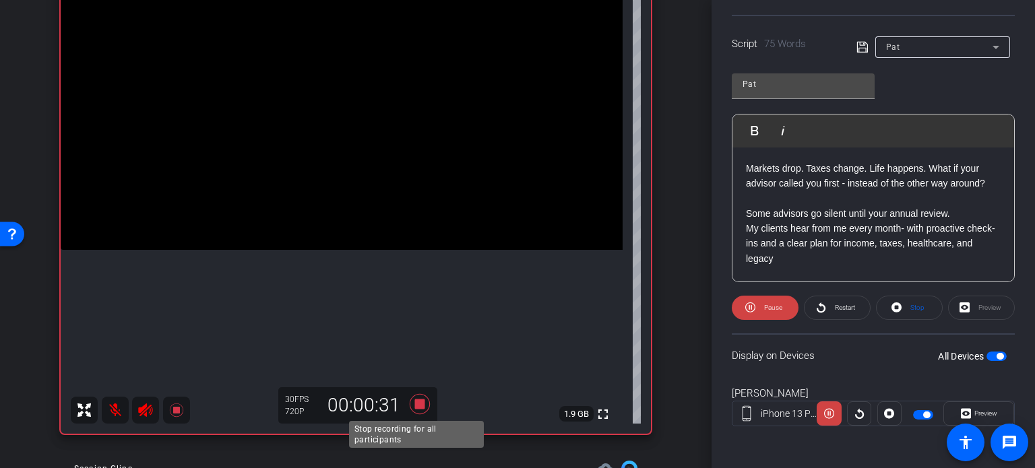
click at [420, 405] on icon at bounding box center [420, 404] width 32 height 24
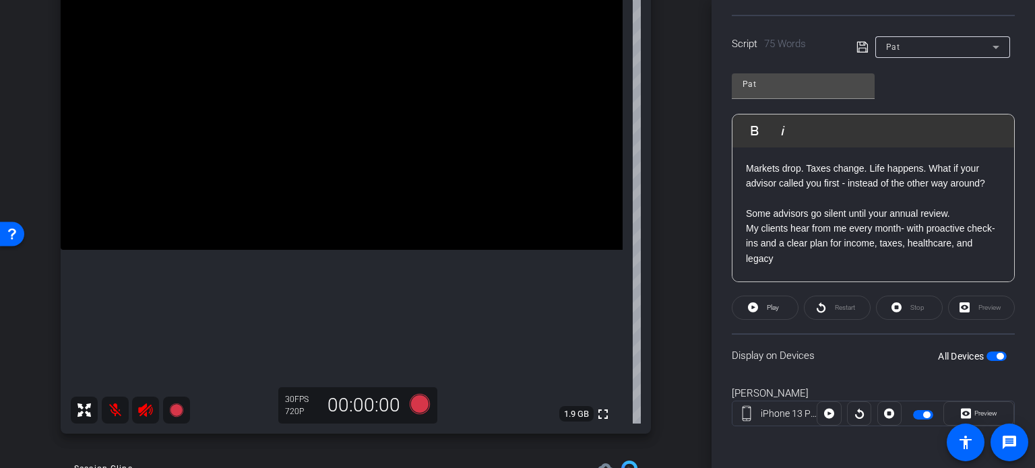
click at [545, 250] on video at bounding box center [342, 109] width 562 height 281
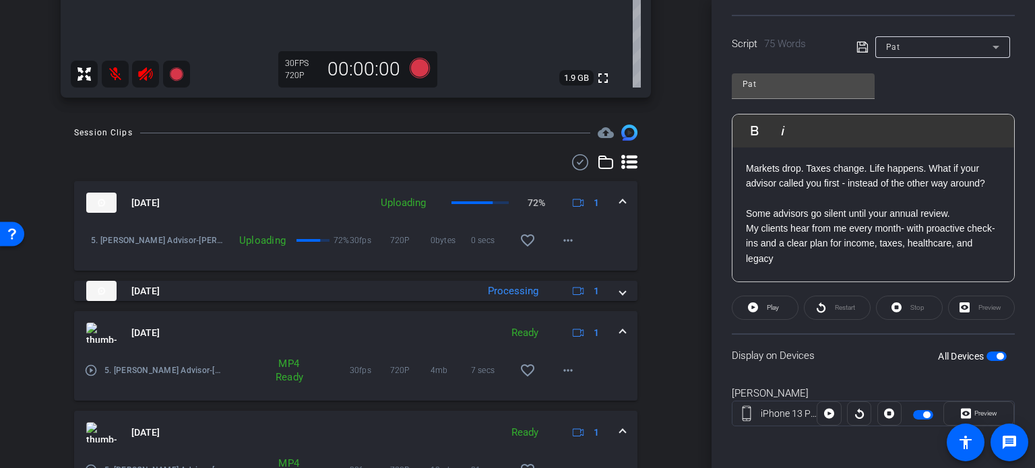
scroll to position [508, 0]
click at [92, 245] on mat-icon "play_circle_outline" at bounding box center [90, 243] width 13 height 13
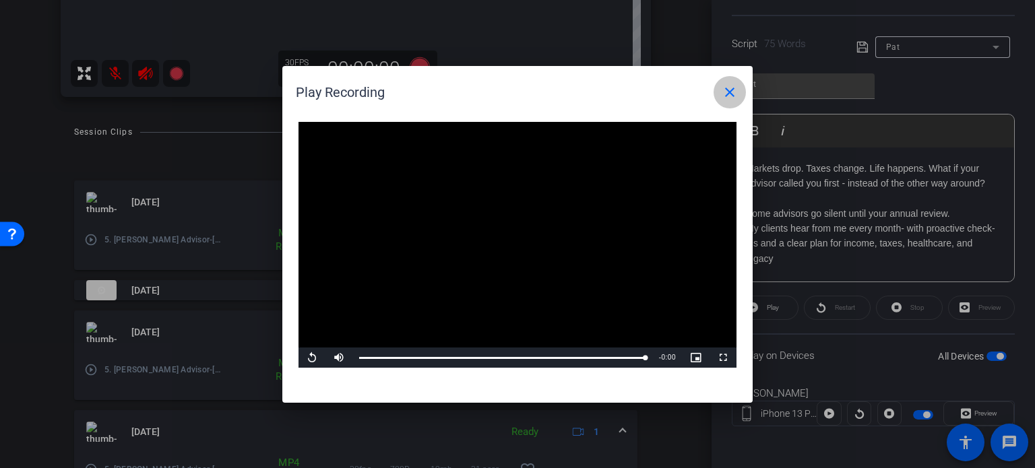
drag, startPoint x: 732, startPoint y: 91, endPoint x: 735, endPoint y: 117, distance: 25.8
click at [732, 92] on mat-icon "close" at bounding box center [730, 92] width 16 height 16
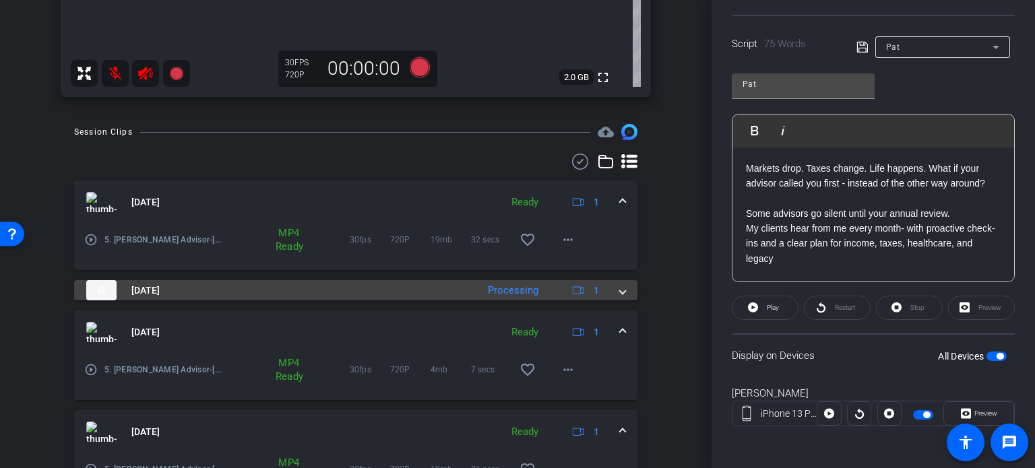
click at [160, 295] on span "[DATE]" at bounding box center [145, 291] width 28 height 14
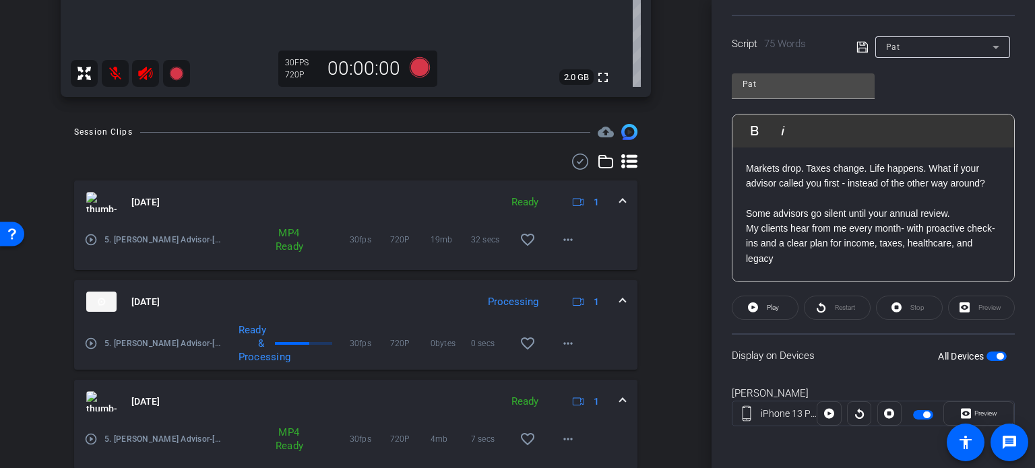
click at [92, 347] on mat-icon "play_circle_outline" at bounding box center [90, 343] width 13 height 13
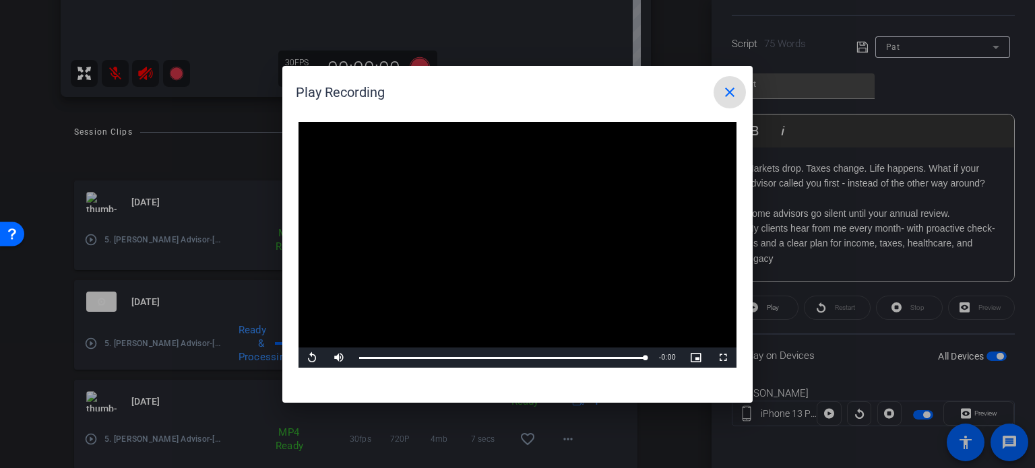
click at [729, 94] on mat-icon "close" at bounding box center [730, 92] width 16 height 16
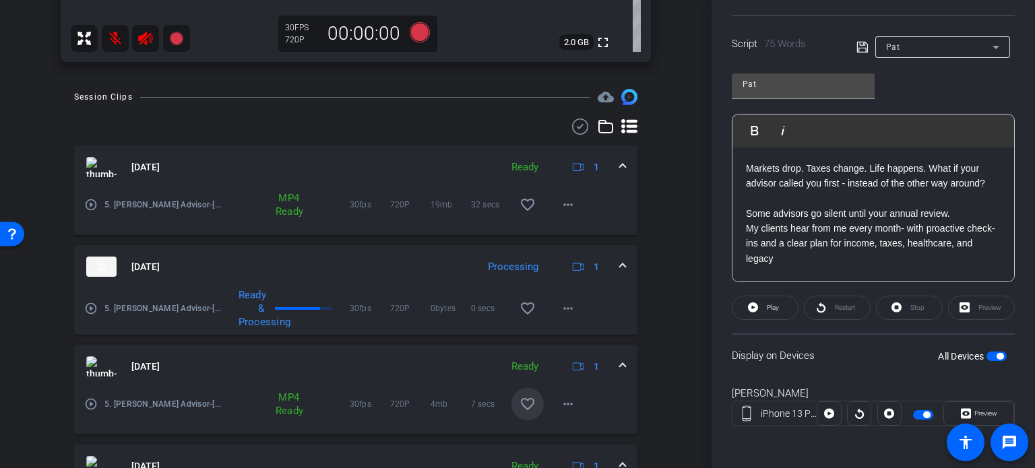
scroll to position [576, 0]
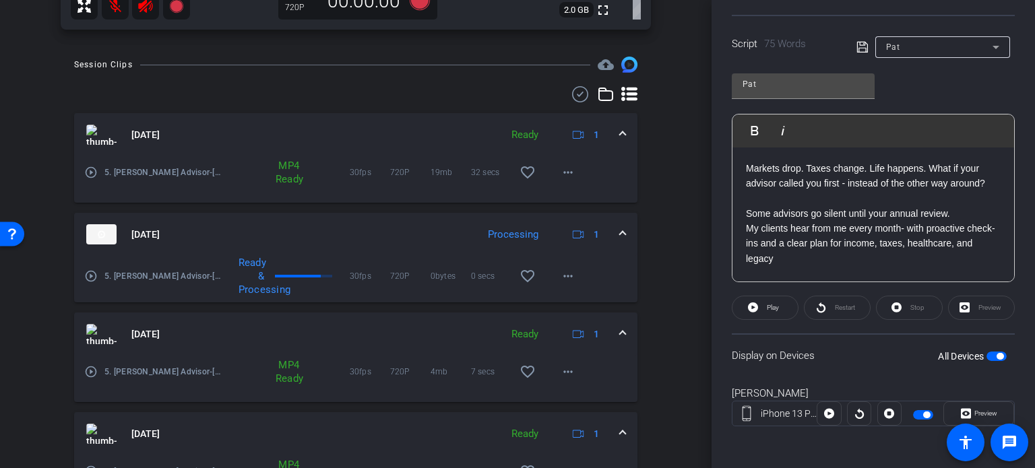
click at [89, 373] on mat-icon "play_circle_outline" at bounding box center [90, 371] width 13 height 13
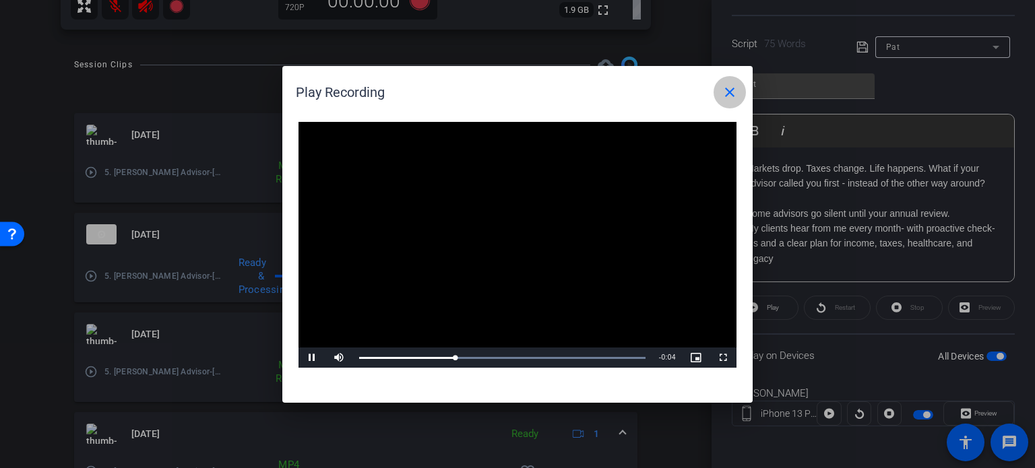
click at [725, 86] on mat-icon "close" at bounding box center [730, 92] width 16 height 16
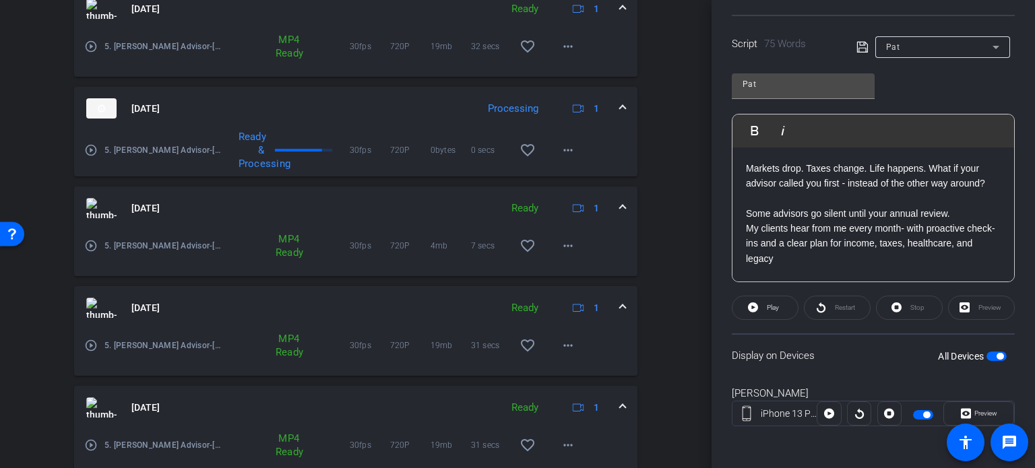
scroll to position [710, 0]
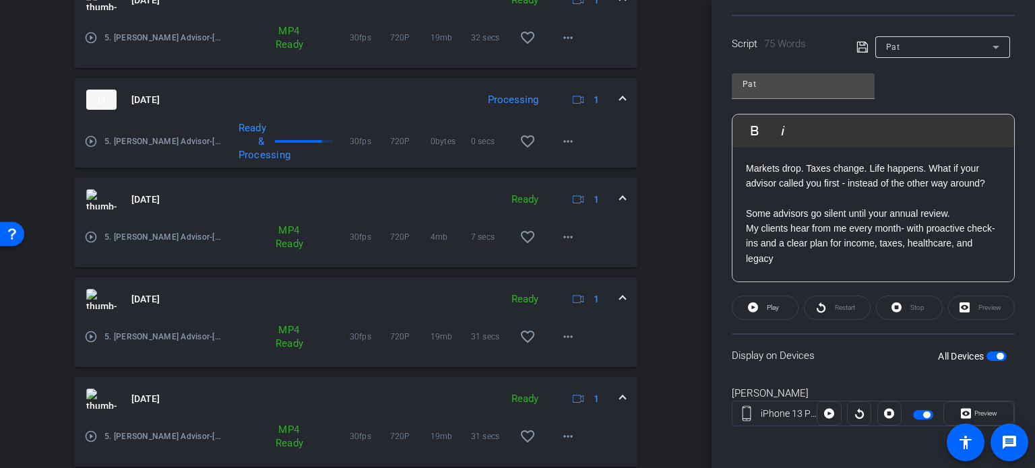
click at [92, 433] on mat-icon "play_circle_outline" at bounding box center [90, 436] width 13 height 13
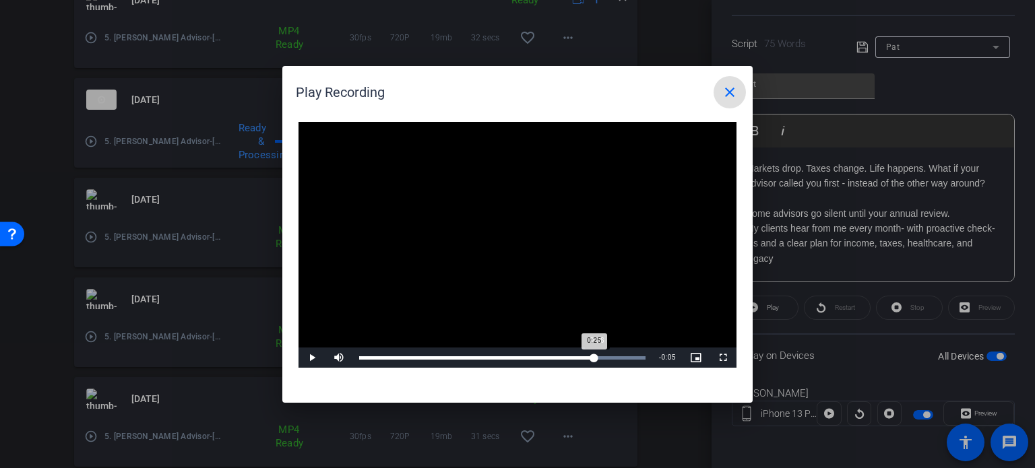
drag, startPoint x: 383, startPoint y: 353, endPoint x: 597, endPoint y: 355, distance: 213.7
click at [595, 359] on div "0:25" at bounding box center [476, 358] width 235 height 3
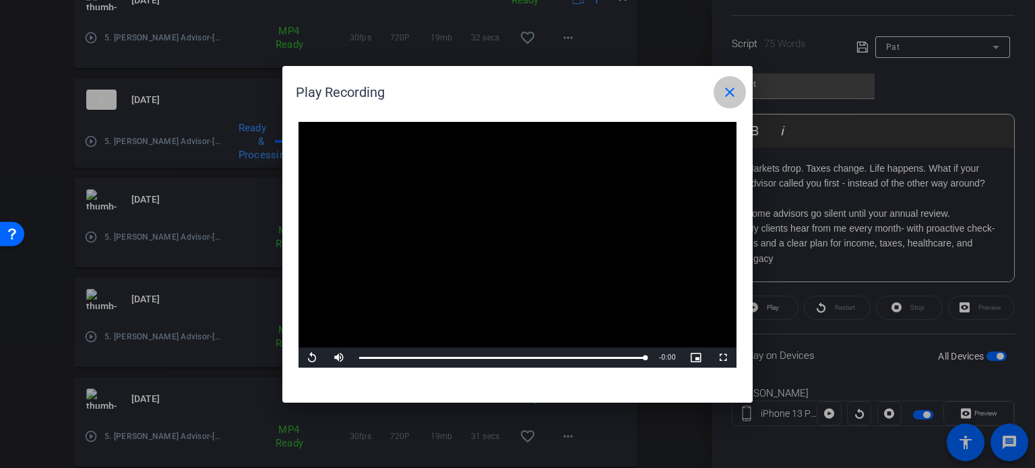
click at [732, 93] on mat-icon "close" at bounding box center [730, 92] width 16 height 16
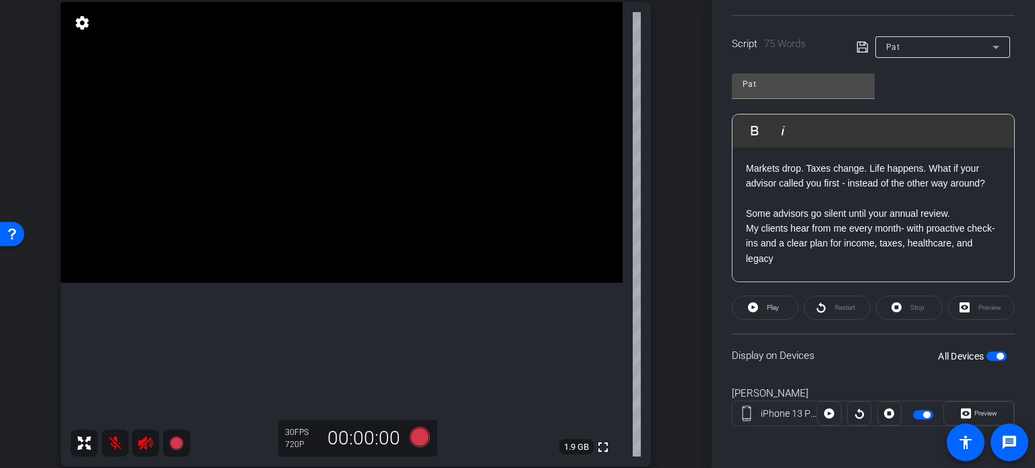
scroll to position [202, 0]
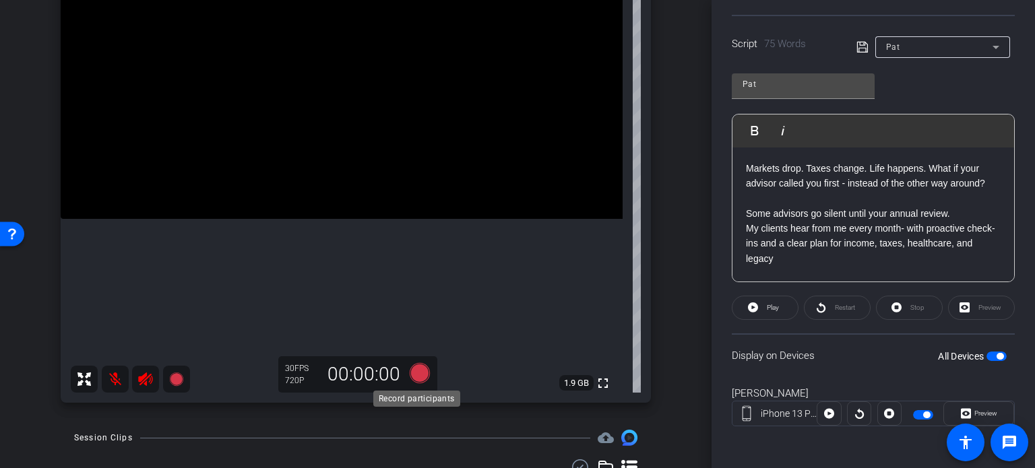
click at [413, 371] on icon at bounding box center [420, 373] width 20 height 20
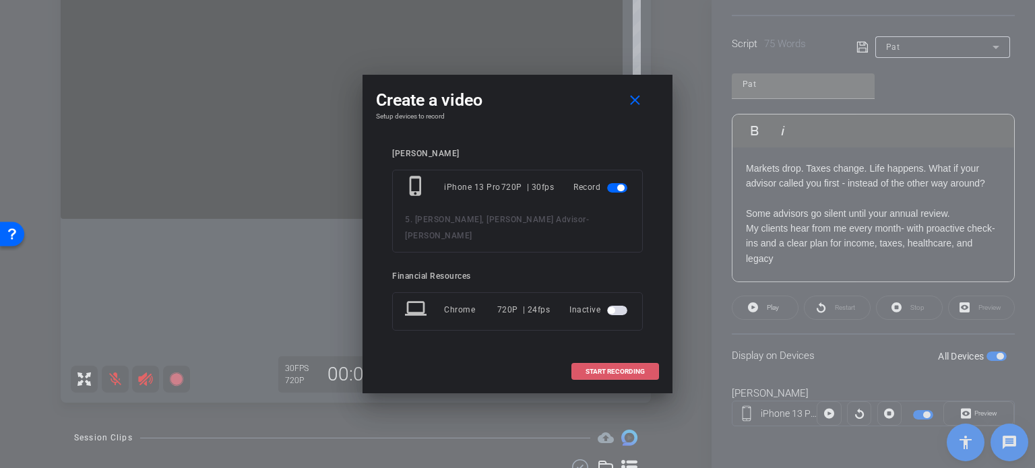
click at [634, 369] on span "START RECORDING" at bounding box center [615, 372] width 59 height 7
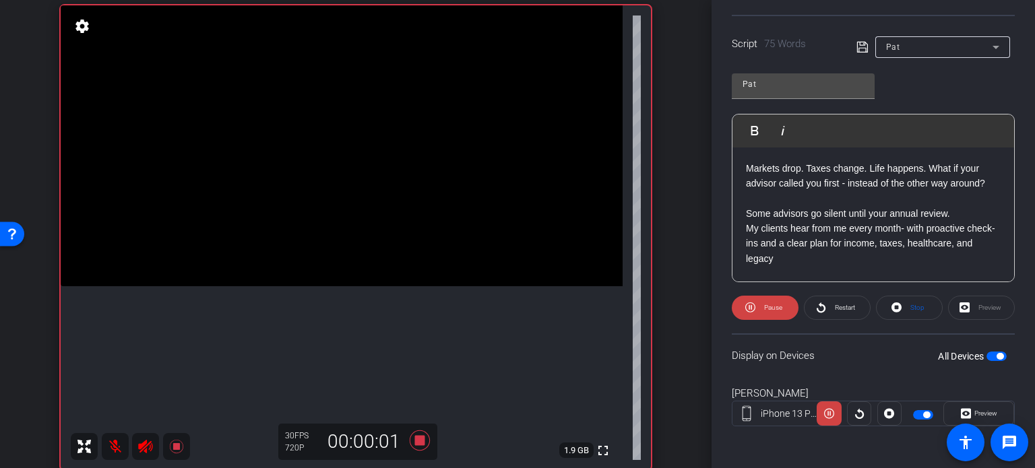
scroll to position [135, 0]
click at [416, 440] on icon at bounding box center [420, 441] width 20 height 20
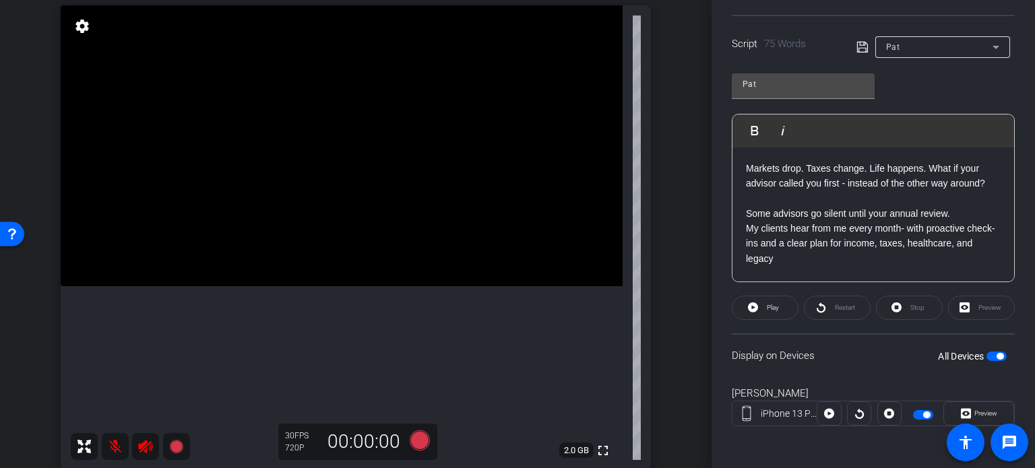
scroll to position [194, 0]
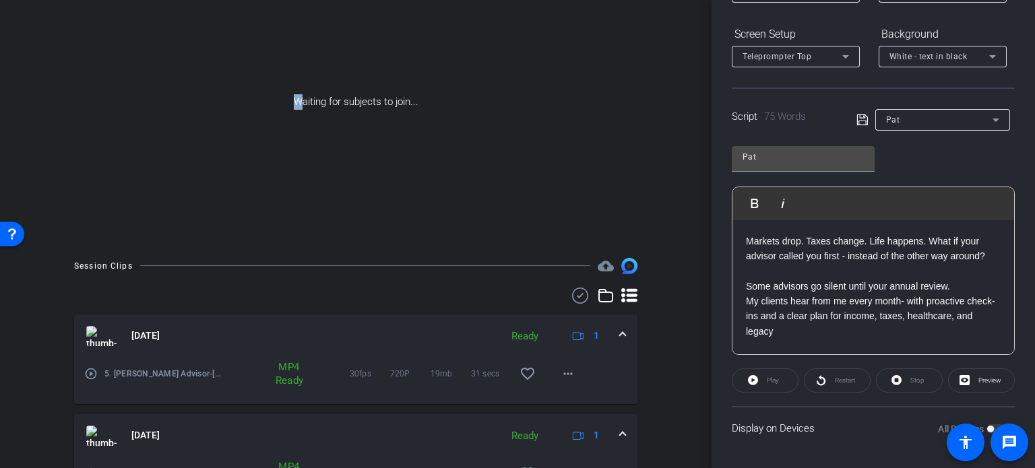
click at [297, 179] on div "Waiting for subjects to join..." at bounding box center [356, 102] width 644 height 285
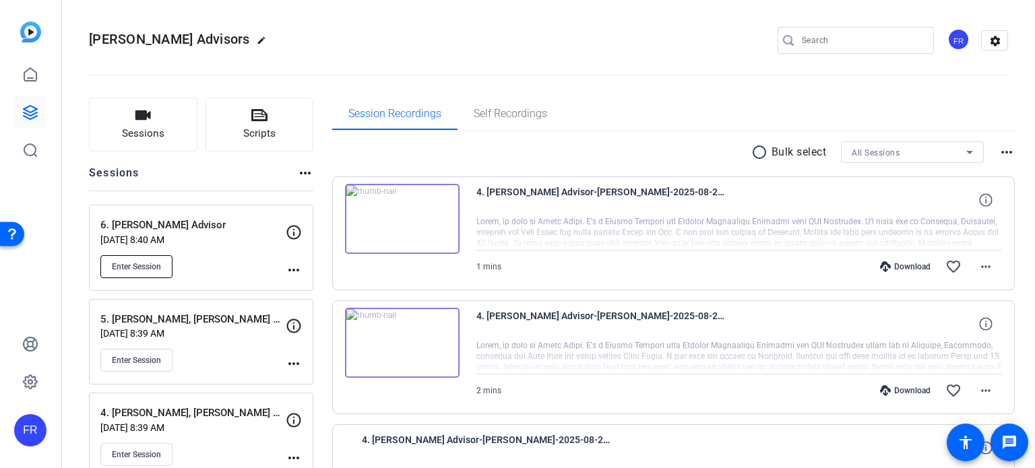
click at [143, 262] on span "Enter Session" at bounding box center [136, 267] width 49 height 11
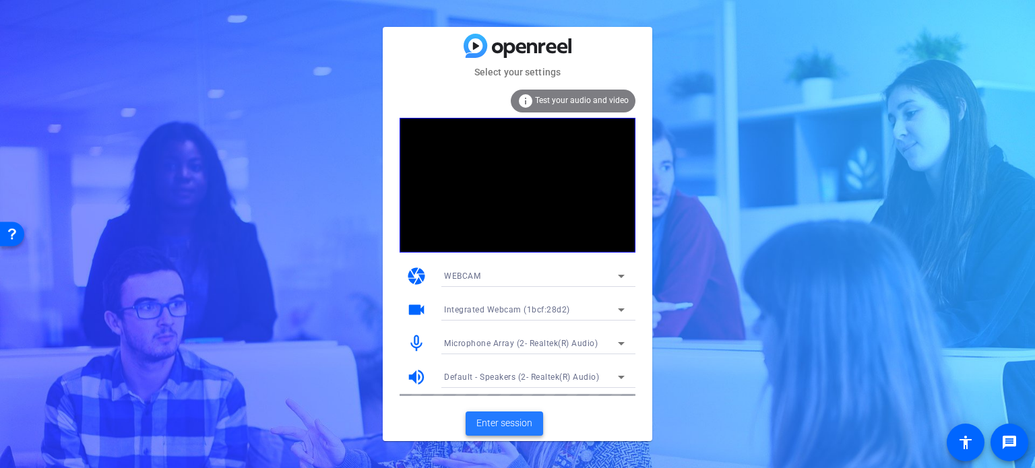
click at [504, 427] on span "Enter session" at bounding box center [505, 424] width 56 height 14
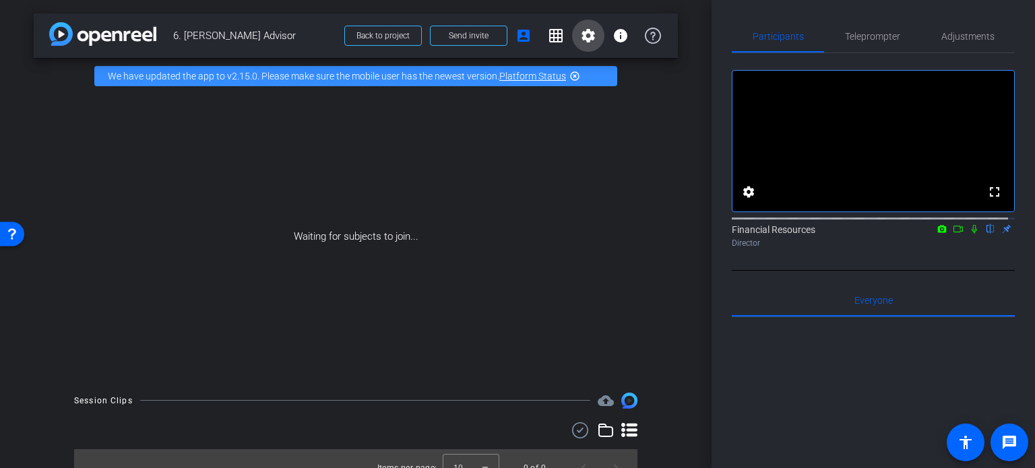
click at [580, 39] on mat-icon "settings" at bounding box center [588, 36] width 16 height 16
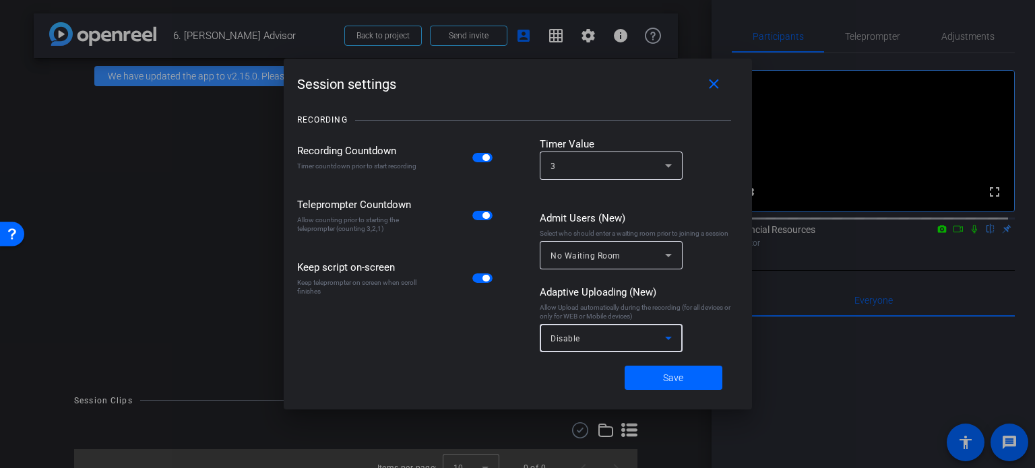
click at [651, 334] on div "Disable" at bounding box center [608, 338] width 115 height 17
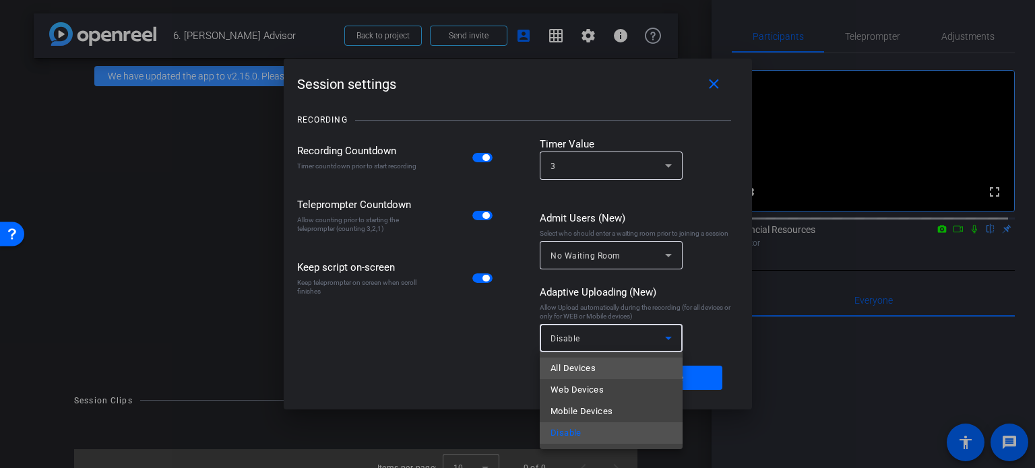
click at [602, 372] on mat-option "All Devices" at bounding box center [611, 369] width 143 height 22
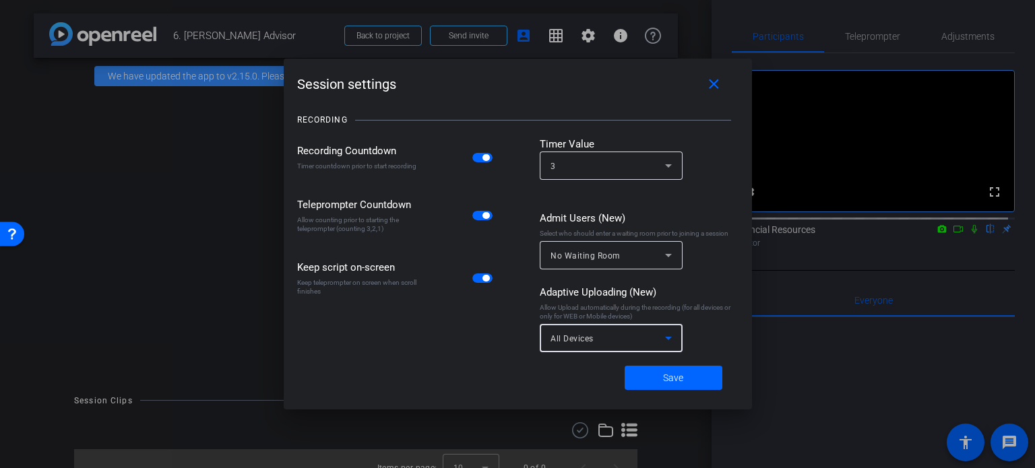
click at [964, 37] on div at bounding box center [517, 234] width 1035 height 468
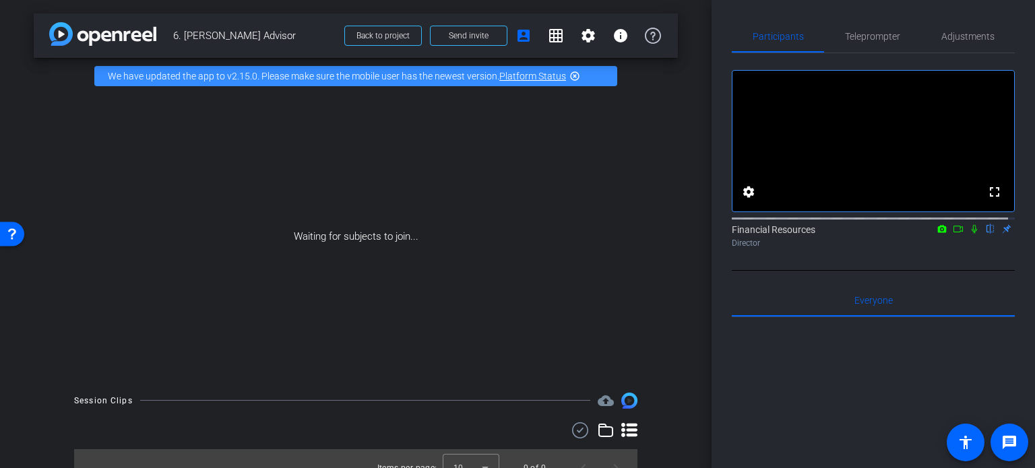
click at [494, 187] on div "Waiting for subjects to join..." at bounding box center [356, 236] width 644 height 285
click at [466, 31] on span "Send invite" at bounding box center [469, 35] width 40 height 11
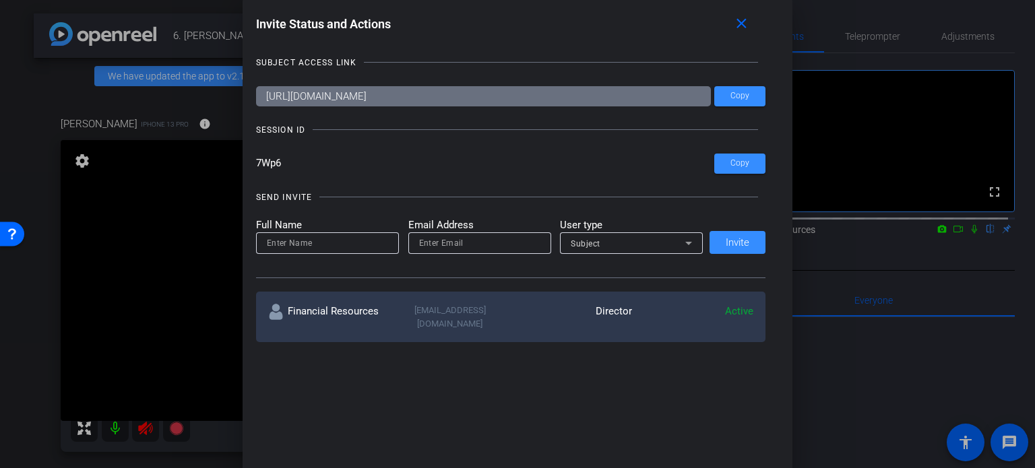
click at [145, 425] on div at bounding box center [517, 234] width 1035 height 468
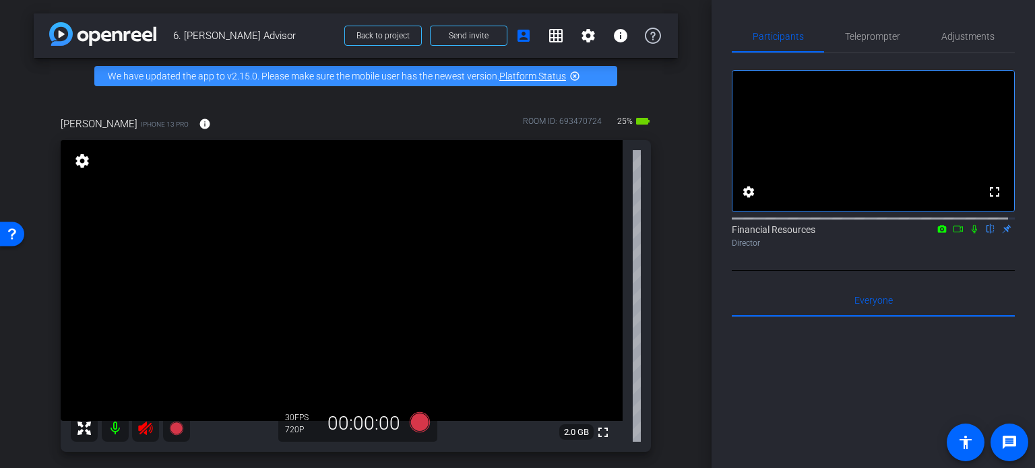
click at [114, 429] on mat-icon at bounding box center [115, 428] width 27 height 27
click at [958, 39] on span "Adjustments" at bounding box center [968, 36] width 53 height 9
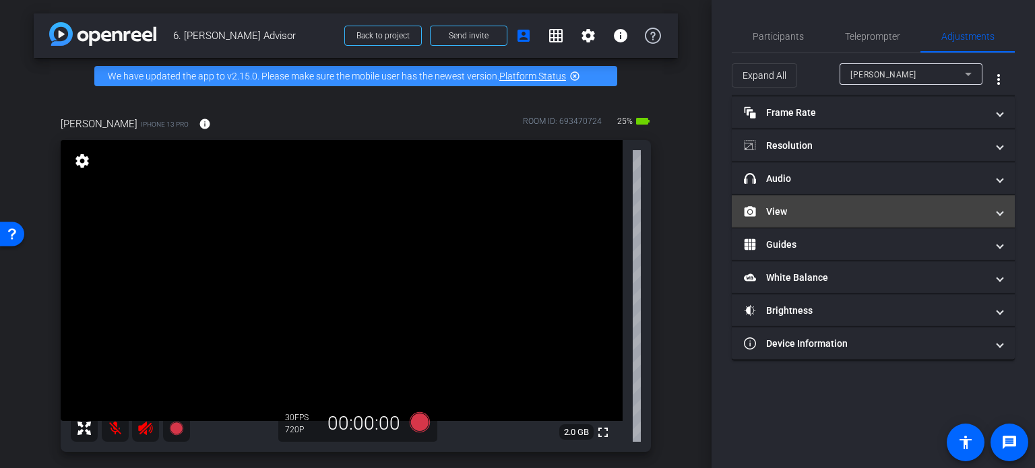
click at [793, 206] on mat-panel-title "View" at bounding box center [865, 212] width 243 height 14
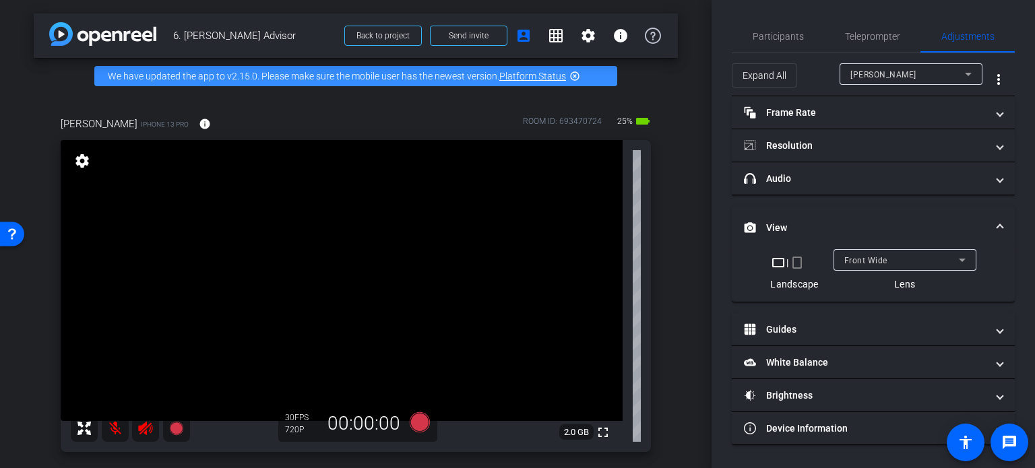
click at [797, 266] on mat-icon "crop_portrait" at bounding box center [797, 263] width 16 height 16
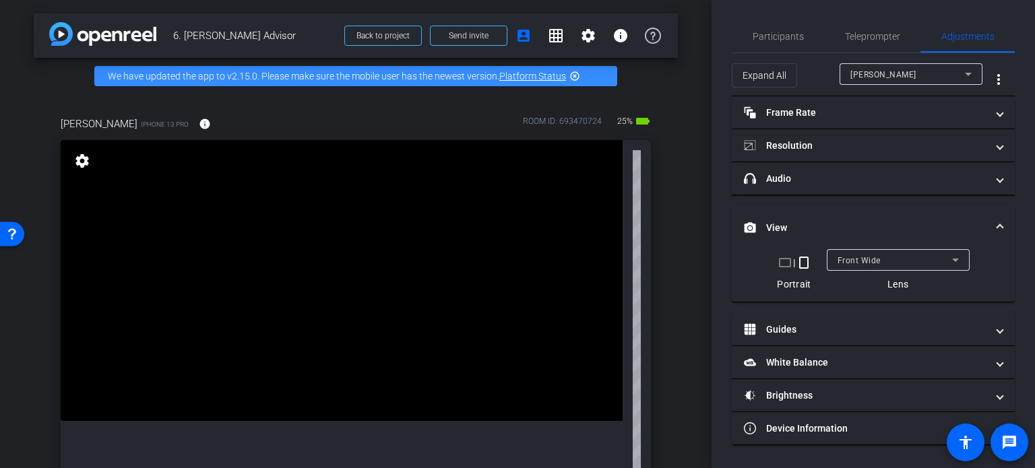
click at [958, 258] on icon at bounding box center [956, 260] width 16 height 16
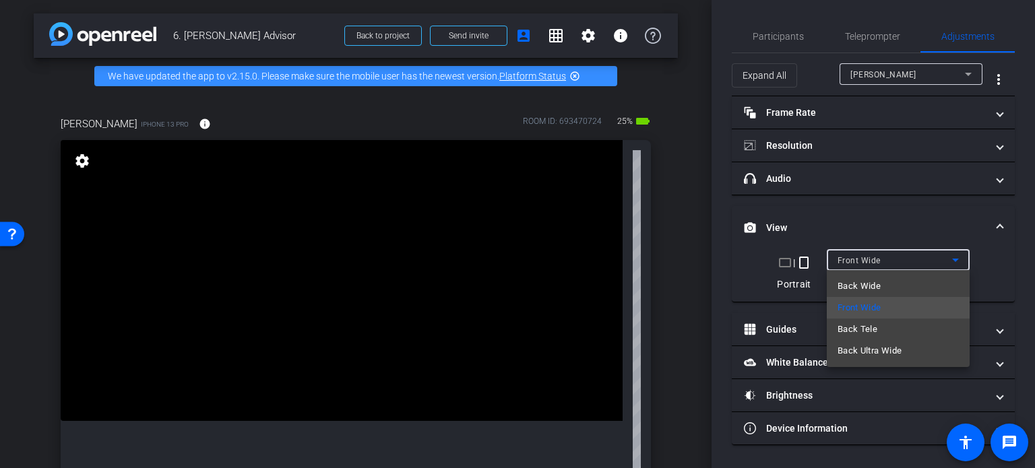
click at [919, 210] on div at bounding box center [517, 234] width 1035 height 468
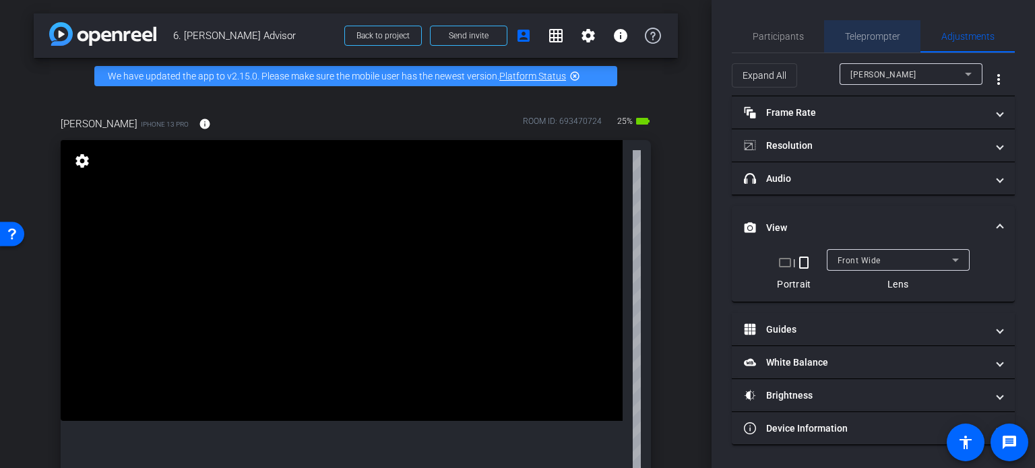
click at [887, 36] on span "Teleprompter" at bounding box center [872, 36] width 55 height 9
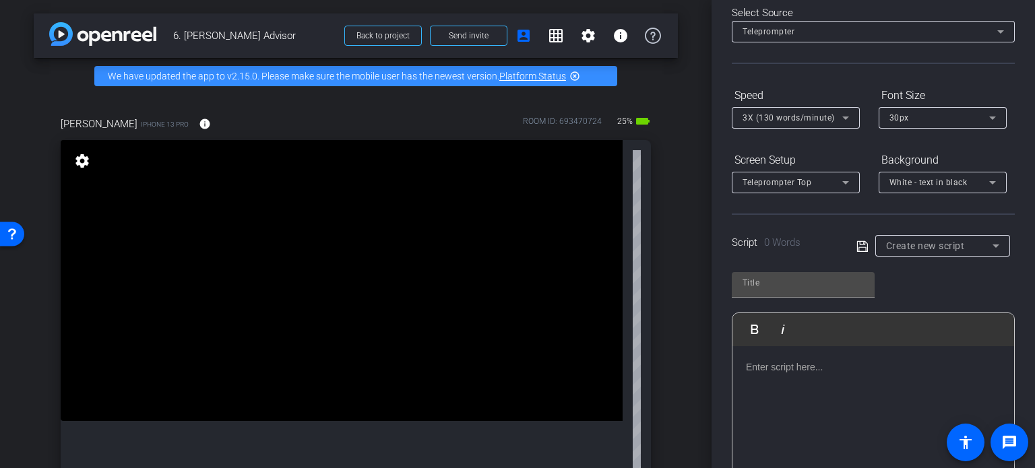
scroll to position [135, 0]
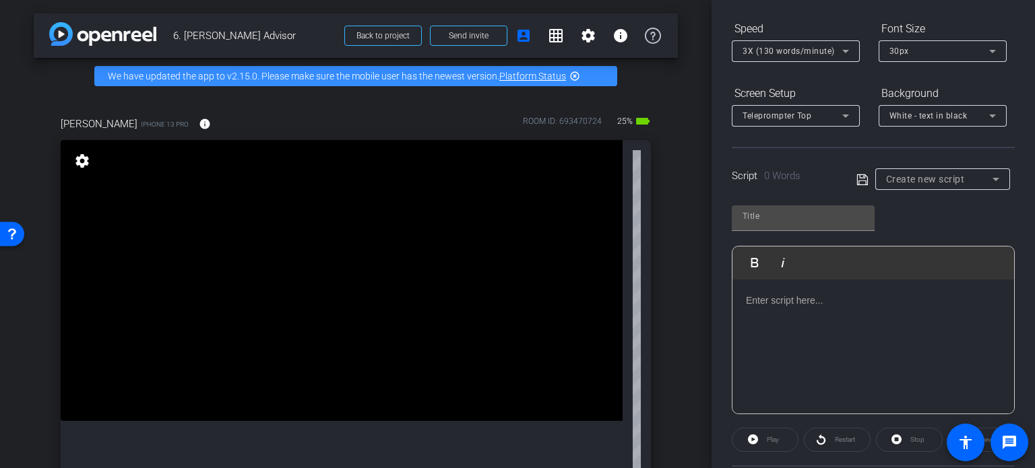
click at [762, 307] on div at bounding box center [874, 347] width 282 height 135
click at [752, 305] on p at bounding box center [873, 300] width 255 height 15
click at [787, 312] on div at bounding box center [874, 347] width 282 height 135
drag, startPoint x: 808, startPoint y: 336, endPoint x: 815, endPoint y: 349, distance: 14.5
click at [817, 361] on div at bounding box center [874, 347] width 282 height 135
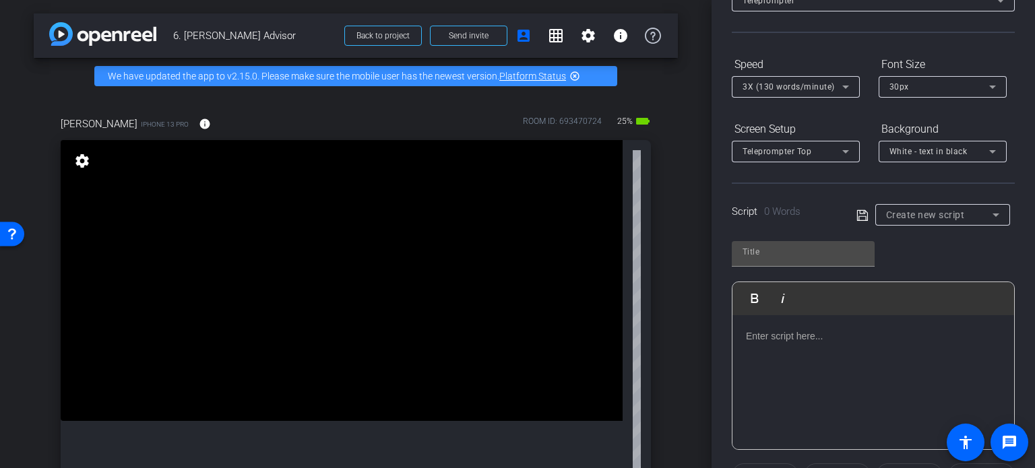
scroll to position [67, 0]
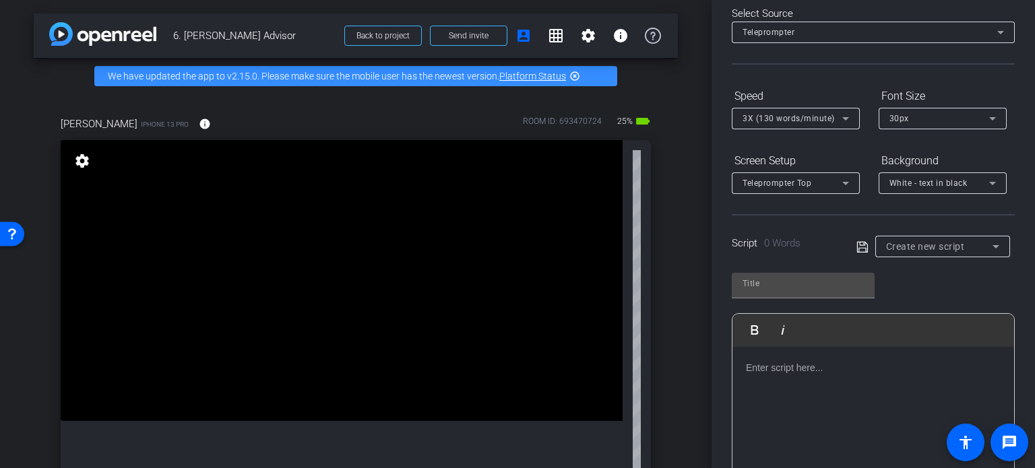
click at [763, 361] on p at bounding box center [873, 368] width 255 height 15
click at [751, 365] on p at bounding box center [873, 368] width 255 height 15
click at [750, 369] on p at bounding box center [873, 368] width 255 height 15
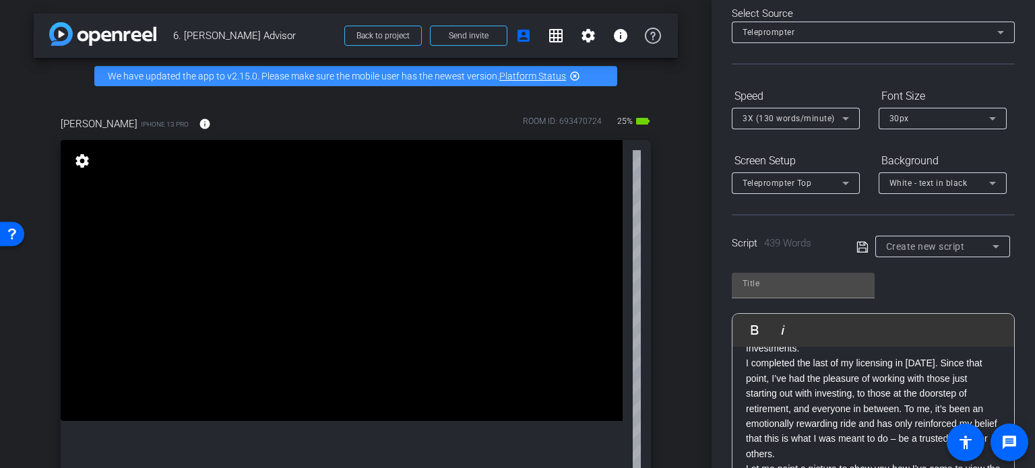
scroll to position [202, 0]
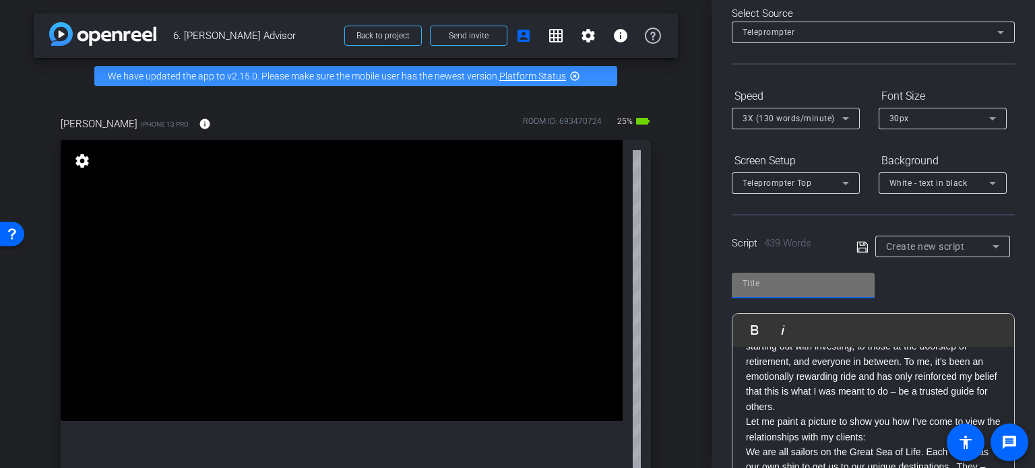
click at [759, 280] on input "text" at bounding box center [803, 284] width 121 height 16
type input "[PERSON_NAME]"
click at [860, 247] on icon at bounding box center [863, 247] width 12 height 16
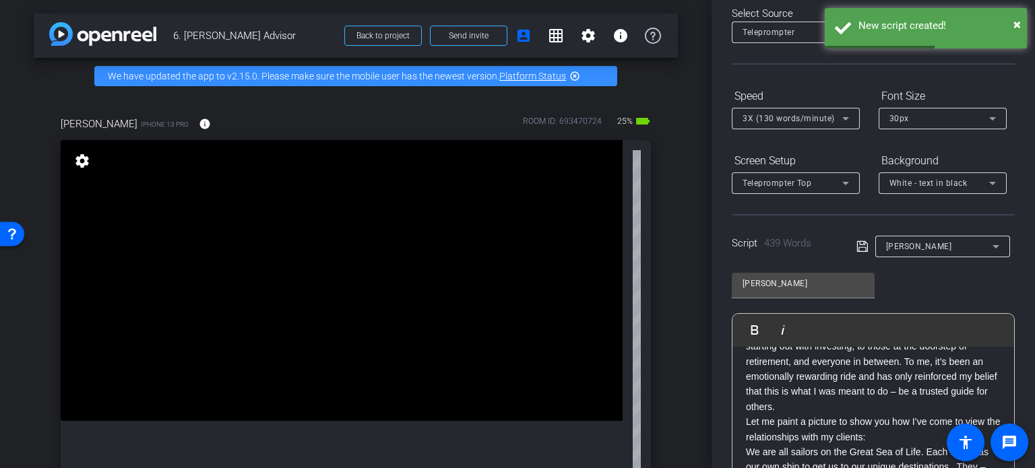
click at [857, 245] on icon at bounding box center [863, 247] width 12 height 16
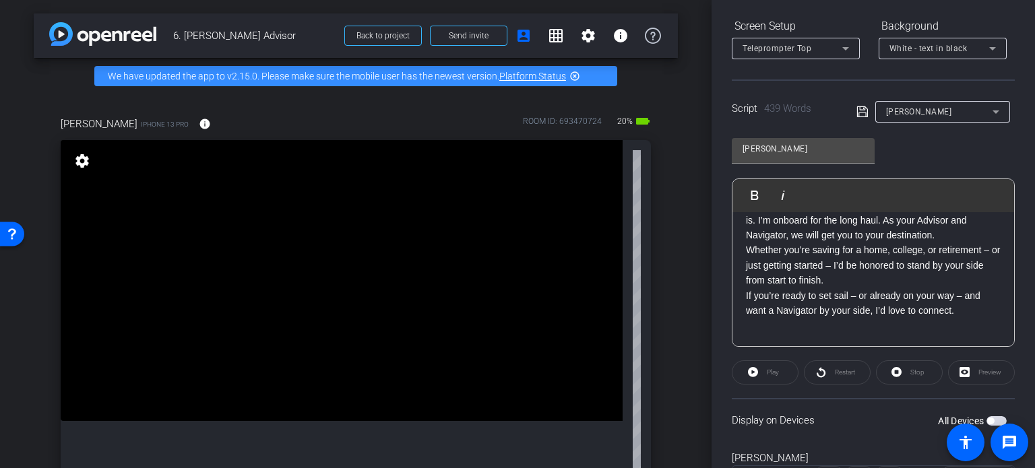
scroll to position [267, 0]
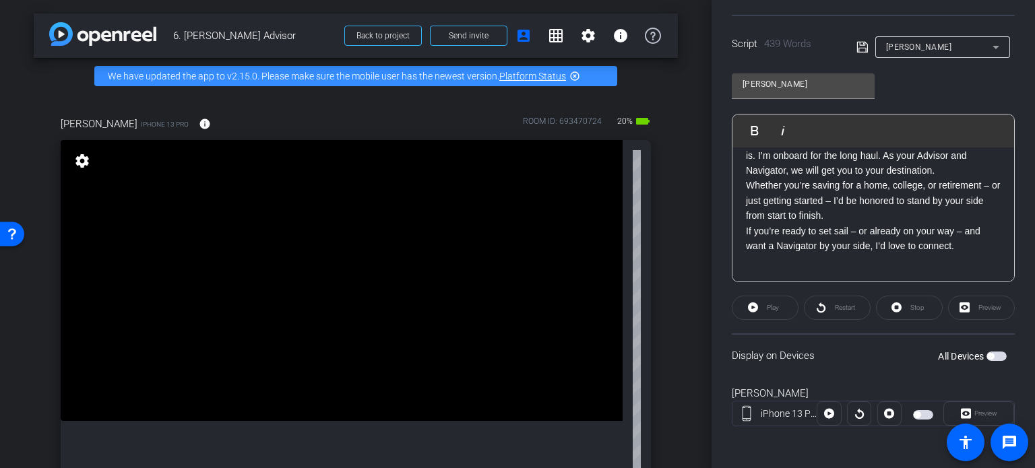
click at [990, 352] on span "button" at bounding box center [997, 356] width 20 height 9
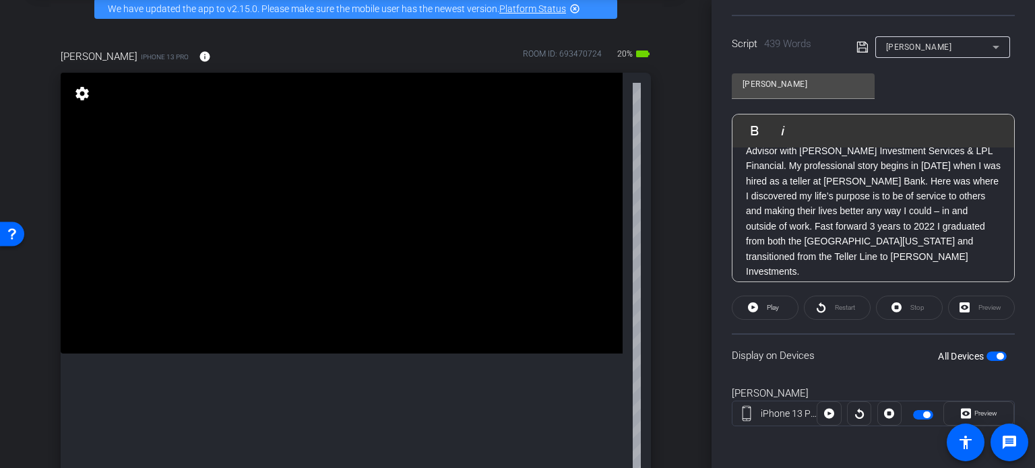
scroll to position [0, 0]
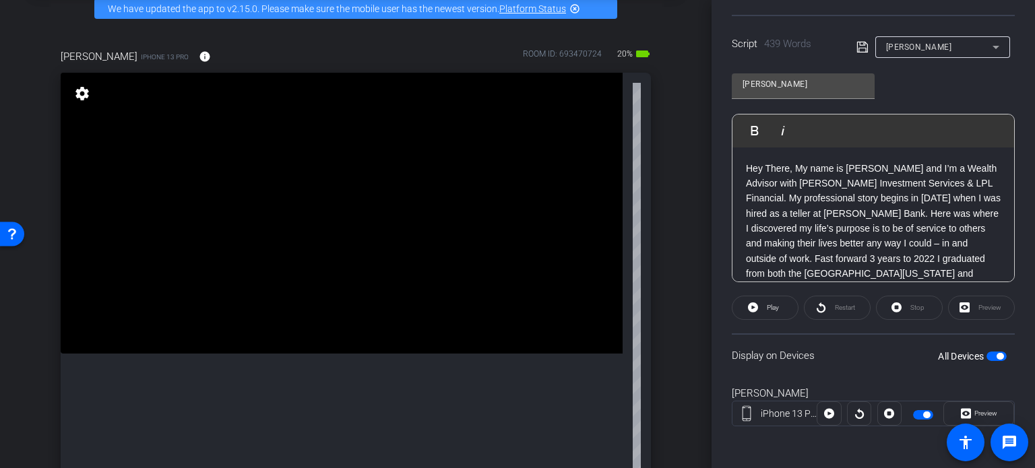
click at [514, 178] on video at bounding box center [342, 213] width 562 height 281
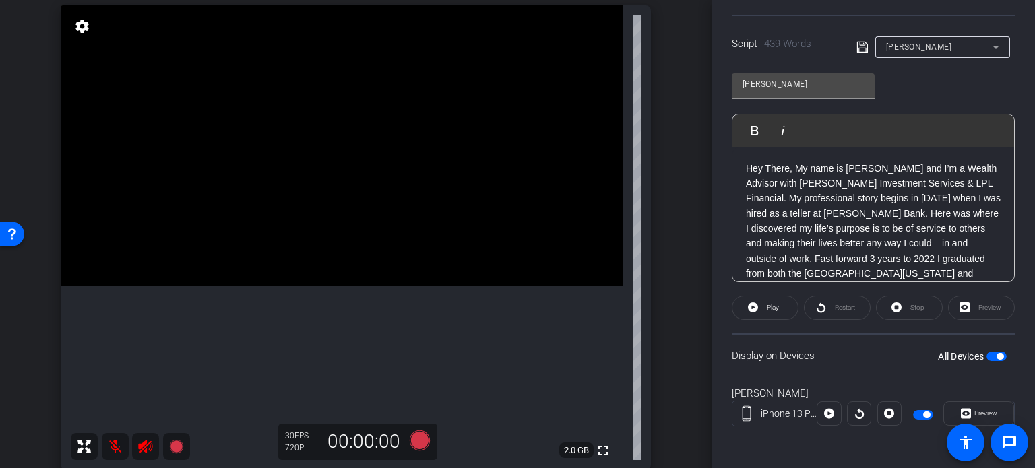
scroll to position [202, 0]
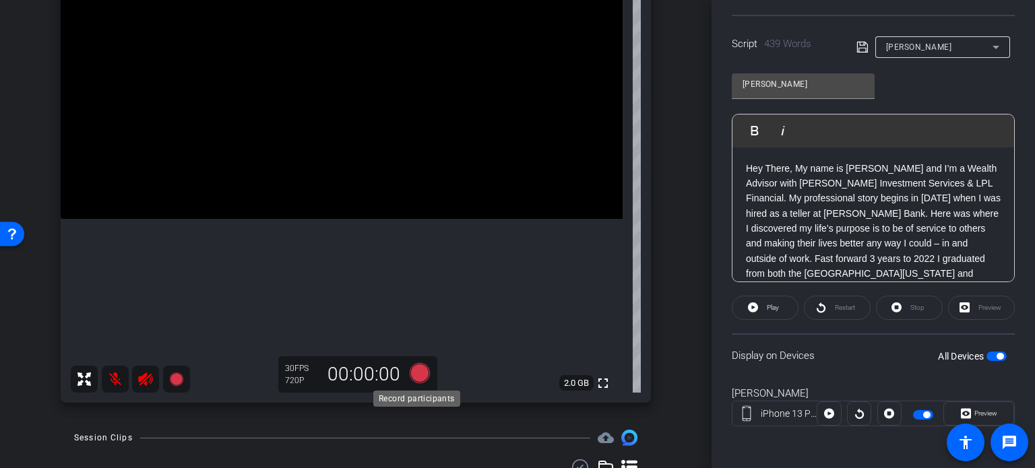
click at [415, 372] on icon at bounding box center [420, 373] width 20 height 20
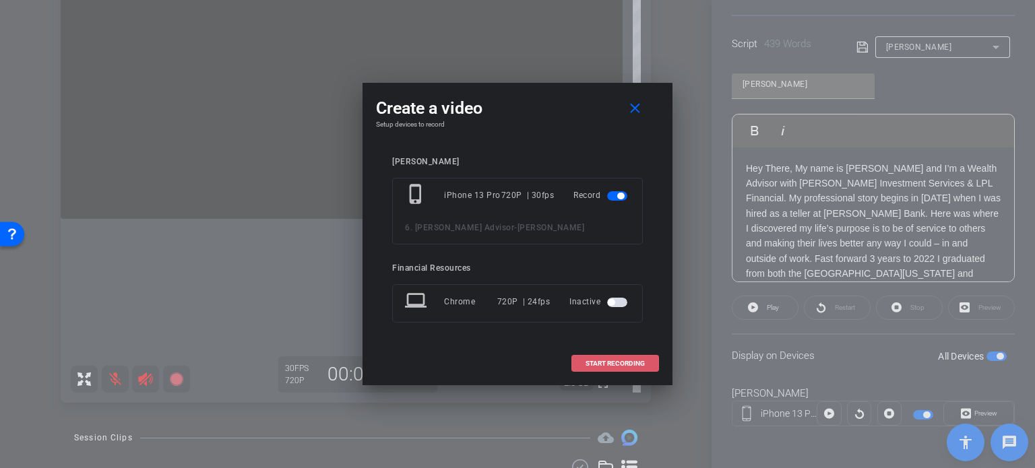
click at [615, 365] on span "START RECORDING" at bounding box center [615, 364] width 59 height 7
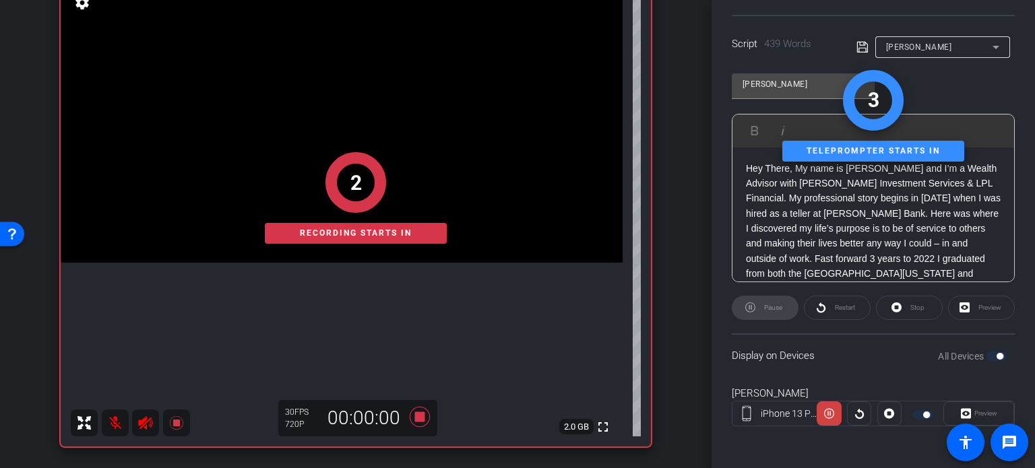
scroll to position [135, 0]
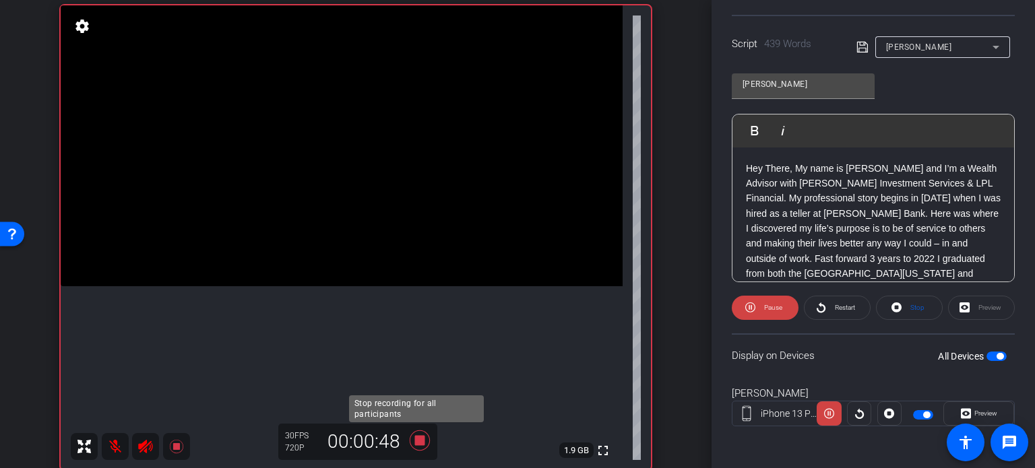
click at [410, 438] on icon at bounding box center [420, 441] width 32 height 24
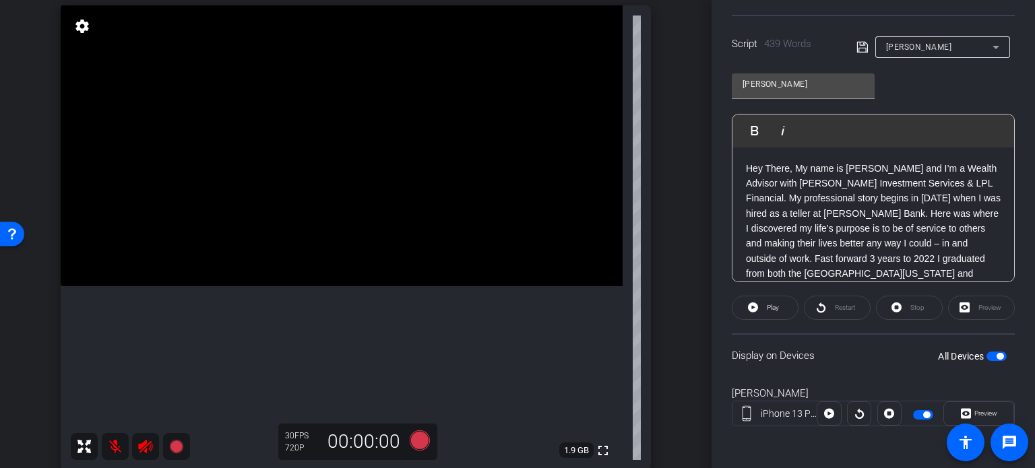
click at [489, 286] on video at bounding box center [342, 145] width 562 height 281
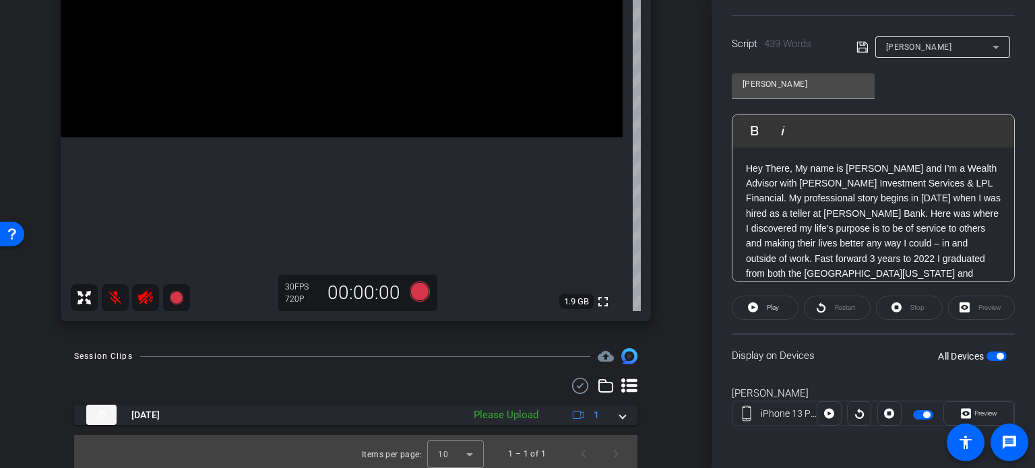
scroll to position [289, 0]
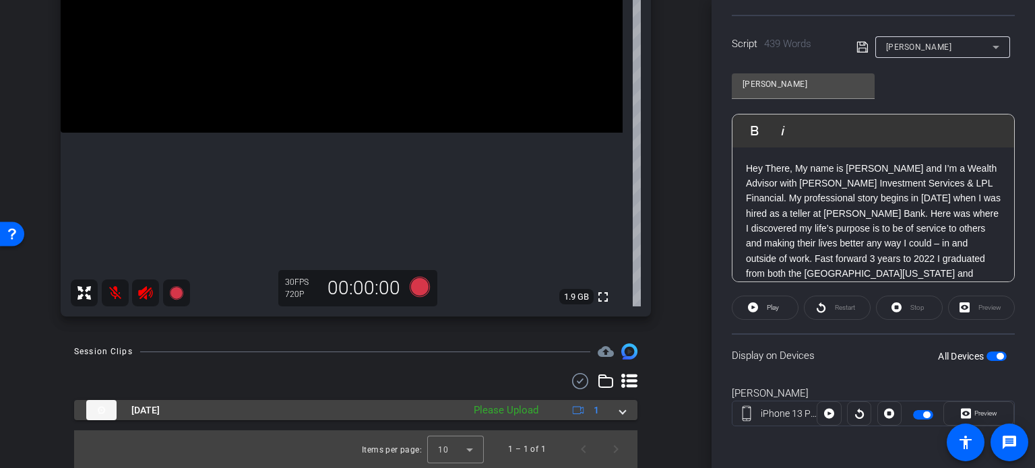
click at [506, 406] on div "Please Upload" at bounding box center [506, 411] width 78 height 16
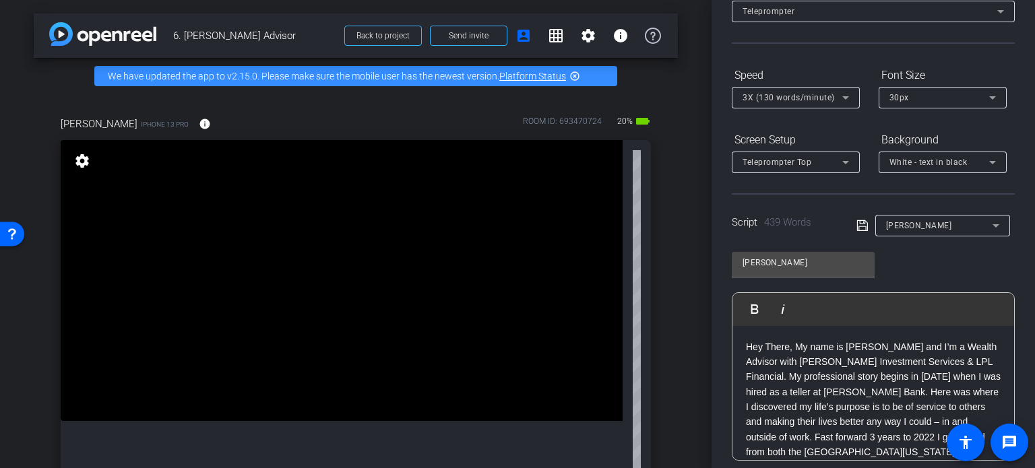
scroll to position [65, 0]
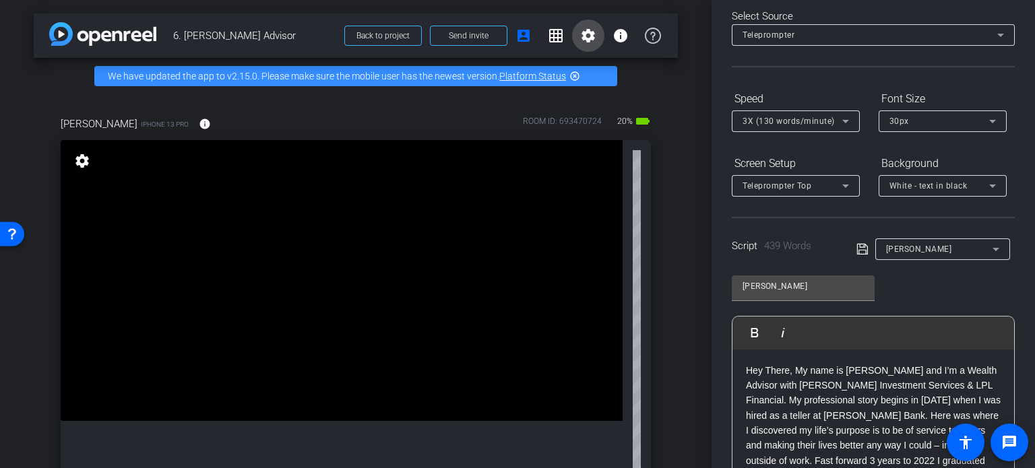
click at [580, 32] on mat-icon "settings" at bounding box center [588, 36] width 16 height 16
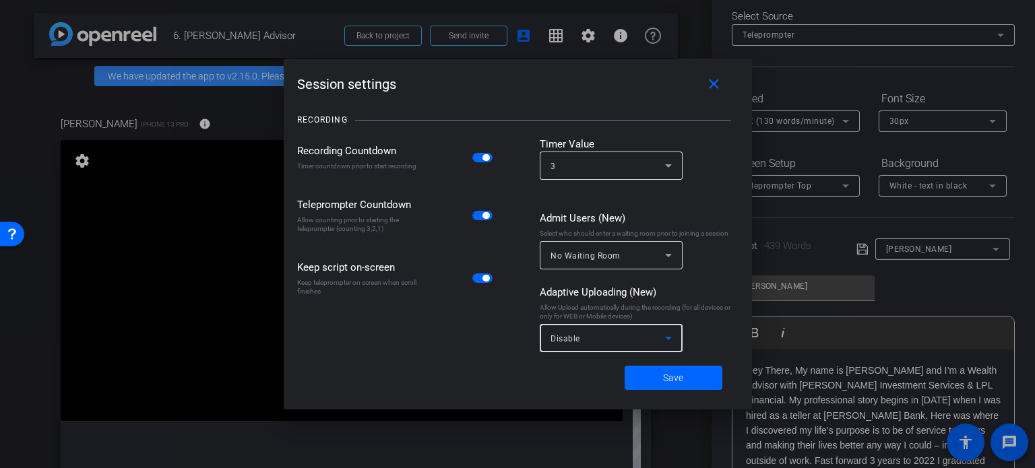
click at [666, 338] on icon at bounding box center [668, 338] width 7 height 3
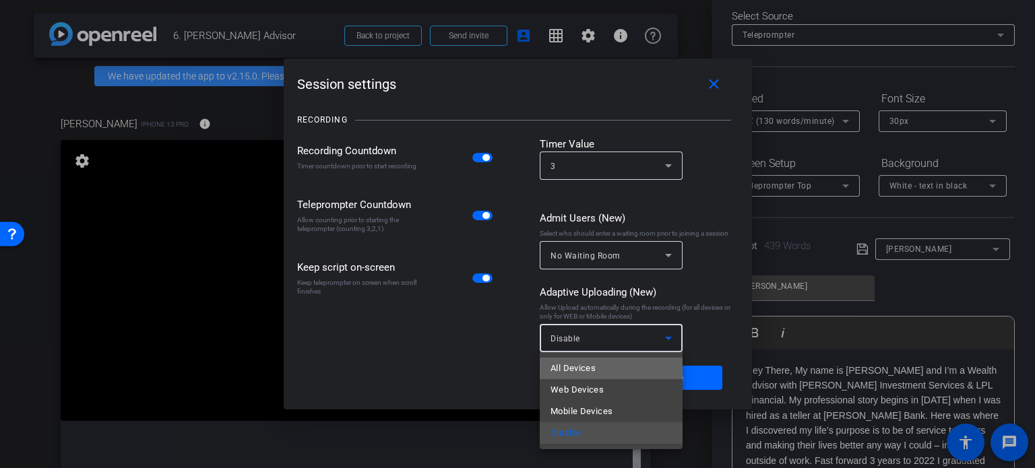
click at [594, 371] on span "All Devices" at bounding box center [573, 369] width 45 height 16
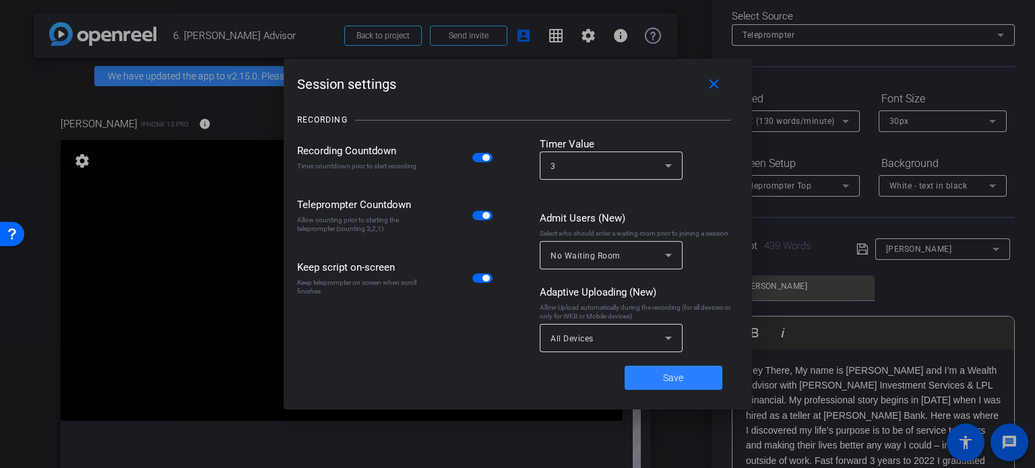
click at [688, 374] on span at bounding box center [674, 378] width 98 height 32
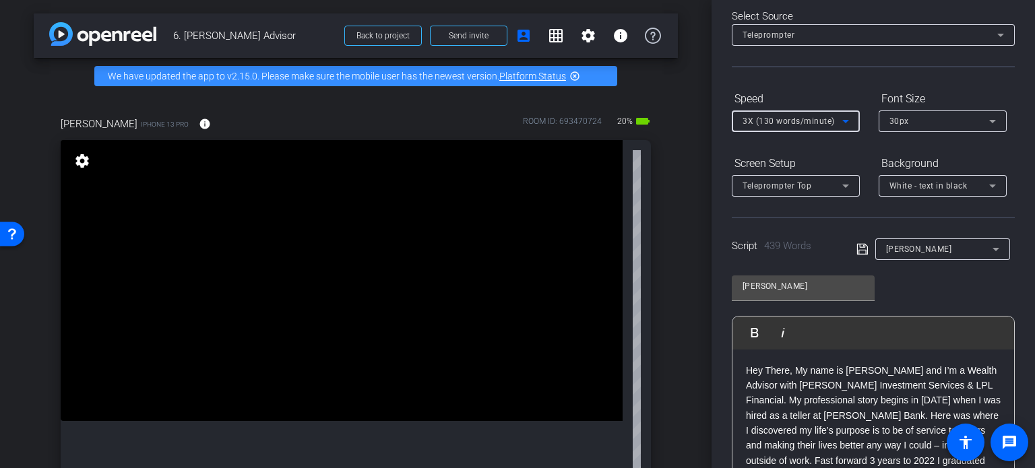
click at [845, 117] on icon at bounding box center [846, 121] width 16 height 16
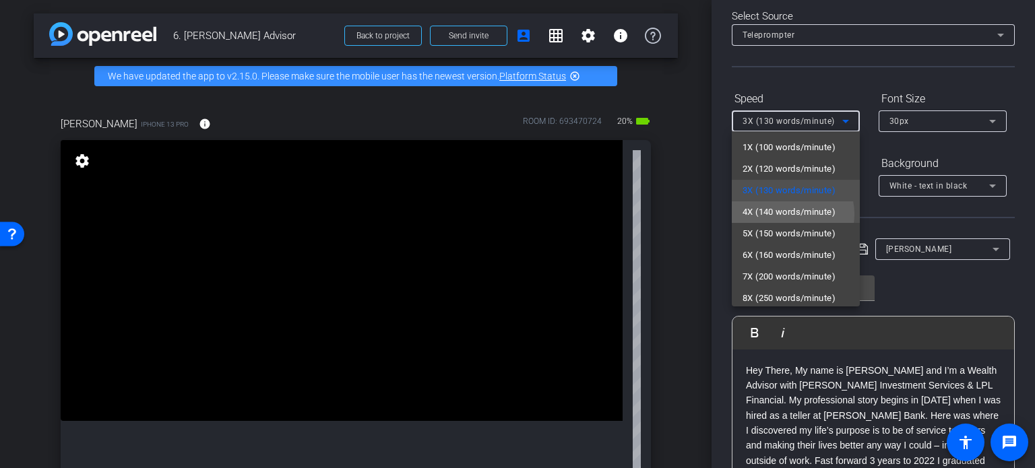
click at [790, 214] on span "4X (140 words/minute)" at bounding box center [789, 212] width 93 height 16
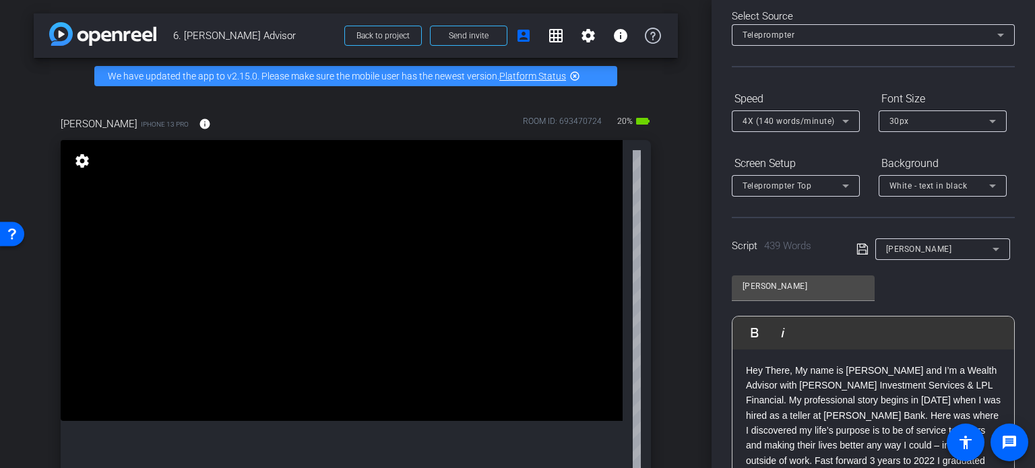
click at [664, 241] on div "[PERSON_NAME] iPhone 13 Pro info ROOM ID: 693470724 20% battery_std fullscreen …" at bounding box center [356, 356] width 644 height 524
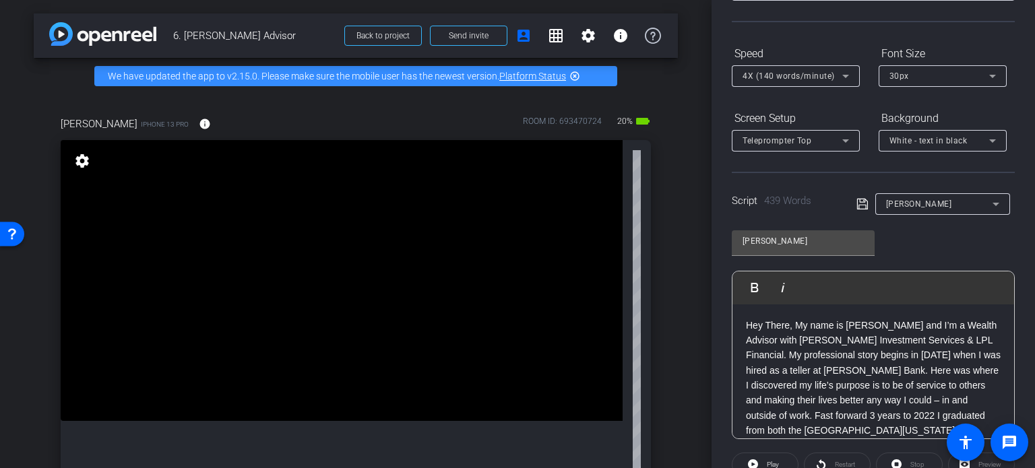
scroll to position [132, 0]
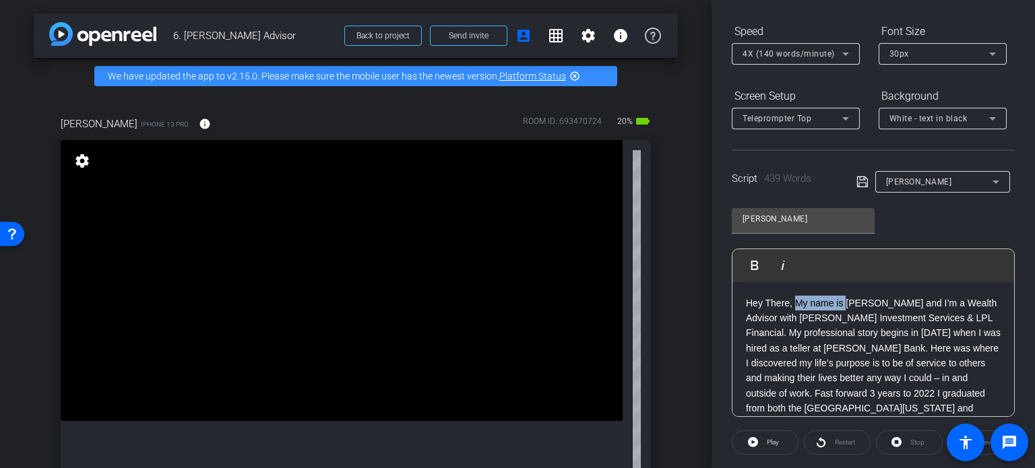
drag, startPoint x: 795, startPoint y: 297, endPoint x: 845, endPoint y: 305, distance: 50.0
click at [845, 305] on p "Hey There, My name is [PERSON_NAME] and I’m a Wealth Advisor with [PERSON_NAME]…" at bounding box center [873, 371] width 255 height 151
click at [861, 309] on p "Hey There, My name is [PERSON_NAME] and I’m a Wealth Advisor with [PERSON_NAME]…" at bounding box center [873, 371] width 255 height 151
drag, startPoint x: 847, startPoint y: 303, endPoint x: 795, endPoint y: 305, distance: 51.9
click at [795, 305] on p "Hey There, My name is [PERSON_NAME] and I’m a Wealth Advisor with [PERSON_NAME]…" at bounding box center [873, 371] width 255 height 151
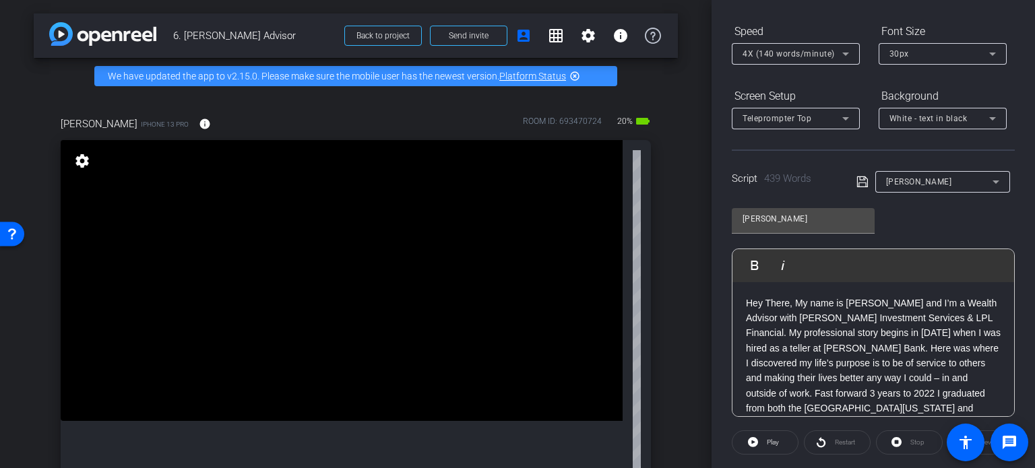
click at [845, 328] on p "Hey There, My name is [PERSON_NAME] and I’m a Wealth Advisor with [PERSON_NAME]…" at bounding box center [873, 371] width 255 height 151
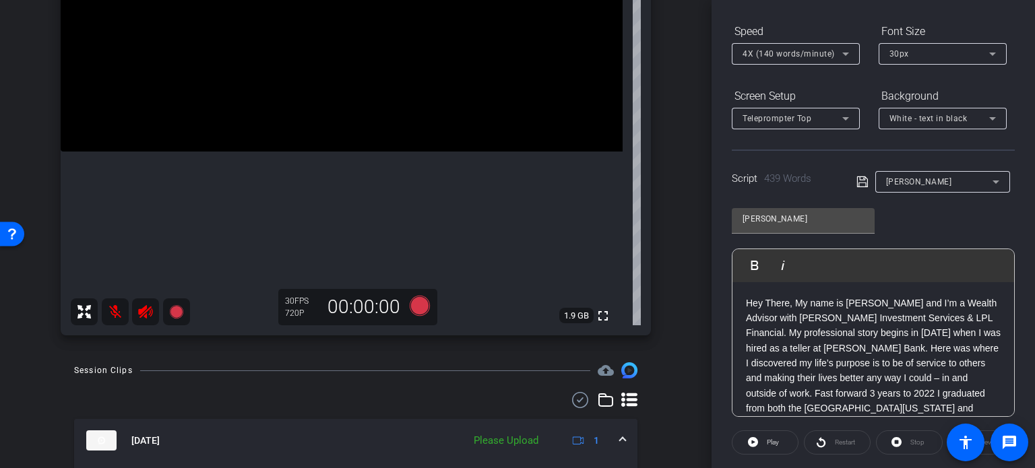
scroll to position [202, 0]
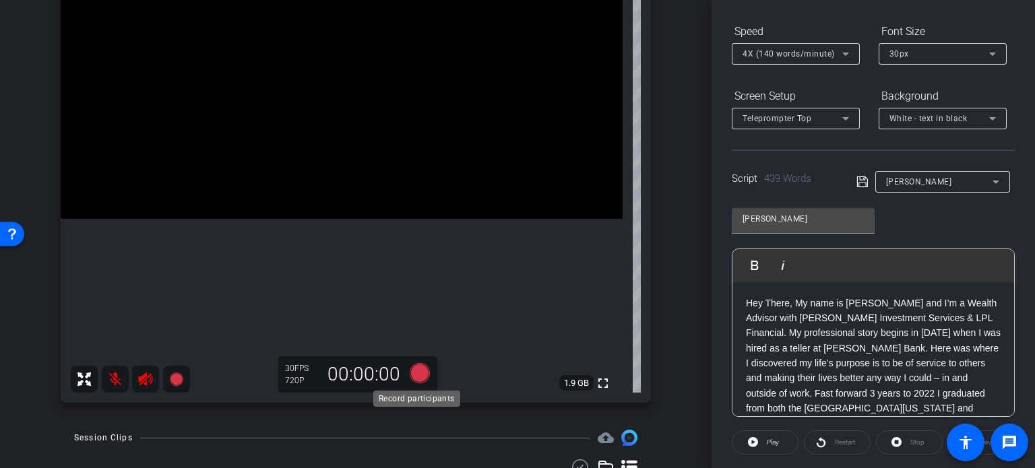
click at [415, 370] on icon at bounding box center [420, 373] width 20 height 20
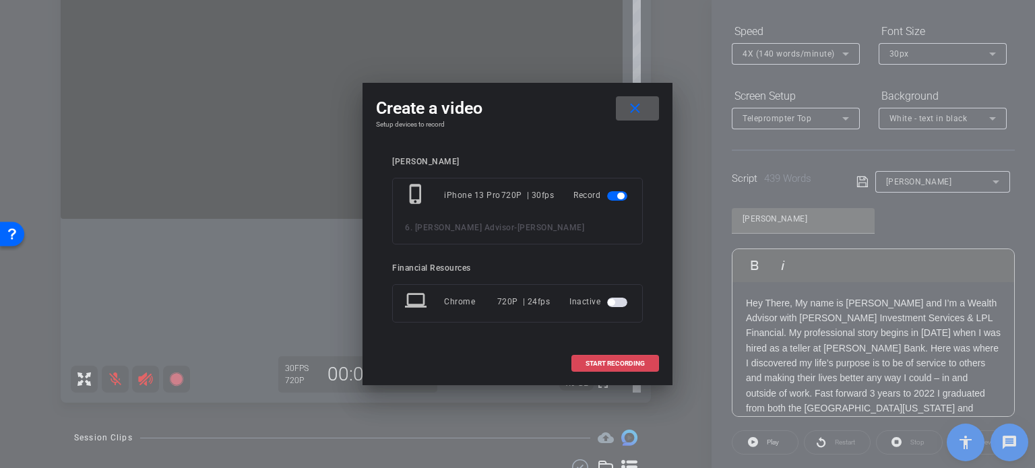
click at [612, 356] on span at bounding box center [615, 364] width 86 height 32
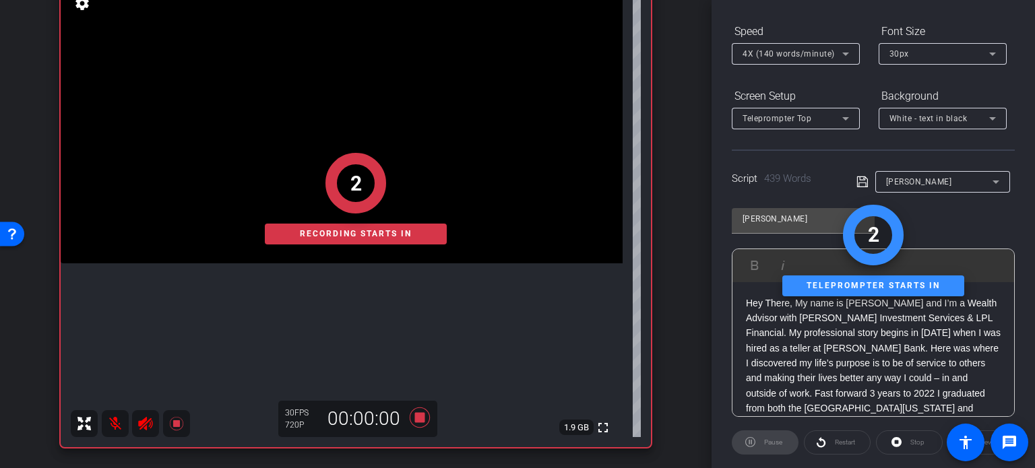
scroll to position [135, 0]
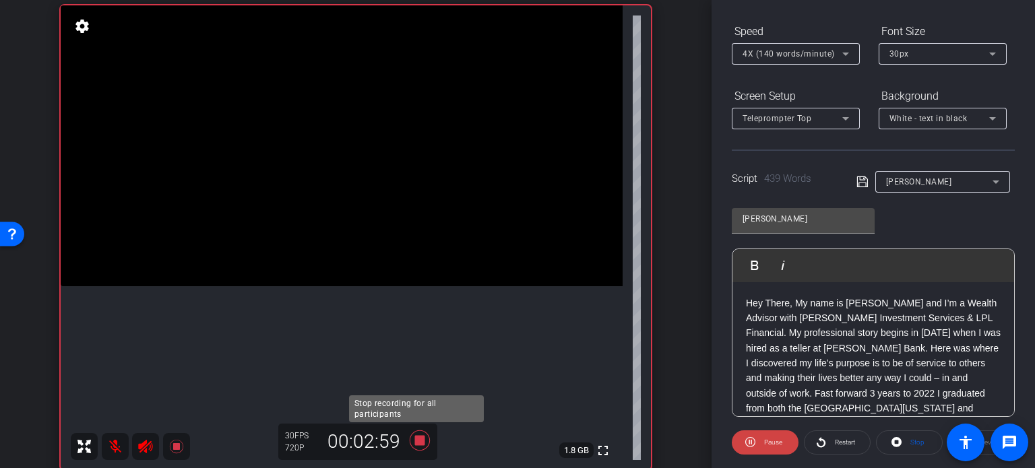
drag, startPoint x: 417, startPoint y: 436, endPoint x: 448, endPoint y: 430, distance: 30.9
click at [417, 436] on icon at bounding box center [420, 441] width 20 height 20
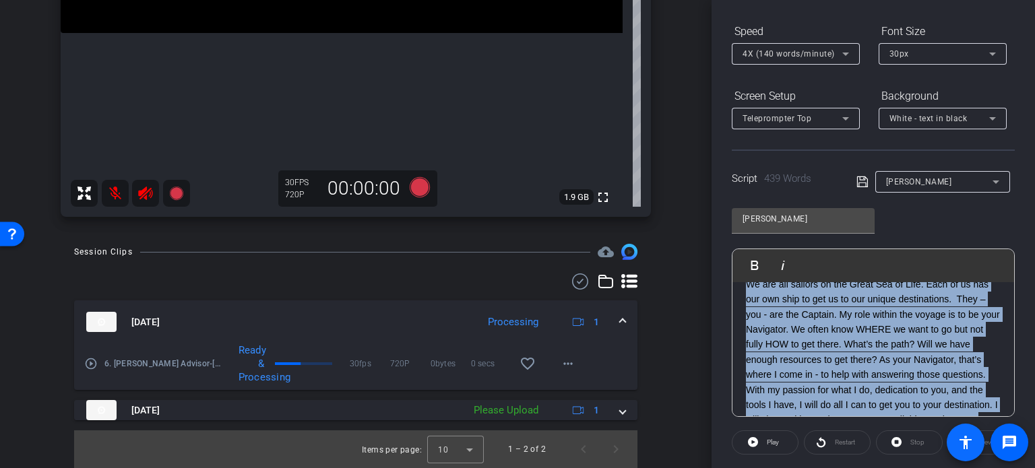
scroll to position [572, 0]
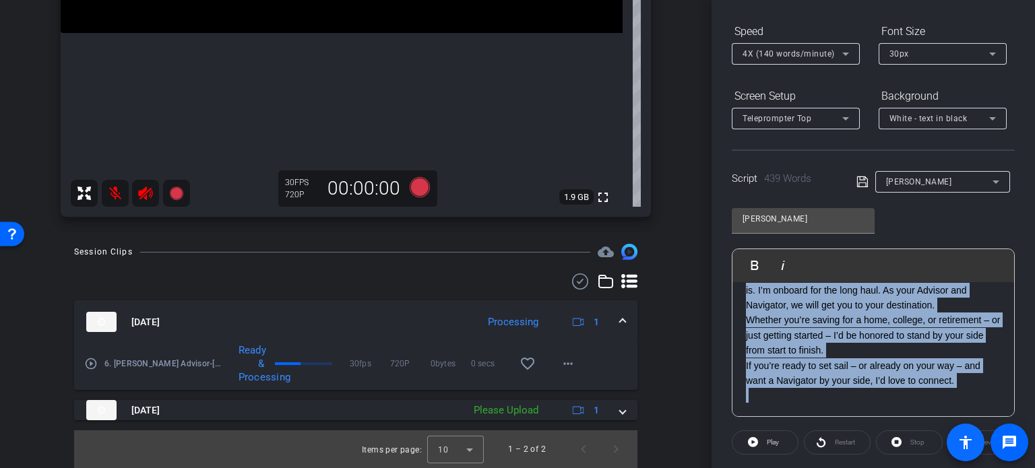
drag, startPoint x: 746, startPoint y: 295, endPoint x: 954, endPoint y: 429, distance: 247.4
click at [959, 433] on openreel-root "menu arrow_forward_ios keyboard_return Close forward_to_inbox Send invite accou…" at bounding box center [517, 234] width 1035 height 468
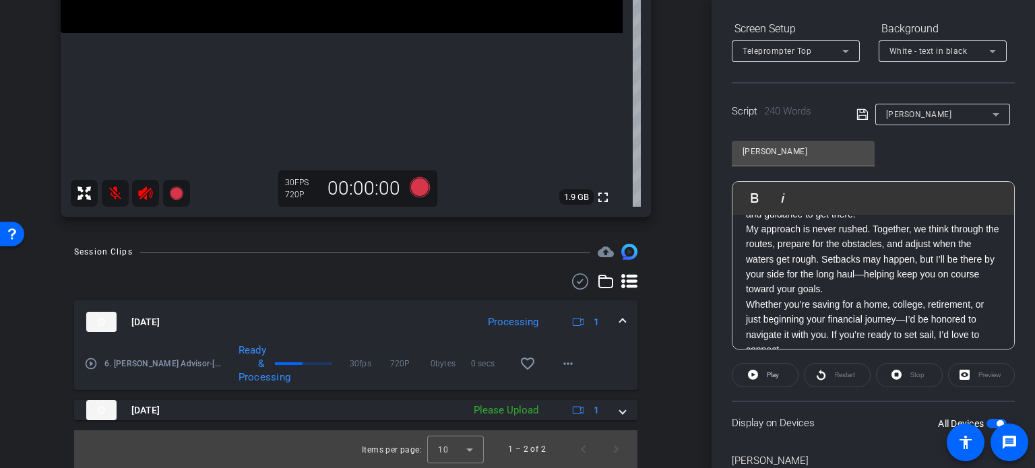
scroll to position [315, 0]
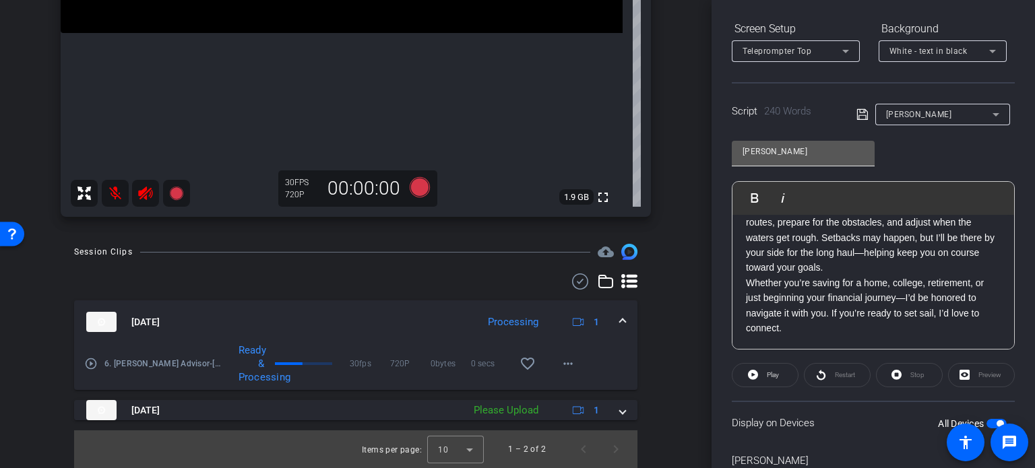
click at [781, 148] on input "[PERSON_NAME]" at bounding box center [803, 152] width 121 height 16
click at [774, 146] on input "[PERSON_NAME]" at bounding box center [803, 152] width 121 height 16
click at [860, 113] on icon at bounding box center [862, 114] width 11 height 11
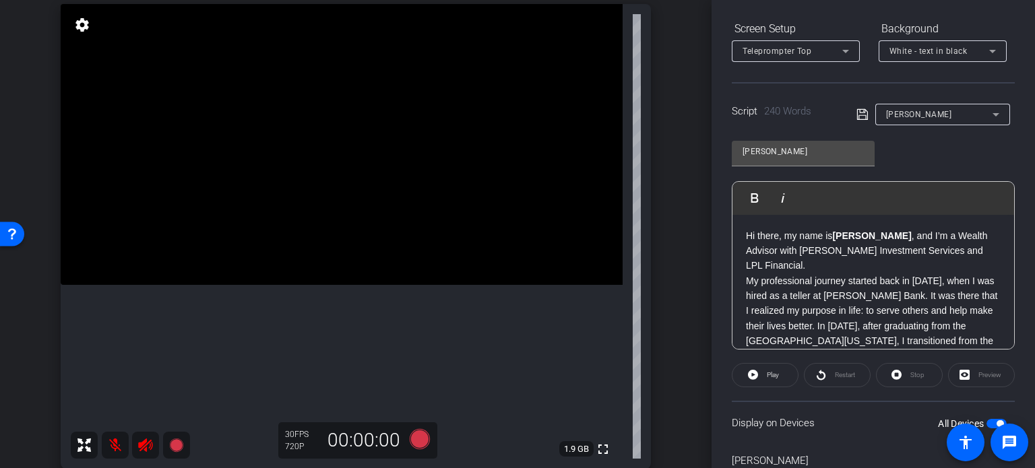
scroll to position [186, 0]
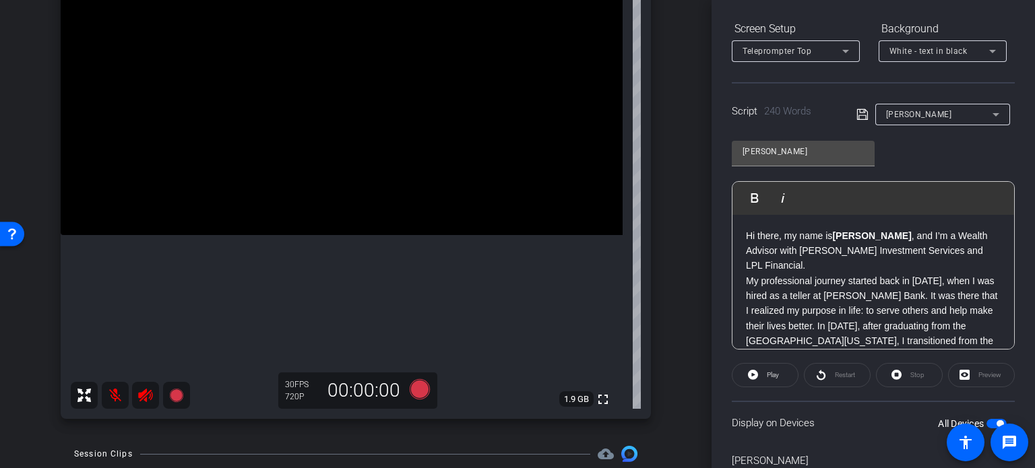
click at [553, 176] on video at bounding box center [342, 94] width 562 height 281
click at [415, 387] on icon at bounding box center [420, 390] width 20 height 20
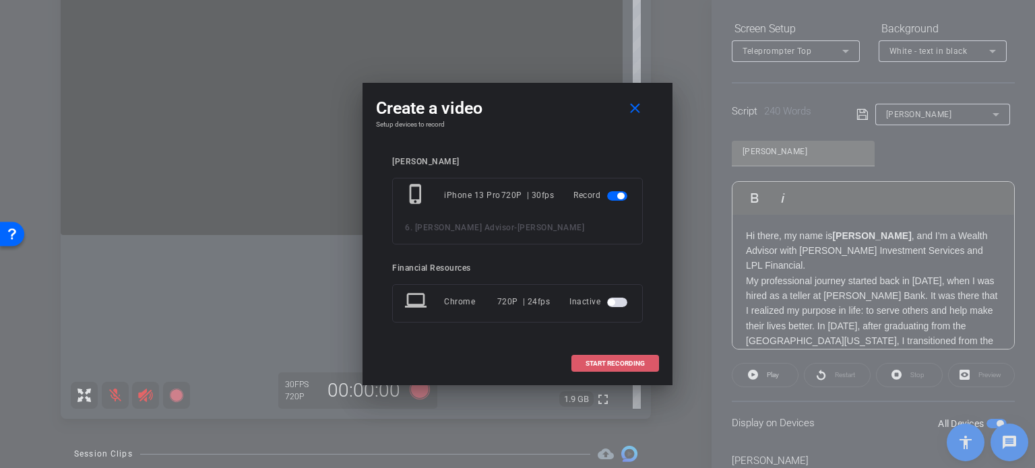
click at [615, 361] on span "START RECORDING" at bounding box center [615, 364] width 59 height 7
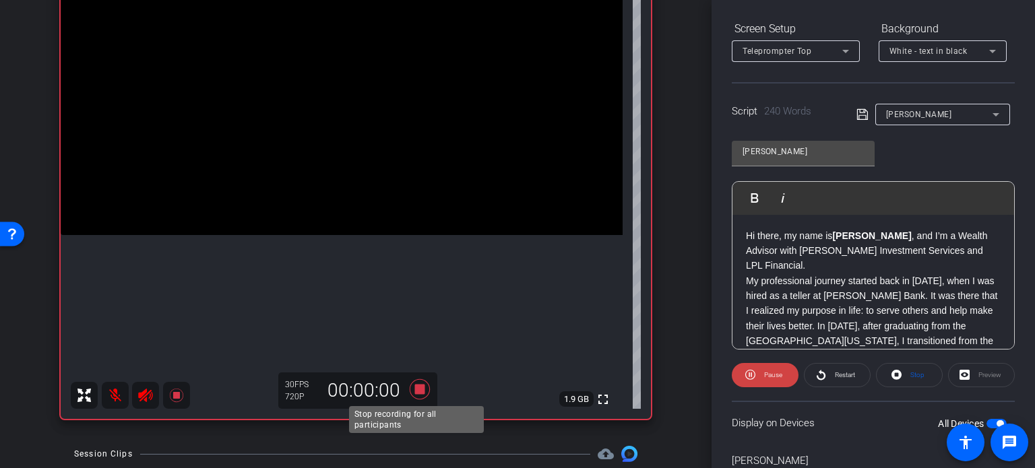
click at [414, 386] on icon at bounding box center [420, 390] width 20 height 20
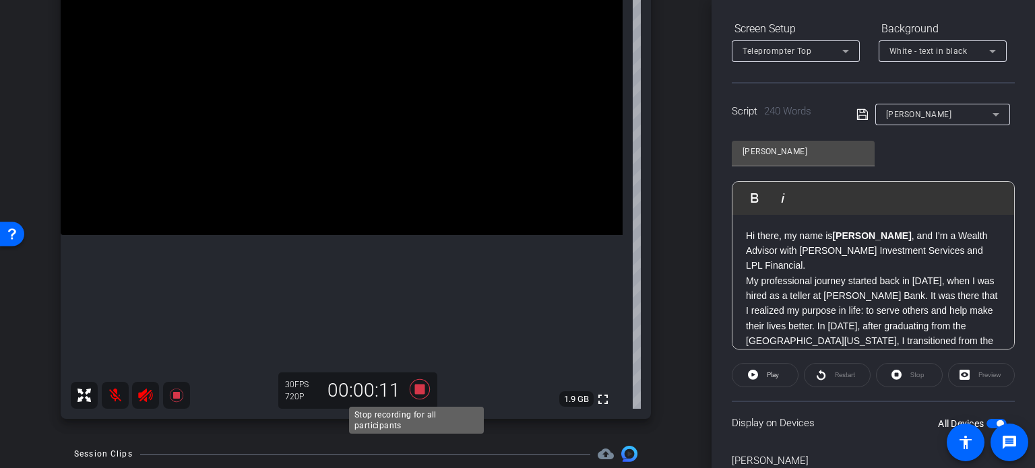
click at [418, 388] on icon at bounding box center [420, 390] width 20 height 20
click at [414, 386] on icon at bounding box center [420, 390] width 20 height 20
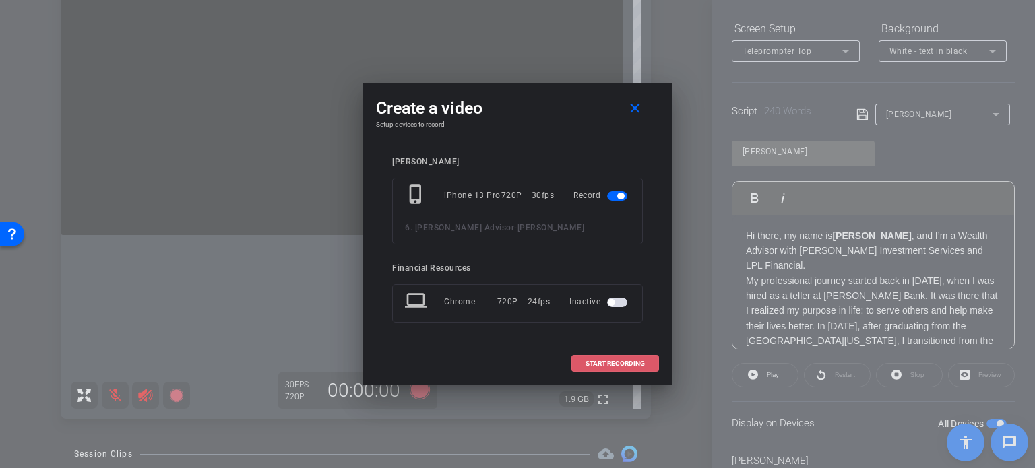
click at [606, 365] on span "START RECORDING" at bounding box center [615, 364] width 59 height 7
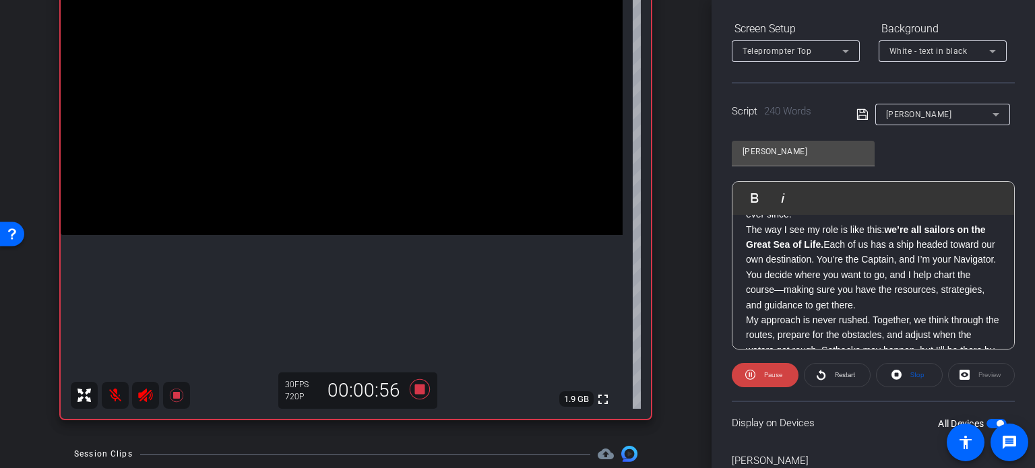
scroll to position [270, 0]
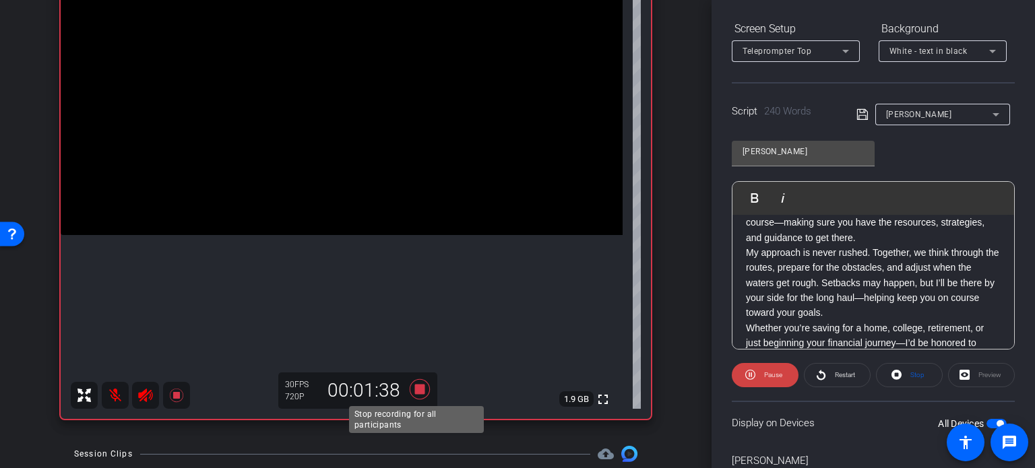
click at [419, 385] on icon at bounding box center [420, 390] width 20 height 20
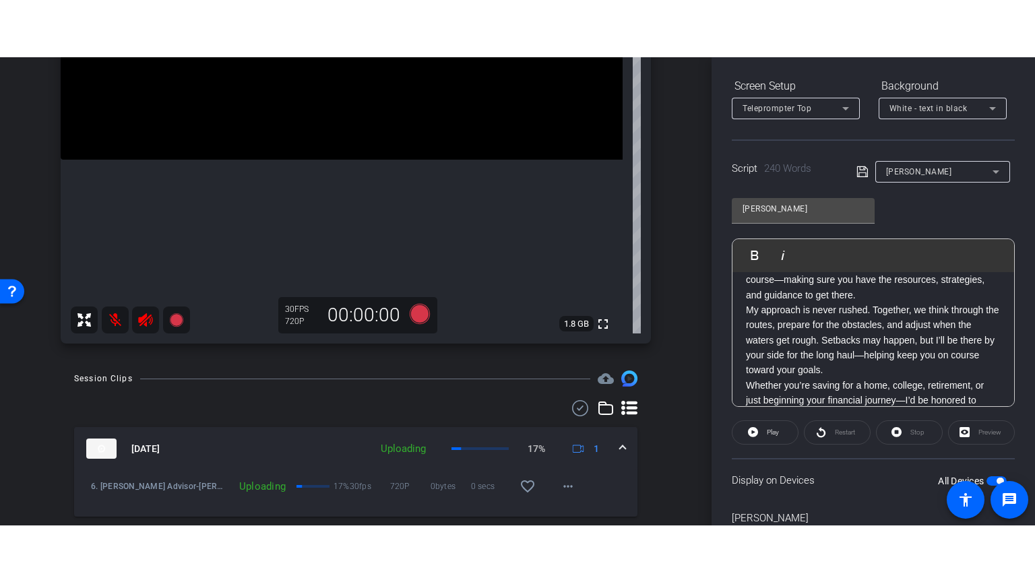
scroll to position [388, 0]
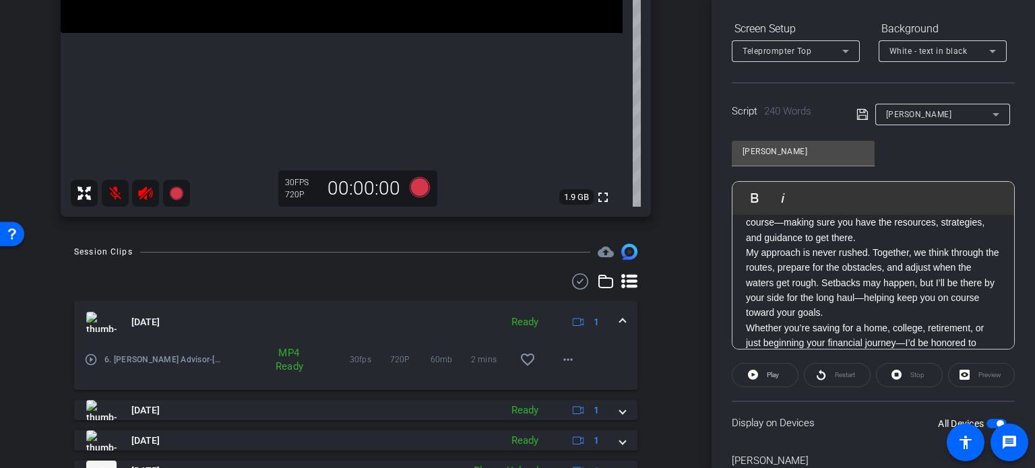
click at [90, 358] on mat-icon "play_circle_outline" at bounding box center [90, 359] width 13 height 13
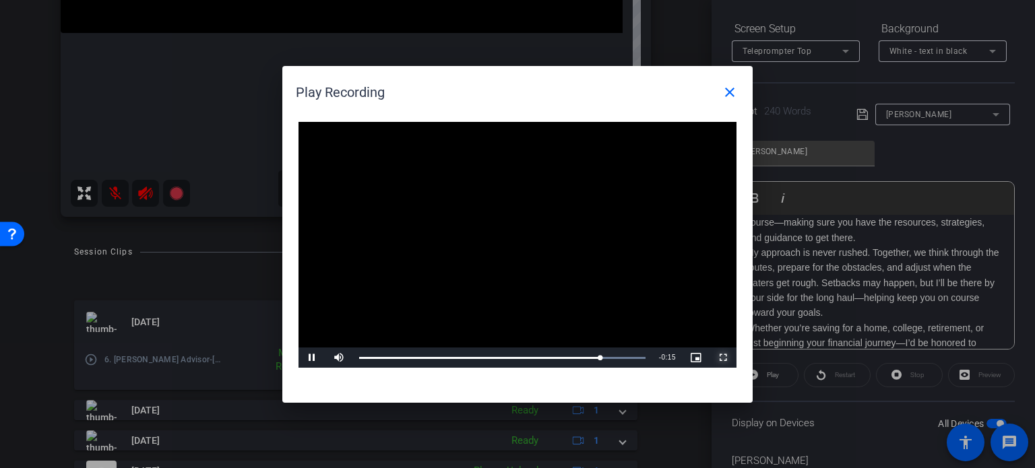
click at [727, 358] on span "Video Player" at bounding box center [723, 358] width 27 height 0
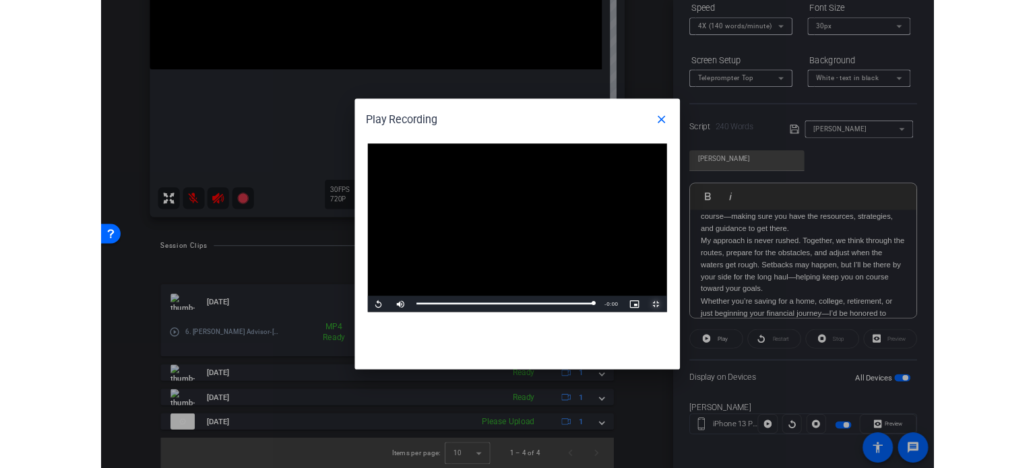
scroll to position [200, 0]
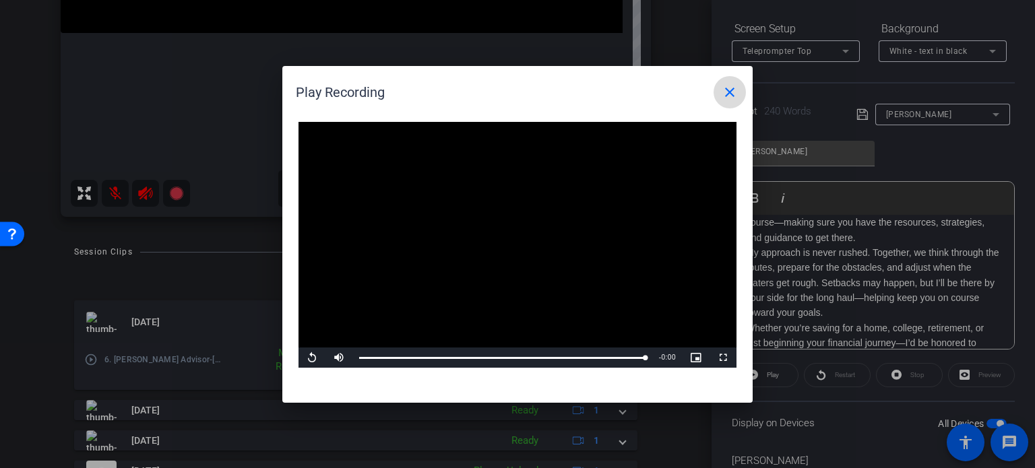
drag, startPoint x: 728, startPoint y: 94, endPoint x: 714, endPoint y: 99, distance: 15.1
click at [724, 96] on mat-icon "close" at bounding box center [730, 92] width 16 height 16
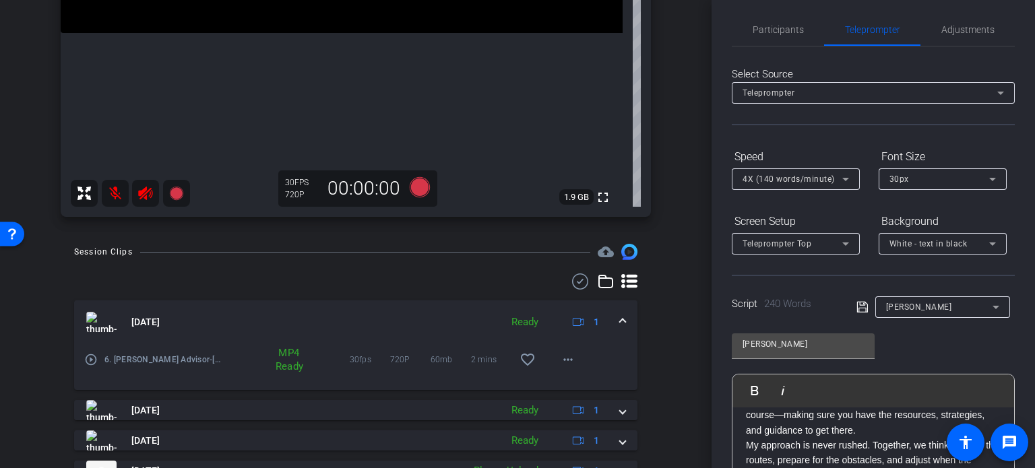
scroll to position [0, 0]
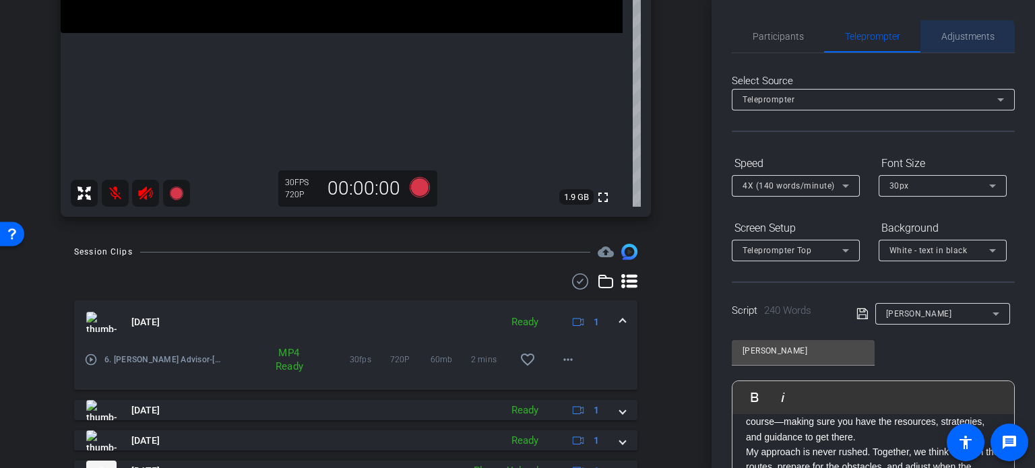
click at [957, 40] on span "Adjustments" at bounding box center [968, 36] width 53 height 9
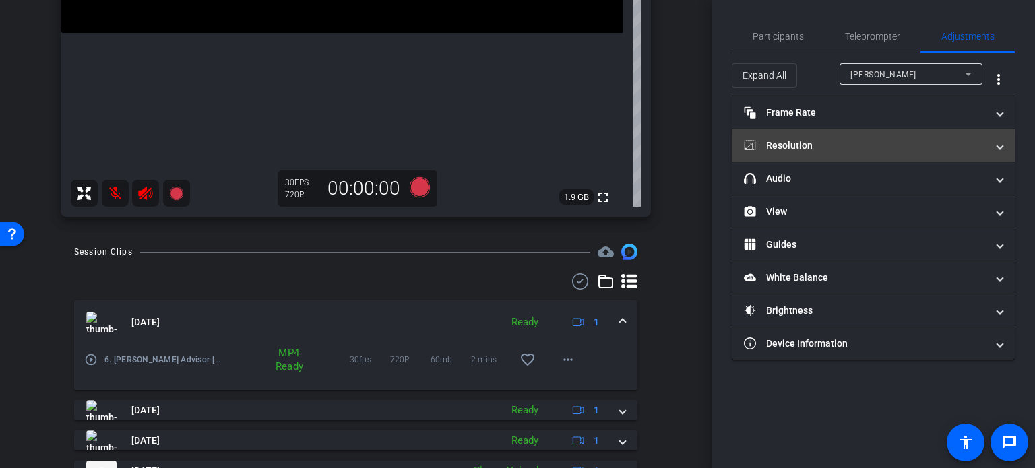
click at [812, 135] on mat-expansion-panel-header "Resolution" at bounding box center [873, 145] width 283 height 32
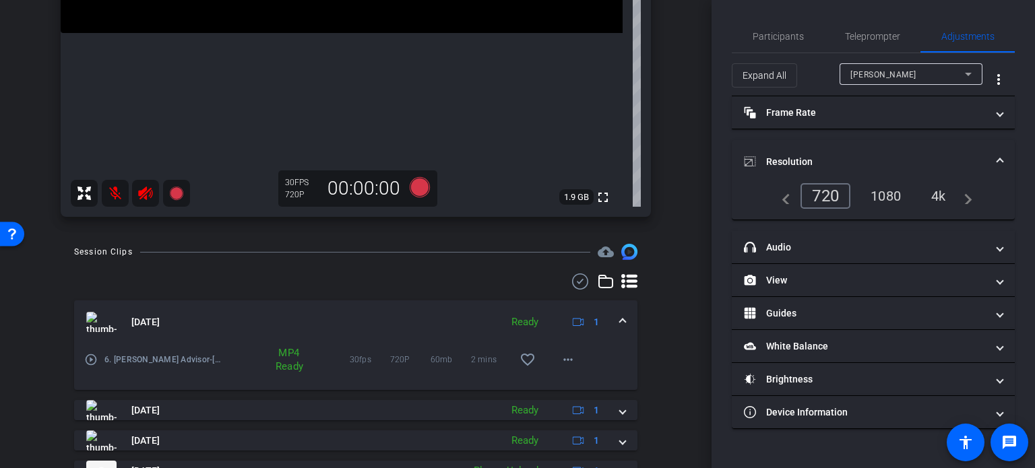
click at [886, 192] on div "1080" at bounding box center [886, 196] width 51 height 23
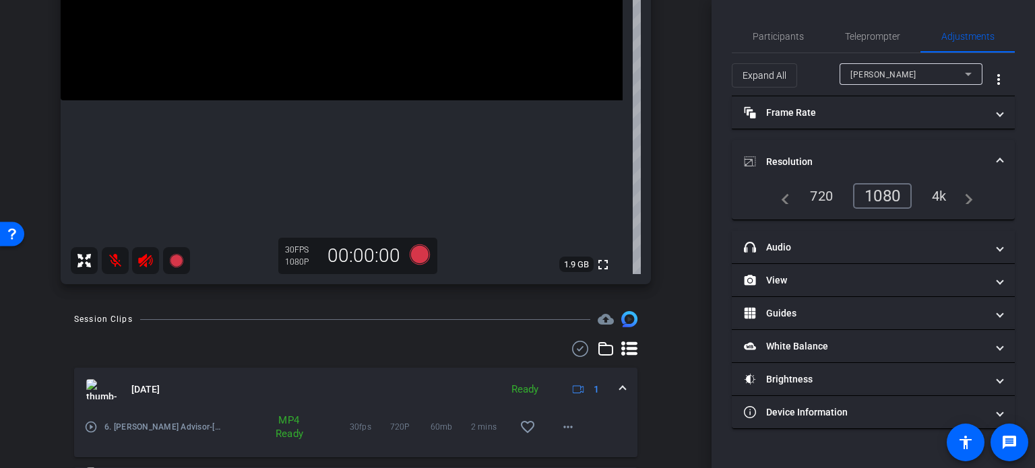
scroll to position [253, 0]
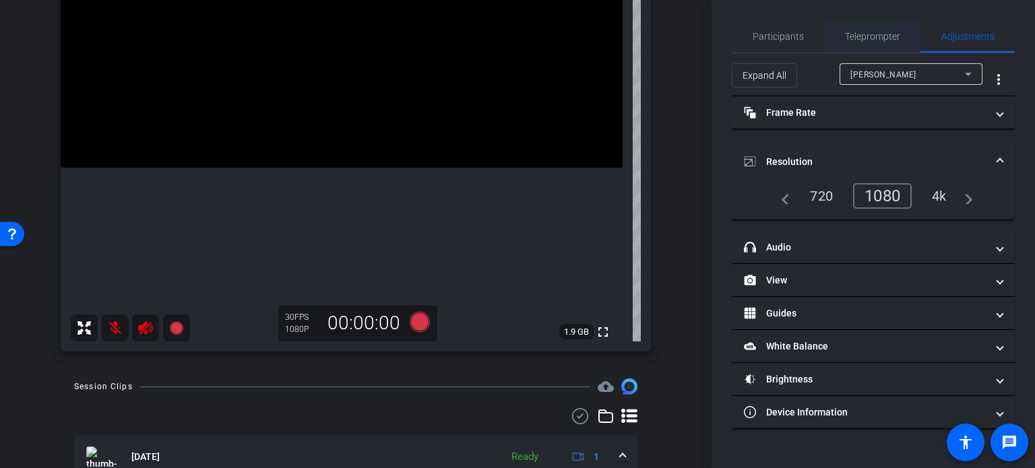
click at [868, 36] on span "Teleprompter" at bounding box center [872, 36] width 55 height 9
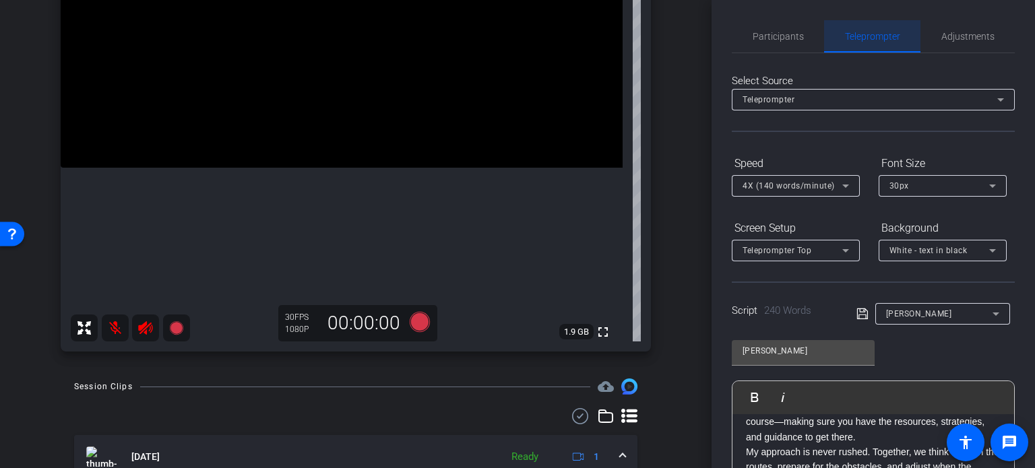
scroll to position [284, 0]
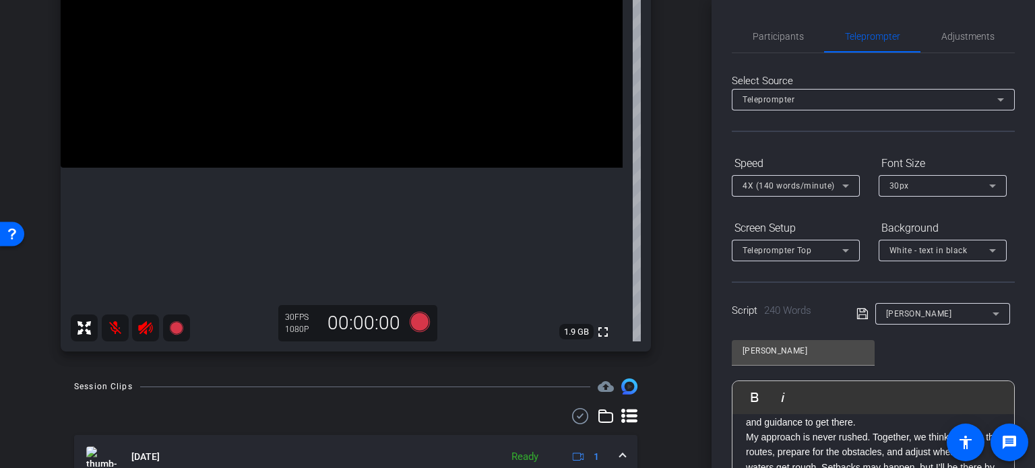
click at [844, 183] on icon at bounding box center [846, 186] width 16 height 16
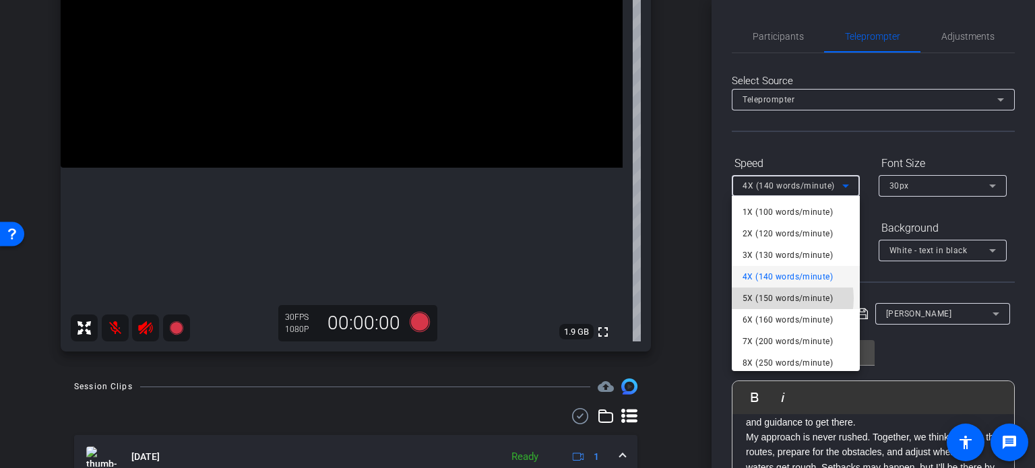
click at [776, 299] on span "5X (150 words/minute)" at bounding box center [788, 299] width 90 height 16
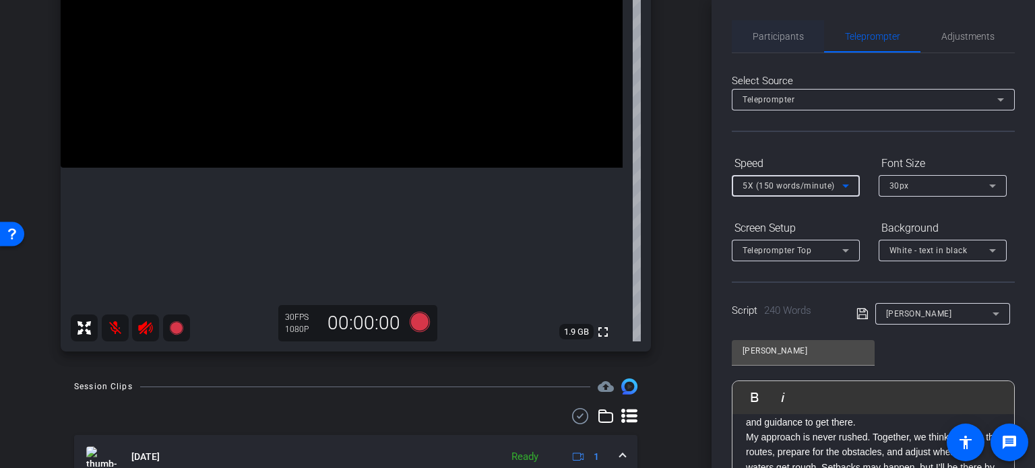
click at [773, 36] on span "Participants" at bounding box center [778, 36] width 51 height 9
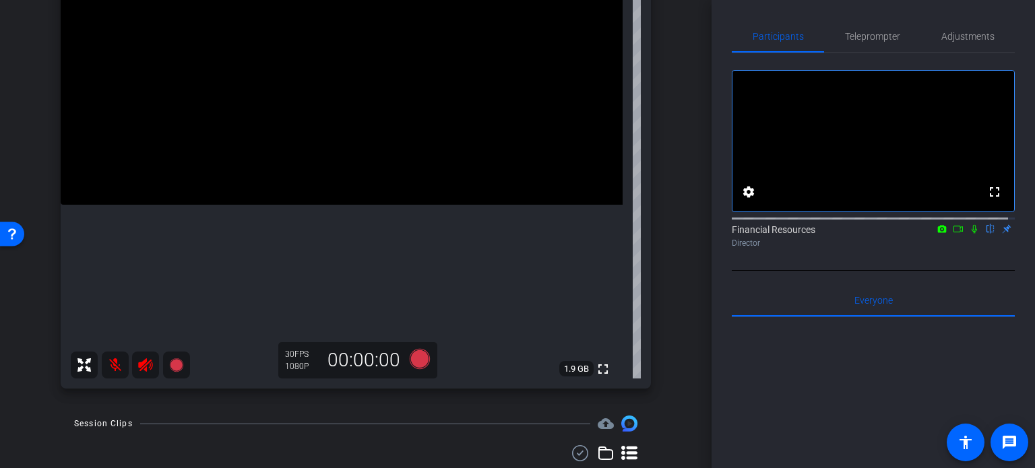
scroll to position [186, 0]
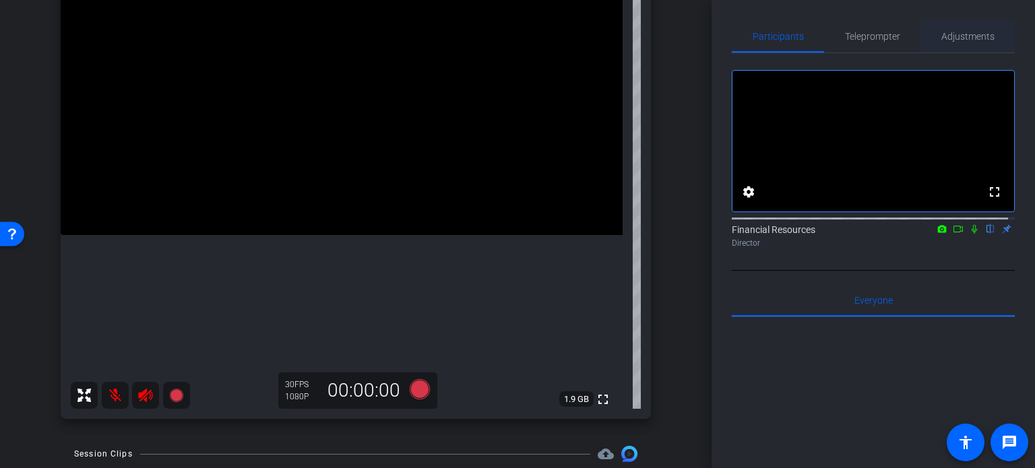
click at [954, 34] on span "Adjustments" at bounding box center [968, 36] width 53 height 9
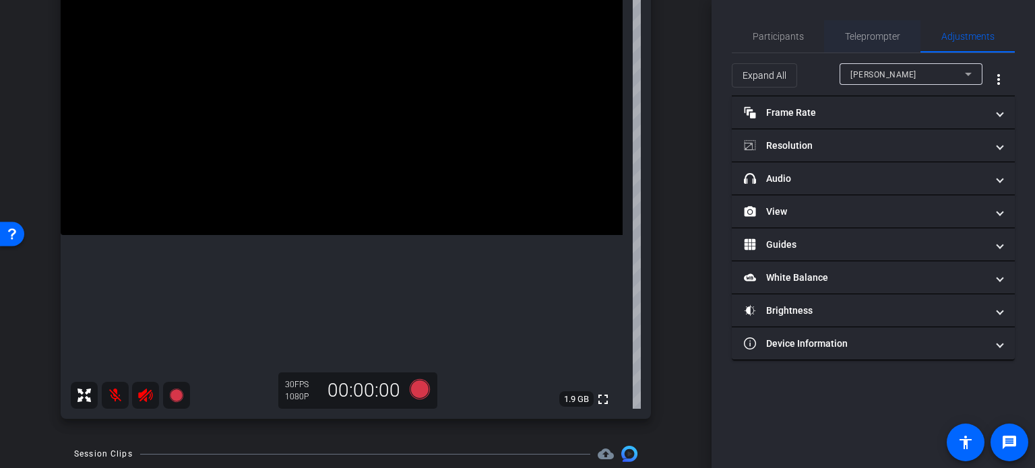
click at [865, 28] on span "Teleprompter" at bounding box center [872, 36] width 55 height 32
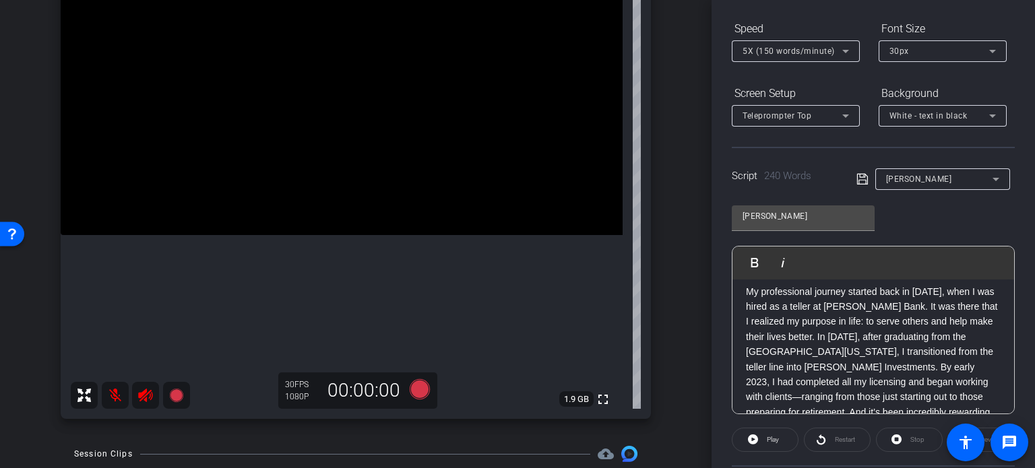
scroll to position [30, 0]
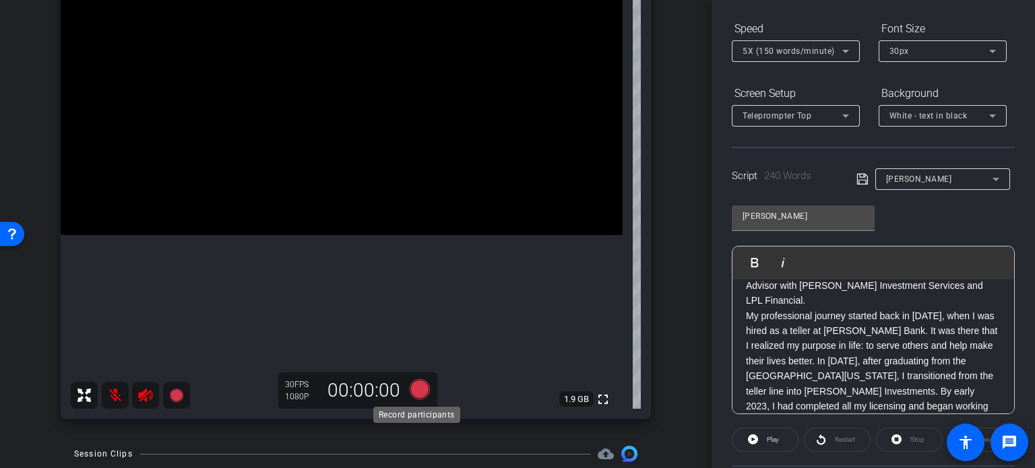
click at [417, 390] on icon at bounding box center [420, 390] width 20 height 20
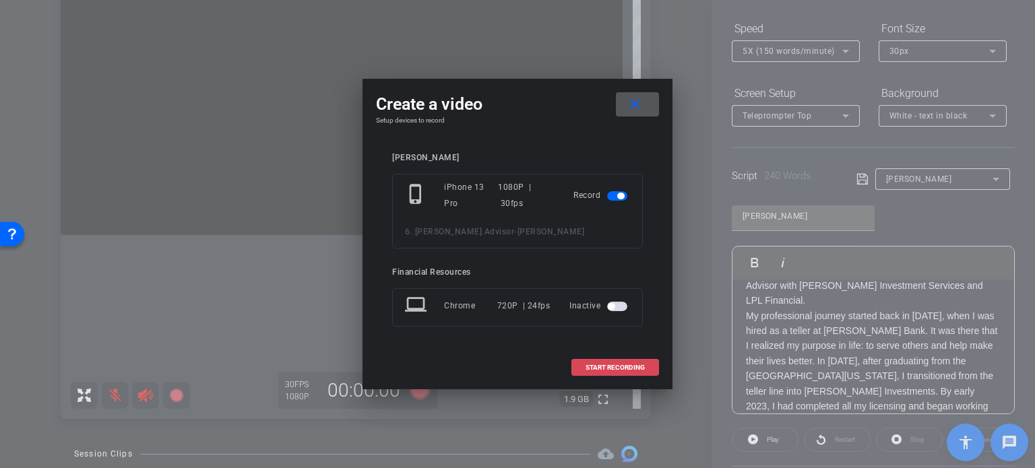
click at [592, 369] on span "START RECORDING" at bounding box center [615, 368] width 59 height 7
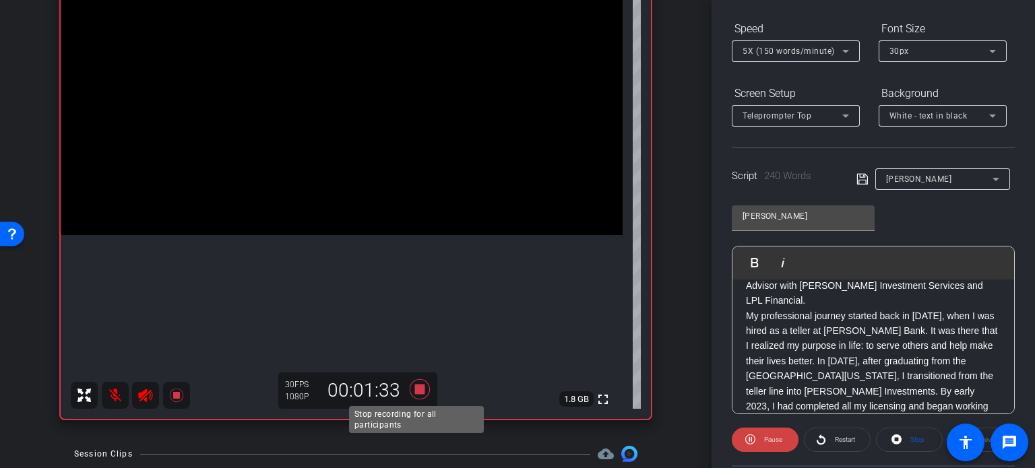
click at [414, 388] on icon at bounding box center [420, 390] width 20 height 20
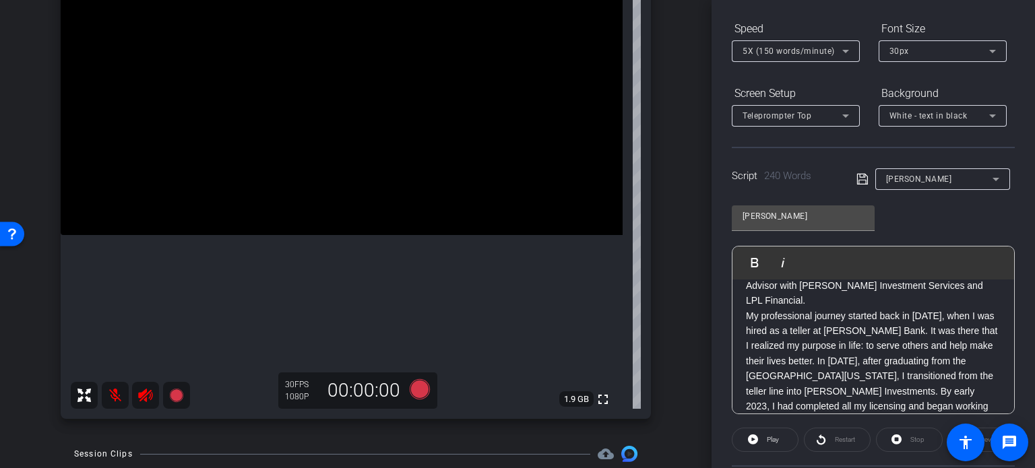
click at [760, 291] on p "Hi there, my name is [PERSON_NAME] , and I’m a Wealth Advisor with [PERSON_NAME…" at bounding box center [873, 286] width 255 height 45
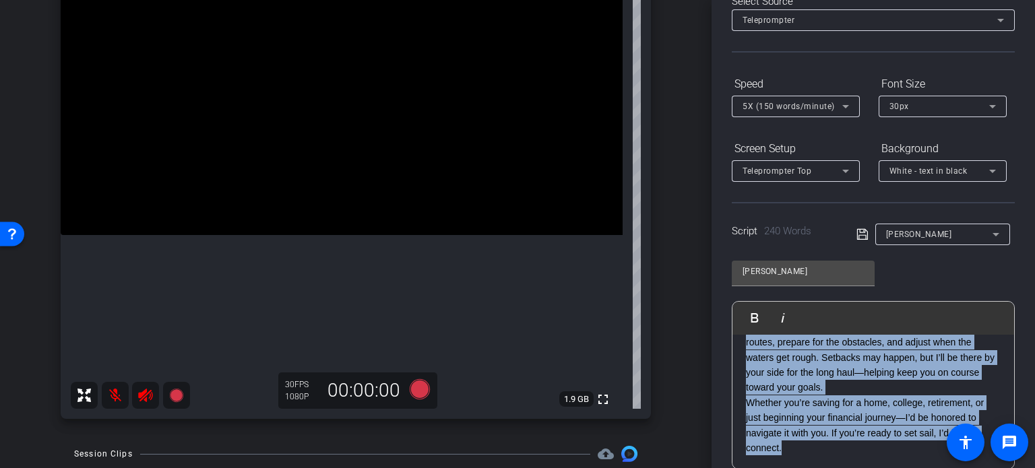
scroll to position [267, 0]
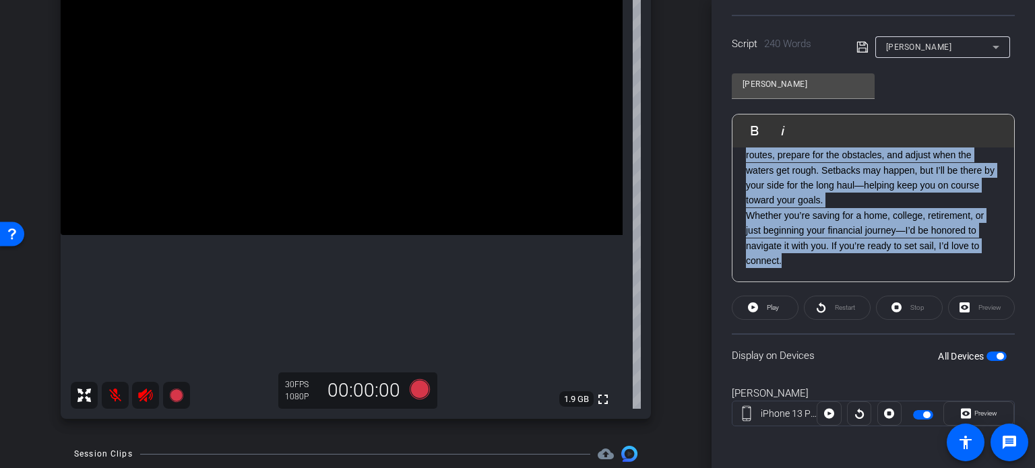
drag, startPoint x: 747, startPoint y: 349, endPoint x: 939, endPoint y: 454, distance: 219.3
click at [921, 468] on html "Accessibility Screen-Reader Guide, Feedback, and Issue Reporting | New window m…" at bounding box center [517, 234] width 1035 height 468
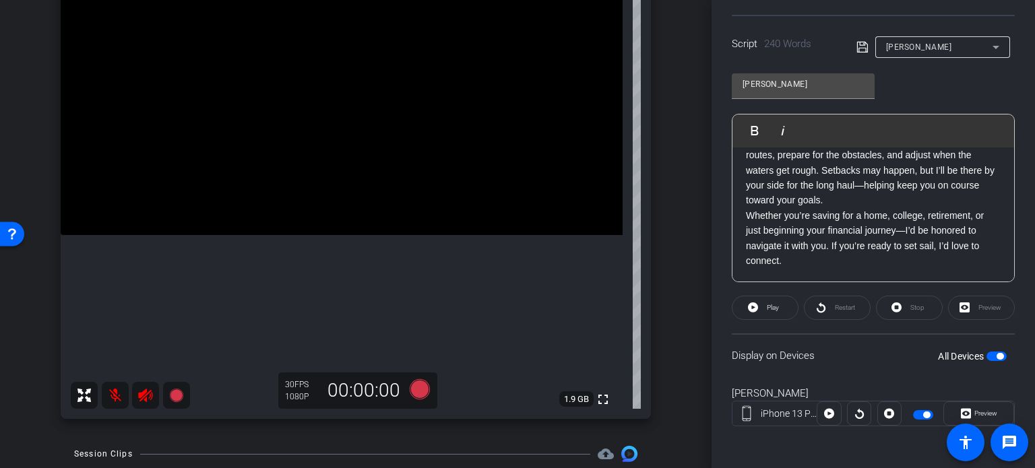
scroll to position [0, 0]
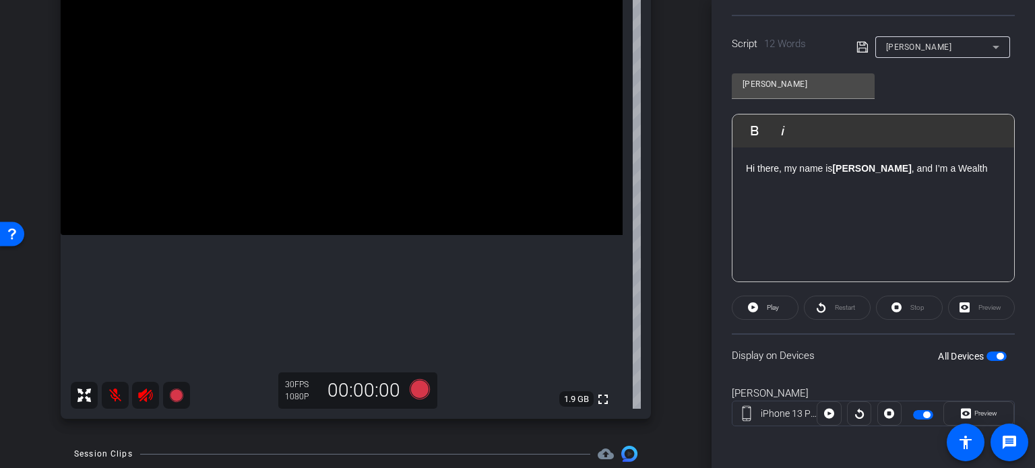
click at [851, 167] on strong "[PERSON_NAME]" at bounding box center [872, 168] width 79 height 11
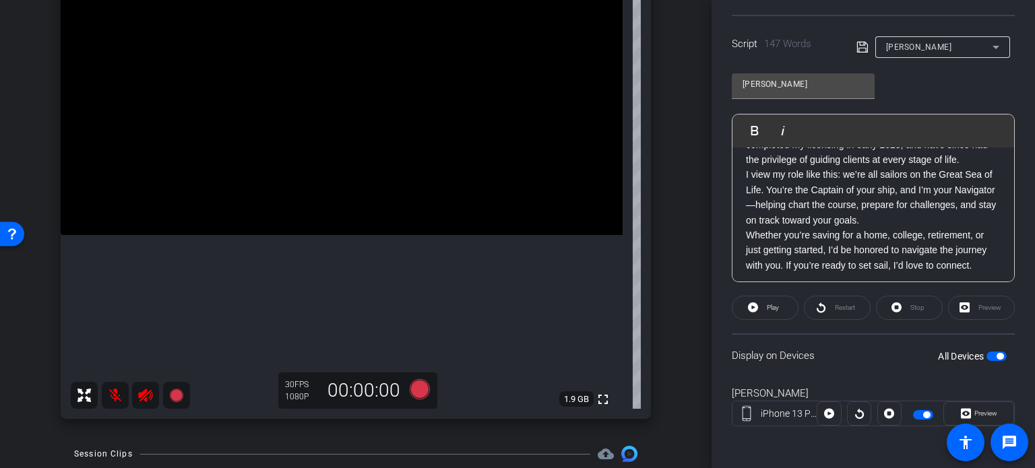
scroll to position [148, 0]
click at [981, 350] on div "All Devices" at bounding box center [972, 356] width 69 height 13
click at [987, 353] on span "button" at bounding box center [997, 356] width 20 height 9
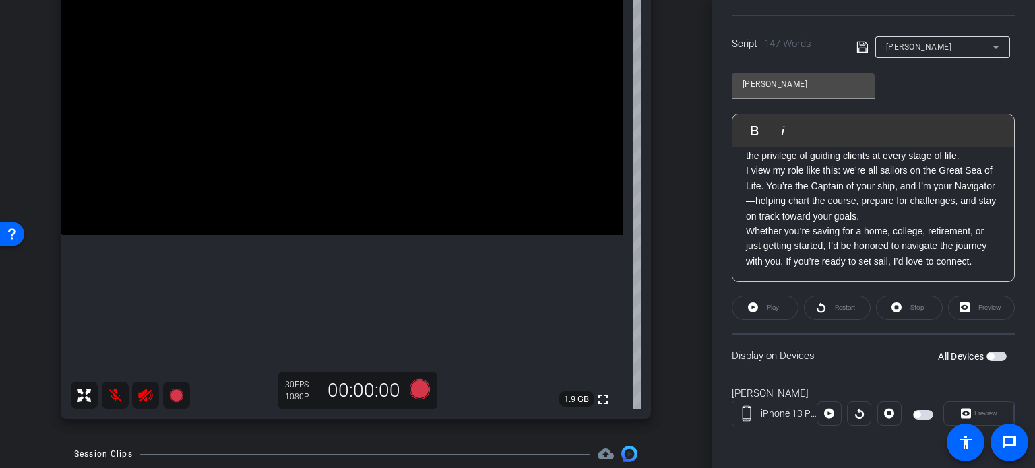
click at [994, 352] on span "button" at bounding box center [997, 356] width 20 height 9
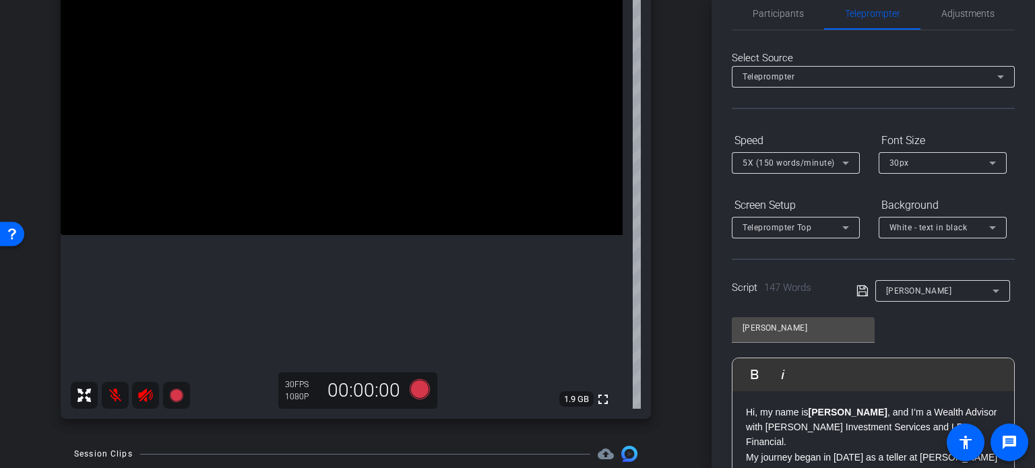
scroll to position [0, 0]
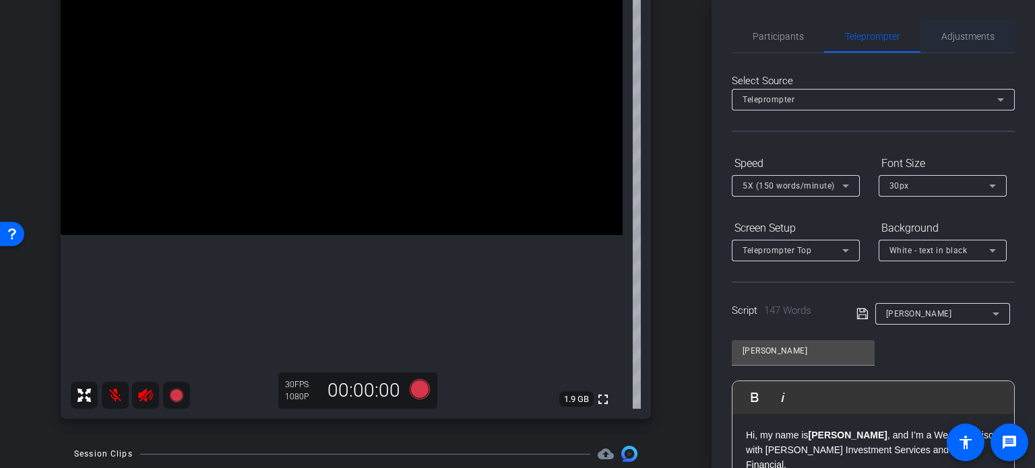
click at [950, 36] on span "Adjustments" at bounding box center [968, 36] width 53 height 9
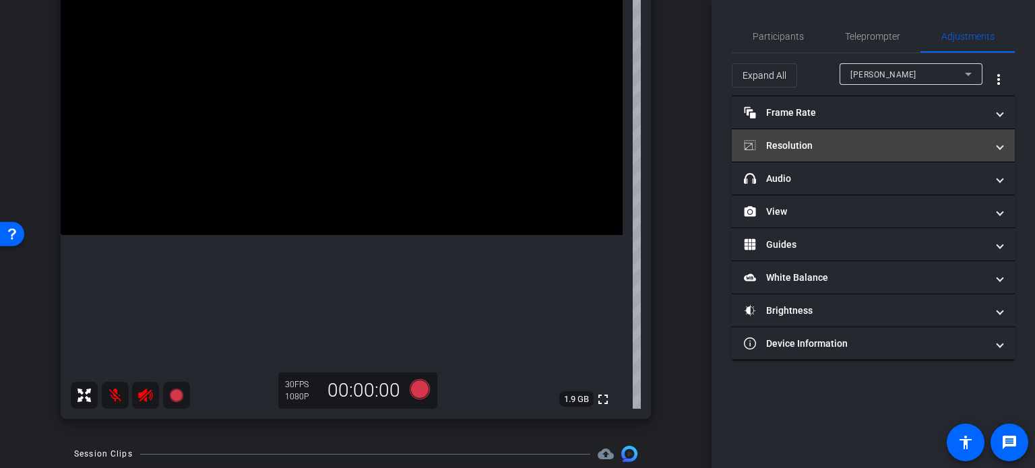
click at [868, 144] on mat-panel-title "Resolution" at bounding box center [865, 146] width 243 height 14
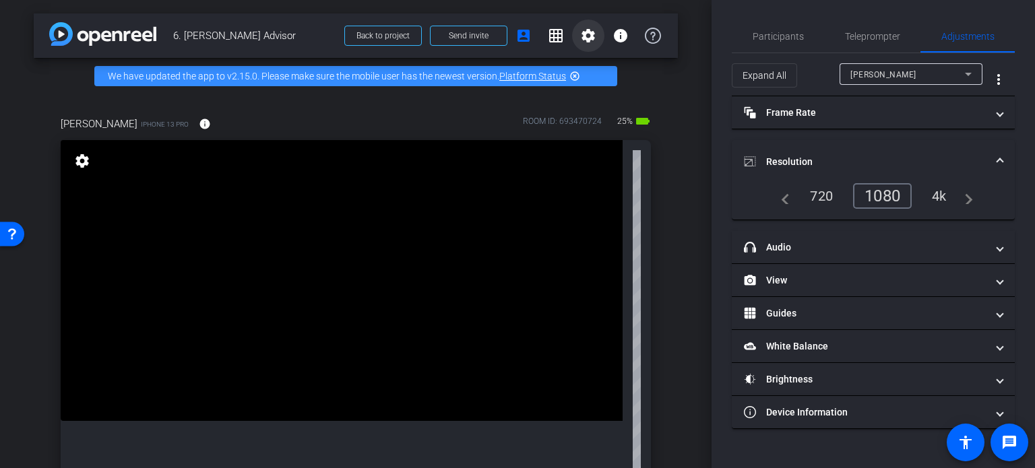
click at [580, 31] on mat-icon "settings" at bounding box center [588, 36] width 16 height 16
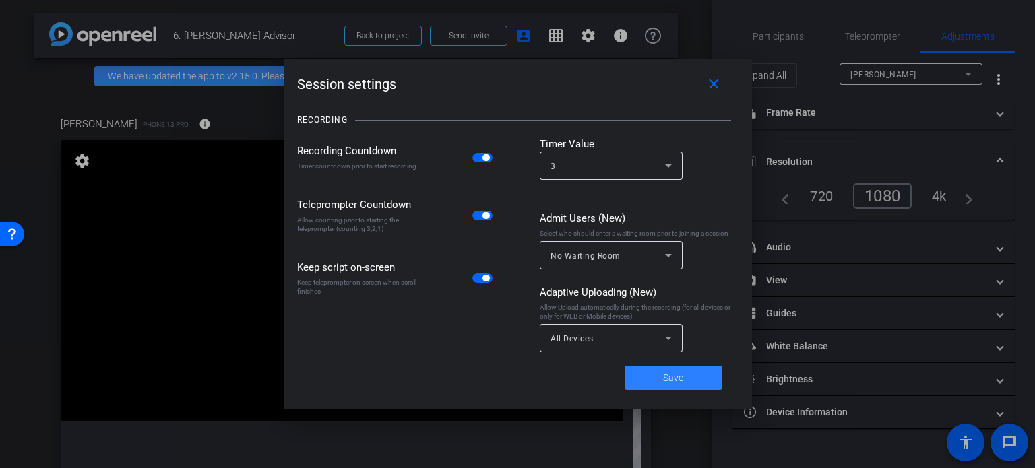
click at [669, 367] on span at bounding box center [674, 378] width 98 height 32
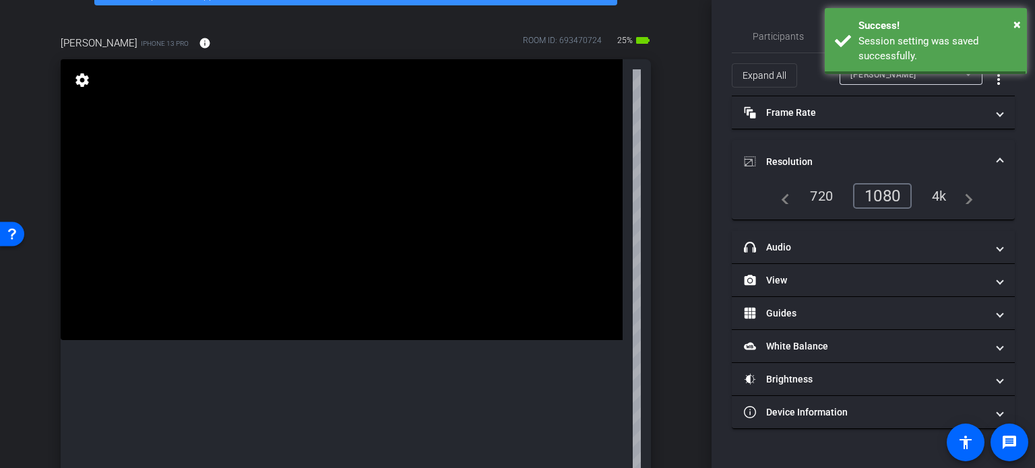
scroll to position [337, 0]
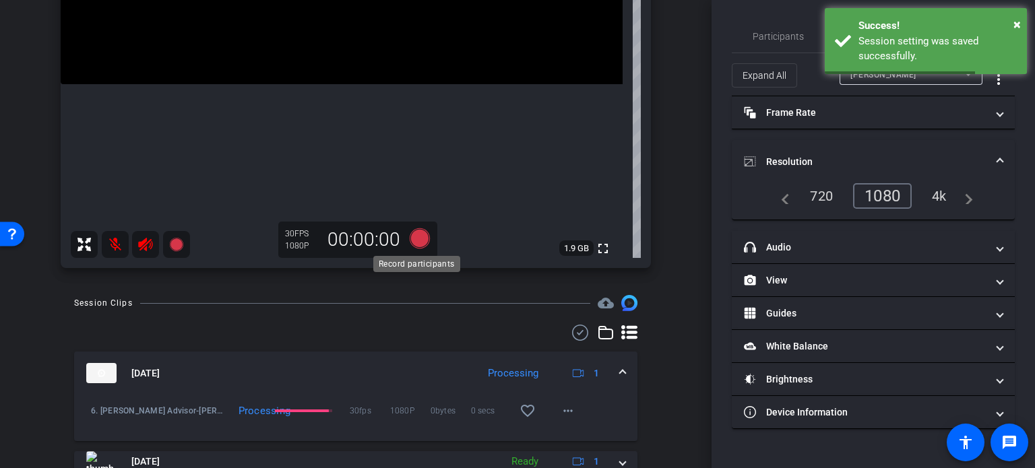
click at [412, 235] on icon at bounding box center [420, 239] width 20 height 20
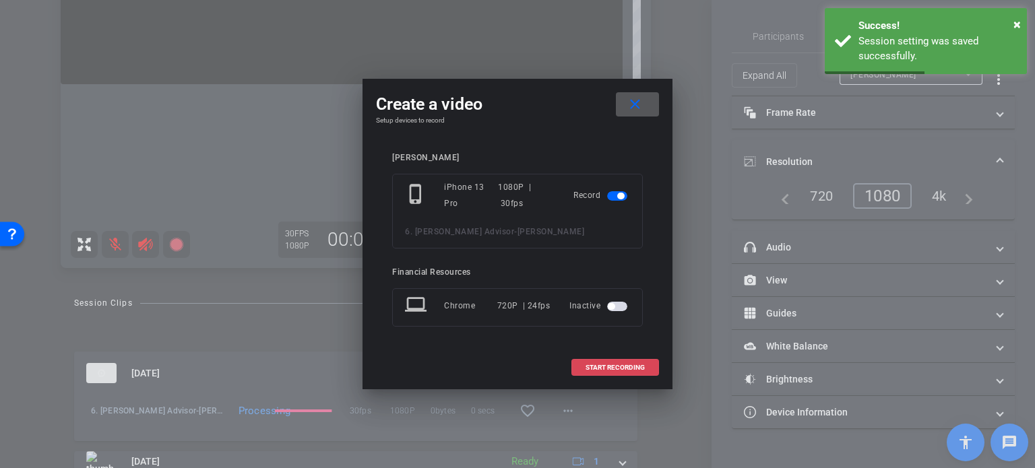
click at [626, 356] on span at bounding box center [615, 368] width 86 height 32
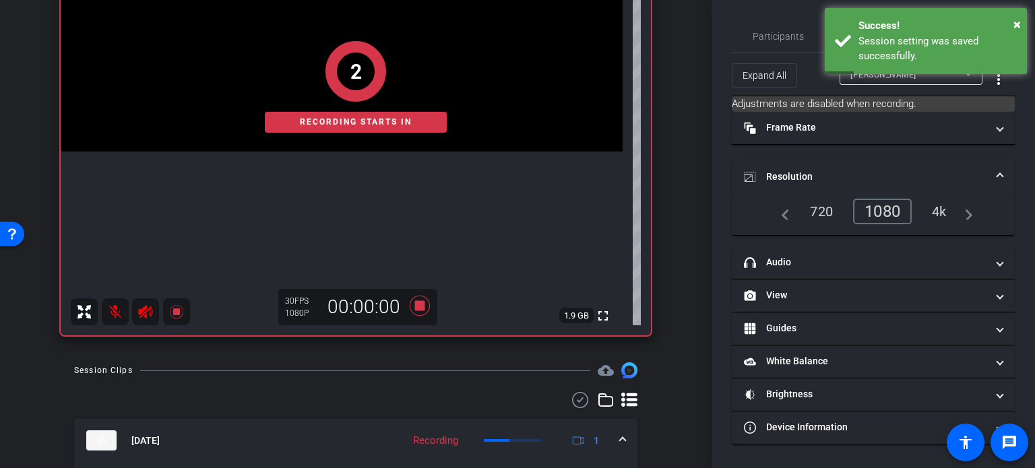
scroll to position [202, 0]
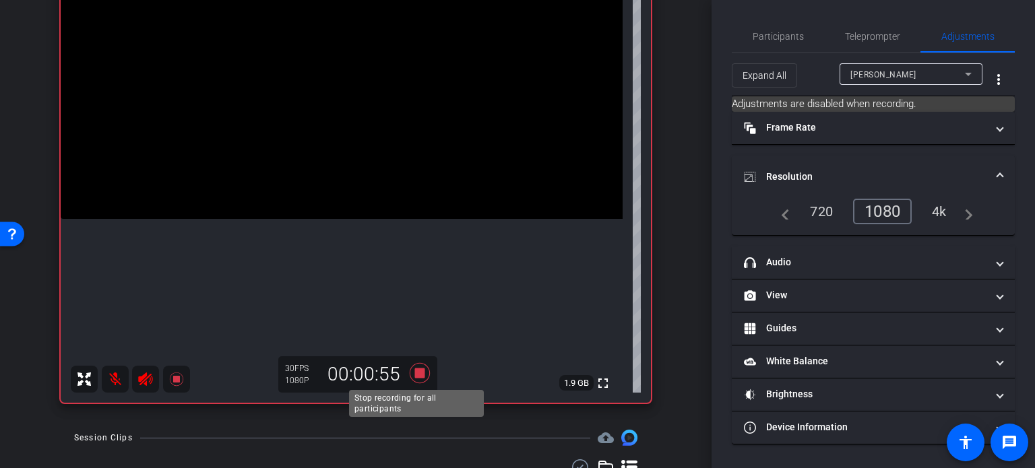
click at [416, 370] on icon at bounding box center [420, 373] width 20 height 20
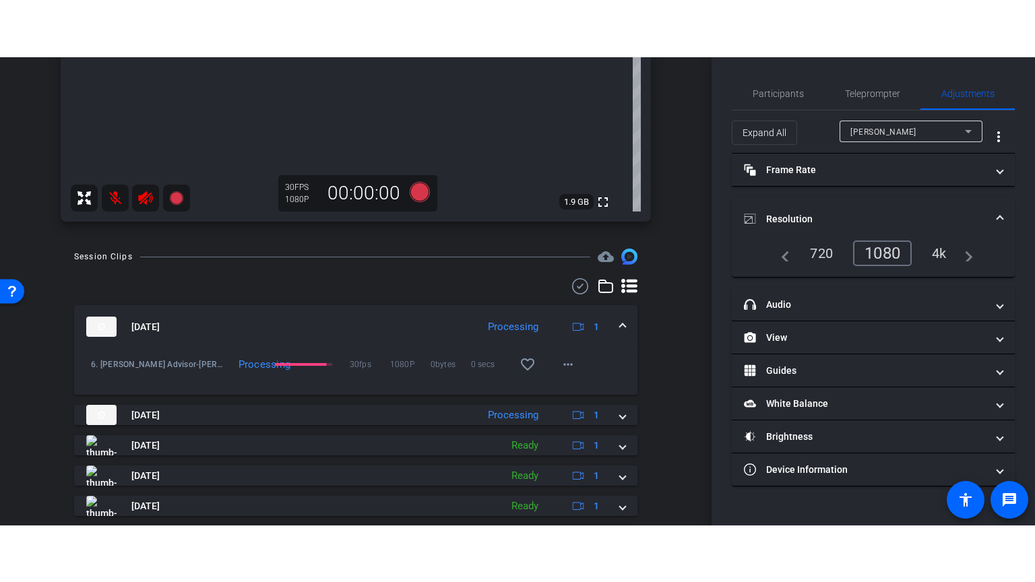
scroll to position [472, 0]
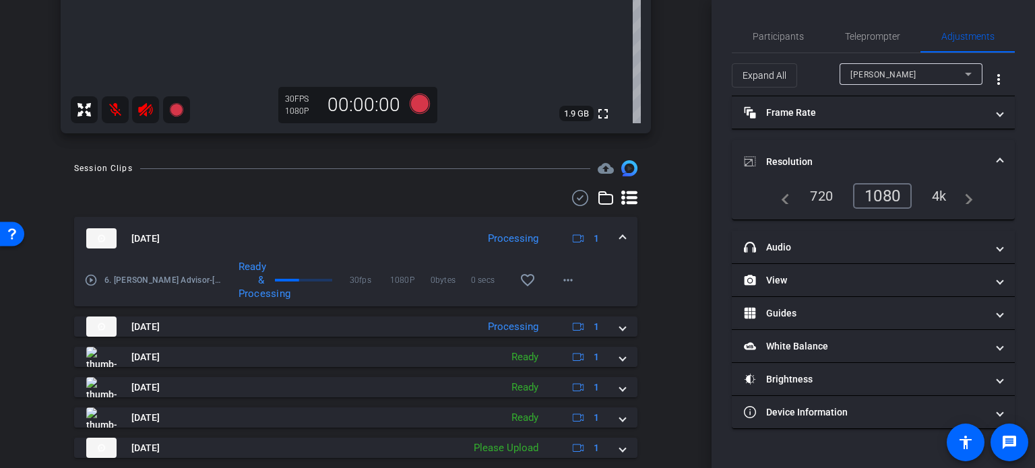
click at [89, 280] on mat-icon "play_circle_outline" at bounding box center [90, 280] width 13 height 13
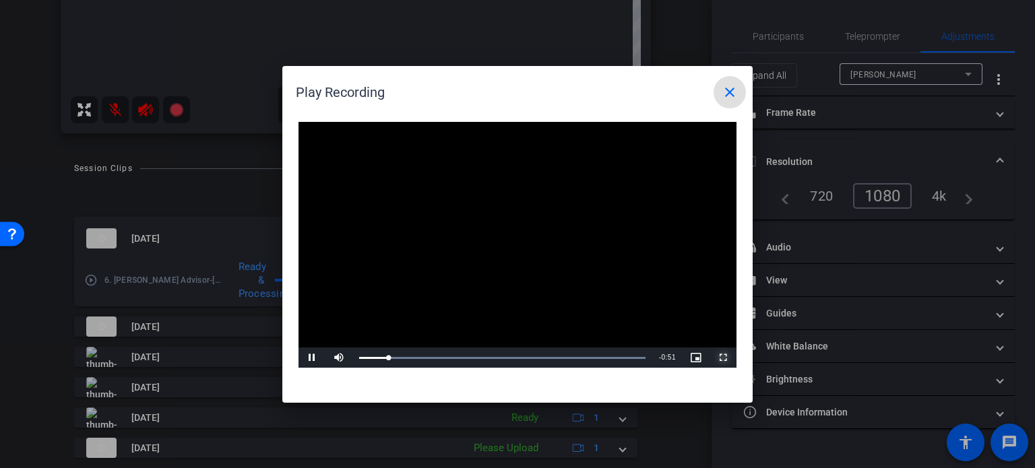
click at [720, 358] on span "Video Player" at bounding box center [723, 358] width 27 height 0
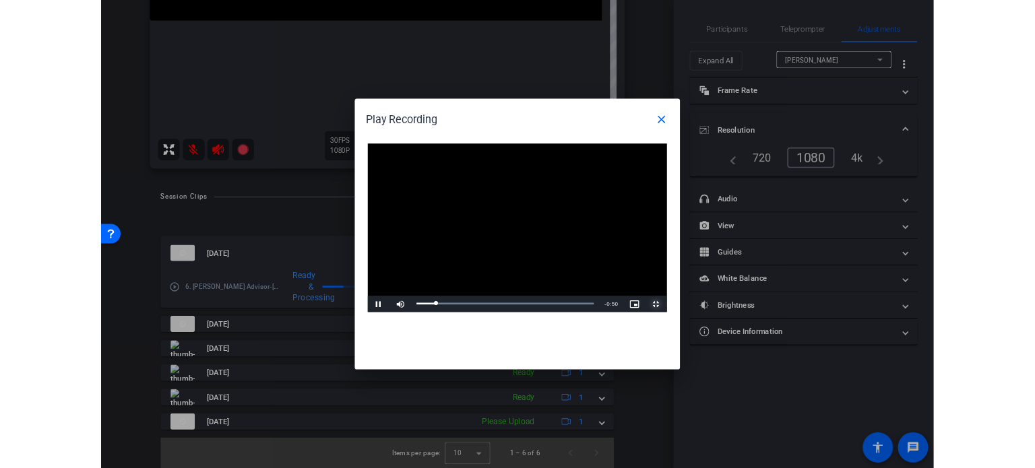
scroll to position [396, 0]
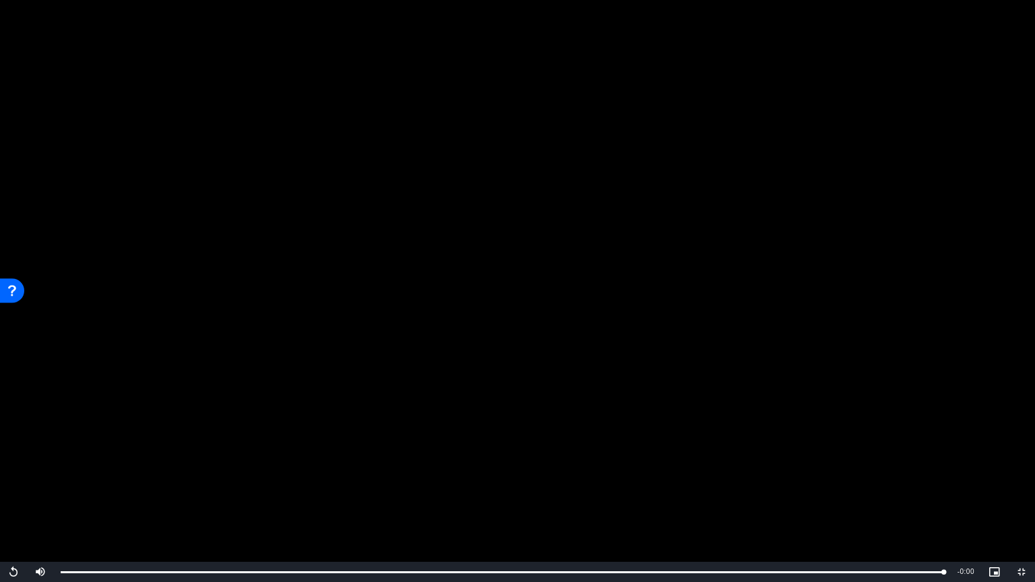
click at [898, 369] on video "Video Player" at bounding box center [517, 291] width 1035 height 582
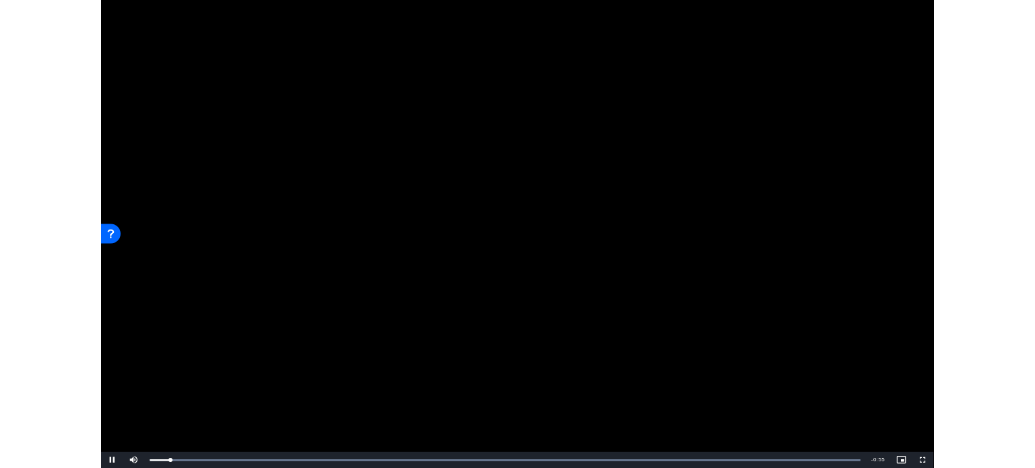
scroll to position [472, 0]
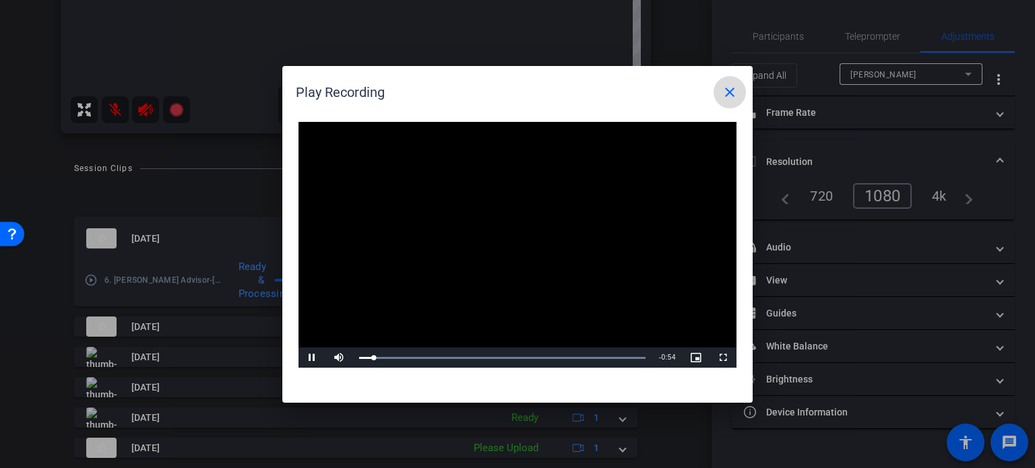
click at [730, 87] on mat-icon "close" at bounding box center [730, 92] width 16 height 16
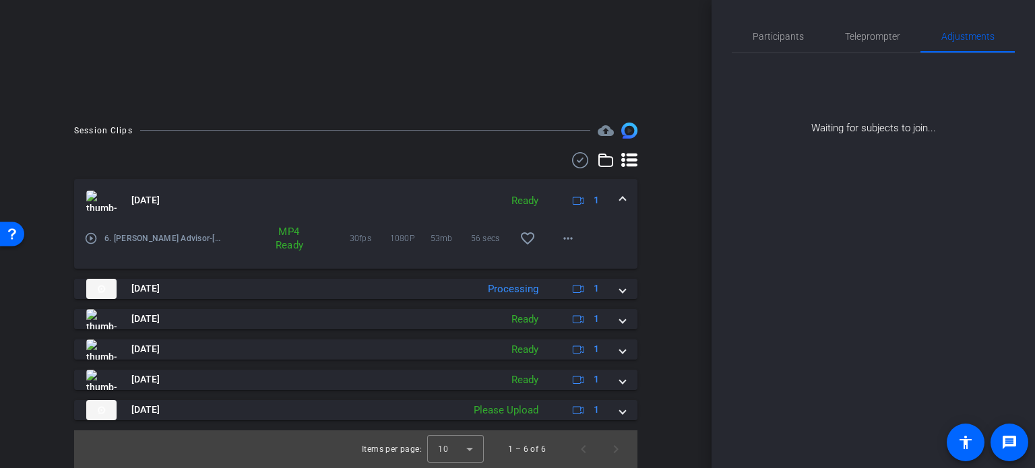
scroll to position [232, 0]
